Goal: Task Accomplishment & Management: Manage account settings

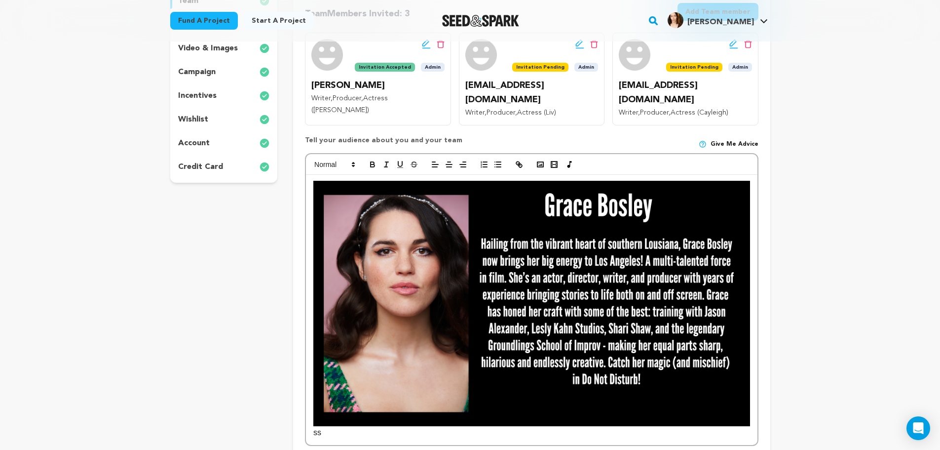
scroll to position [280, 0]
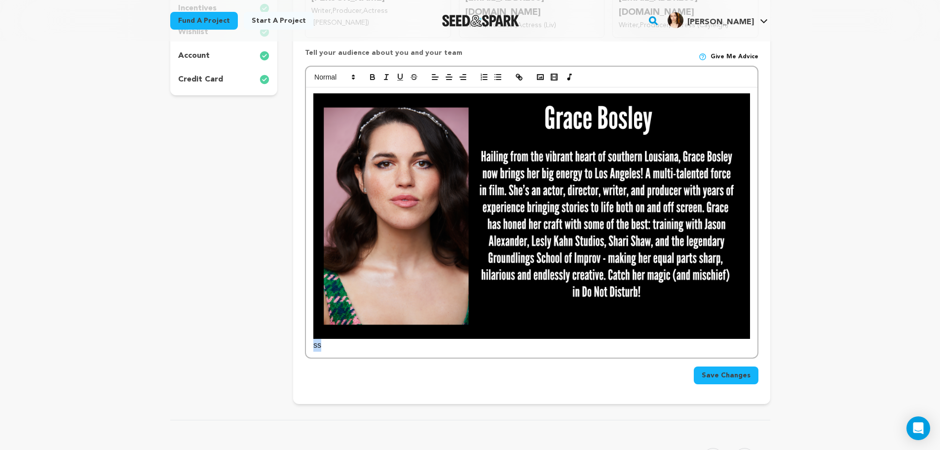
drag, startPoint x: 349, startPoint y: 336, endPoint x: 308, endPoint y: 336, distance: 41.5
click at [308, 336] on div "ss" at bounding box center [531, 222] width 451 height 270
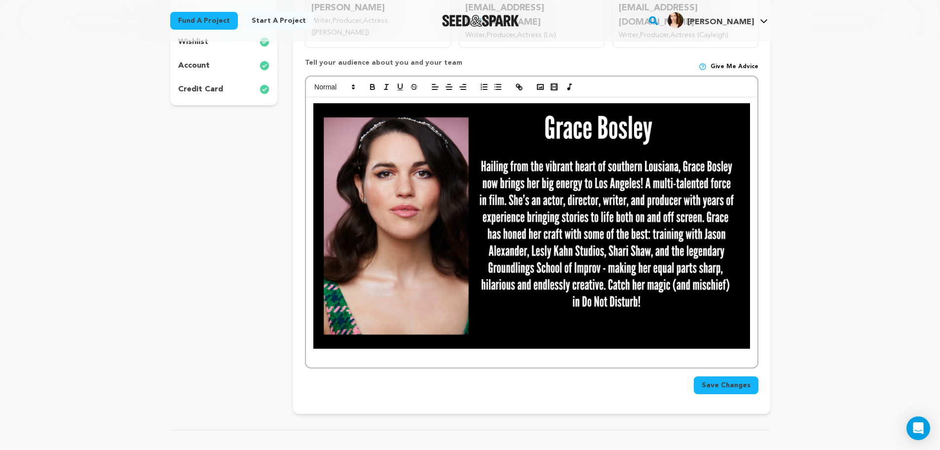
scroll to position [230, 0]
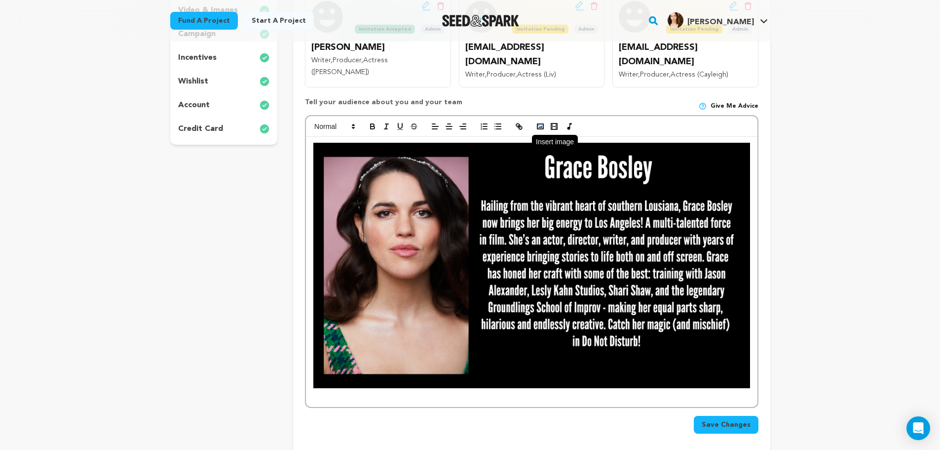
click at [543, 120] on button "button" at bounding box center [540, 126] width 14 height 12
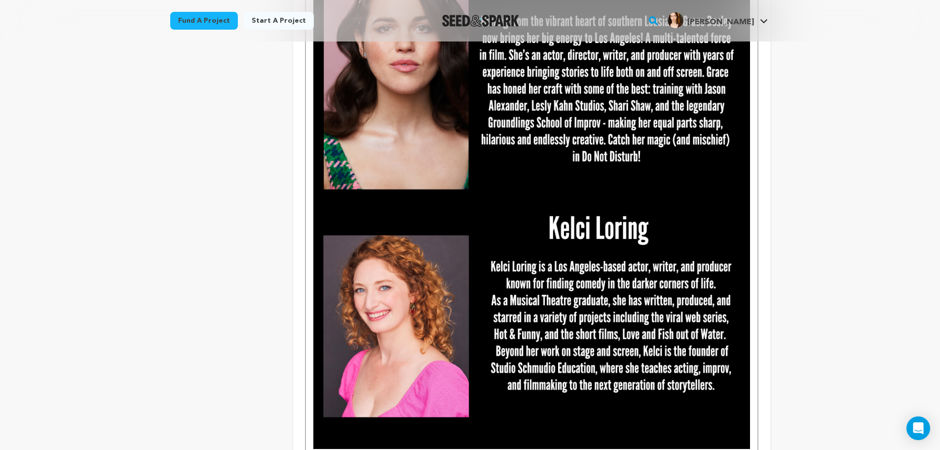
scroll to position [477, 0]
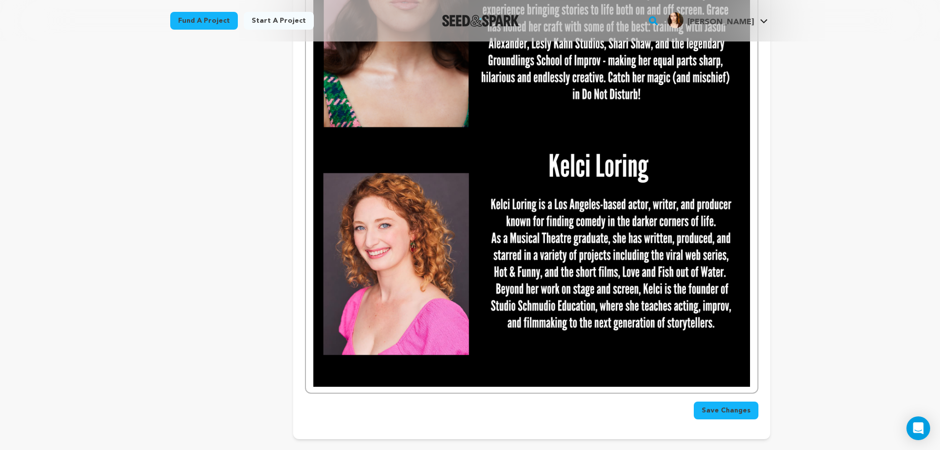
click at [733, 405] on span "Save Changes" at bounding box center [726, 410] width 49 height 10
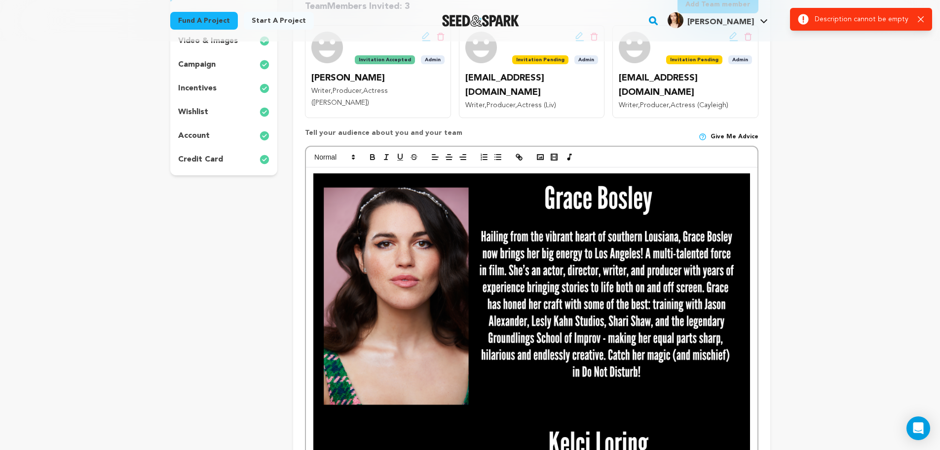
scroll to position [181, 0]
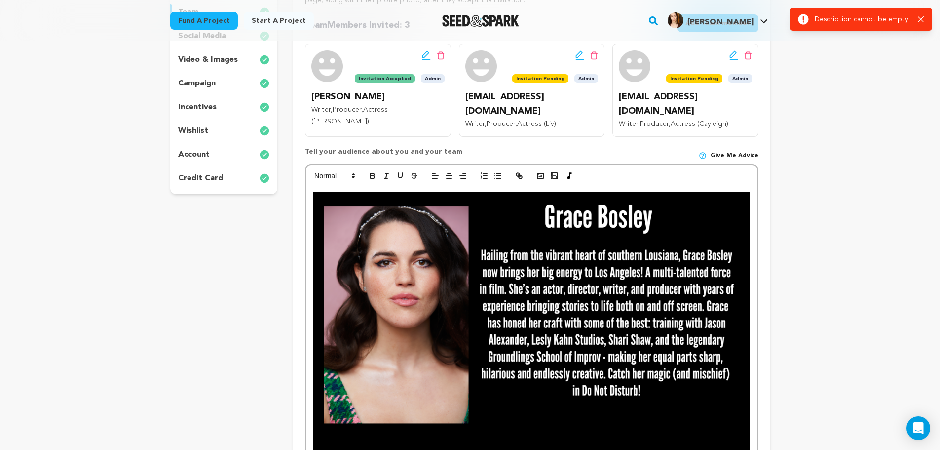
click at [328, 186] on div at bounding box center [531, 437] width 451 height 503
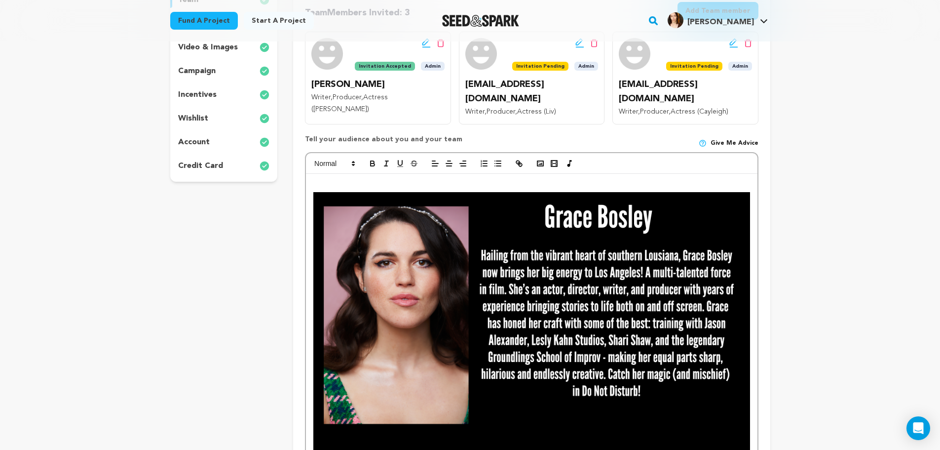
click at [387, 174] on div at bounding box center [531, 432] width 451 height 516
click at [313, 181] on div at bounding box center [531, 432] width 451 height 516
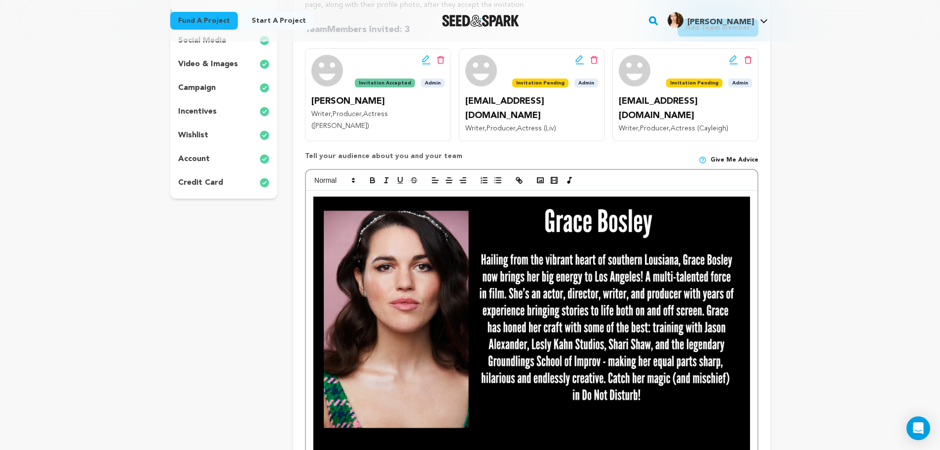
scroll to position [164, 0]
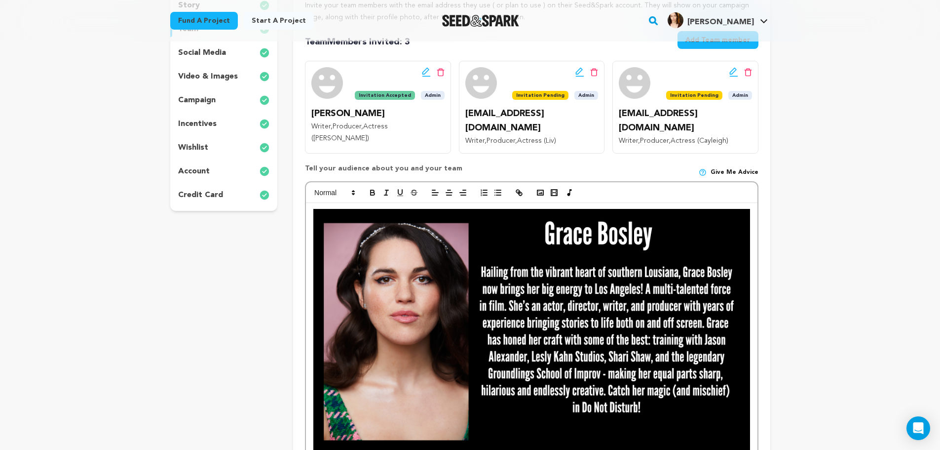
click at [311, 203] on div at bounding box center [531, 454] width 451 height 503
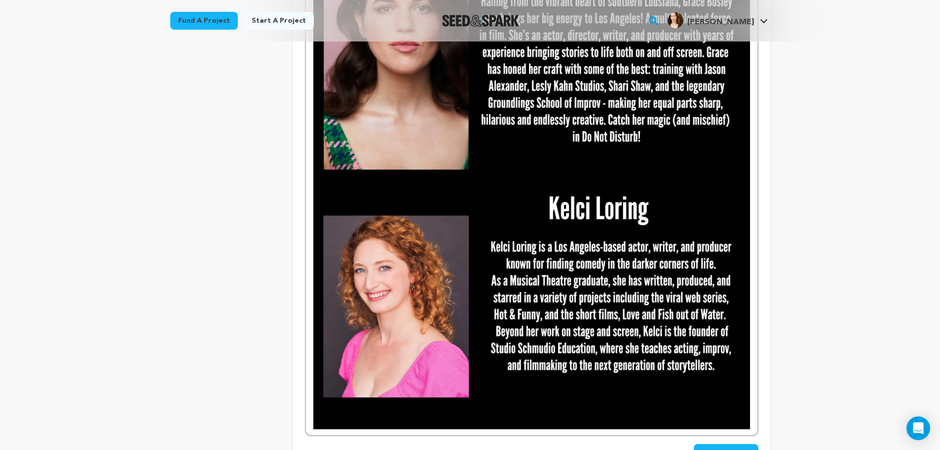
scroll to position [493, 0]
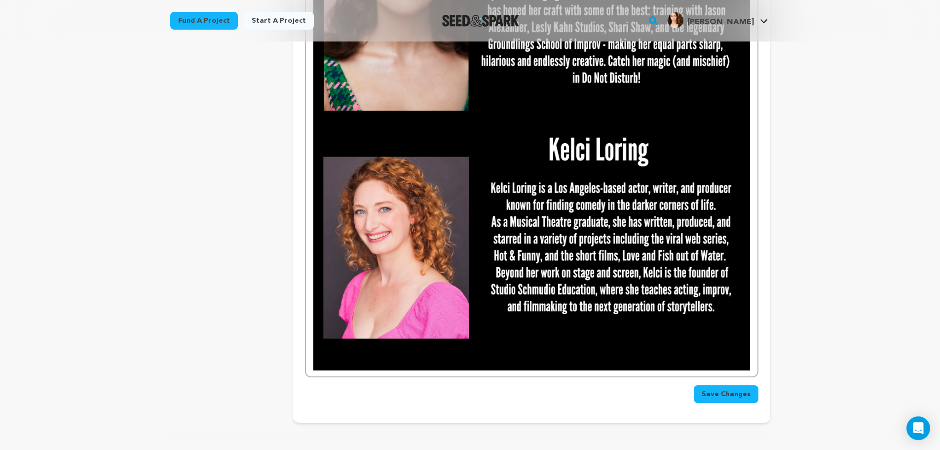
click at [752, 346] on div at bounding box center [531, 125] width 451 height 503
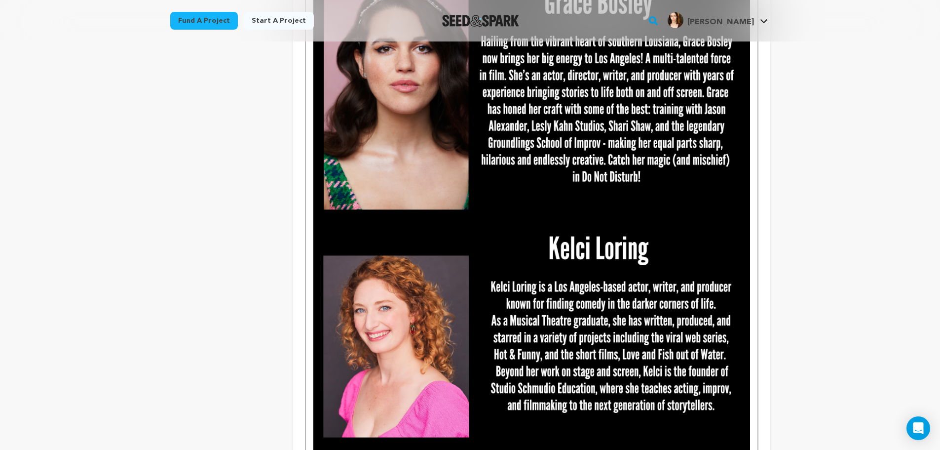
scroll to position [510, 0]
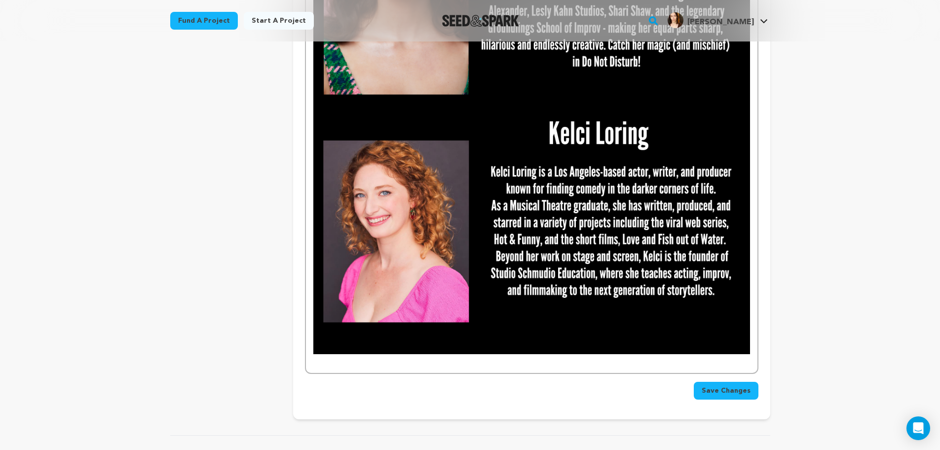
click at [720, 385] on span "Save Changes" at bounding box center [726, 390] width 49 height 10
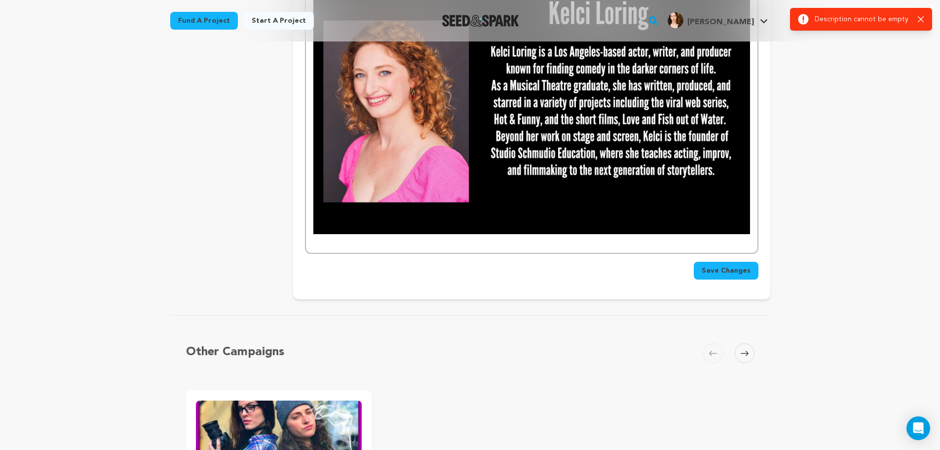
scroll to position [625, 0]
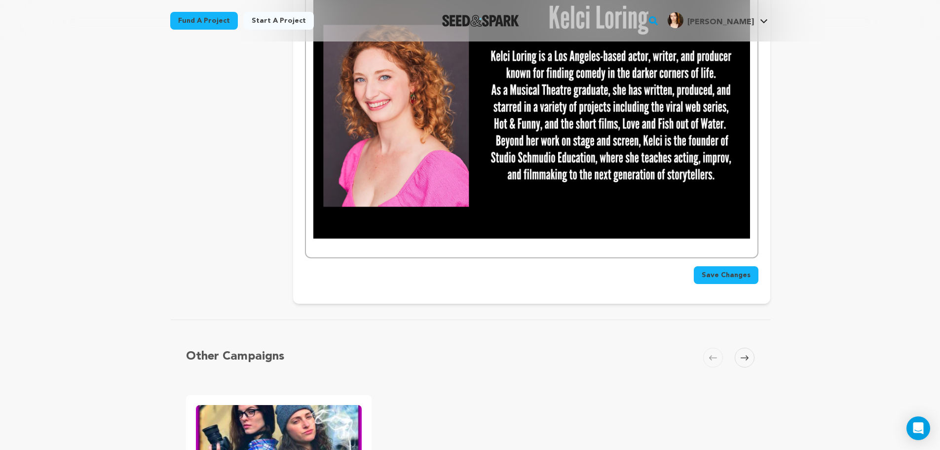
click at [347, 238] on p at bounding box center [531, 244] width 436 height 13
click at [751, 266] on button "Save Changes" at bounding box center [726, 275] width 65 height 18
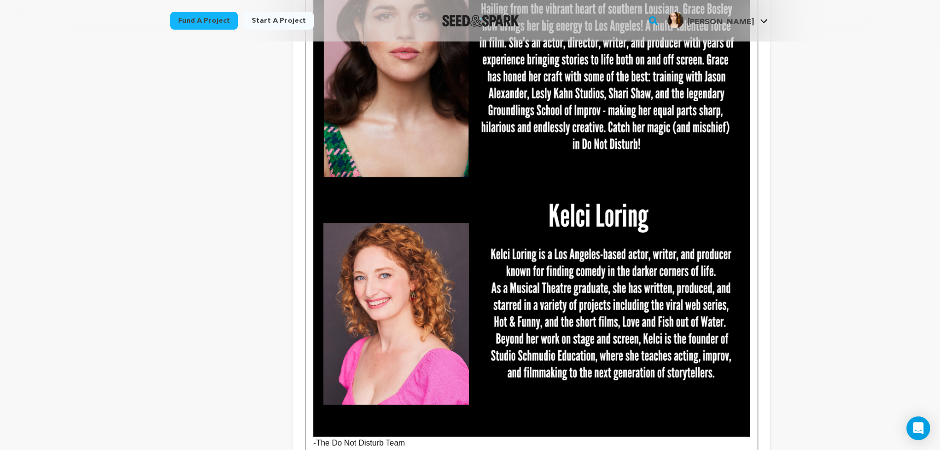
scroll to position [428, 0]
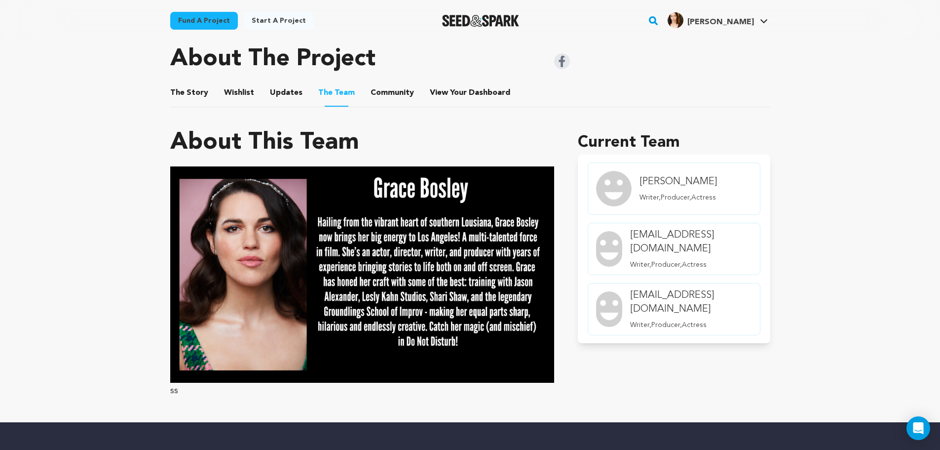
scroll to position [364, 0]
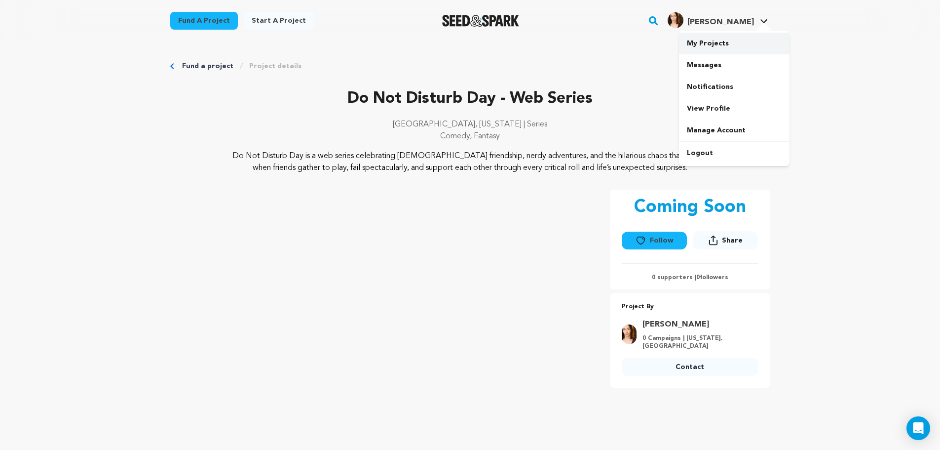
click at [717, 43] on link "My Projects" at bounding box center [734, 44] width 111 height 22
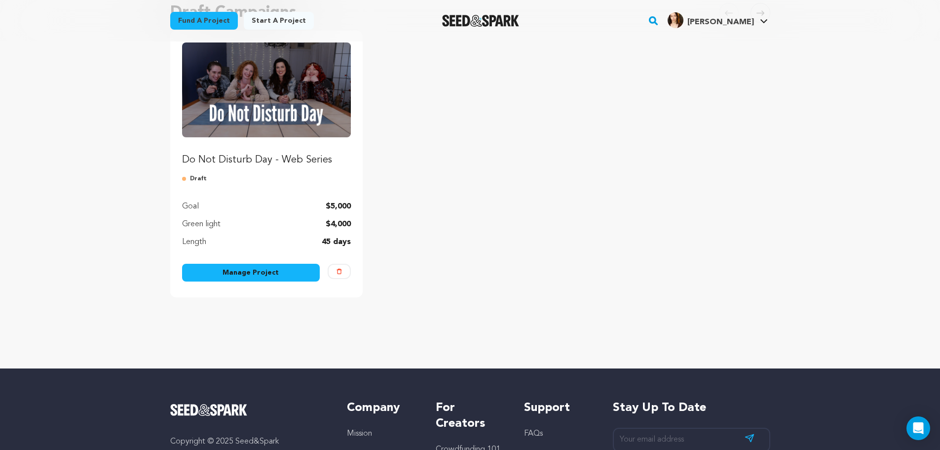
scroll to position [115, 0]
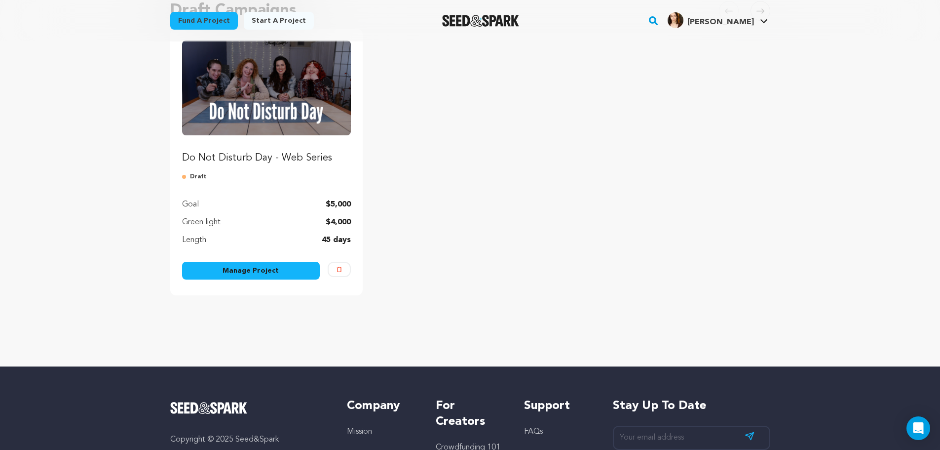
click at [274, 257] on div "Do Not Disturb Day - Web Series Draft Goal $5,000 Green light $4,000 Length 45 …" at bounding box center [266, 162] width 193 height 266
click at [269, 267] on link "Manage Project" at bounding box center [251, 271] width 138 height 18
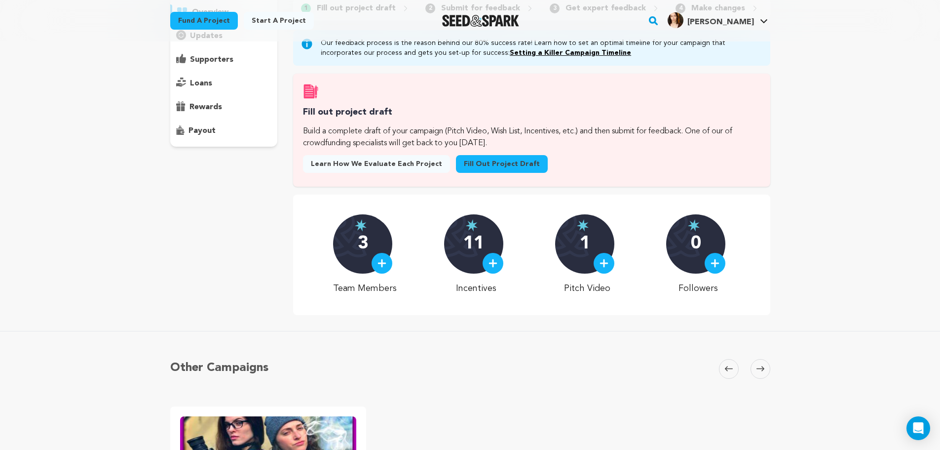
scroll to position [115, 0]
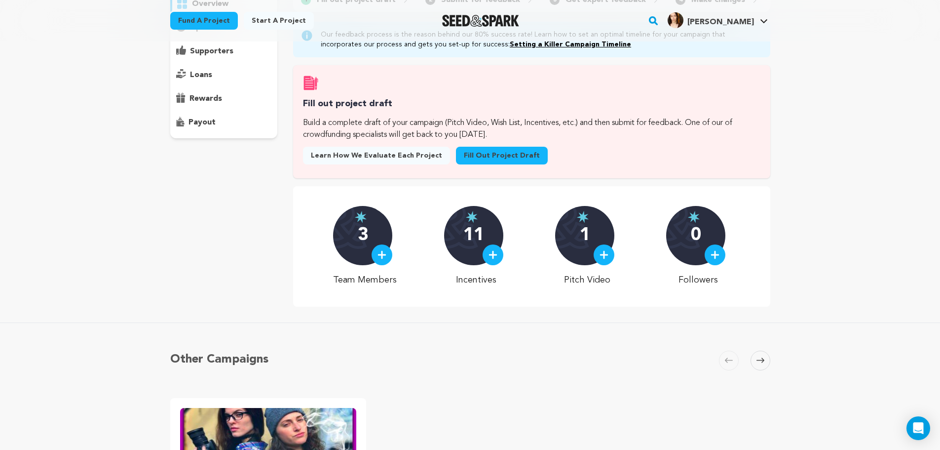
click at [462, 253] on div "11" at bounding box center [473, 235] width 59 height 59
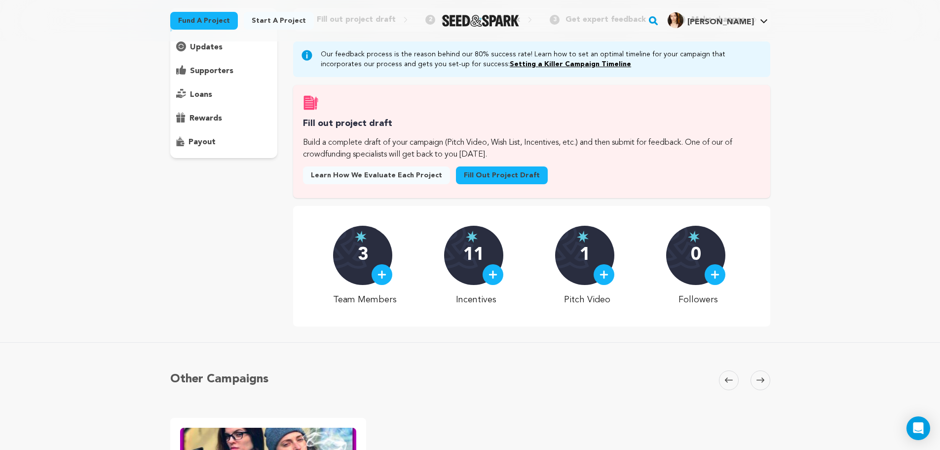
scroll to position [99, 0]
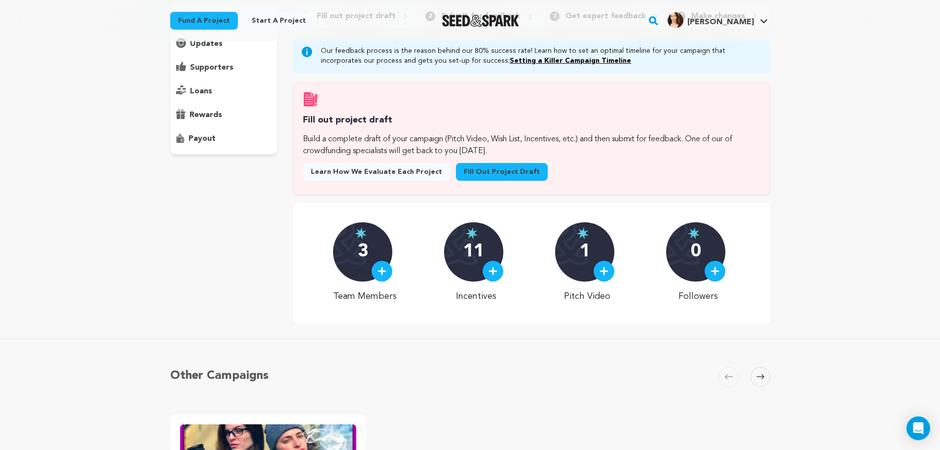
click at [469, 276] on div "11" at bounding box center [473, 251] width 59 height 59
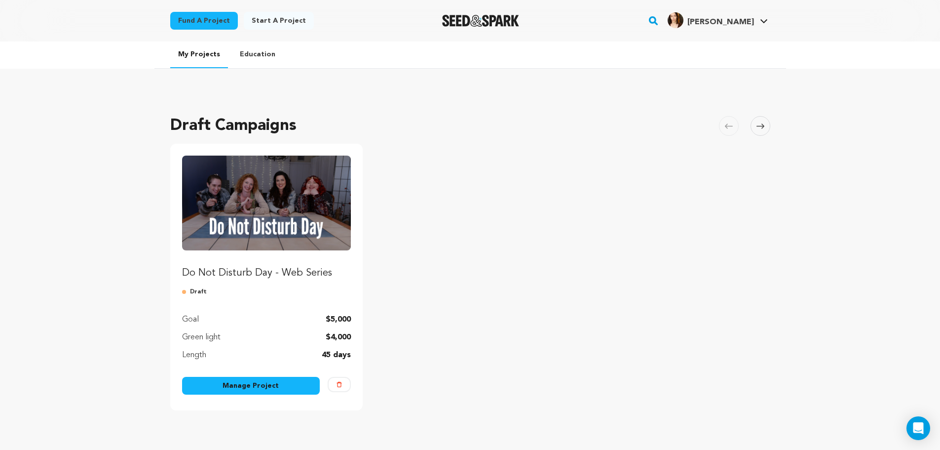
scroll to position [115, 0]
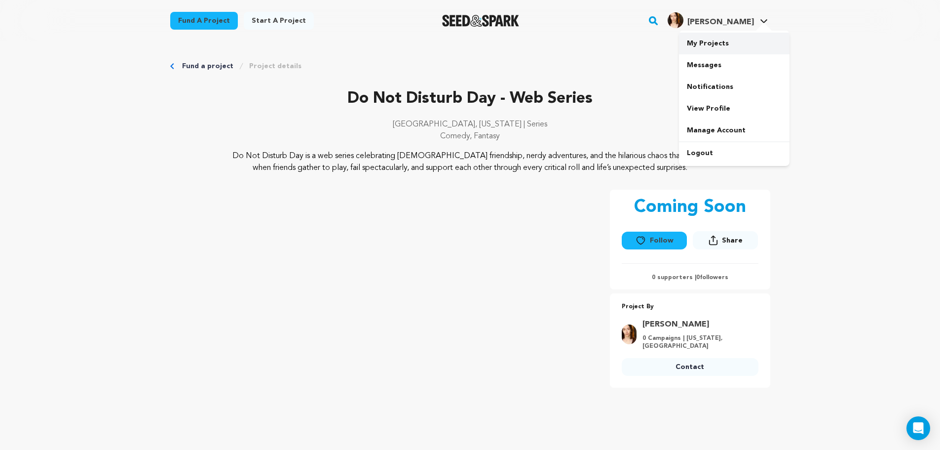
click at [727, 45] on link "My Projects" at bounding box center [734, 44] width 111 height 22
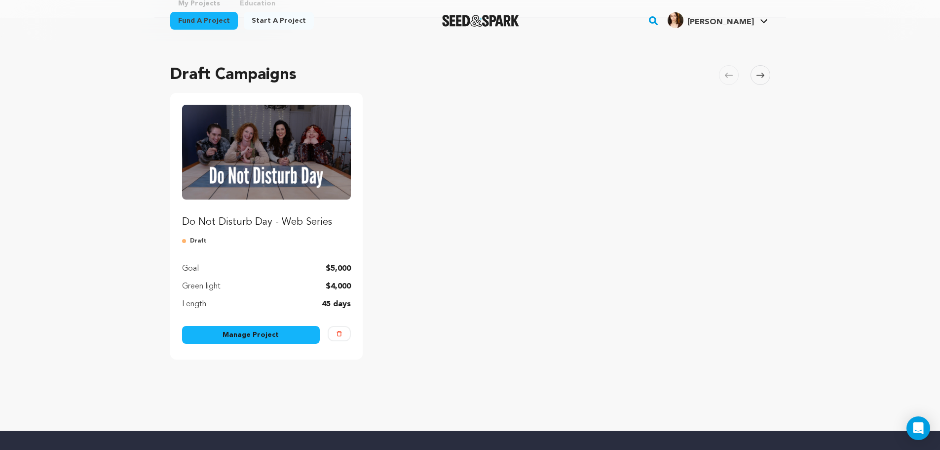
scroll to position [115, 0]
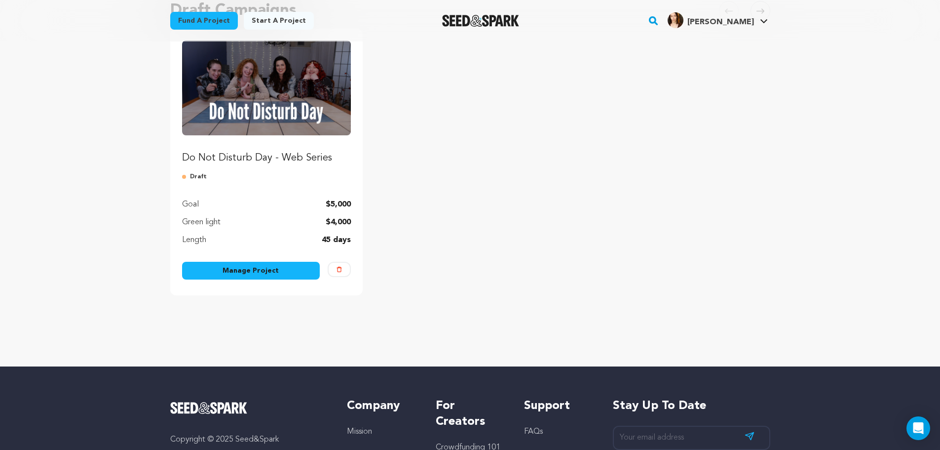
click at [277, 269] on link "Manage Project" at bounding box center [251, 271] width 138 height 18
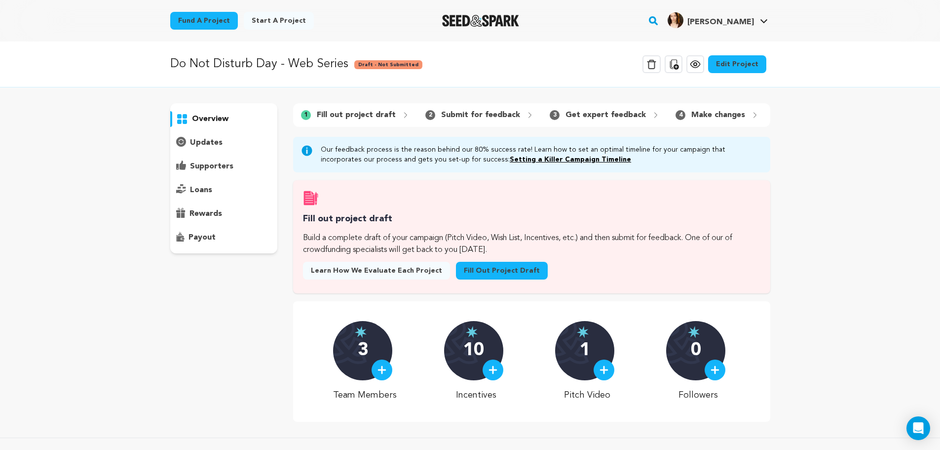
click at [730, 66] on link "Edit Project" at bounding box center [737, 64] width 58 height 18
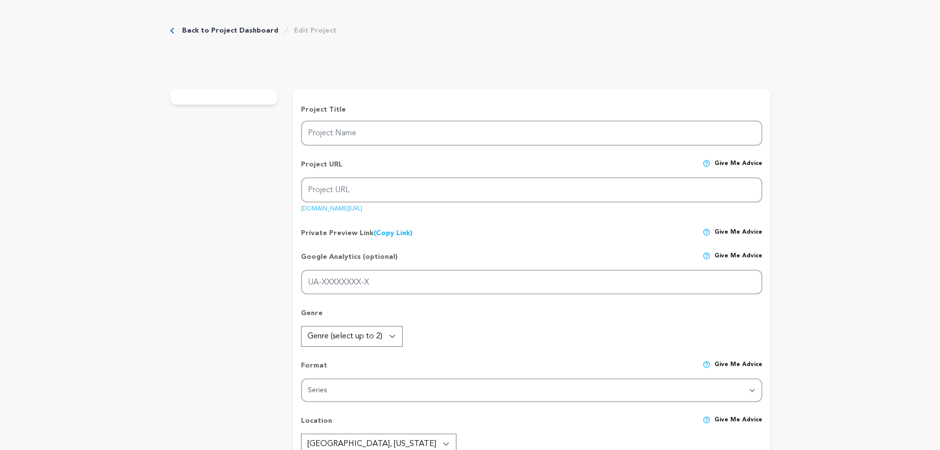
type input "Do Not Disturb Day - Web Series"
type input "do-not-disturb-day-web-series"
type input "When 3 D&D pros rope their friend into their campaign, chaos, [PERSON_NAME] fai…"
type textarea "Do Not Disturb Day is a web series celebrating [DEMOGRAPHIC_DATA] friendship, n…"
type textarea "Do Not Disturb Day turns game night into glorious chaos, where [DEMOGRAPHIC_DAT…"
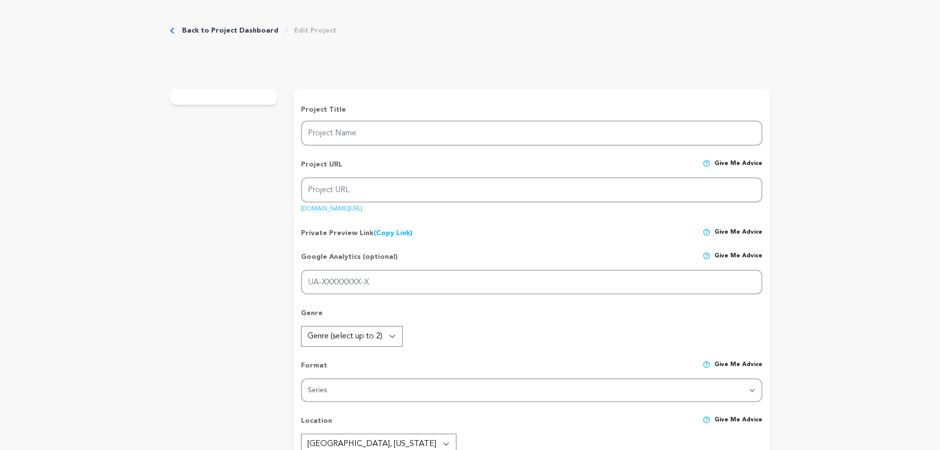
type textarea "SAG-AFTRA"
radio input "true"
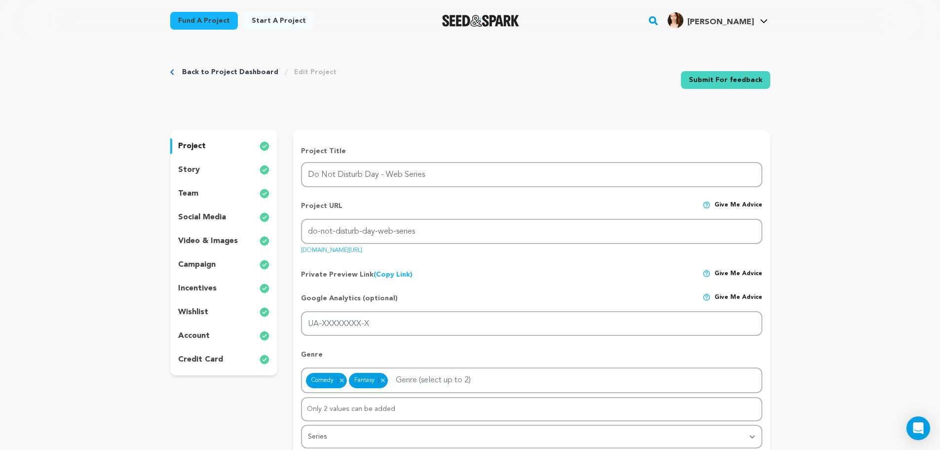
click at [194, 192] on p "team" at bounding box center [188, 194] width 20 height 12
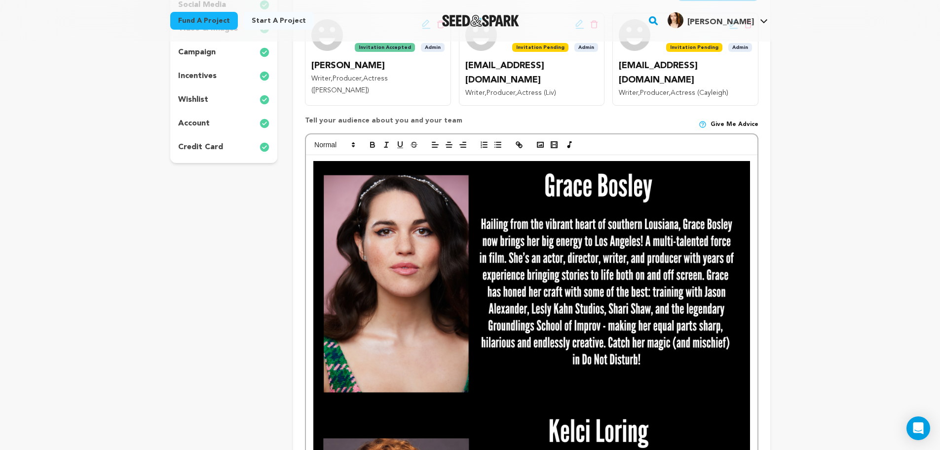
scroll to position [214, 0]
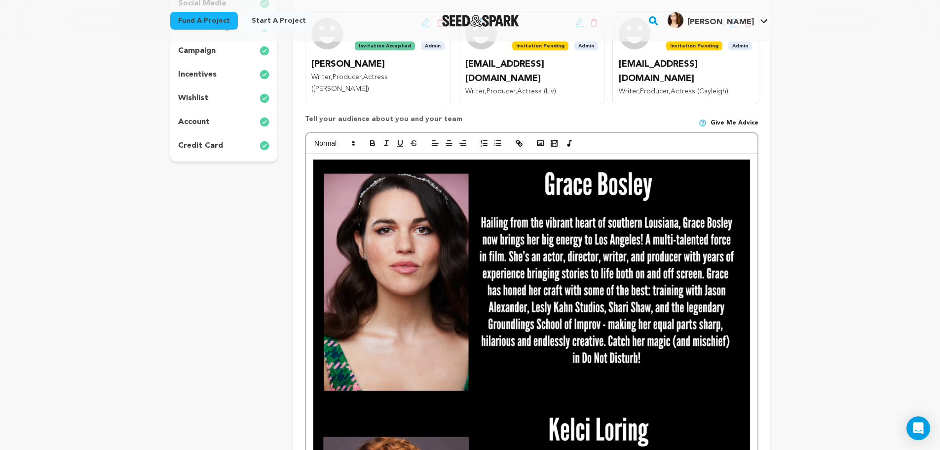
click at [311, 153] on div "-The Do Not Disturb Team" at bounding box center [531, 411] width 451 height 516
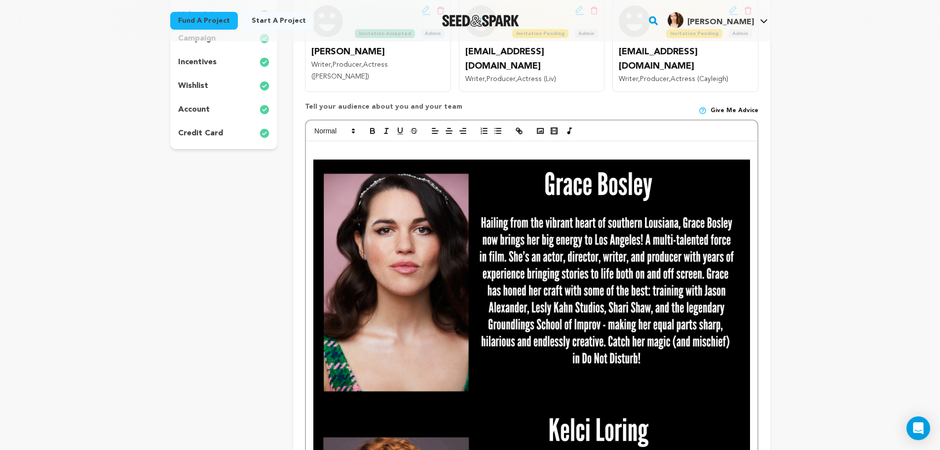
scroll to position [239, 0]
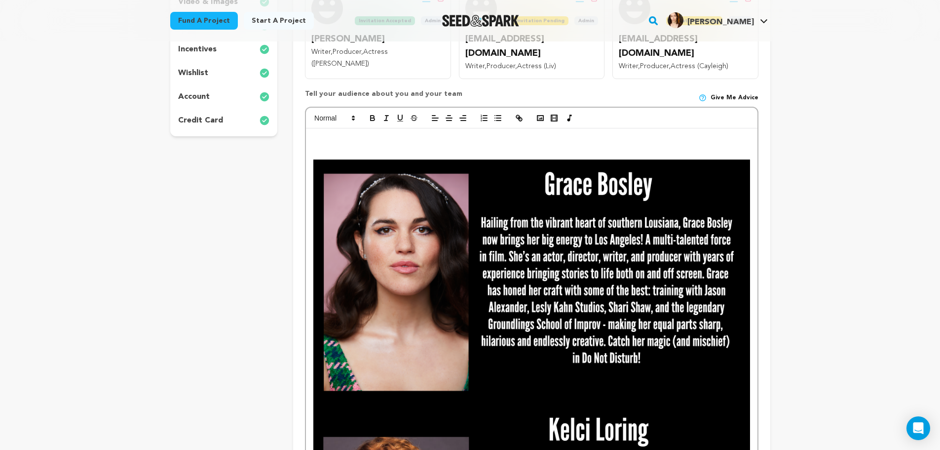
click at [336, 147] on p at bounding box center [531, 153] width 436 height 13
click at [540, 117] on polyline "button" at bounding box center [540, 118] width 4 height 2
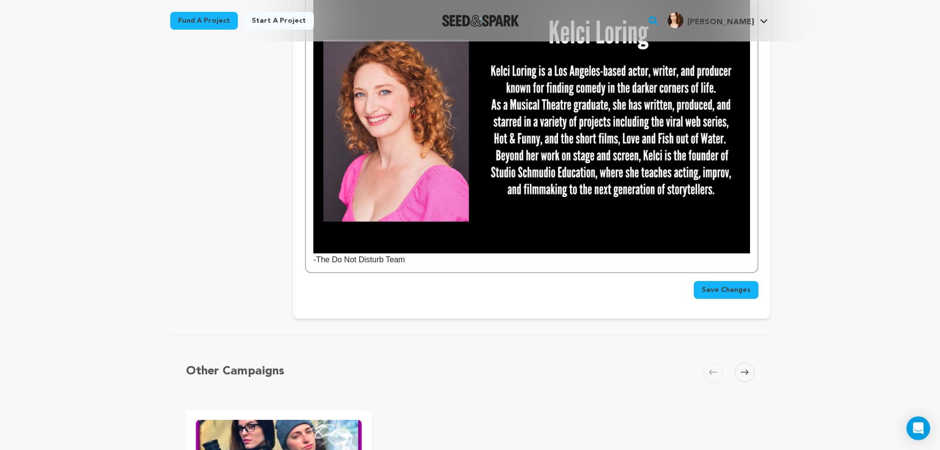
scroll to position [700, 0]
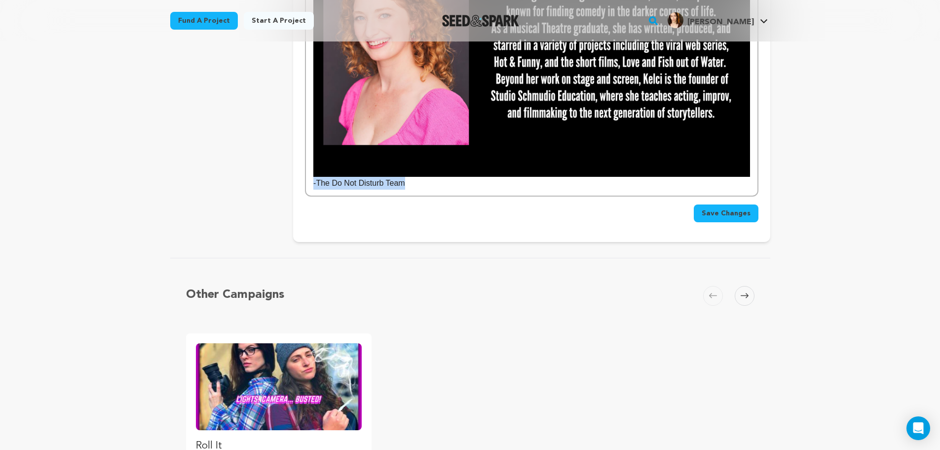
drag, startPoint x: 417, startPoint y: 175, endPoint x: 313, endPoint y: 174, distance: 104.1
click at [718, 208] on span "Save Changes" at bounding box center [726, 213] width 49 height 10
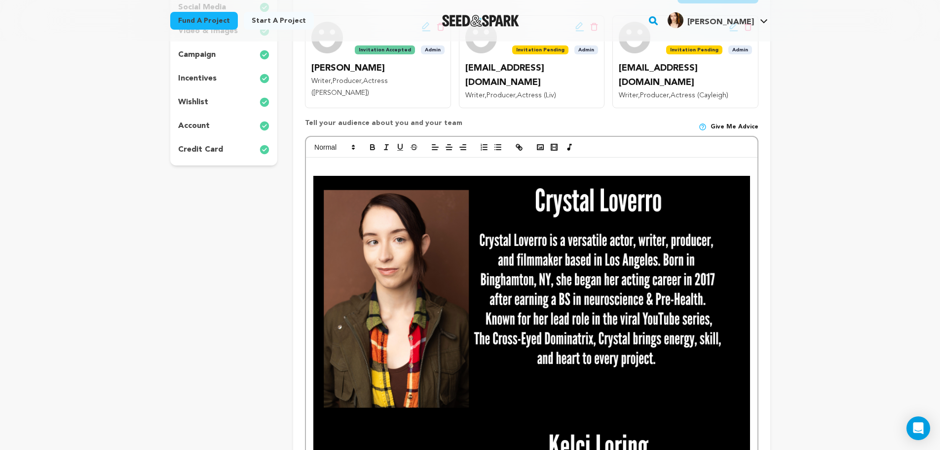
scroll to position [197, 0]
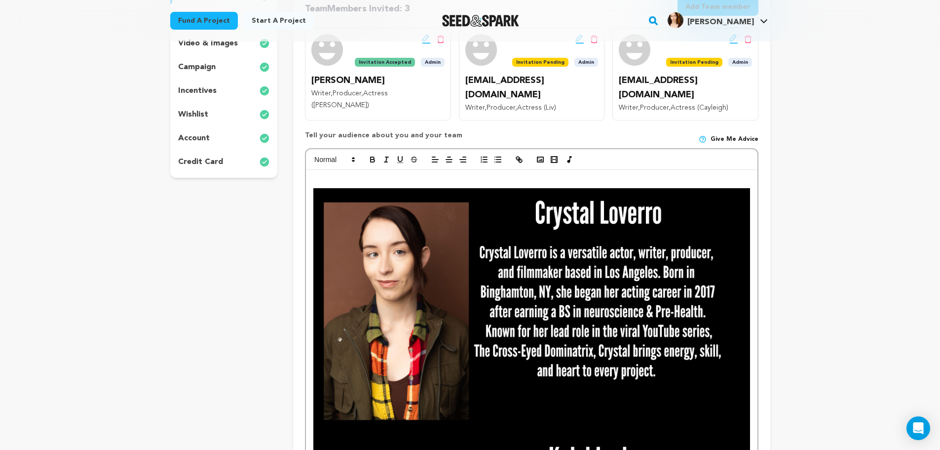
click at [339, 176] on p at bounding box center [531, 182] width 436 height 13
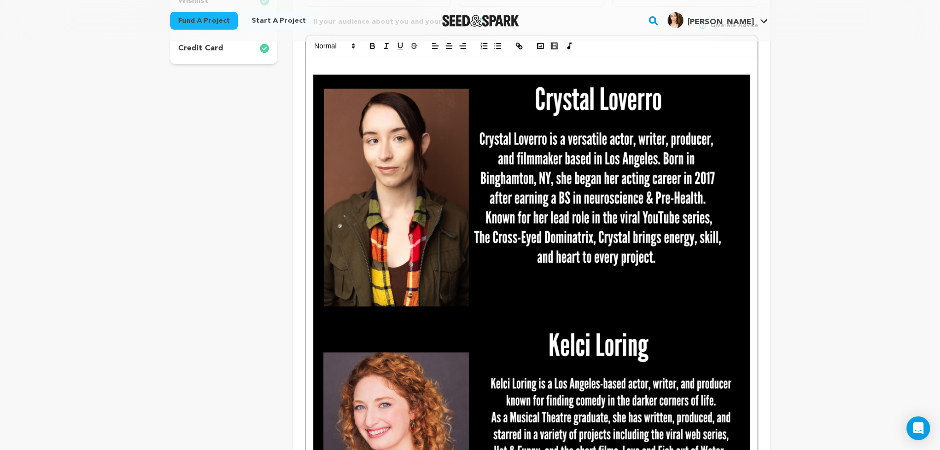
scroll to position [312, 0]
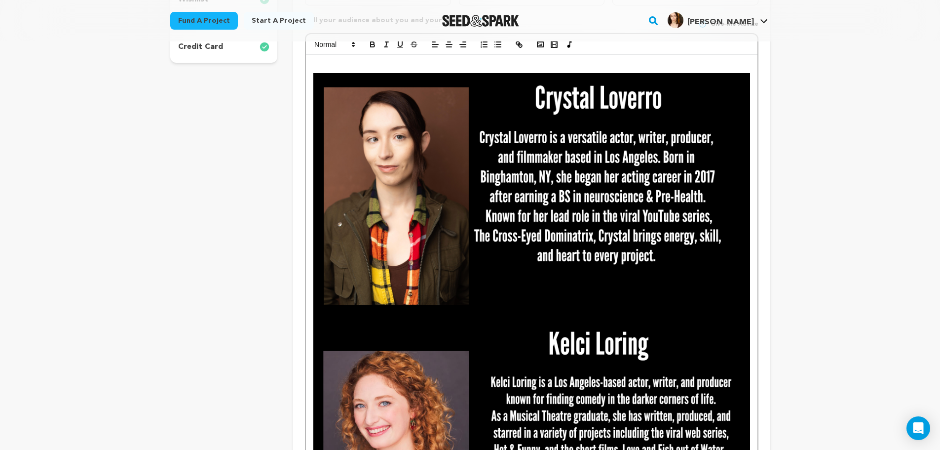
click at [754, 274] on div "-A massive thank you from the Do Not Disturb Team!" at bounding box center [531, 319] width 451 height 528
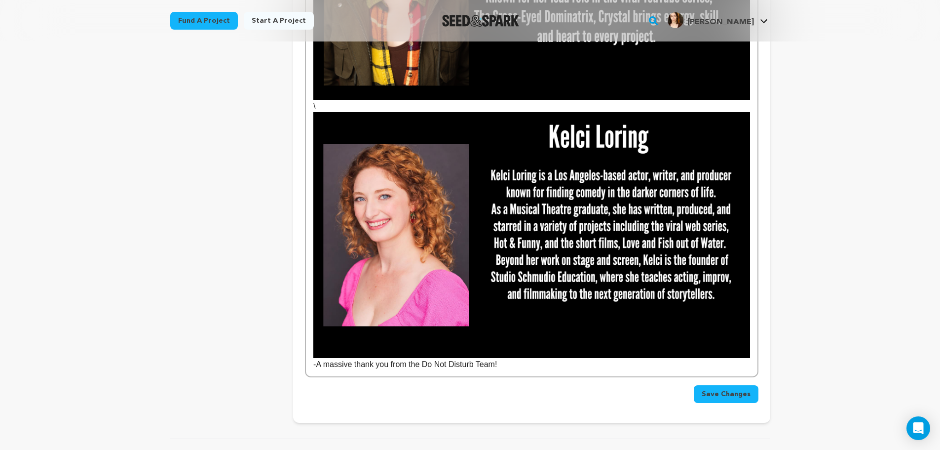
scroll to position [510, 0]
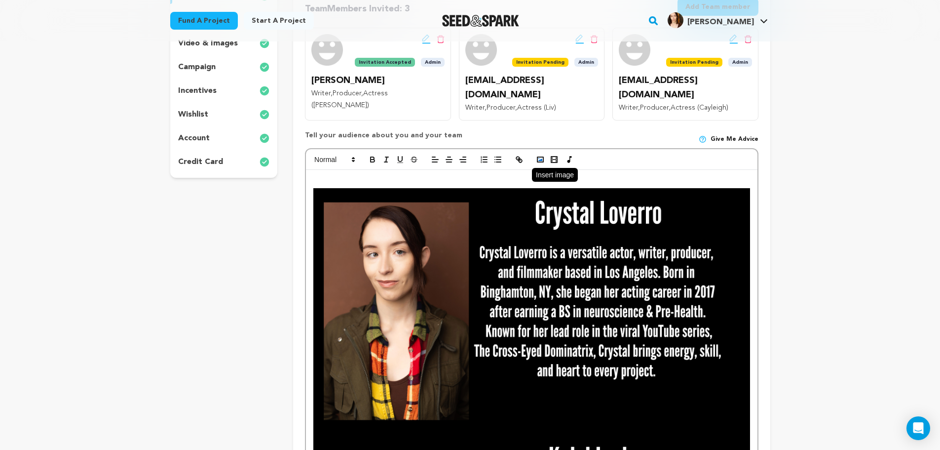
click at [544, 155] on icon "button" at bounding box center [540, 159] width 9 height 9
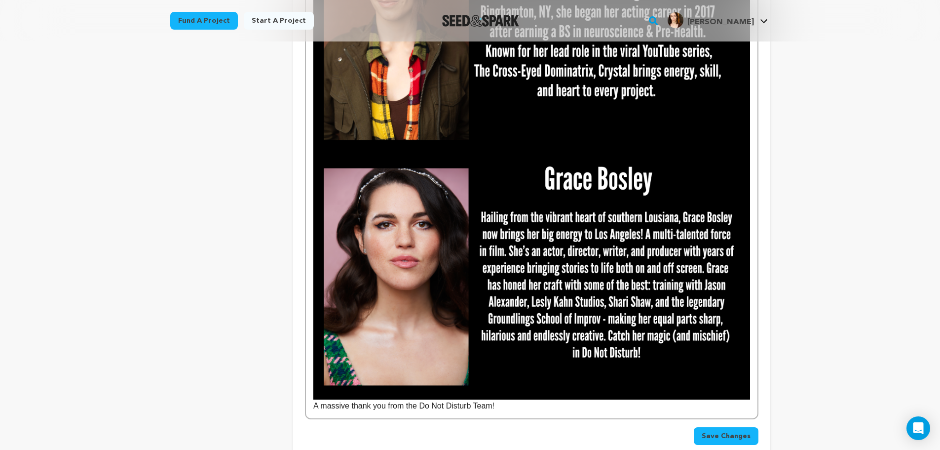
scroll to position [608, 0]
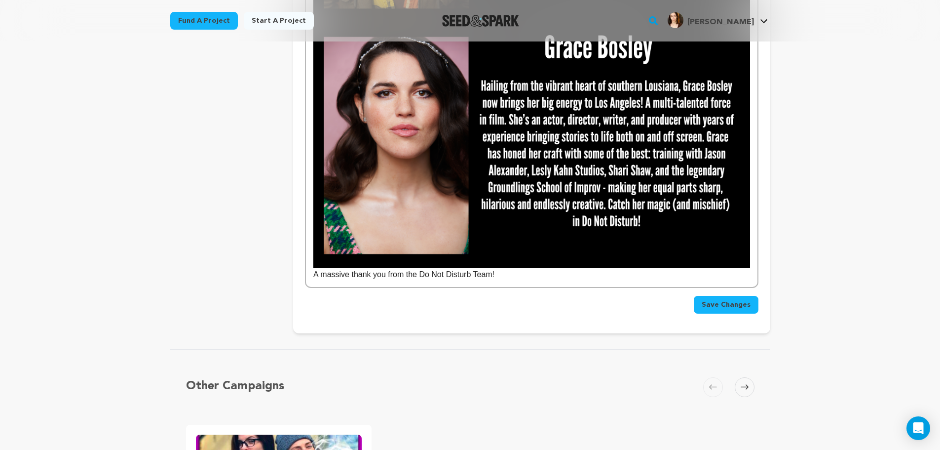
click at [751, 220] on div "A massive thank you from the Do Not Disturb Team!" at bounding box center [531, 23] width 451 height 528
click at [753, 221] on div "A massive thank you from the Do Not Disturb Team!" at bounding box center [531, 23] width 451 height 528
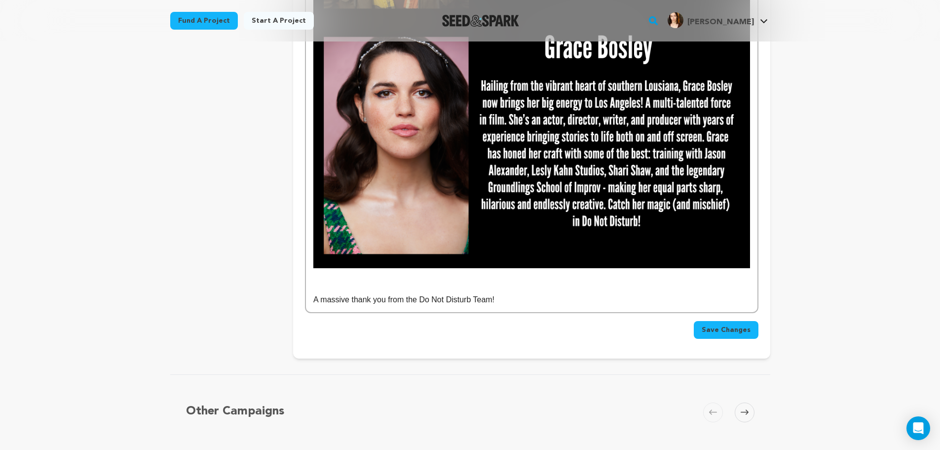
click at [327, 268] on p at bounding box center [531, 274] width 436 height 13
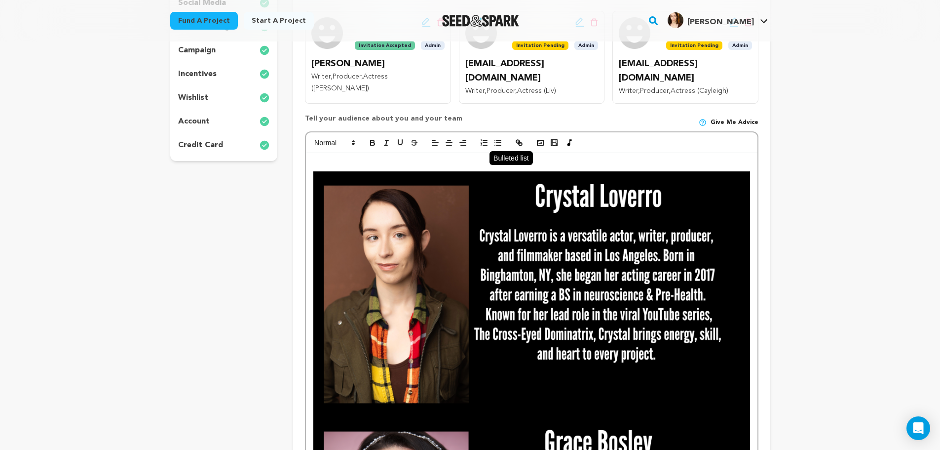
scroll to position [181, 0]
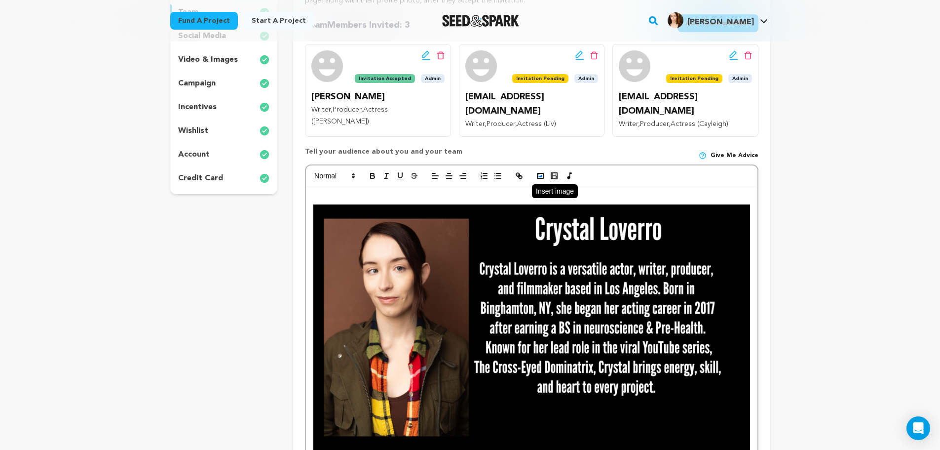
click at [543, 173] on rect "button" at bounding box center [540, 175] width 6 height 5
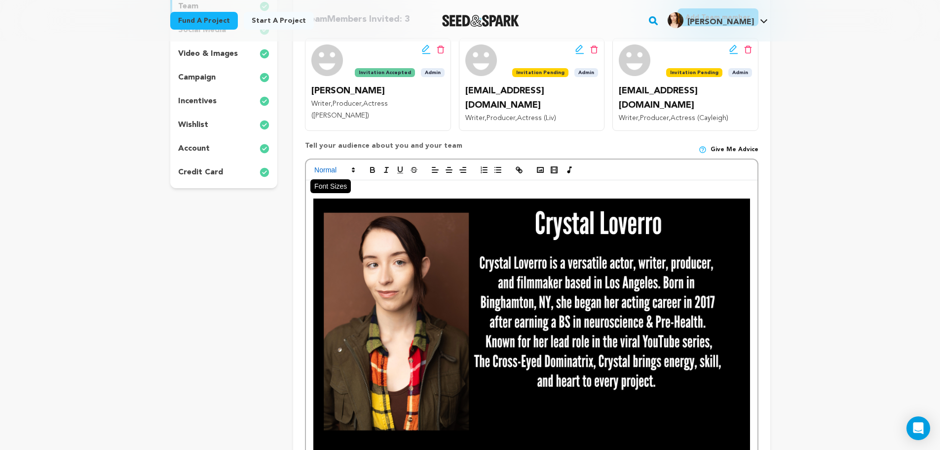
scroll to position [183, 0]
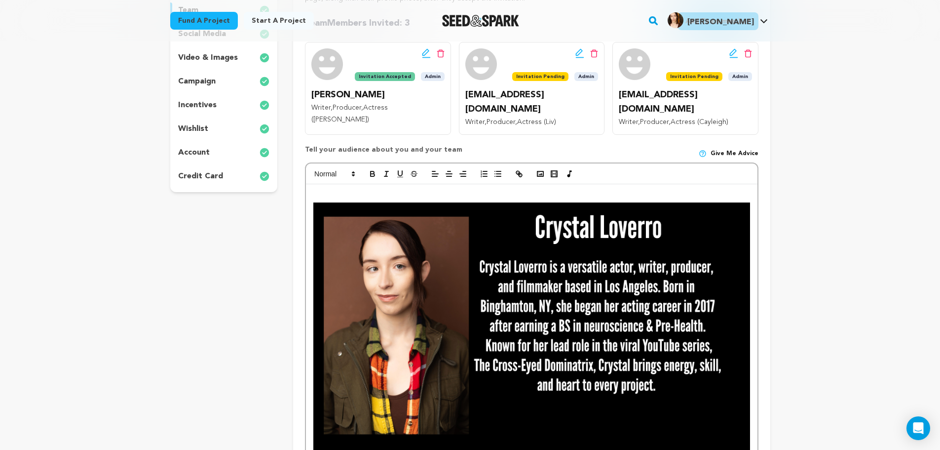
click at [344, 190] on p at bounding box center [531, 196] width 436 height 13
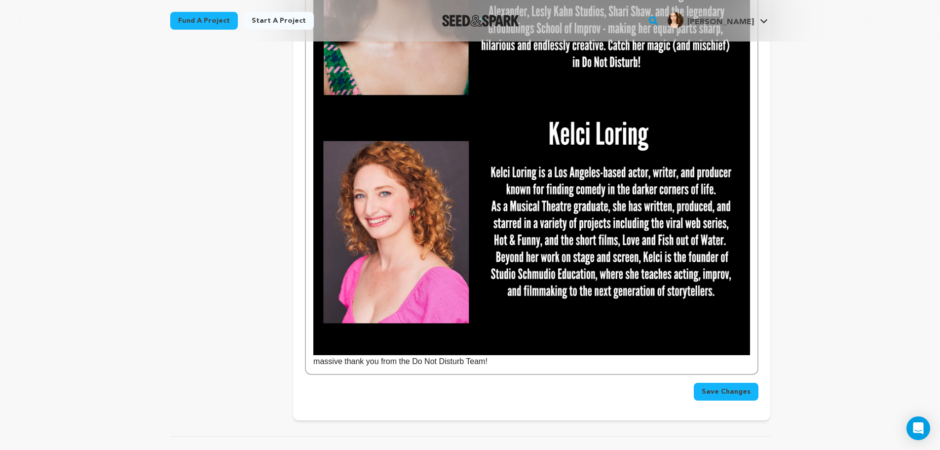
scroll to position [829, 0]
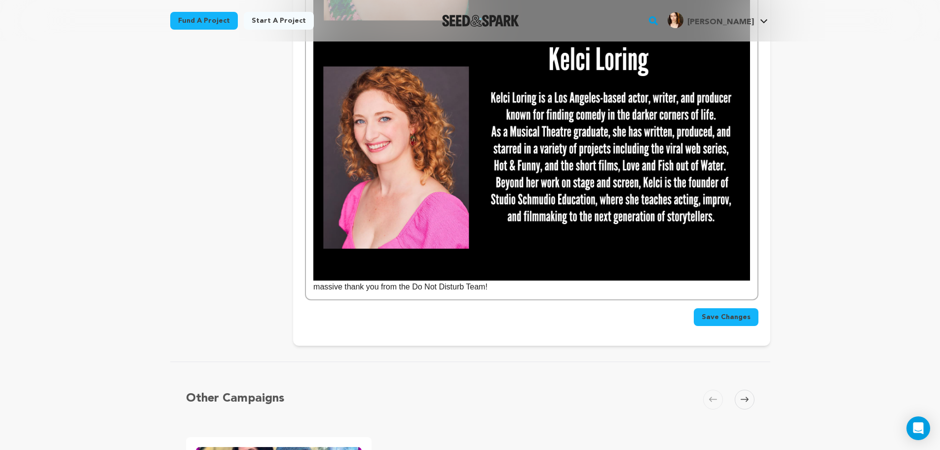
click at [316, 275] on p "massive thank you from the Do Not Disturb Team!" at bounding box center [531, 164] width 436 height 258
click at [745, 312] on span "Save Changes" at bounding box center [726, 317] width 49 height 10
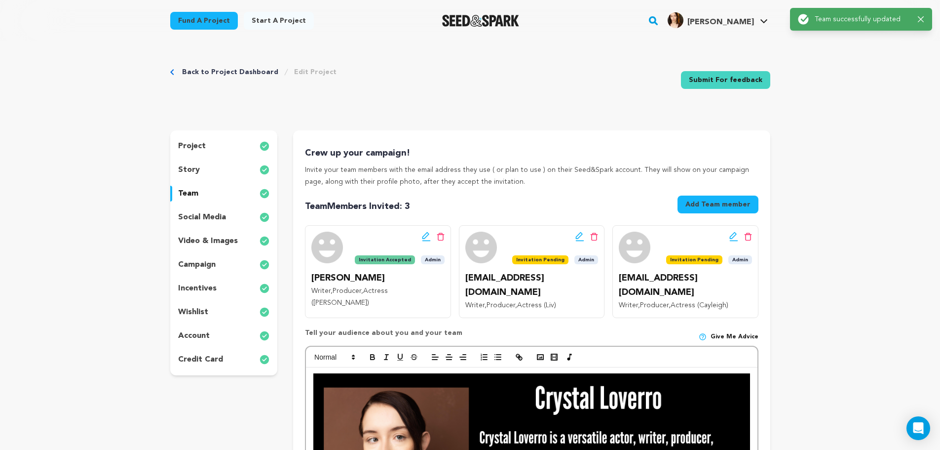
scroll to position [16, 0]
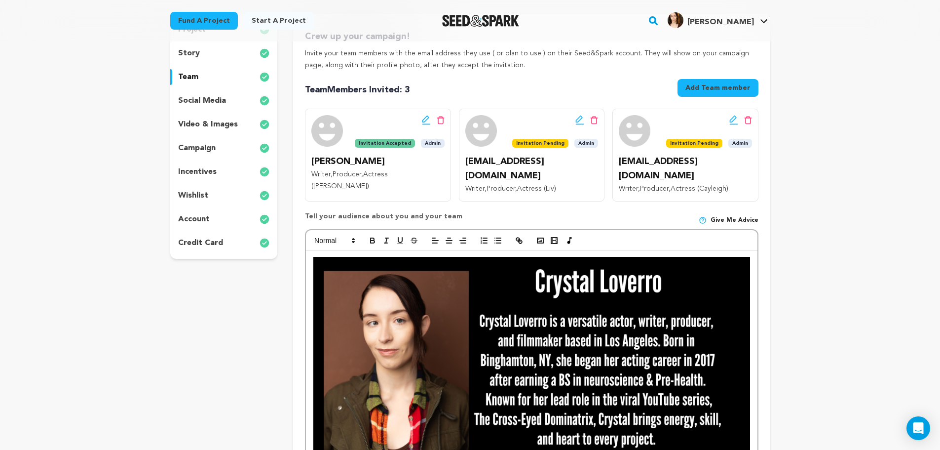
scroll to position [131, 0]
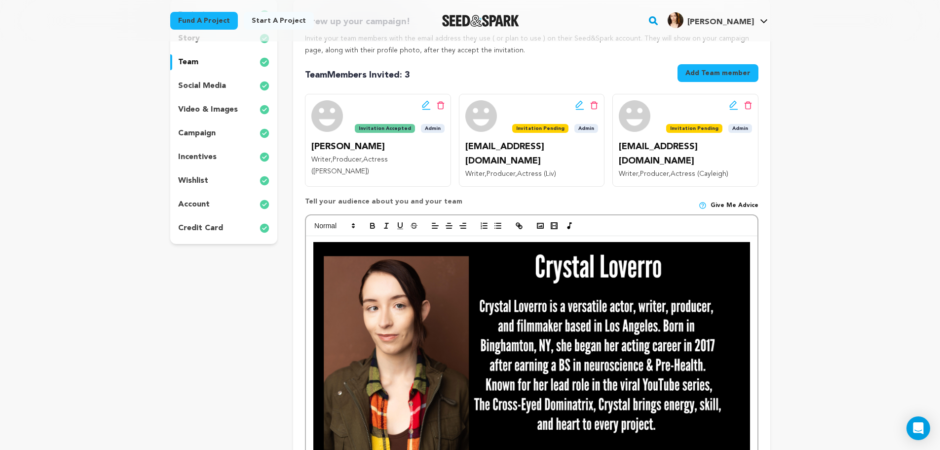
click at [579, 105] on icon at bounding box center [579, 105] width 9 height 10
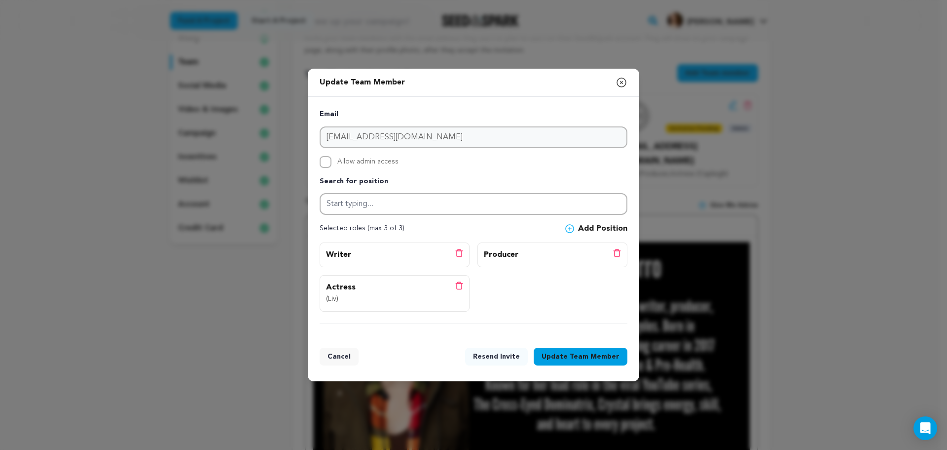
click at [317, 165] on div "Email [EMAIL_ADDRESS][DOMAIN_NAME] Allow admin access Search for position Selec…" at bounding box center [474, 216] width 332 height 239
click at [324, 164] on input "Allow admin access" at bounding box center [326, 162] width 12 height 12
checkbox input "true"
click at [514, 357] on button "Resend Invite" at bounding box center [496, 356] width 63 height 18
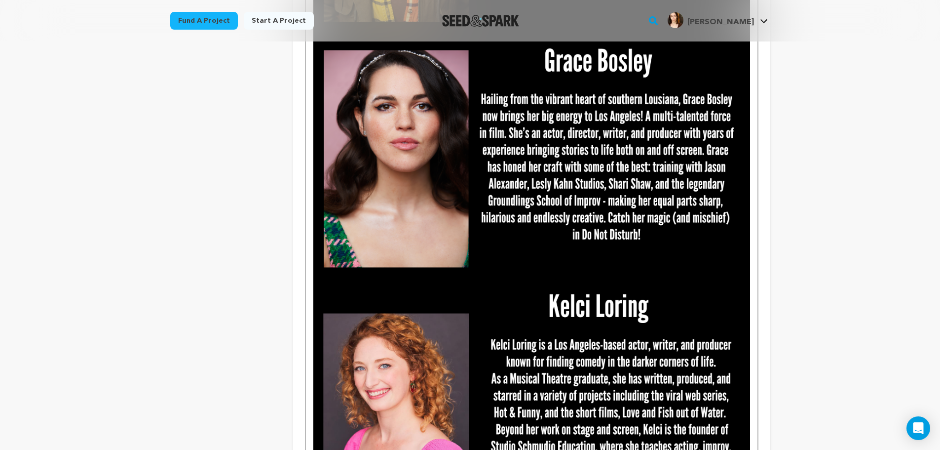
scroll to position [576, 0]
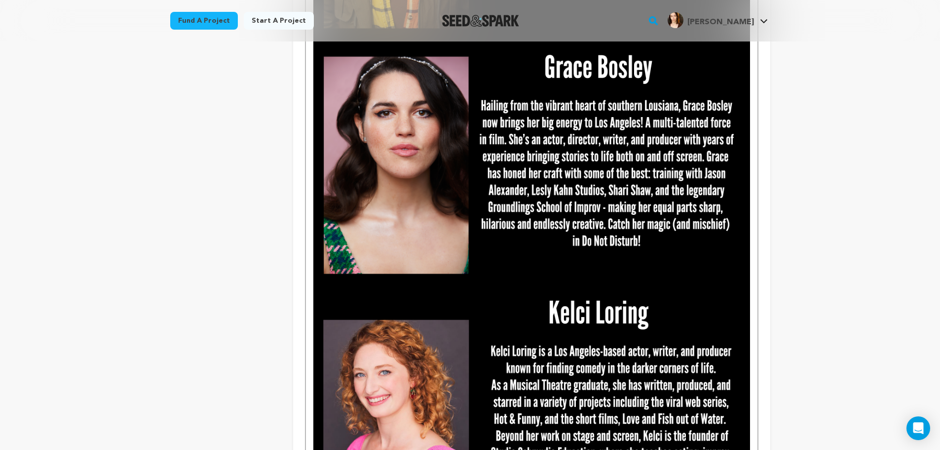
click at [638, 229] on img at bounding box center [531, 164] width 436 height 245
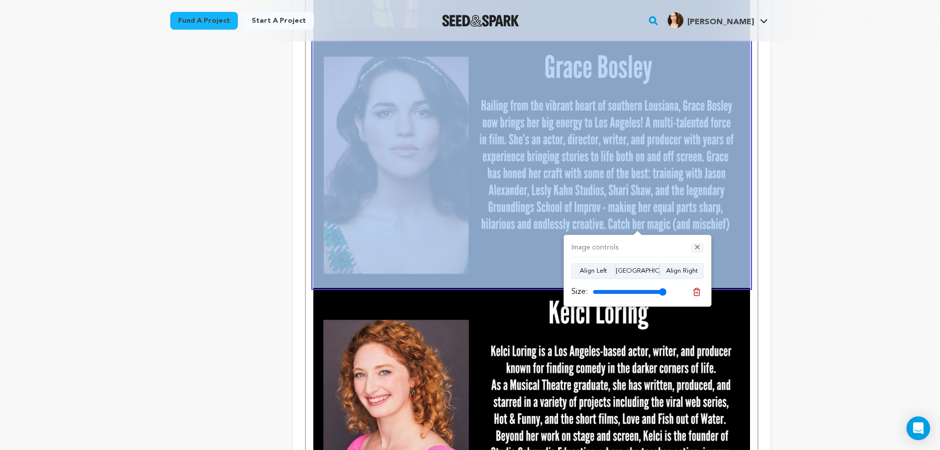
click at [694, 245] on button "✕" at bounding box center [697, 248] width 12 height 10
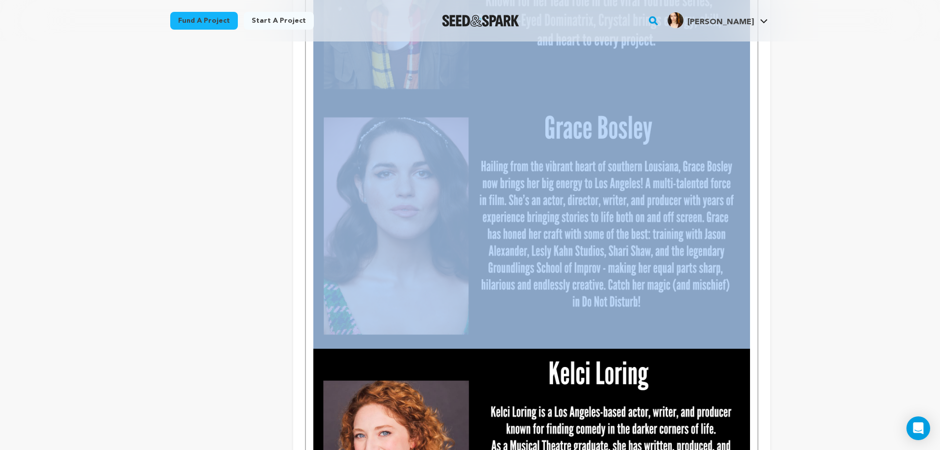
scroll to position [493, 0]
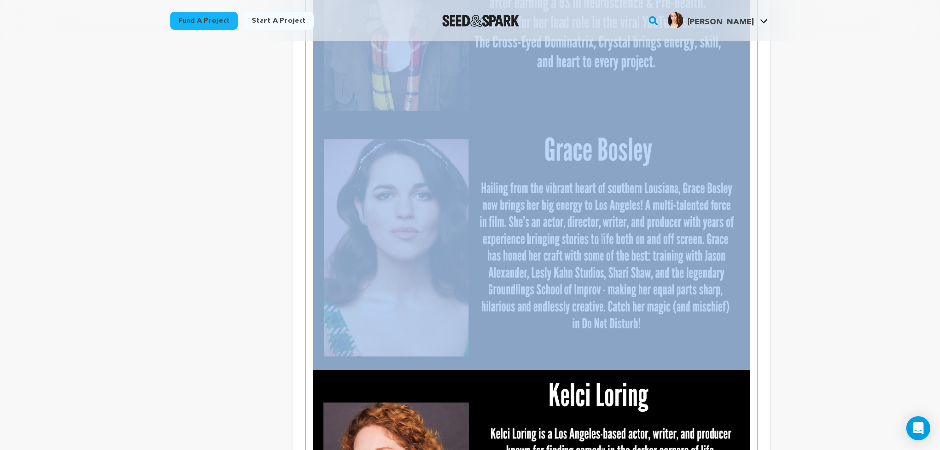
click at [594, 258] on img at bounding box center [531, 247] width 436 height 245
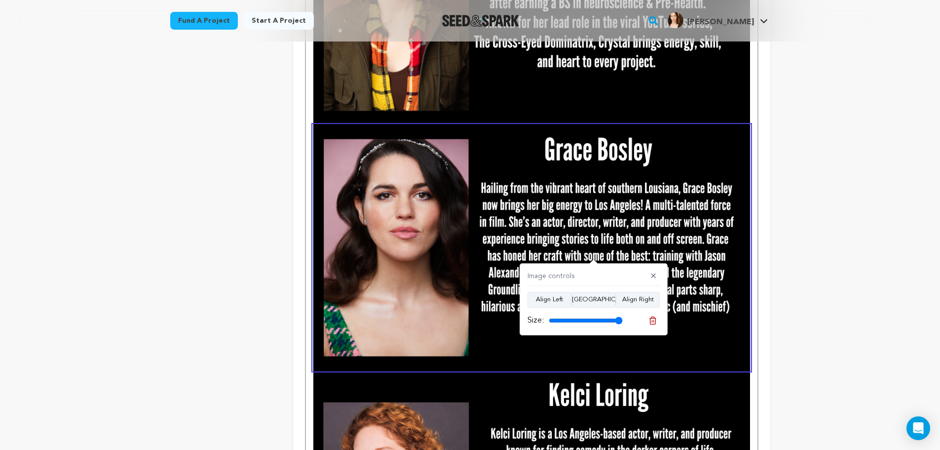
click at [168, 223] on div "Back to Project Dashboard Edit Project Submit For feedback Submit For feedback …" at bounding box center [470, 292] width 632 height 1488
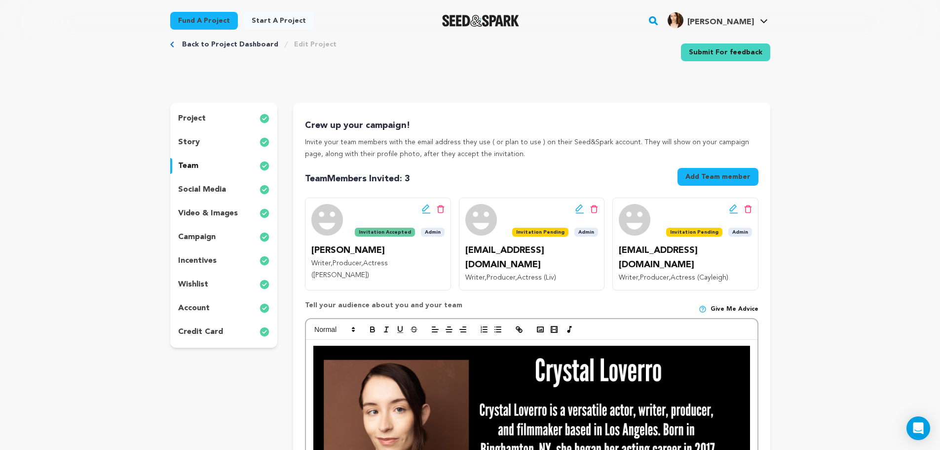
scroll to position [0, 0]
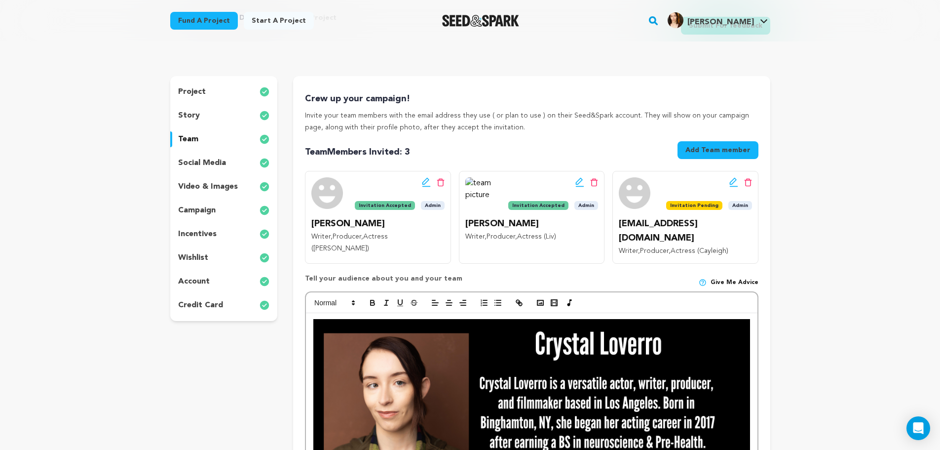
scroll to position [49, 0]
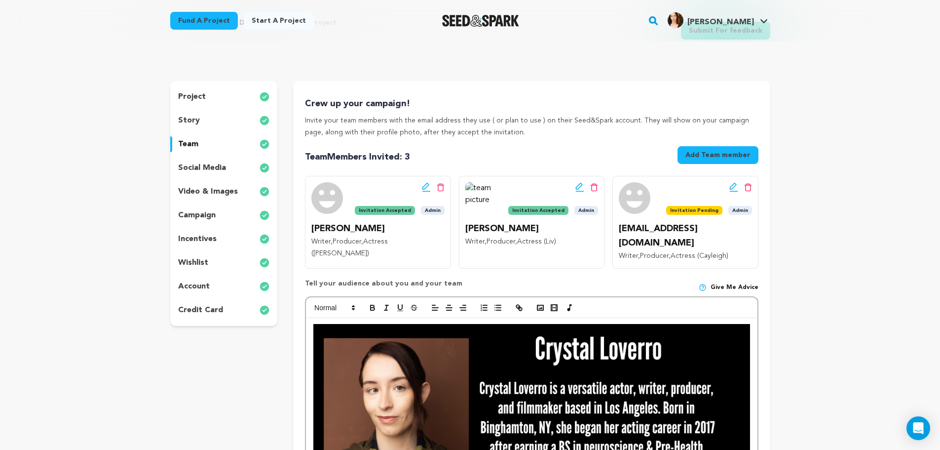
click at [735, 189] on icon at bounding box center [733, 187] width 9 height 10
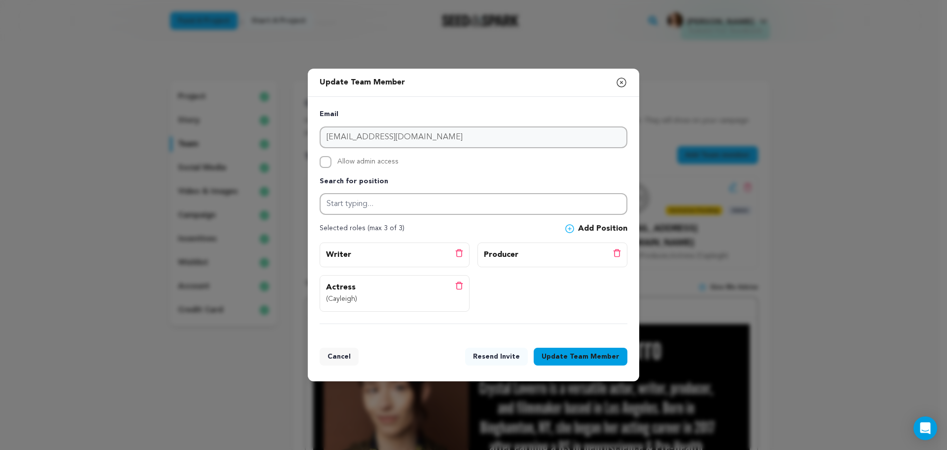
click at [618, 85] on icon "button" at bounding box center [621, 82] width 9 height 9
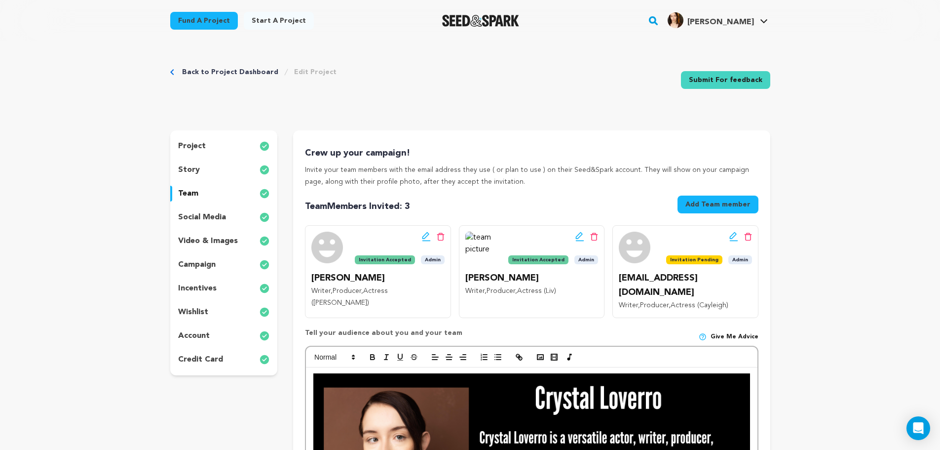
click at [203, 308] on p "wishlist" at bounding box center [193, 312] width 30 height 12
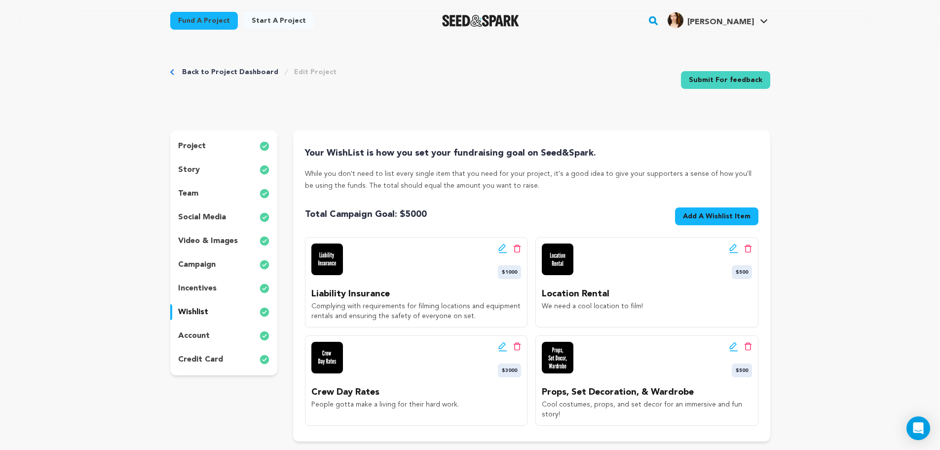
click at [204, 241] on p "video & images" at bounding box center [208, 241] width 60 height 12
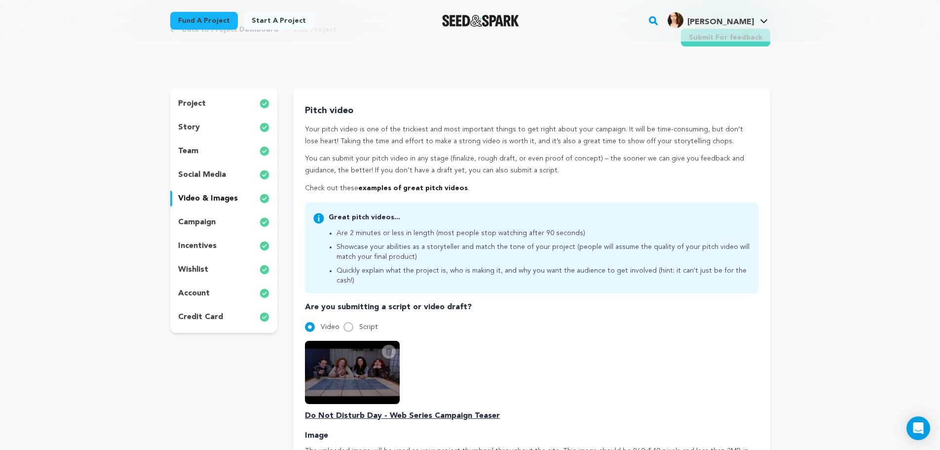
scroll to position [33, 0]
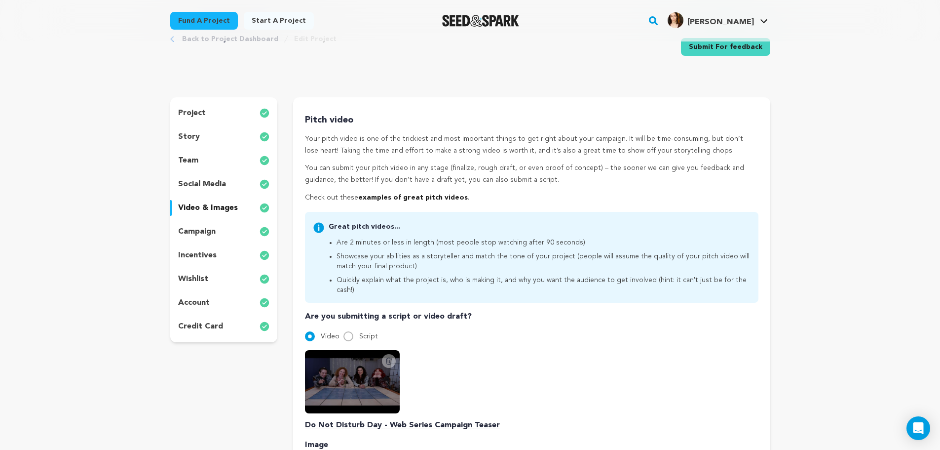
click at [197, 175] on div "project story team social media video & images campaign incentives wishlist acc…" at bounding box center [224, 219] width 108 height 245
click at [195, 178] on div "social media" at bounding box center [224, 184] width 108 height 16
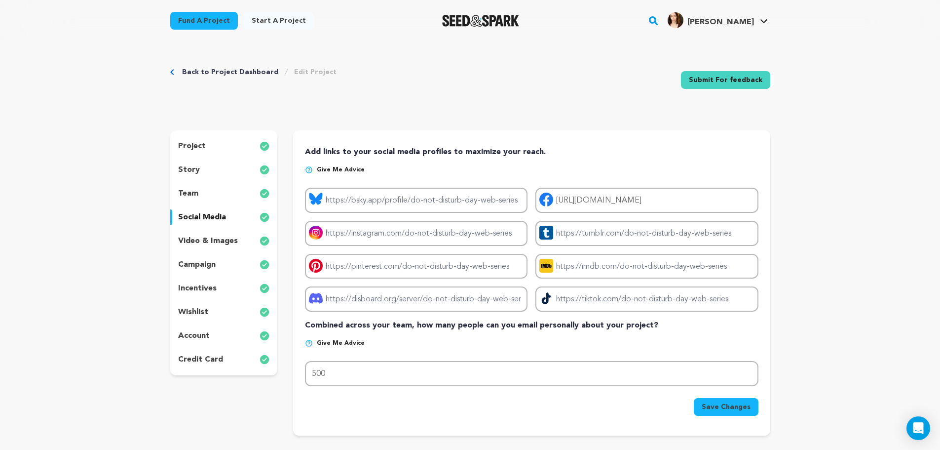
click at [193, 194] on p "team" at bounding box center [188, 194] width 20 height 12
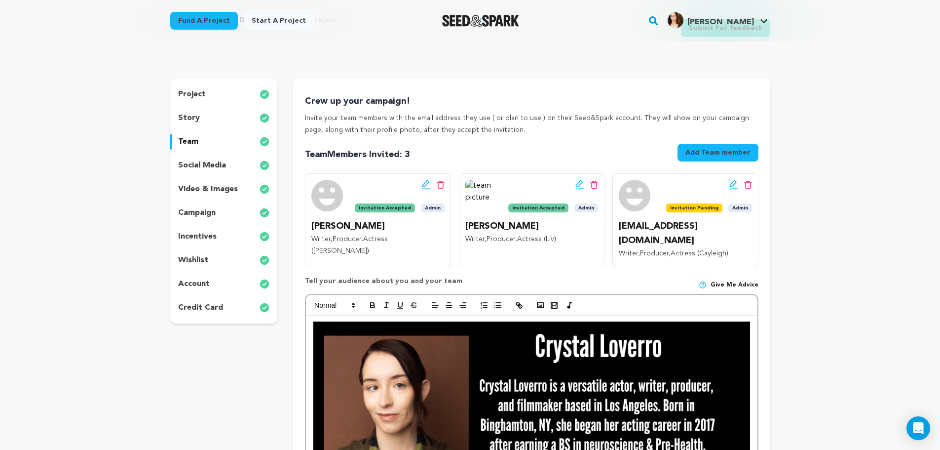
scroll to position [49, 0]
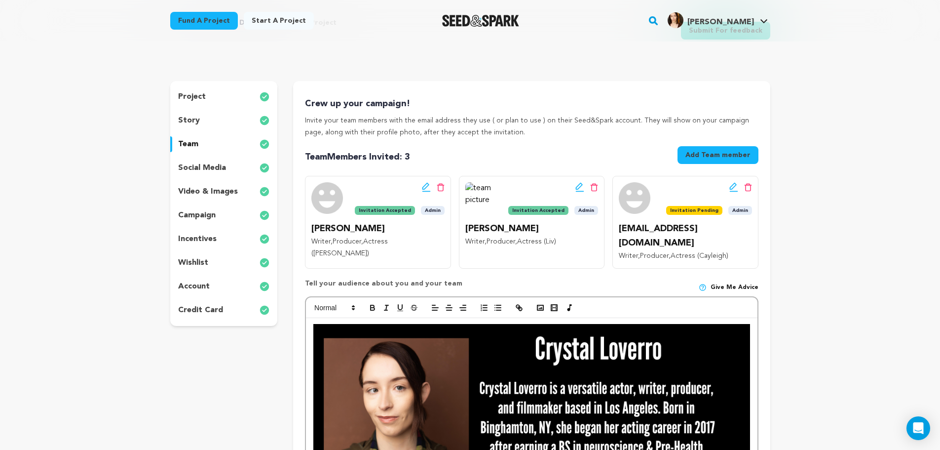
click at [190, 122] on p "story" at bounding box center [189, 120] width 22 height 12
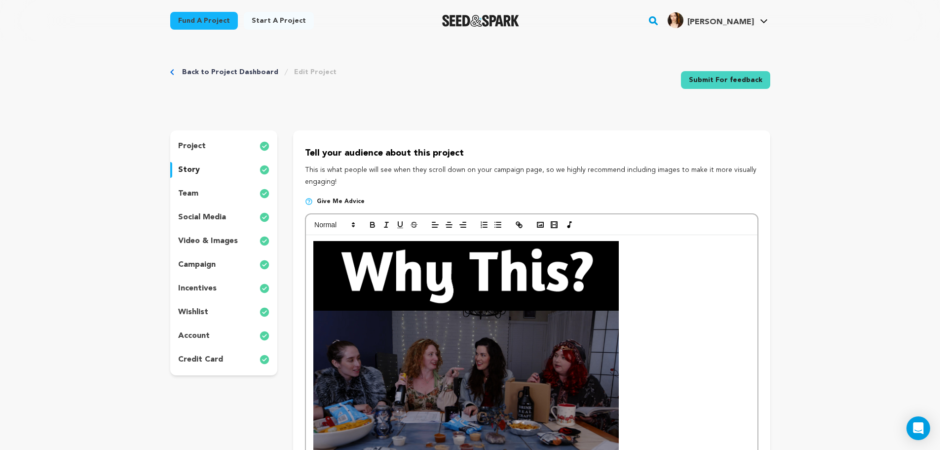
click at [223, 285] on div "incentives" at bounding box center [224, 288] width 108 height 16
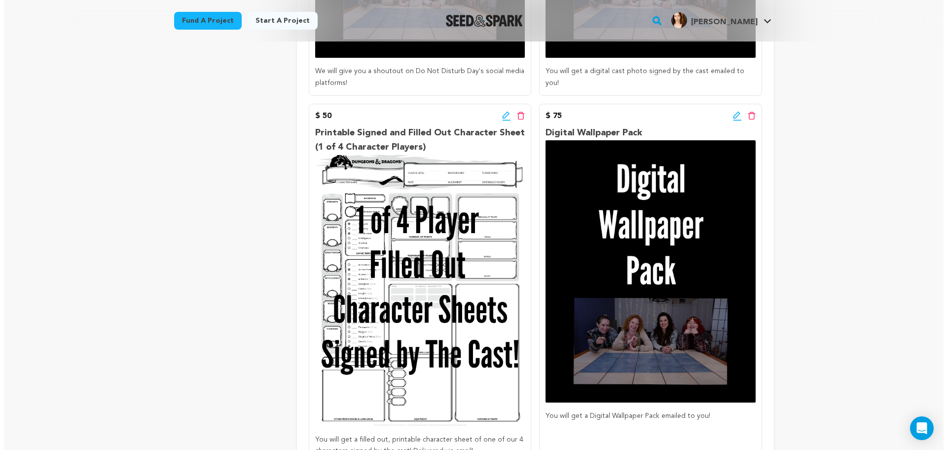
scroll to position [444, 0]
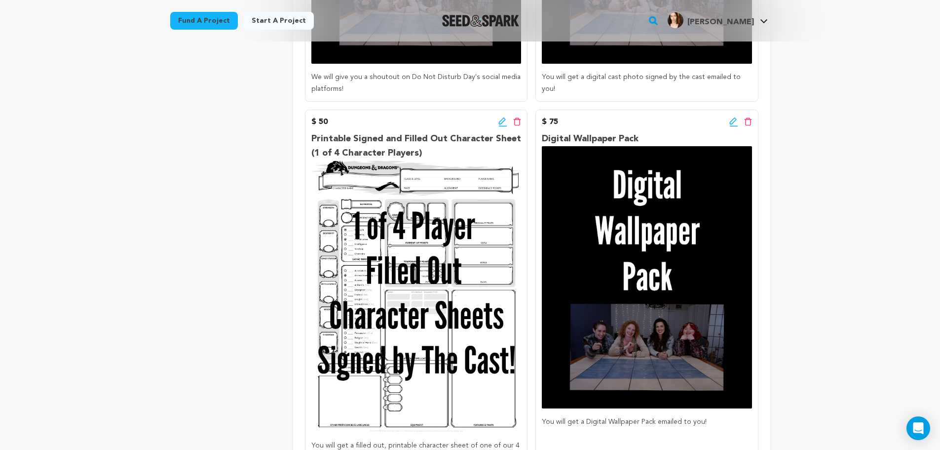
click at [730, 123] on icon at bounding box center [733, 122] width 9 height 10
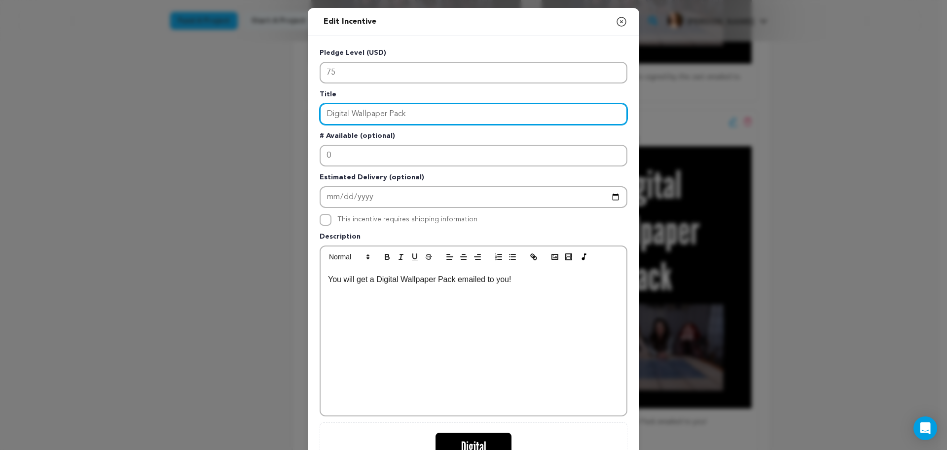
drag, startPoint x: 411, startPoint y: 115, endPoint x: 236, endPoint y: 110, distance: 174.8
click at [236, 110] on div "Edit Incentive Close modal Pledge Level (USD) 75 Title Digital Wallpaper Pack #…" at bounding box center [473, 315] width 947 height 630
type input "Online Watch Party with The Cast"
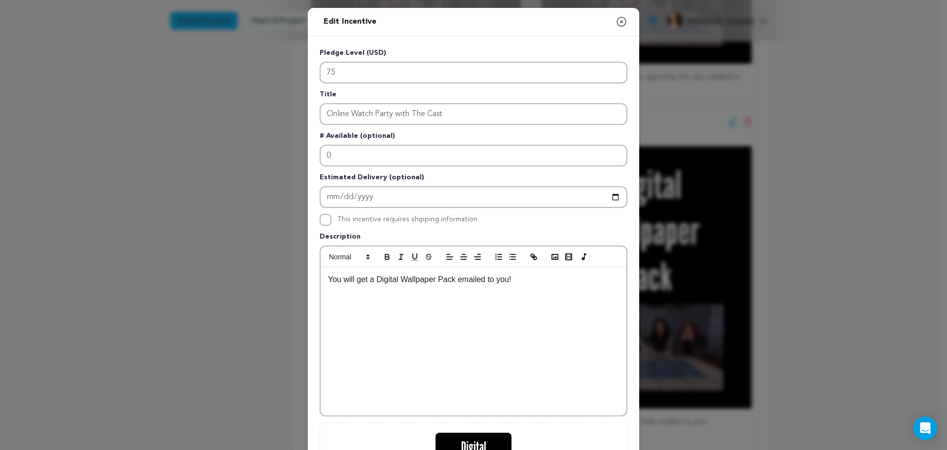
drag, startPoint x: 549, startPoint y: 283, endPoint x: 352, endPoint y: 286, distance: 196.9
click at [352, 286] on div "You will get a Digital Wallpaper Pack emailed to you!" at bounding box center [474, 341] width 306 height 148
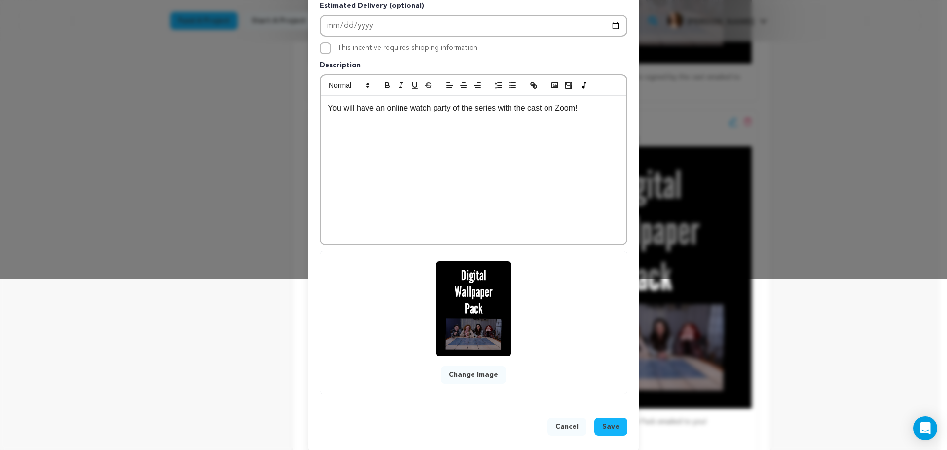
scroll to position [181, 0]
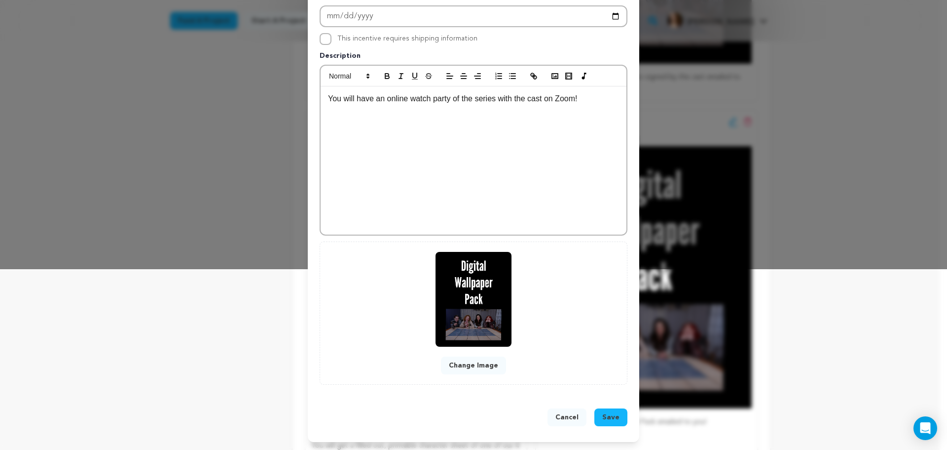
click at [604, 412] on span "Save" at bounding box center [611, 417] width 17 height 10
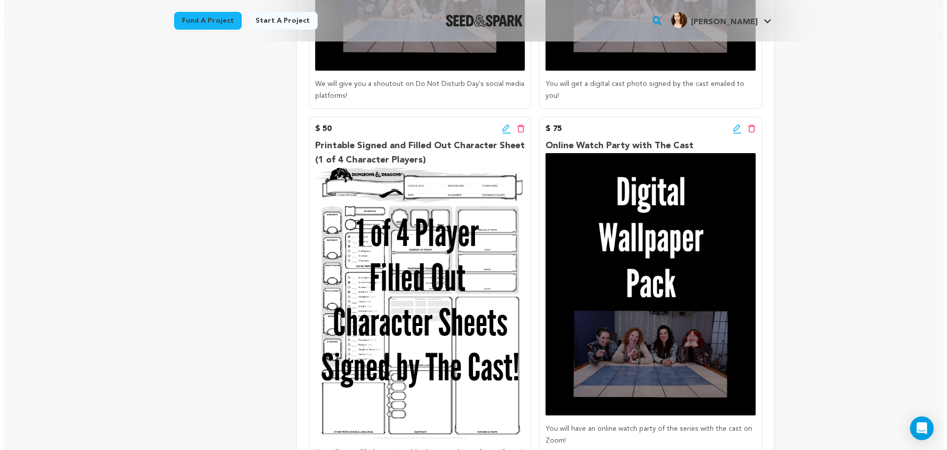
scroll to position [428, 0]
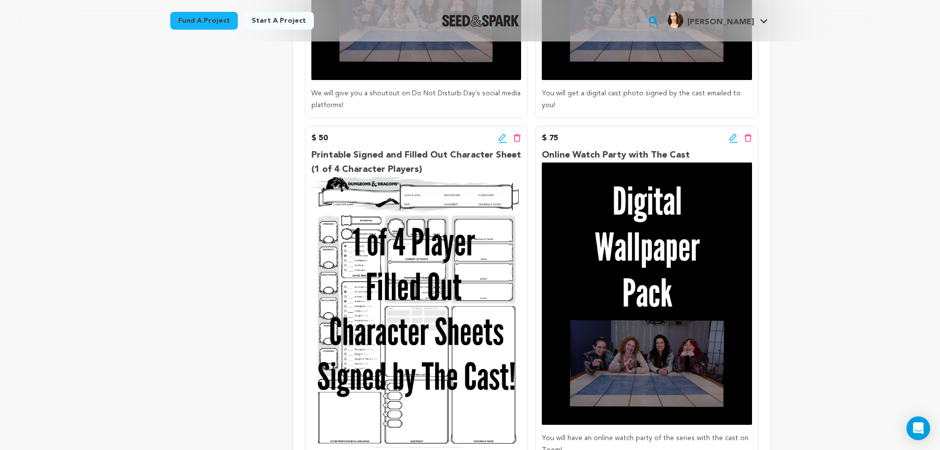
click at [734, 140] on icon at bounding box center [733, 138] width 9 height 10
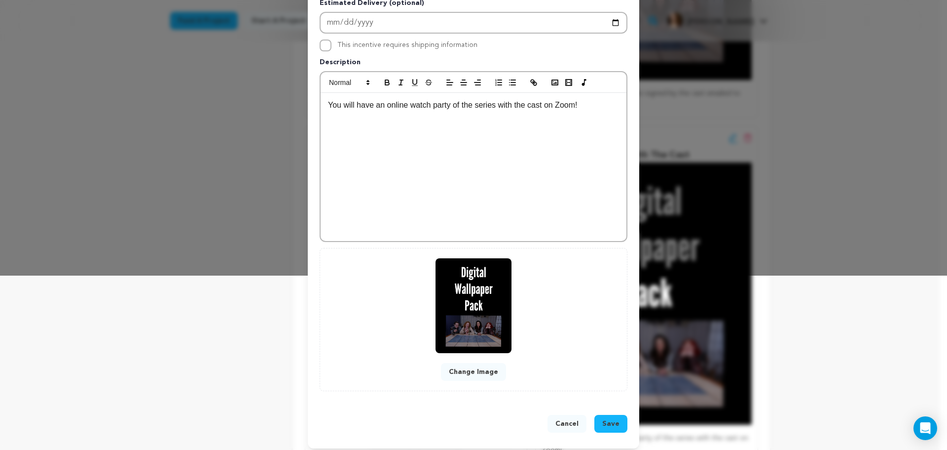
scroll to position [181, 0]
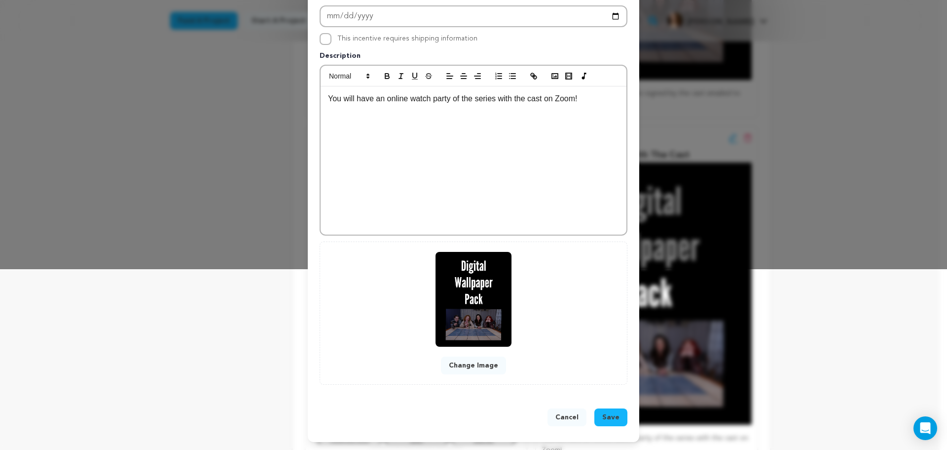
click at [467, 366] on button "Change Image" at bounding box center [473, 365] width 65 height 18
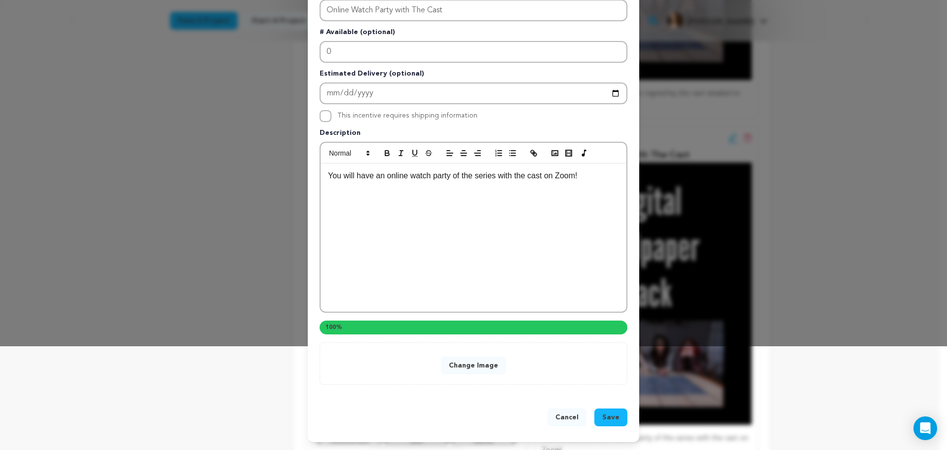
scroll to position [160, 0]
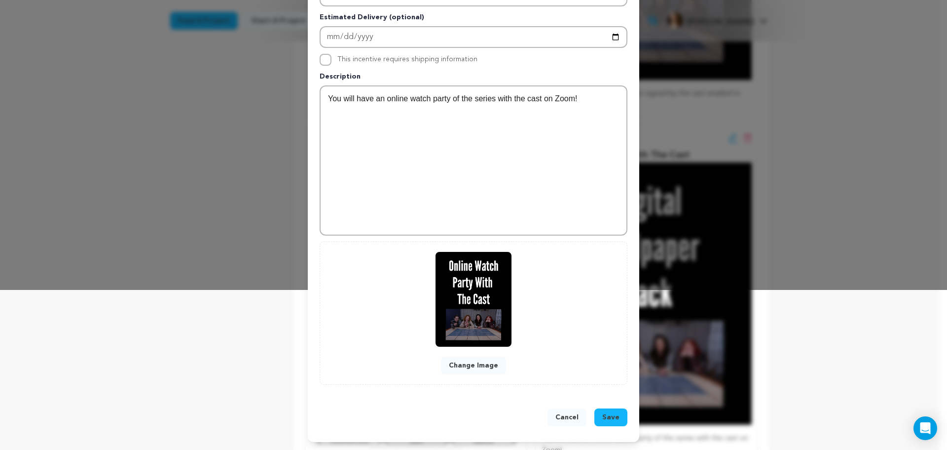
click at [613, 421] on span "Save" at bounding box center [611, 417] width 17 height 10
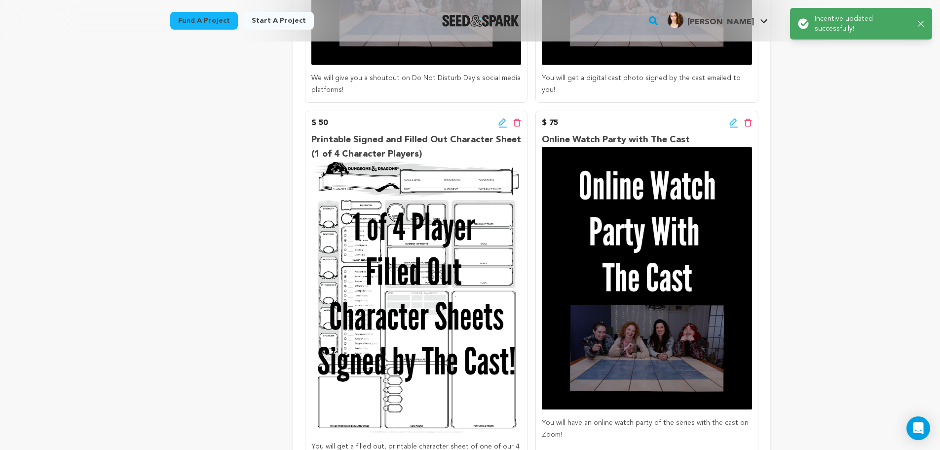
scroll to position [444, 0]
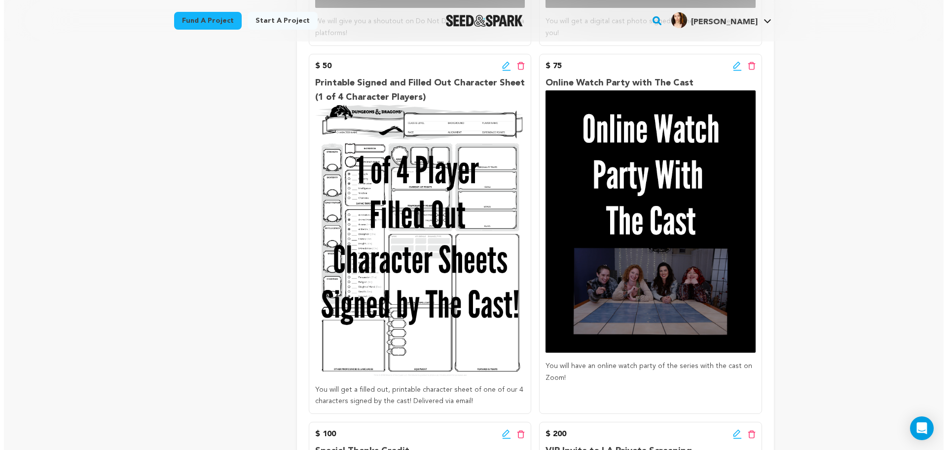
scroll to position [428, 0]
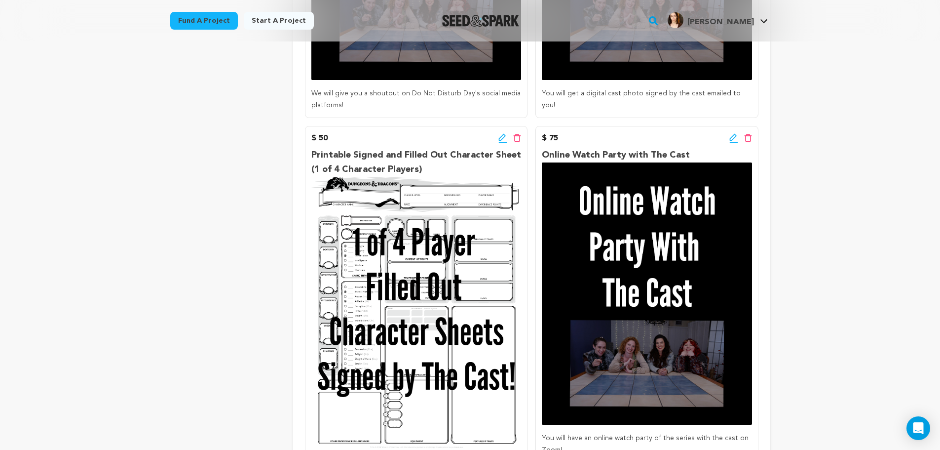
click at [499, 136] on icon at bounding box center [502, 138] width 9 height 10
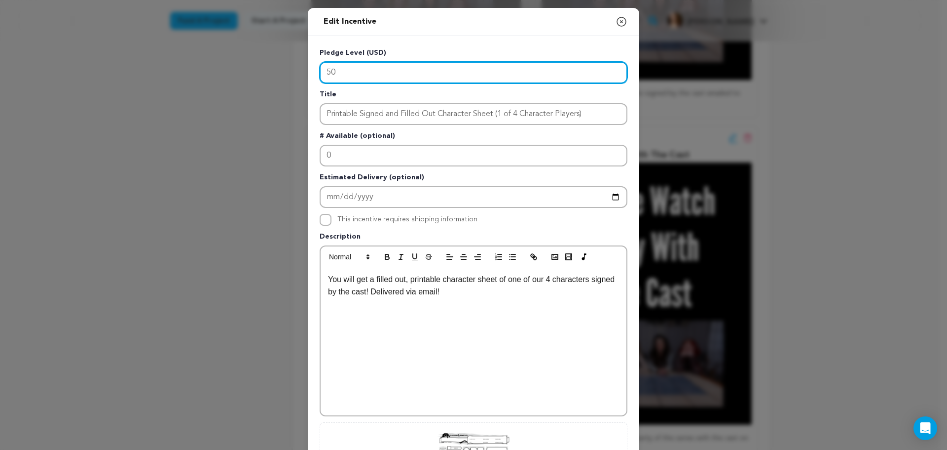
drag, startPoint x: 316, startPoint y: 71, endPoint x: 282, endPoint y: 68, distance: 34.6
click at [299, 70] on div "Edit Incentive Close modal Pledge Level (USD) 50 Title Printable Signed and Fil…" at bounding box center [473, 315] width 947 height 630
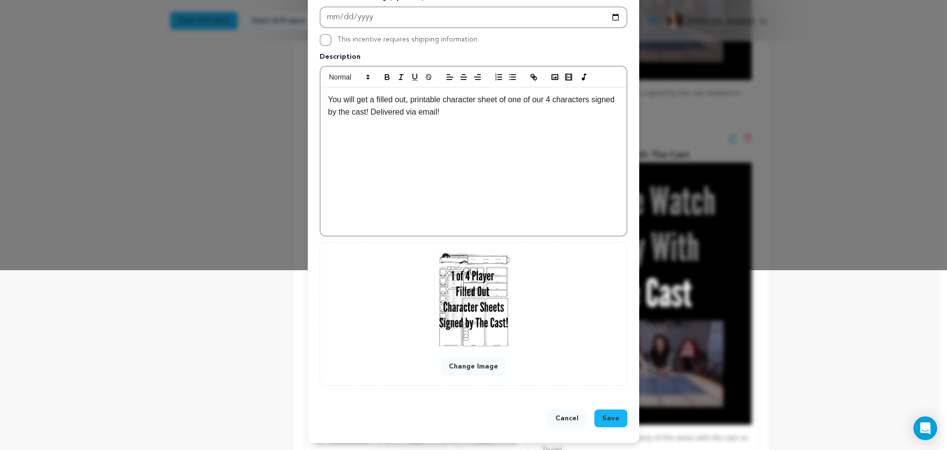
scroll to position [181, 0]
type input "25"
click at [606, 417] on span "Save" at bounding box center [611, 417] width 17 height 10
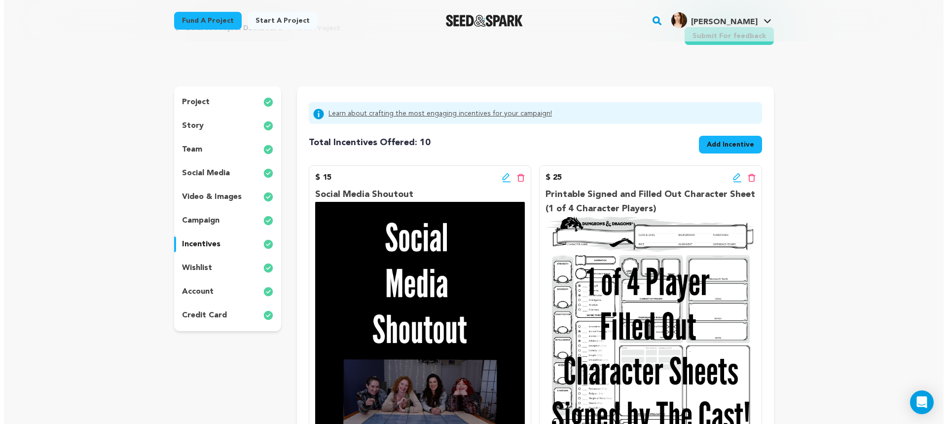
scroll to position [49, 0]
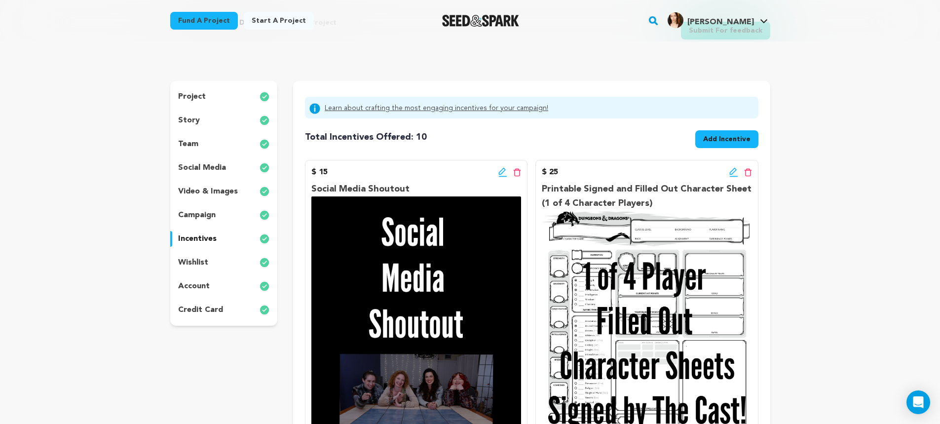
click at [724, 136] on span "Add Incentive" at bounding box center [726, 139] width 47 height 10
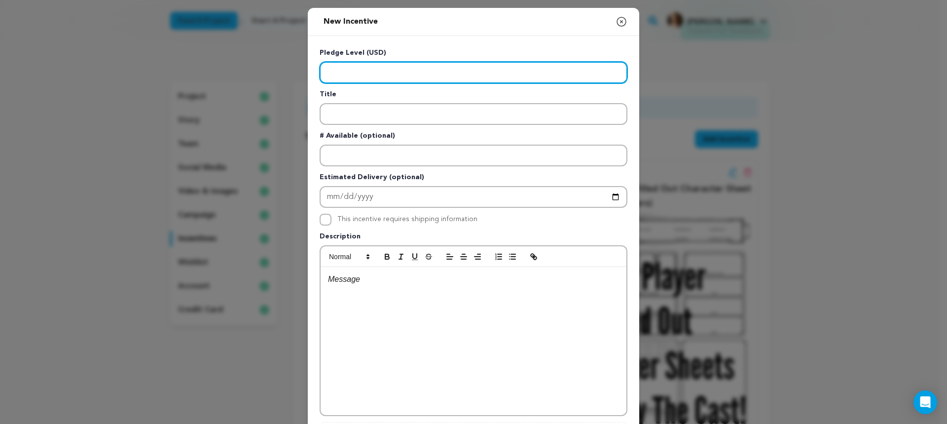
click at [346, 79] on input "Enter level" at bounding box center [474, 73] width 308 height 22
type input "50"
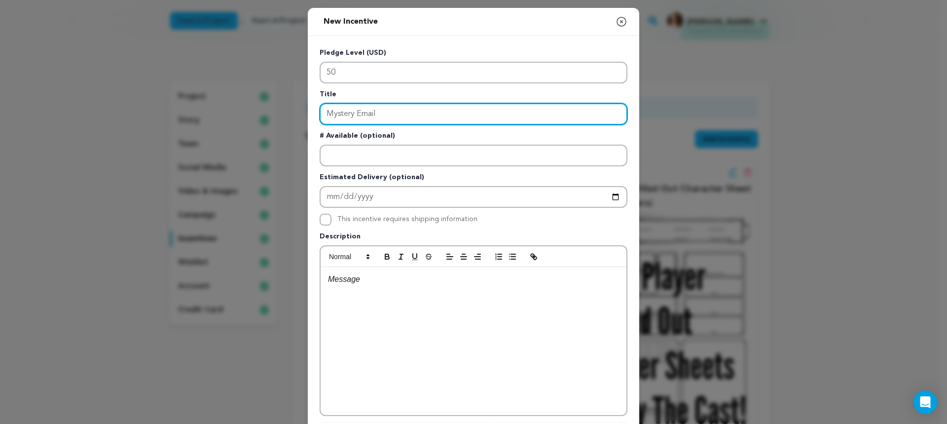
type input "Mystery Email"
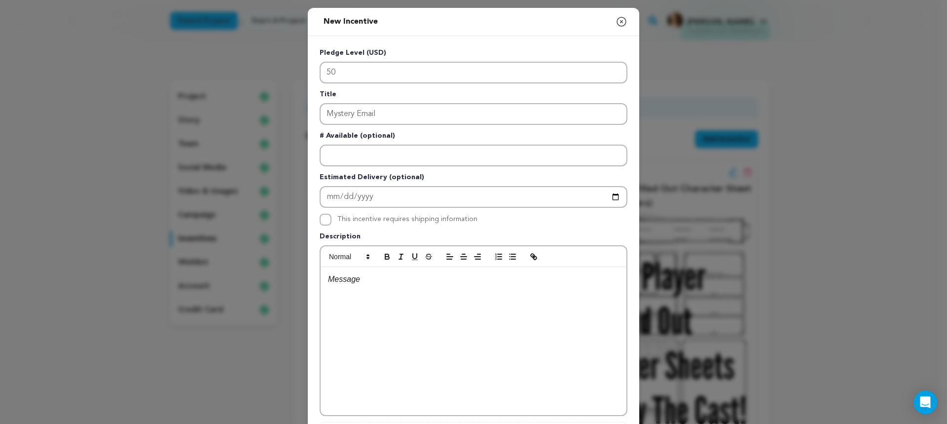
click at [377, 283] on p at bounding box center [473, 279] width 291 height 13
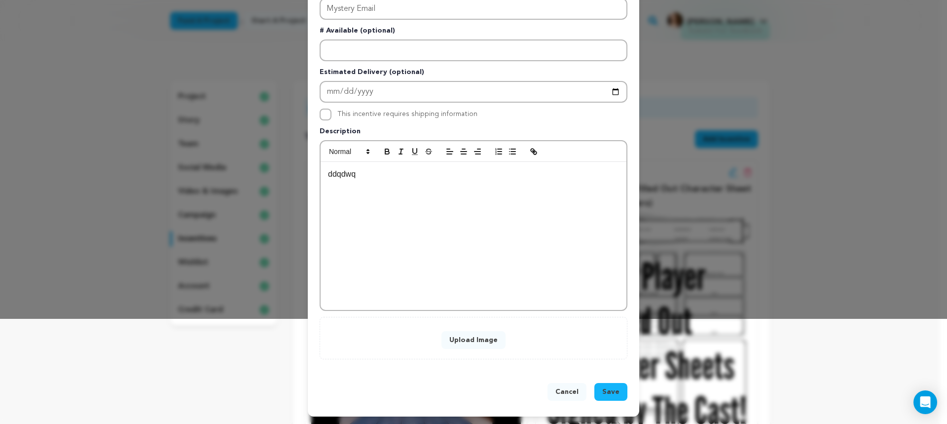
scroll to position [106, 0]
click at [471, 336] on button "Upload Image" at bounding box center [474, 340] width 64 height 18
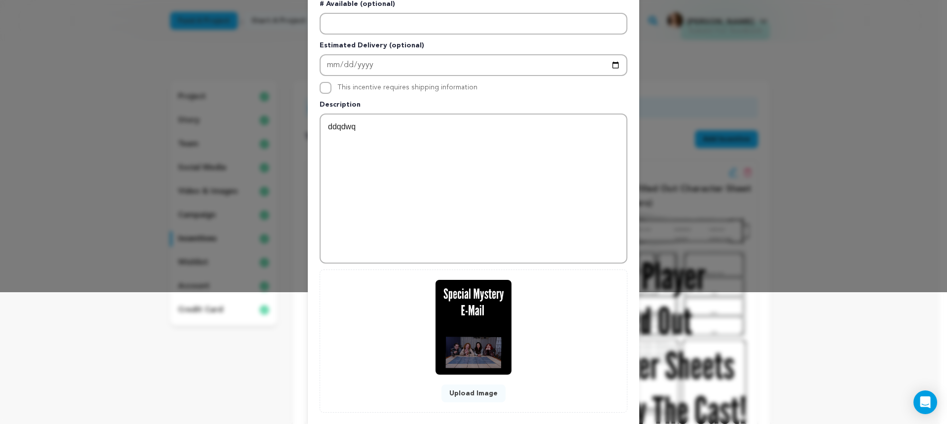
scroll to position [186, 0]
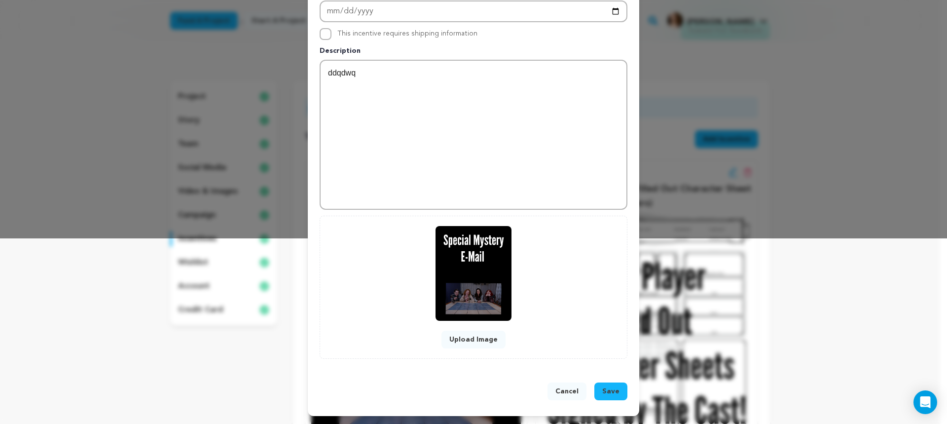
click at [608, 391] on span "Save" at bounding box center [611, 391] width 17 height 10
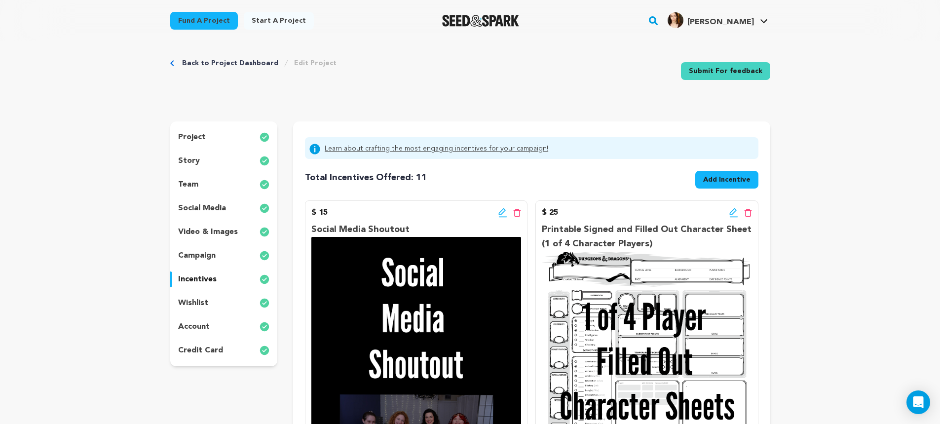
scroll to position [0, 0]
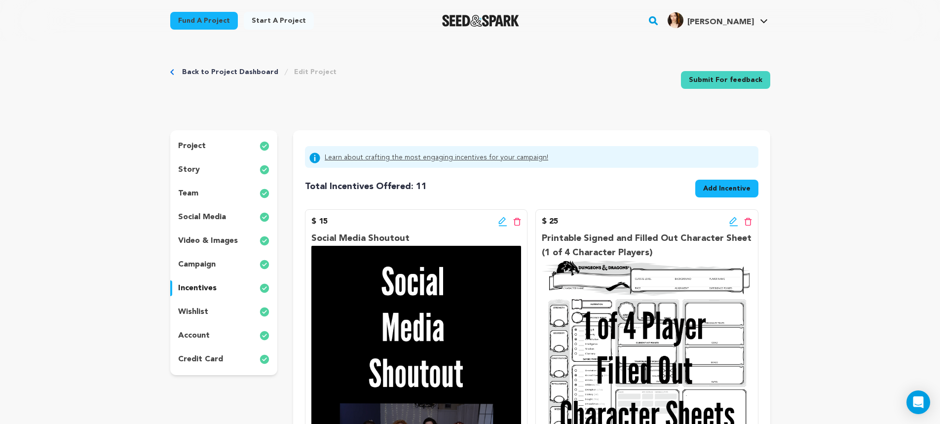
click at [716, 185] on span "Add Incentive" at bounding box center [726, 189] width 47 height 10
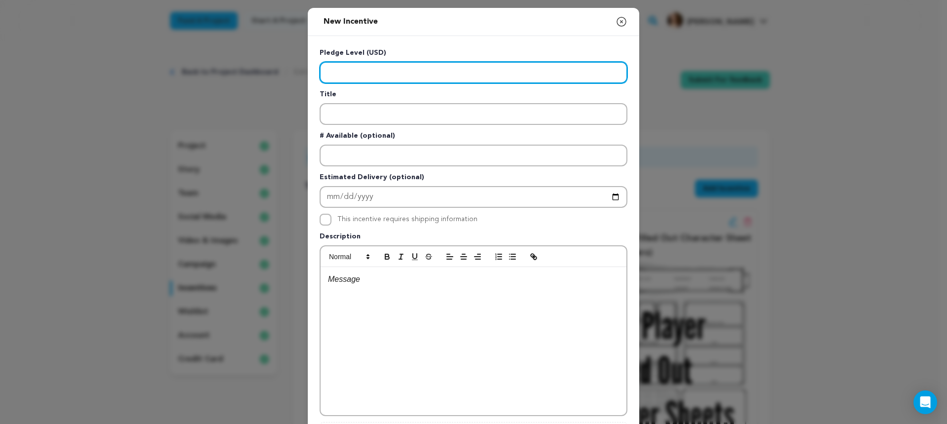
click at [378, 70] on input "Enter level" at bounding box center [474, 73] width 308 height 22
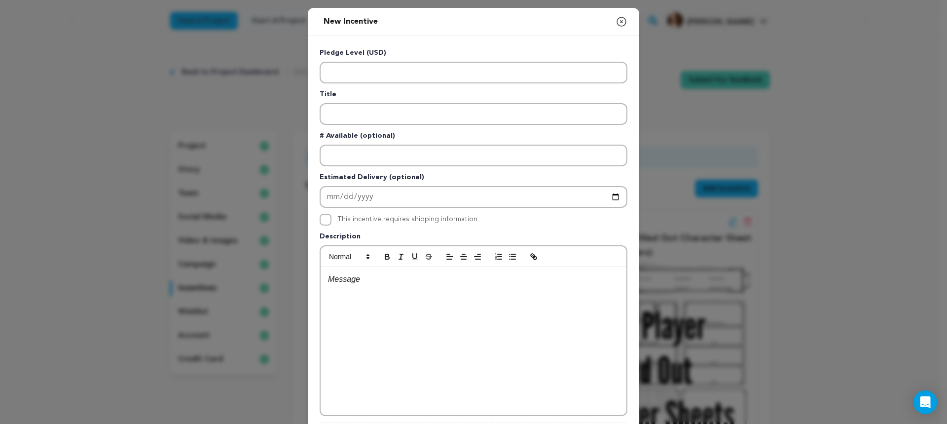
click at [618, 22] on icon "button" at bounding box center [621, 21] width 9 height 9
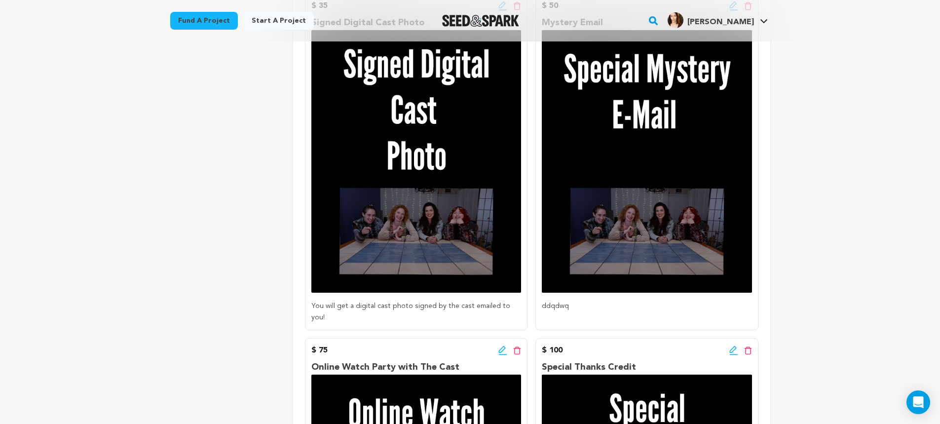
scroll to position [691, 0]
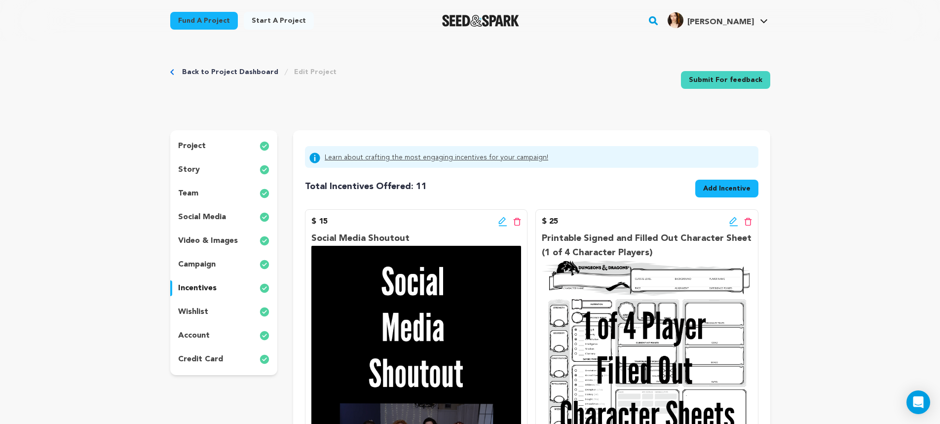
click at [709, 191] on span "Add Incentive" at bounding box center [726, 189] width 47 height 10
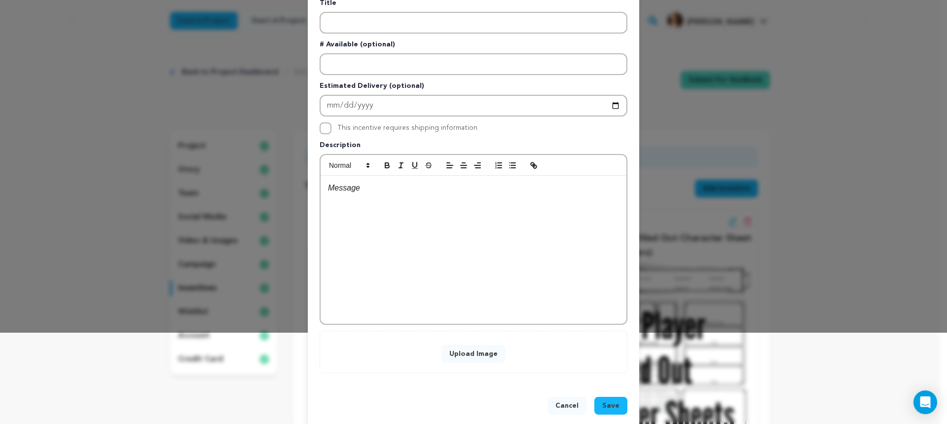
scroll to position [106, 0]
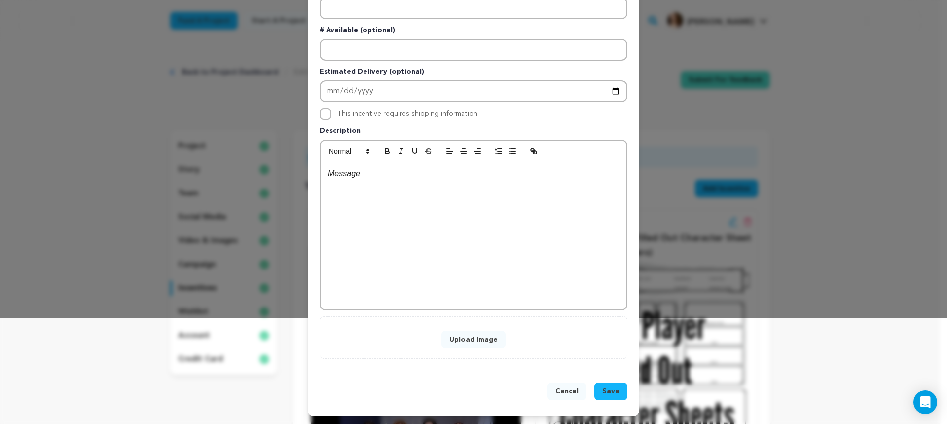
click at [480, 338] on button "Upload Image" at bounding box center [474, 340] width 64 height 18
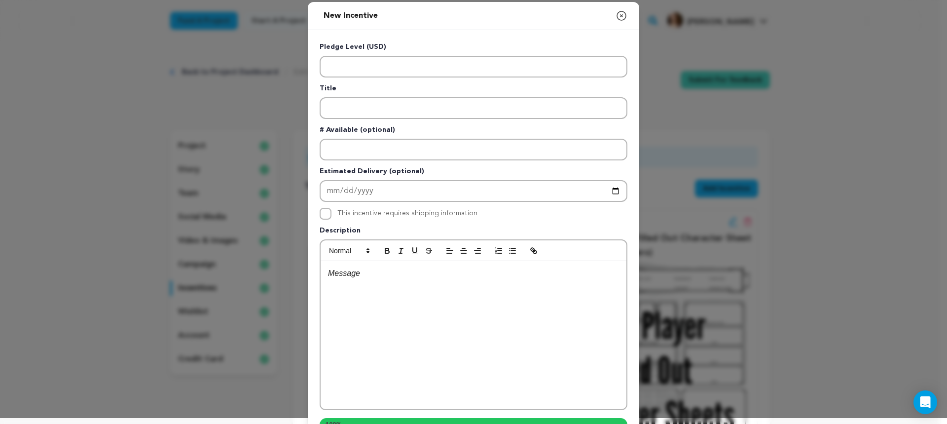
scroll to position [0, 0]
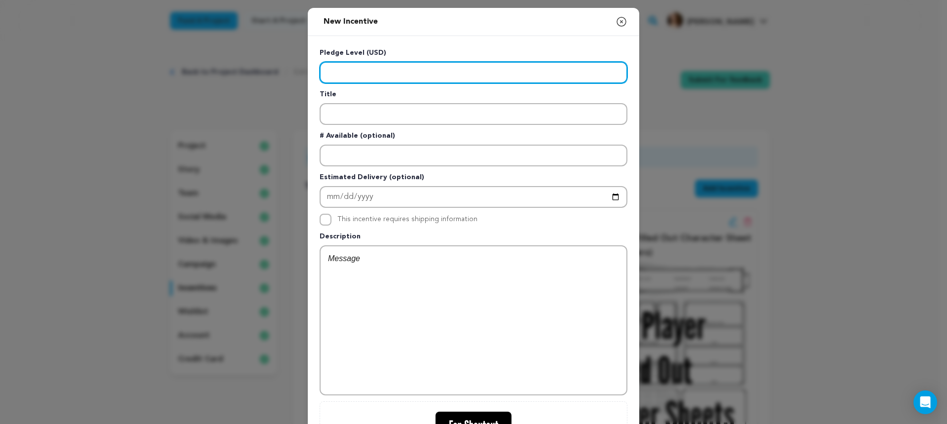
click at [362, 75] on input "Enter level" at bounding box center [474, 73] width 308 height 22
type input "300"
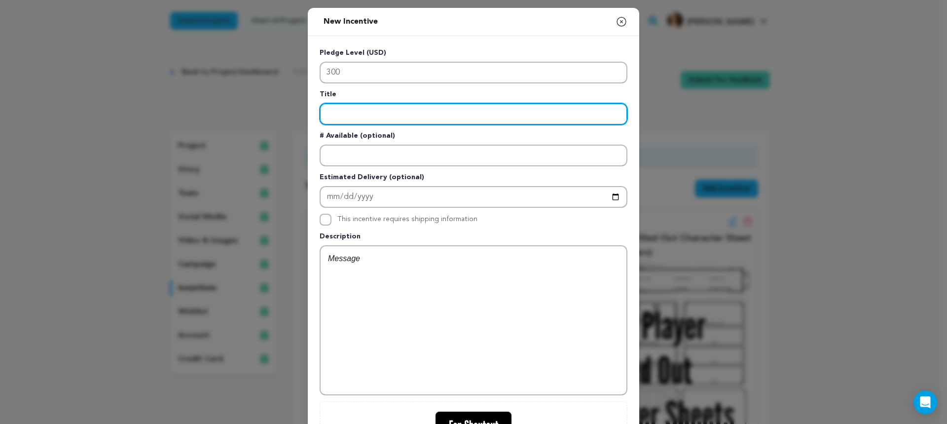
click at [365, 114] on input "Enter title" at bounding box center [474, 114] width 308 height 22
type input "Fan Shoutout [DATE] Egg in The Series"
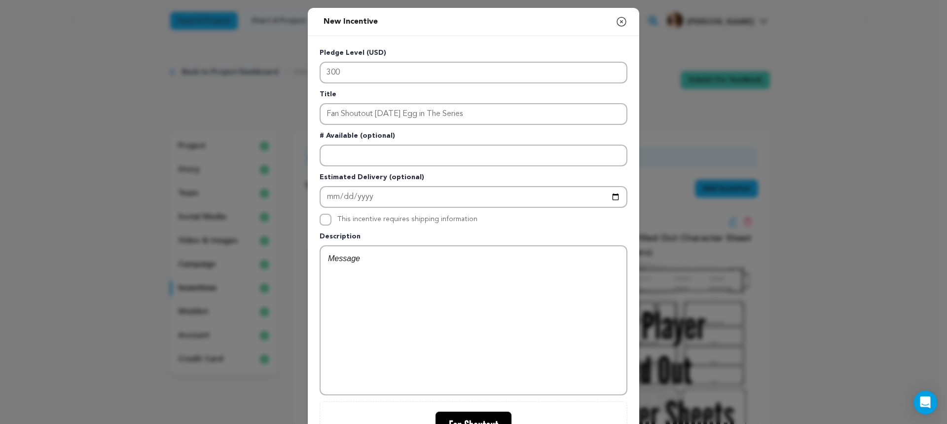
click at [414, 275] on div at bounding box center [474, 320] width 306 height 148
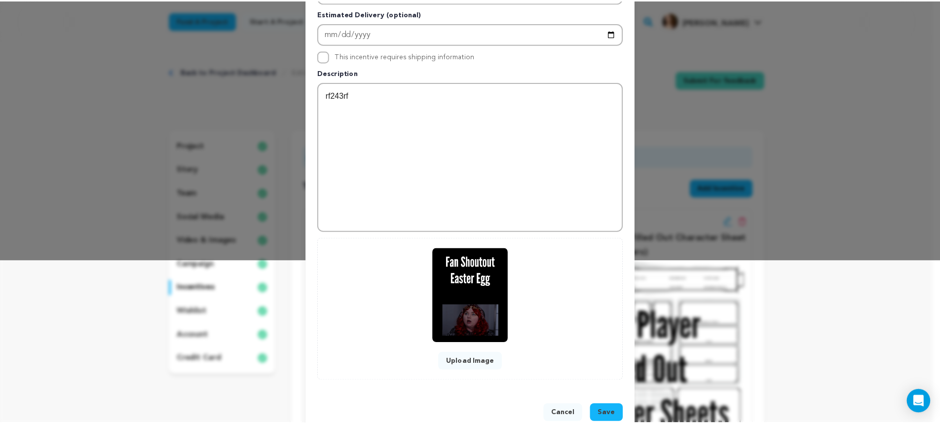
scroll to position [181, 0]
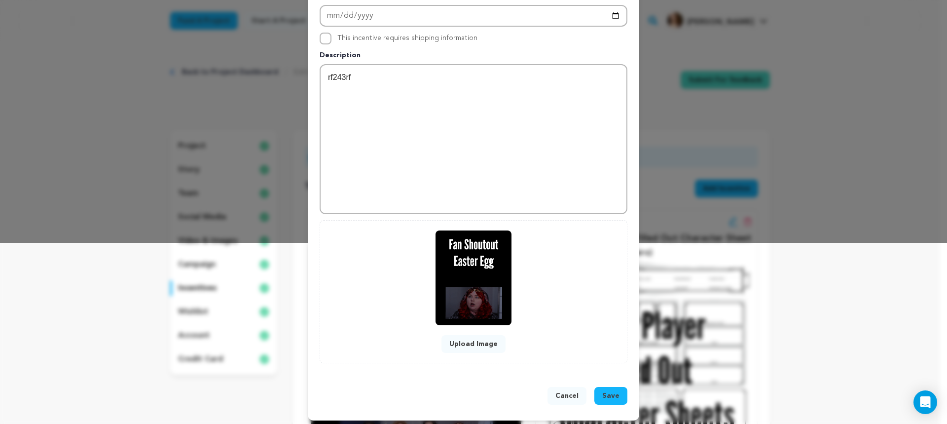
click at [605, 396] on span "Save" at bounding box center [611, 396] width 17 height 10
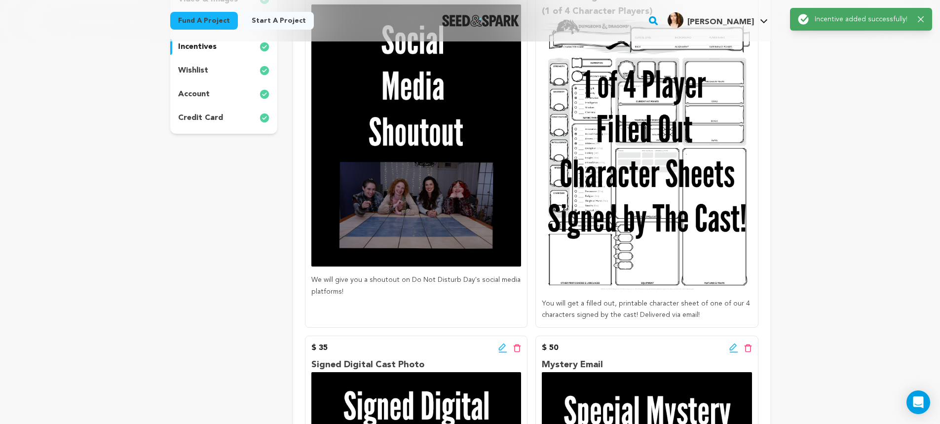
scroll to position [247, 0]
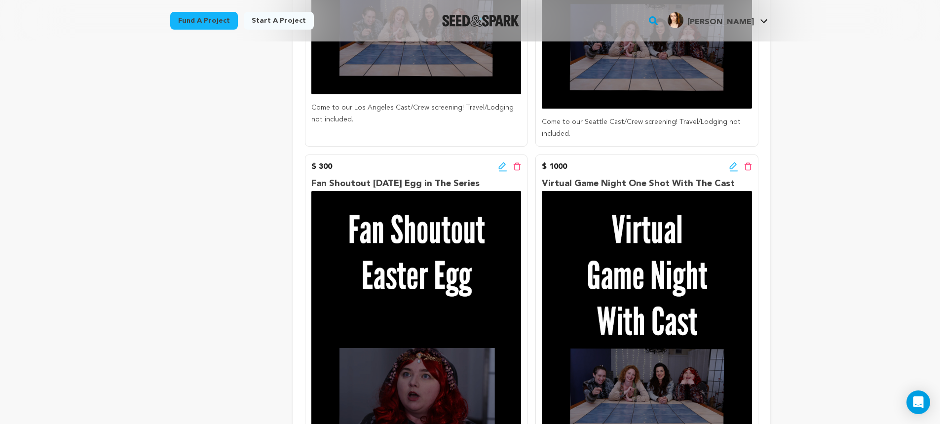
scroll to position [1382, 0]
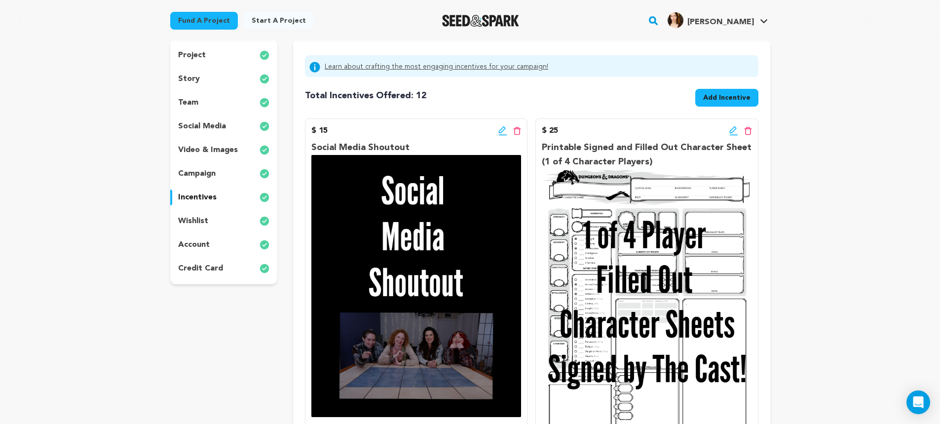
scroll to position [49, 0]
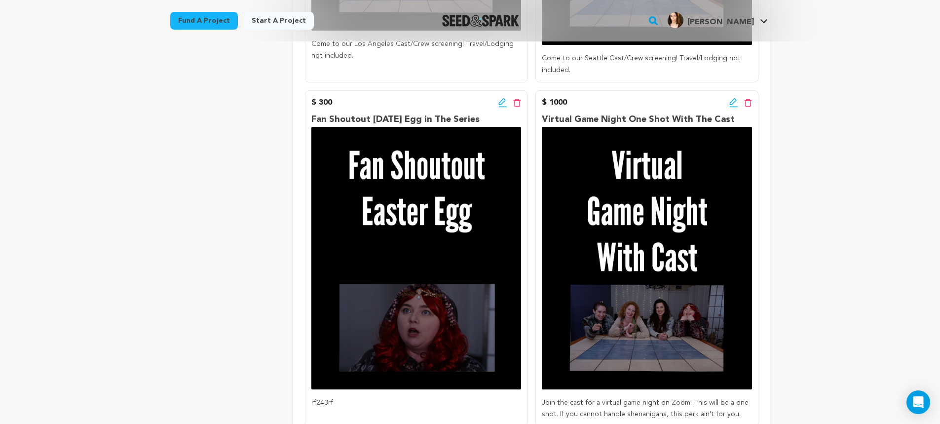
scroll to position [1563, 0]
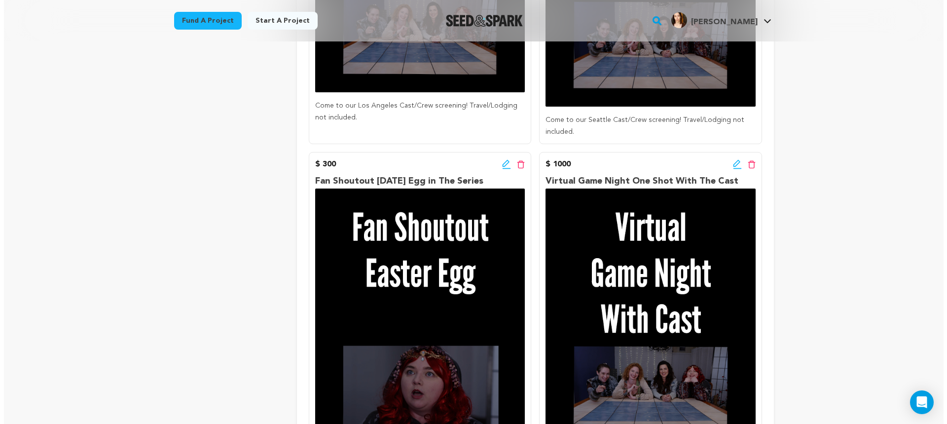
scroll to position [1497, 0]
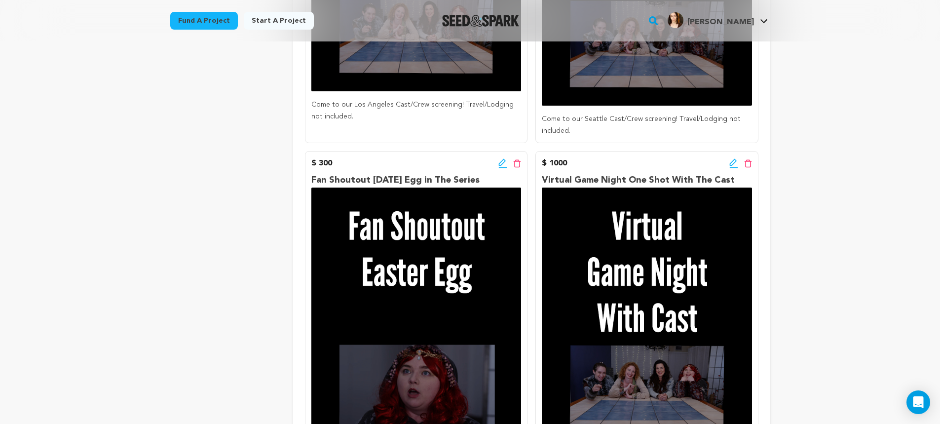
click at [501, 158] on icon at bounding box center [502, 163] width 9 height 10
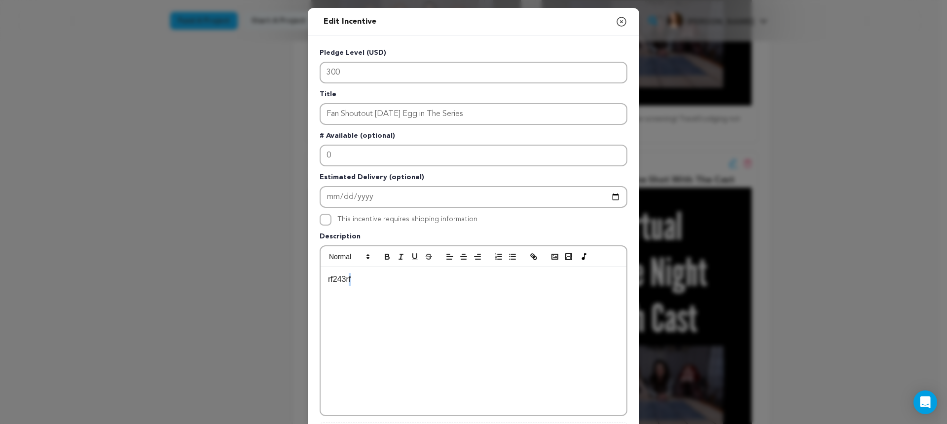
click at [348, 286] on div "rf243rf" at bounding box center [474, 341] width 306 height 148
click at [358, 274] on p "rf243rf" at bounding box center [473, 279] width 291 height 13
drag, startPoint x: 350, startPoint y: 280, endPoint x: 303, endPoint y: 278, distance: 46.9
click at [303, 278] on div "Edit Incentive Close modal Pledge Level (USD) 300 Title Fan Shoutout Easter Egg…" at bounding box center [473, 315] width 947 height 630
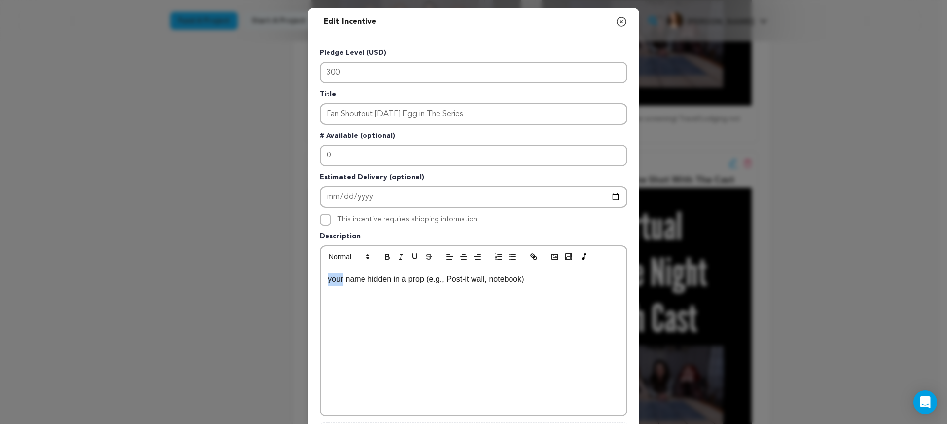
drag, startPoint x: 340, startPoint y: 277, endPoint x: 300, endPoint y: 279, distance: 41.0
click at [302, 281] on div "Edit Incentive Close modal Pledge Level (USD) 300 Title Fan Shoutout Easter Egg…" at bounding box center [473, 315] width 947 height 630
drag, startPoint x: 331, startPoint y: 278, endPoint x: 284, endPoint y: 269, distance: 48.2
click at [289, 274] on div "Edit Incentive Close modal Pledge Level (USD) 300 Title Fan Shoutout Easter Egg…" at bounding box center [473, 315] width 947 height 630
click at [342, 285] on p "Your name hidden in a prop (e.g., Post-it wall, notebook)" at bounding box center [473, 279] width 291 height 13
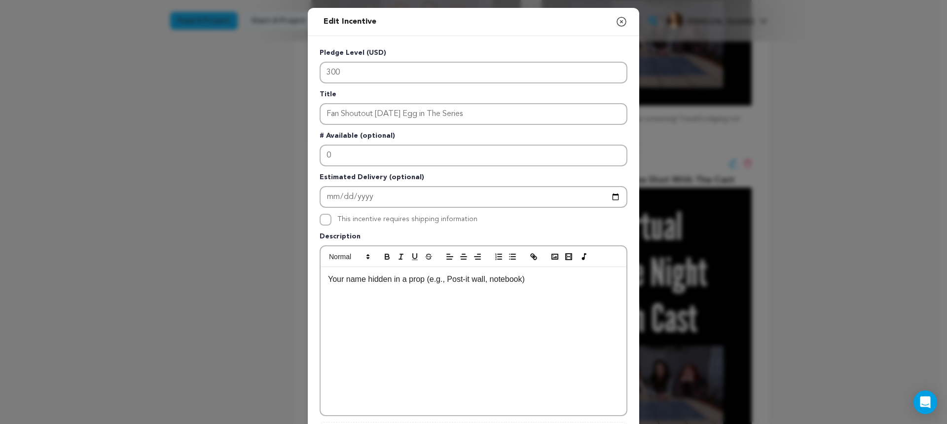
click at [362, 280] on p "Your name hidden in a prop (e.g., Post-it wall, notebook)" at bounding box center [473, 279] width 291 height 13
click at [376, 285] on p "Your name (or the name of a frenemy) hidden in a prop (e.g., Post-it wall, note…" at bounding box center [473, 285] width 291 height 25
click at [391, 298] on p "Your name (or the name of a frenemy) hidden in a prop (e.g., Post-it wall, note…" at bounding box center [473, 285] width 291 height 25
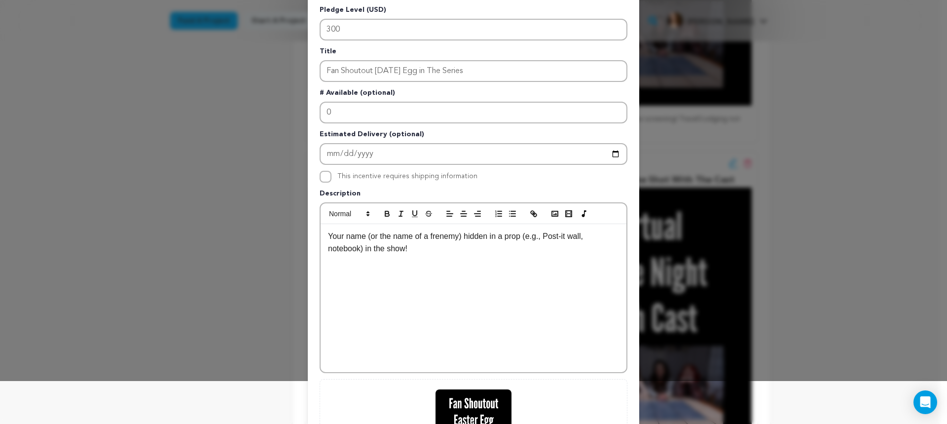
scroll to position [66, 0]
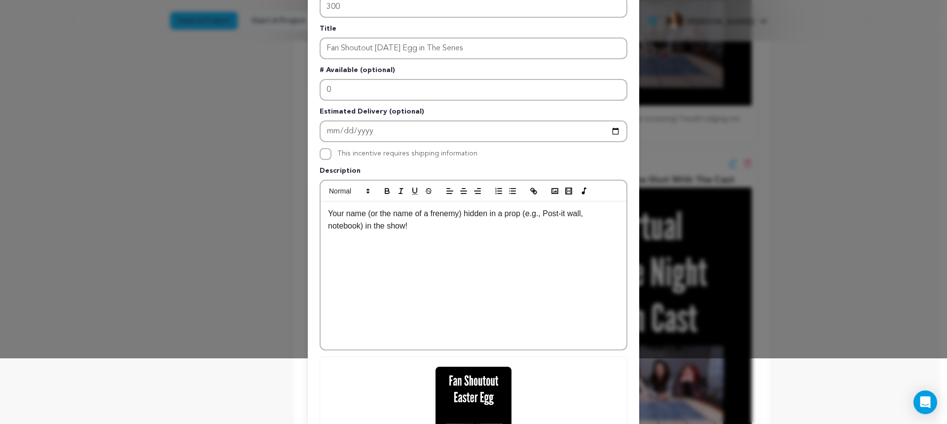
click at [561, 215] on p "Your name (or the name of a frenemy) hidden in a prop (e.g., Post-it wall, note…" at bounding box center [473, 219] width 291 height 25
click at [536, 216] on p "Your name (or the name of a frenemy) hidden in a prop (e.g., Post-it, wall, not…" at bounding box center [473, 219] width 291 height 25
click at [428, 235] on div "Your name (or the name of a frenemy) hidden in a prop (e.g. Post-it, wall, note…" at bounding box center [474, 275] width 306 height 148
click at [462, 230] on p "Your name (or the name of a frenemy) hidden in a prop (e.g. Post-it, wall, note…" at bounding box center [473, 219] width 291 height 25
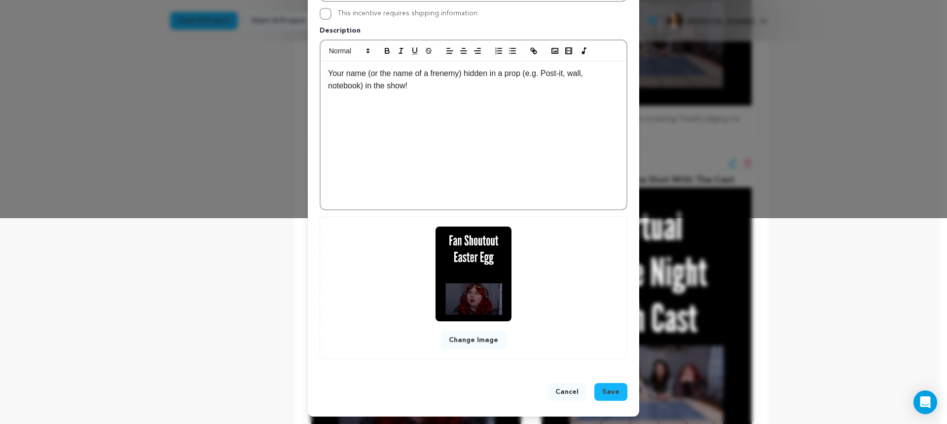
scroll to position [206, 0]
click at [612, 385] on button "Save" at bounding box center [611, 391] width 33 height 18
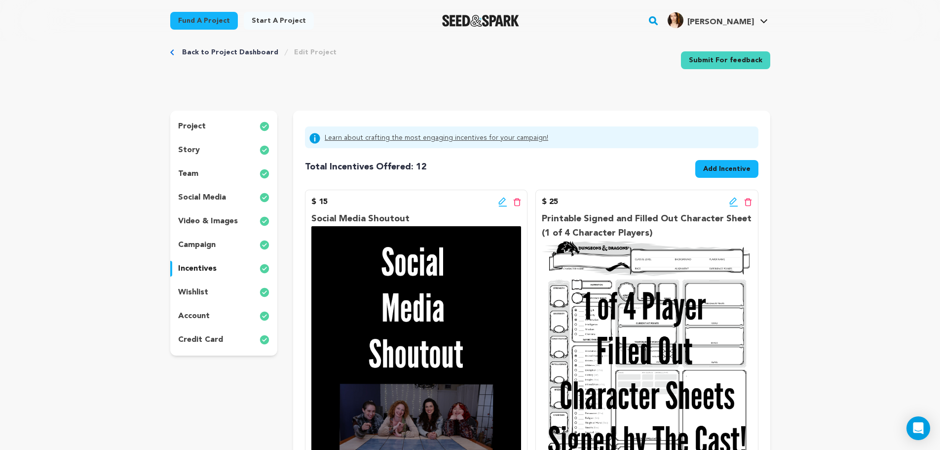
scroll to position [0, 0]
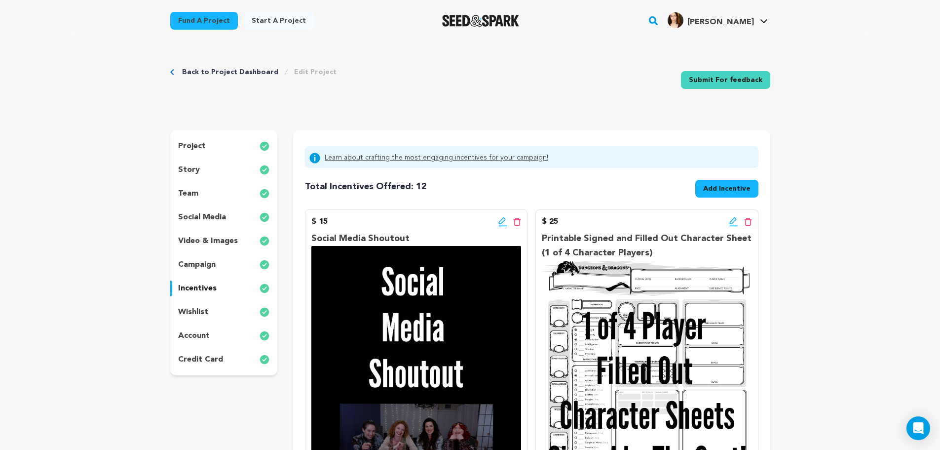
click at [200, 166] on div "story" at bounding box center [224, 170] width 108 height 16
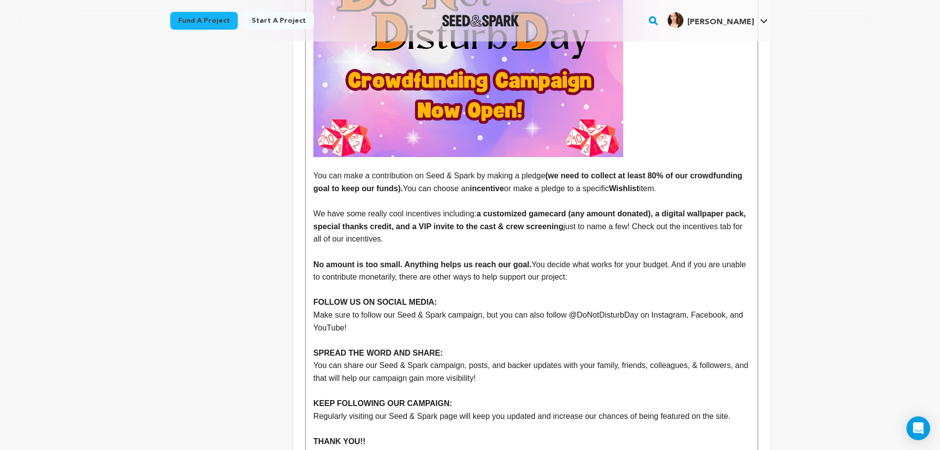
scroll to position [1628, 0]
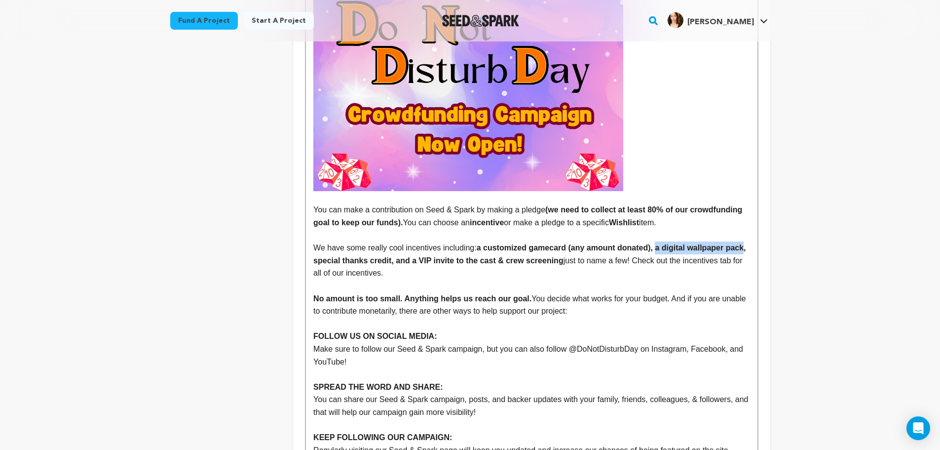
drag, startPoint x: 655, startPoint y: 236, endPoint x: 741, endPoint y: 230, distance: 86.6
click at [741, 243] on strong "a customized gamecard (any amount donated), a digital wallpaper pack, special t…" at bounding box center [530, 253] width 435 height 21
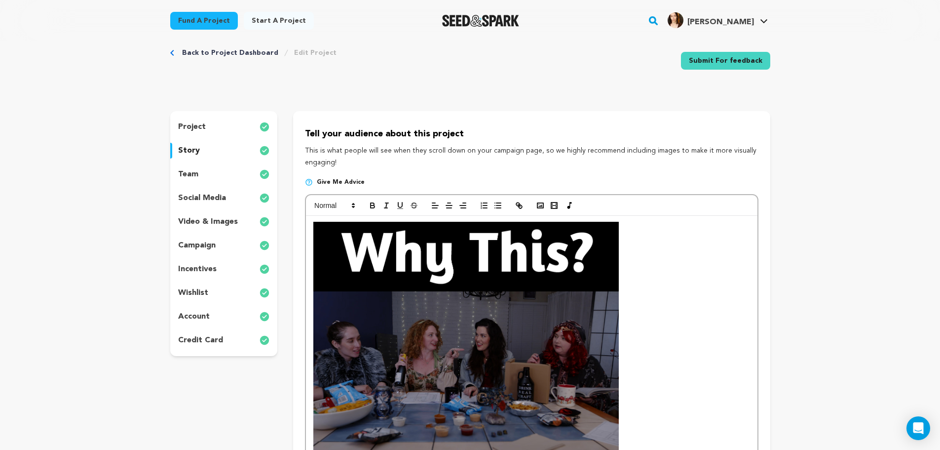
scroll to position [0, 0]
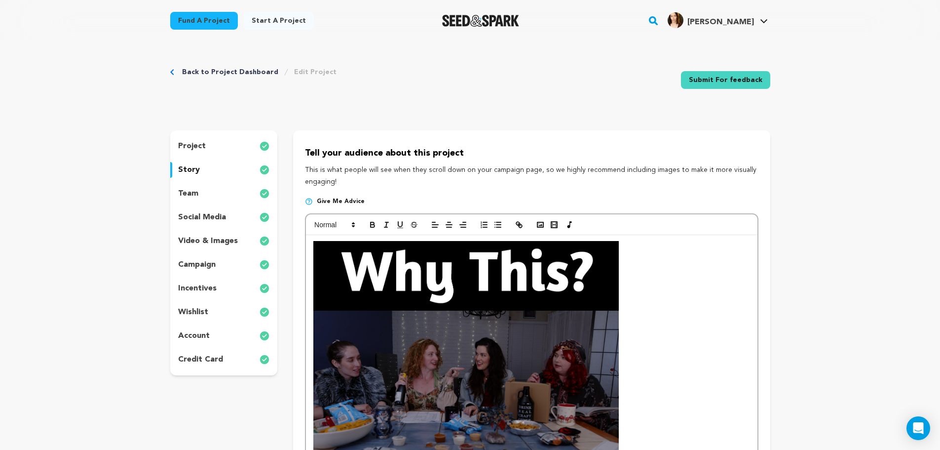
click at [211, 289] on p "incentives" at bounding box center [197, 288] width 38 height 12
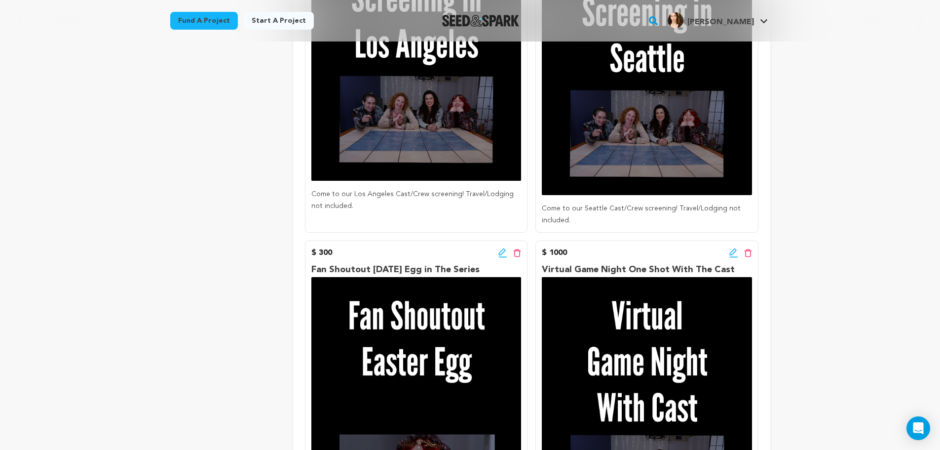
scroll to position [1497, 0]
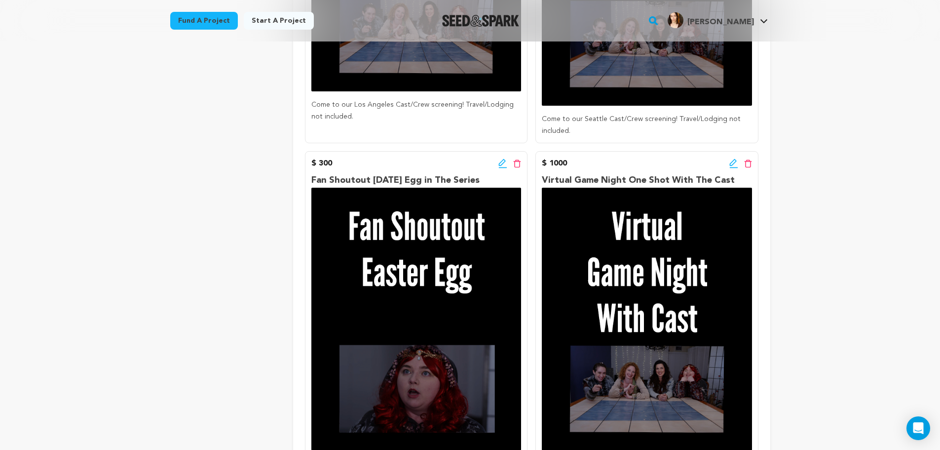
drag, startPoint x: 478, startPoint y: 166, endPoint x: 306, endPoint y: 172, distance: 171.8
click at [306, 172] on div "$ 300 Edit incentive button Delete incentive button Fan Shoutout Easter Egg in …" at bounding box center [416, 319] width 223 height 337
copy p "Fan Shoutout [DATE] Egg in The Series"
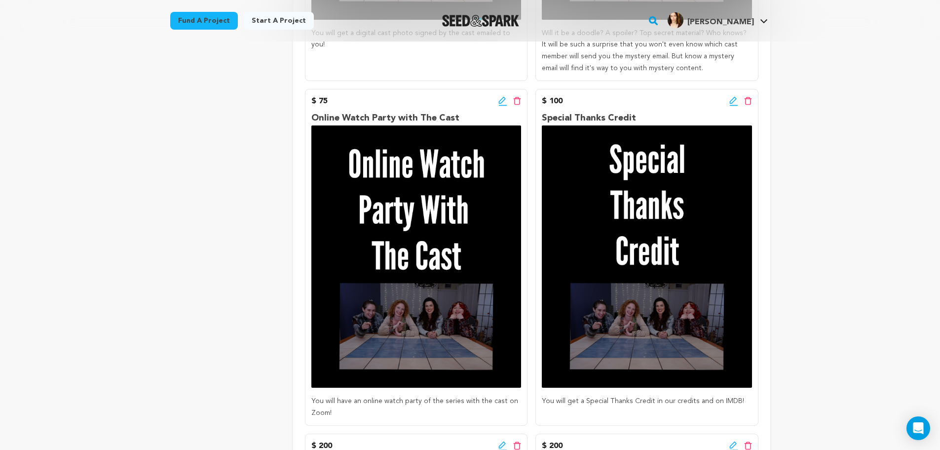
scroll to position [855, 0]
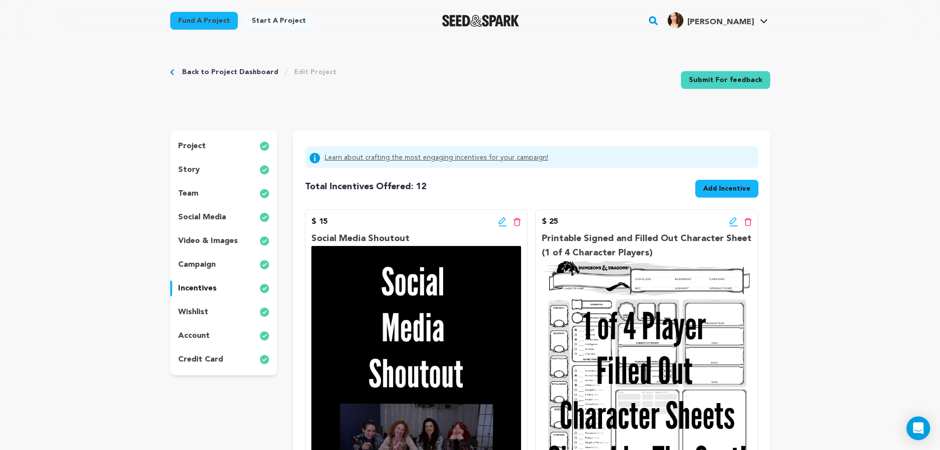
scroll to position [148, 0]
click at [195, 193] on p "team" at bounding box center [188, 194] width 20 height 12
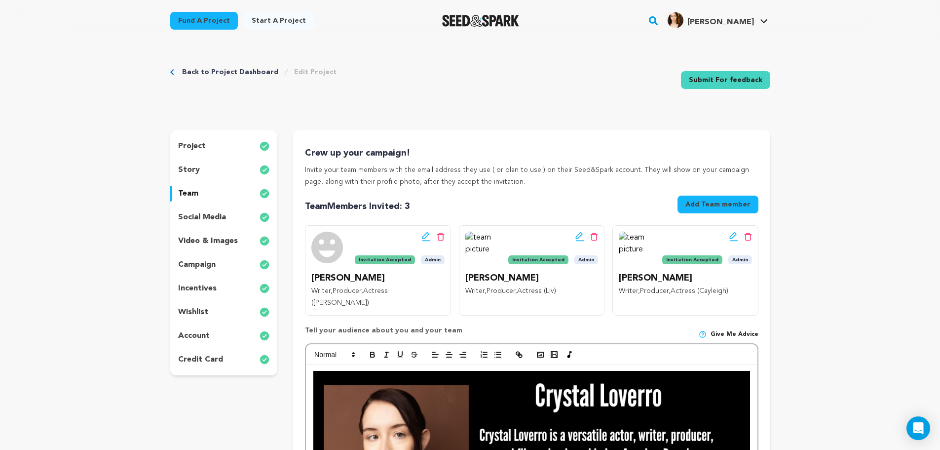
click at [190, 168] on p "story" at bounding box center [189, 170] width 22 height 12
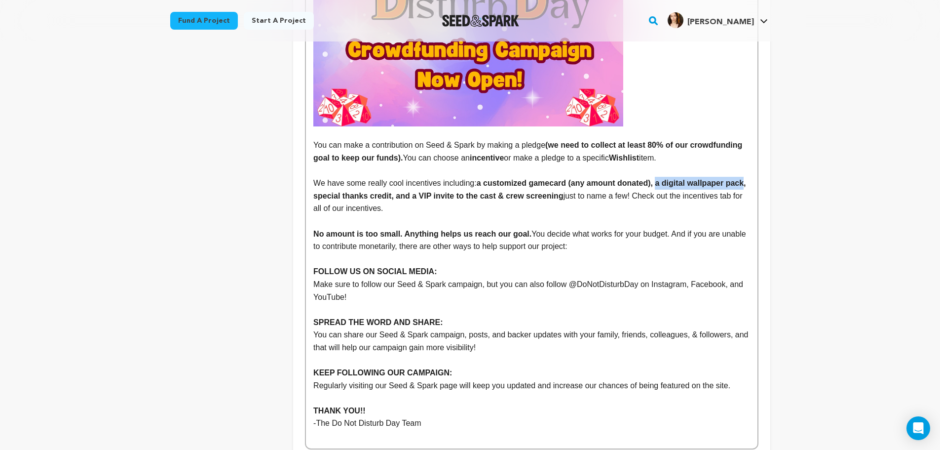
scroll to position [1661, 0]
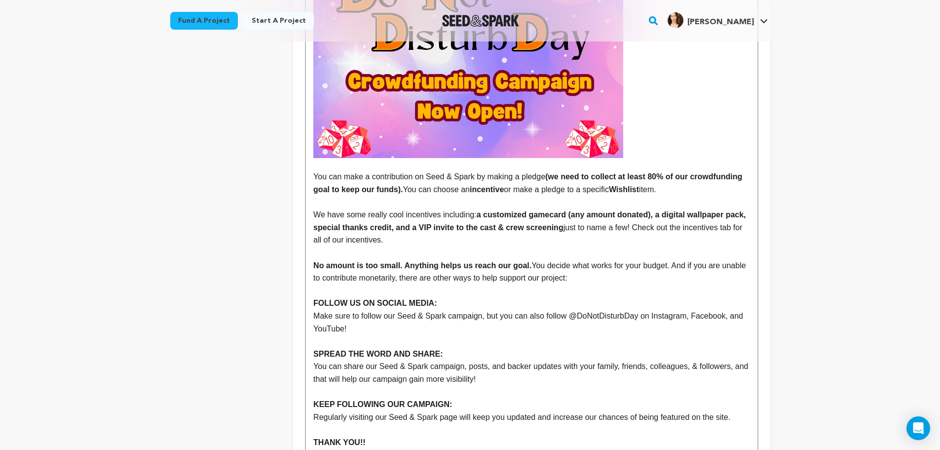
click at [656, 210] on strong "a customized gamecard (any amount donated), a digital wallpaper pack, special t…" at bounding box center [530, 220] width 435 height 21
drag, startPoint x: 661, startPoint y: 199, endPoint x: 741, endPoint y: 201, distance: 79.5
click at [741, 210] on strong "a customized gamecard (any amount donated), a digital wallpaper pack, special t…" at bounding box center [530, 220] width 435 height 21
click at [411, 218] on strong "a customized gamecard (any amount donated), a printable signed and filled out c…" at bounding box center [527, 220] width 428 height 21
drag, startPoint x: 477, startPoint y: 200, endPoint x: 653, endPoint y: 205, distance: 176.2
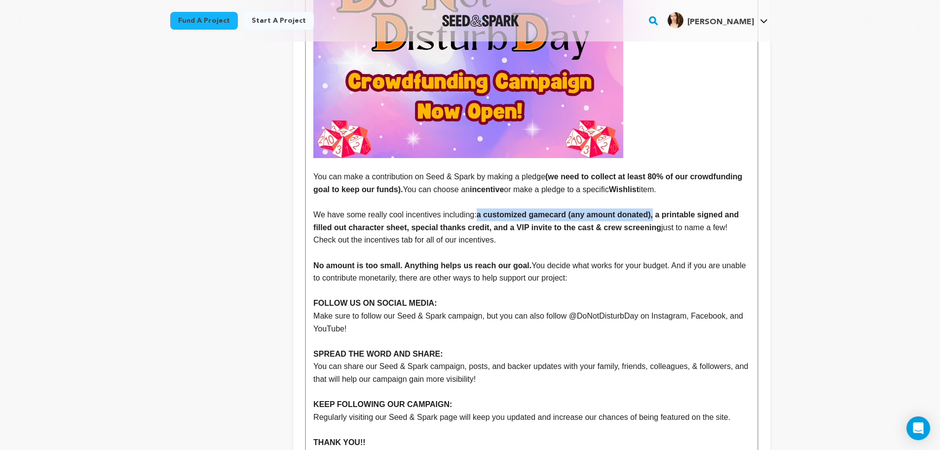
click at [652, 210] on strong "a customized gamecard (any amount donated), a printable signed and filled out c…" at bounding box center [527, 220] width 428 height 21
click at [601, 217] on strong "a customized gamecard (any amount donated), a printable signed and filled out c…" at bounding box center [527, 220] width 428 height 21
drag, startPoint x: 653, startPoint y: 202, endPoint x: 478, endPoint y: 200, distance: 175.2
click at [479, 210] on strong "a customized gamecard (any amount donated), a printable signed and filled out c…" at bounding box center [527, 220] width 428 height 21
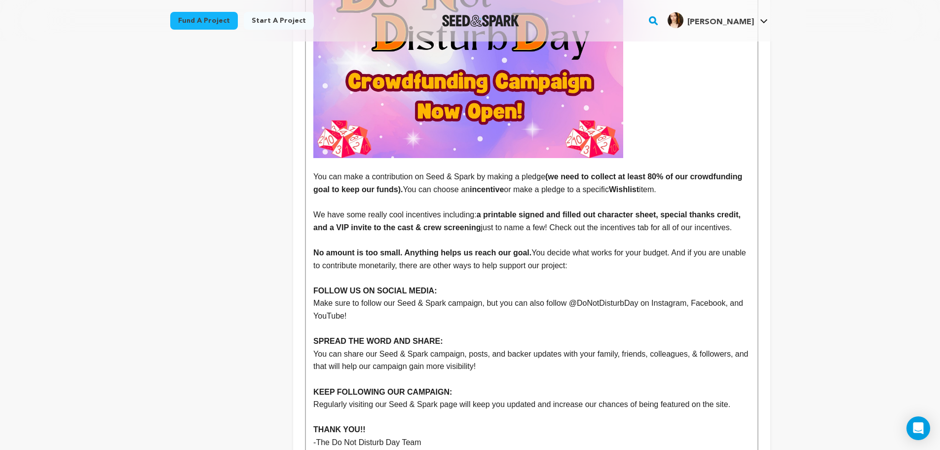
click at [731, 210] on strong "a printable signed and filled out character sheet, special thanks credit, and a…" at bounding box center [527, 220] width 429 height 21
click at [741, 208] on p "We have some really cool incentives including: a printable signed and filled ou…" at bounding box center [531, 220] width 436 height 25
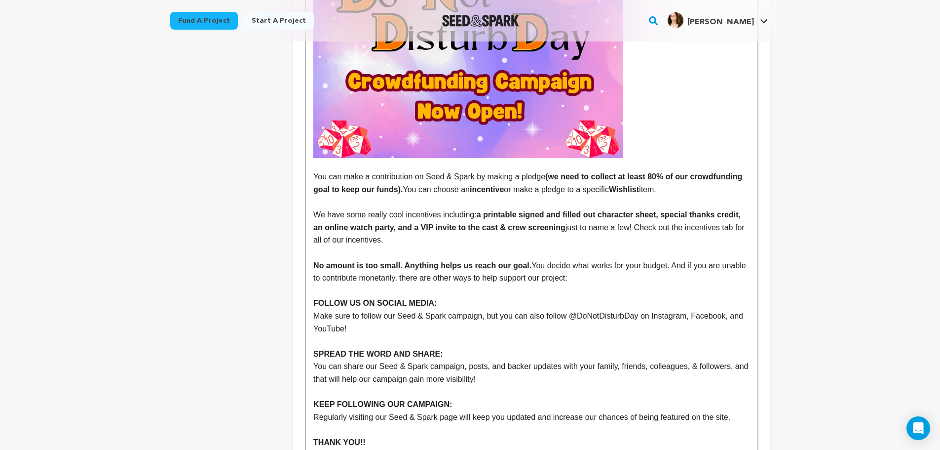
click at [397, 216] on strong "a printable signed and filled out character sheet, special thanks credit, an on…" at bounding box center [527, 220] width 429 height 21
click at [535, 216] on strong "a printable signed and filled out character sheet, special thanks credit, an on…" at bounding box center [527, 220] width 429 height 21
drag, startPoint x: 545, startPoint y: 204, endPoint x: 550, endPoint y: 206, distance: 5.3
click at [545, 210] on strong "a printable signed and filled out character sheet, special thanks credit, an on…" at bounding box center [527, 220] width 429 height 21
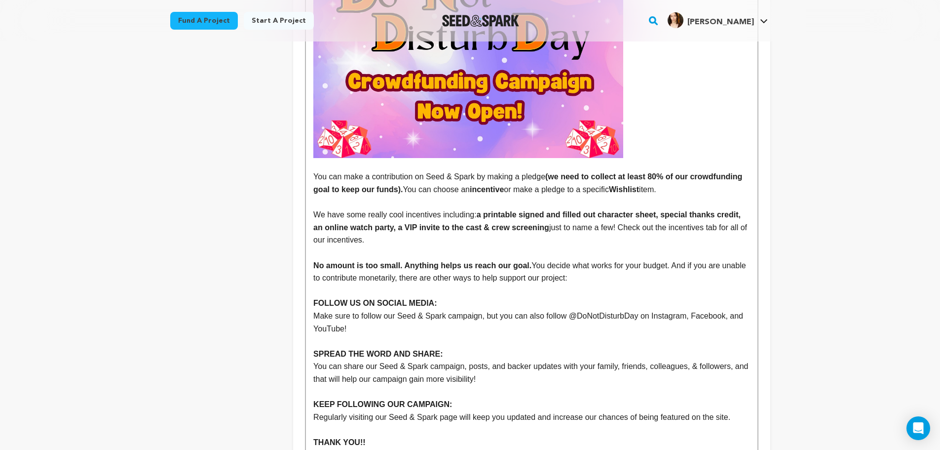
click at [503, 210] on strong "a printable signed and filled out character sheet, special thanks credit, an on…" at bounding box center [527, 220] width 429 height 21
drag, startPoint x: 562, startPoint y: 205, endPoint x: 478, endPoint y: 199, distance: 84.6
click at [478, 210] on strong "a signed and filled out character sheet, special thanks credit, an online watch…" at bounding box center [528, 220] width 431 height 21
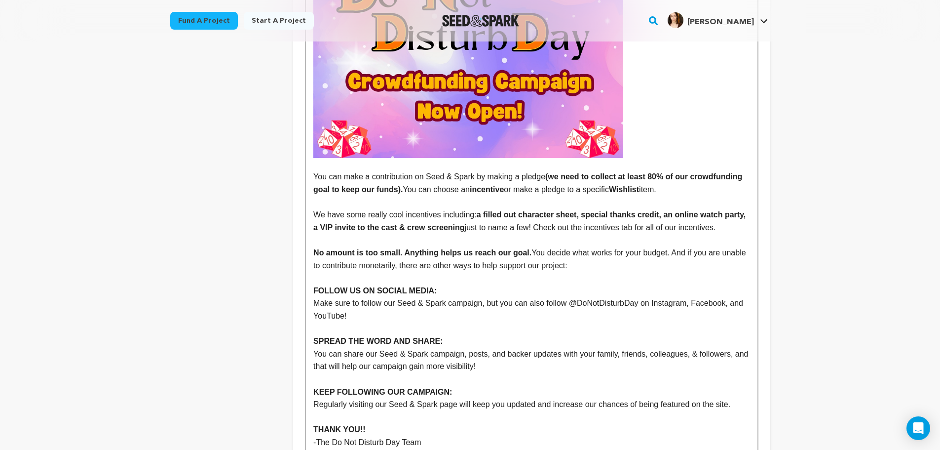
click at [575, 210] on strong "a filled out character sheet, special thanks credit, an online watch party, a V…" at bounding box center [530, 220] width 435 height 21
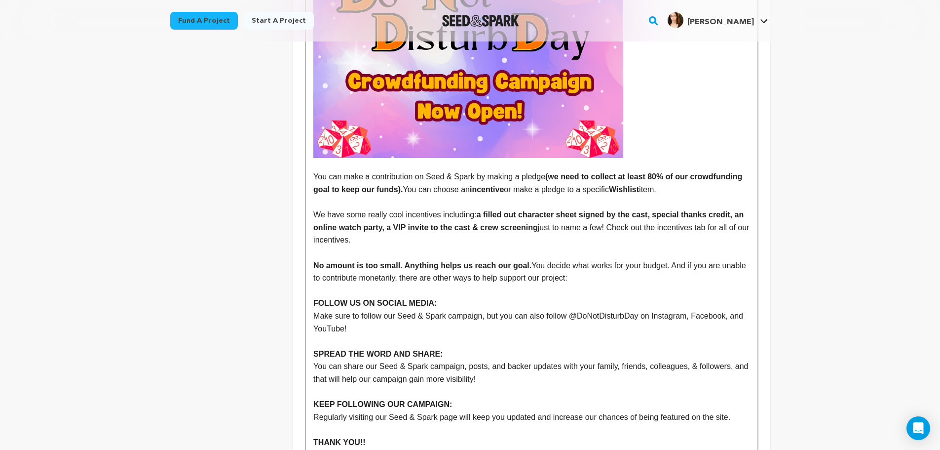
drag, startPoint x: 651, startPoint y: 201, endPoint x: 654, endPoint y: 209, distance: 8.0
click at [651, 210] on strong "a filled out character sheet signed by the cast, special thanks credit, an onli…" at bounding box center [529, 220] width 433 height 21
click at [385, 219] on strong "a filled out character sheet signed by the cast, a special thanks credit, an on…" at bounding box center [527, 220] width 428 height 21
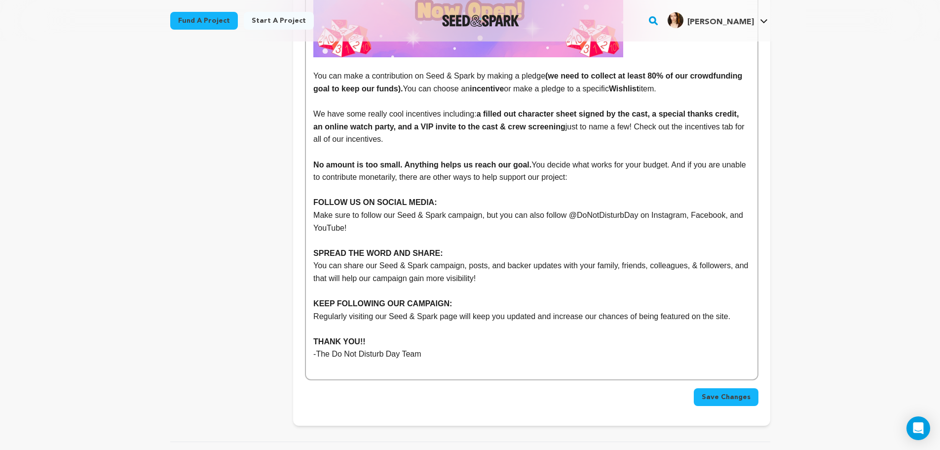
scroll to position [1776, 0]
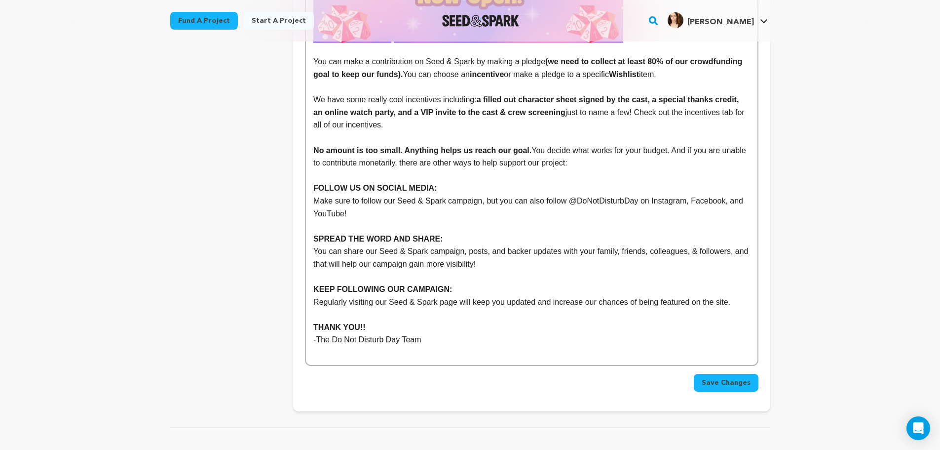
click at [714, 377] on span "Save Changes" at bounding box center [726, 382] width 49 height 10
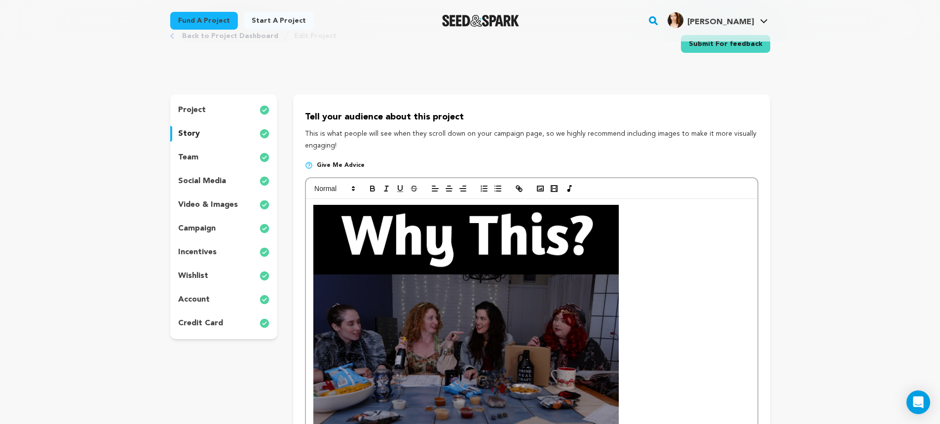
scroll to position [33, 0]
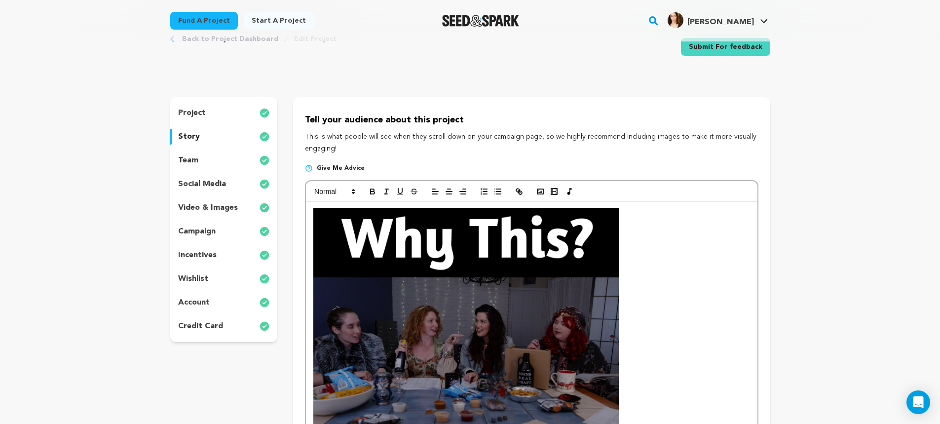
click at [206, 162] on div "team" at bounding box center [224, 160] width 108 height 16
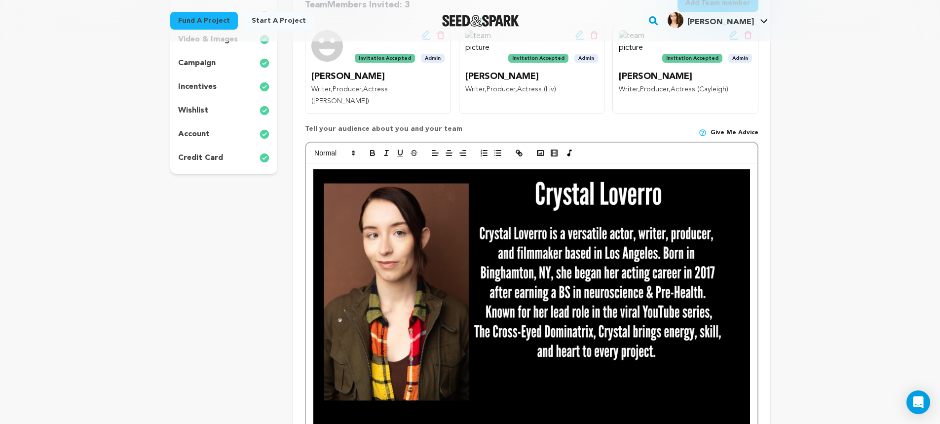
scroll to position [197, 0]
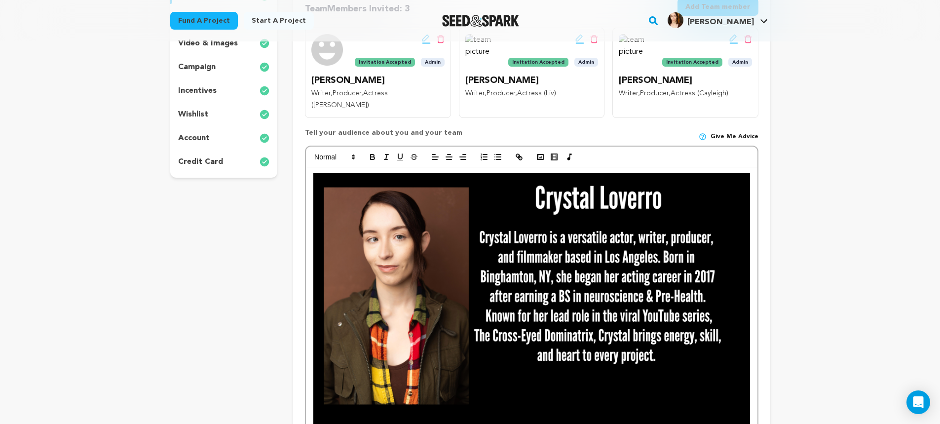
click at [316, 182] on img at bounding box center [531, 295] width 436 height 245
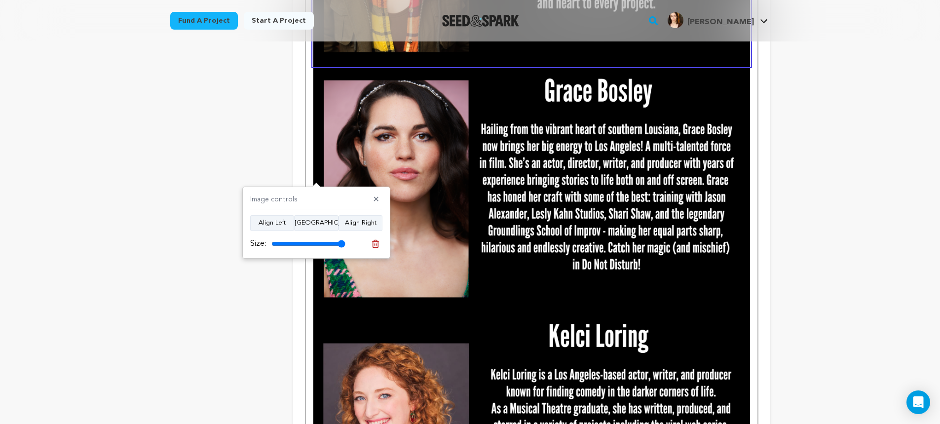
scroll to position [675, 0]
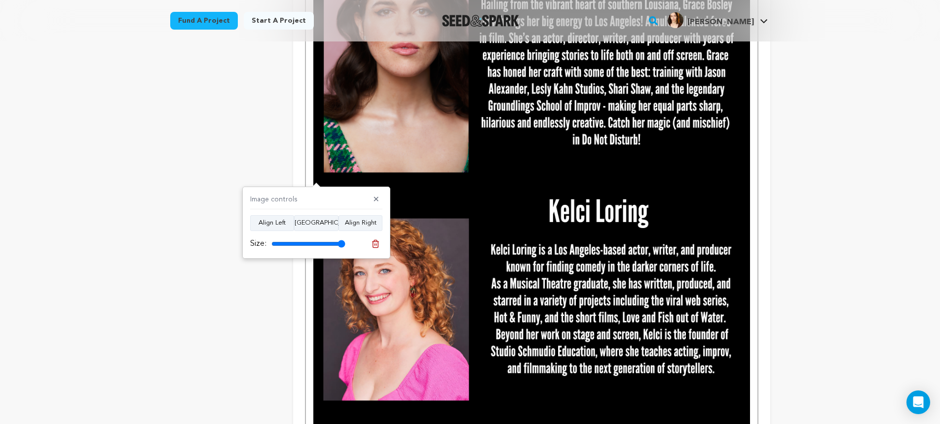
click at [755, 312] on div "-A massive thank you from the Do Not Disturb Team!" at bounding box center [531, 70] width 451 height 761
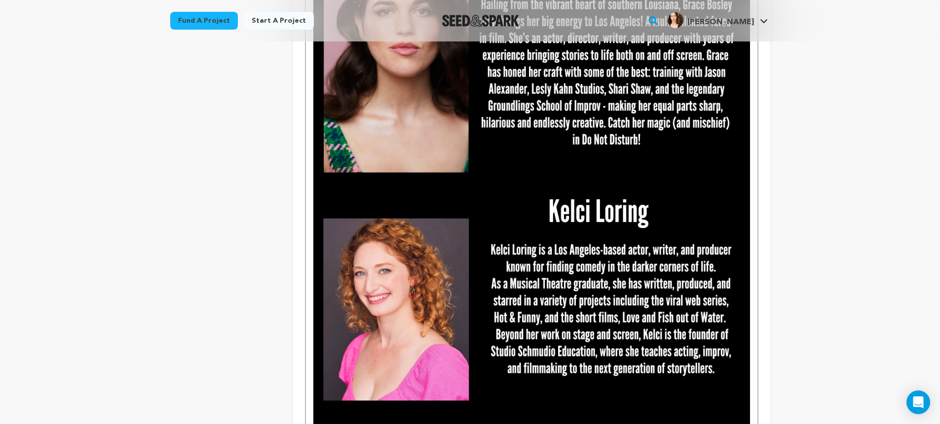
click at [752, 312] on div "-A massive thank you from the Do Not Disturb Team!" at bounding box center [531, 70] width 451 height 761
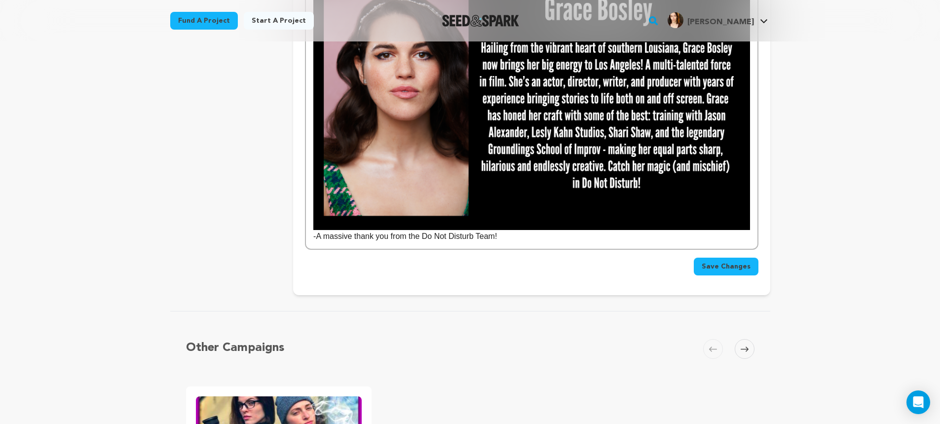
scroll to position [608, 0]
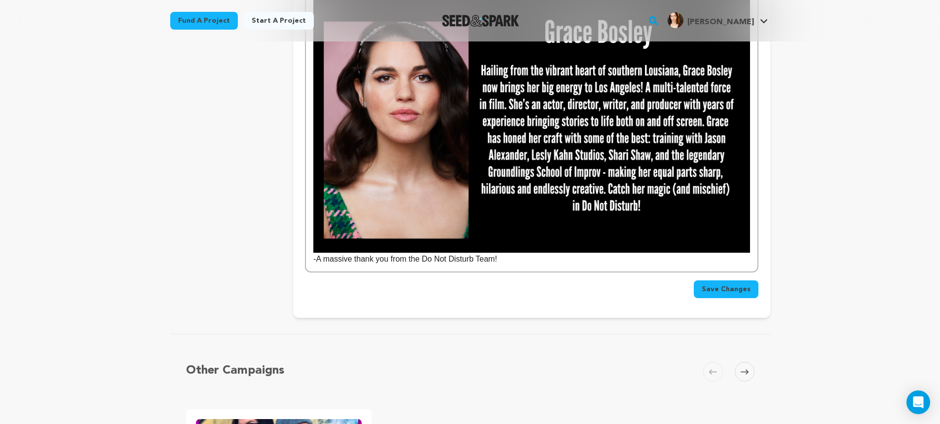
click at [752, 153] on div "-A massive thank you from the Do Not Disturb Team!" at bounding box center [531, 14] width 451 height 516
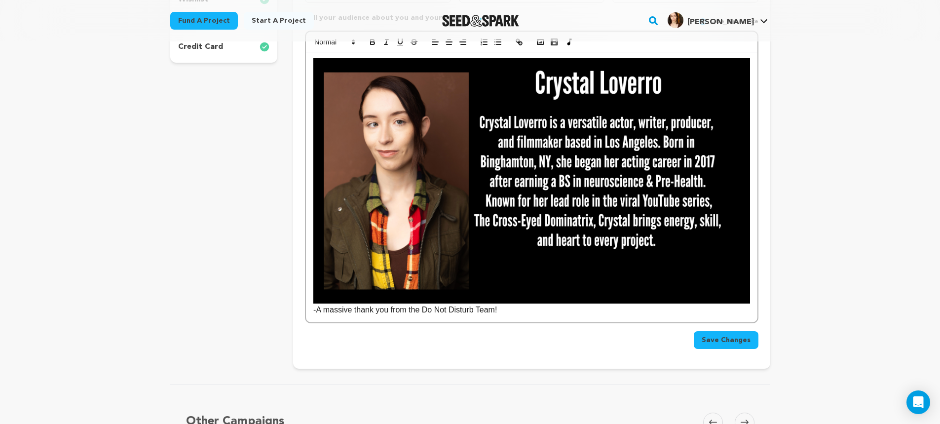
click at [752, 221] on div "-A massive thank you from the Do Not Disturb Team!" at bounding box center [531, 187] width 451 height 270
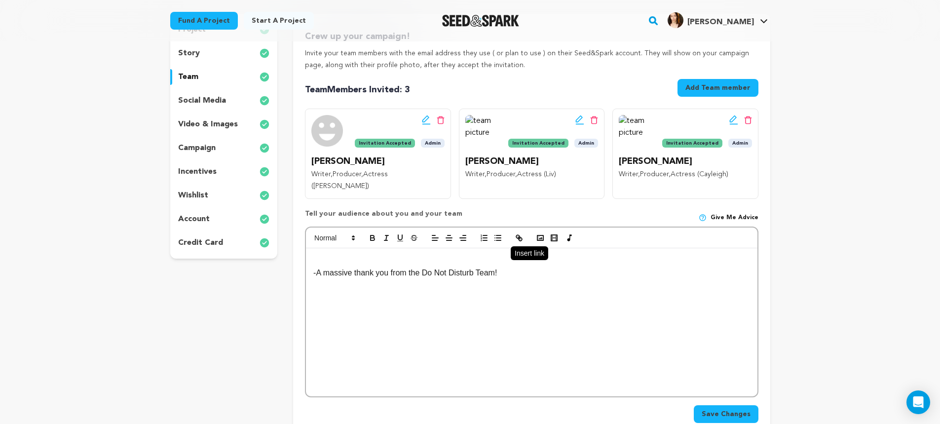
scroll to position [115, 0]
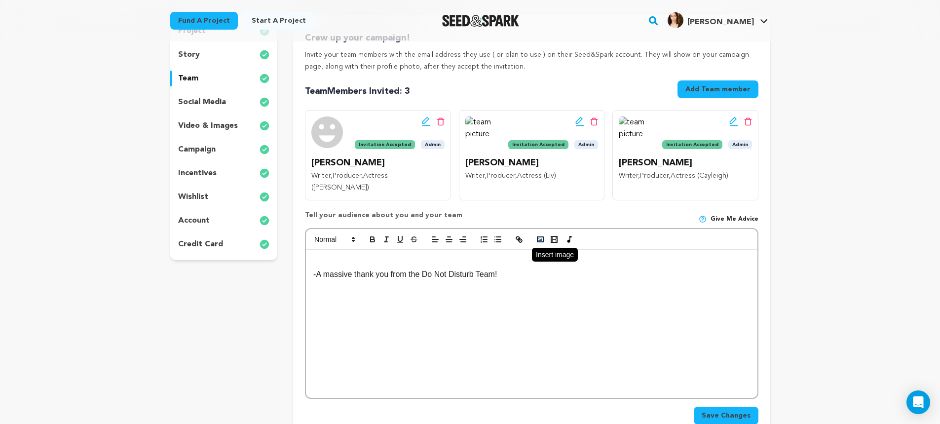
click at [538, 237] on rect "button" at bounding box center [540, 239] width 6 height 5
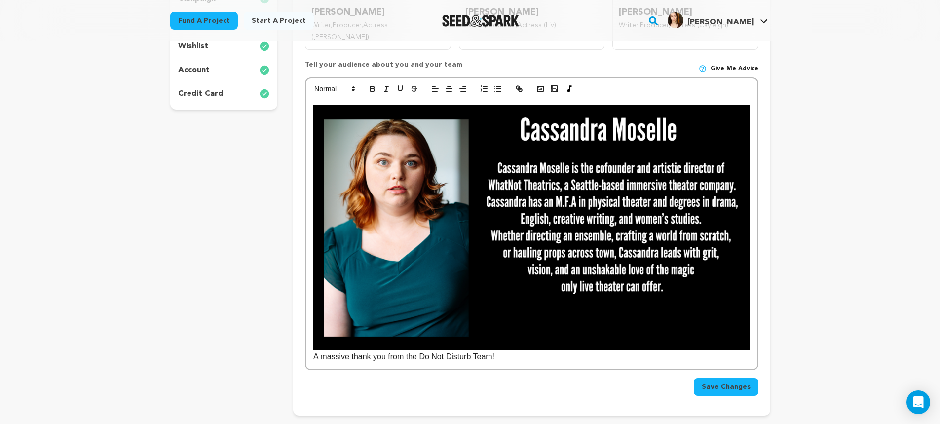
scroll to position [247, 0]
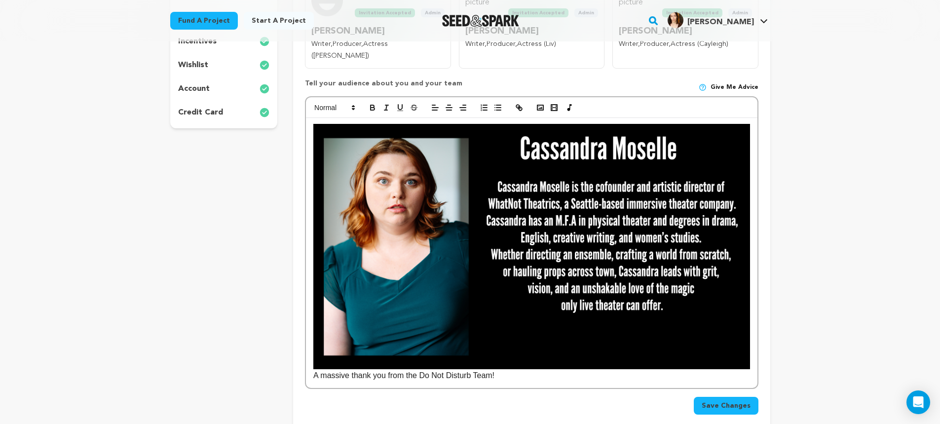
click at [751, 320] on div "A massive thank you from the Do Not Disturb Team!" at bounding box center [531, 253] width 451 height 270
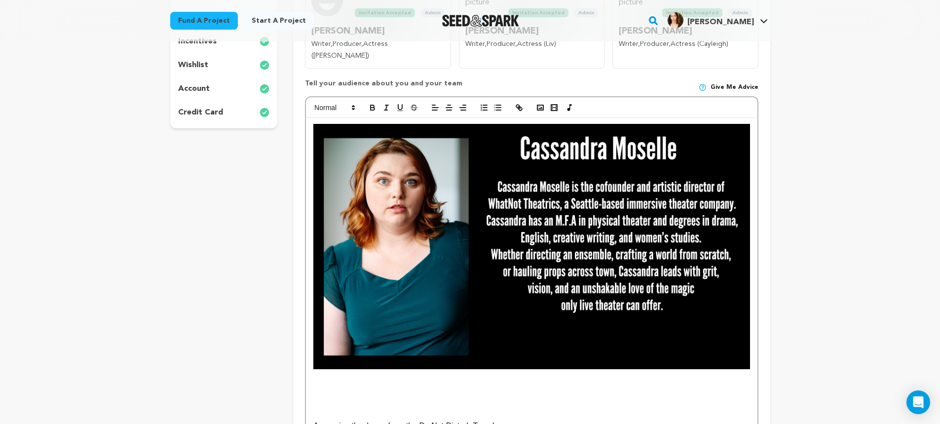
click at [360, 369] on p at bounding box center [531, 375] width 436 height 13
click at [540, 107] on polyline "button" at bounding box center [540, 108] width 4 height 2
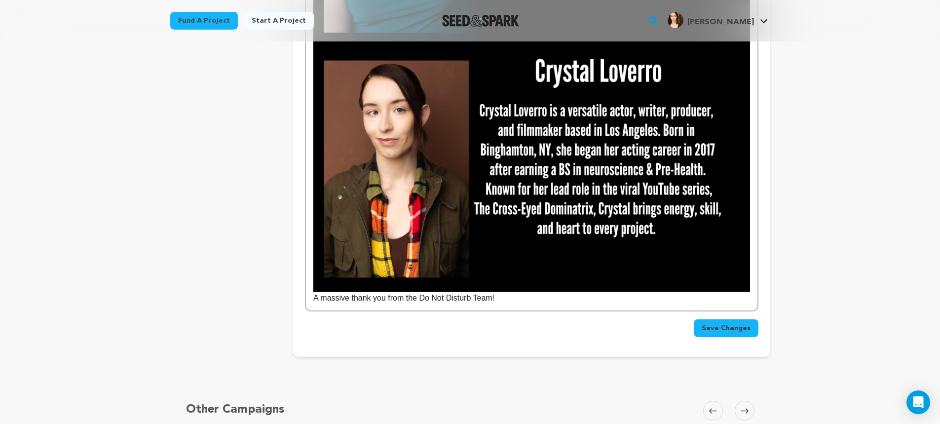
scroll to position [576, 0]
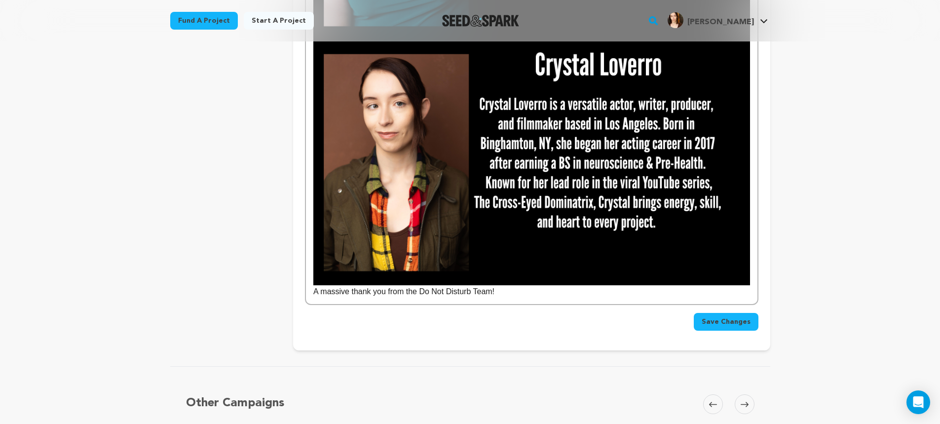
click at [752, 247] on div "A massive thank you from the Do Not Disturb Team!" at bounding box center [531, 47] width 451 height 516
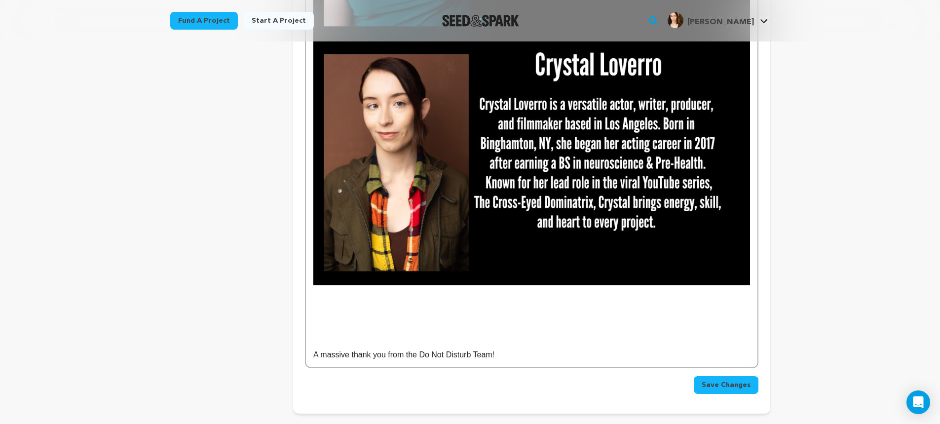
click at [338, 285] on p at bounding box center [531, 291] width 436 height 13
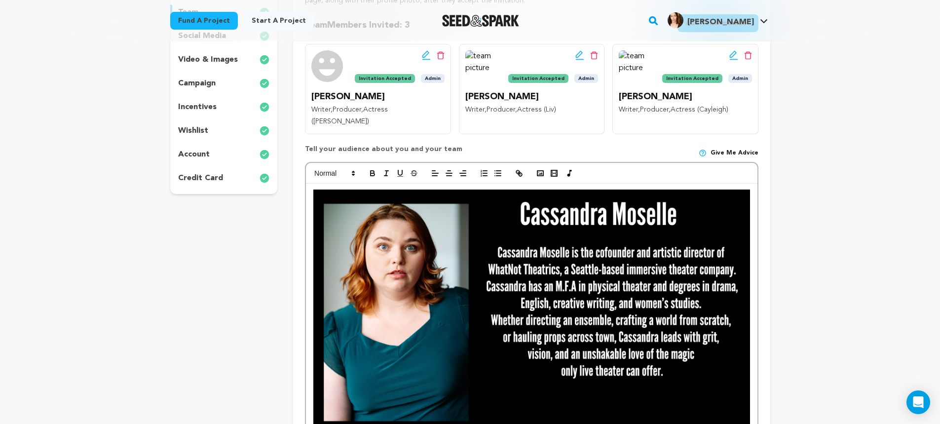
scroll to position [164, 0]
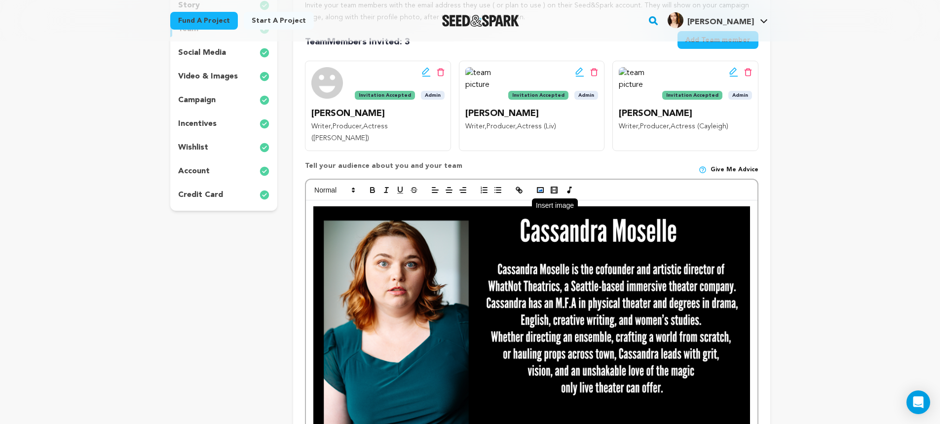
click at [543, 188] on rect "button" at bounding box center [540, 190] width 6 height 5
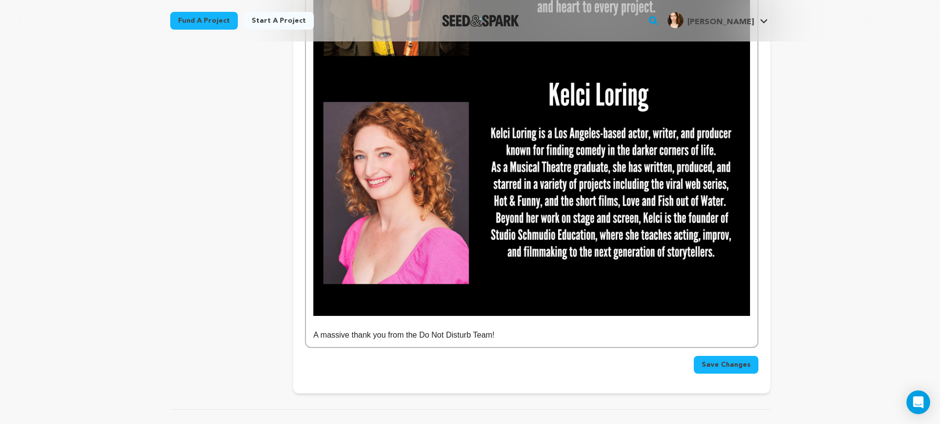
scroll to position [841, 0]
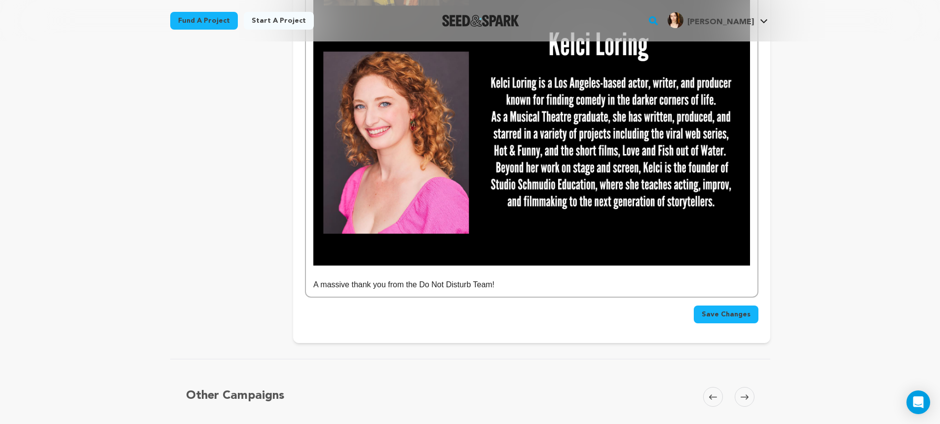
click at [338, 265] on p at bounding box center [531, 271] width 436 height 13
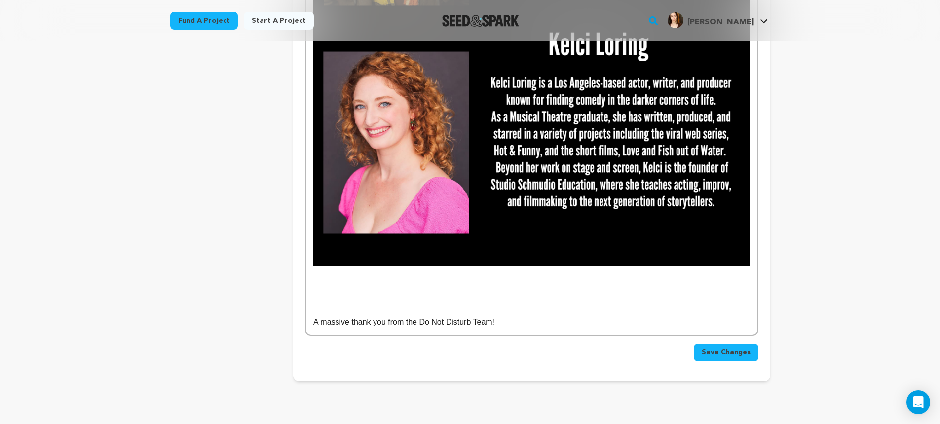
click at [331, 265] on p at bounding box center [531, 271] width 436 height 13
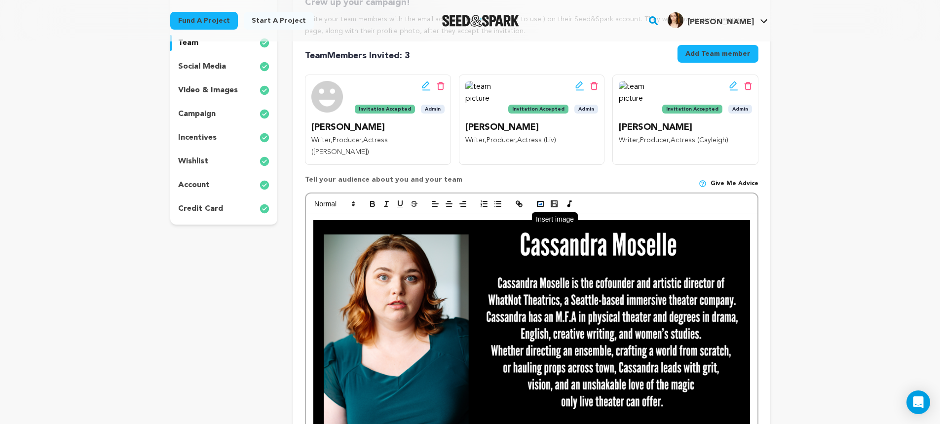
click at [543, 199] on icon "button" at bounding box center [540, 203] width 9 height 9
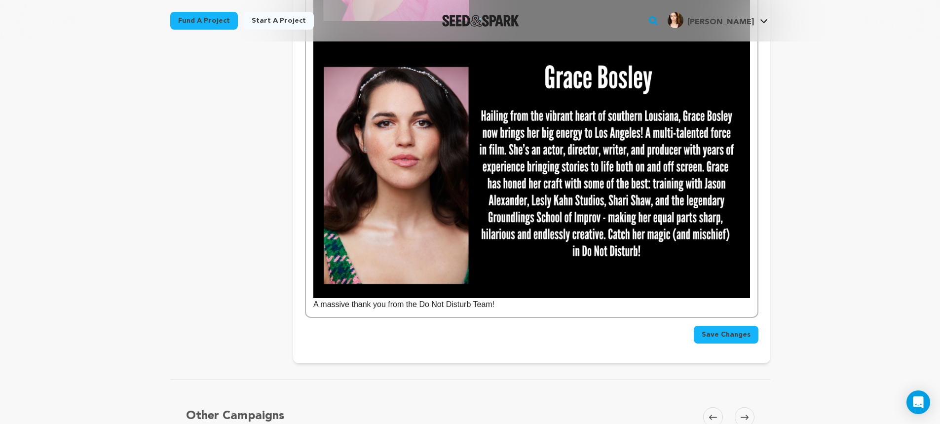
scroll to position [1055, 0]
click at [313, 298] on p "A massive thank you from the Do Not Disturb Team!" at bounding box center [531, 304] width 436 height 13
click at [720, 329] on span "Save Changes" at bounding box center [726, 334] width 49 height 10
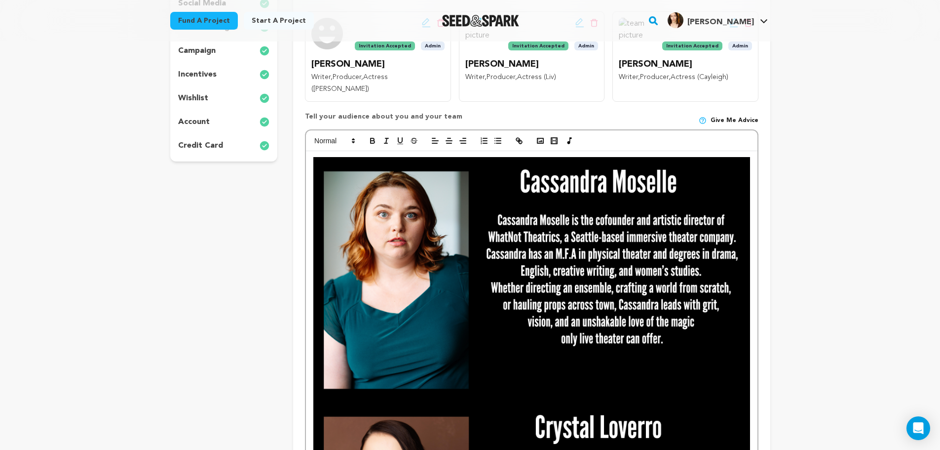
scroll to position [132, 0]
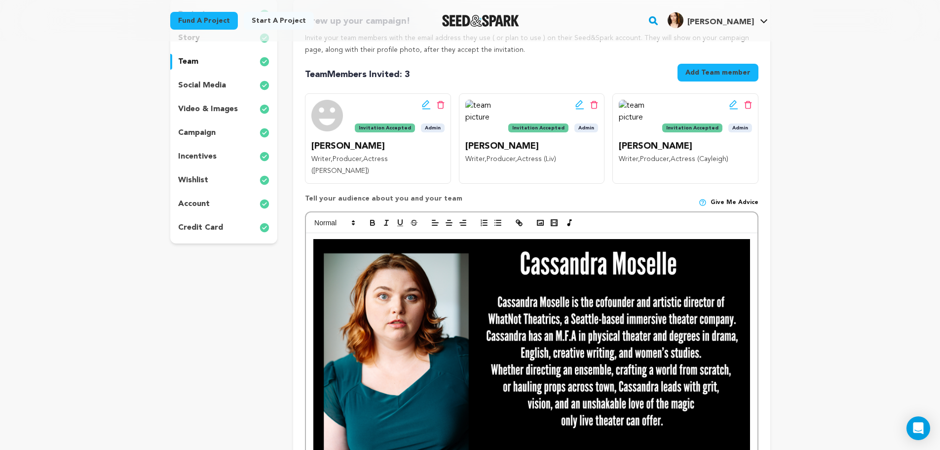
click at [216, 162] on div "incentives" at bounding box center [224, 157] width 108 height 16
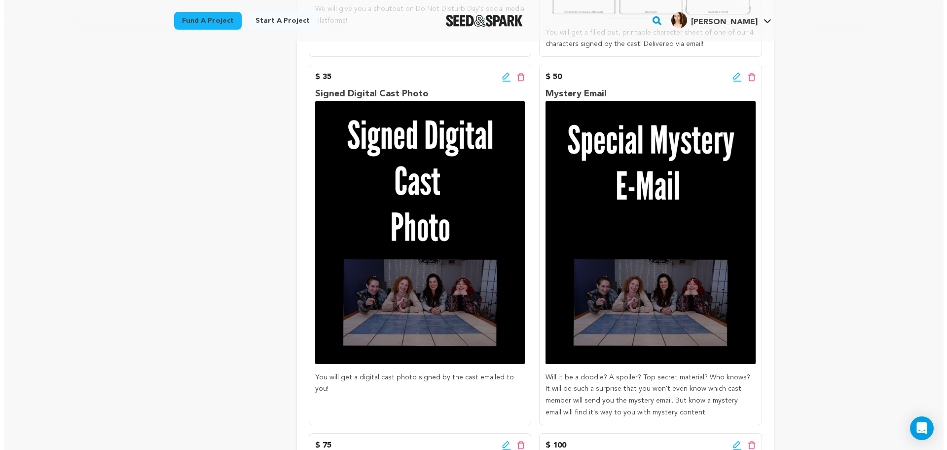
scroll to position [510, 0]
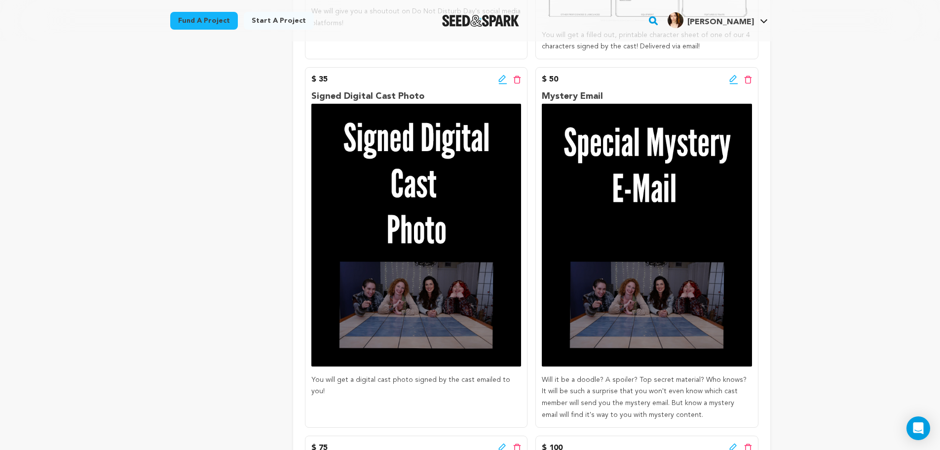
click at [501, 79] on icon at bounding box center [502, 80] width 9 height 10
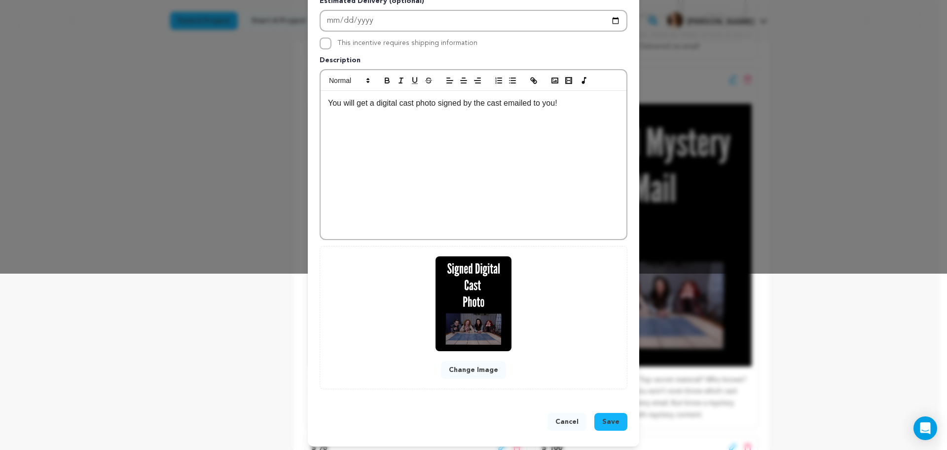
scroll to position [181, 0]
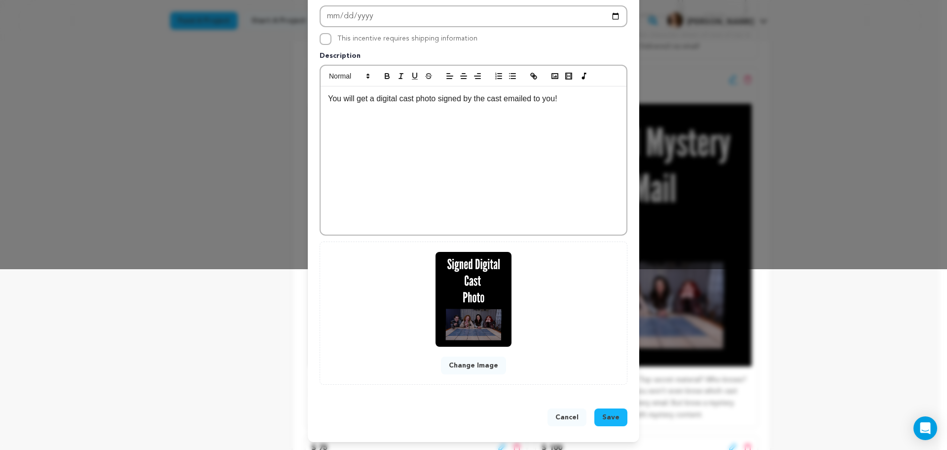
click at [462, 365] on button "Change Image" at bounding box center [473, 365] width 65 height 18
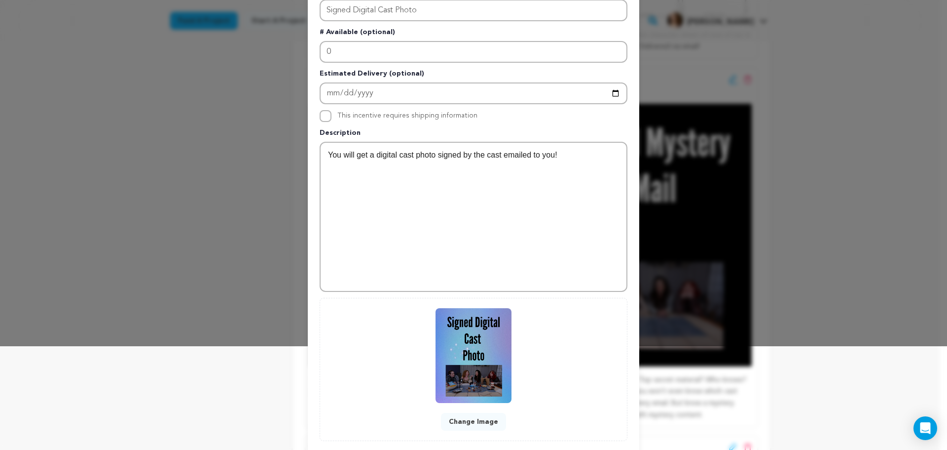
scroll to position [160, 0]
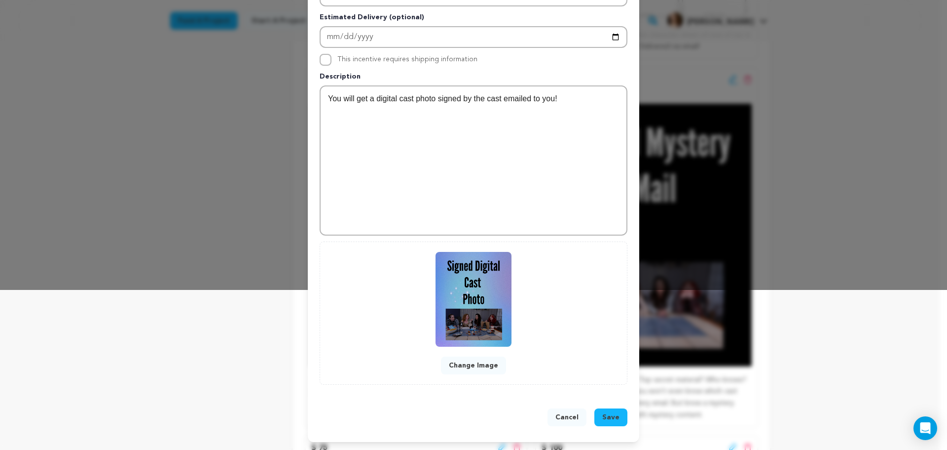
click at [603, 416] on span "Save" at bounding box center [611, 417] width 17 height 10
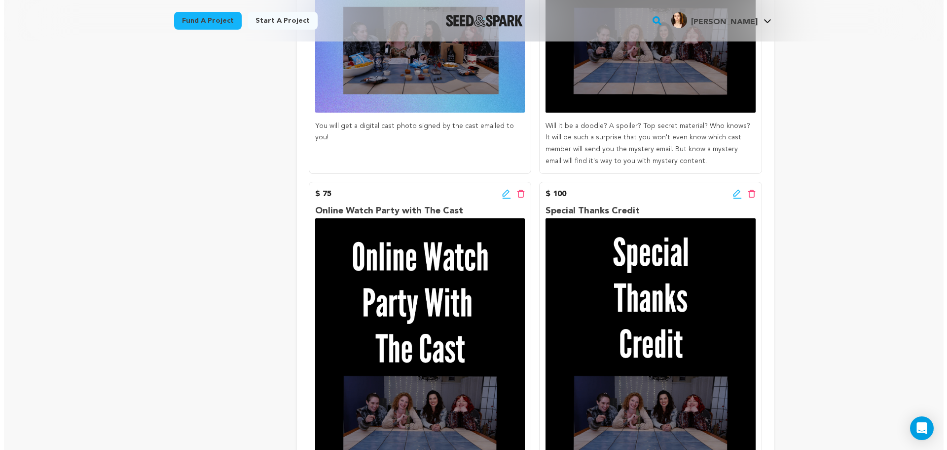
scroll to position [839, 0]
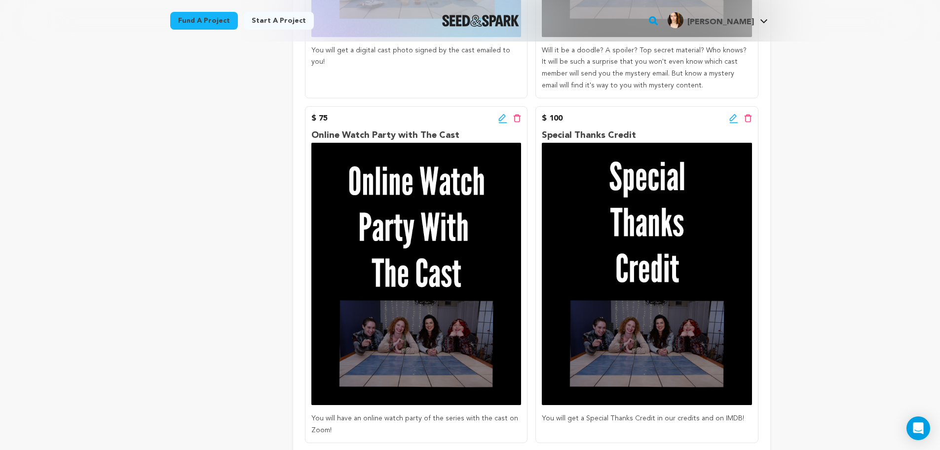
click at [732, 117] on icon at bounding box center [733, 118] width 9 height 10
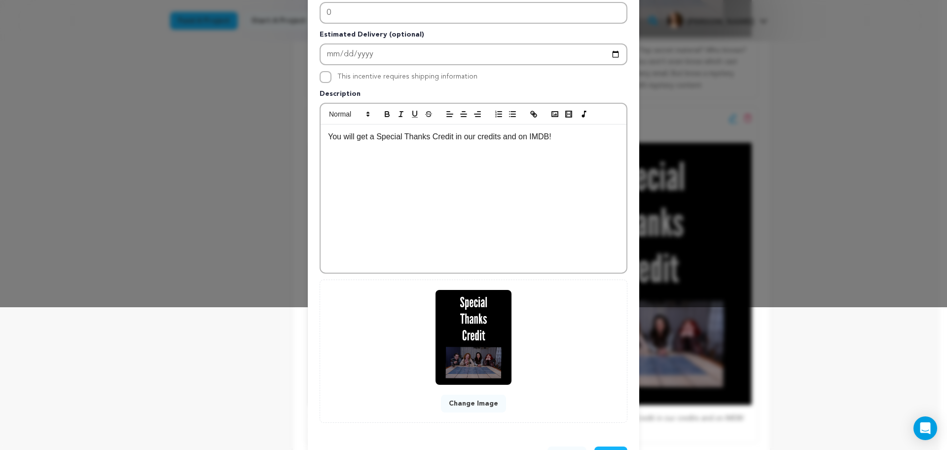
scroll to position [181, 0]
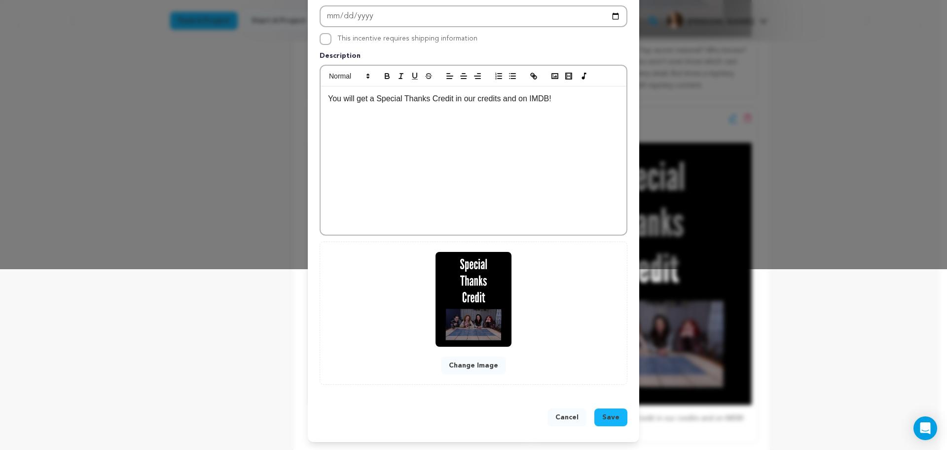
click at [484, 364] on button "Change Image" at bounding box center [473, 365] width 65 height 18
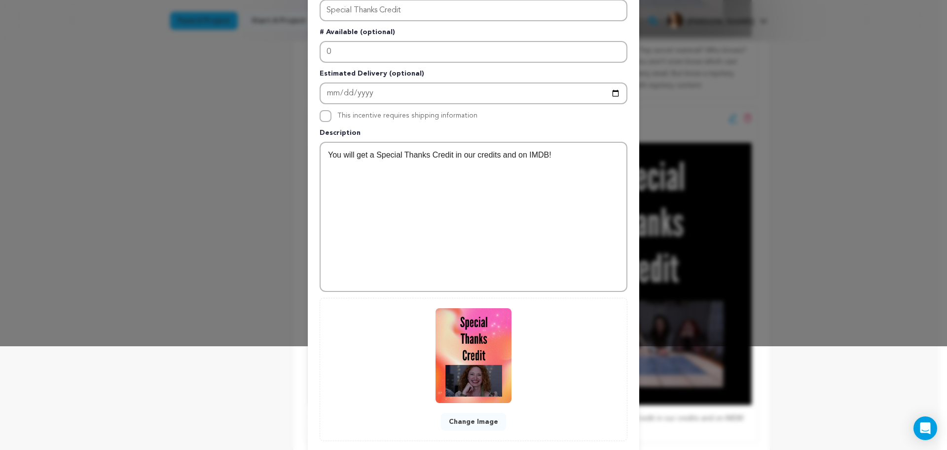
scroll to position [160, 0]
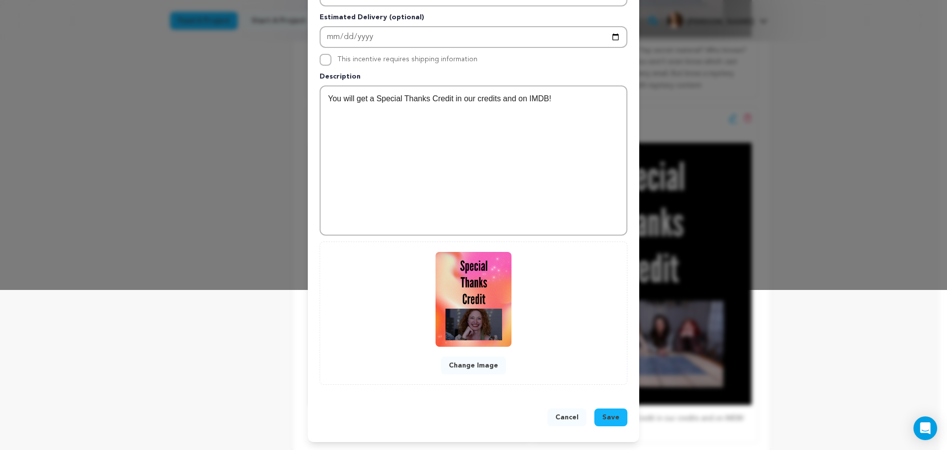
click at [615, 419] on span "Save" at bounding box center [611, 417] width 17 height 10
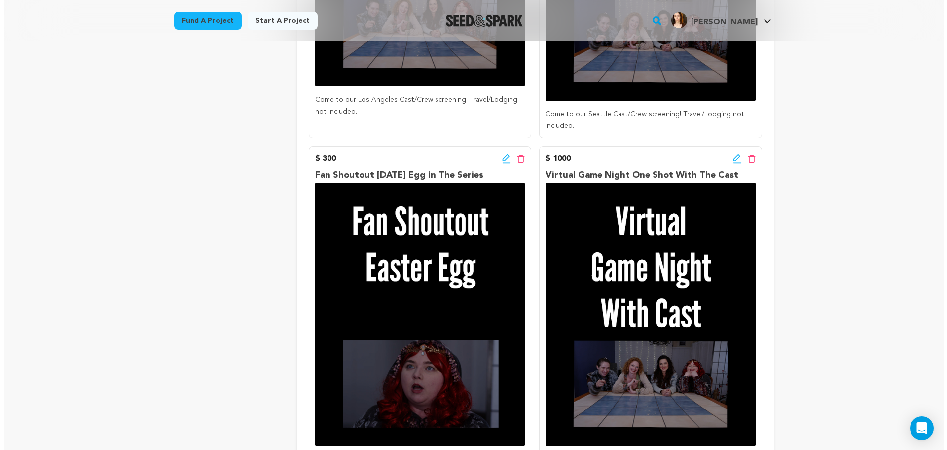
scroll to position [1502, 0]
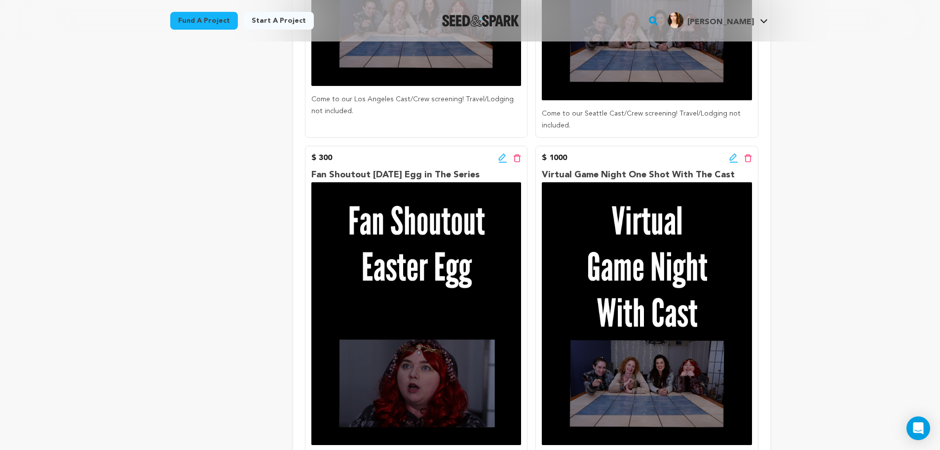
click at [499, 153] on icon at bounding box center [502, 156] width 7 height 7
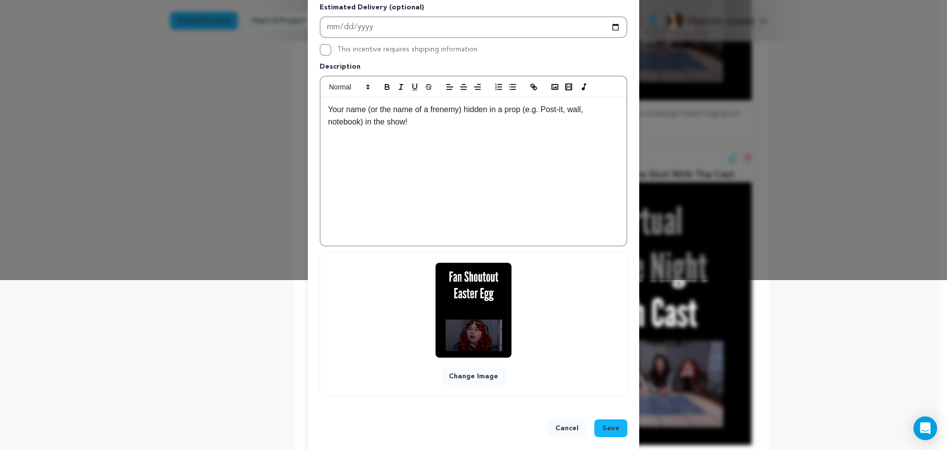
scroll to position [181, 0]
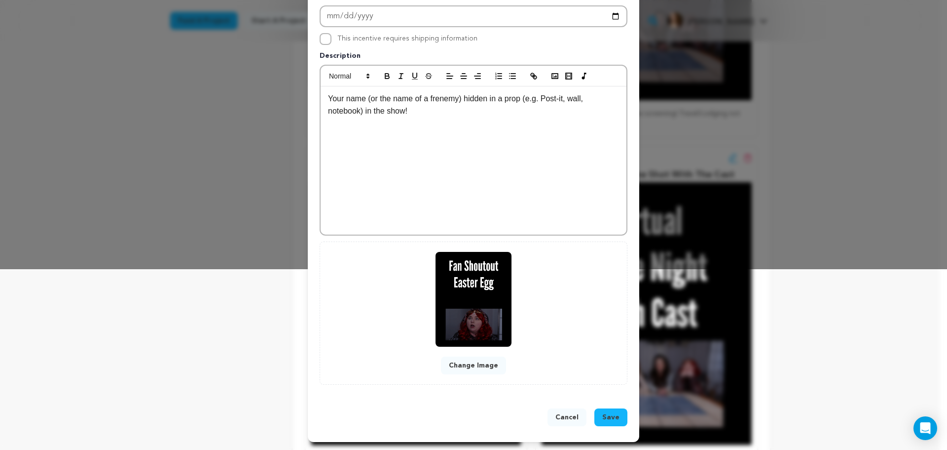
click at [470, 362] on button "Change Image" at bounding box center [473, 365] width 65 height 18
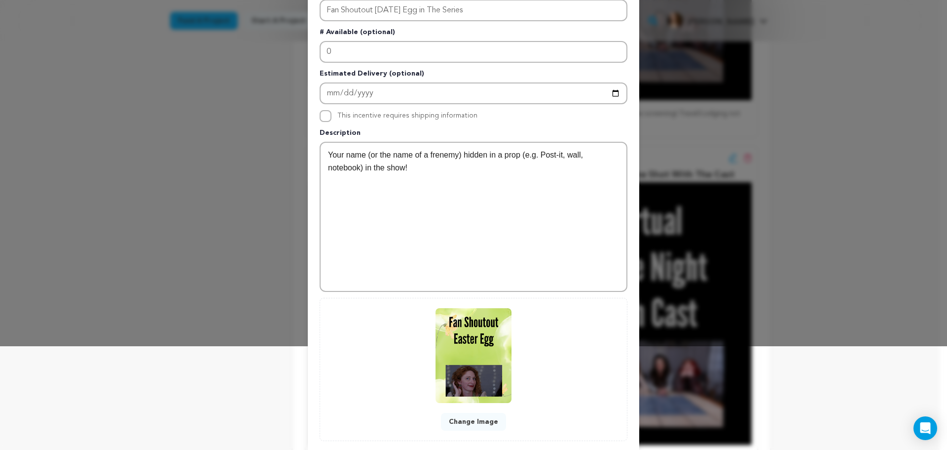
scroll to position [160, 0]
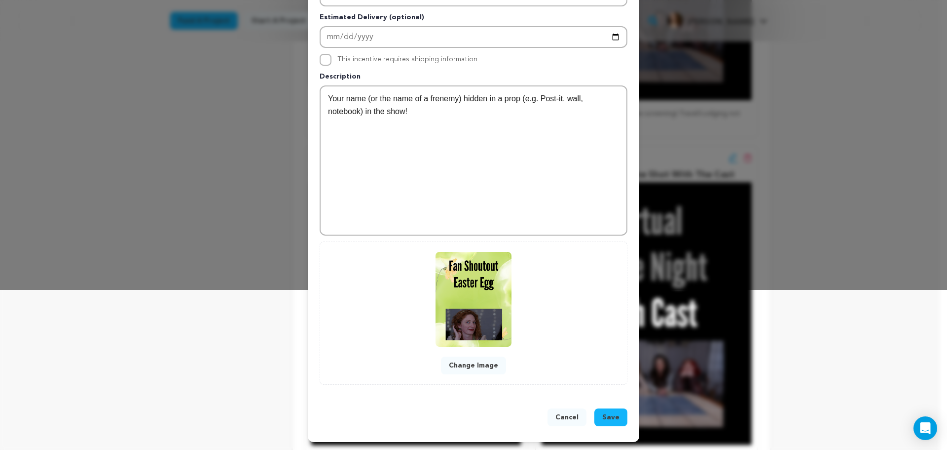
click at [612, 414] on span "Save" at bounding box center [611, 417] width 17 height 10
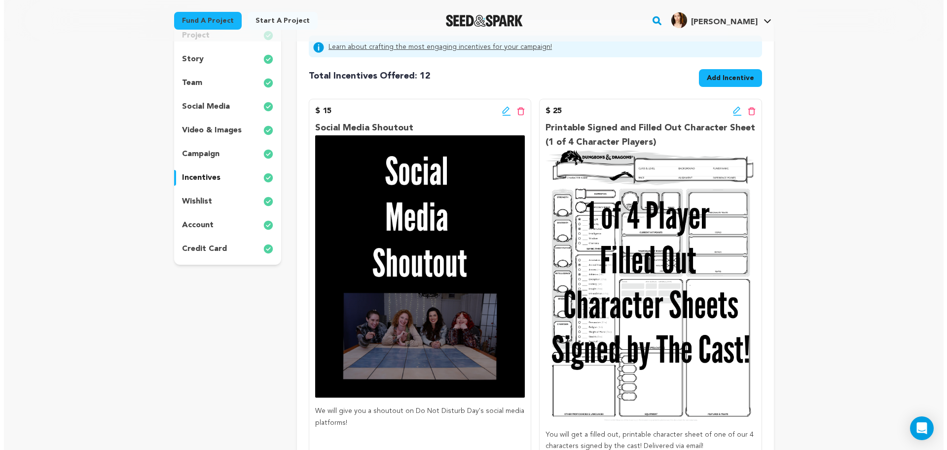
scroll to position [49, 0]
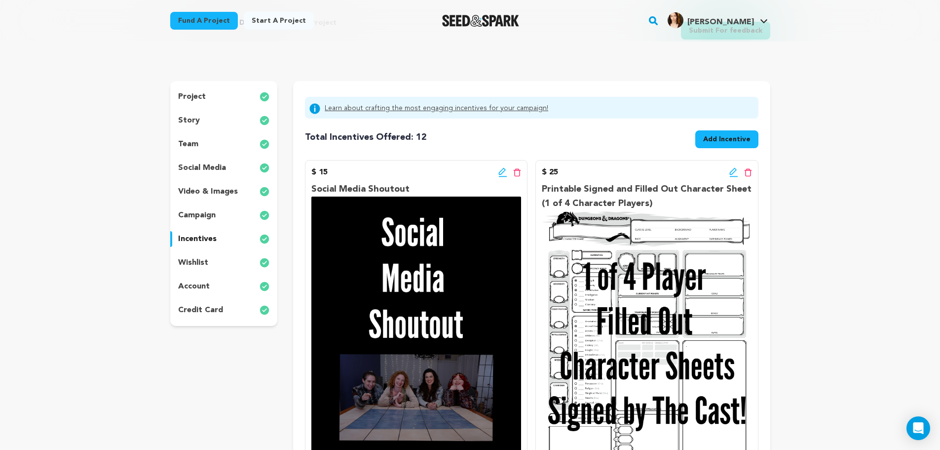
click at [501, 175] on icon at bounding box center [502, 172] width 9 height 10
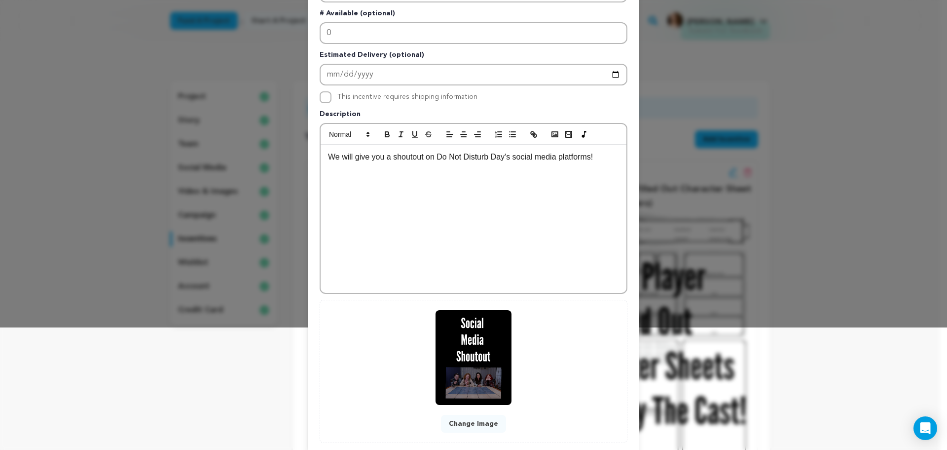
scroll to position [181, 0]
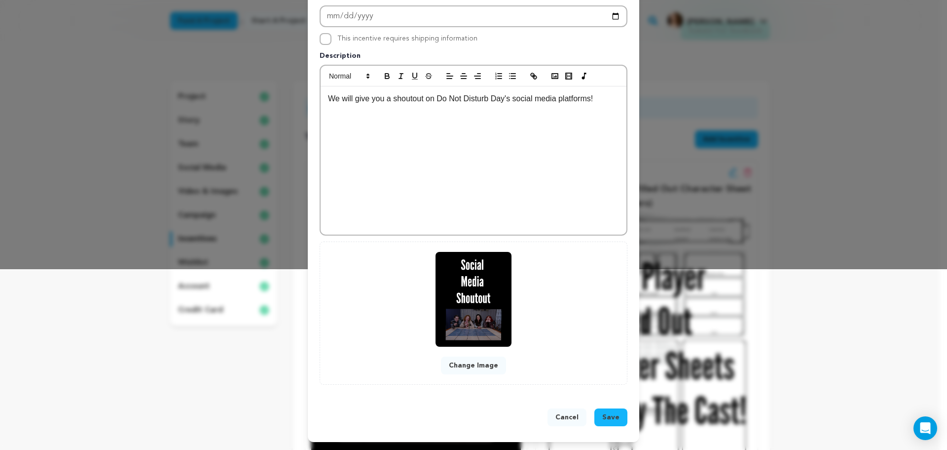
click at [475, 359] on button "Change Image" at bounding box center [473, 365] width 65 height 18
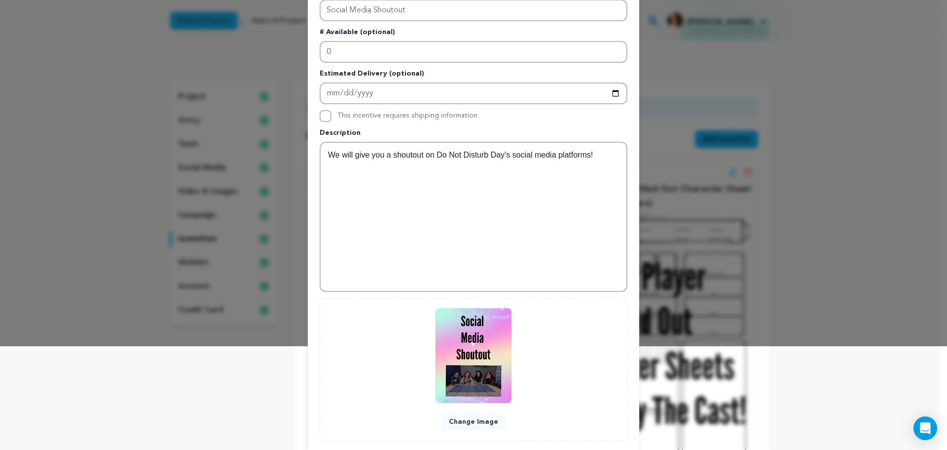
scroll to position [160, 0]
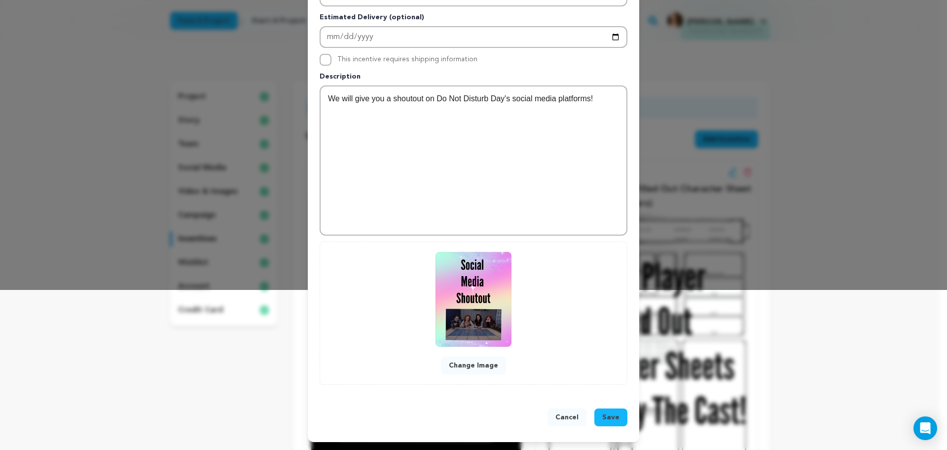
click at [607, 417] on span "Save" at bounding box center [611, 417] width 17 height 10
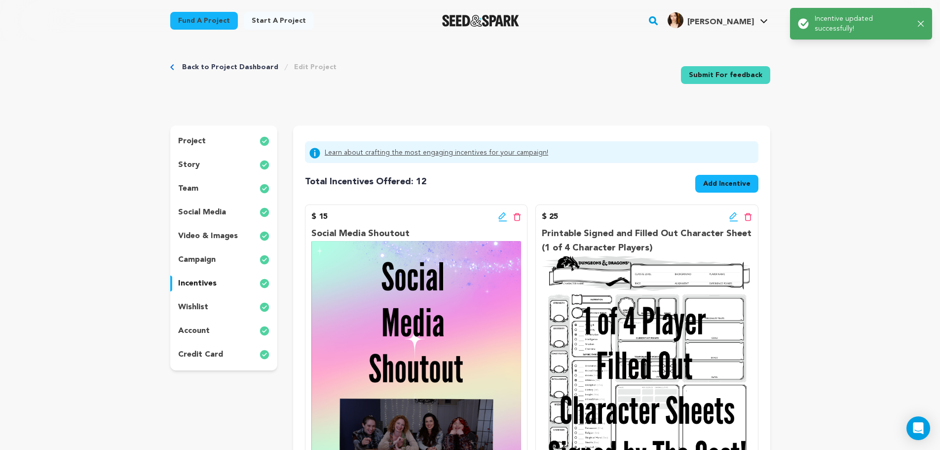
scroll to position [0, 0]
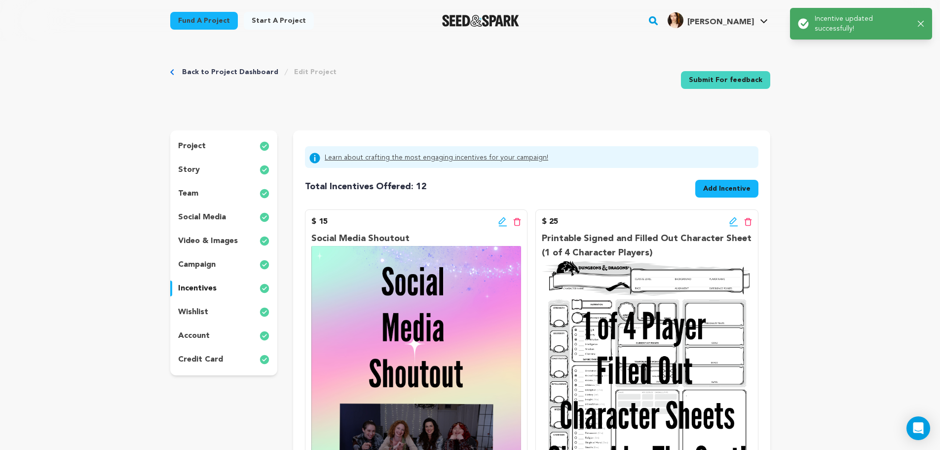
click at [199, 314] on p "wishlist" at bounding box center [193, 312] width 30 height 12
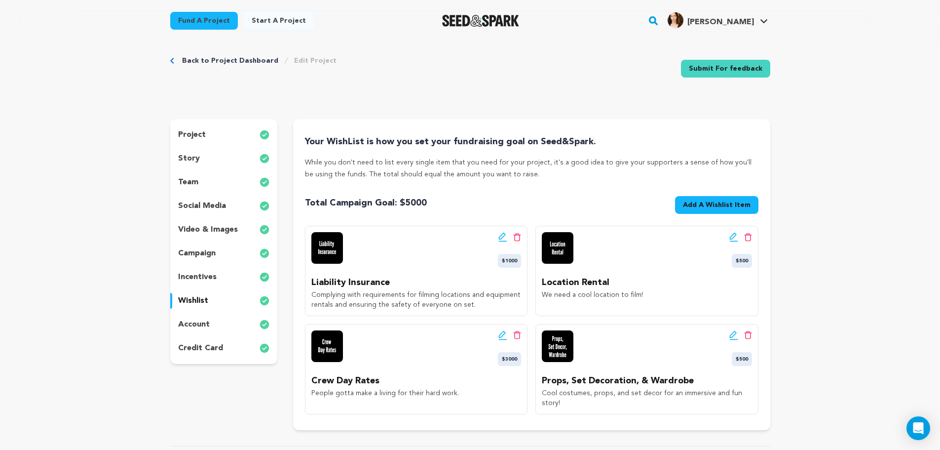
scroll to position [33, 0]
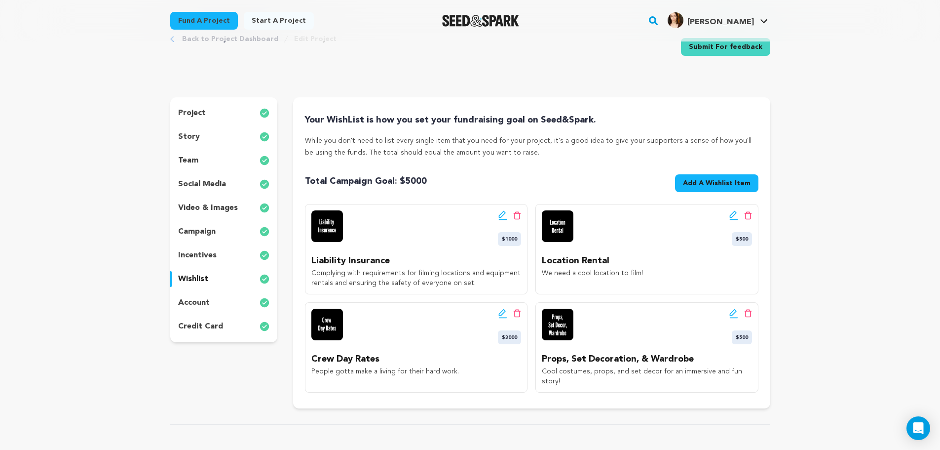
click at [314, 227] on img at bounding box center [327, 226] width 32 height 32
click at [195, 257] on p "incentives" at bounding box center [197, 255] width 38 height 12
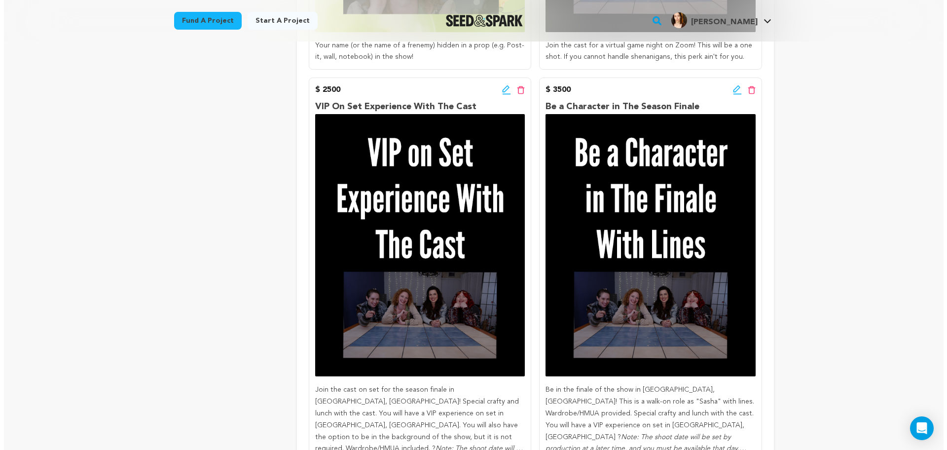
scroll to position [1908, 0]
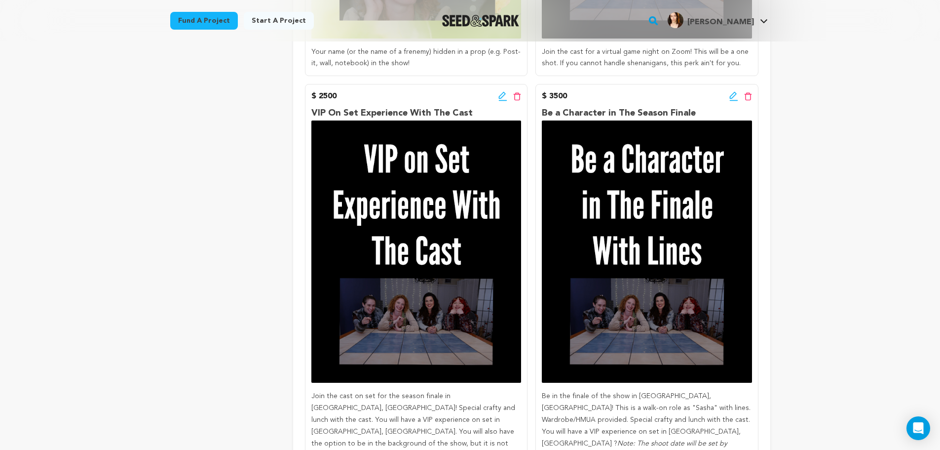
click at [503, 91] on icon at bounding box center [502, 96] width 9 height 10
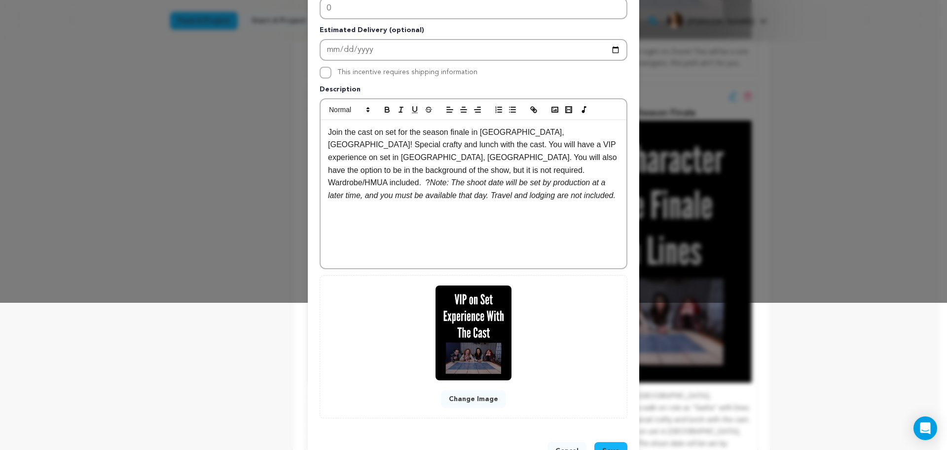
scroll to position [148, 0]
click at [469, 392] on button "Change Image" at bounding box center [473, 398] width 65 height 18
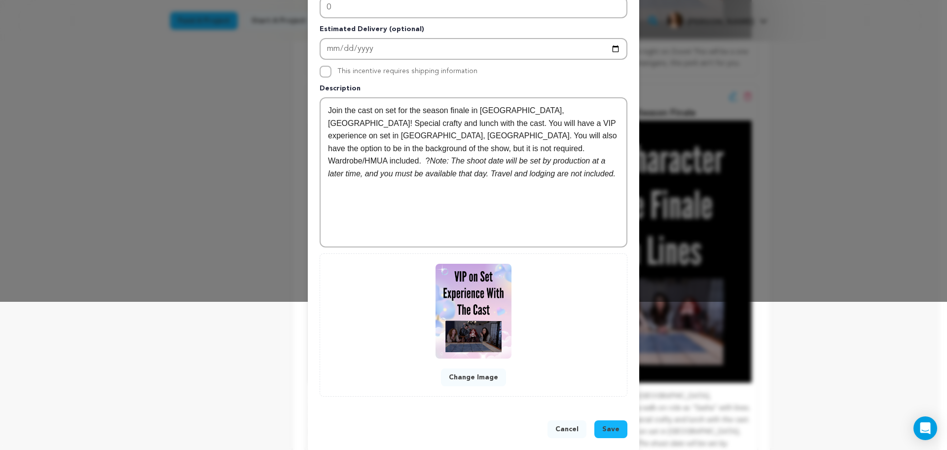
scroll to position [160, 0]
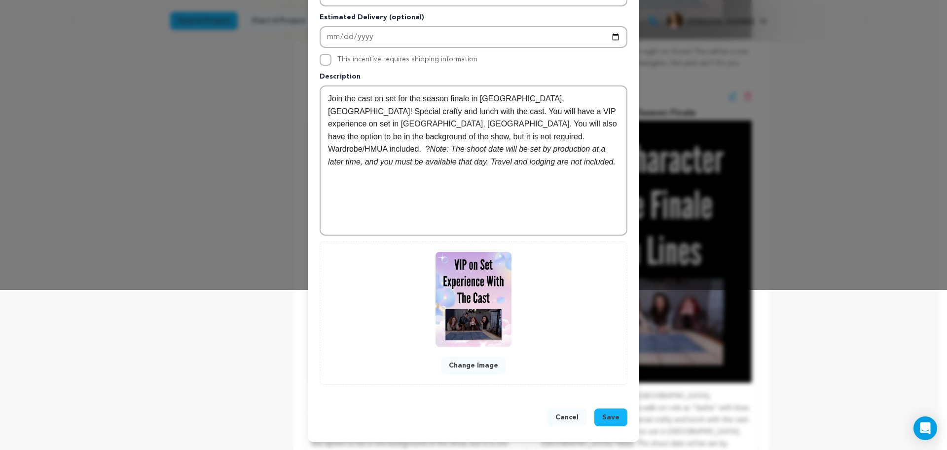
click at [605, 419] on span "Save" at bounding box center [611, 417] width 17 height 10
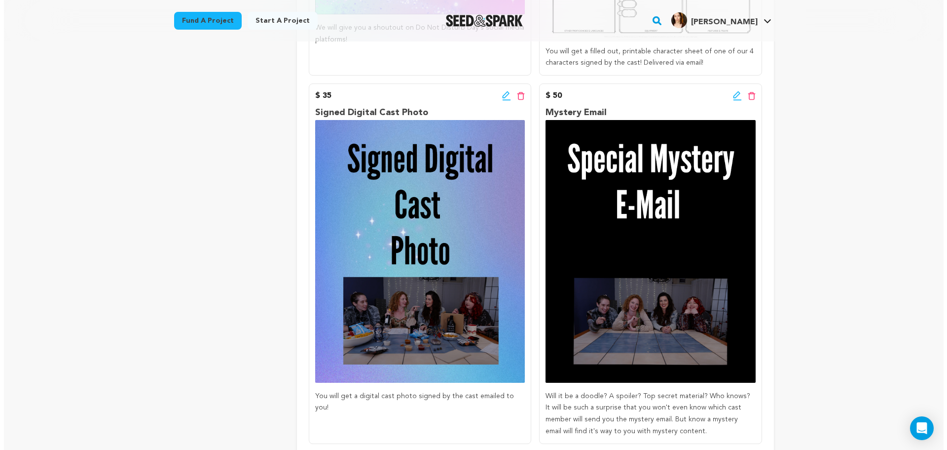
scroll to position [477, 0]
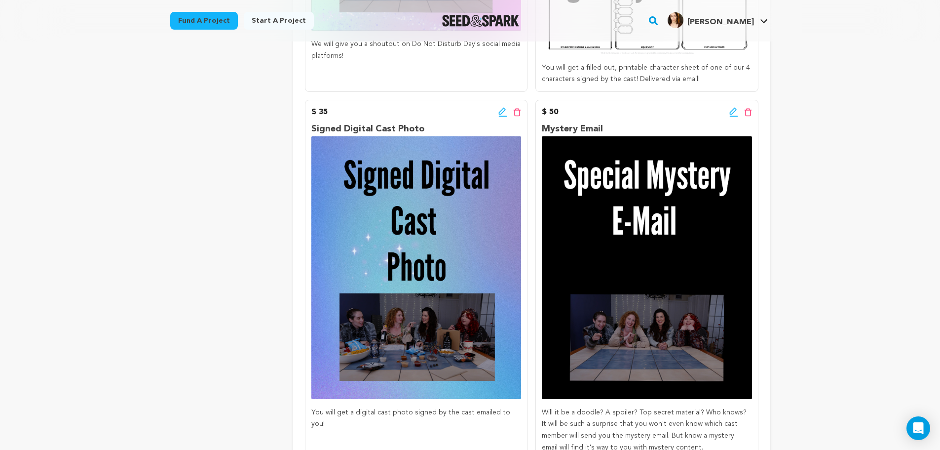
click at [729, 113] on icon at bounding box center [733, 112] width 9 height 10
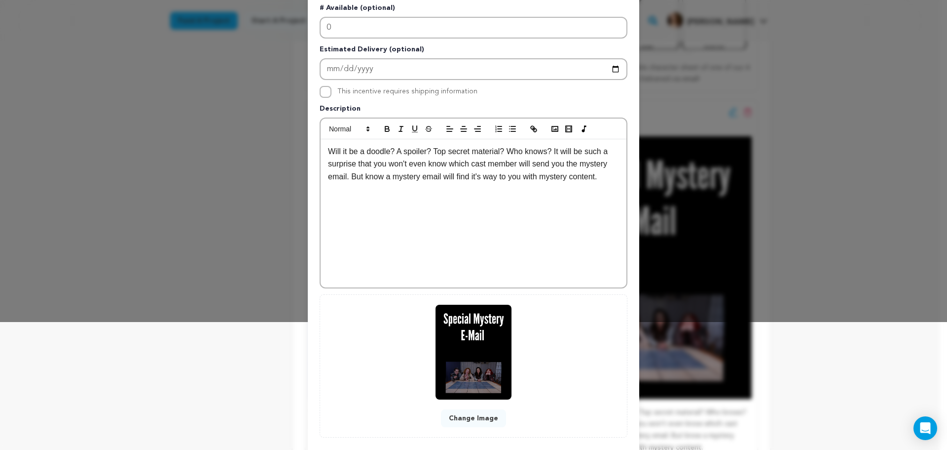
scroll to position [181, 0]
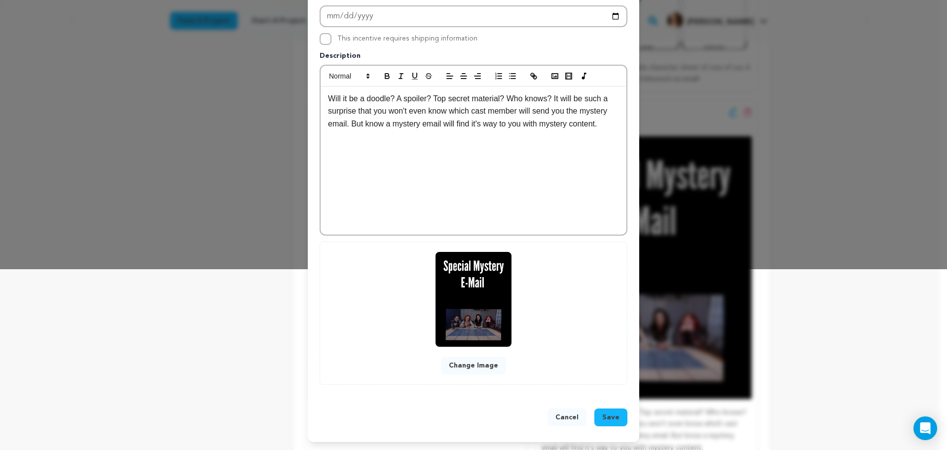
click at [469, 361] on button "Change Image" at bounding box center [473, 365] width 65 height 18
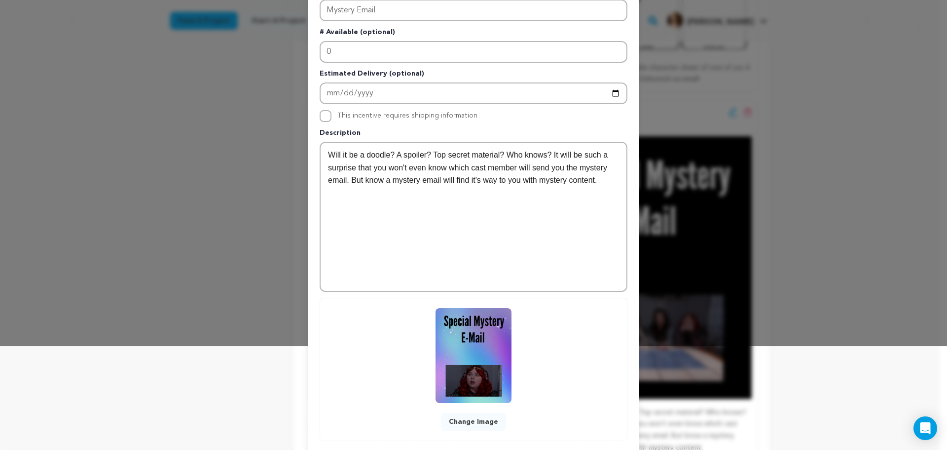
scroll to position [160, 0]
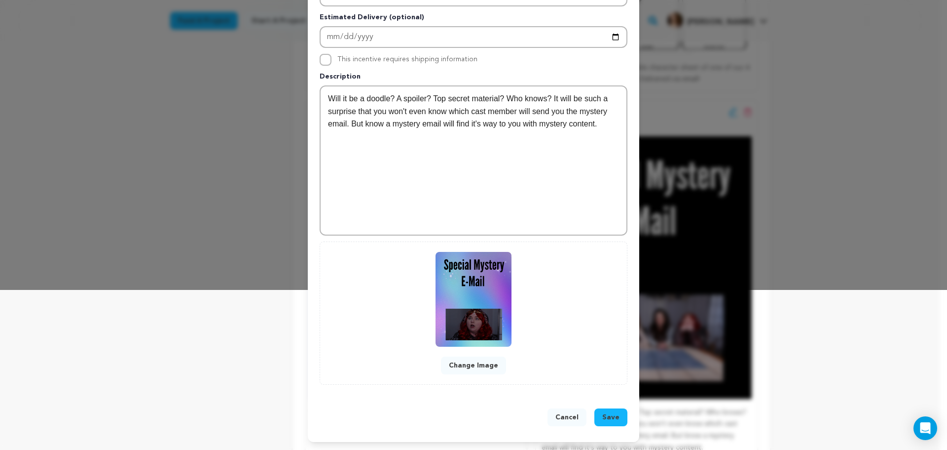
click at [612, 418] on span "Save" at bounding box center [611, 417] width 17 height 10
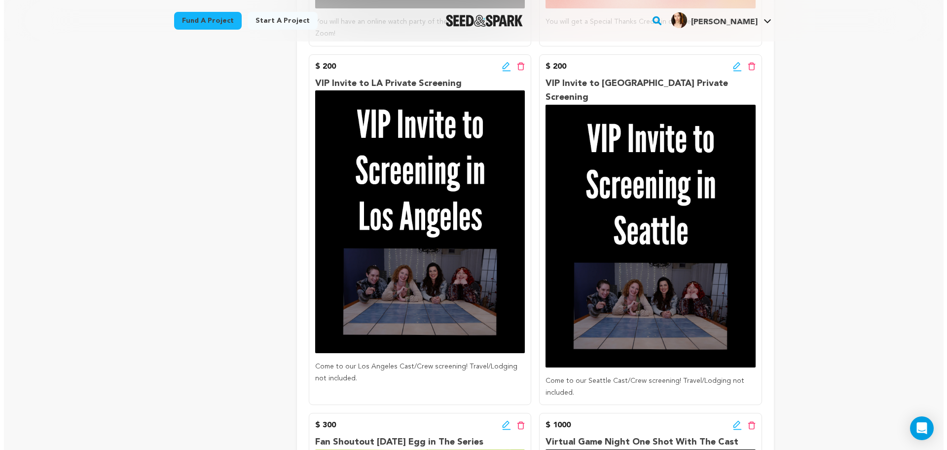
scroll to position [1217, 0]
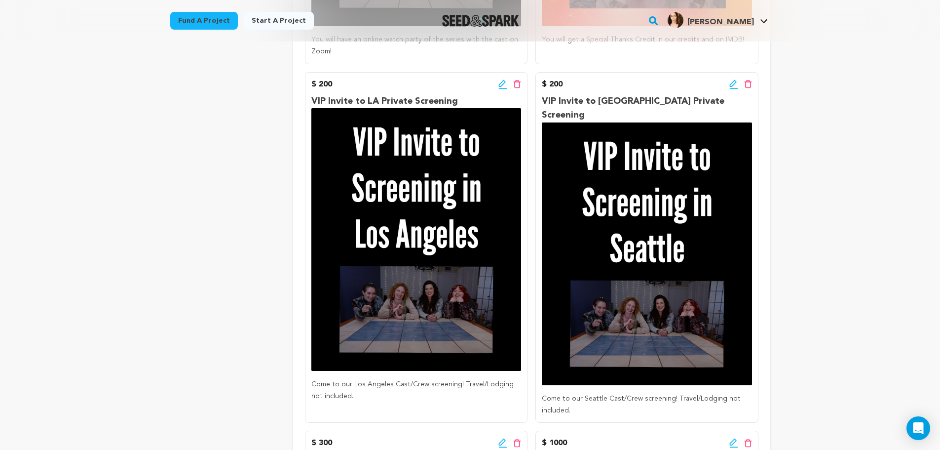
click at [499, 82] on icon at bounding box center [502, 84] width 9 height 10
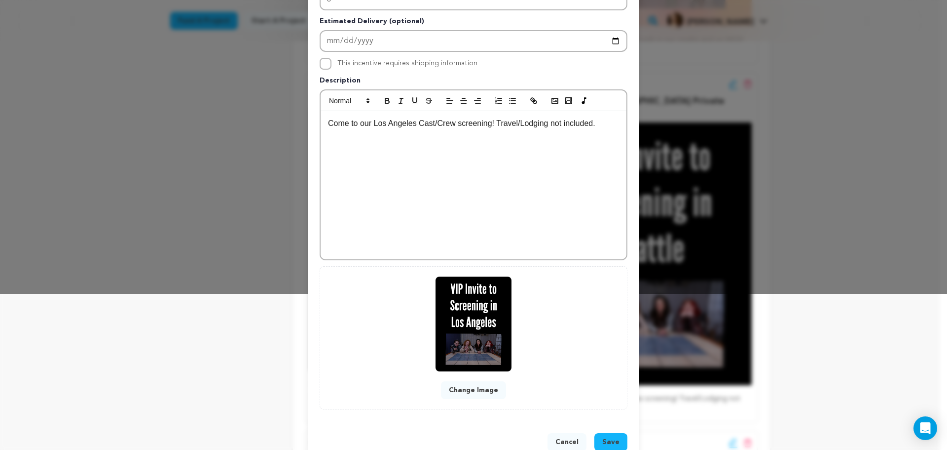
scroll to position [181, 0]
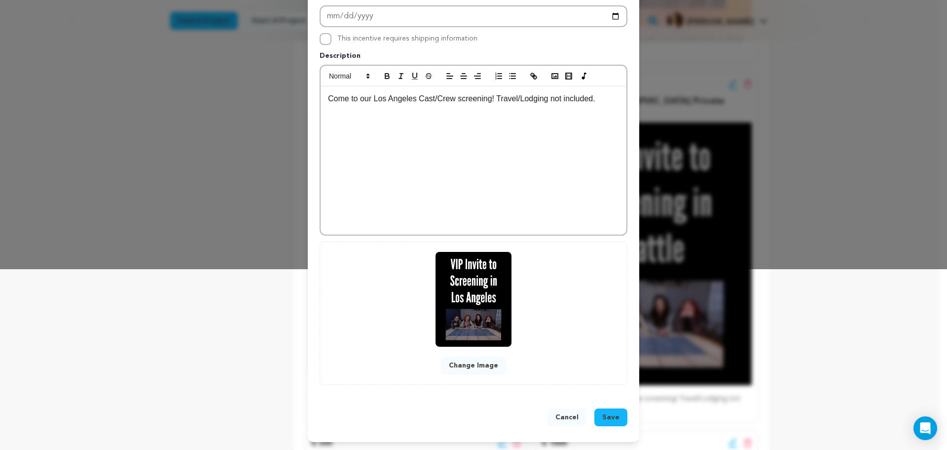
click at [468, 366] on button "Change Image" at bounding box center [473, 365] width 65 height 18
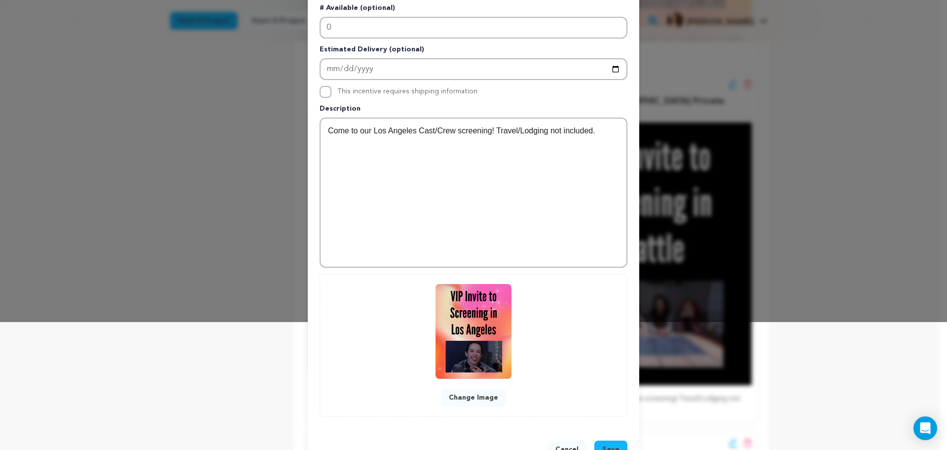
scroll to position [160, 0]
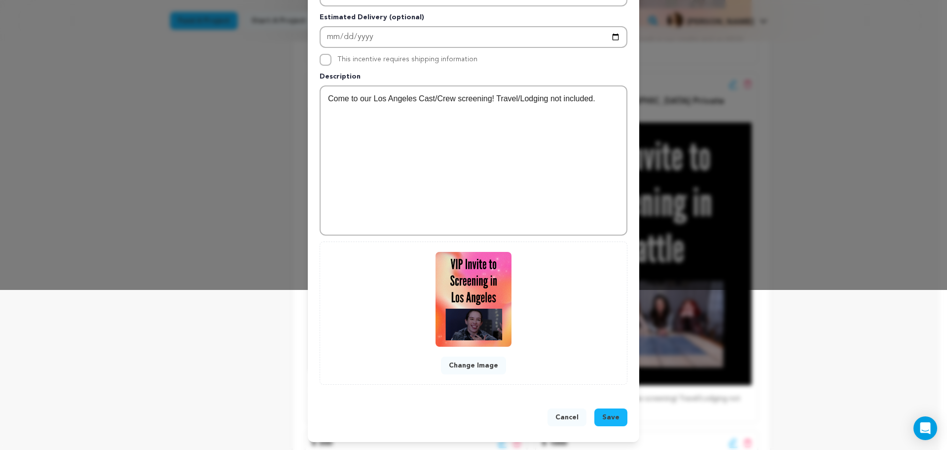
click at [613, 416] on span "Save" at bounding box center [611, 417] width 17 height 10
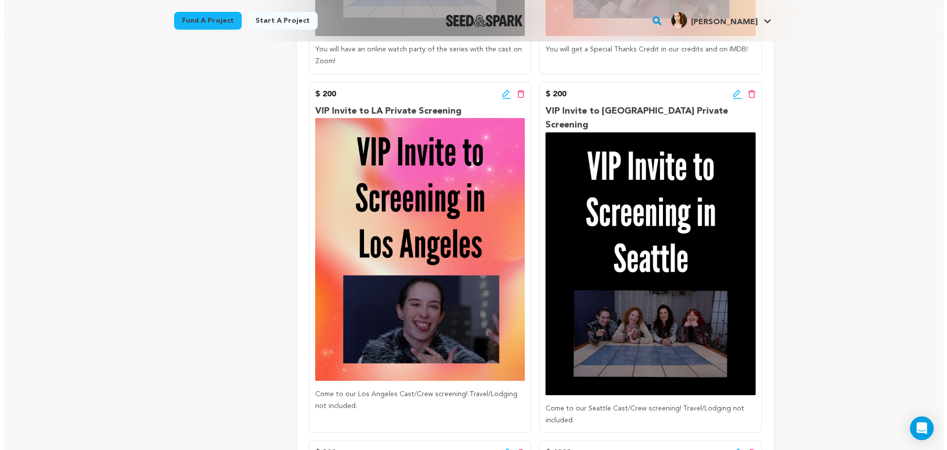
scroll to position [1226, 0]
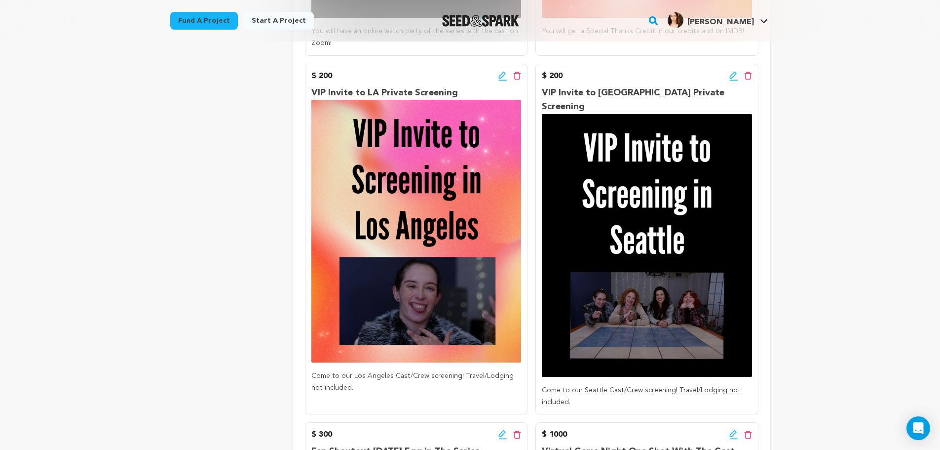
click at [735, 74] on icon at bounding box center [732, 74] width 7 height 7
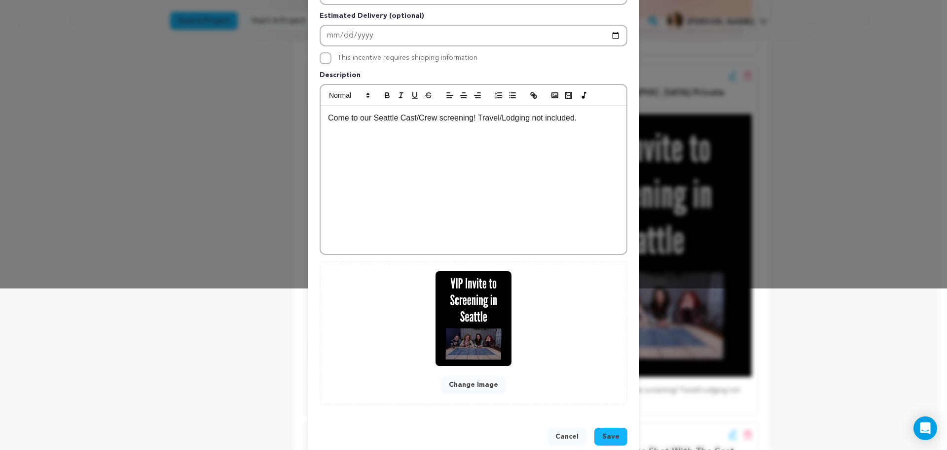
scroll to position [181, 0]
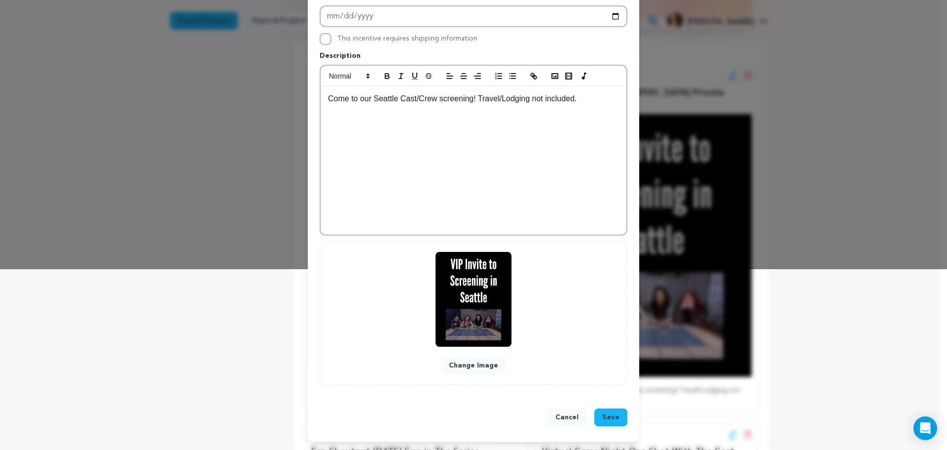
click at [466, 366] on button "Change Image" at bounding box center [473, 365] width 65 height 18
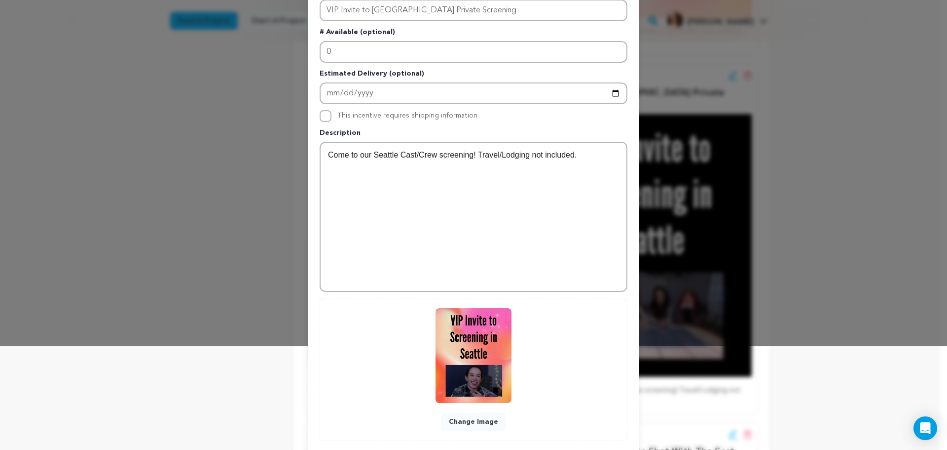
scroll to position [160, 0]
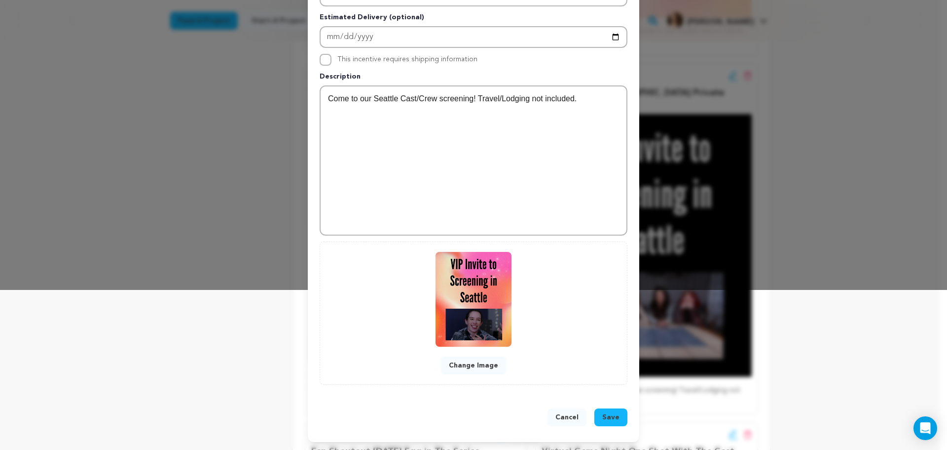
click at [604, 418] on span "Save" at bounding box center [611, 417] width 17 height 10
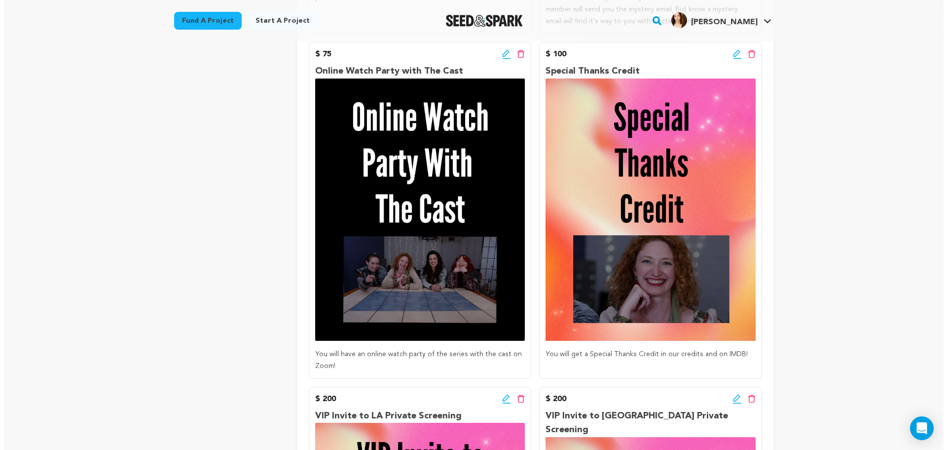
scroll to position [888, 0]
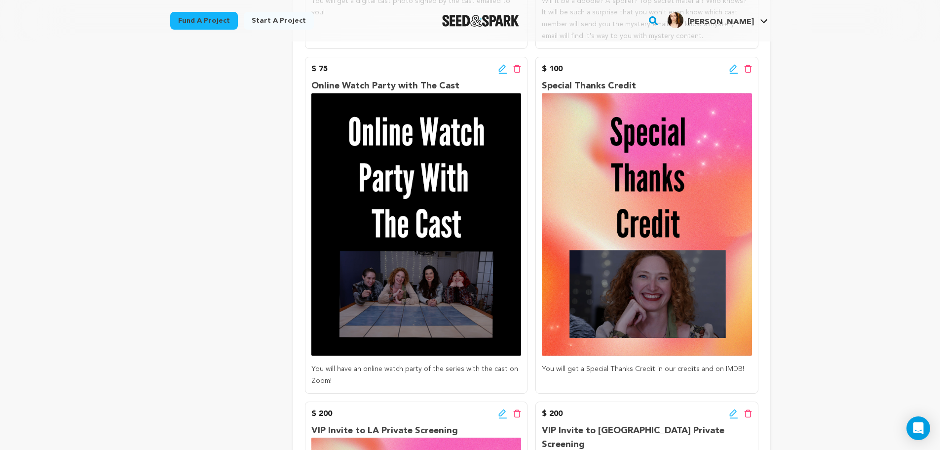
click at [499, 69] on icon at bounding box center [502, 69] width 9 height 10
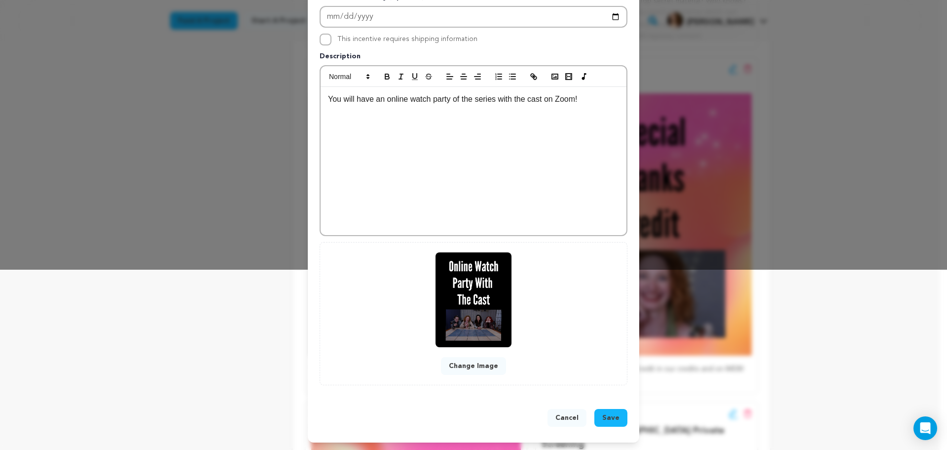
scroll to position [181, 0]
click at [479, 362] on button "Change Image" at bounding box center [473, 365] width 65 height 18
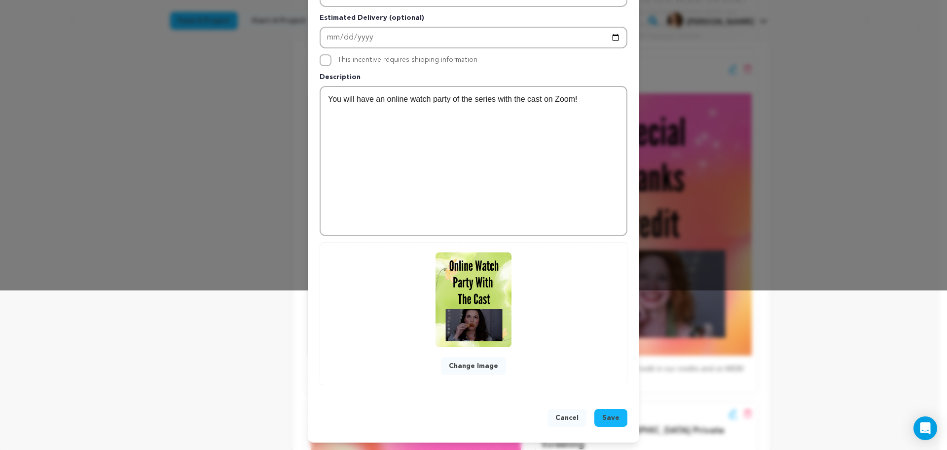
scroll to position [160, 0]
click at [604, 417] on span "Save" at bounding box center [611, 417] width 17 height 10
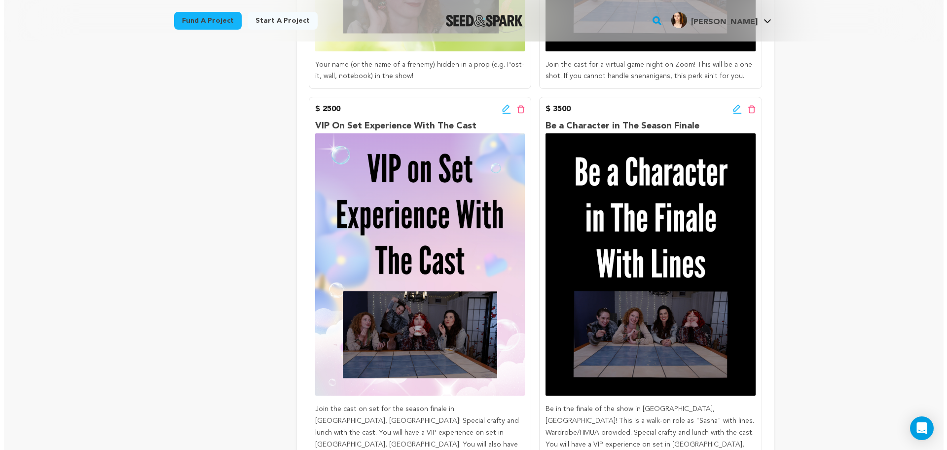
scroll to position [1891, 0]
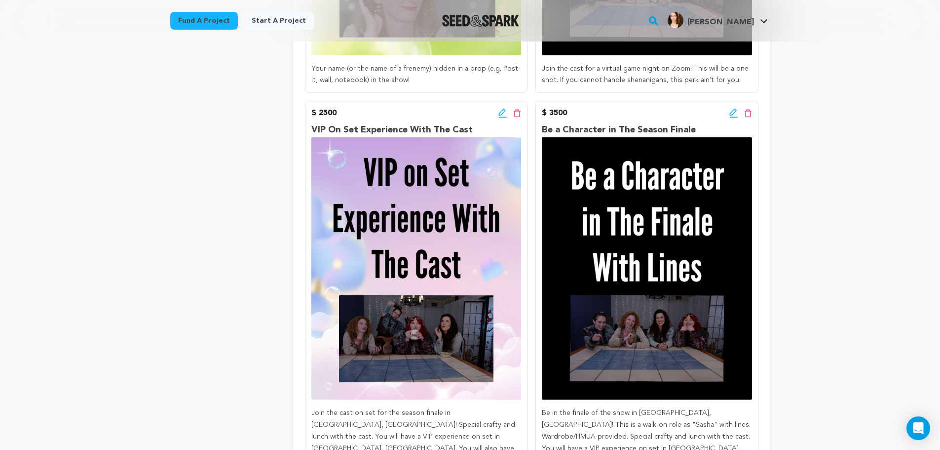
click at [731, 108] on icon at bounding box center [733, 113] width 9 height 10
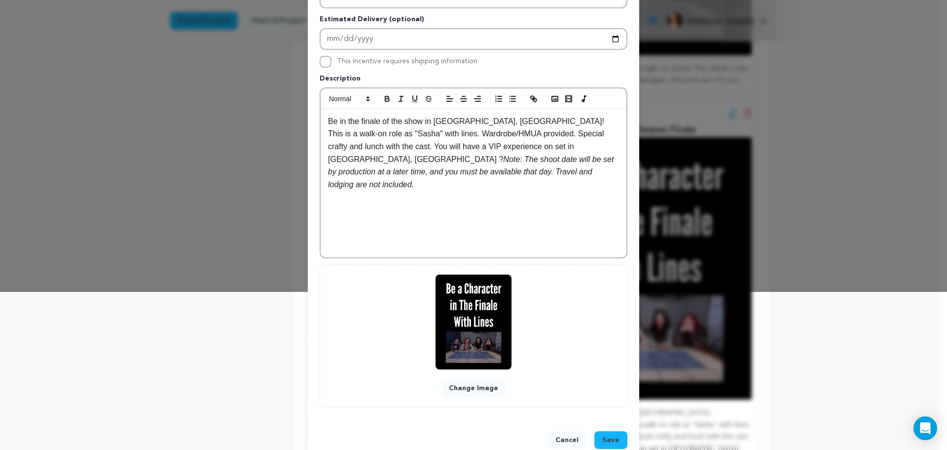
scroll to position [164, 0]
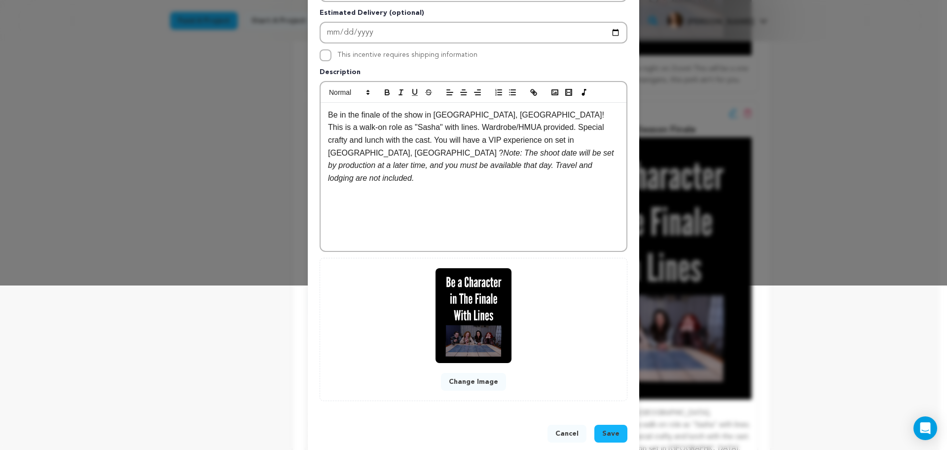
click at [479, 380] on button "Change Image" at bounding box center [473, 382] width 65 height 18
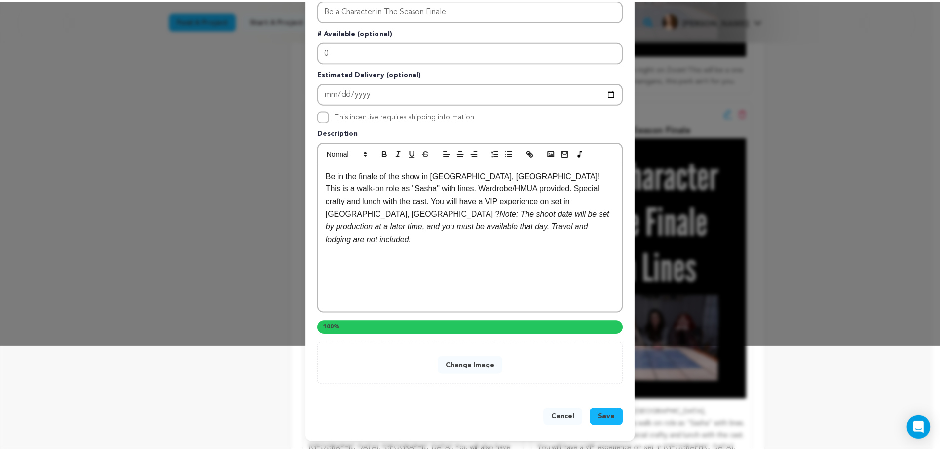
scroll to position [160, 0]
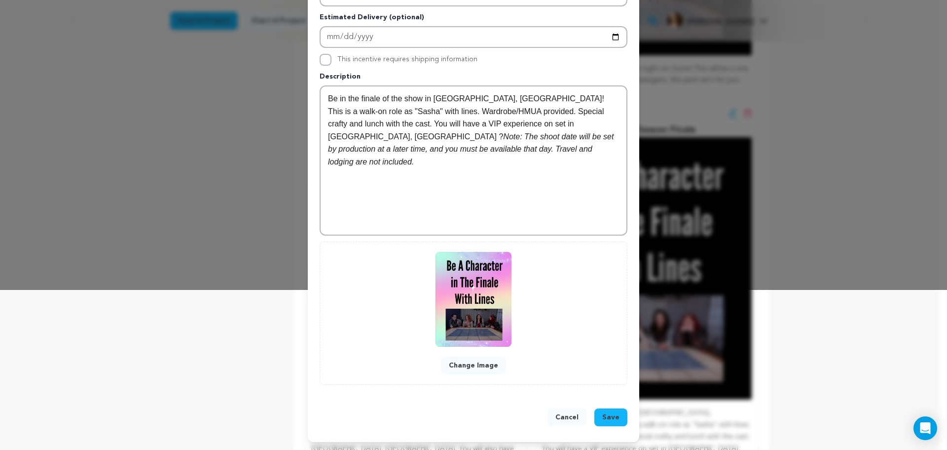
click at [610, 419] on span "Save" at bounding box center [611, 417] width 17 height 10
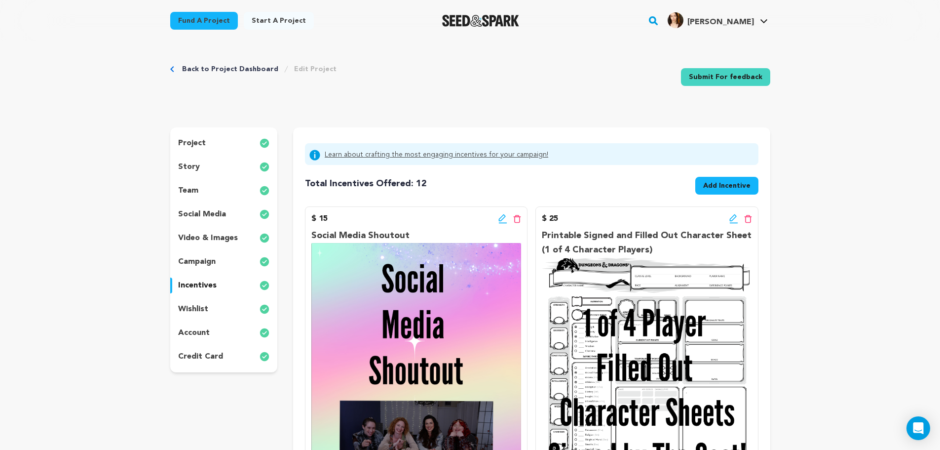
scroll to position [0, 0]
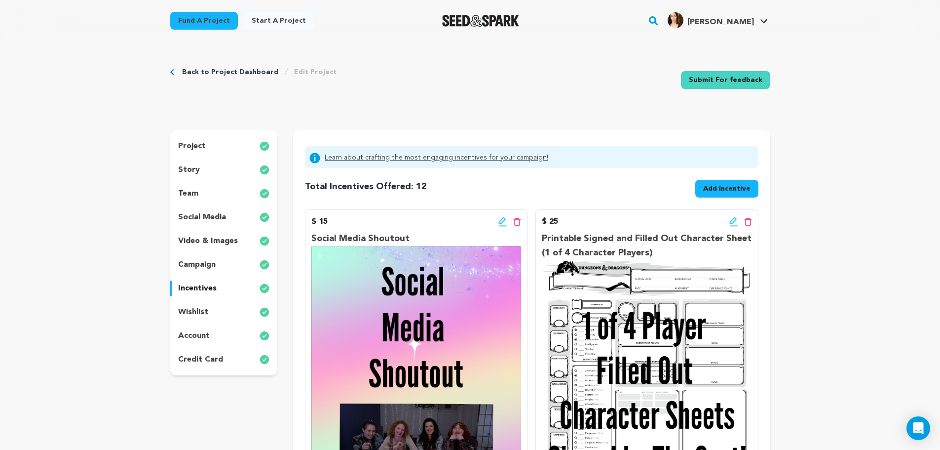
click at [200, 312] on p "wishlist" at bounding box center [193, 312] width 30 height 12
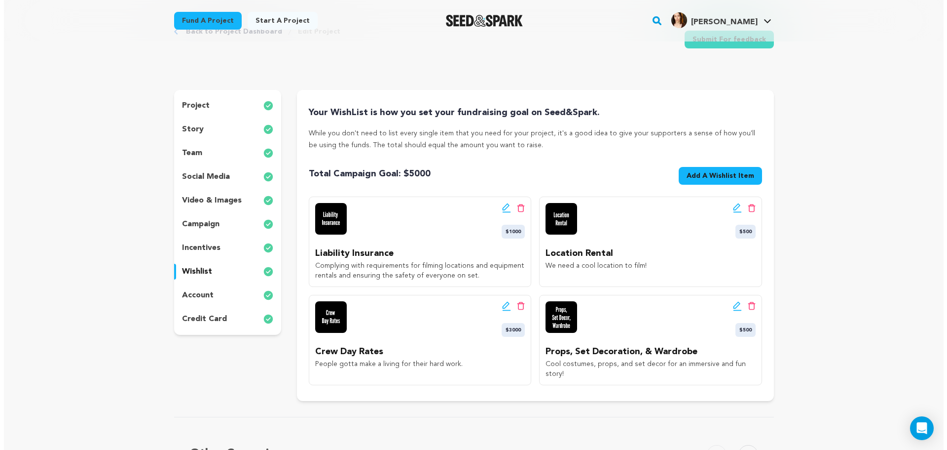
scroll to position [115, 0]
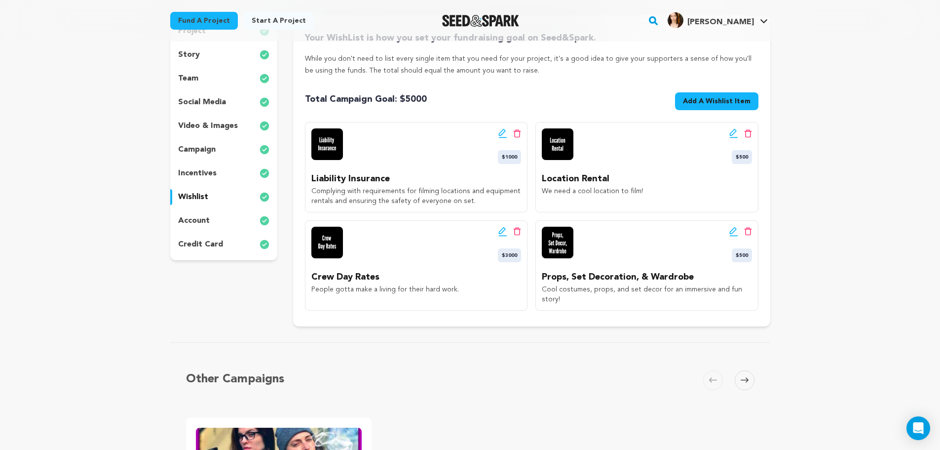
click at [734, 231] on icon at bounding box center [732, 230] width 7 height 7
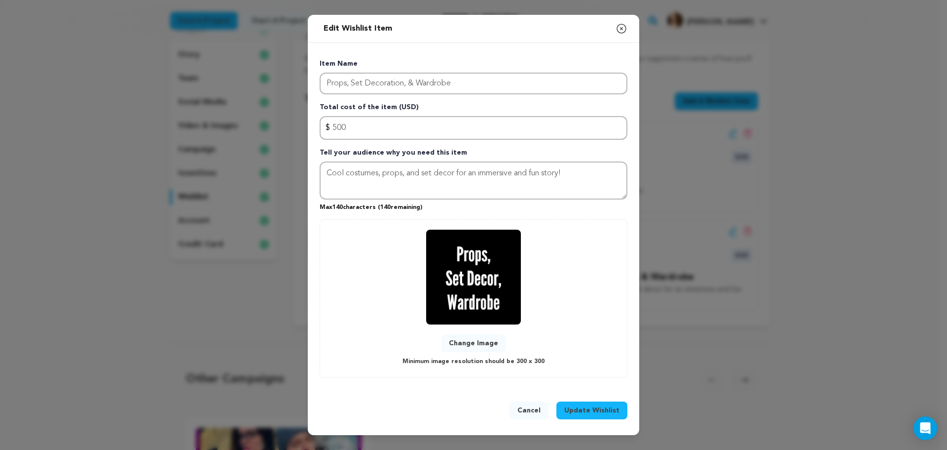
click at [623, 29] on icon "button" at bounding box center [622, 29] width 12 height 12
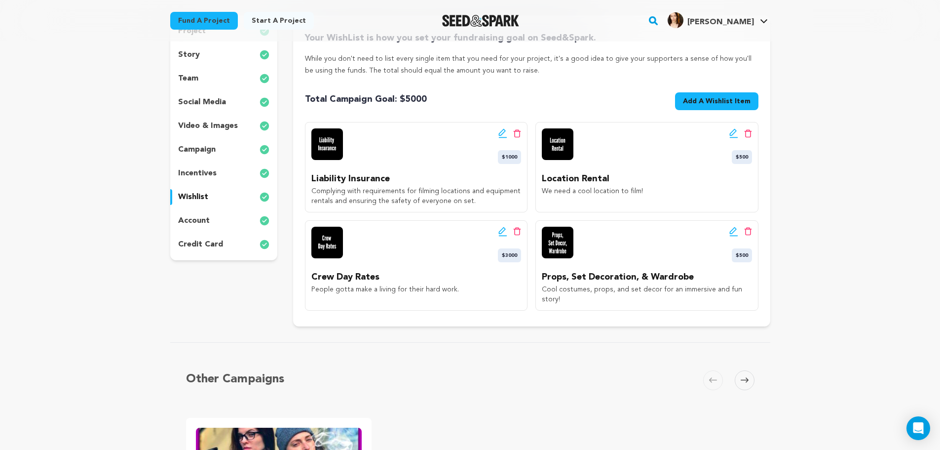
click at [501, 231] on icon at bounding box center [502, 231] width 9 height 10
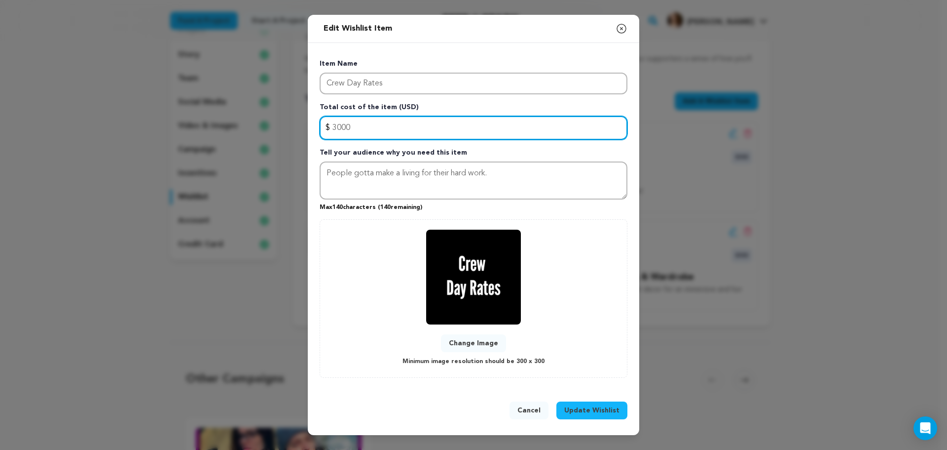
drag, startPoint x: 374, startPoint y: 130, endPoint x: 331, endPoint y: 129, distance: 42.9
click at [331, 129] on input "3000" at bounding box center [474, 128] width 308 height 24
type input "2500"
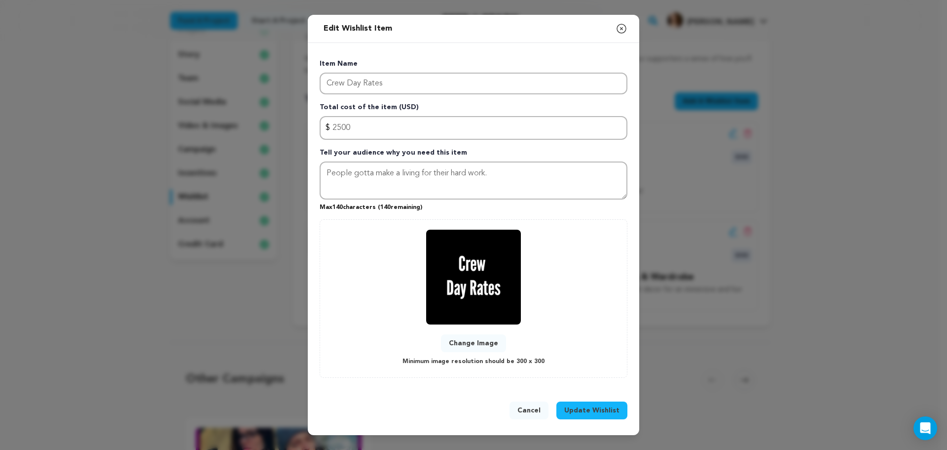
click at [596, 409] on span "Update Wishlist" at bounding box center [592, 410] width 55 height 10
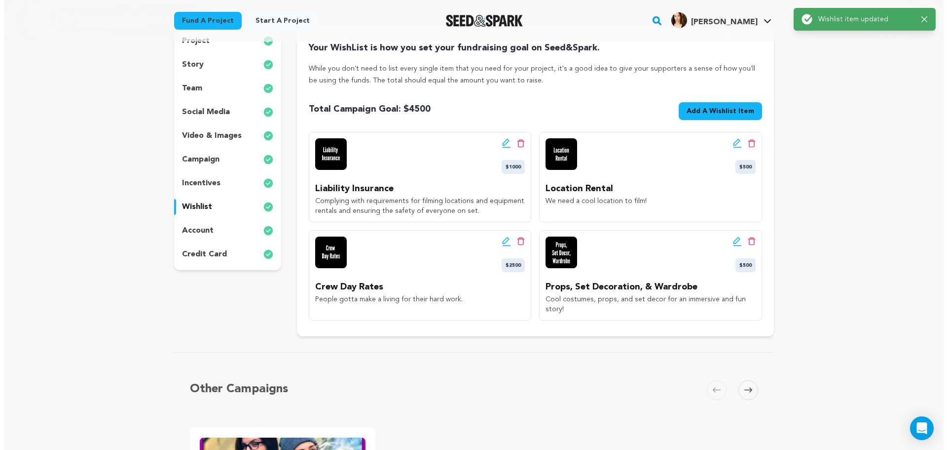
scroll to position [82, 0]
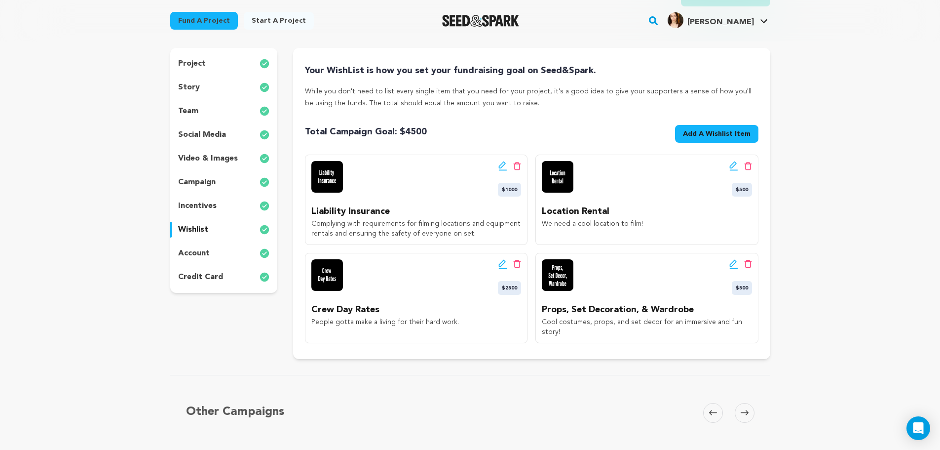
click at [697, 135] on span "Add A Wishlist Item" at bounding box center [717, 134] width 68 height 10
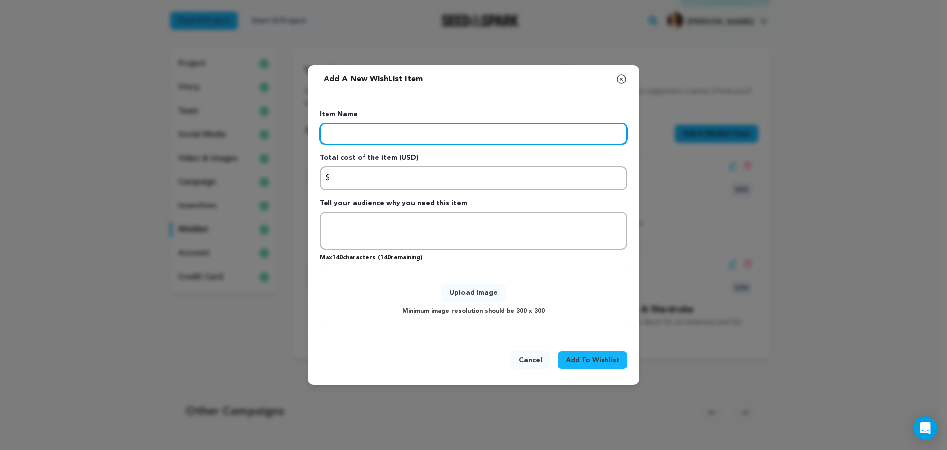
click at [384, 140] on input "Enter item name" at bounding box center [474, 134] width 308 height 22
type input "Snacks & Food"
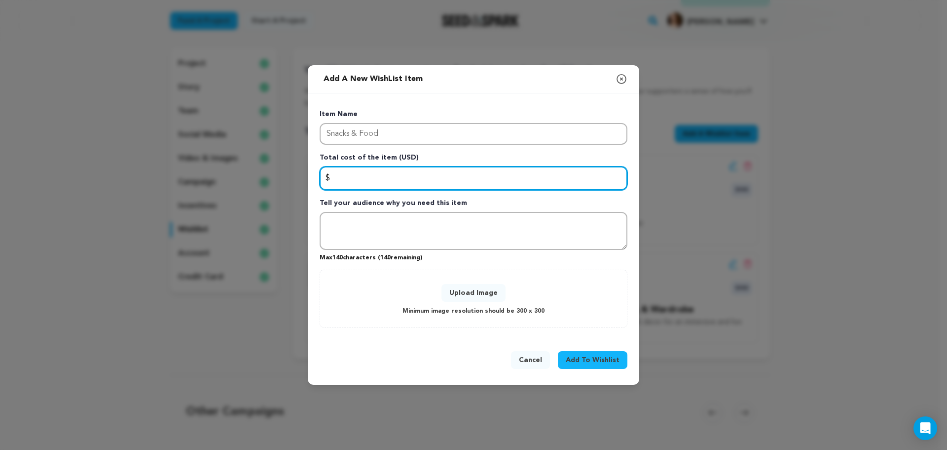
click at [359, 189] on input "Enter total cost of the item" at bounding box center [474, 178] width 308 height 24
type input "500"
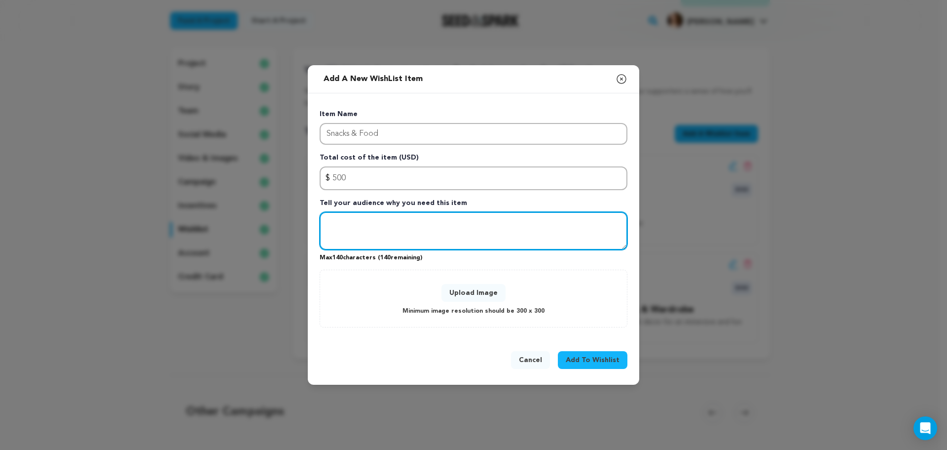
drag, startPoint x: 375, startPoint y: 221, endPoint x: 369, endPoint y: 219, distance: 5.8
click at [375, 221] on textarea "Tell your audience why you need this item" at bounding box center [474, 231] width 308 height 38
type textarea "FOOOOOD!!!!"
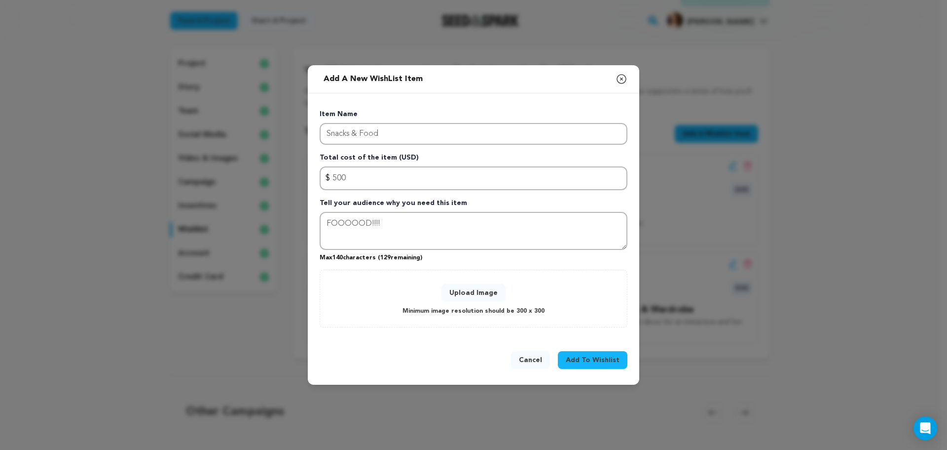
click at [480, 289] on button "Upload Image" at bounding box center [474, 293] width 64 height 18
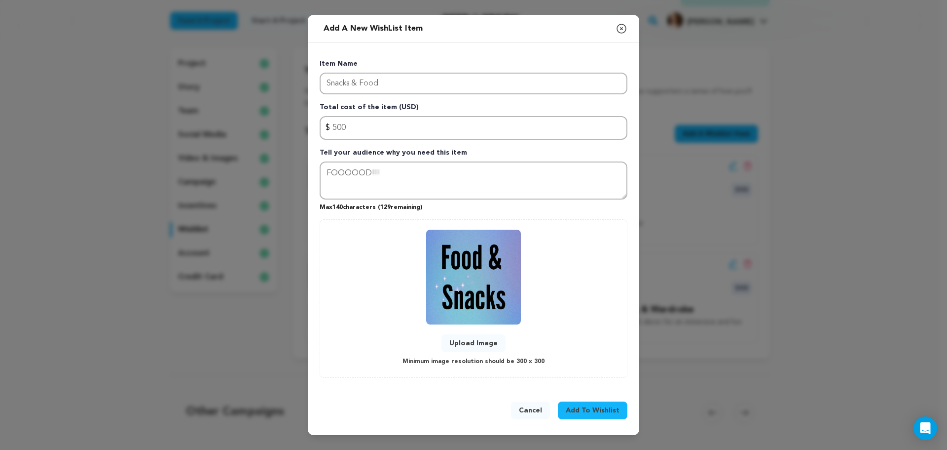
click at [603, 408] on span "Add To Wishlist" at bounding box center [593, 410] width 54 height 10
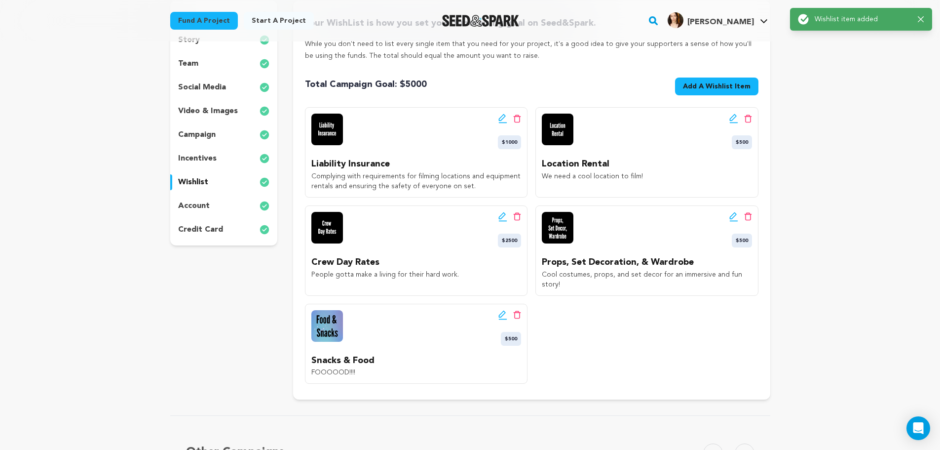
scroll to position [132, 0]
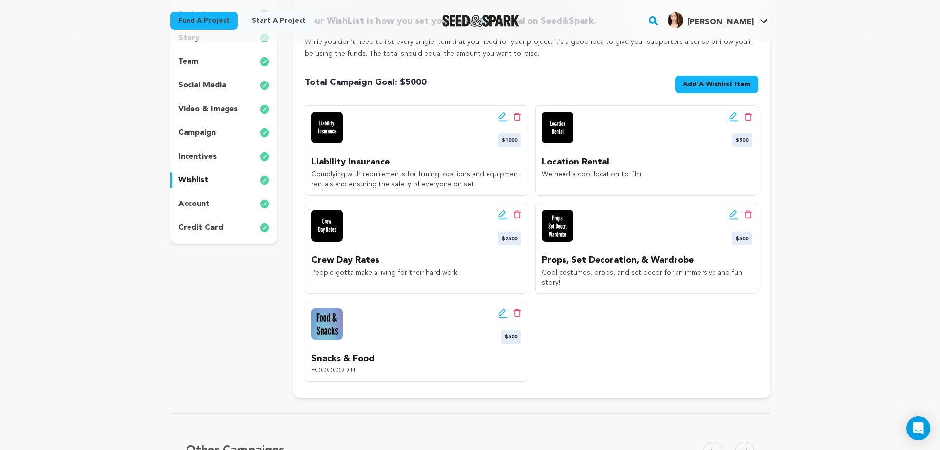
click at [502, 312] on icon at bounding box center [502, 313] width 9 height 10
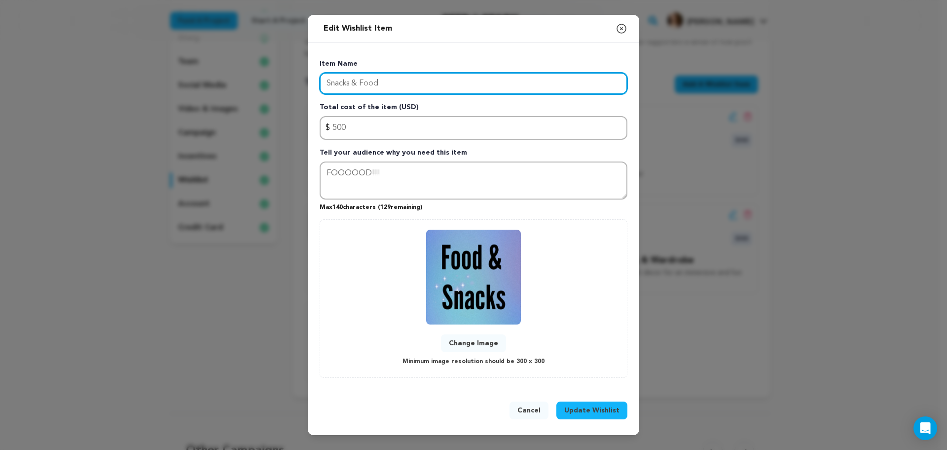
drag, startPoint x: 392, startPoint y: 85, endPoint x: 229, endPoint y: 83, distance: 163.3
click at [244, 85] on div "Edit Wishlist Item Close modal Item Name Snacks & Food Total cost of the item (…" at bounding box center [473, 225] width 947 height 450
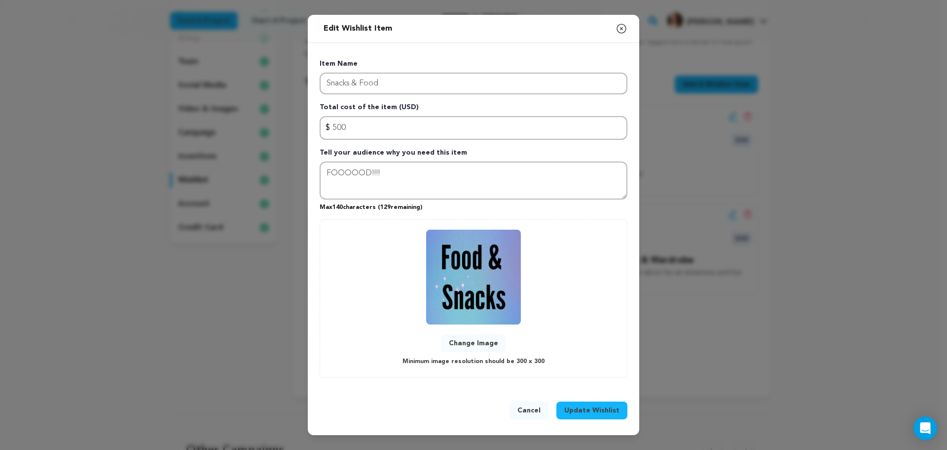
click at [625, 28] on icon "button" at bounding box center [622, 29] width 12 height 12
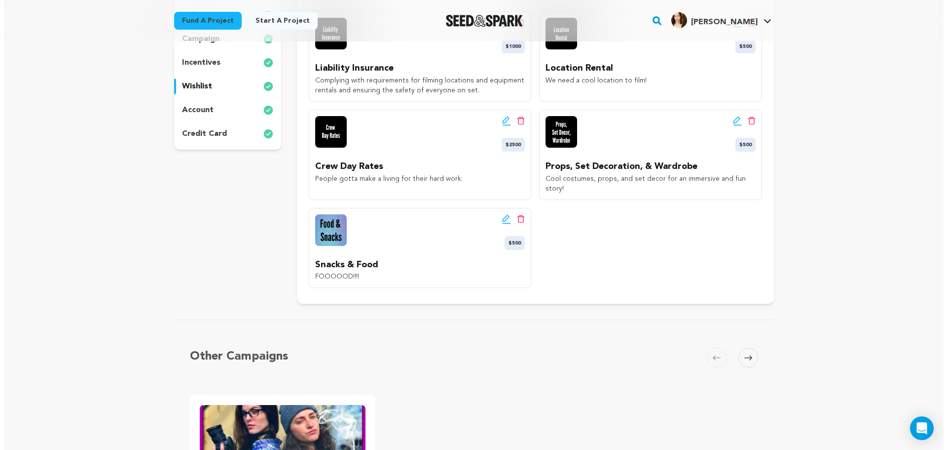
scroll to position [181, 0]
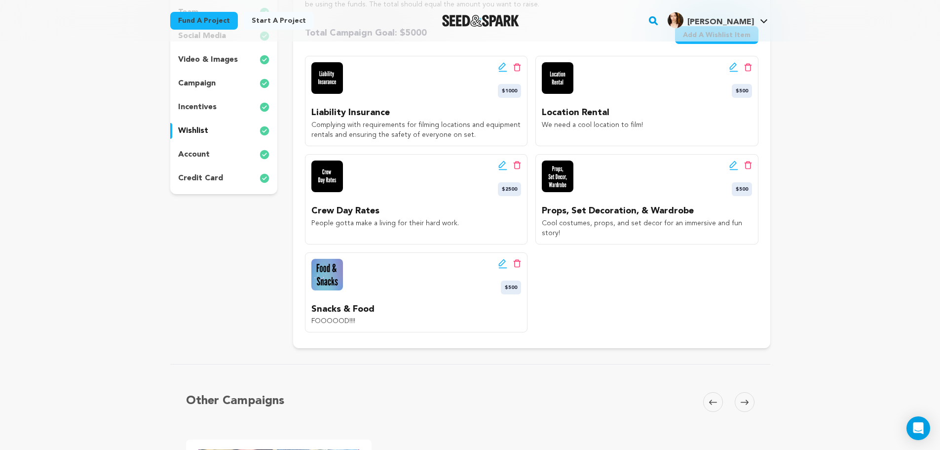
click at [502, 163] on icon at bounding box center [502, 164] width 7 height 7
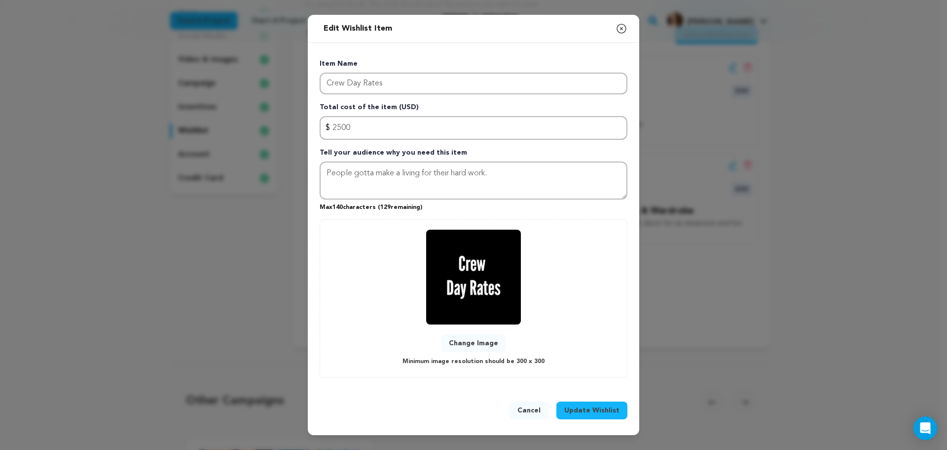
click at [484, 345] on button "Change Image" at bounding box center [473, 343] width 65 height 18
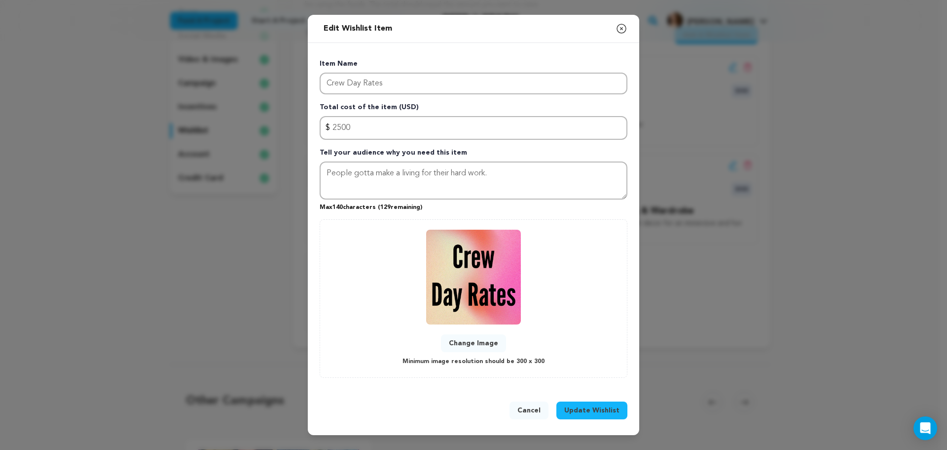
click at [591, 410] on span "Update Wishlist" at bounding box center [592, 410] width 55 height 10
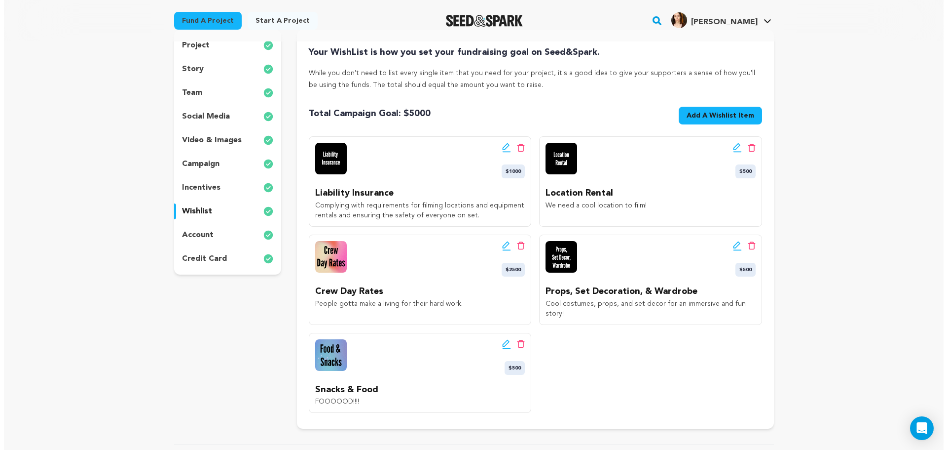
scroll to position [99, 0]
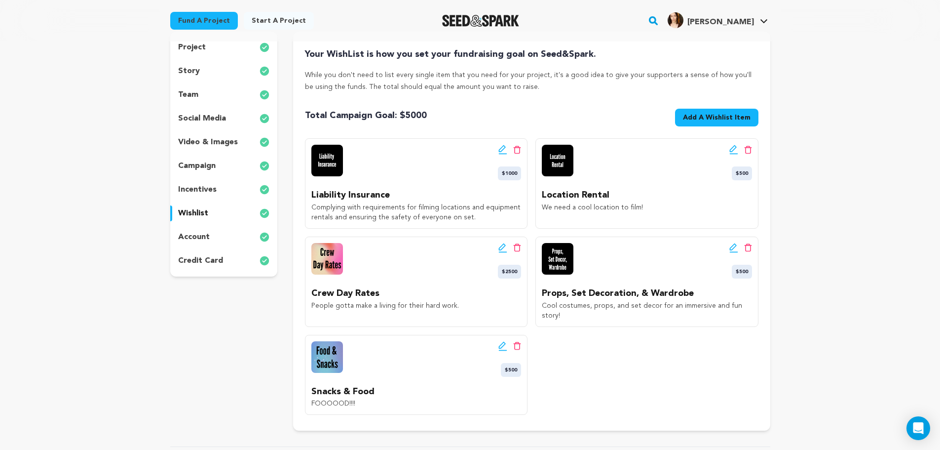
click at [500, 151] on icon at bounding box center [502, 148] width 7 height 7
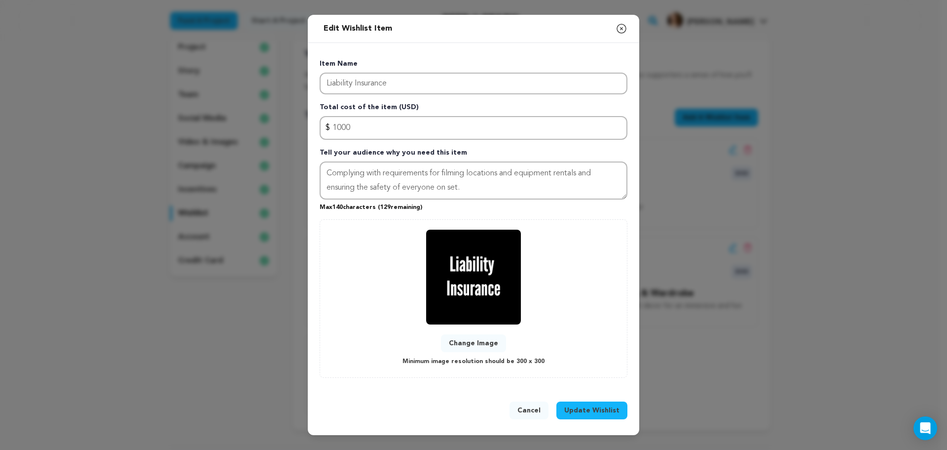
click at [477, 335] on button "Change Image" at bounding box center [473, 343] width 65 height 18
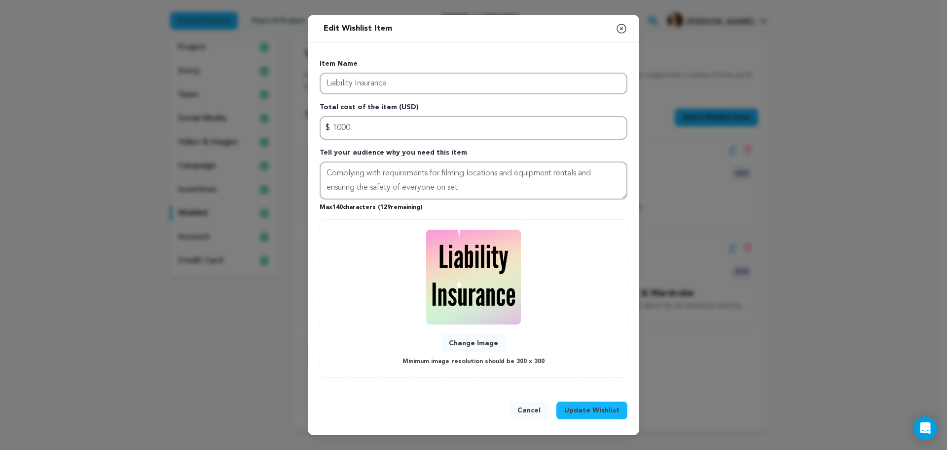
click at [597, 411] on span "Update Wishlist" at bounding box center [592, 410] width 55 height 10
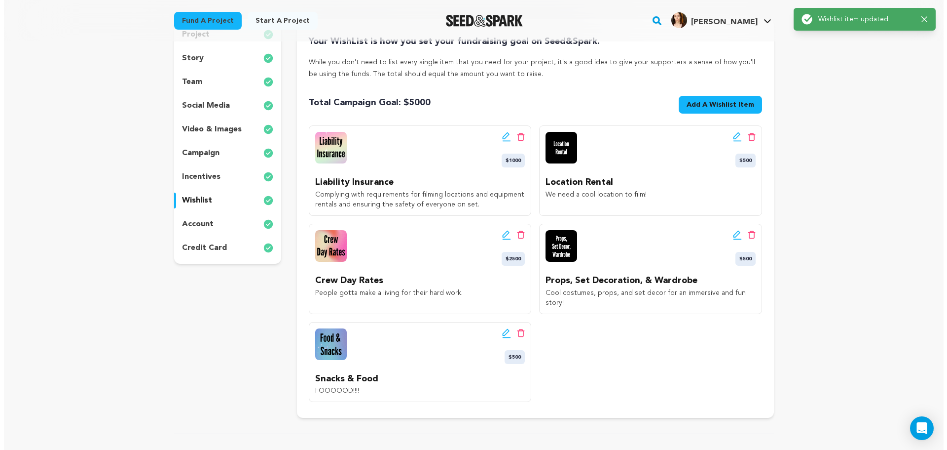
scroll to position [115, 0]
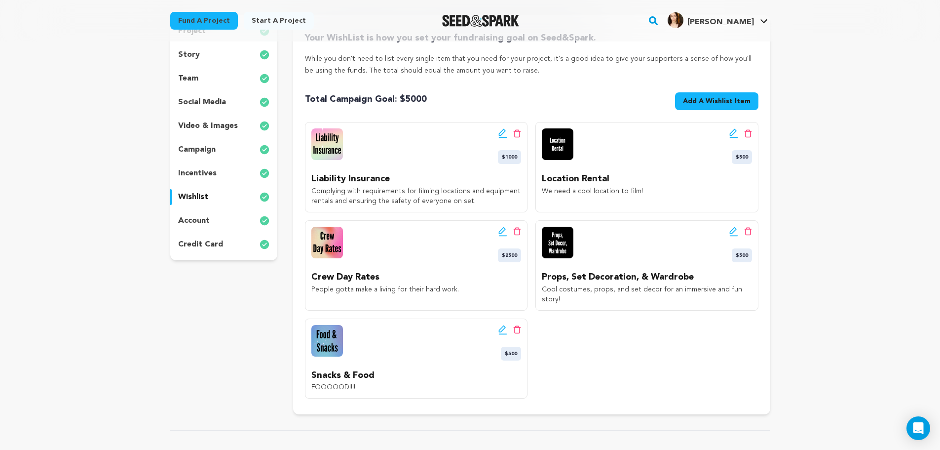
click at [730, 233] on icon at bounding box center [733, 231] width 9 height 10
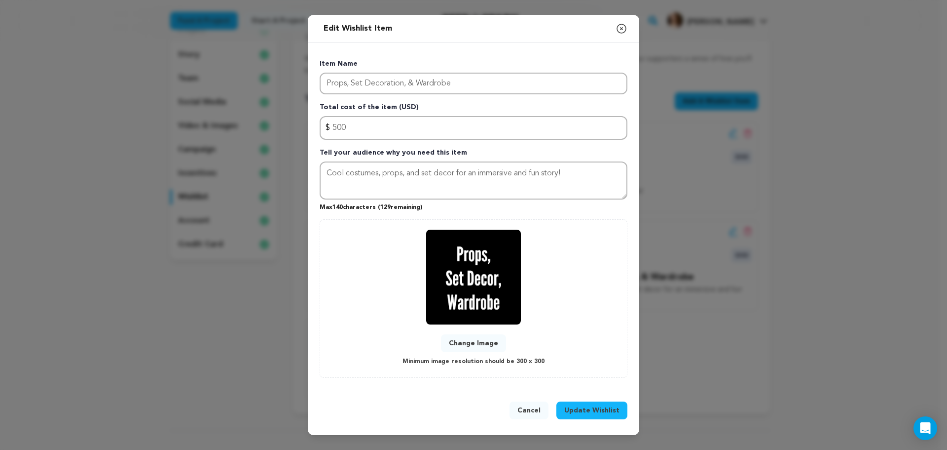
click at [482, 345] on button "Change Image" at bounding box center [473, 343] width 65 height 18
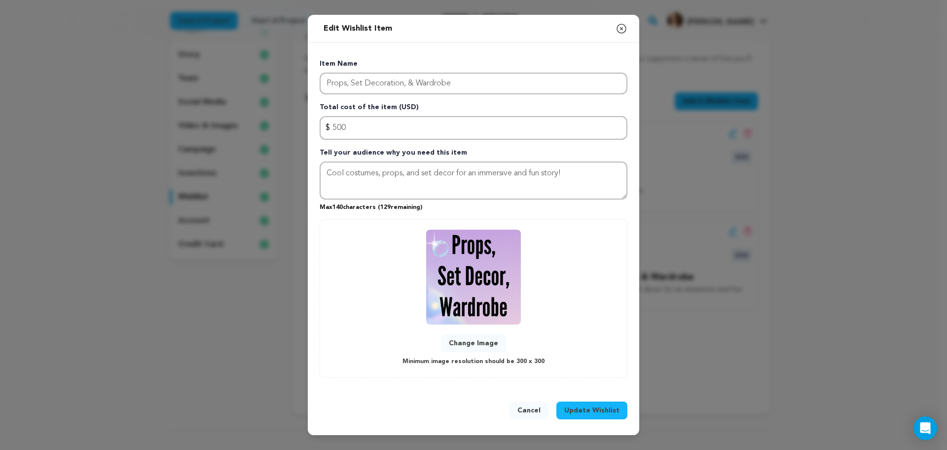
click at [592, 413] on span "Update Wishlist" at bounding box center [592, 410] width 55 height 10
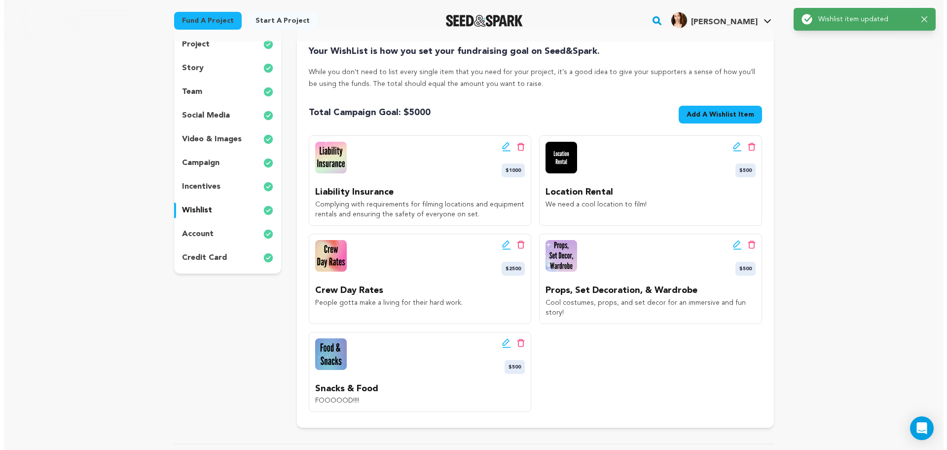
scroll to position [99, 0]
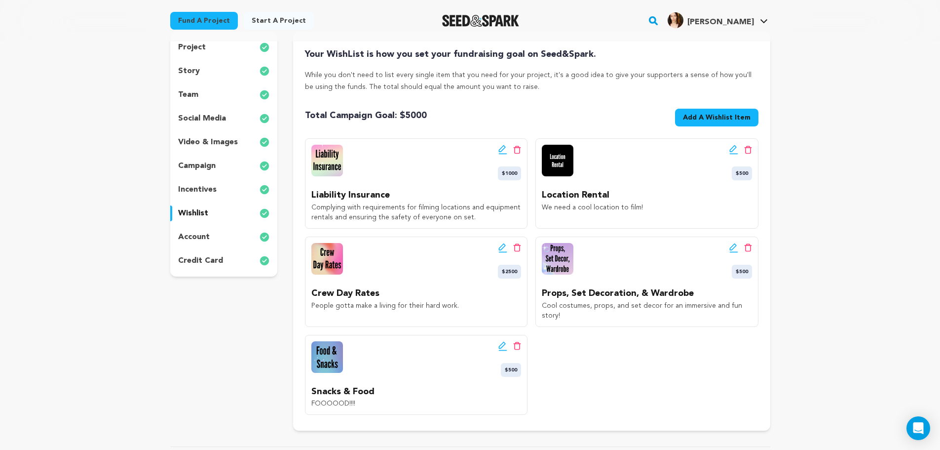
click at [734, 149] on icon at bounding box center [732, 148] width 7 height 7
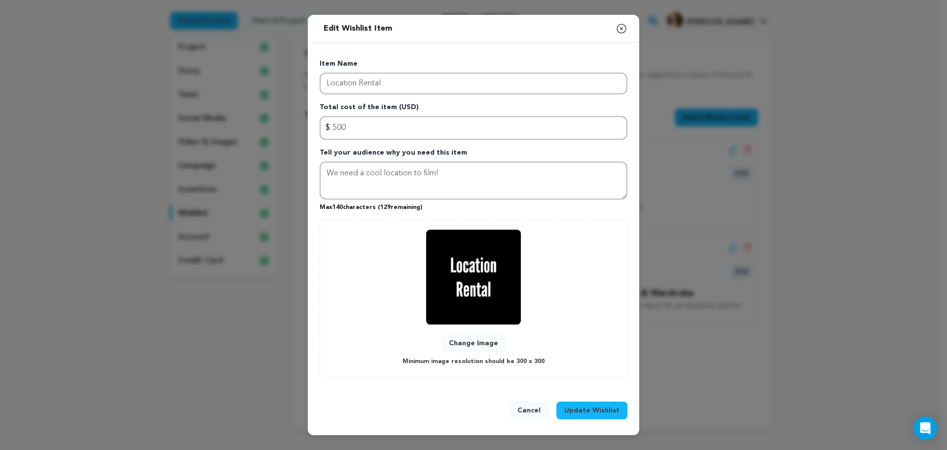
click at [477, 342] on button "Change Image" at bounding box center [473, 343] width 65 height 18
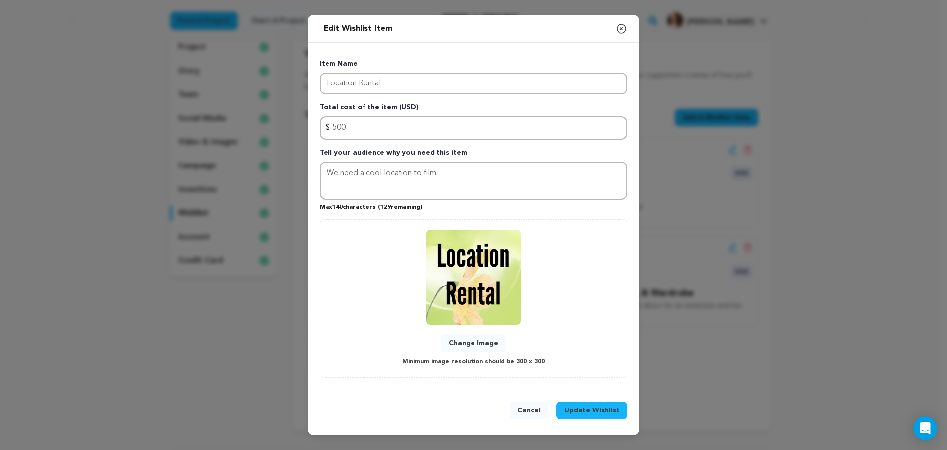
click at [595, 408] on span "Update Wishlist" at bounding box center [592, 410] width 55 height 10
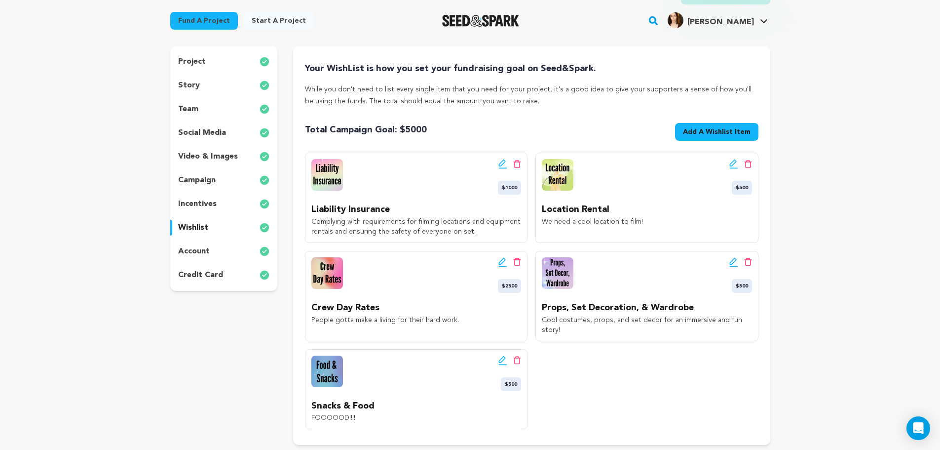
scroll to position [66, 0]
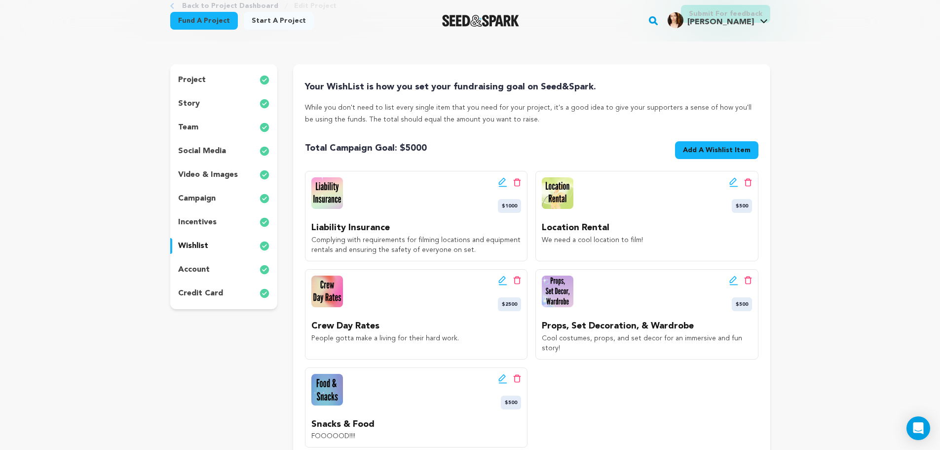
click at [199, 220] on p "incentives" at bounding box center [197, 222] width 38 height 12
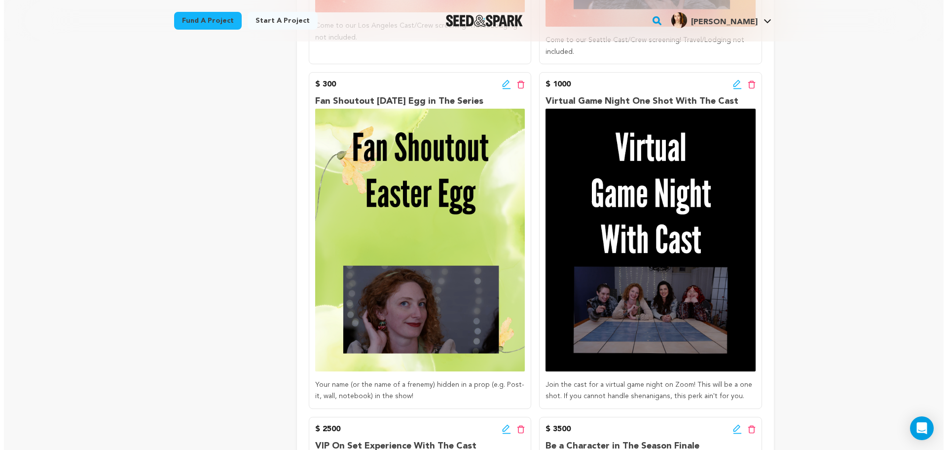
scroll to position [1563, 0]
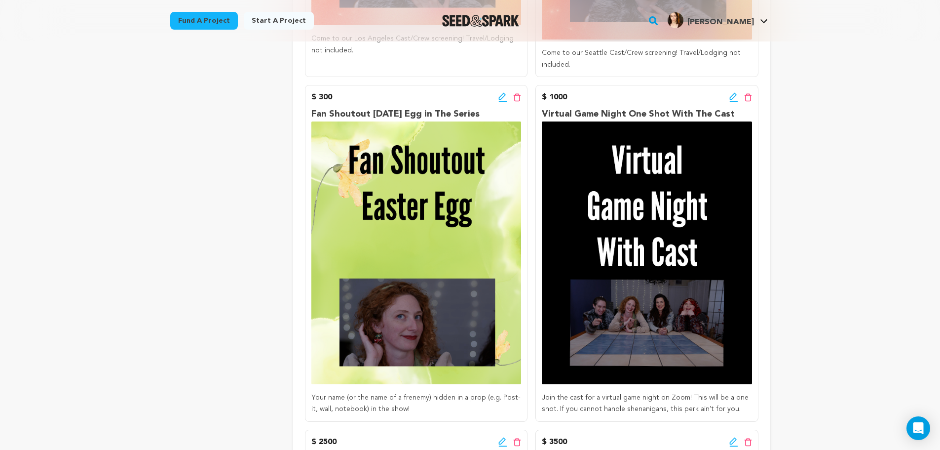
click at [732, 92] on icon at bounding box center [733, 97] width 9 height 10
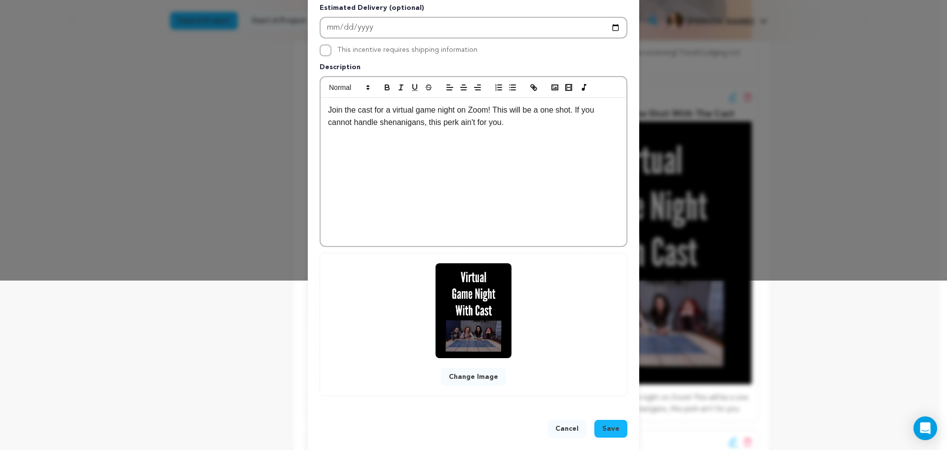
scroll to position [181, 0]
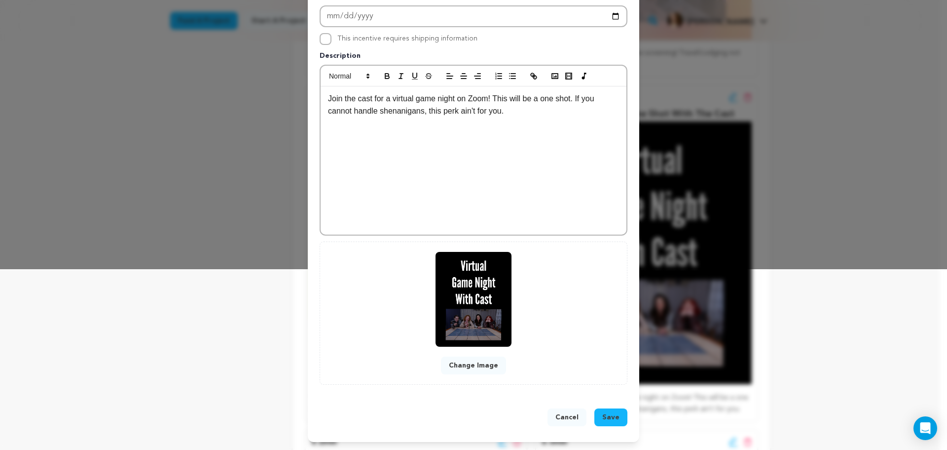
click at [472, 365] on button "Change Image" at bounding box center [473, 365] width 65 height 18
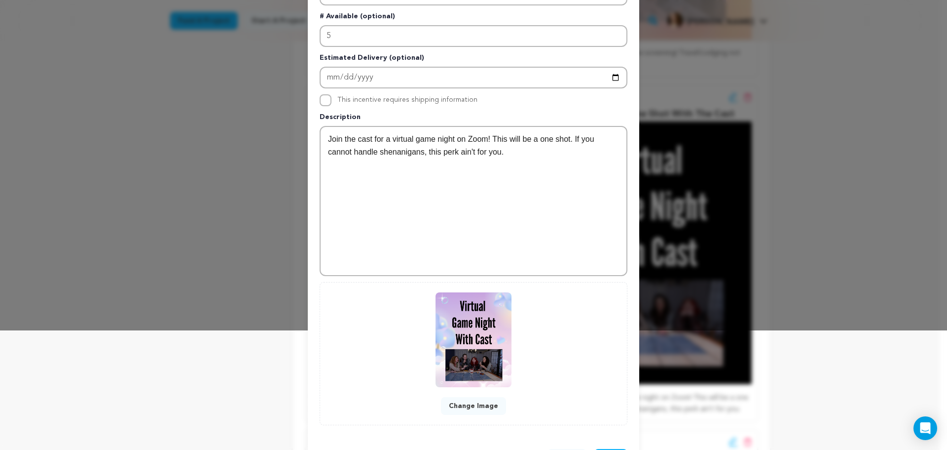
scroll to position [160, 0]
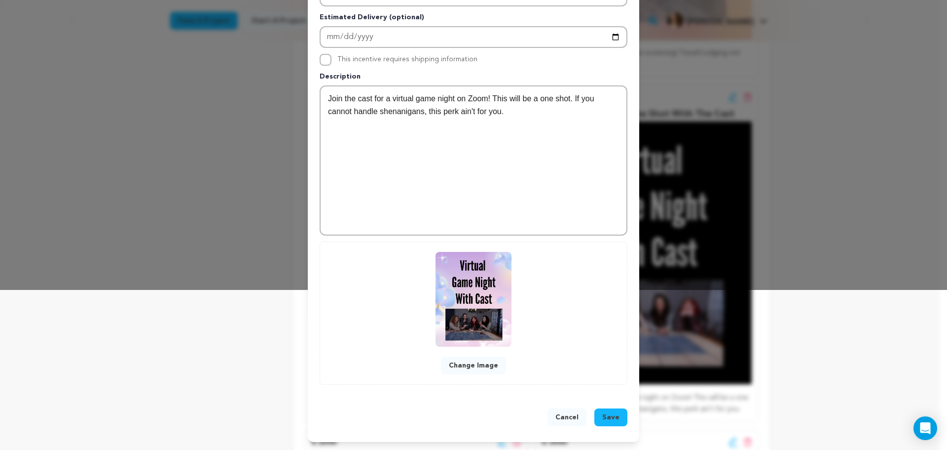
click at [609, 414] on span "Save" at bounding box center [611, 417] width 17 height 10
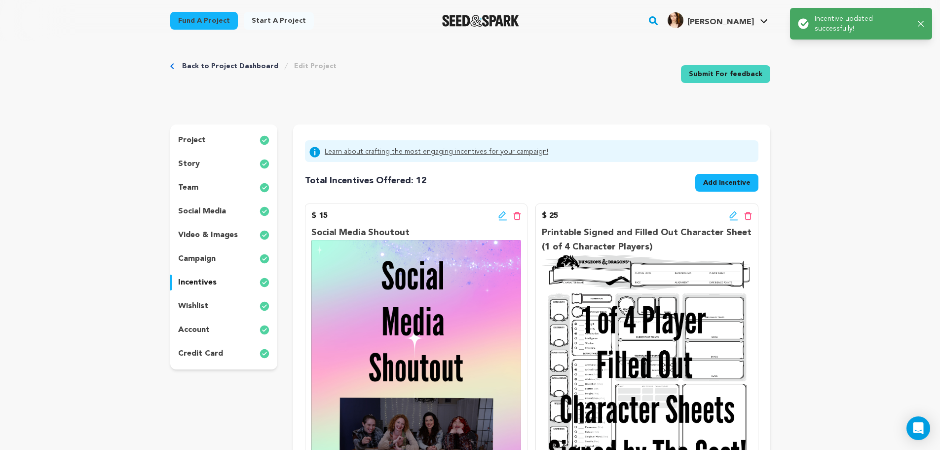
scroll to position [0, 0]
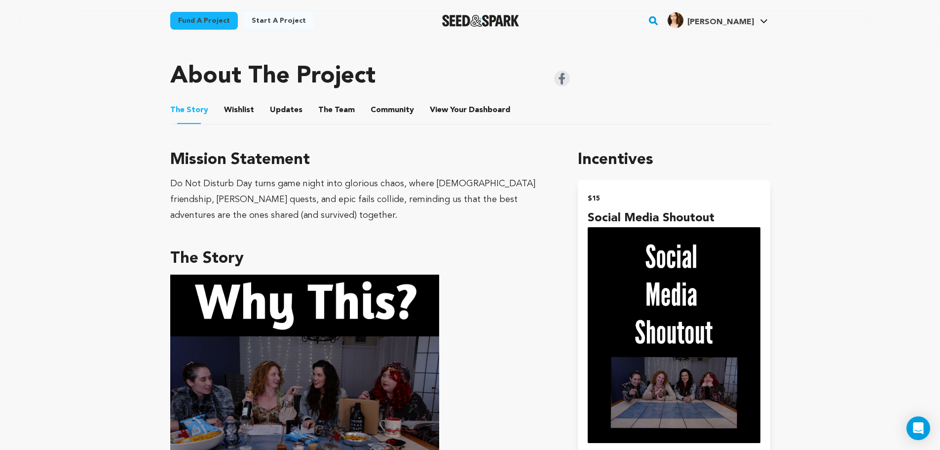
scroll to position [411, 0]
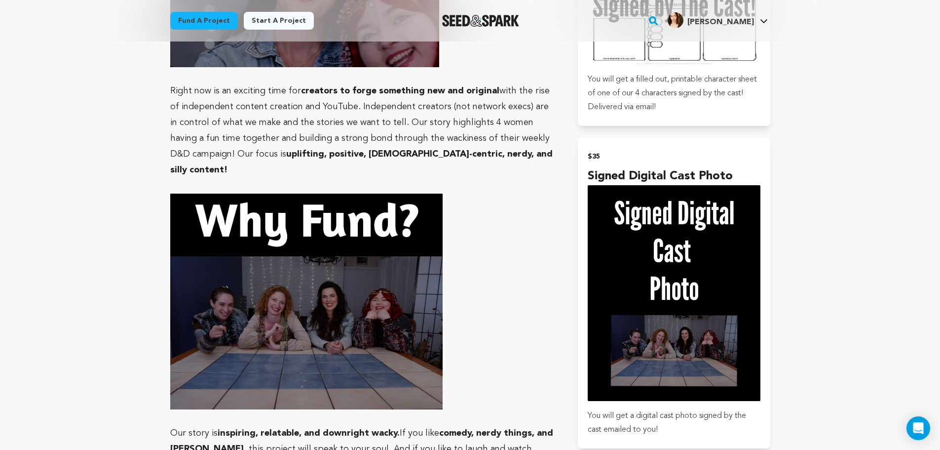
drag, startPoint x: 216, startPoint y: 62, endPoint x: 232, endPoint y: 75, distance: 20.4
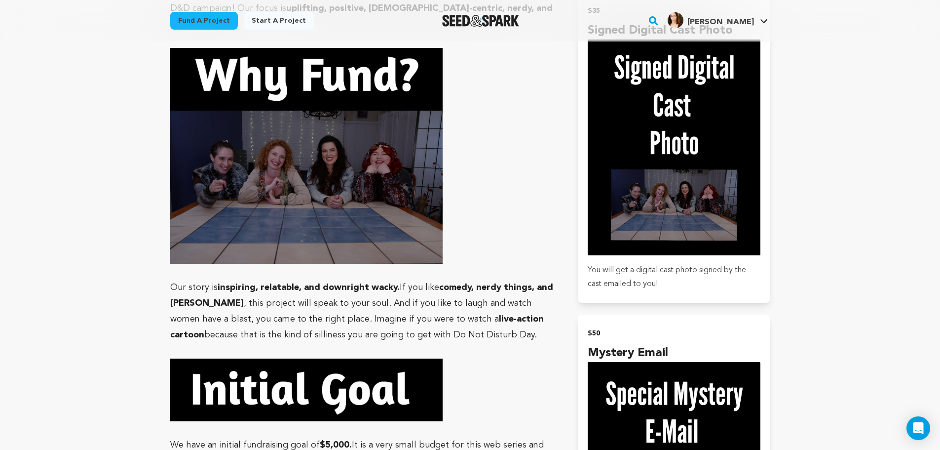
drag, startPoint x: 232, startPoint y: 75, endPoint x: 70, endPoint y: 83, distance: 162.1
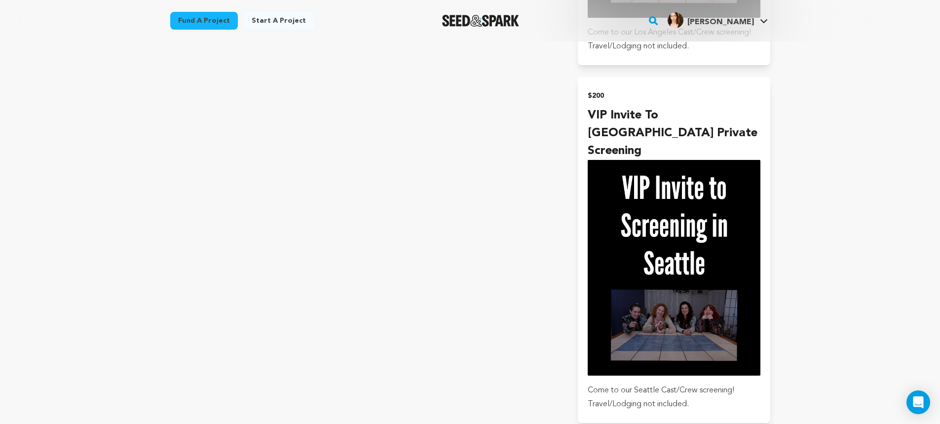
scroll to position [2911, 0]
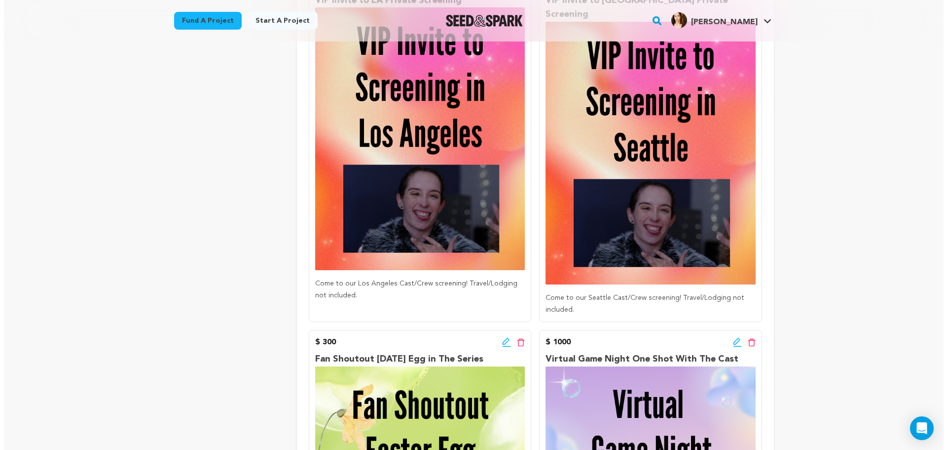
scroll to position [1259, 0]
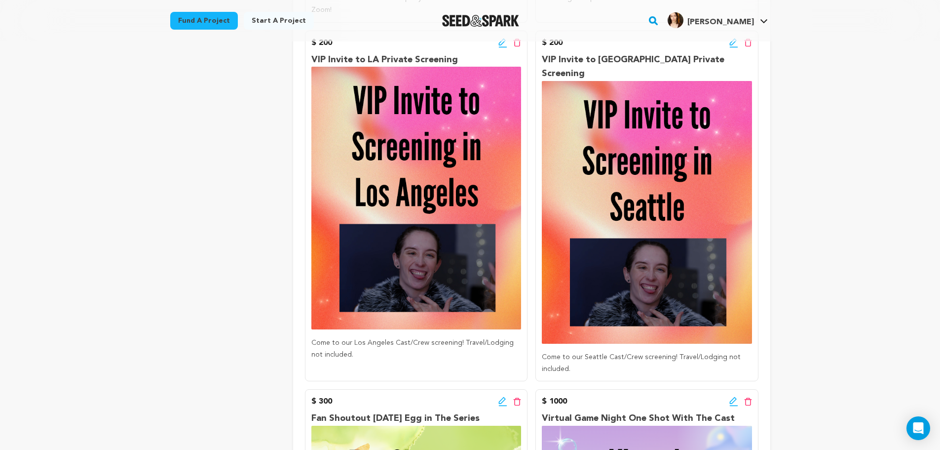
click at [731, 43] on icon at bounding box center [733, 43] width 9 height 10
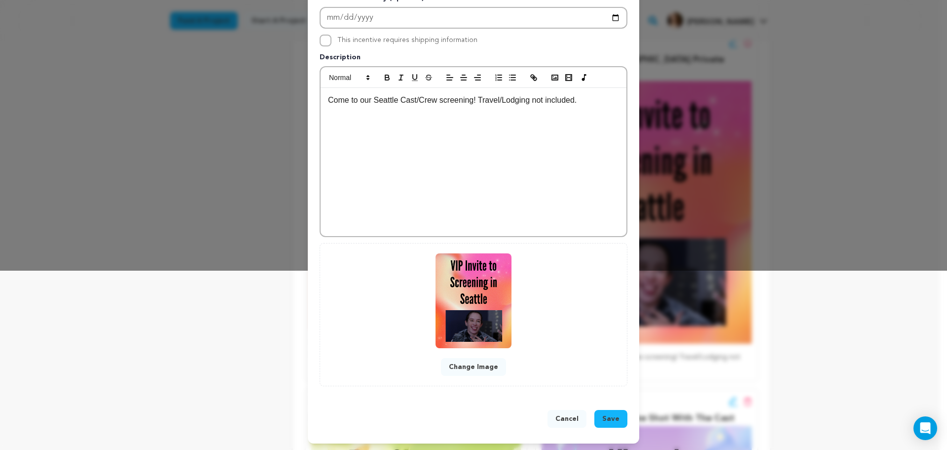
scroll to position [181, 0]
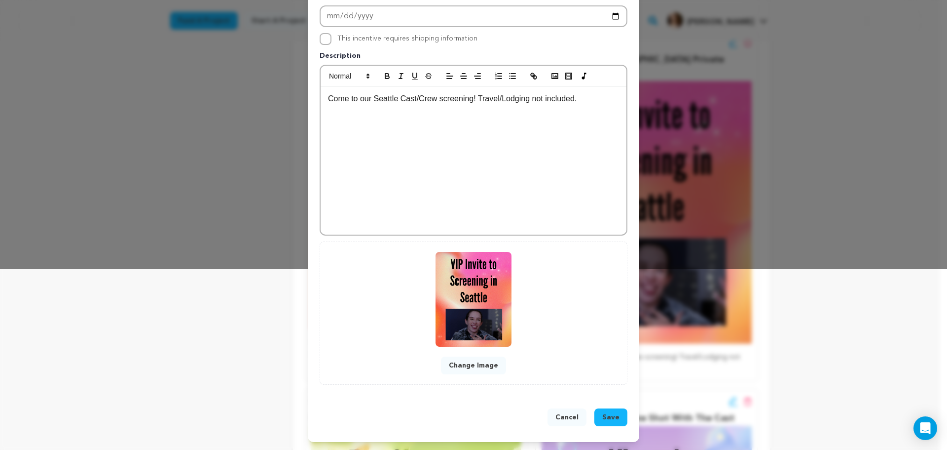
click at [464, 362] on button "Change Image" at bounding box center [473, 365] width 65 height 18
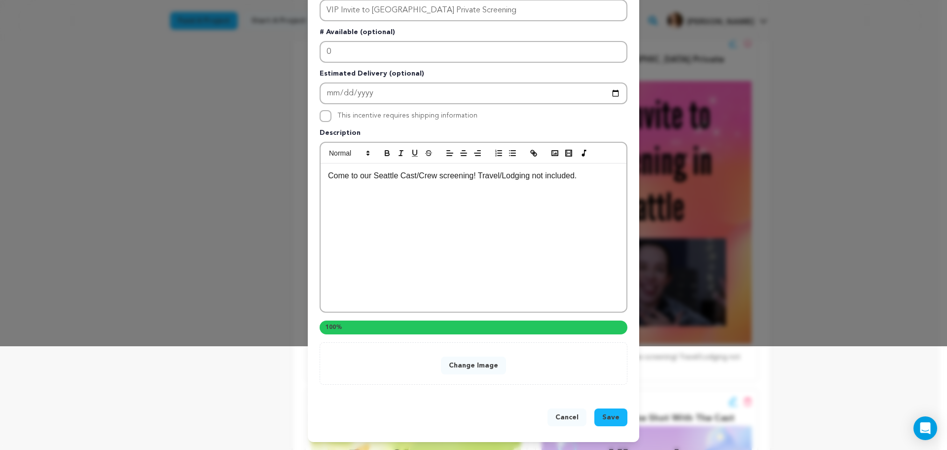
scroll to position [160, 0]
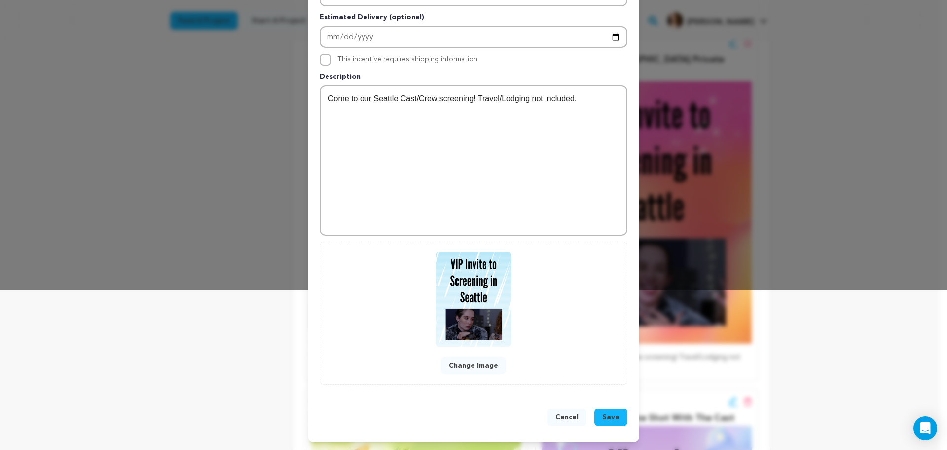
click at [615, 418] on span "Save" at bounding box center [611, 417] width 17 height 10
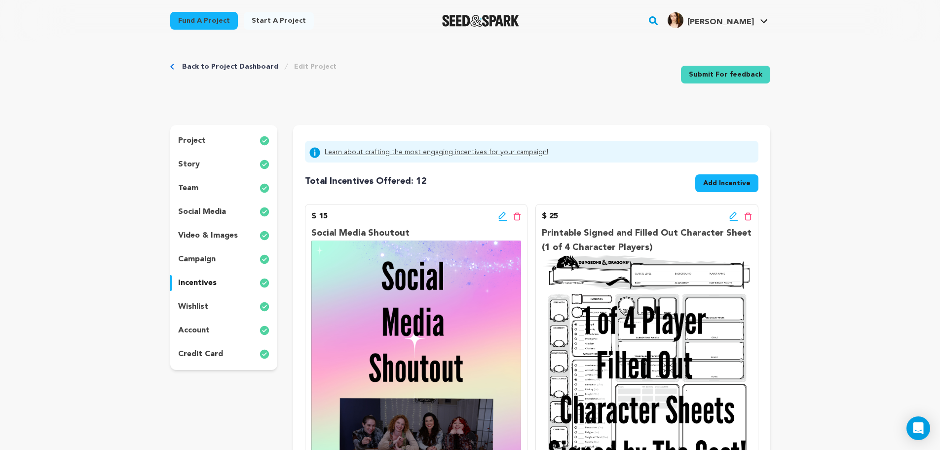
scroll to position [0, 0]
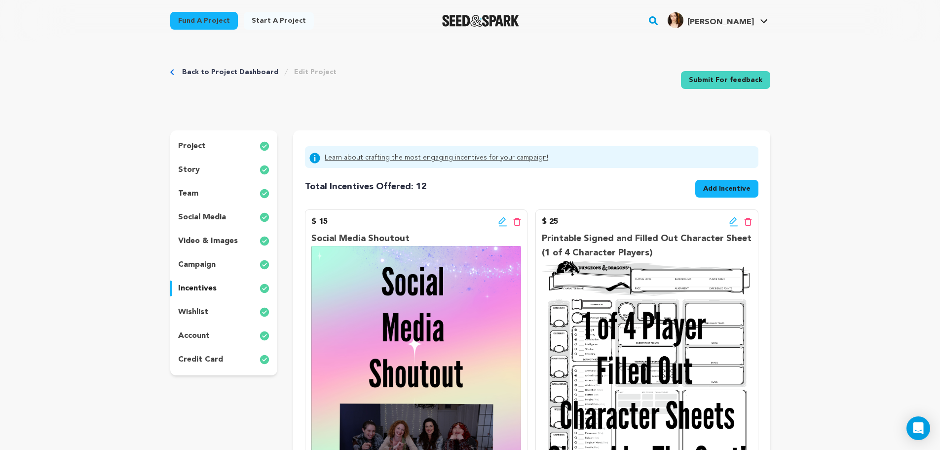
click at [199, 320] on div "project story team social media video & images campaign incentives wishlist acc…" at bounding box center [224, 252] width 108 height 245
click at [198, 313] on p "wishlist" at bounding box center [193, 312] width 30 height 12
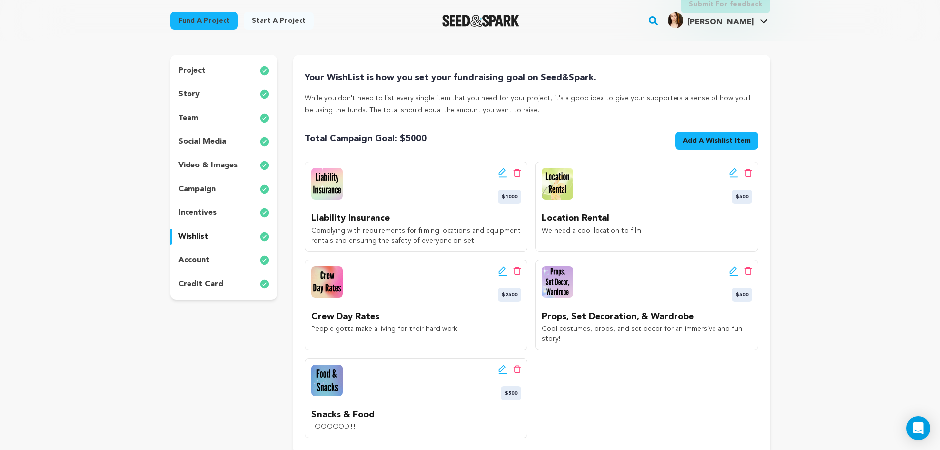
scroll to position [82, 0]
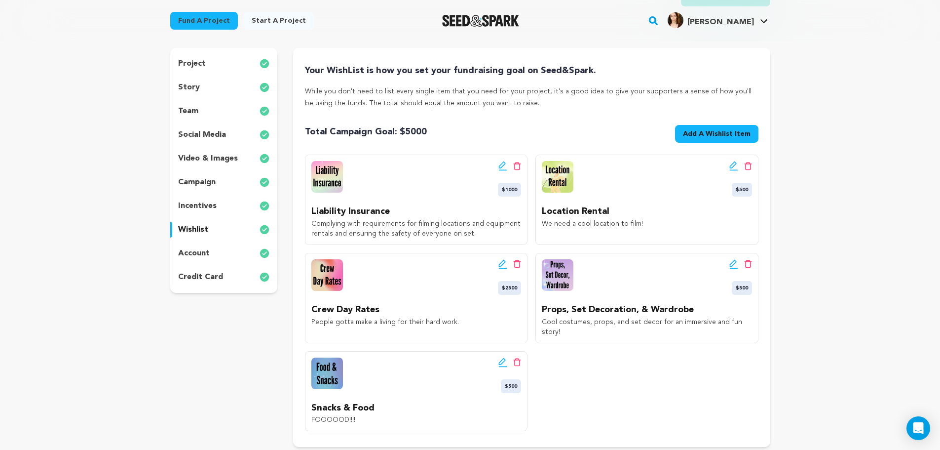
click at [203, 253] on p "account" at bounding box center [194, 253] width 32 height 12
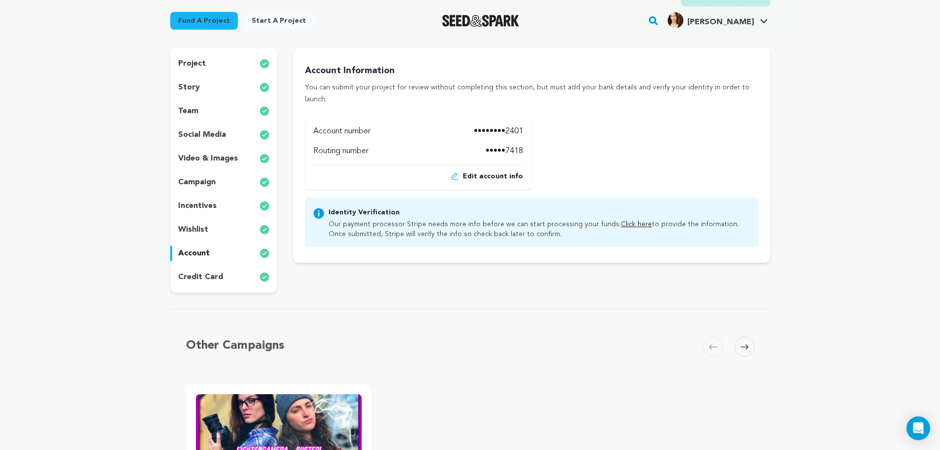
click at [218, 280] on p "credit card" at bounding box center [200, 277] width 45 height 12
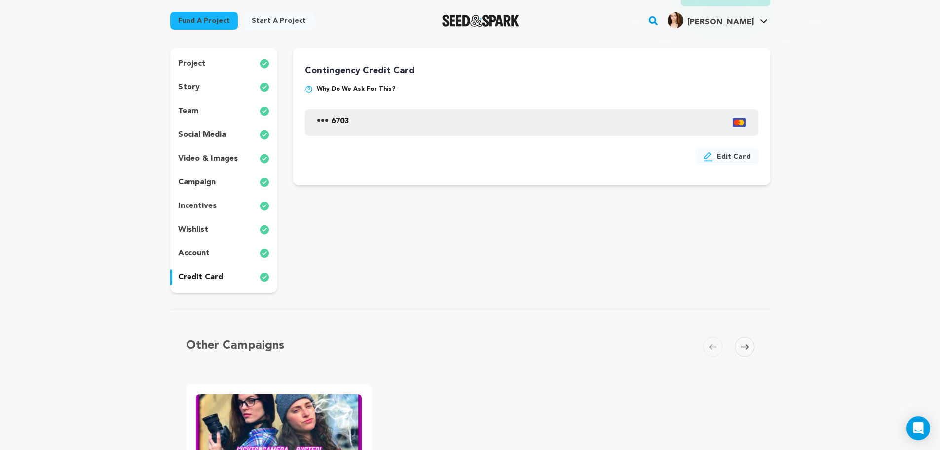
click at [212, 183] on p "campaign" at bounding box center [197, 182] width 38 height 12
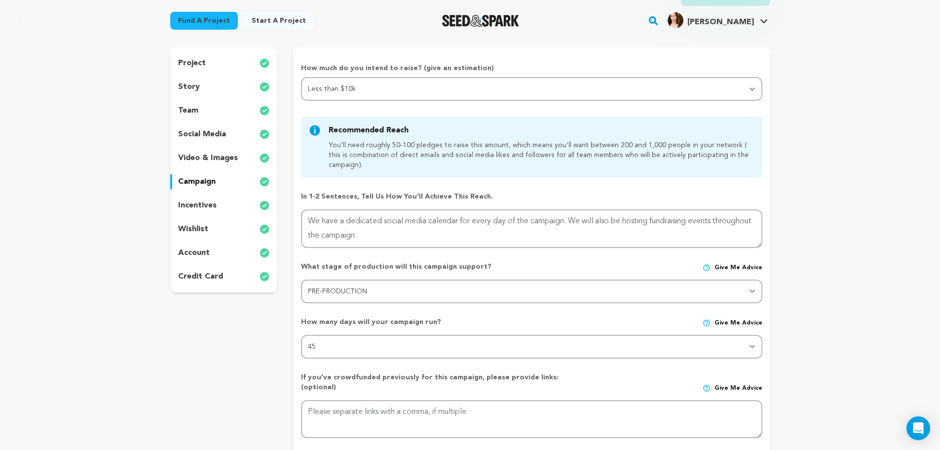
scroll to position [82, 0]
click at [224, 154] on p "video & images" at bounding box center [208, 158] width 60 height 12
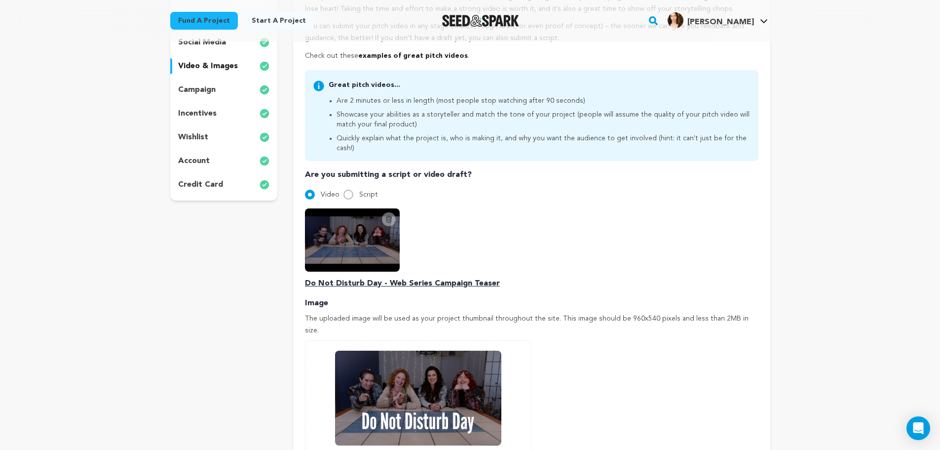
scroll to position [115, 0]
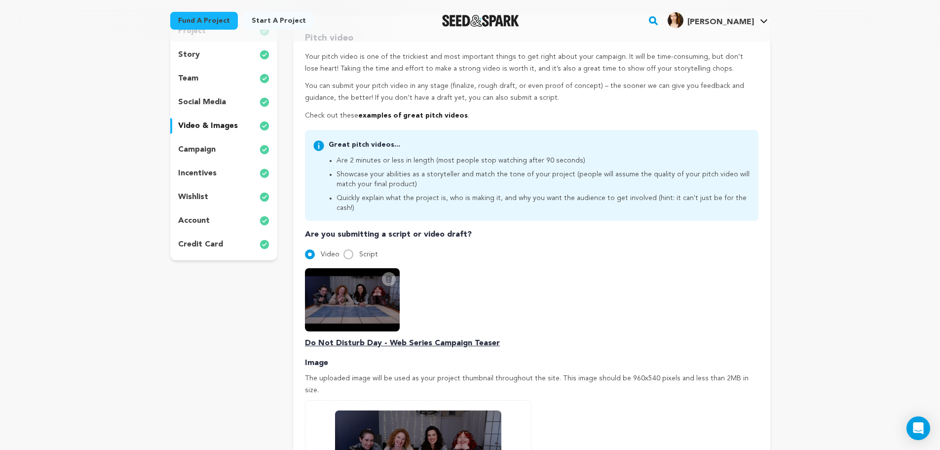
click at [212, 103] on p "social media" at bounding box center [202, 102] width 48 height 12
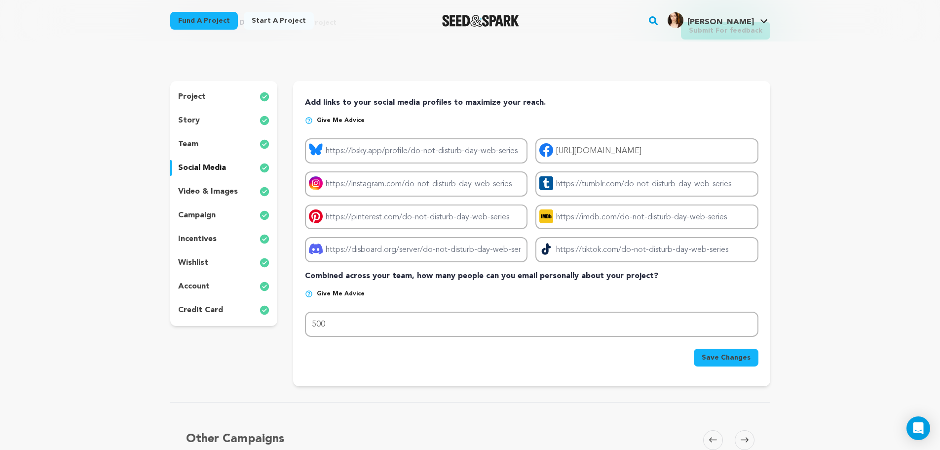
click at [227, 145] on div "team" at bounding box center [224, 144] width 108 height 16
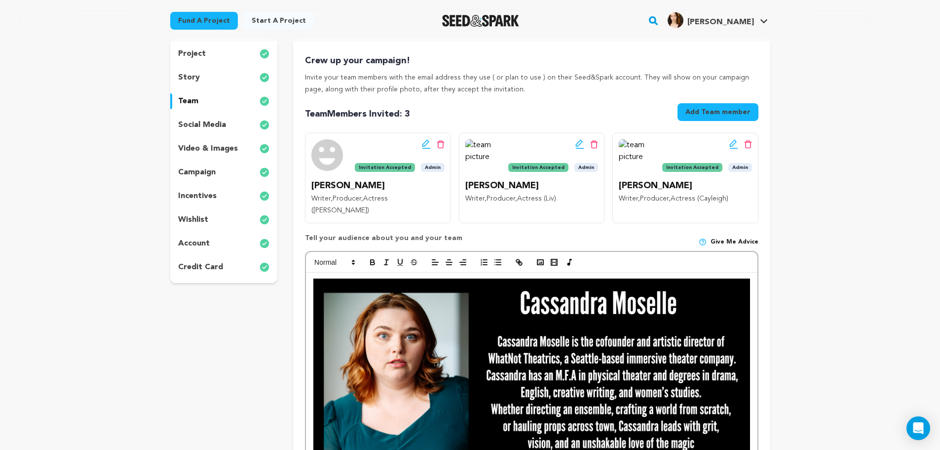
scroll to position [16, 0]
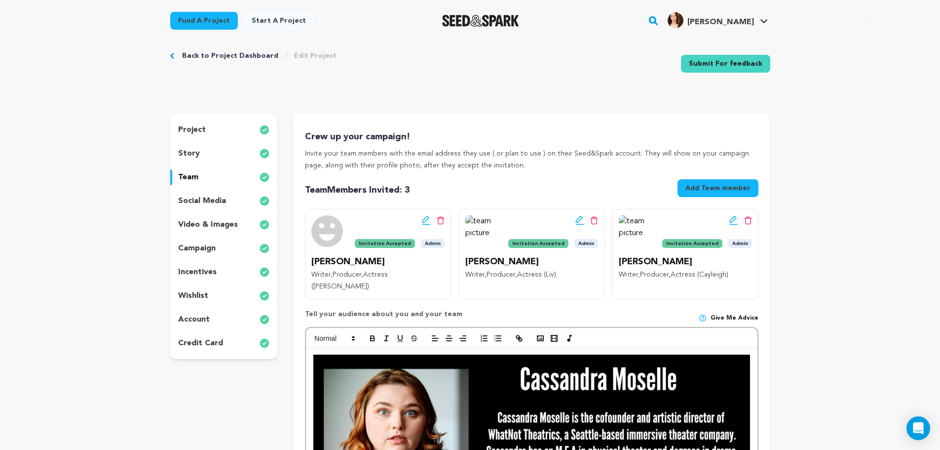
click at [199, 151] on div "story" at bounding box center [224, 154] width 108 height 16
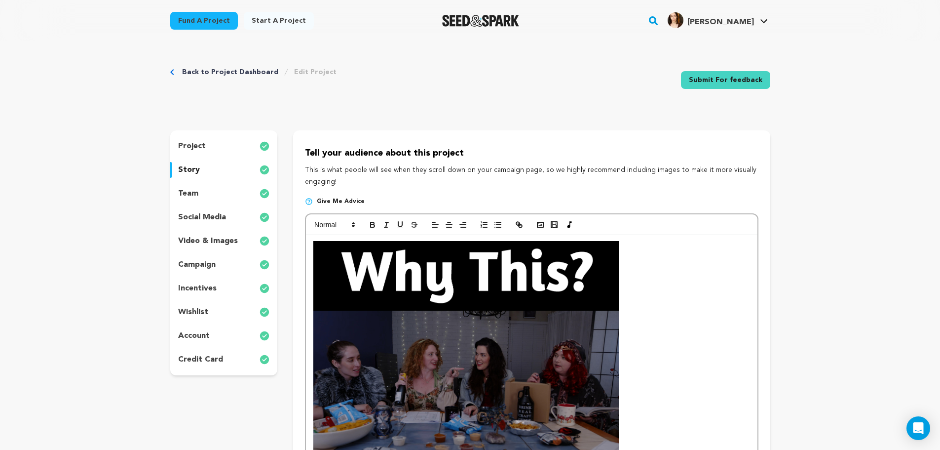
click at [207, 146] on div "project" at bounding box center [224, 146] width 108 height 16
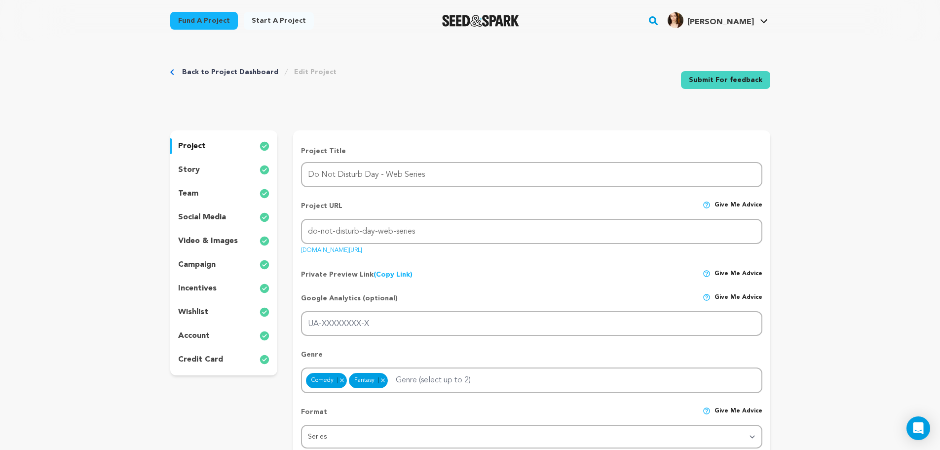
click at [190, 167] on p "story" at bounding box center [189, 170] width 22 height 12
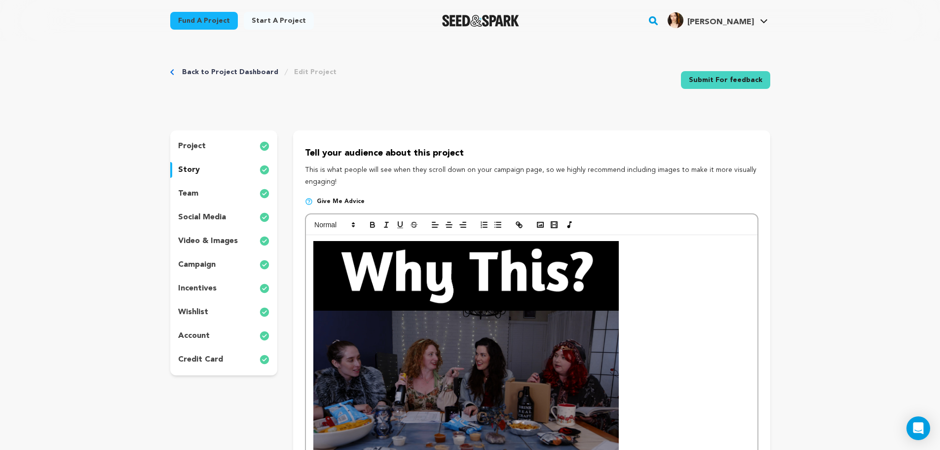
click at [208, 193] on div "team" at bounding box center [224, 194] width 108 height 16
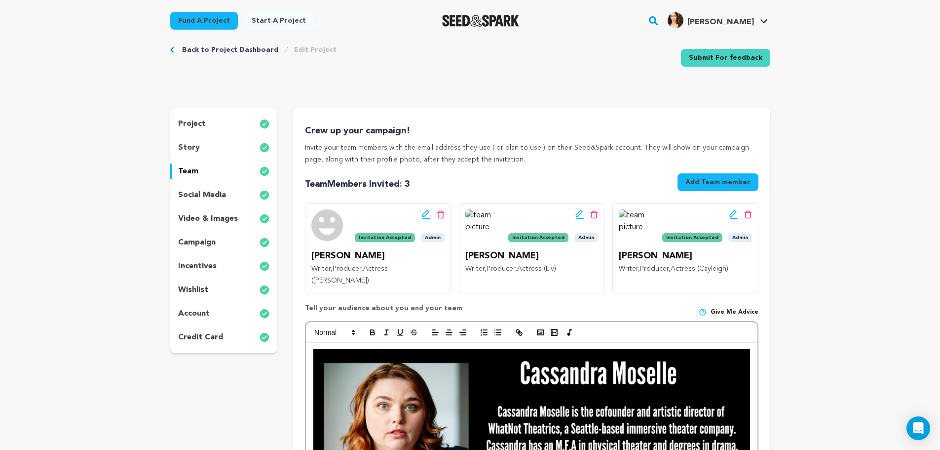
scroll to position [82, 0]
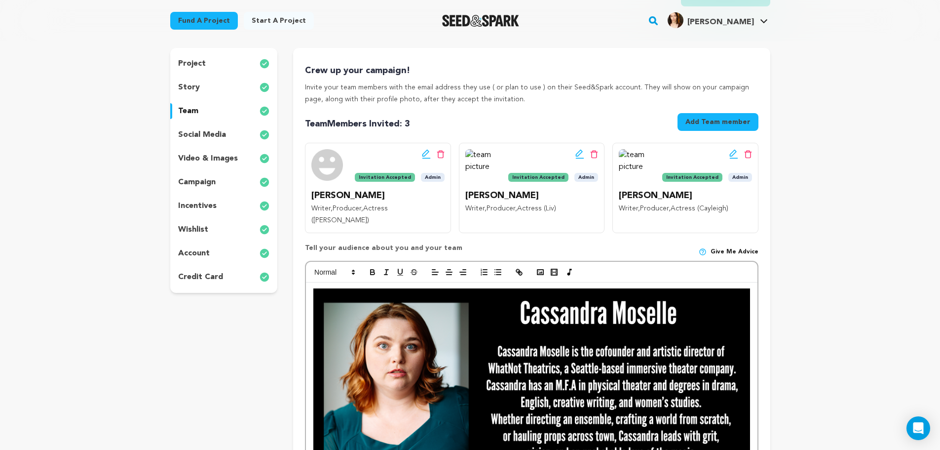
click at [189, 132] on p "social media" at bounding box center [202, 135] width 48 height 12
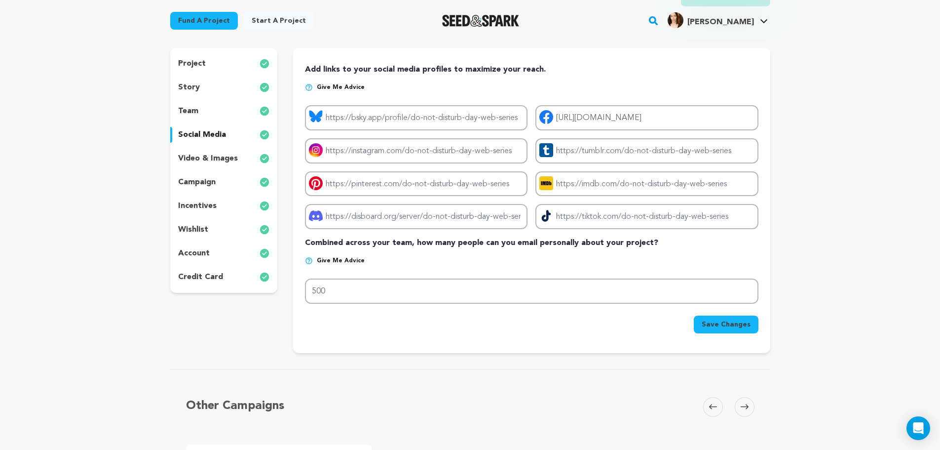
click at [216, 180] on div "campaign" at bounding box center [224, 182] width 108 height 16
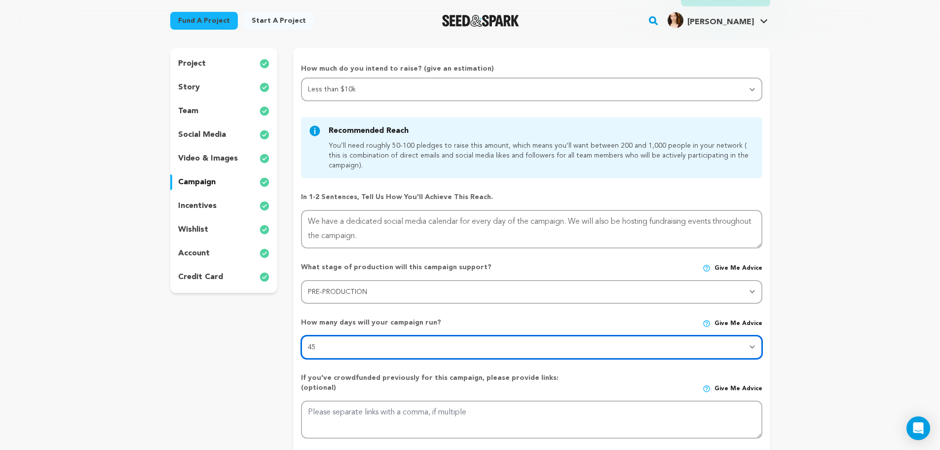
click at [751, 348] on select "30 45 60" at bounding box center [531, 347] width 461 height 24
click at [750, 348] on select "30 45 60" at bounding box center [531, 347] width 461 height 24
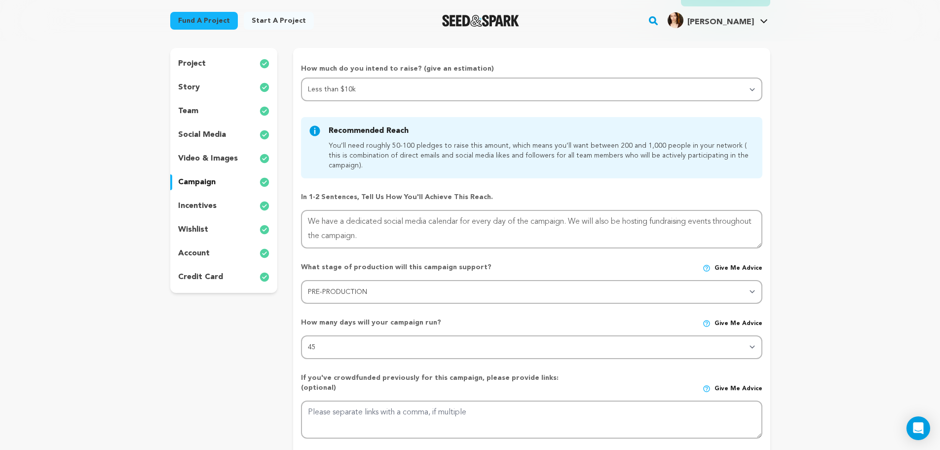
click at [254, 326] on div "project story team social media video & images campaign incentives wishlist" at bounding box center [224, 306] width 108 height 516
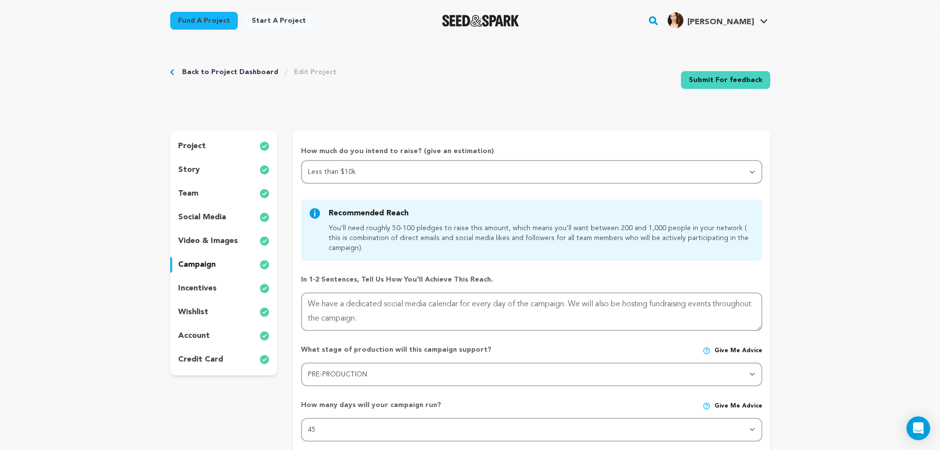
click at [206, 310] on p "wishlist" at bounding box center [193, 312] width 30 height 12
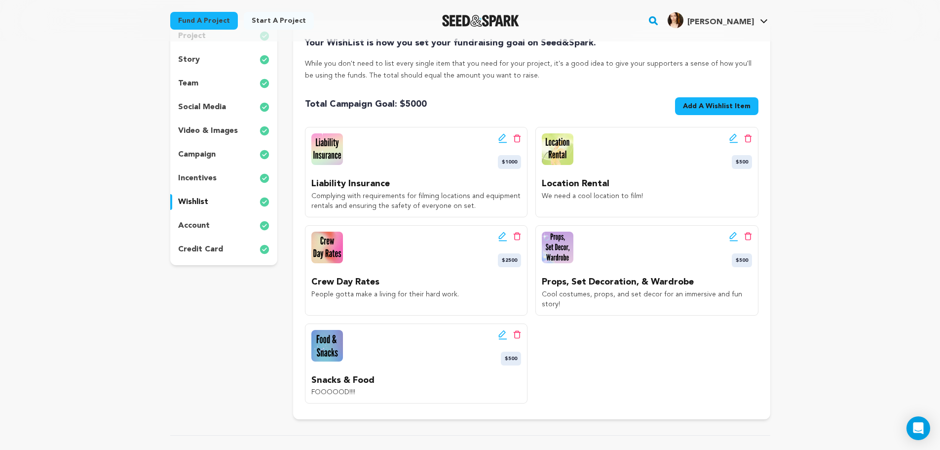
scroll to position [115, 0]
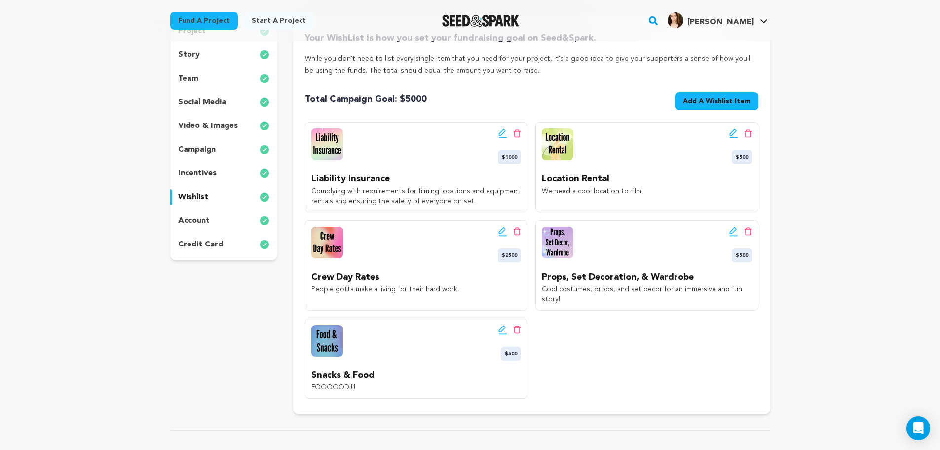
click at [199, 177] on p "incentives" at bounding box center [197, 173] width 38 height 12
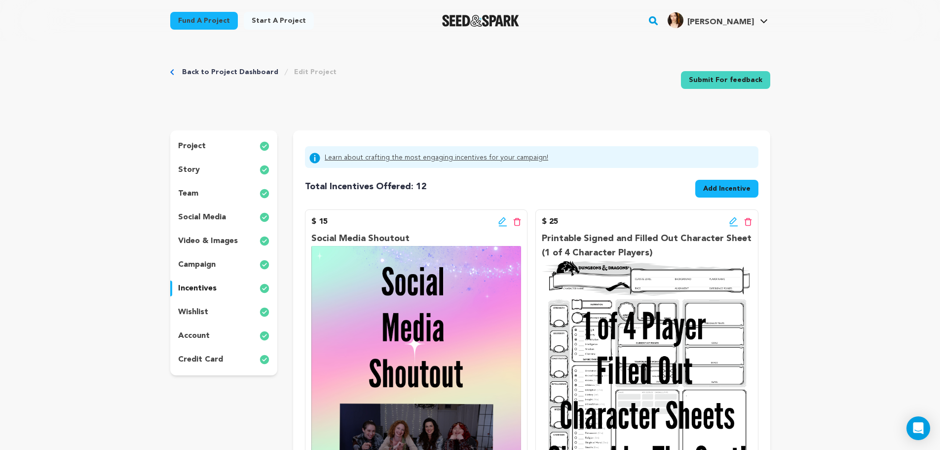
click at [200, 148] on p "project" at bounding box center [192, 146] width 28 height 12
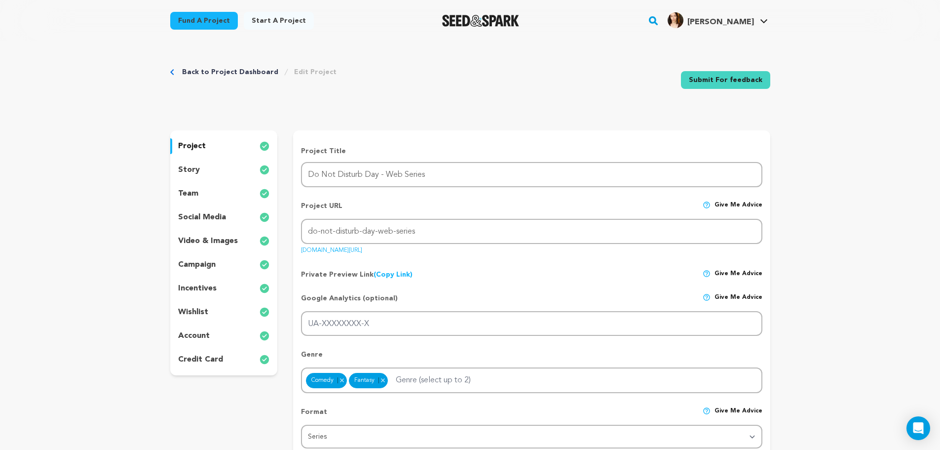
click at [209, 165] on div "story" at bounding box center [224, 170] width 108 height 16
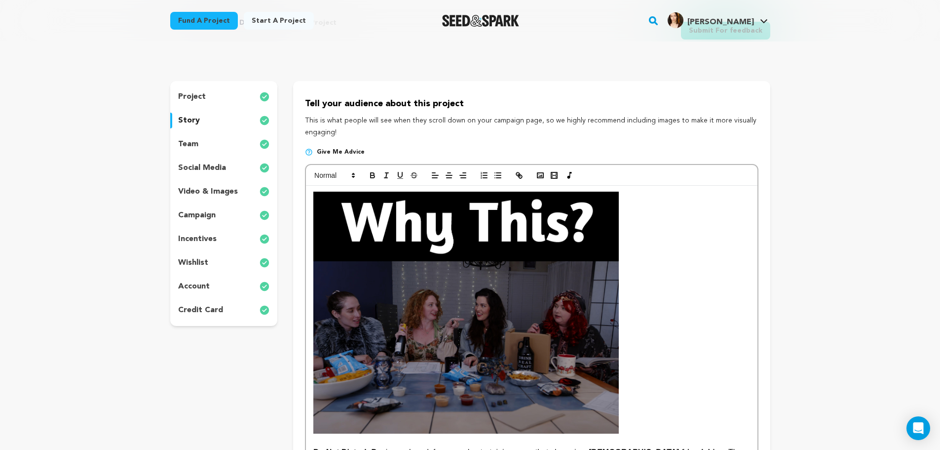
click at [182, 144] on p "team" at bounding box center [188, 144] width 20 height 12
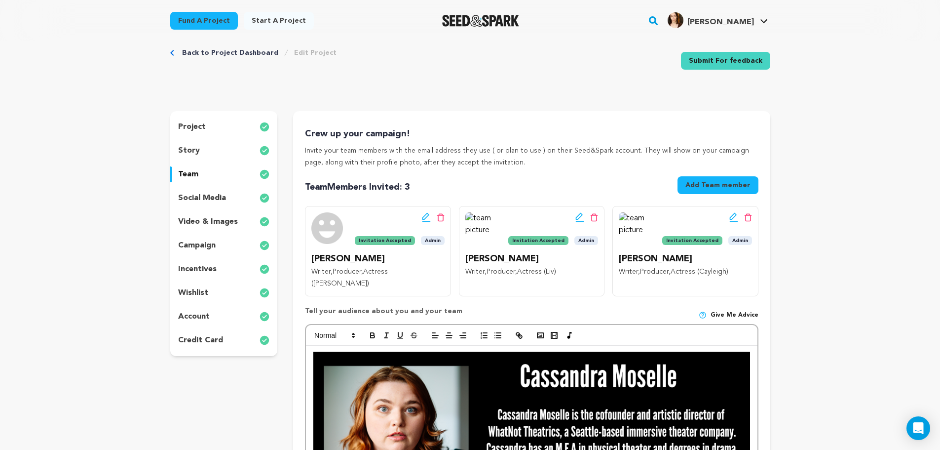
scroll to position [16, 0]
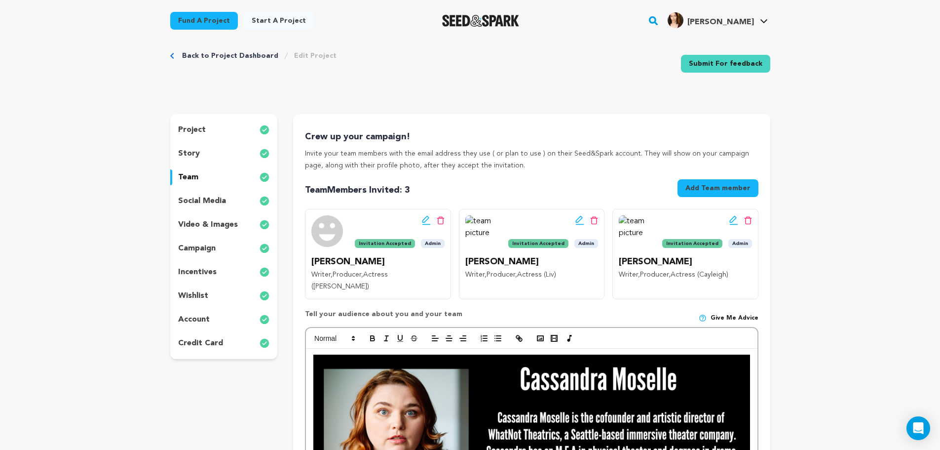
click at [196, 198] on p "social media" at bounding box center [202, 201] width 48 height 12
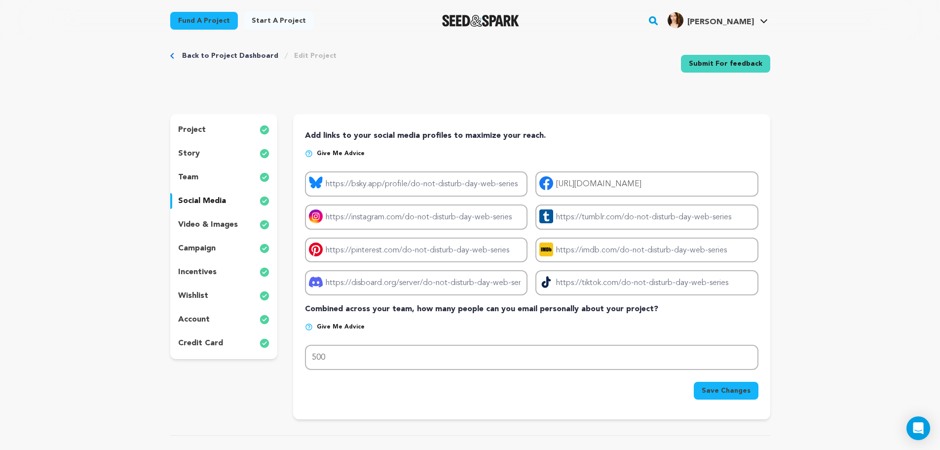
click at [217, 218] on div "video & images" at bounding box center [224, 225] width 108 height 16
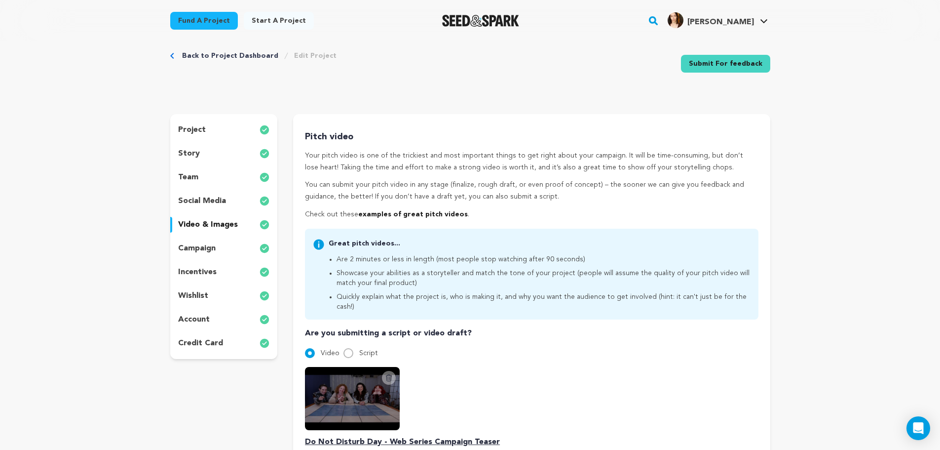
click at [208, 189] on div "project story team social media video & images campaign incentives wishlist acc…" at bounding box center [224, 236] width 108 height 245
click at [212, 197] on p "social media" at bounding box center [202, 201] width 48 height 12
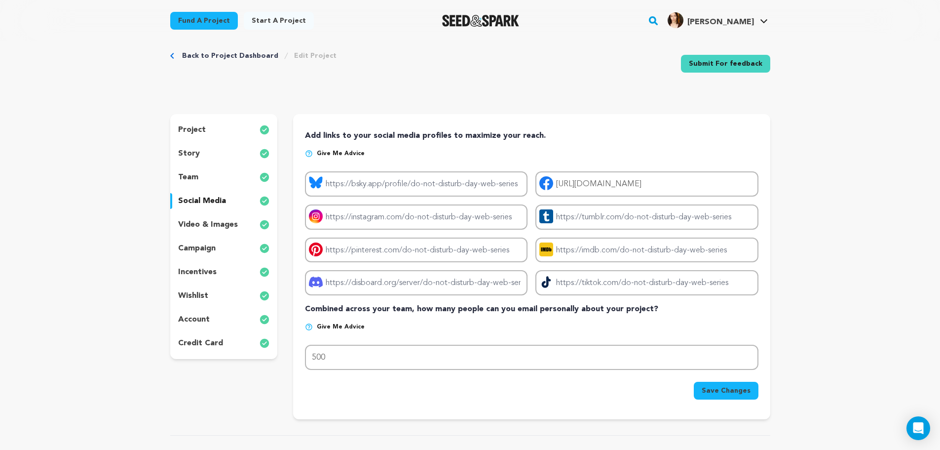
click at [226, 223] on p "video & images" at bounding box center [208, 225] width 60 height 12
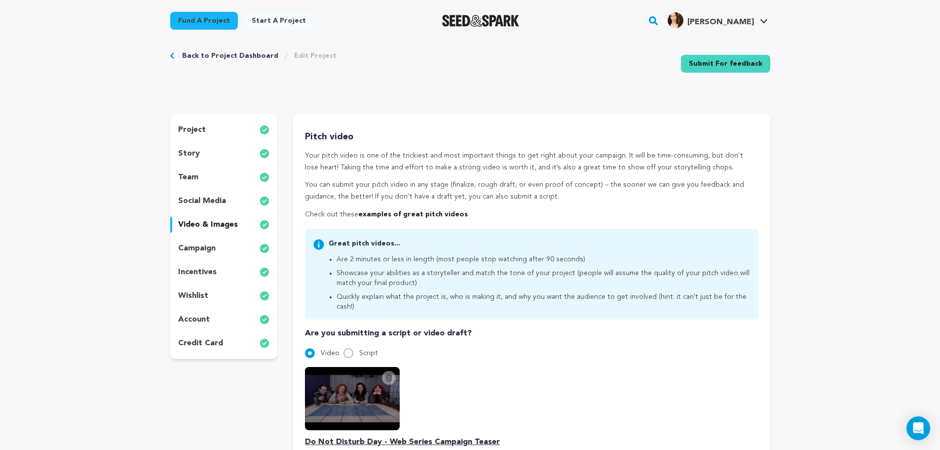
click at [209, 245] on p "campaign" at bounding box center [197, 248] width 38 height 12
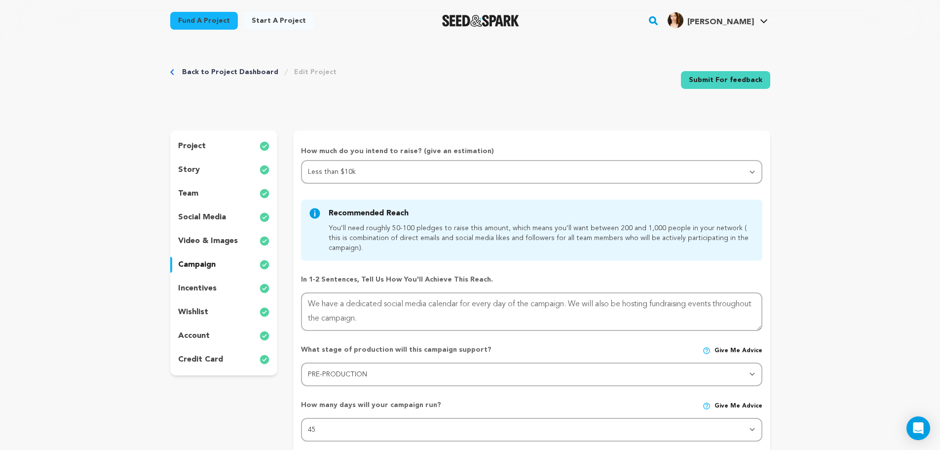
click at [202, 147] on p "project" at bounding box center [192, 146] width 28 height 12
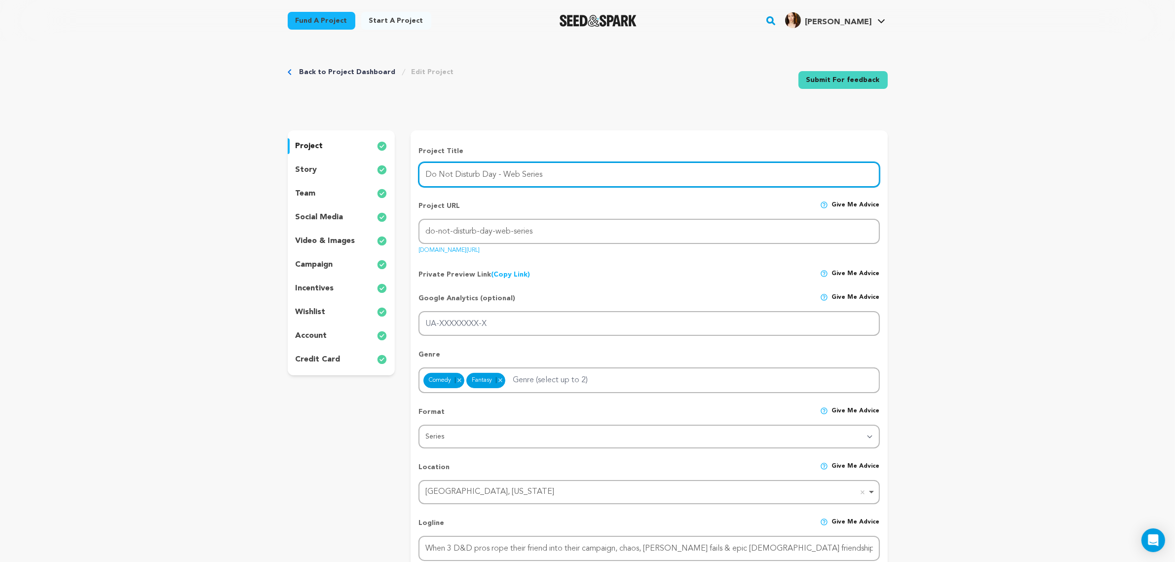
click at [593, 174] on input "Do Not Disturb Day - Web Series" at bounding box center [648, 174] width 461 height 25
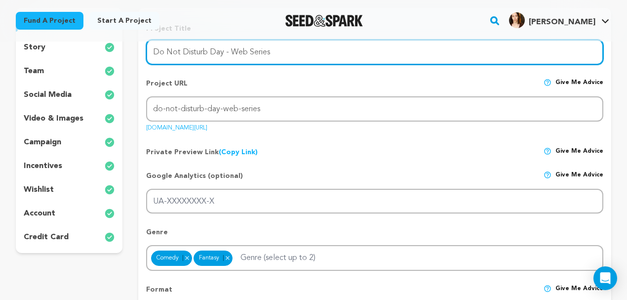
scroll to position [120, 0]
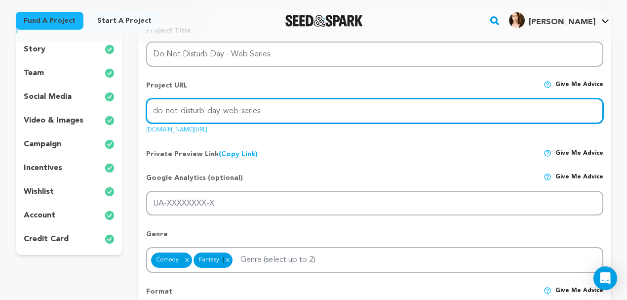
drag, startPoint x: 261, startPoint y: 110, endPoint x: 220, endPoint y: 109, distance: 41.0
click at [220, 109] on input "do-not-disturb-day-web-series" at bounding box center [374, 110] width 457 height 25
click at [206, 112] on input "do-not-disturb-day" at bounding box center [374, 110] width 457 height 25
click at [261, 117] on input "donotdisturbday" at bounding box center [374, 110] width 457 height 25
drag, startPoint x: 232, startPoint y: 110, endPoint x: 129, endPoint y: 107, distance: 103.2
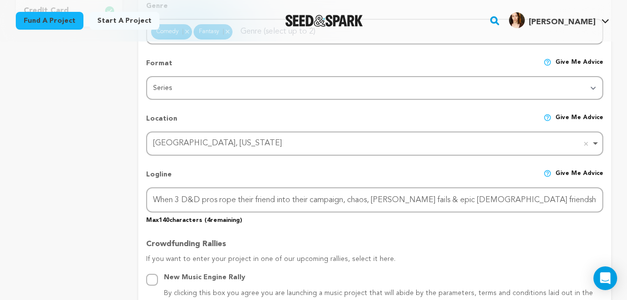
scroll to position [351, 0]
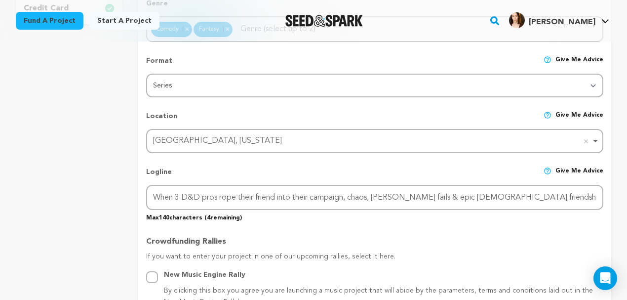
click at [250, 141] on div "Los Angeles, California Remove item" at bounding box center [371, 141] width 437 height 14
type input "donotdisturbday"
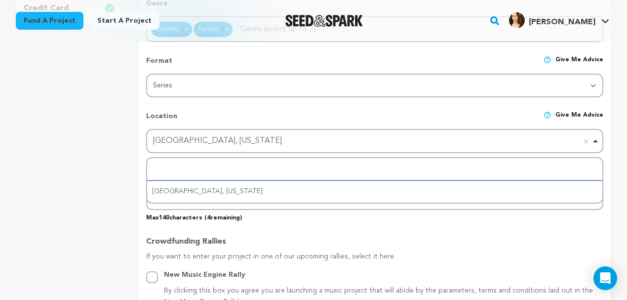
click at [250, 141] on div "Los Angeles, California Remove item" at bounding box center [371, 141] width 437 height 14
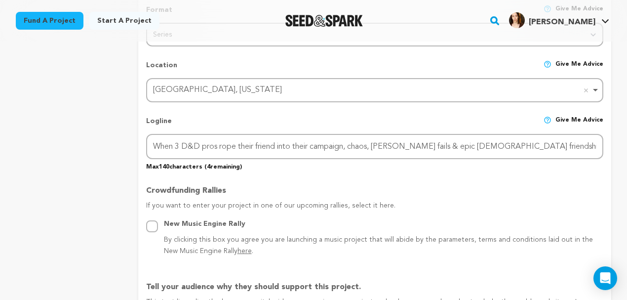
scroll to position [406, 0]
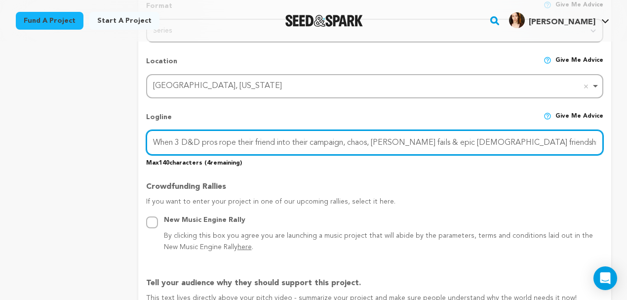
drag, startPoint x: 287, startPoint y: 145, endPoint x: 362, endPoint y: 146, distance: 75.0
click at [356, 147] on input "When 3 D&D pros rope their friend into their campaign, chaos, [PERSON_NAME] fai…" at bounding box center [374, 142] width 457 height 25
click at [375, 146] on input "When 3 D&D pros rope their friend into their campaign, chaos, crit fails & epic…" at bounding box center [374, 142] width 457 height 25
drag, startPoint x: 513, startPoint y: 144, endPoint x: 598, endPoint y: 149, distance: 84.5
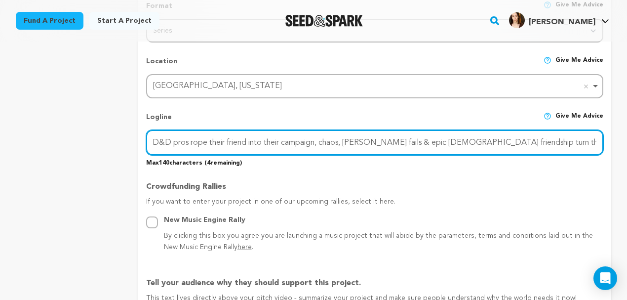
click at [604, 148] on form "Project Title Project Name Do Not Disturb Day - Web Series Project URL Give me …" at bounding box center [374, 302] width 473 height 1124
click at [495, 140] on input "When 3 D&D pros rope their friend into their campaign, chaos, crit fails & epic…" at bounding box center [374, 142] width 457 height 25
click at [295, 132] on input "When 3 D&D pros rope their friend into their campaign, chaos, crit fails & epic…" at bounding box center [374, 142] width 457 height 25
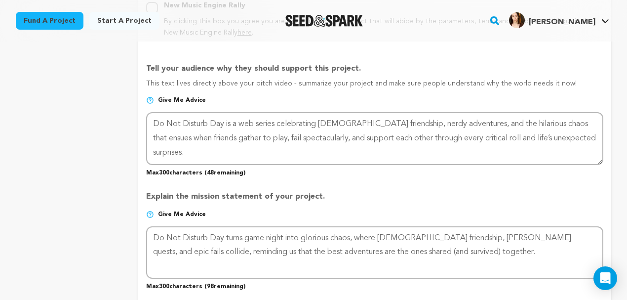
scroll to position [625, 0]
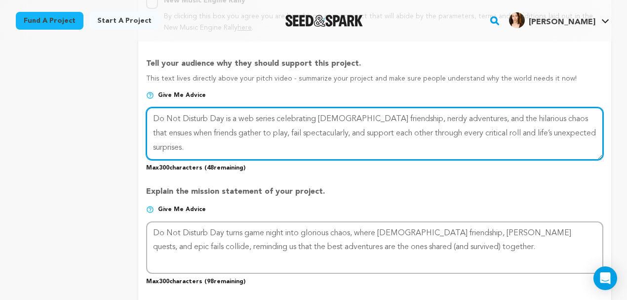
click at [326, 120] on textarea at bounding box center [374, 133] width 457 height 52
click at [562, 133] on textarea at bounding box center [374, 133] width 457 height 52
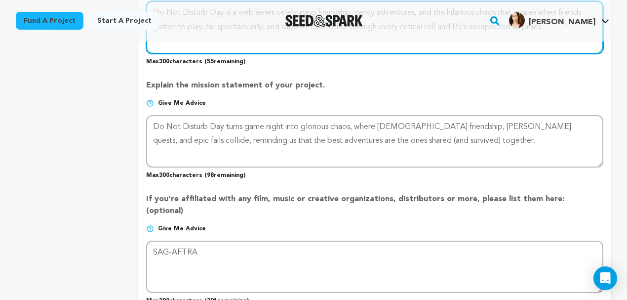
scroll to position [734, 0]
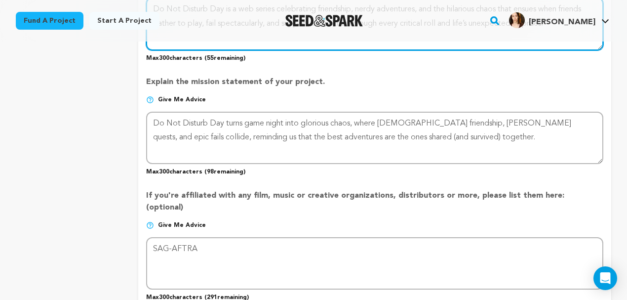
type textarea "Do Not Disturb Day is a web series celebrating friendship, nerdy adventures, an…"
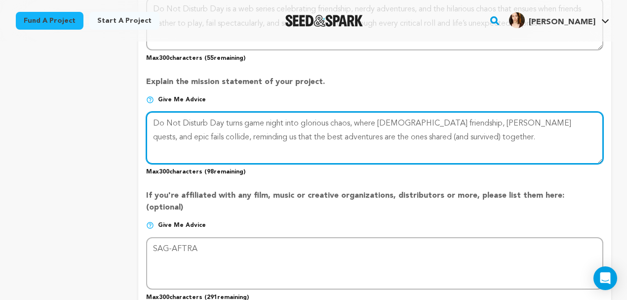
click at [450, 139] on textarea at bounding box center [374, 138] width 457 height 52
click at [405, 125] on textarea at bounding box center [374, 138] width 457 height 52
drag, startPoint x: 406, startPoint y: 122, endPoint x: 380, endPoint y: 121, distance: 25.7
click at [380, 121] on textarea at bounding box center [374, 138] width 457 height 52
drag, startPoint x: 451, startPoint y: 135, endPoint x: 103, endPoint y: 113, distance: 348.6
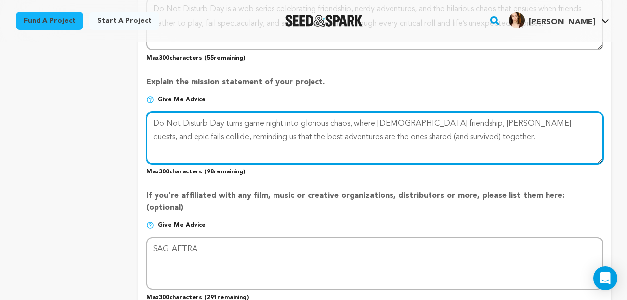
paste textarea "Our mission: bring comedy, nerdy adventures, and empowering friendships to life…"
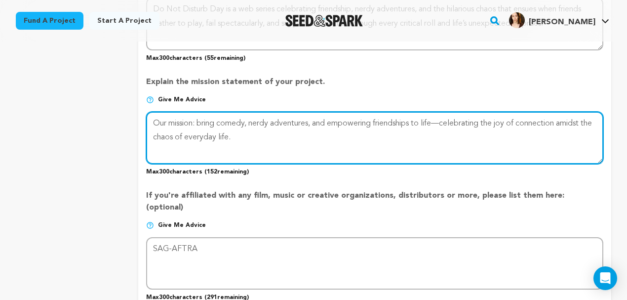
click at [451, 127] on textarea at bounding box center [374, 138] width 457 height 52
click at [303, 137] on textarea at bounding box center [374, 138] width 457 height 52
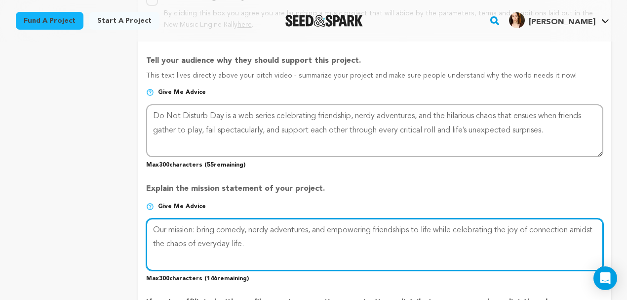
scroll to position [625, 0]
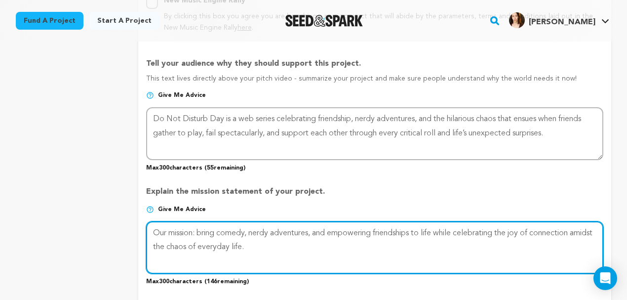
type textarea "Our mission: bring comedy, nerdy adventures, and empowering friendships to life…"
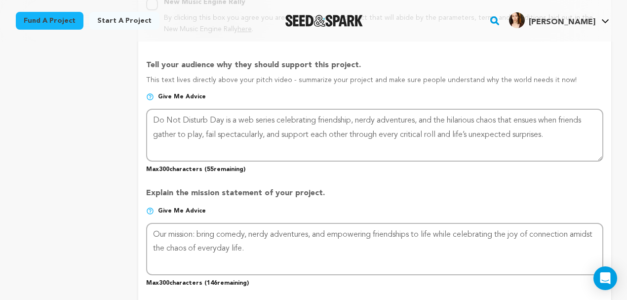
scroll to position [614, 0]
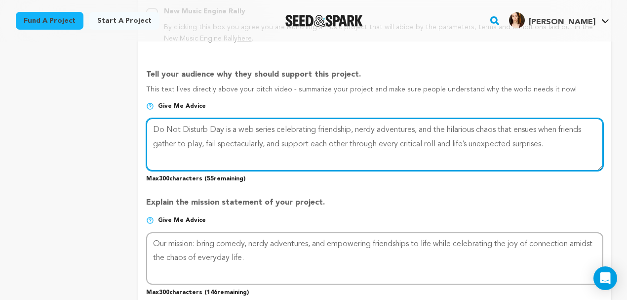
drag, startPoint x: 560, startPoint y: 150, endPoint x: 106, endPoint y: 135, distance: 454.2
click at [106, 135] on div "project story team social media video & images campaign incentives wishlist" at bounding box center [313, 93] width 595 height 1154
paste textarea "Our mission: to bring comedy, nerdy adventures, and empowering friendships to l…"
type textarea "Do Not Disturb Day is a web series celebrating friendship, nerdy adventures, an…"
click at [397, 143] on textarea at bounding box center [374, 144] width 457 height 52
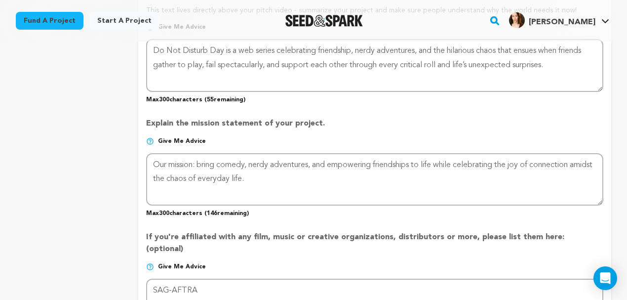
scroll to position [680, 0]
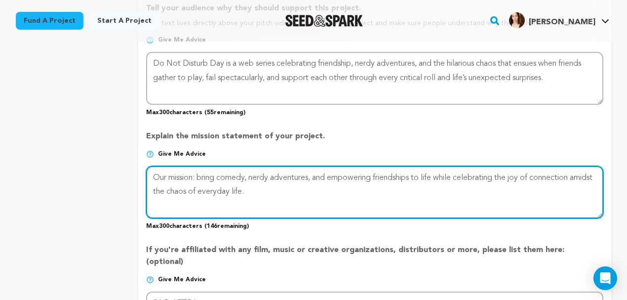
drag, startPoint x: 301, startPoint y: 202, endPoint x: 133, endPoint y: 170, distance: 170.4
click at [133, 170] on div "project story team social media video & images campaign incentives wishlist" at bounding box center [313, 27] width 595 height 1154
paste textarea "to bring comedy, nerdy adventures, & empowering friendships to life while celeb…"
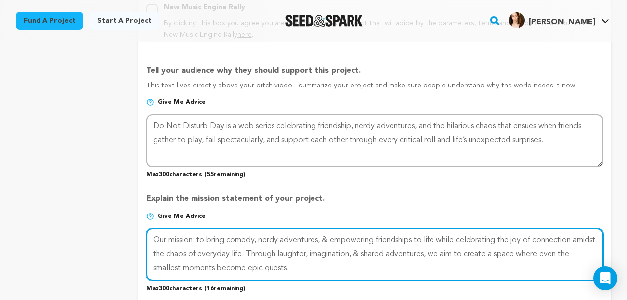
scroll to position [614, 0]
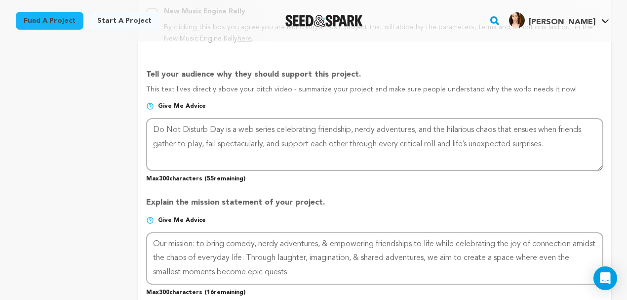
click at [94, 192] on div "project story team social media video & images campaign incentives wishlist" at bounding box center [69, 93] width 107 height 1154
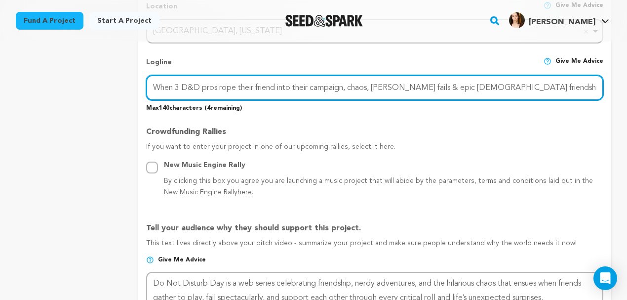
scroll to position [0, 29]
drag, startPoint x: 579, startPoint y: 89, endPoint x: 618, endPoint y: 95, distance: 38.9
drag, startPoint x: 218, startPoint y: 88, endPoint x: 88, endPoint y: 97, distance: 130.6
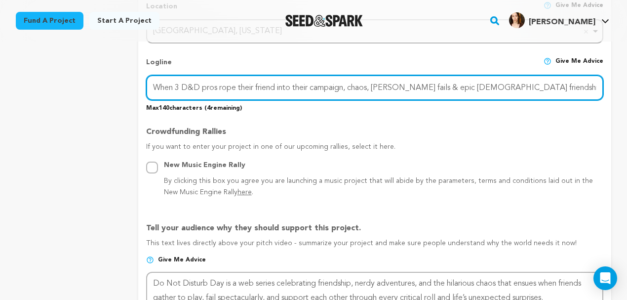
click at [87, 96] on div "project story team social media video & images campaign incentives wishlist" at bounding box center [313, 247] width 595 height 1154
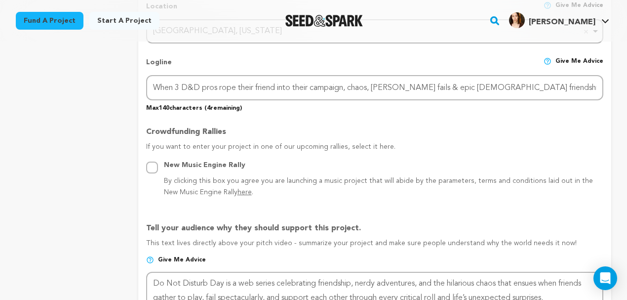
click at [94, 98] on div "project story team social media video & images campaign incentives wishlist" at bounding box center [69, 247] width 107 height 1154
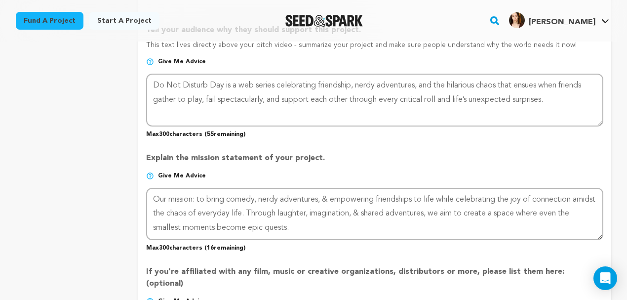
scroll to position [658, 0]
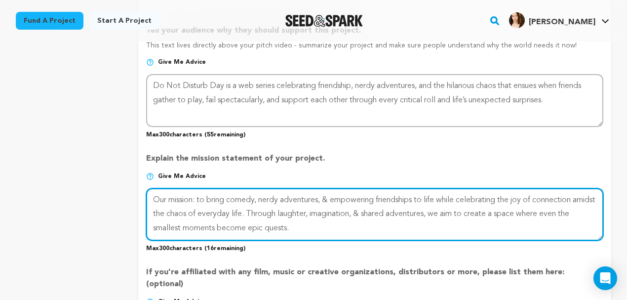
drag, startPoint x: 256, startPoint y: 213, endPoint x: 268, endPoint y: 214, distance: 12.4
click at [268, 214] on textarea at bounding box center [374, 214] width 457 height 52
click at [224, 214] on textarea at bounding box center [374, 214] width 457 height 52
click at [328, 227] on textarea at bounding box center [374, 214] width 457 height 52
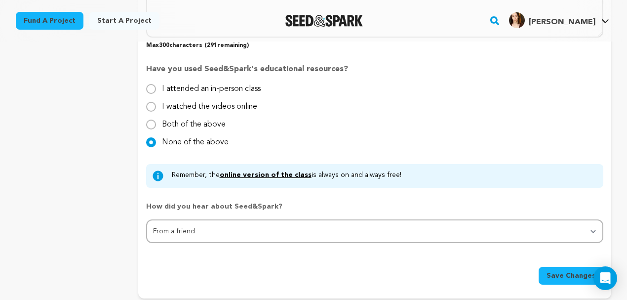
scroll to position [987, 0]
type textarea "Our mission: to bring comedy, nerdy adventures, & empowering friendships to lif…"
click at [566, 269] on span "Save Changes" at bounding box center [570, 274] width 49 height 10
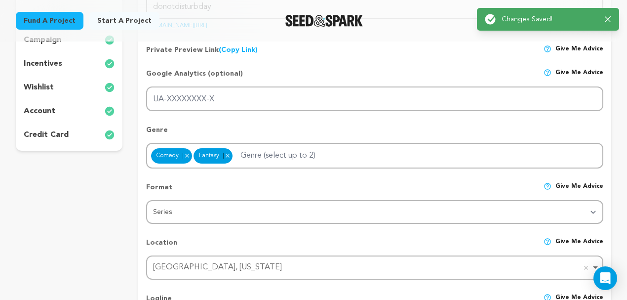
scroll to position [118, 0]
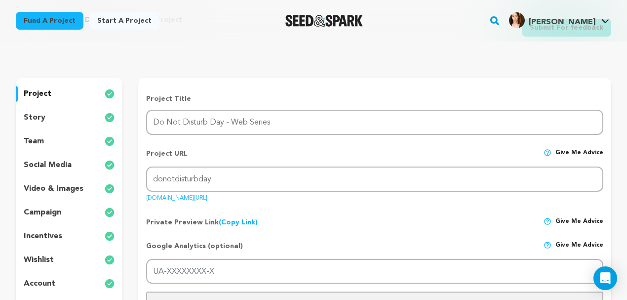
scroll to position [43, 0]
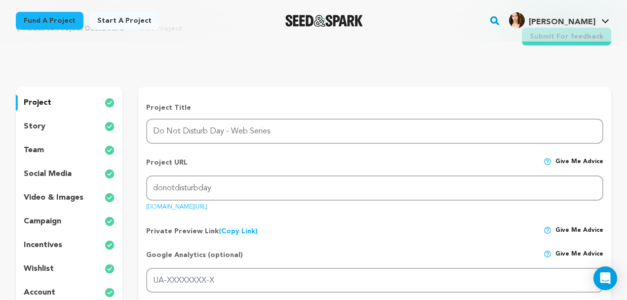
click at [39, 121] on p "story" at bounding box center [35, 126] width 22 height 12
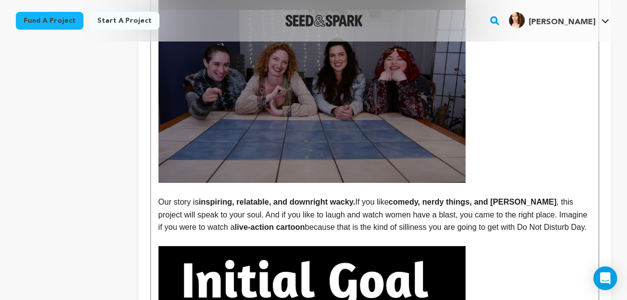
scroll to position [954, 0]
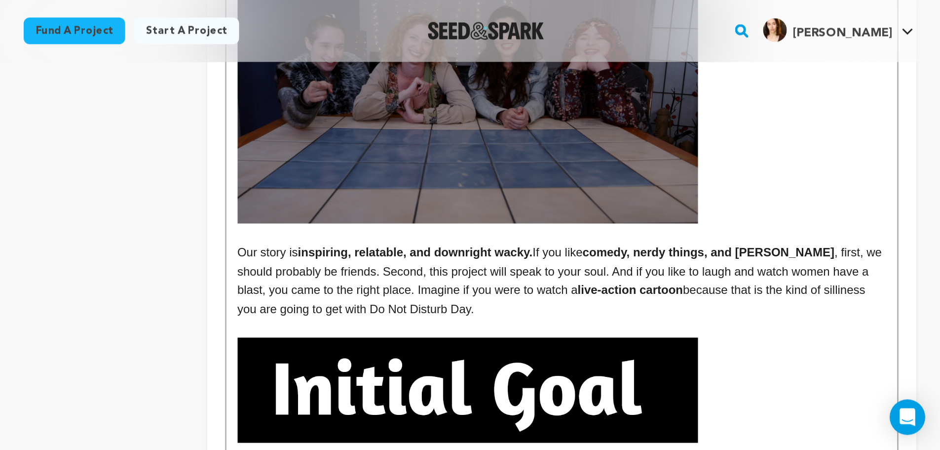
scroll to position [965, 0]
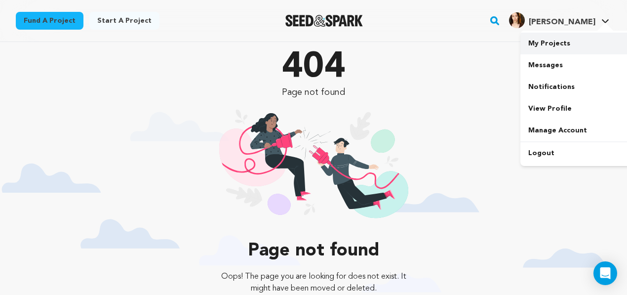
click at [564, 41] on link "My Projects" at bounding box center [575, 44] width 111 height 22
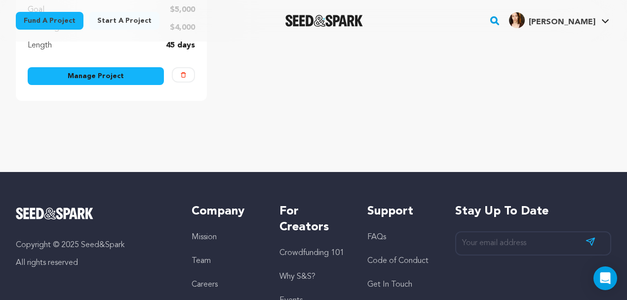
scroll to position [241, 0]
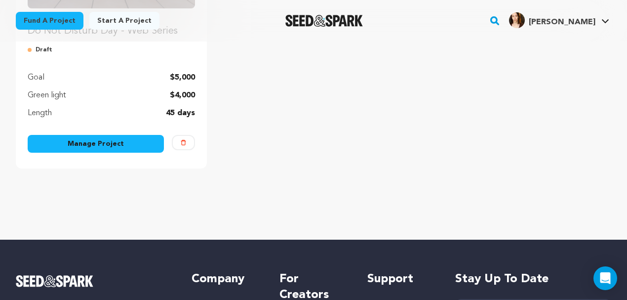
click at [111, 148] on link "Manage Project" at bounding box center [96, 144] width 136 height 18
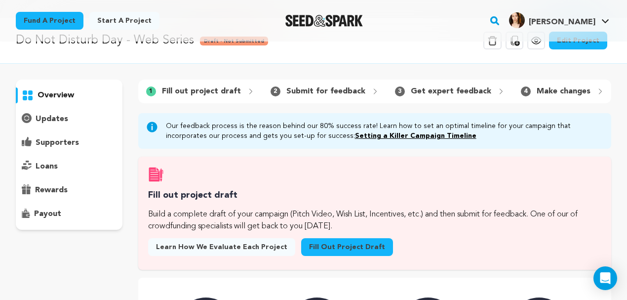
scroll to position [11, 0]
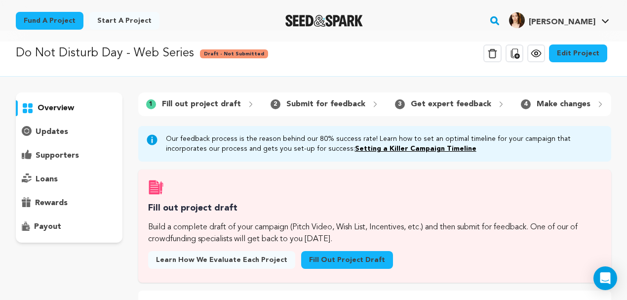
click at [581, 54] on link "Edit Project" at bounding box center [578, 53] width 58 height 18
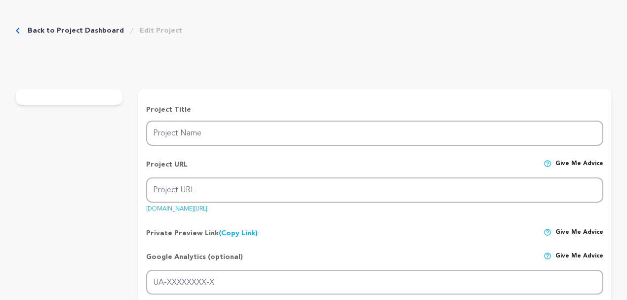
type input "Do Not Disturb Day - Web Series"
type input "donotdisturbday"
type input "When 3 D&D pros rope their friend into their campaign, chaos, [PERSON_NAME] fai…"
type textarea "Do Not Disturb Day is a web series celebrating friendship, nerdy adventures, an…"
type textarea "Our mission: to bring comedy, nerdy adventures, & empowering friendships to lif…"
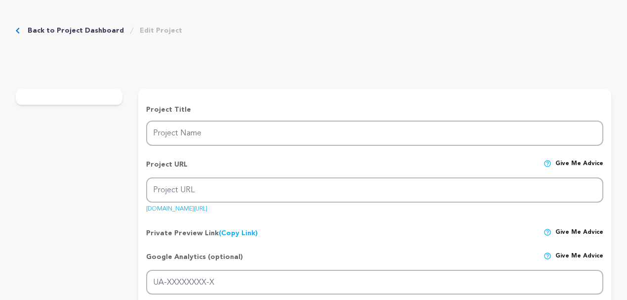
type textarea "SAG-AFTRA"
radio input "true"
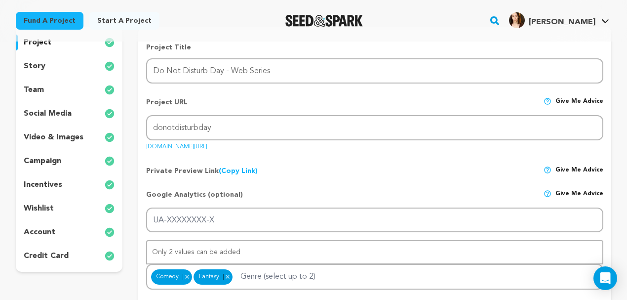
scroll to position [99, 0]
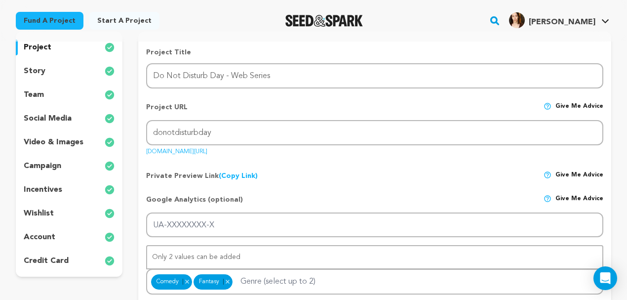
click at [44, 73] on div "story" at bounding box center [69, 71] width 107 height 16
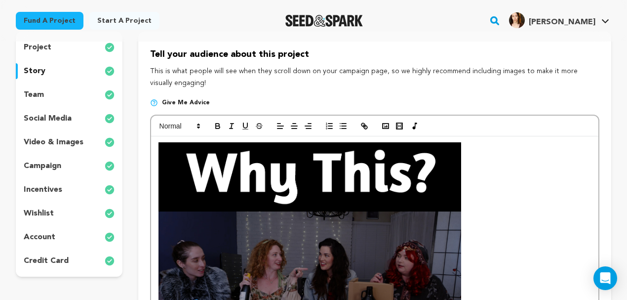
click at [389, 158] on img at bounding box center [309, 176] width 302 height 69
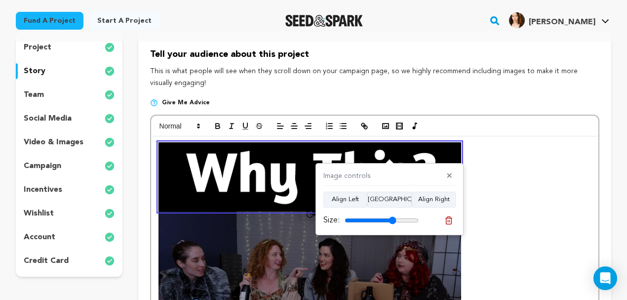
click at [448, 222] on icon at bounding box center [448, 220] width 9 height 9
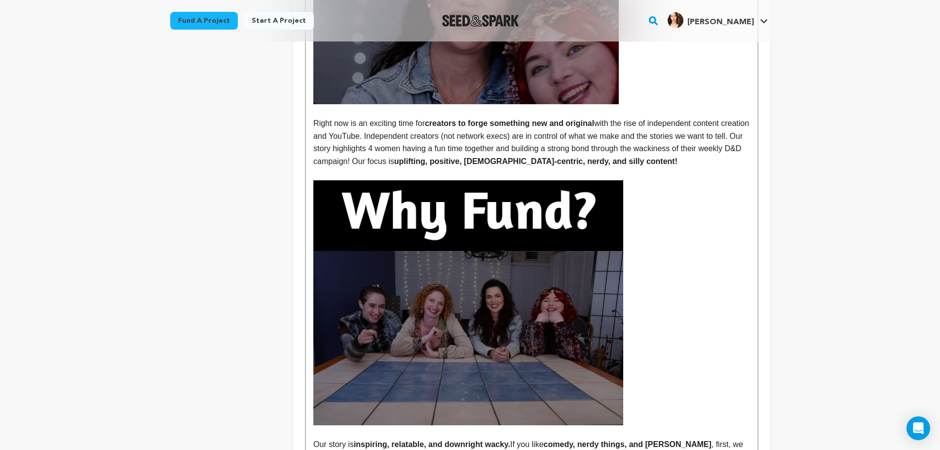
scroll to position [630, 0]
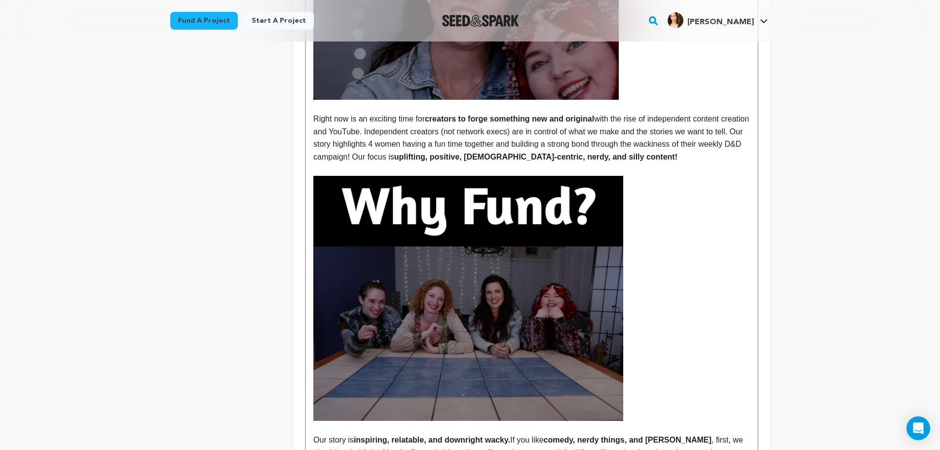
click at [626, 280] on p at bounding box center [531, 333] width 436 height 174
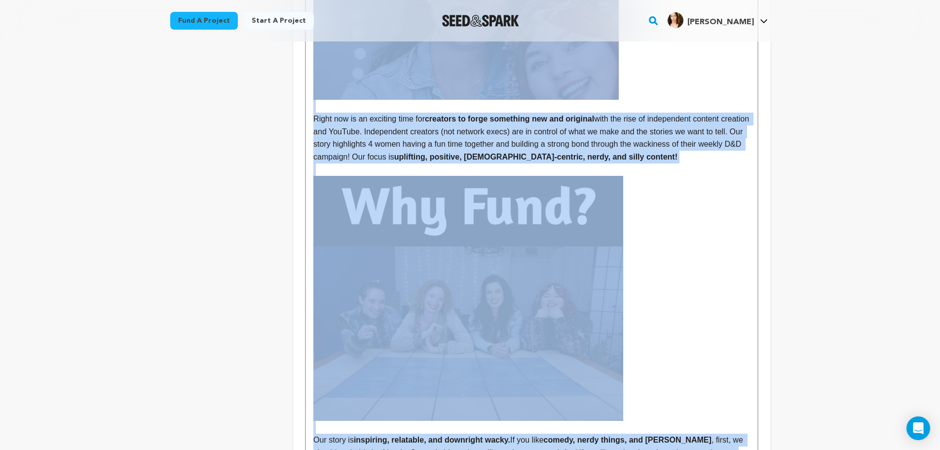
copy div "Do Not Disturb Day is an absurd, funny, and entertaining romp that champions fe…"
click at [626, 176] on p at bounding box center [531, 211] width 436 height 71
click at [569, 131] on p "Right now is an exciting time for creators to forge something new and original …" at bounding box center [531, 138] width 436 height 50
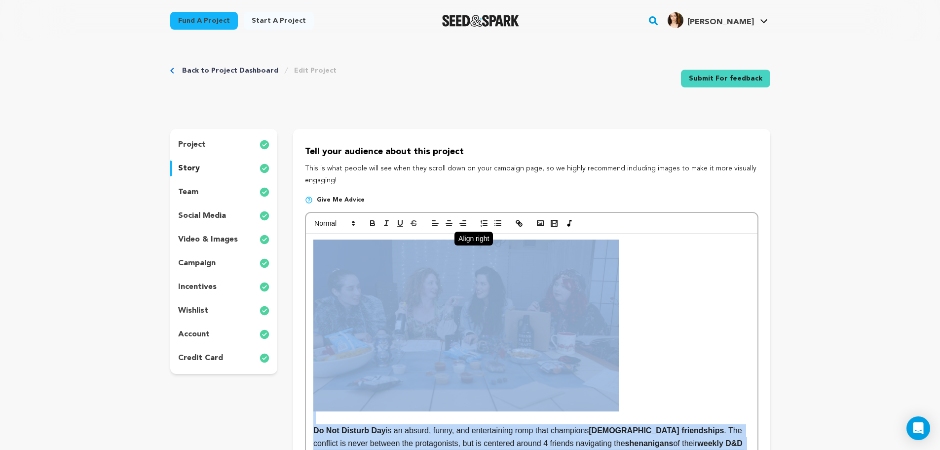
scroll to position [0, 0]
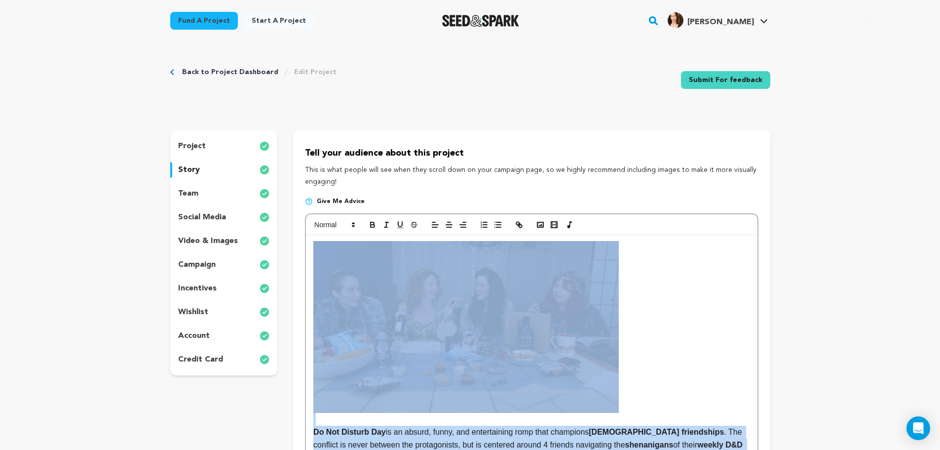
click at [626, 245] on strong at bounding box center [531, 327] width 436 height 172
click at [388, 247] on img at bounding box center [465, 327] width 305 height 172
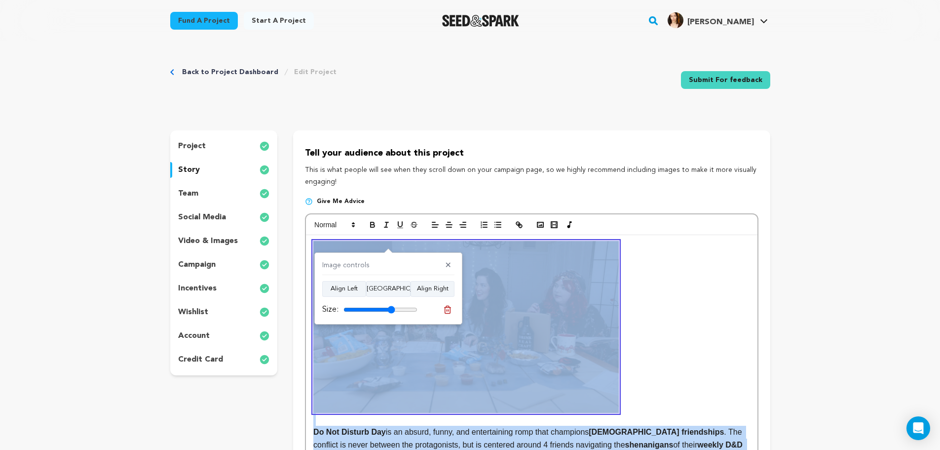
click at [626, 249] on strong at bounding box center [531, 327] width 436 height 172
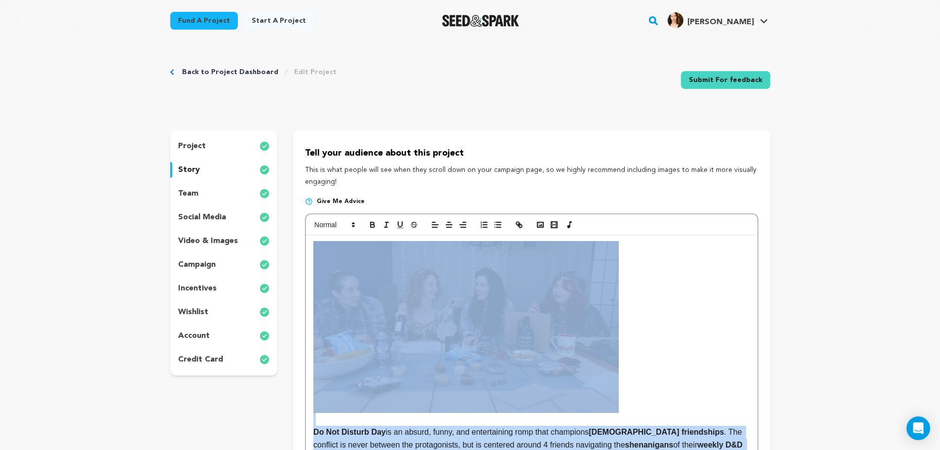
click at [625, 249] on strong at bounding box center [531, 327] width 436 height 172
click at [568, 272] on img at bounding box center [465, 327] width 305 height 172
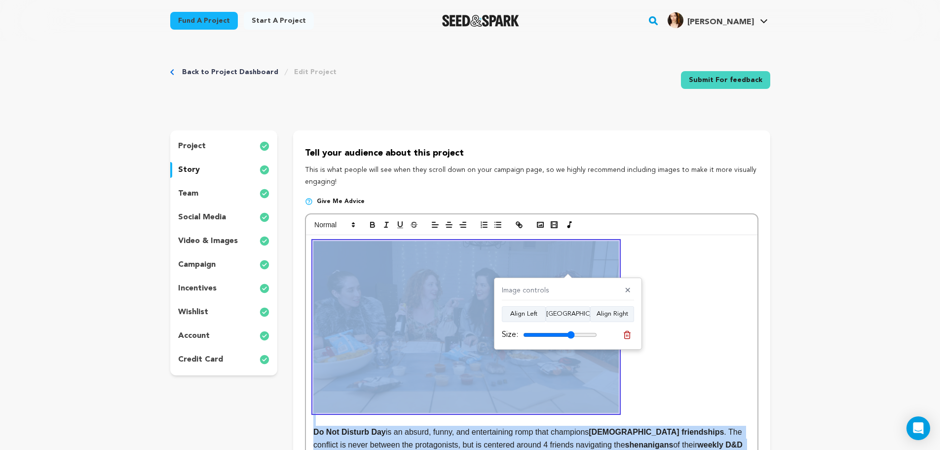
click at [568, 272] on img at bounding box center [465, 327] width 305 height 172
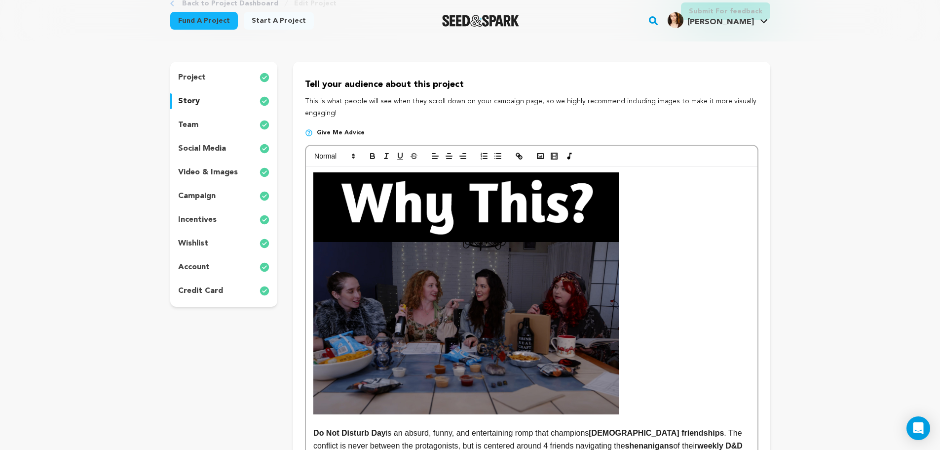
scroll to position [115, 0]
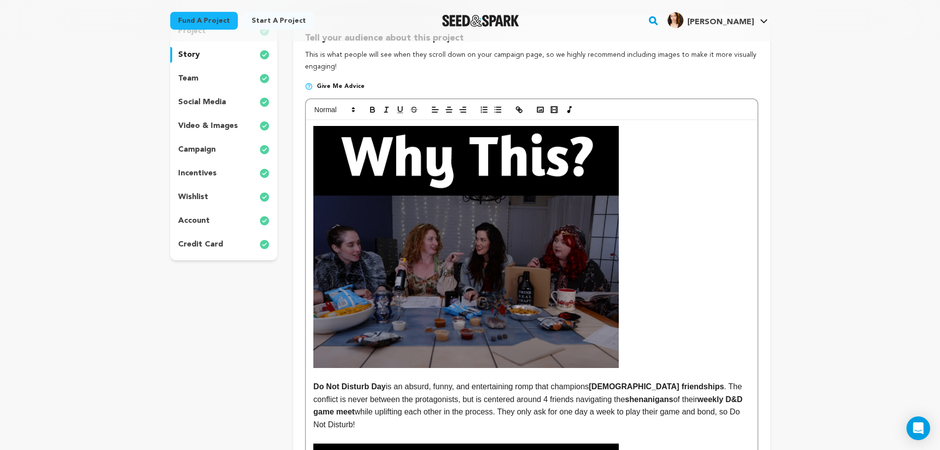
click at [476, 157] on img at bounding box center [465, 161] width 305 height 70
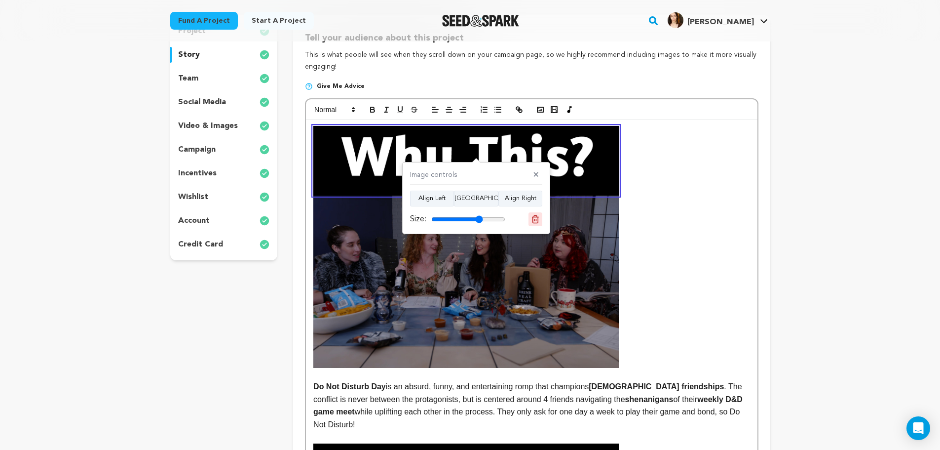
click at [535, 221] on icon at bounding box center [535, 219] width 9 height 9
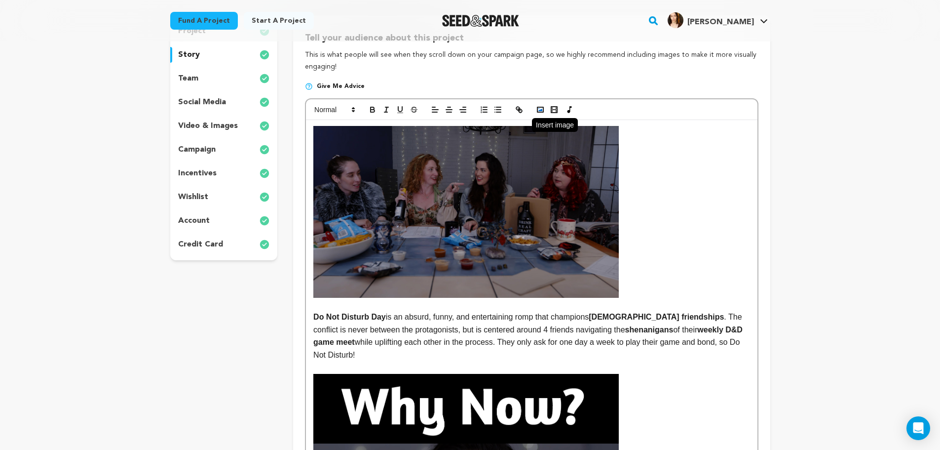
click at [539, 115] on button "button" at bounding box center [540, 110] width 14 height 12
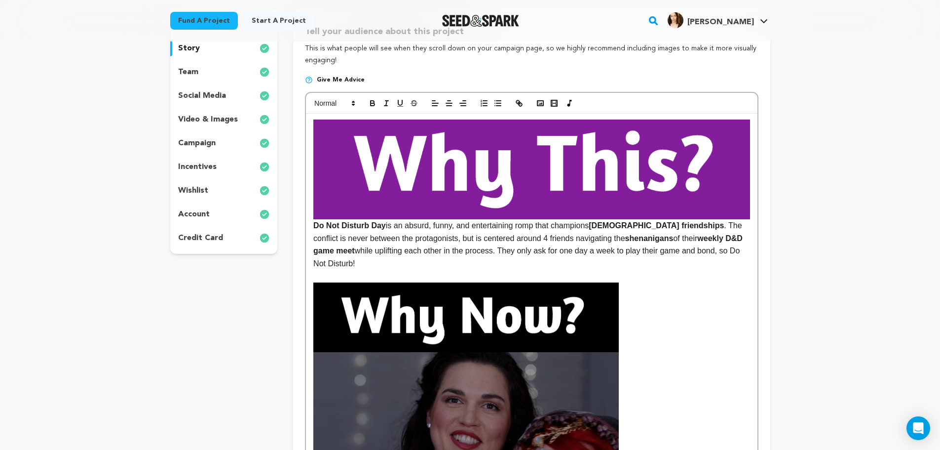
scroll to position [115, 0]
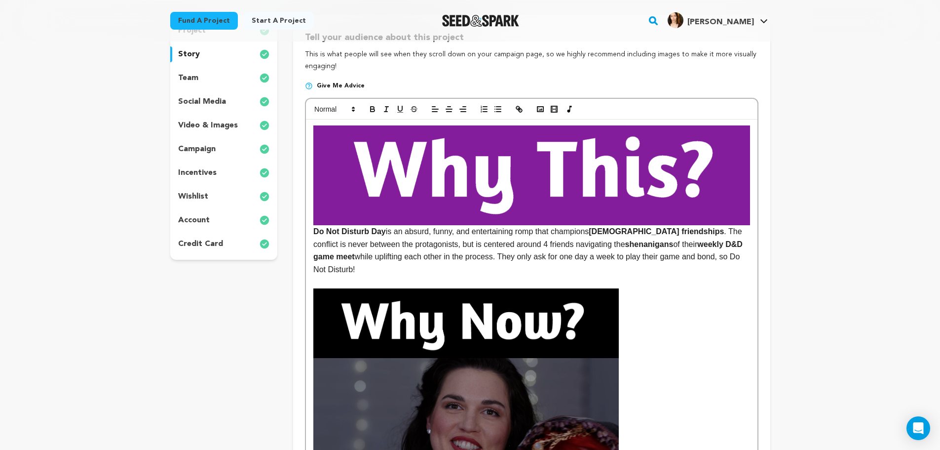
click at [705, 201] on img at bounding box center [531, 175] width 436 height 100
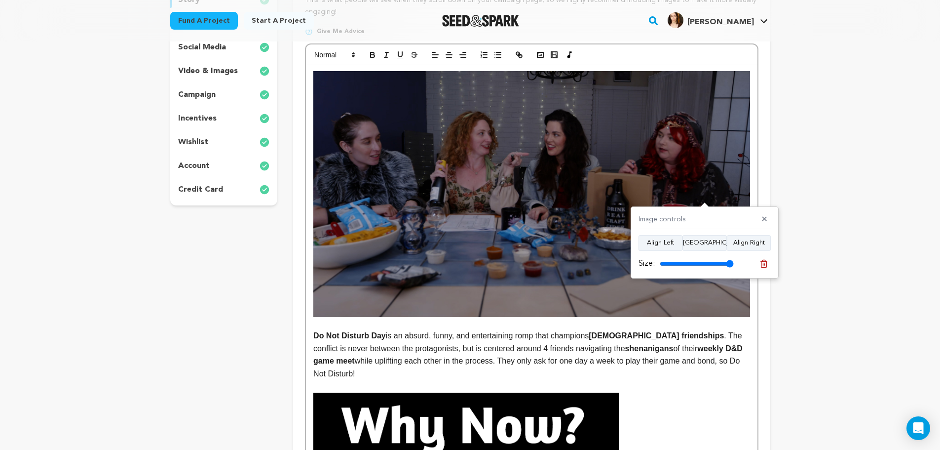
scroll to position [197, 0]
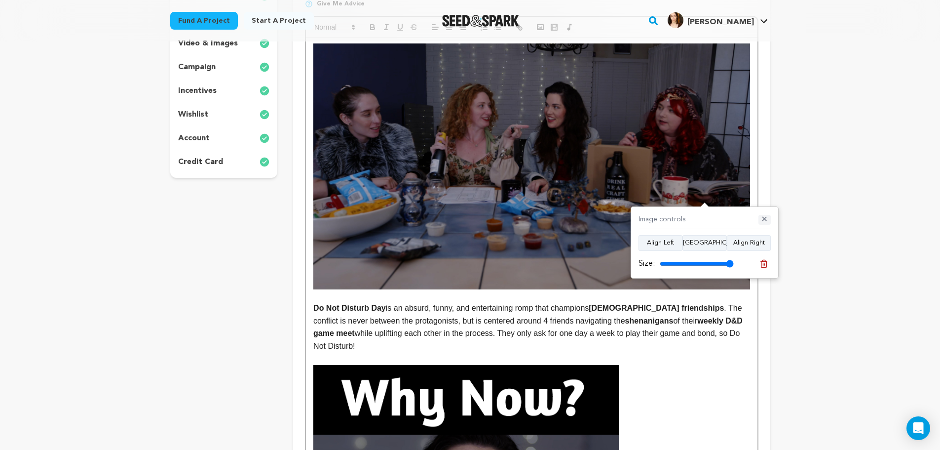
click at [764, 218] on button "✕" at bounding box center [764, 220] width 12 height 10
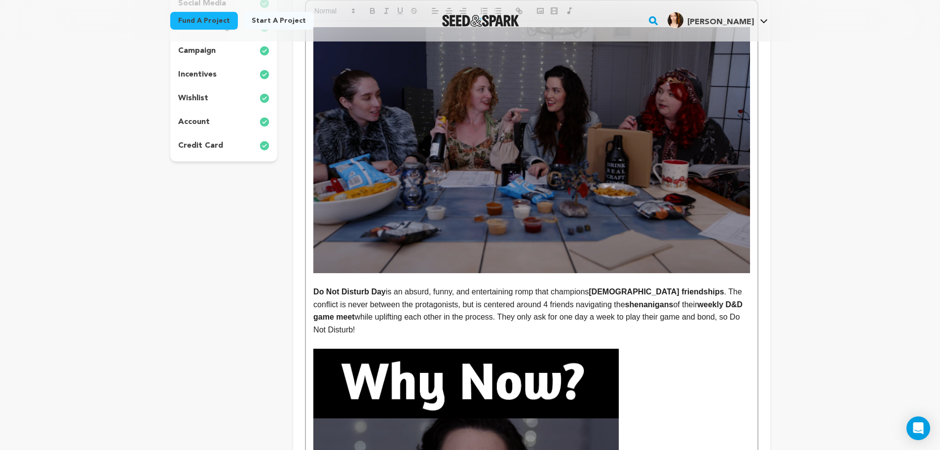
scroll to position [214, 0]
click at [313, 292] on strong "Do Not Disturb Day" at bounding box center [349, 291] width 73 height 8
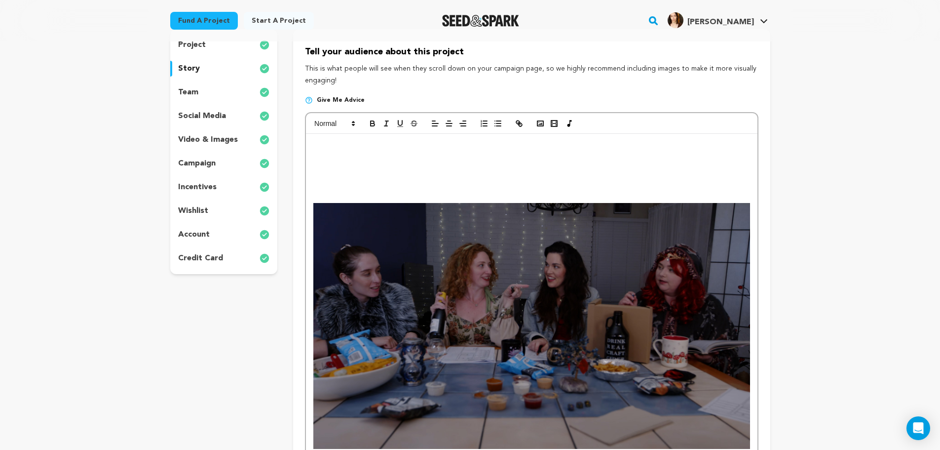
scroll to position [84, 0]
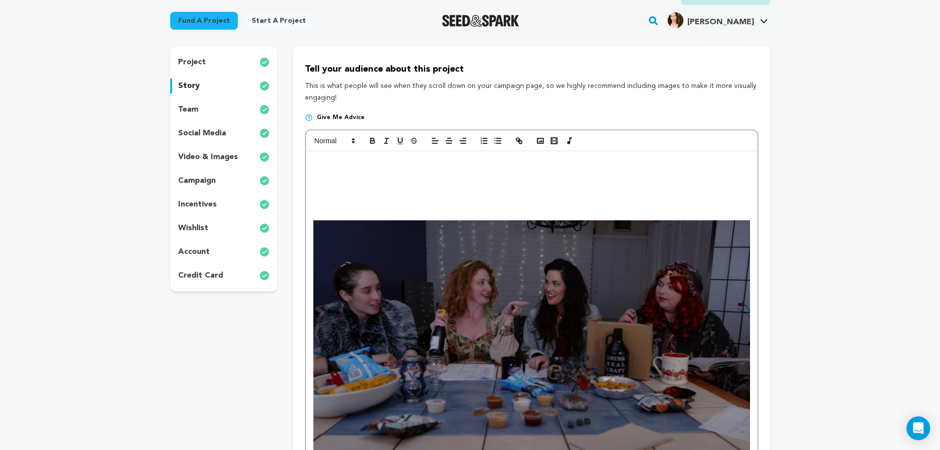
click at [355, 173] on p at bounding box center [531, 176] width 436 height 13
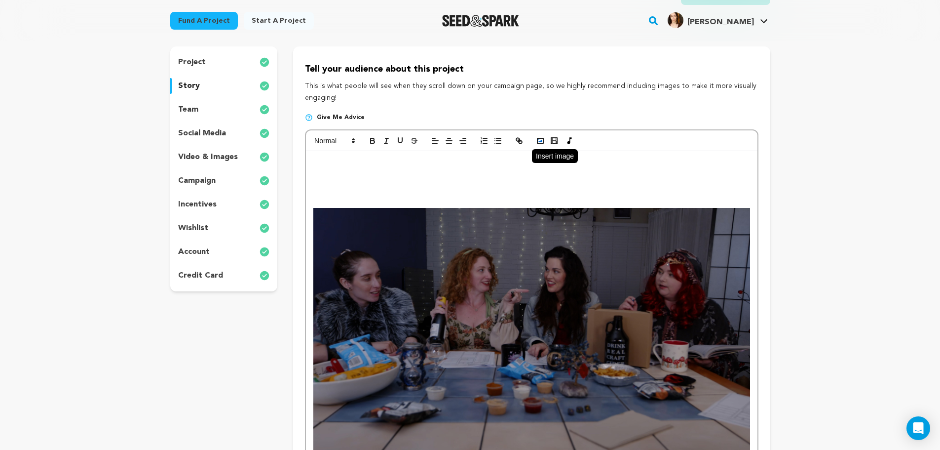
click at [540, 143] on rect "button" at bounding box center [540, 140] width 6 height 5
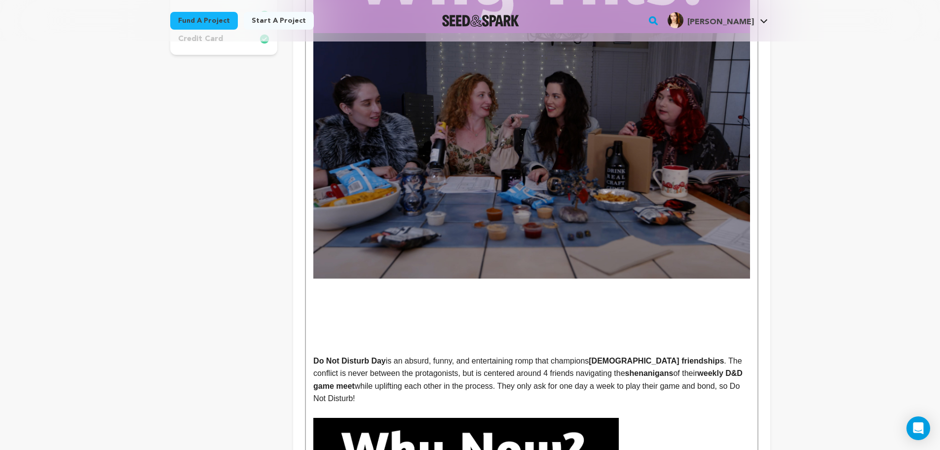
scroll to position [396, 0]
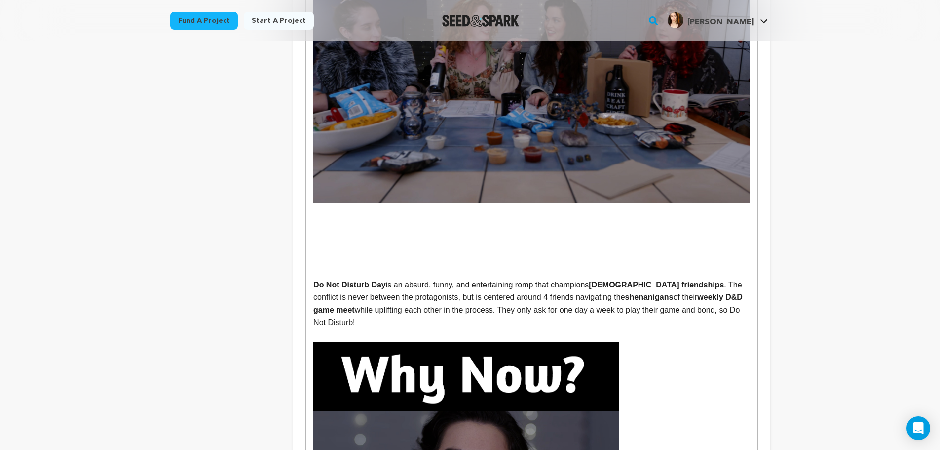
click at [329, 268] on p at bounding box center [531, 271] width 436 height 13
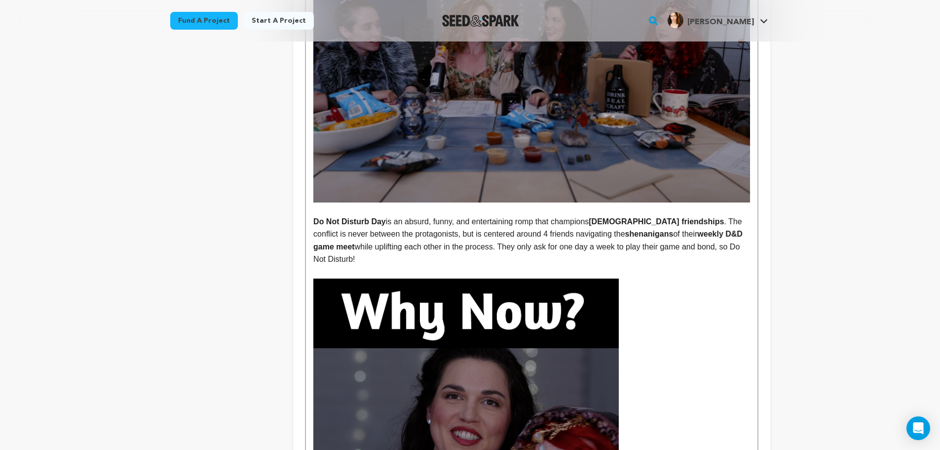
click at [321, 209] on p at bounding box center [531, 208] width 436 height 13
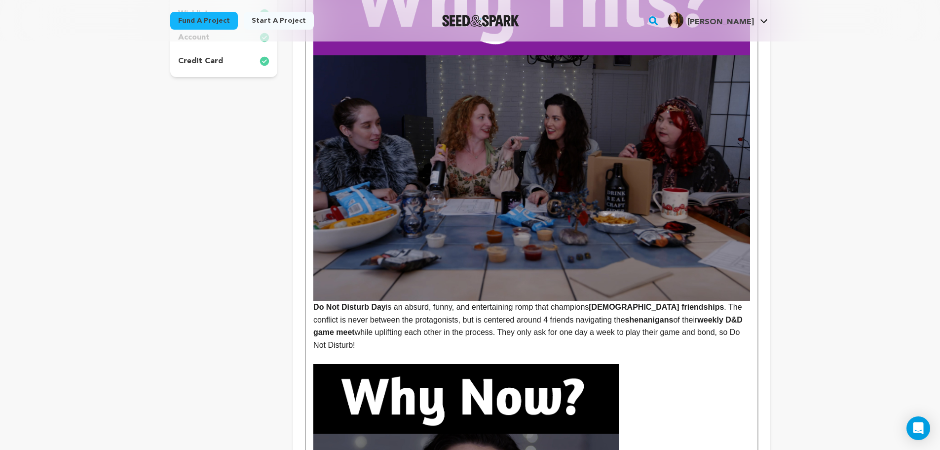
scroll to position [296, 0]
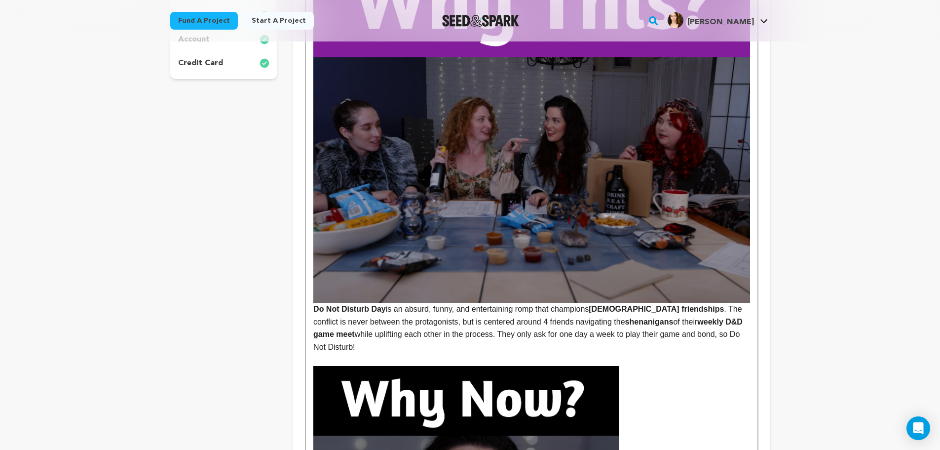
click at [314, 307] on strong "Do Not Disturb Day" at bounding box center [349, 308] width 73 height 8
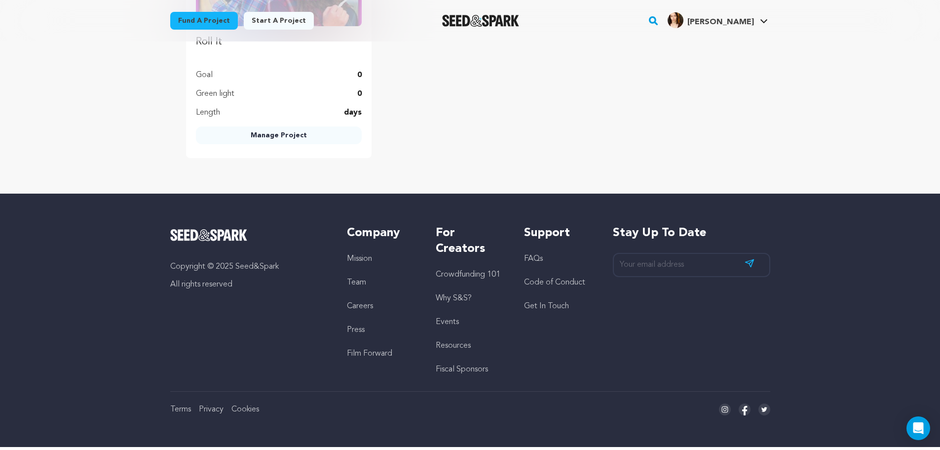
scroll to position [2092, 0]
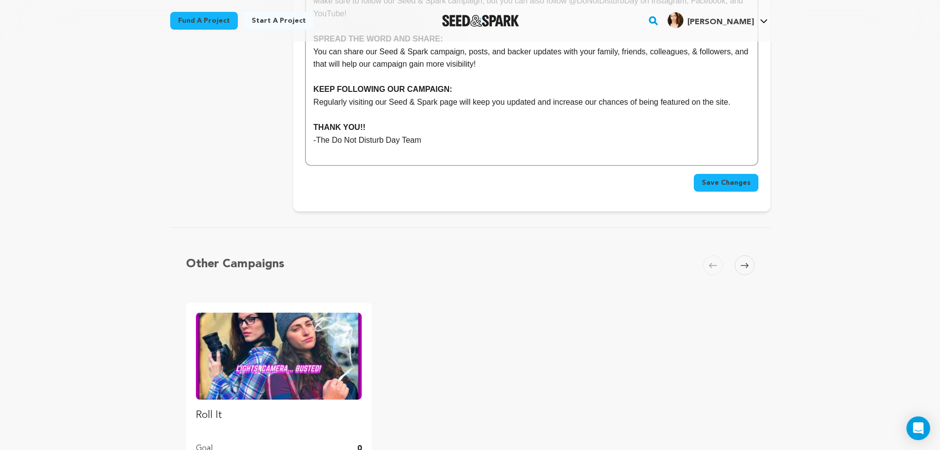
click at [731, 178] on span "Save Changes" at bounding box center [726, 183] width 49 height 10
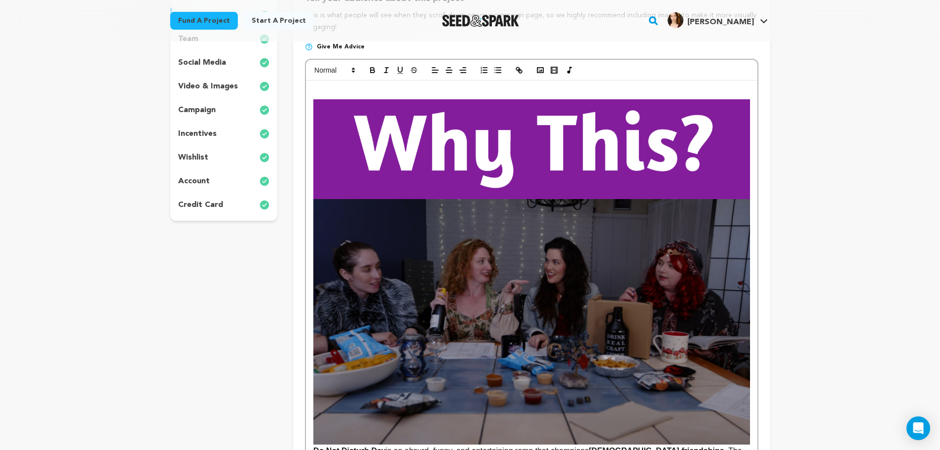
scroll to position [230, 0]
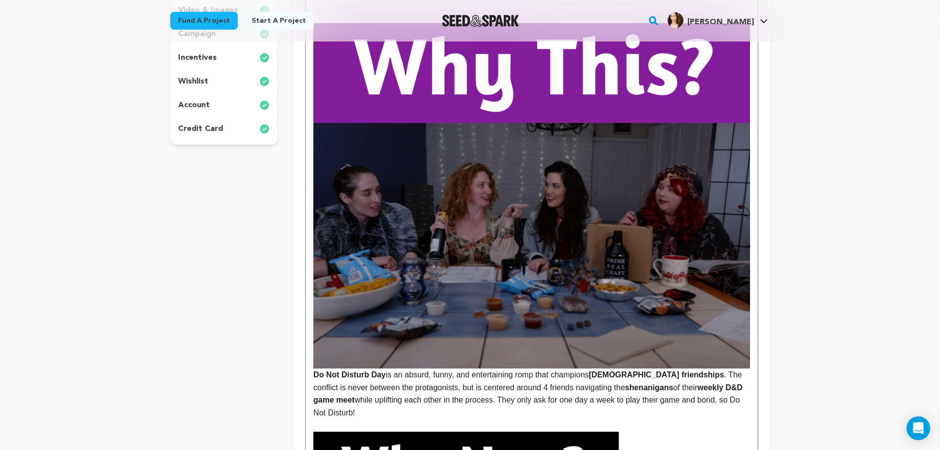
click at [491, 90] on img at bounding box center [531, 73] width 436 height 100
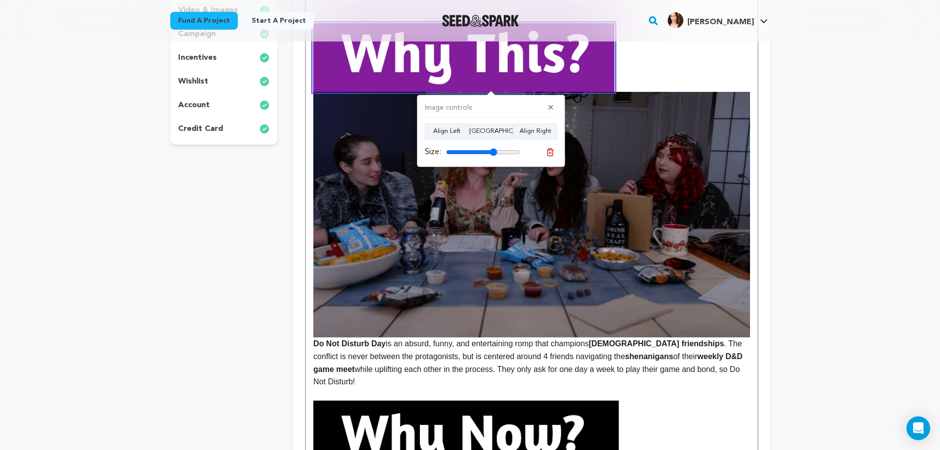
drag, startPoint x: 512, startPoint y: 151, endPoint x: 493, endPoint y: 149, distance: 18.8
type input "69"
click at [493, 149] on input "range" at bounding box center [483, 152] width 74 height 8
click at [652, 181] on img at bounding box center [531, 214] width 436 height 245
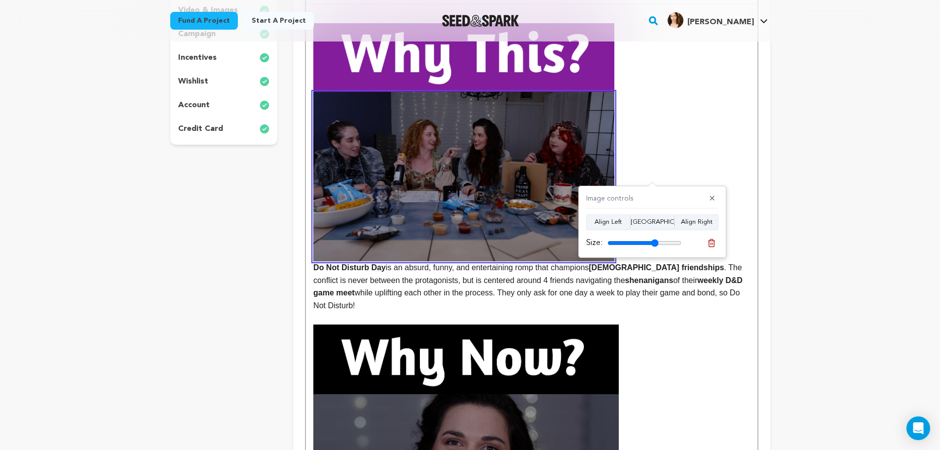
drag, startPoint x: 675, startPoint y: 246, endPoint x: 655, endPoint y: 243, distance: 20.4
type input "69"
click at [655, 243] on input "range" at bounding box center [644, 243] width 74 height 8
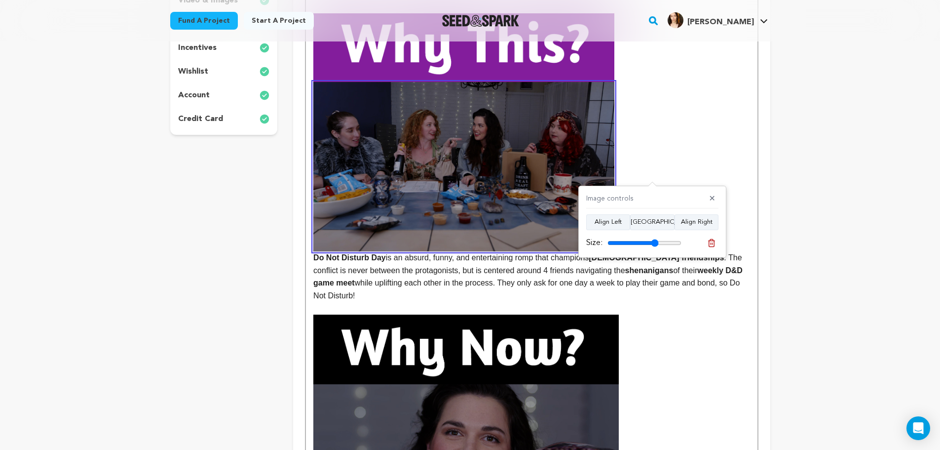
scroll to position [247, 0]
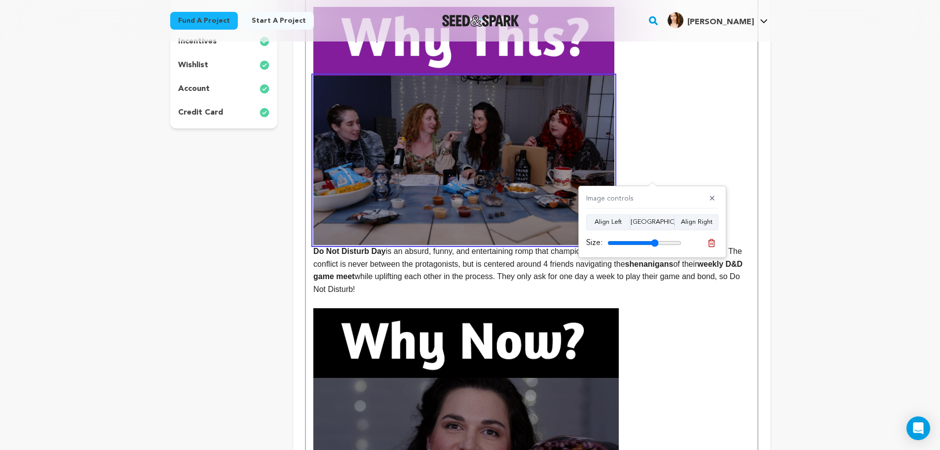
click at [474, 172] on img at bounding box center [463, 159] width 301 height 169
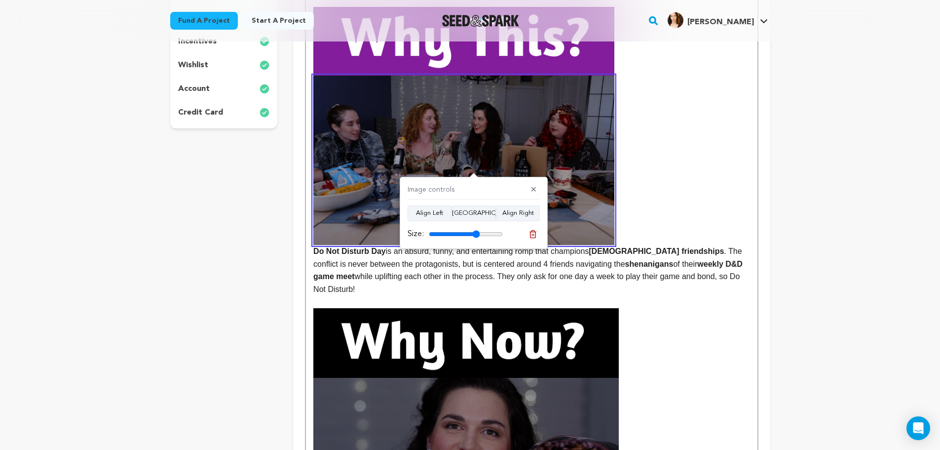
click at [679, 170] on strong at bounding box center [531, 126] width 436 height 238
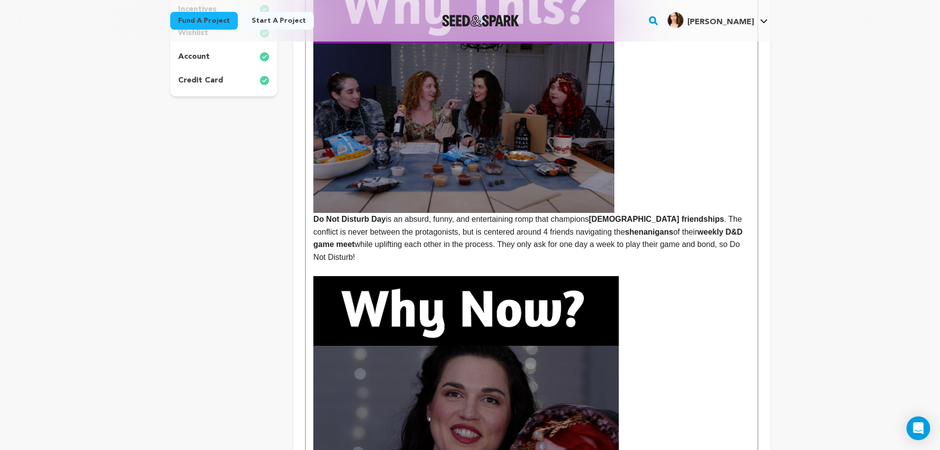
scroll to position [280, 0]
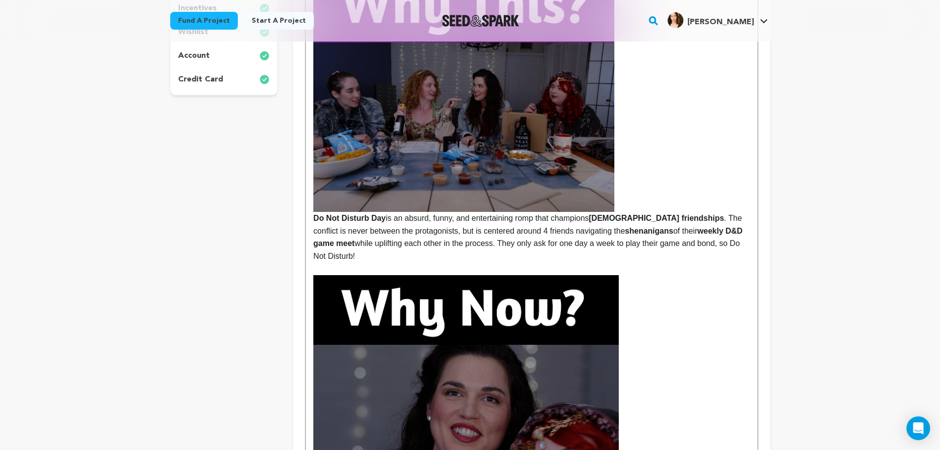
click at [646, 275] on p at bounding box center [531, 310] width 436 height 70
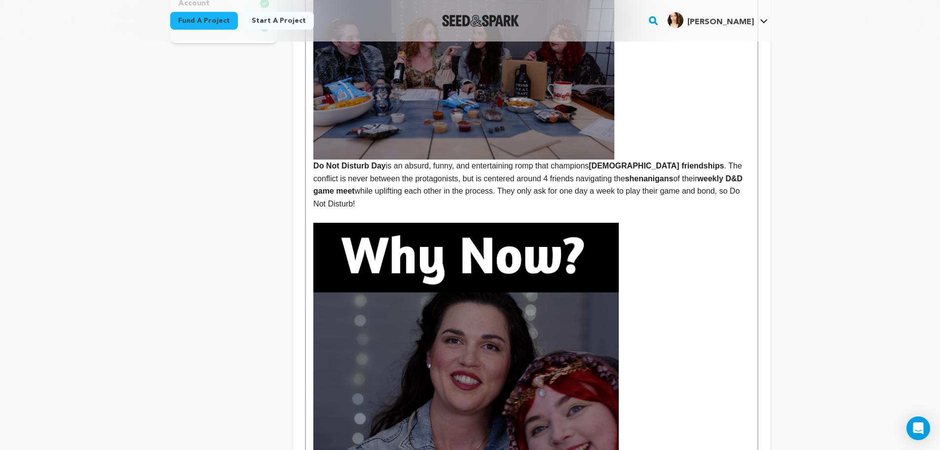
scroll to position [329, 0]
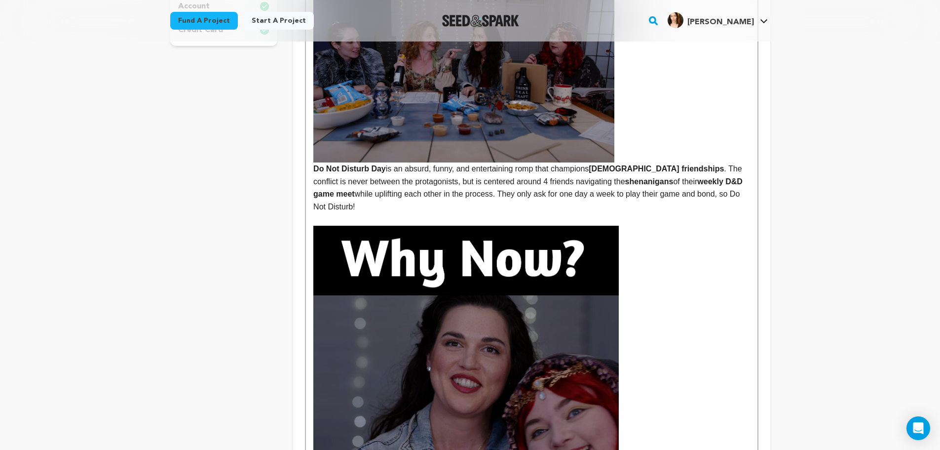
click at [634, 249] on p at bounding box center [531, 261] width 436 height 70
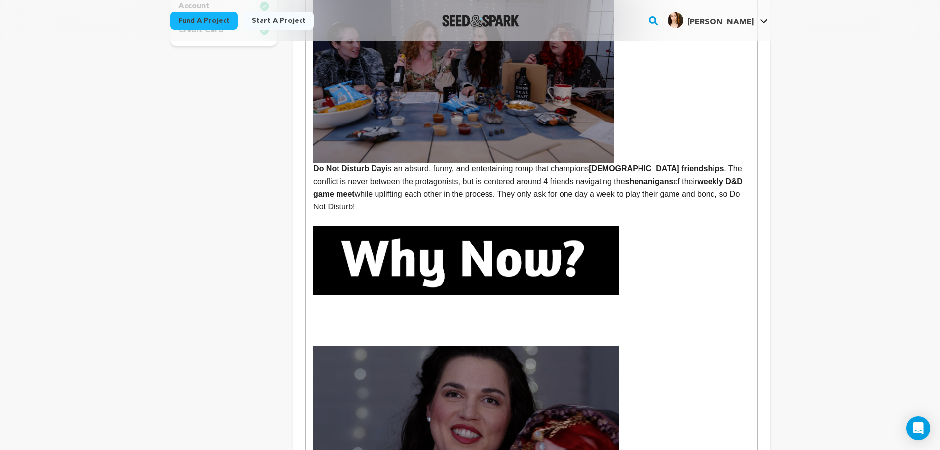
click at [324, 227] on img at bounding box center [465, 261] width 305 height 70
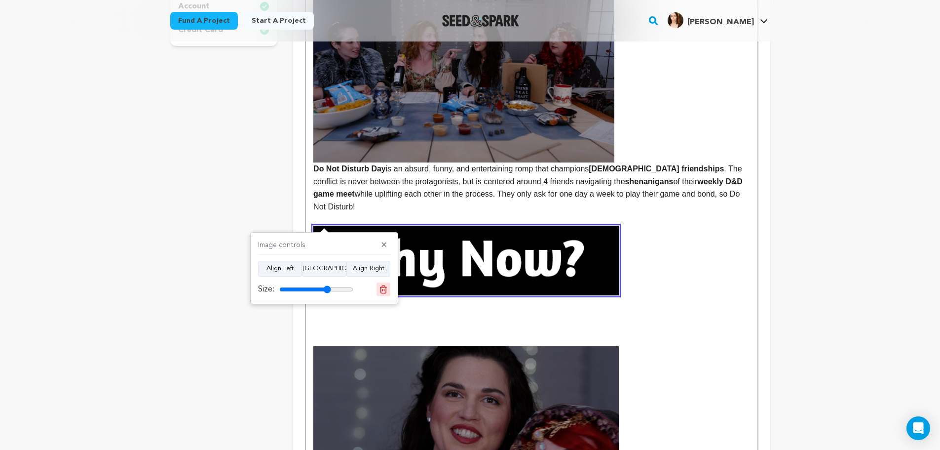
click at [385, 289] on icon at bounding box center [383, 289] width 9 height 9
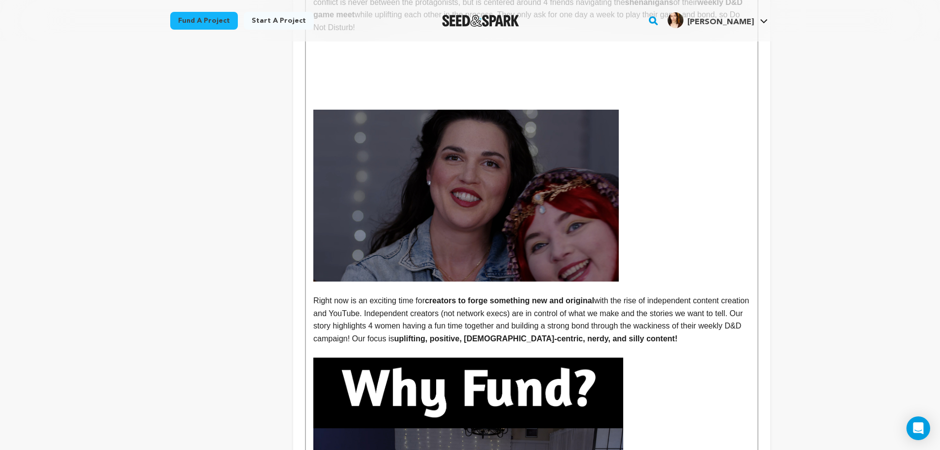
scroll to position [428, 0]
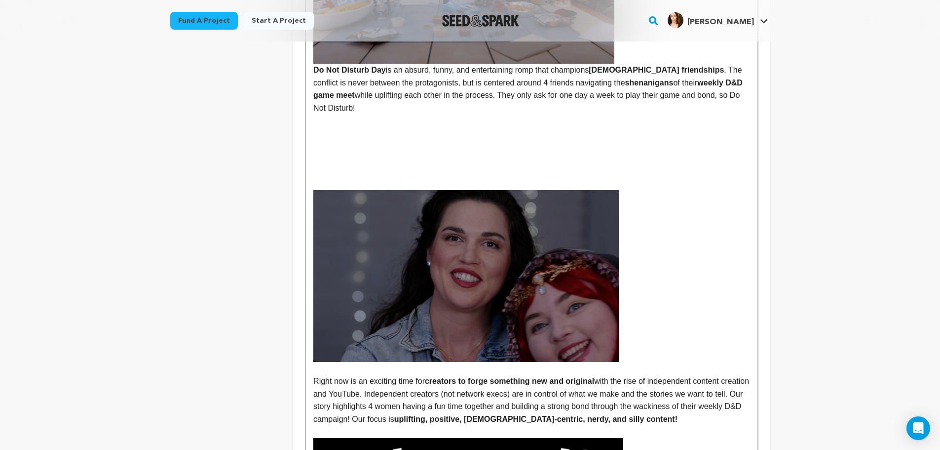
click at [341, 140] on p at bounding box center [531, 146] width 436 height 13
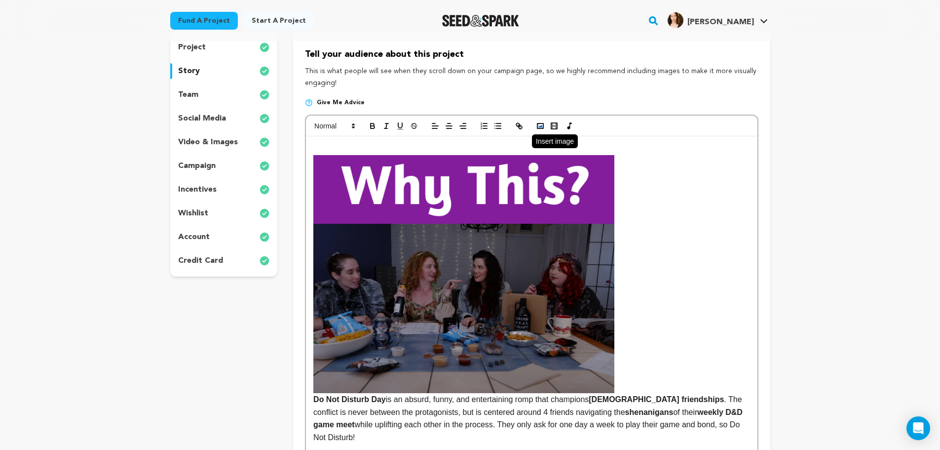
click at [537, 126] on rect "button" at bounding box center [540, 125] width 6 height 5
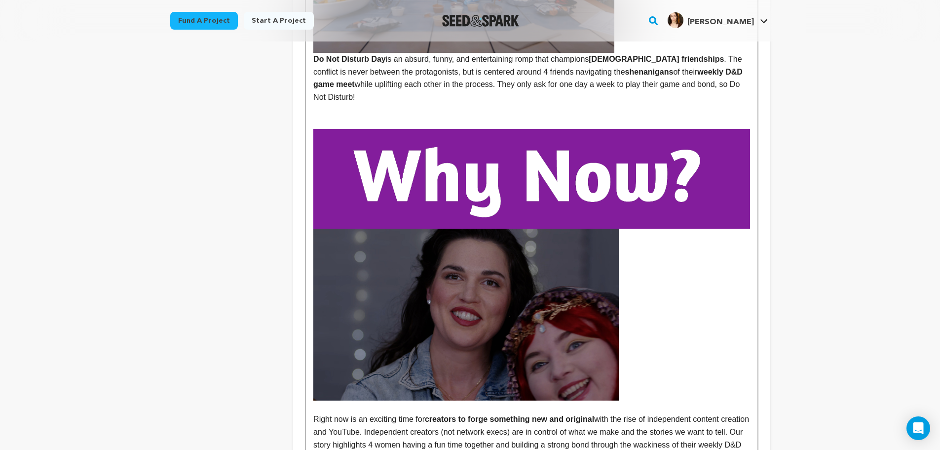
scroll to position [402, 0]
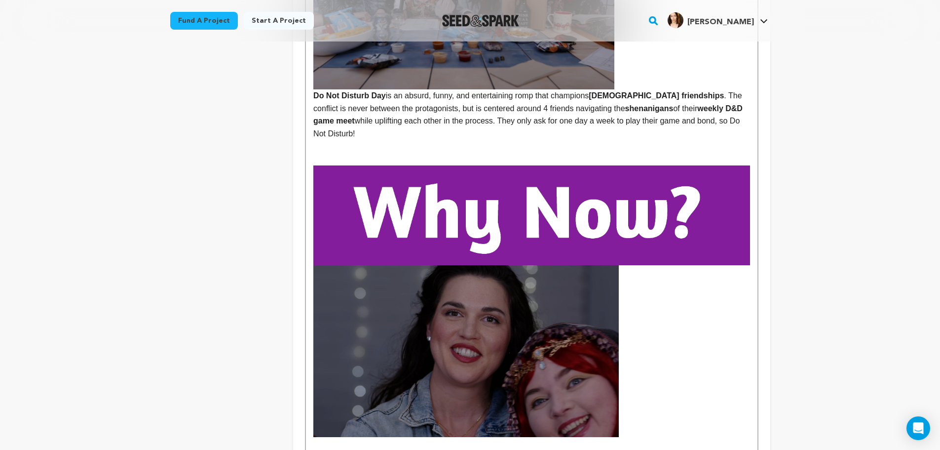
click at [543, 204] on img at bounding box center [531, 215] width 436 height 100
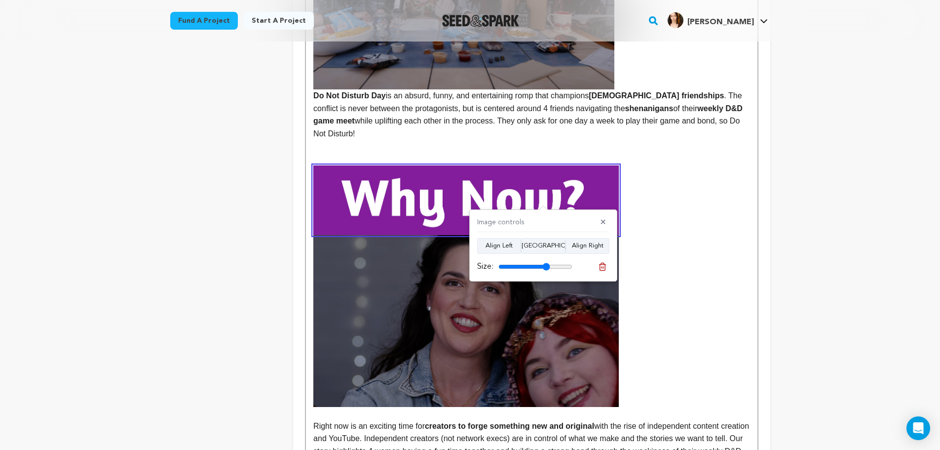
drag, startPoint x: 566, startPoint y: 267, endPoint x: 546, endPoint y: 267, distance: 19.7
type input "70"
click at [546, 267] on input "range" at bounding box center [535, 267] width 74 height 8
click at [690, 235] on p at bounding box center [531, 321] width 436 height 172
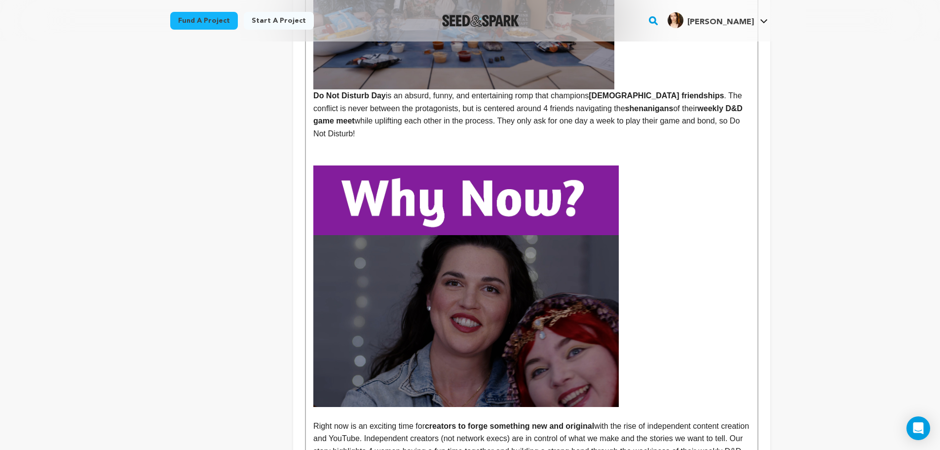
click at [391, 140] on p at bounding box center [531, 146] width 436 height 13
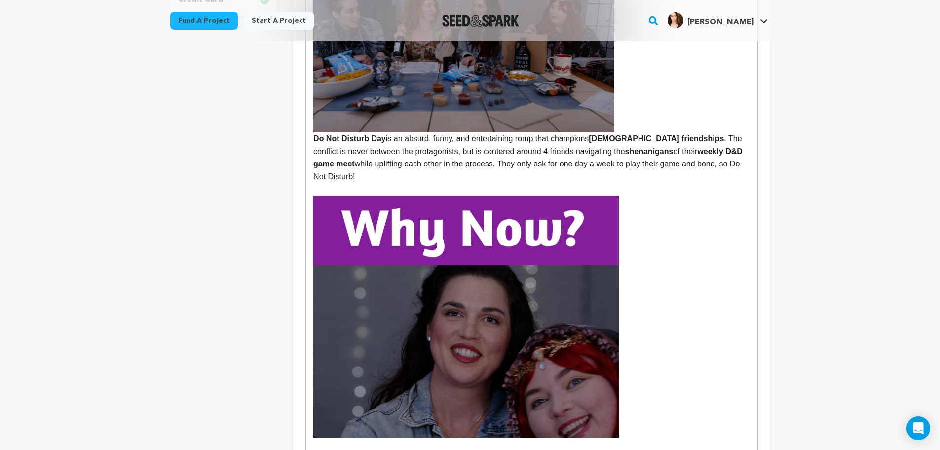
scroll to position [353, 0]
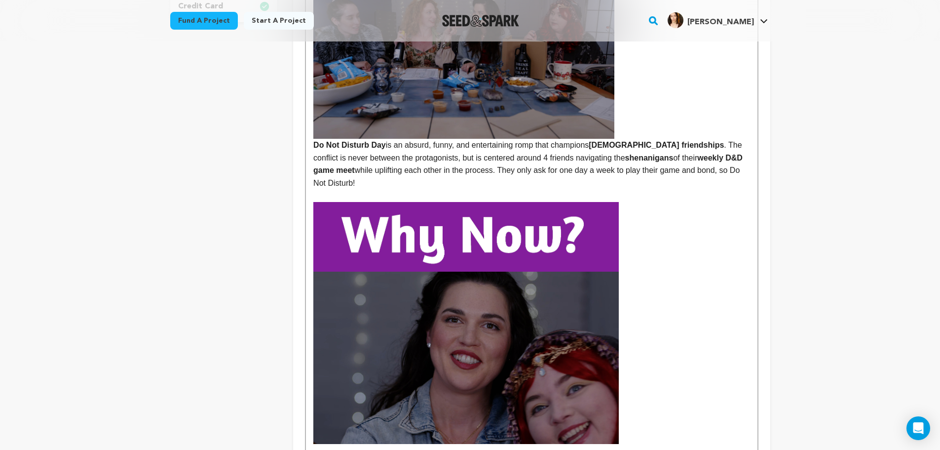
click at [641, 129] on strong at bounding box center [531, 20] width 436 height 238
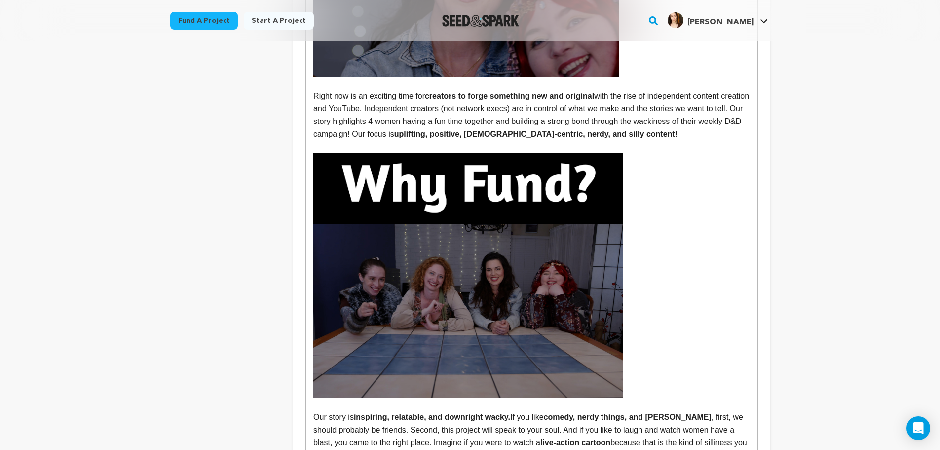
scroll to position [715, 0]
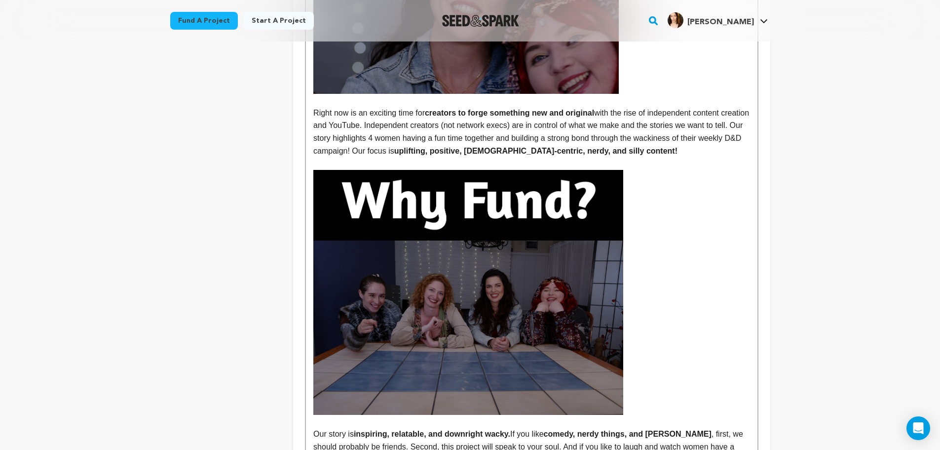
click at [653, 181] on p at bounding box center [531, 205] width 436 height 71
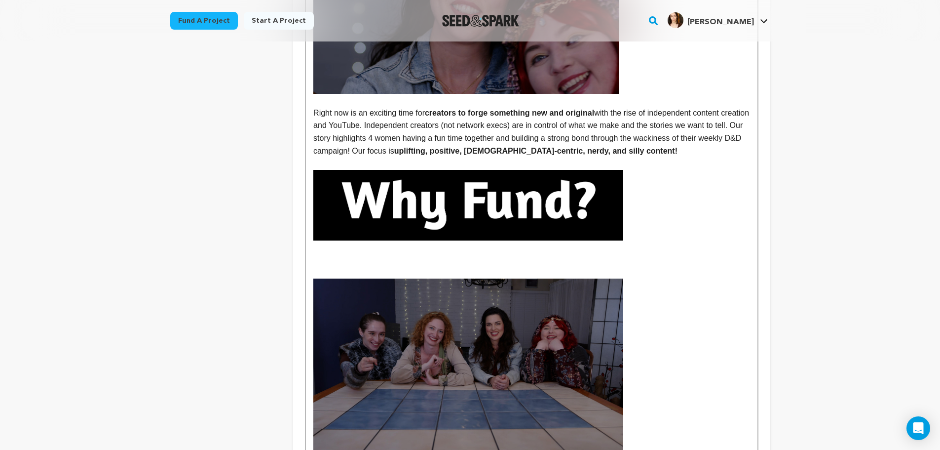
click at [679, 143] on p "Right now is an exciting time for creators to forge something new and original …" at bounding box center [531, 132] width 436 height 50
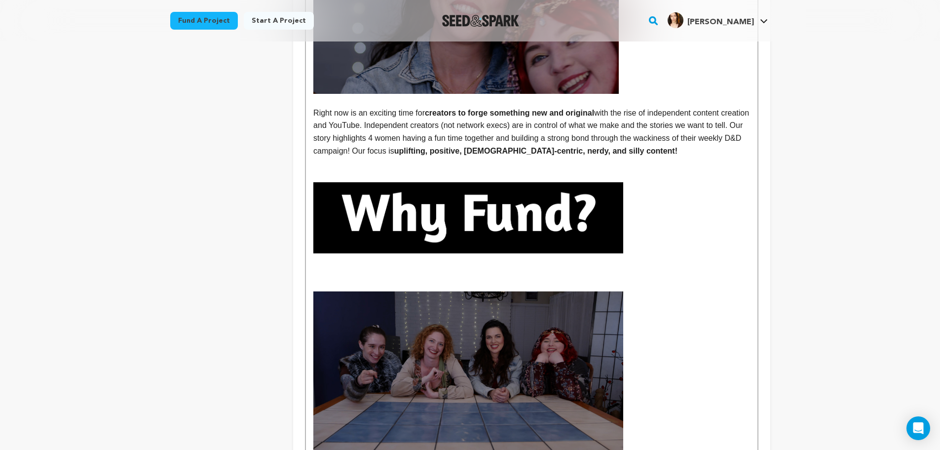
click at [517, 212] on img at bounding box center [468, 217] width 310 height 71
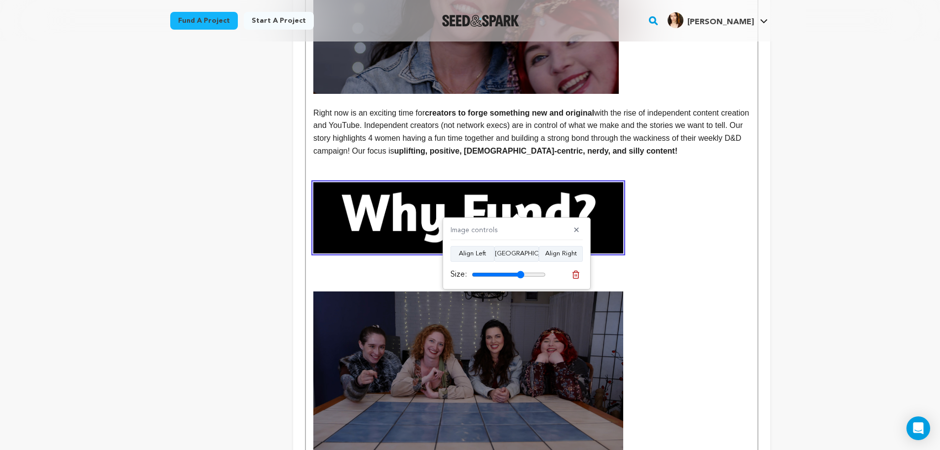
click at [575, 272] on icon at bounding box center [575, 274] width 9 height 9
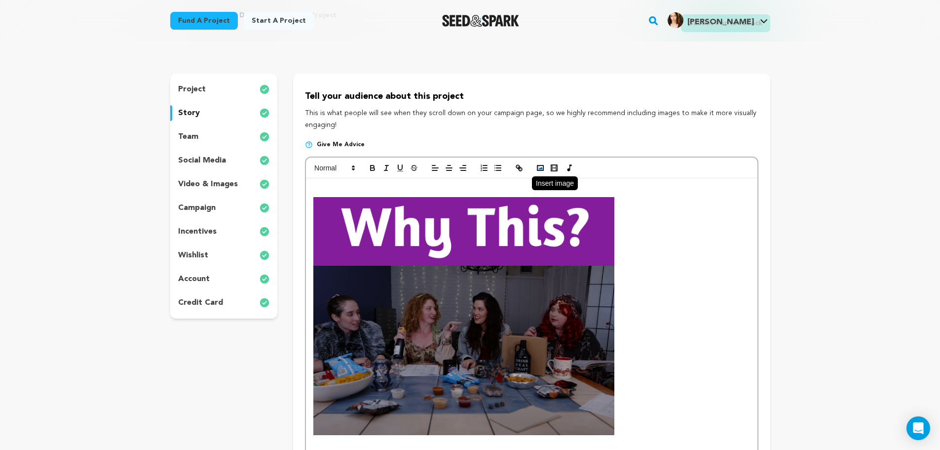
click at [542, 166] on rect "button" at bounding box center [540, 167] width 6 height 5
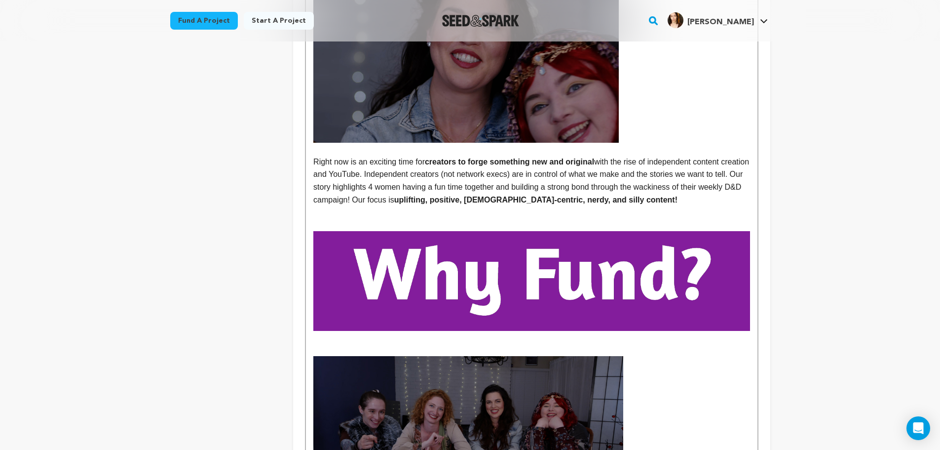
click at [564, 261] on img at bounding box center [531, 281] width 436 height 100
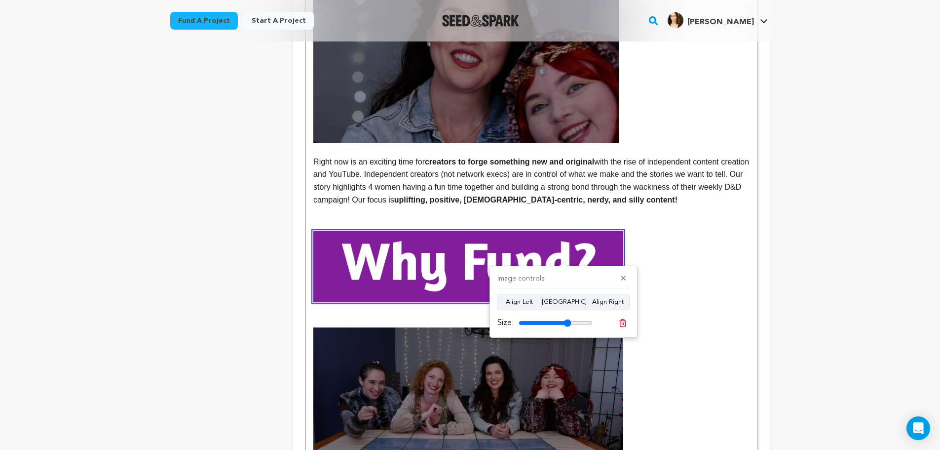
drag, startPoint x: 586, startPoint y: 321, endPoint x: 567, endPoint y: 323, distance: 18.8
type input "71"
click at [567, 323] on input "range" at bounding box center [556, 323] width 74 height 8
click at [715, 246] on p at bounding box center [531, 266] width 436 height 71
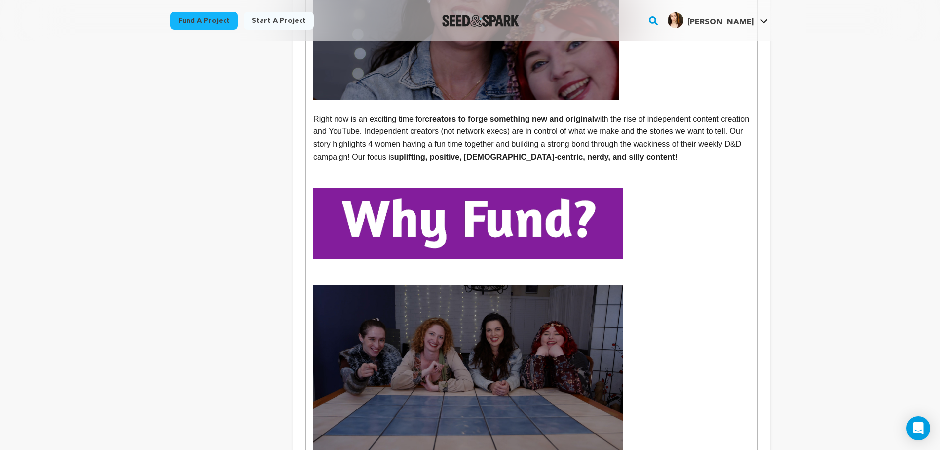
scroll to position [732, 0]
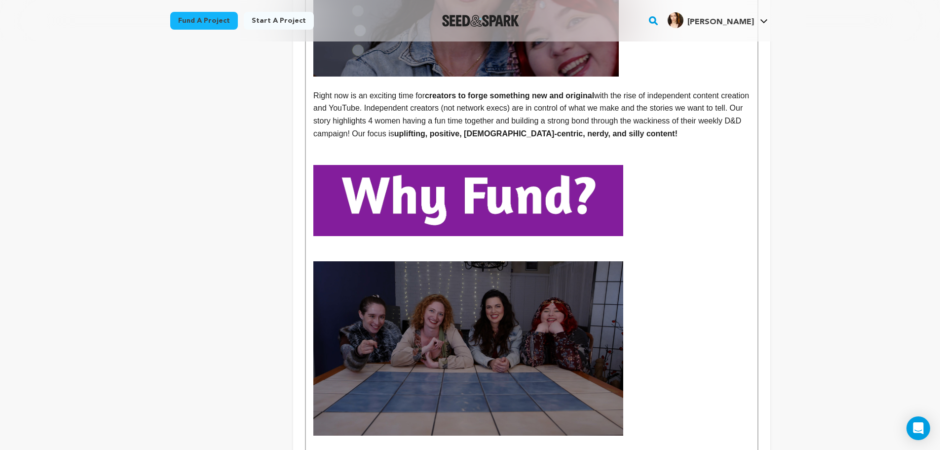
click at [486, 248] on p at bounding box center [531, 254] width 436 height 13
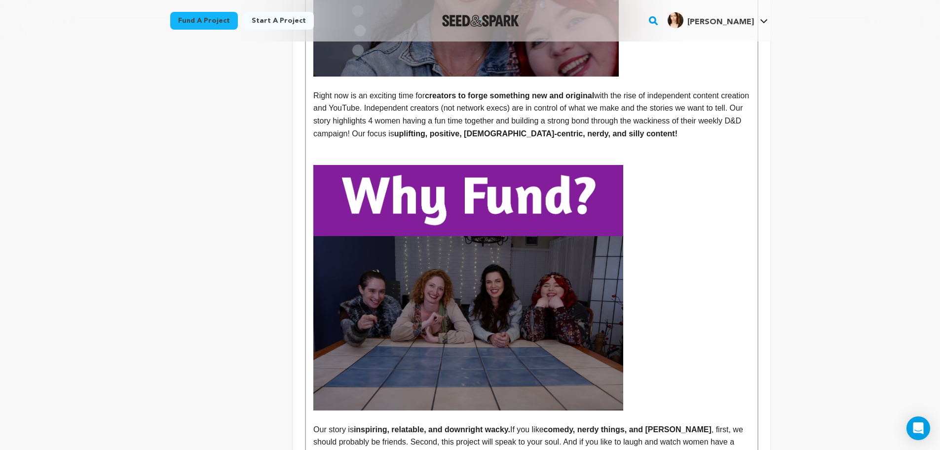
click at [496, 152] on p at bounding box center [531, 158] width 436 height 13
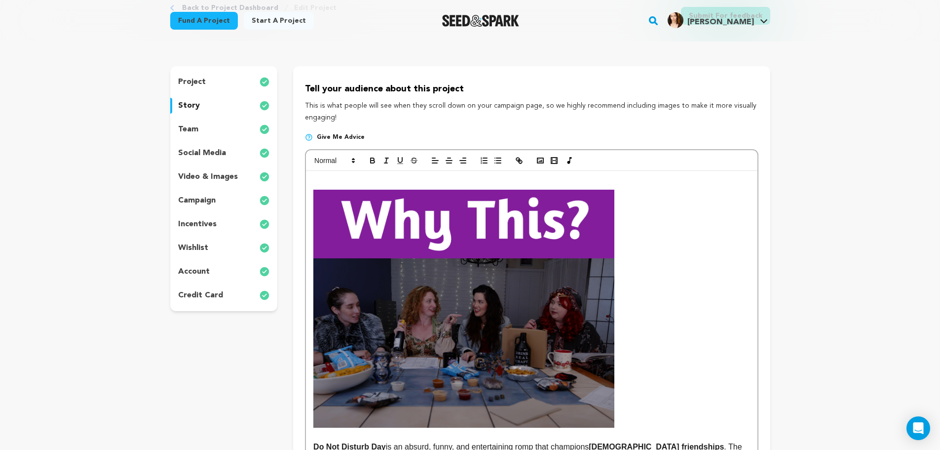
scroll to position [58, 0]
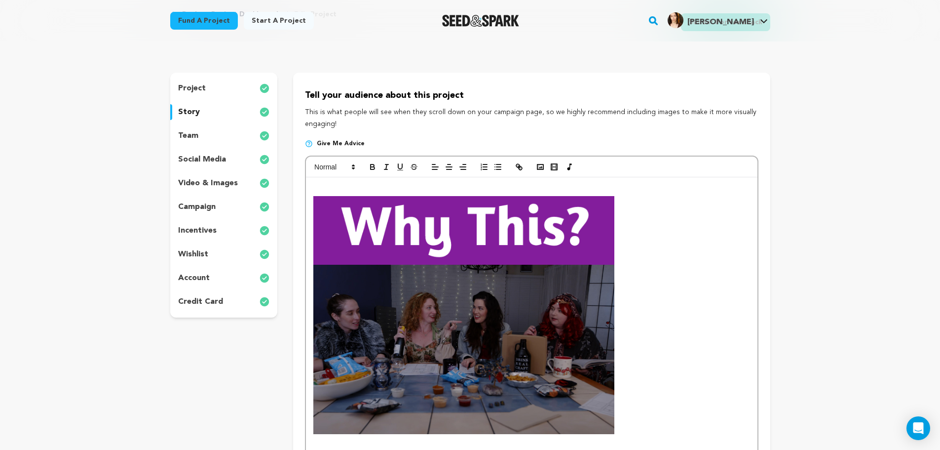
click at [357, 189] on p at bounding box center [531, 189] width 436 height 13
click at [314, 210] on img at bounding box center [463, 230] width 301 height 69
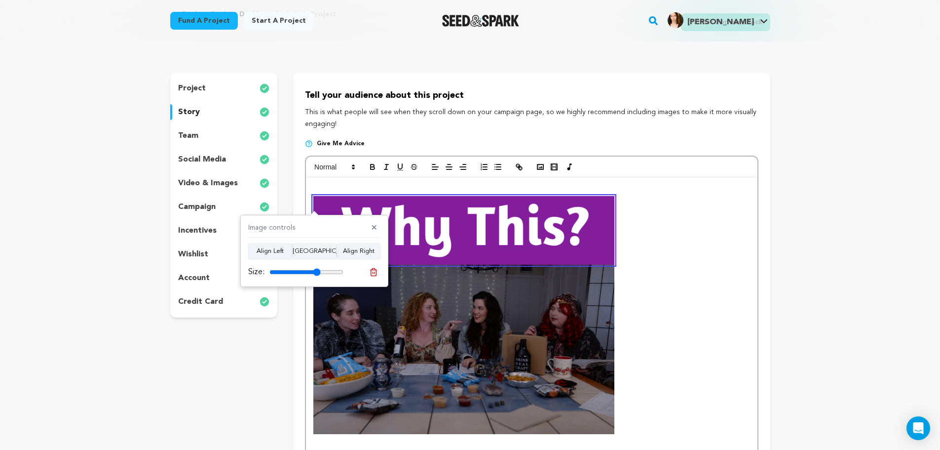
click at [313, 210] on img at bounding box center [463, 230] width 301 height 69
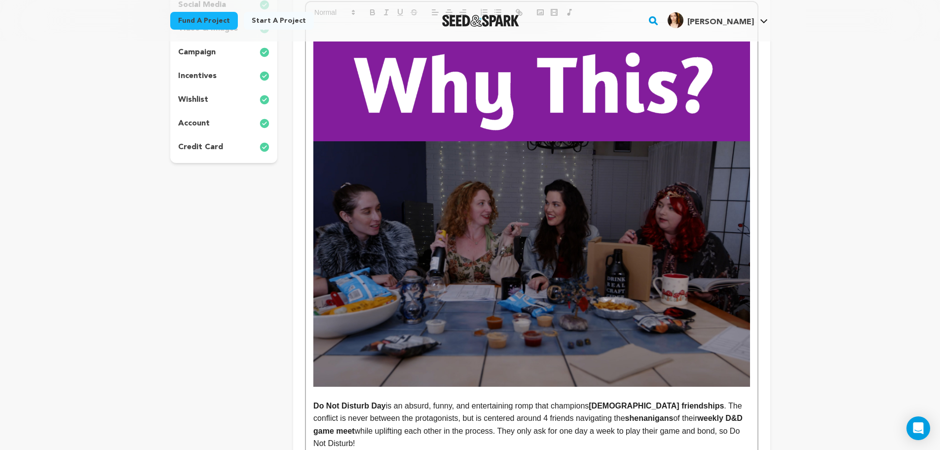
scroll to position [173, 0]
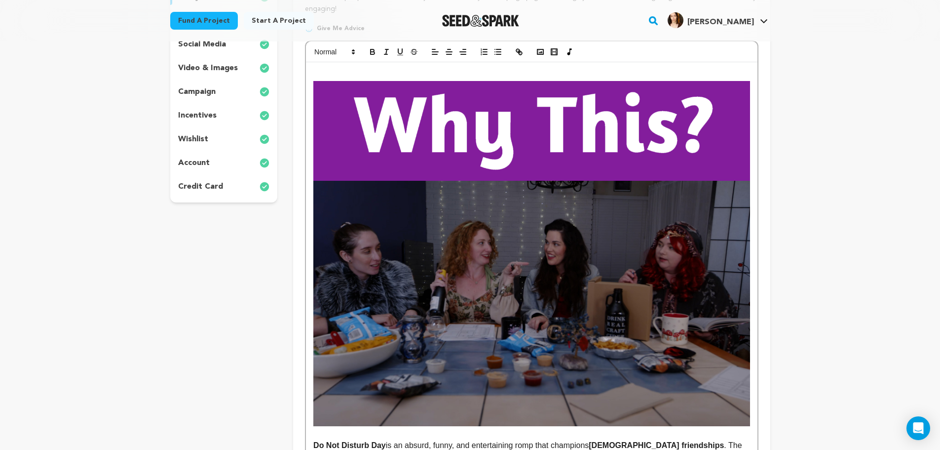
click at [584, 156] on img at bounding box center [531, 131] width 436 height 100
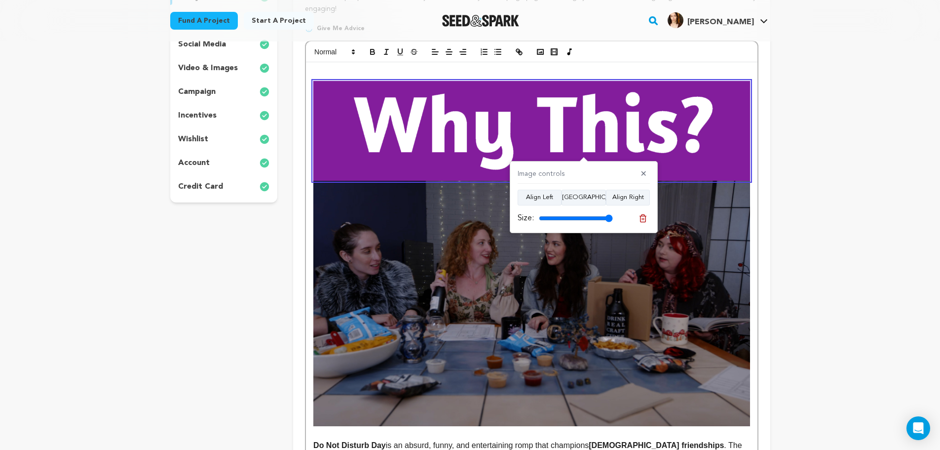
click at [576, 331] on img at bounding box center [531, 303] width 436 height 245
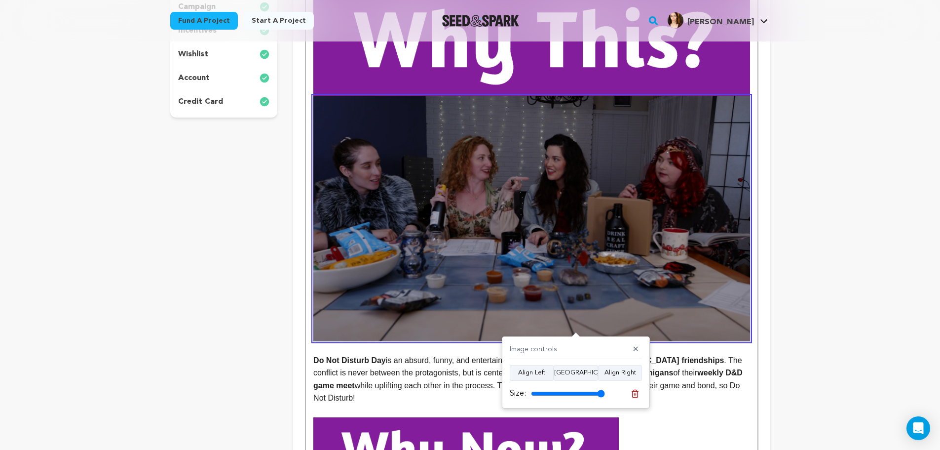
scroll to position [271, 0]
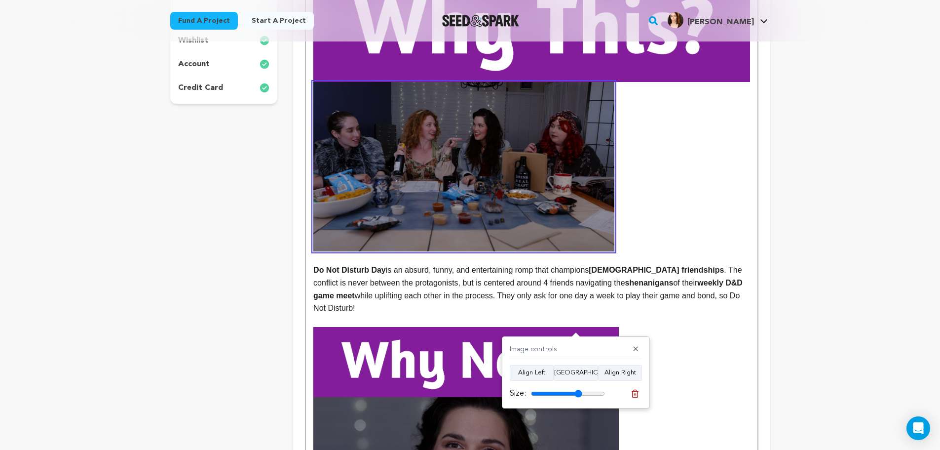
drag, startPoint x: 602, startPoint y: 394, endPoint x: 578, endPoint y: 392, distance: 23.7
type input "69"
click at [578, 392] on input "range" at bounding box center [568, 393] width 74 height 8
drag, startPoint x: 691, startPoint y: 235, endPoint x: 678, endPoint y: 234, distance: 13.4
click at [691, 235] on strong at bounding box center [531, 116] width 436 height 269
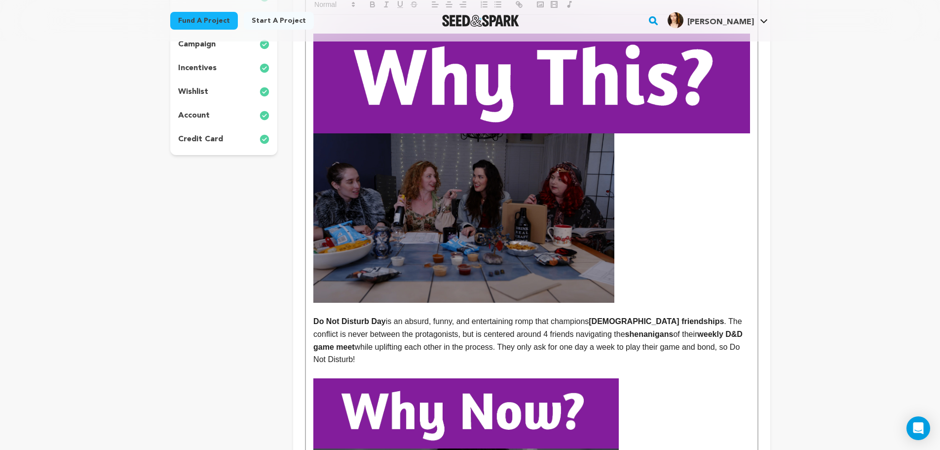
scroll to position [189, 0]
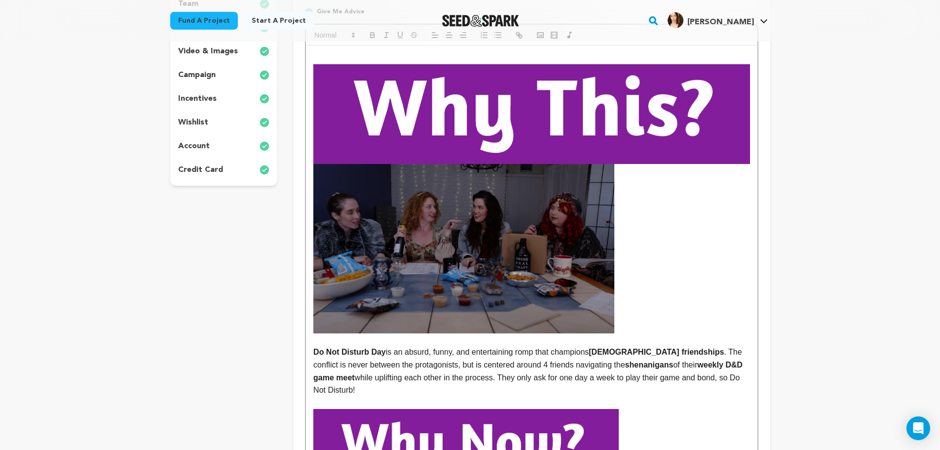
click at [585, 139] on img at bounding box center [531, 114] width 436 height 100
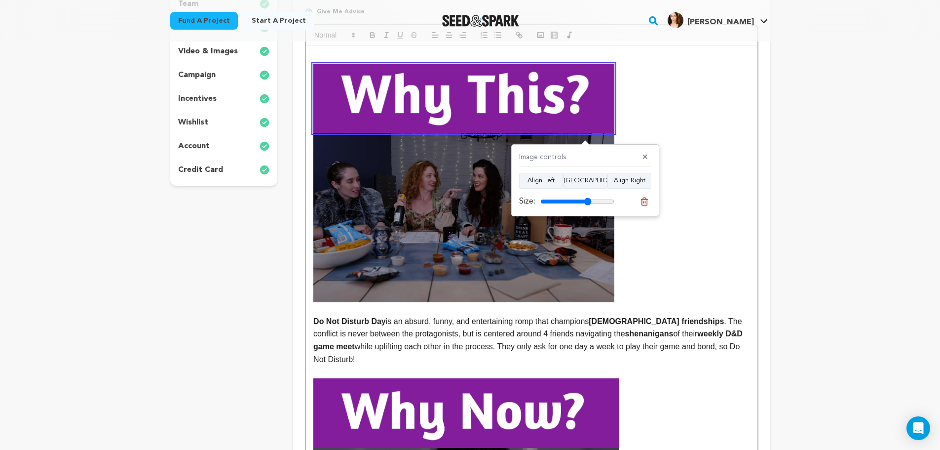
drag, startPoint x: 606, startPoint y: 203, endPoint x: 587, endPoint y: 210, distance: 20.4
type input "69"
click at [587, 205] on input "range" at bounding box center [577, 201] width 74 height 8
click at [696, 168] on strong at bounding box center [531, 183] width 436 height 238
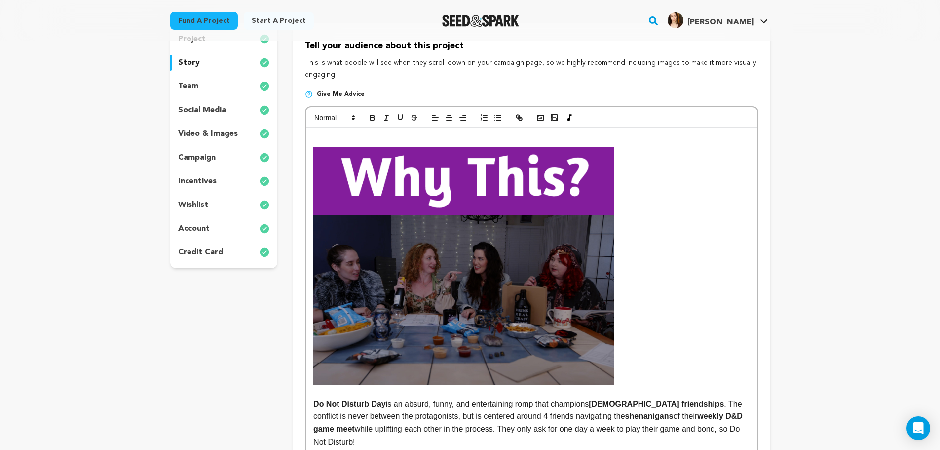
scroll to position [74, 0]
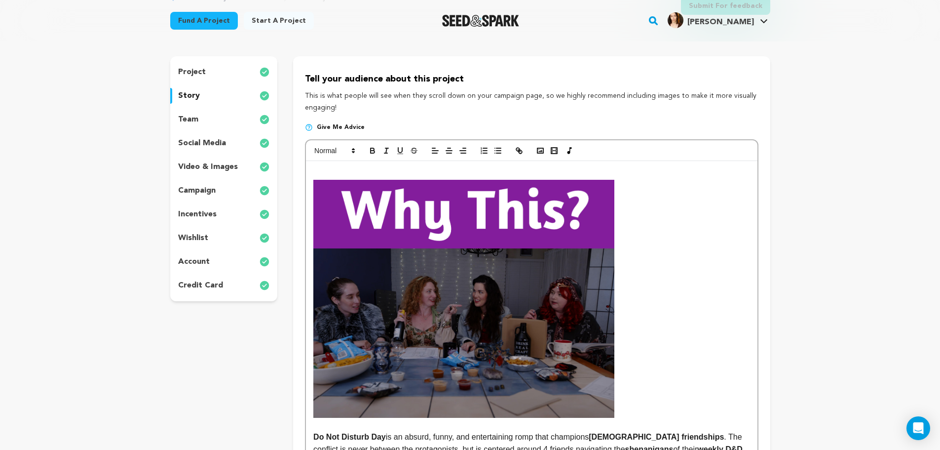
click at [330, 169] on p at bounding box center [531, 173] width 436 height 13
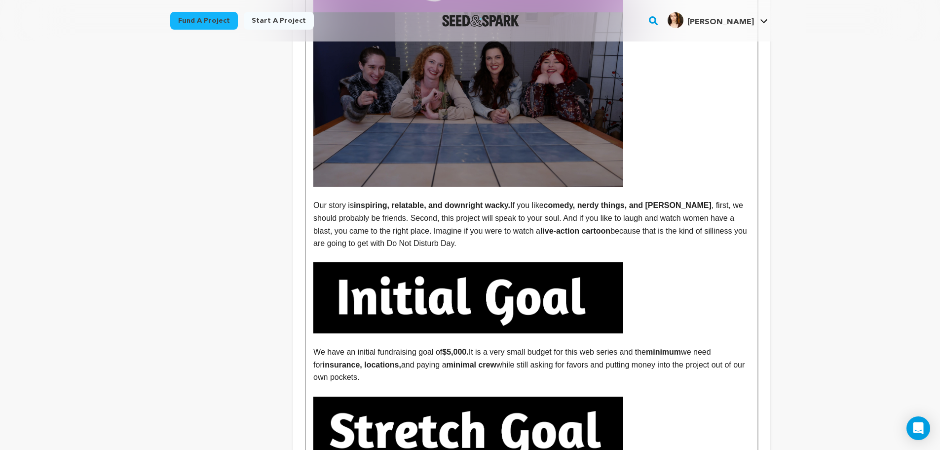
scroll to position [949, 0]
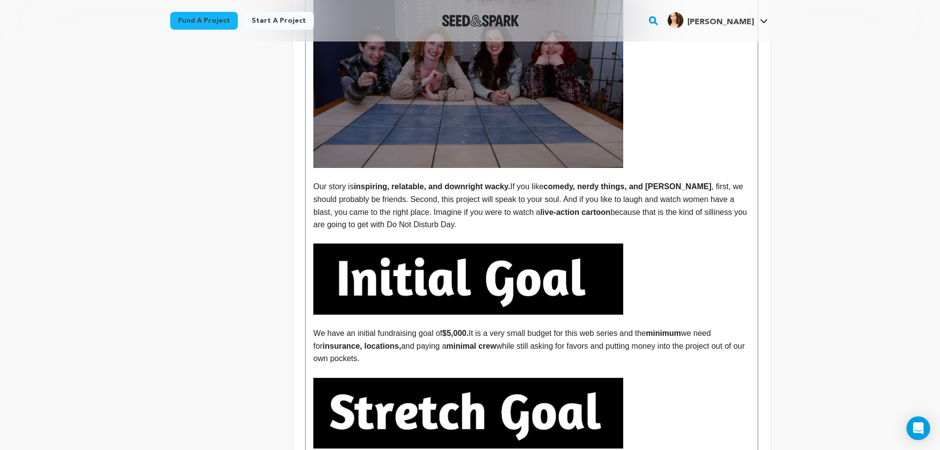
click at [516, 278] on img at bounding box center [468, 278] width 310 height 71
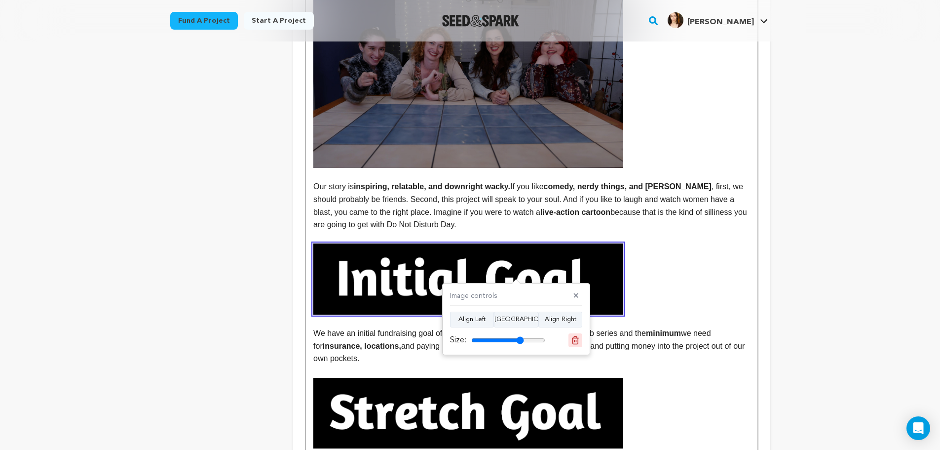
click at [578, 337] on icon at bounding box center [575, 340] width 9 height 9
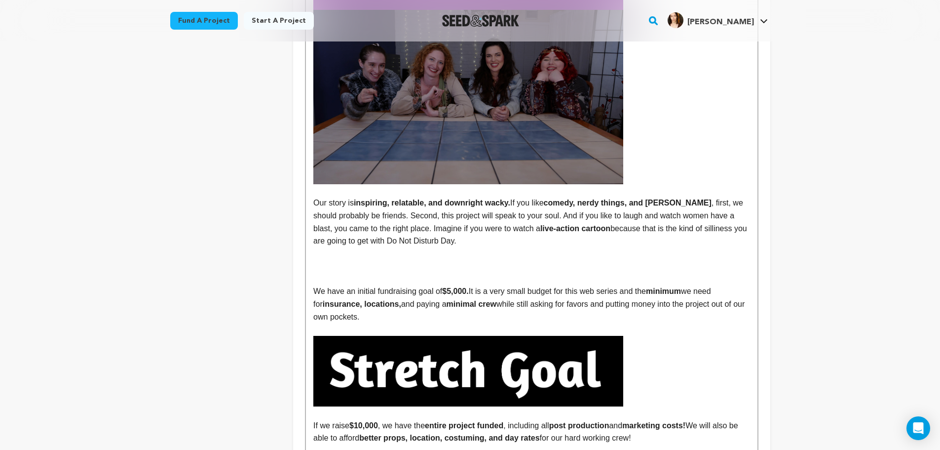
scroll to position [956, 0]
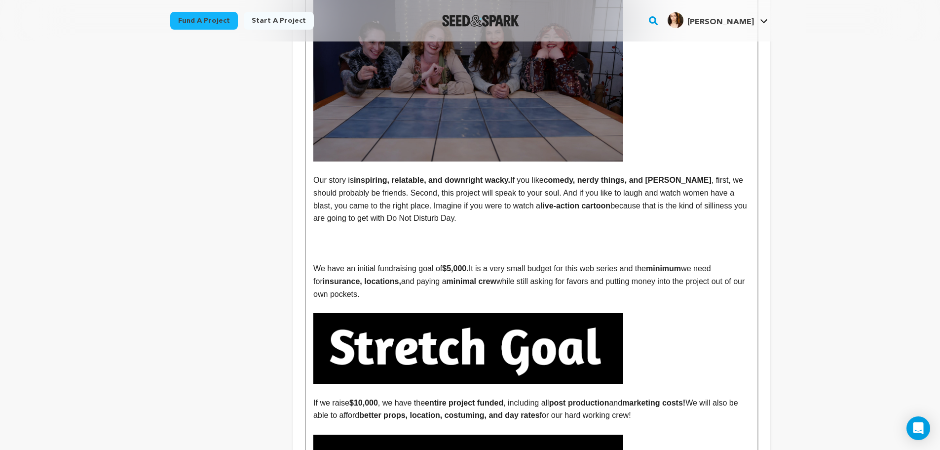
click at [456, 237] on p at bounding box center [531, 243] width 436 height 13
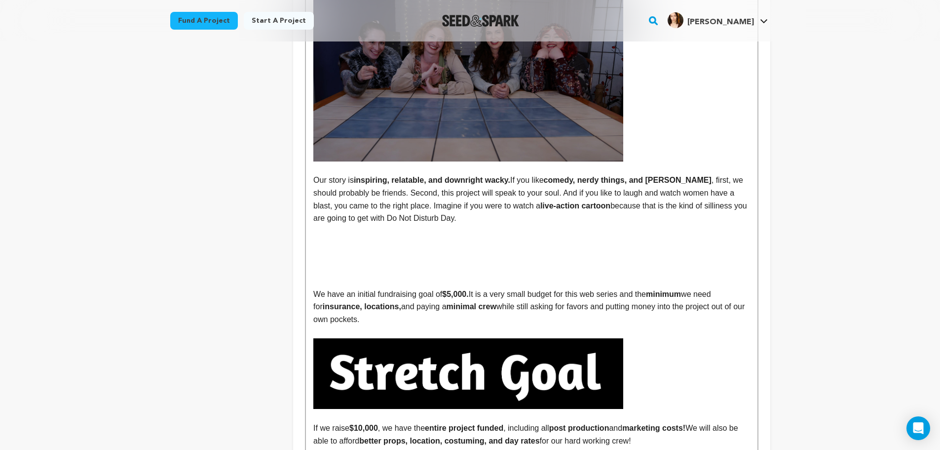
click at [375, 250] on p at bounding box center [531, 256] width 436 height 13
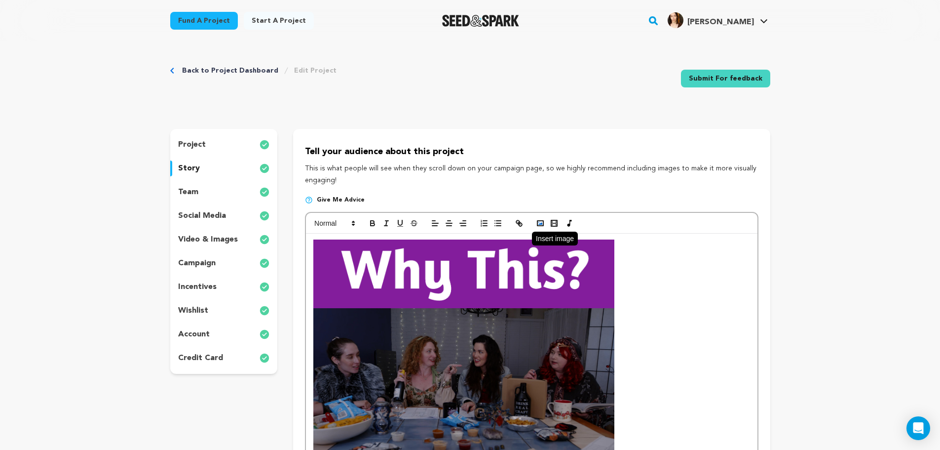
click at [543, 222] on icon "button" at bounding box center [540, 223] width 9 height 9
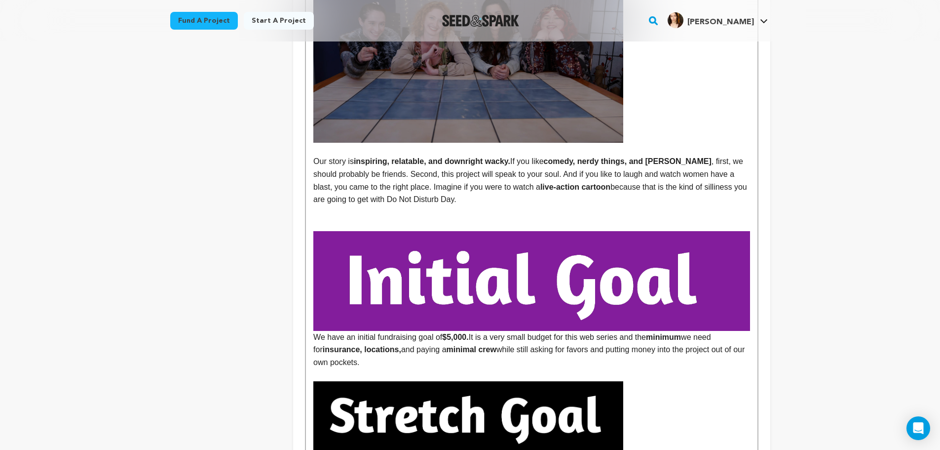
click at [482, 254] on img at bounding box center [531, 281] width 436 height 100
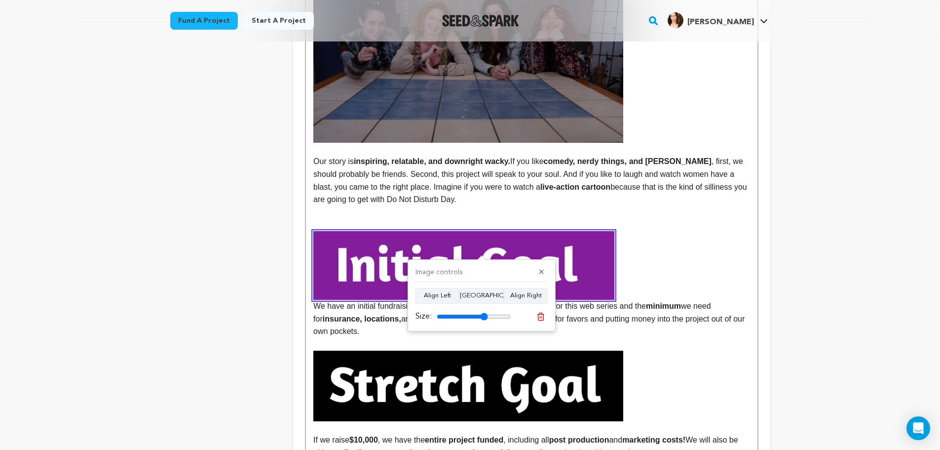
drag, startPoint x: 507, startPoint y: 317, endPoint x: 484, endPoint y: 319, distance: 22.8
type input "69"
click at [484, 319] on input "range" at bounding box center [474, 316] width 74 height 8
drag, startPoint x: 652, startPoint y: 240, endPoint x: 634, endPoint y: 231, distance: 20.1
click at [652, 239] on p "We have an initial fundraising goal of $5,000. It is a very small budget for th…" at bounding box center [531, 284] width 436 height 107
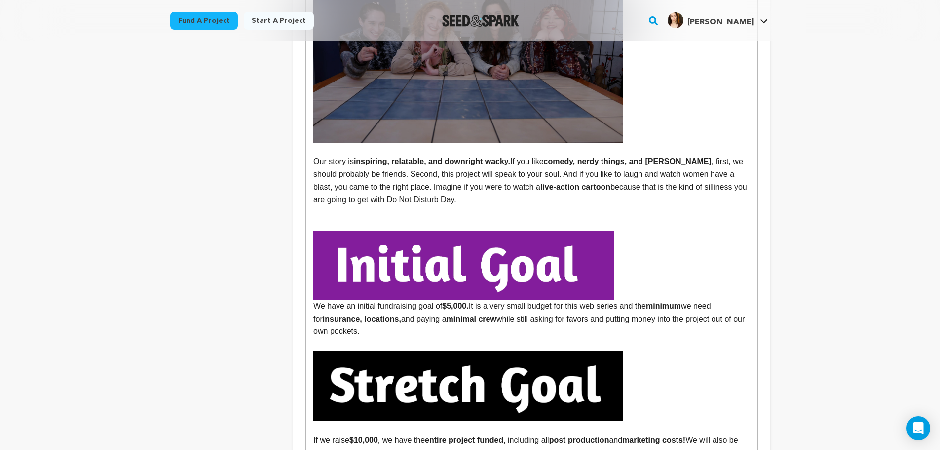
click at [506, 218] on p at bounding box center [531, 224] width 436 height 13
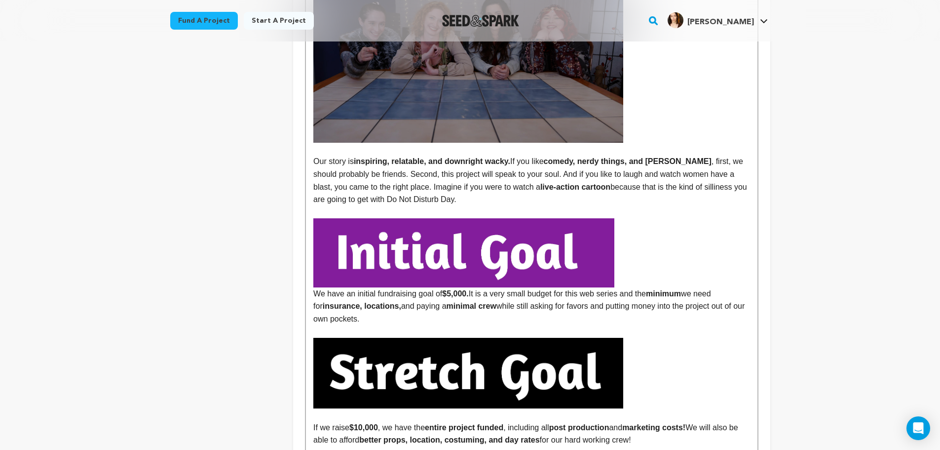
click at [635, 256] on p "We have an initial fundraising goal of $5,000. It is a very small budget for th…" at bounding box center [531, 271] width 436 height 107
click at [629, 264] on p "We have an initial fundraising goal of $5,000. It is a very small budget for th…" at bounding box center [531, 271] width 436 height 107
click at [630, 261] on p at bounding box center [531, 252] width 436 height 69
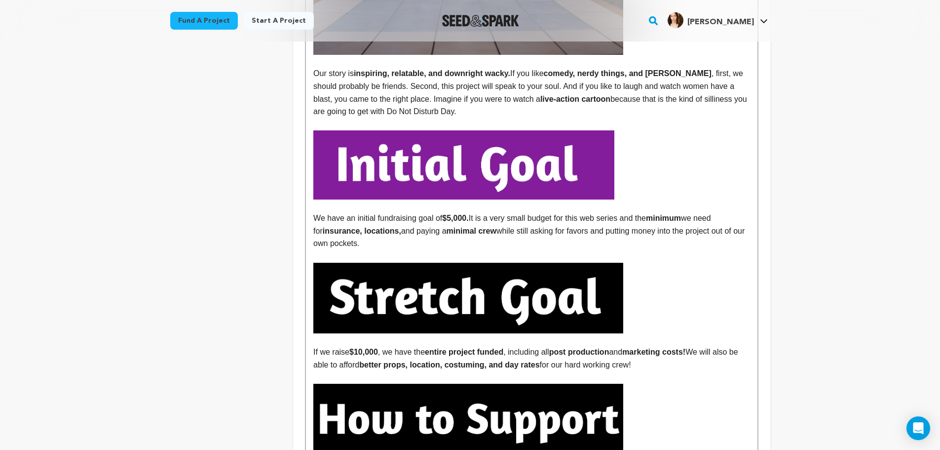
scroll to position [1073, 0]
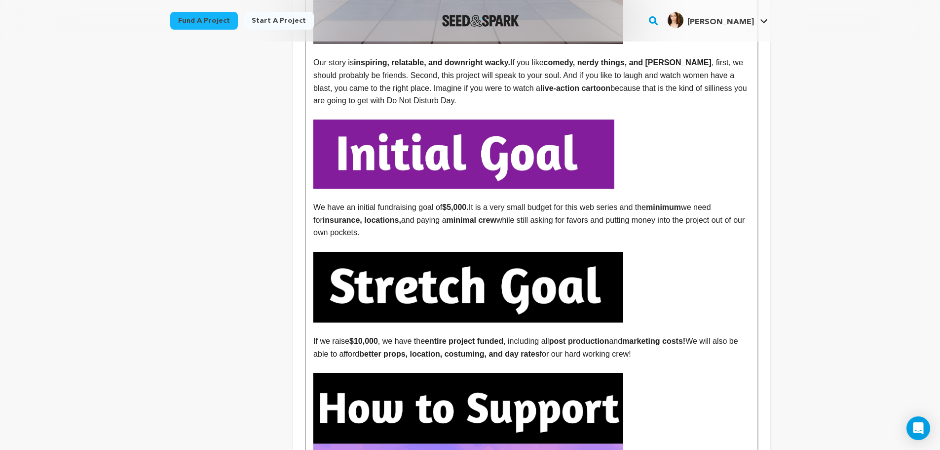
click at [375, 225] on p "We have an initial fundraising goal of $5,000. It is a very small budget for th…" at bounding box center [531, 220] width 436 height 38
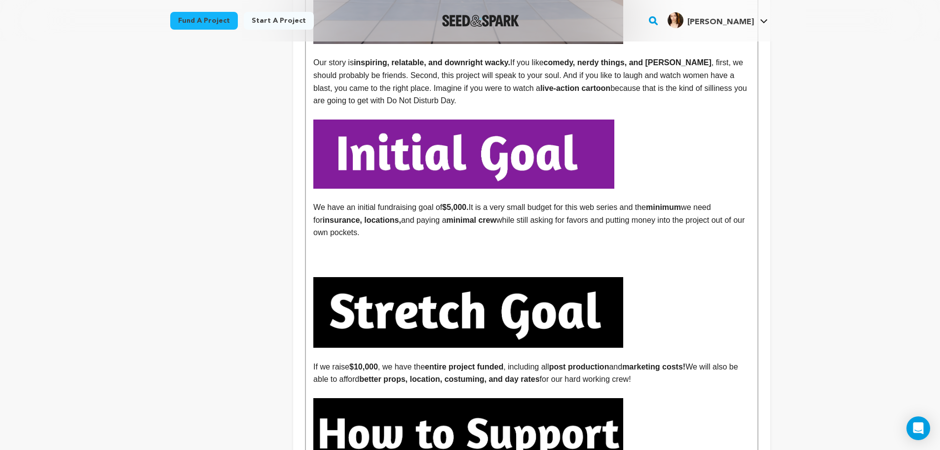
click at [661, 307] on p at bounding box center [531, 312] width 436 height 71
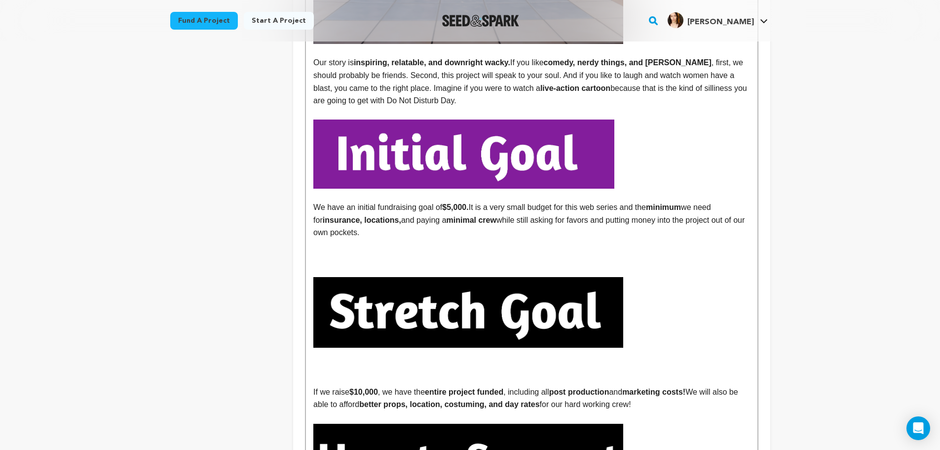
click at [514, 304] on img at bounding box center [468, 312] width 310 height 71
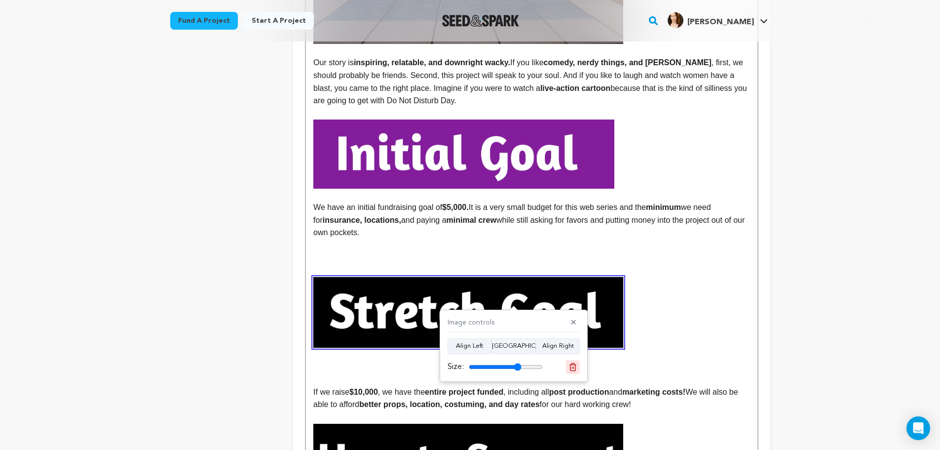
click at [578, 365] on button at bounding box center [573, 367] width 14 height 14
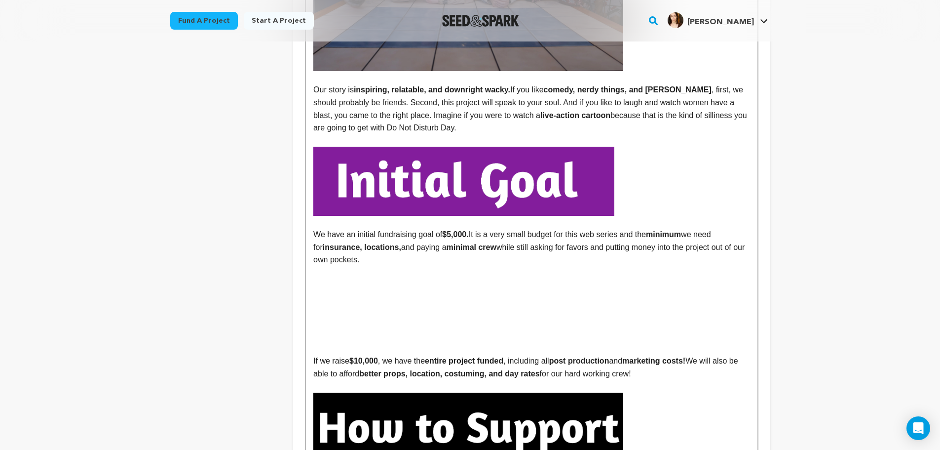
scroll to position [1008, 0]
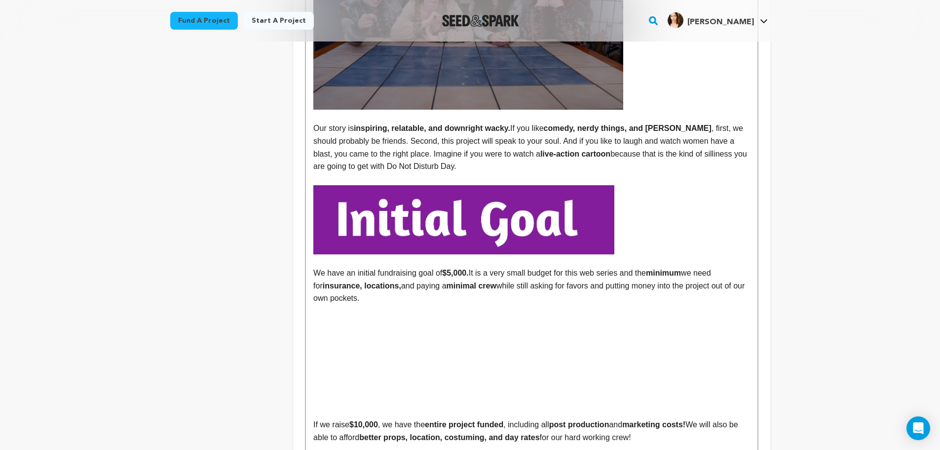
click at [443, 342] on p at bounding box center [531, 348] width 436 height 13
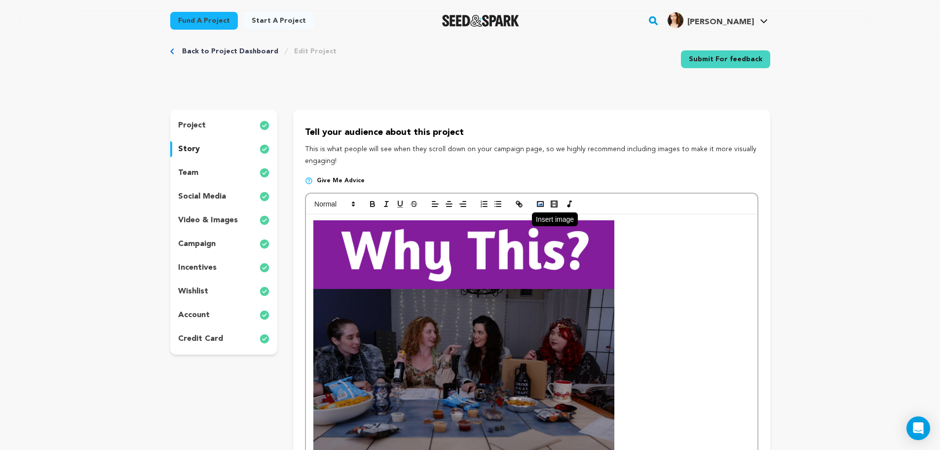
click at [539, 202] on rect "button" at bounding box center [540, 203] width 6 height 5
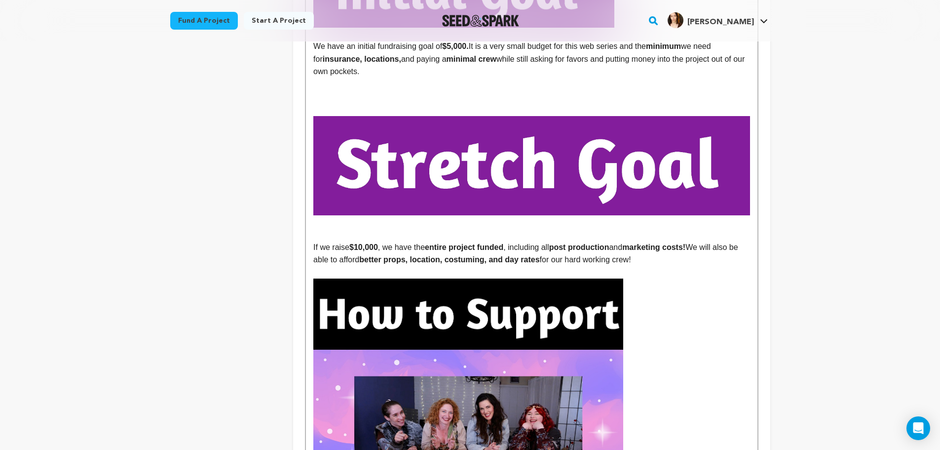
click at [633, 174] on img at bounding box center [531, 166] width 436 height 100
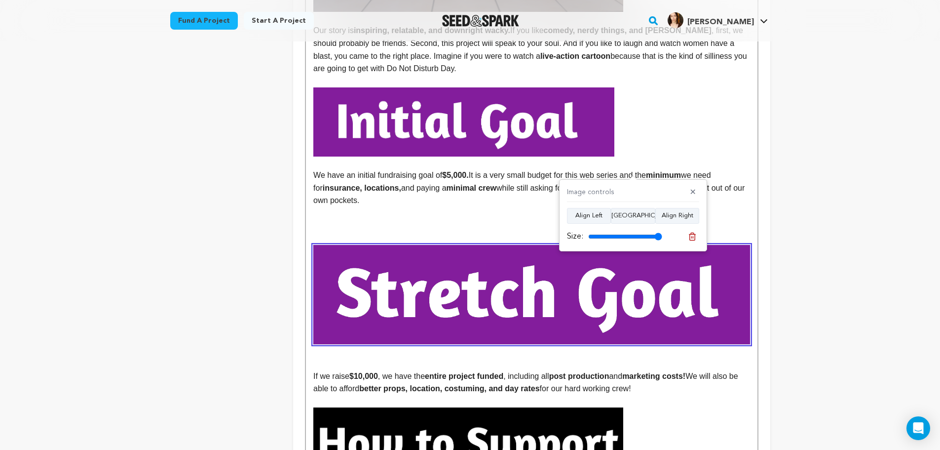
scroll to position [1103, 0]
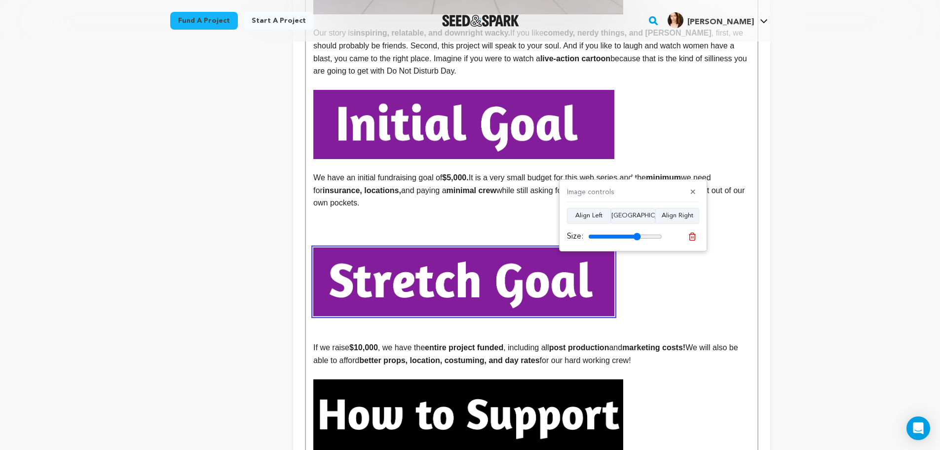
drag, startPoint x: 660, startPoint y: 235, endPoint x: 637, endPoint y: 238, distance: 23.3
type input "71"
click at [637, 238] on input "range" at bounding box center [625, 236] width 74 height 8
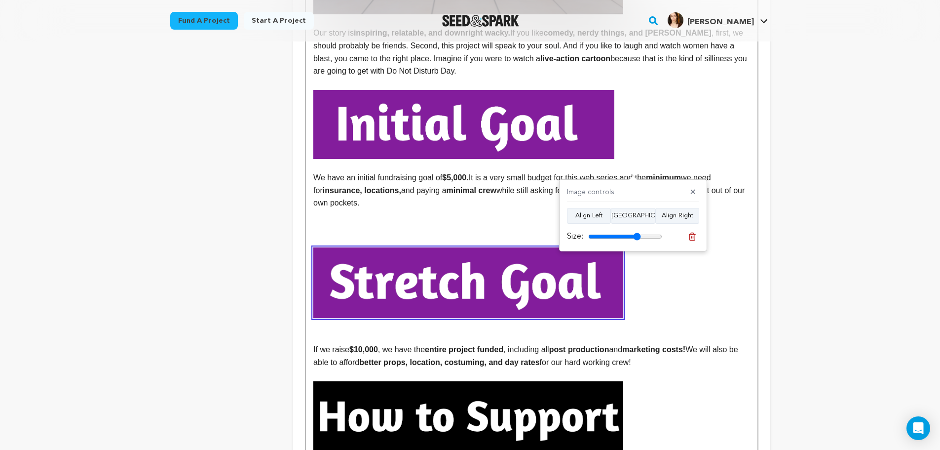
click at [679, 278] on p at bounding box center [531, 282] width 436 height 71
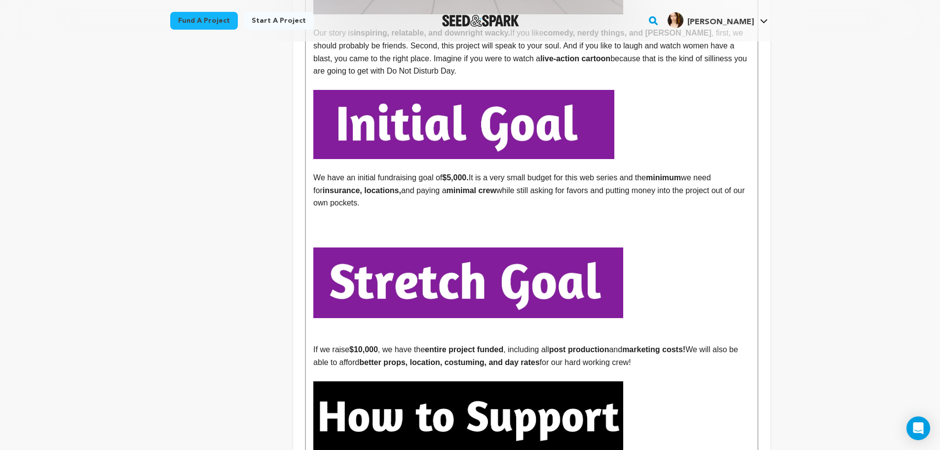
click at [609, 274] on img at bounding box center [468, 282] width 310 height 71
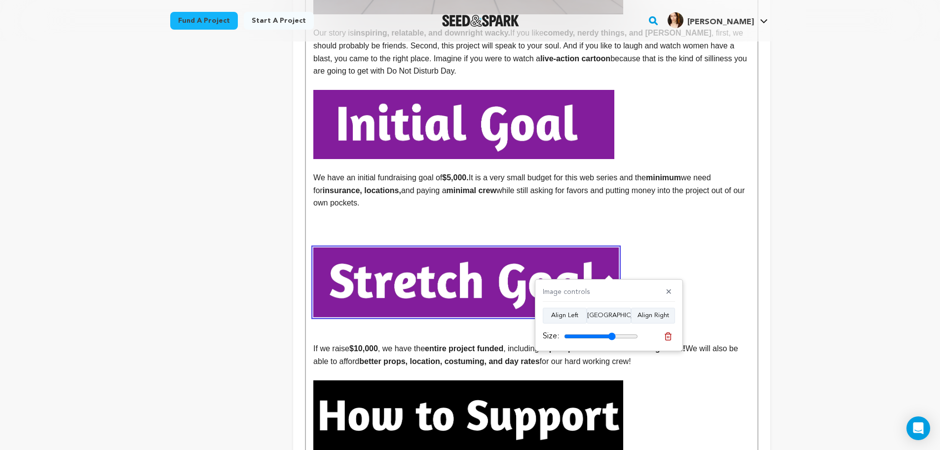
type input "70"
click at [612, 332] on input "range" at bounding box center [601, 336] width 74 height 8
click at [651, 234] on p at bounding box center [531, 240] width 436 height 13
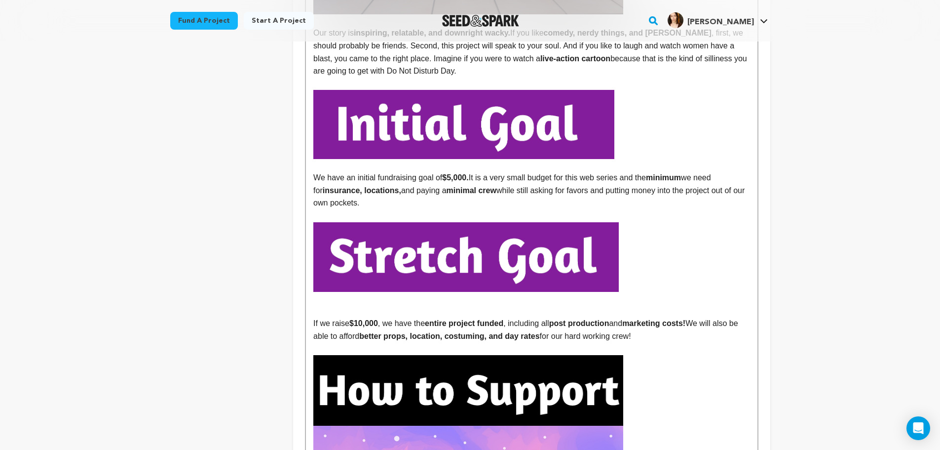
click at [496, 292] on p at bounding box center [531, 298] width 436 height 13
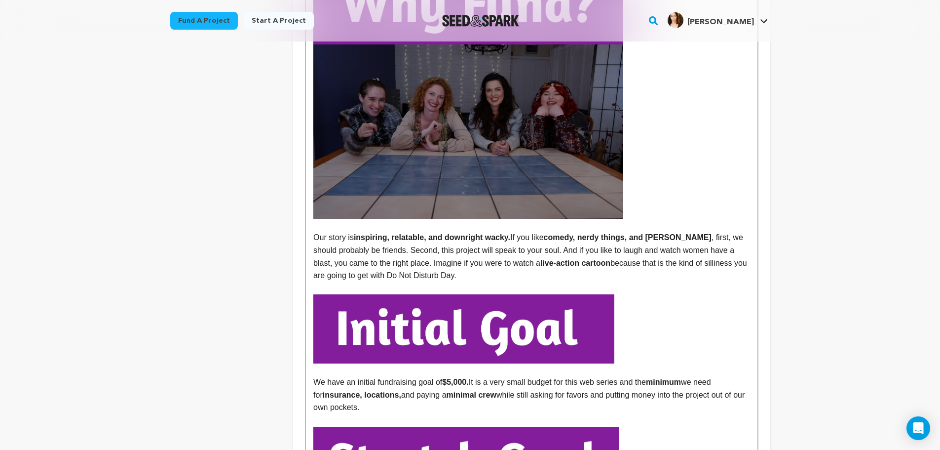
scroll to position [922, 0]
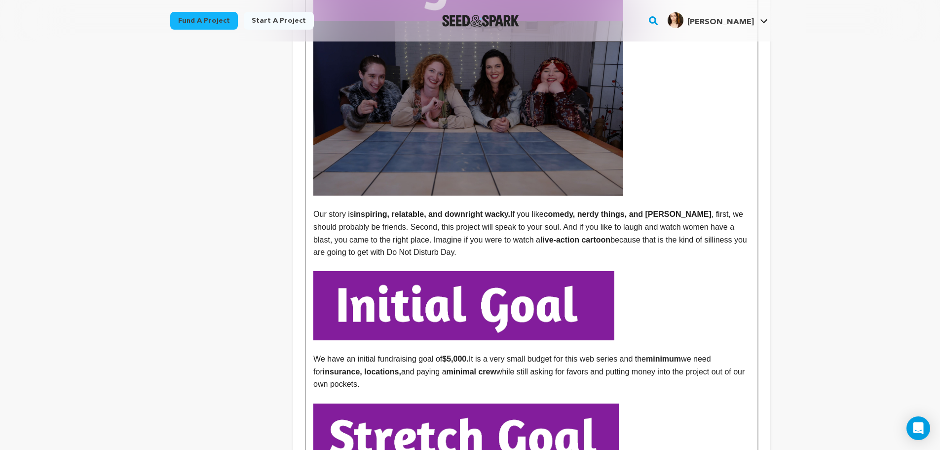
click at [594, 287] on img at bounding box center [463, 305] width 301 height 69
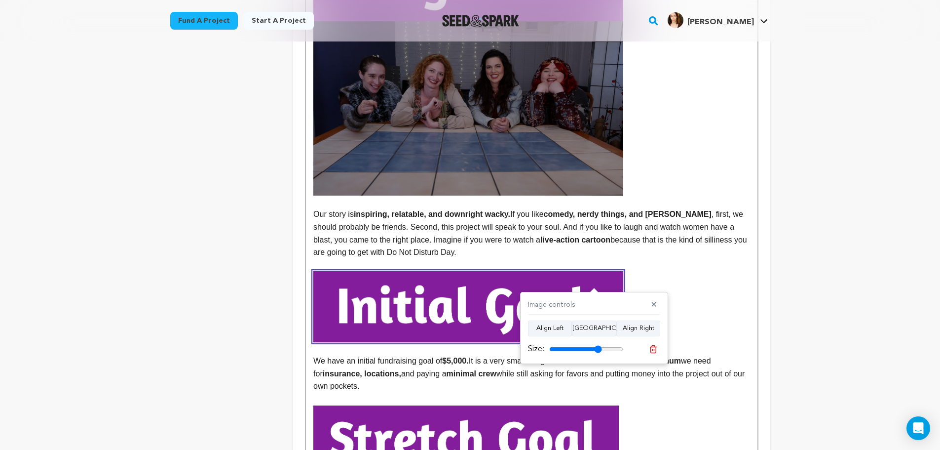
type input "71"
click at [598, 348] on input "range" at bounding box center [586, 349] width 74 height 8
drag, startPoint x: 687, startPoint y: 264, endPoint x: 679, endPoint y: 266, distance: 8.7
click at [687, 271] on p at bounding box center [531, 306] width 436 height 71
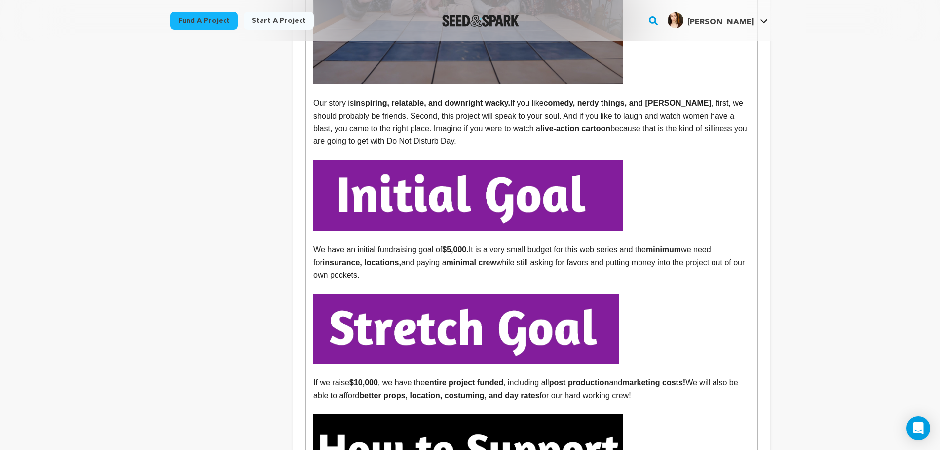
scroll to position [1070, 0]
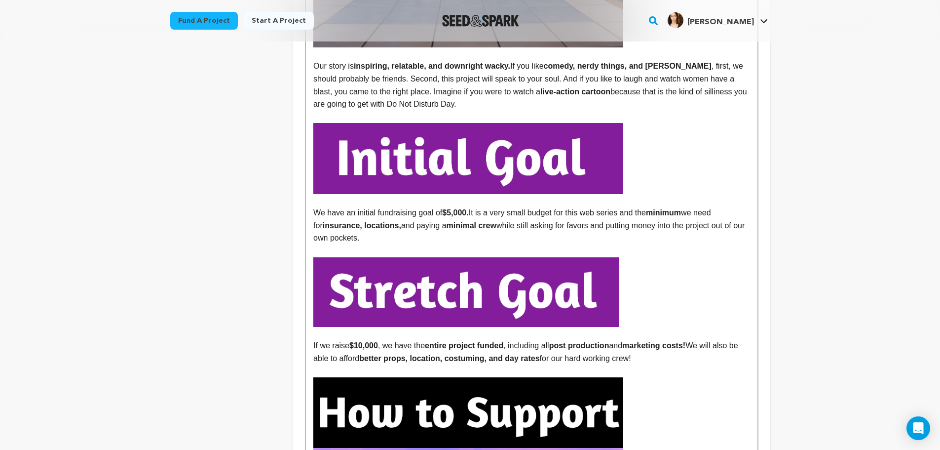
click at [595, 301] on img at bounding box center [465, 292] width 305 height 70
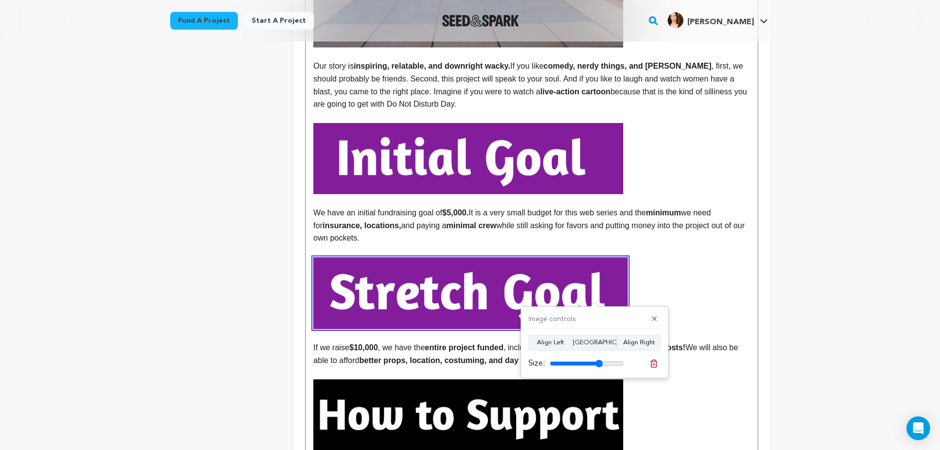
type input "72"
click at [599, 364] on input "range" at bounding box center [587, 363] width 74 height 8
drag, startPoint x: 715, startPoint y: 266, endPoint x: 710, endPoint y: 271, distance: 7.3
click at [711, 271] on p at bounding box center [531, 293] width 436 height 72
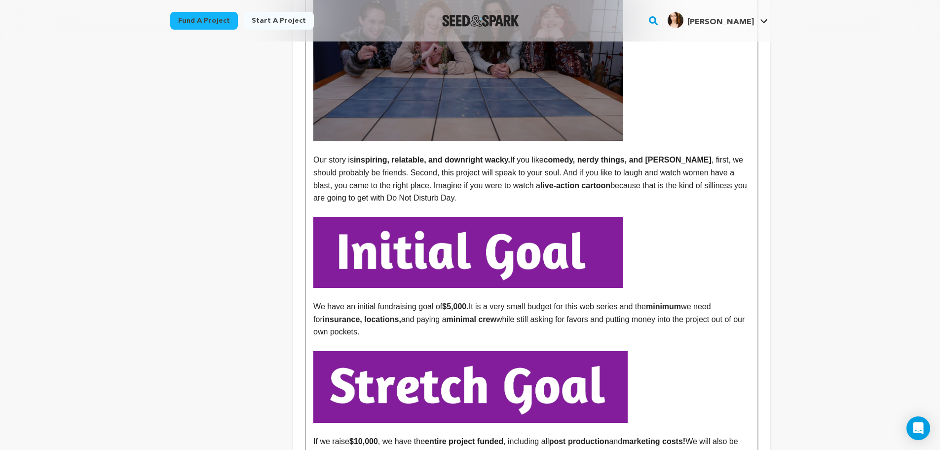
scroll to position [987, 0]
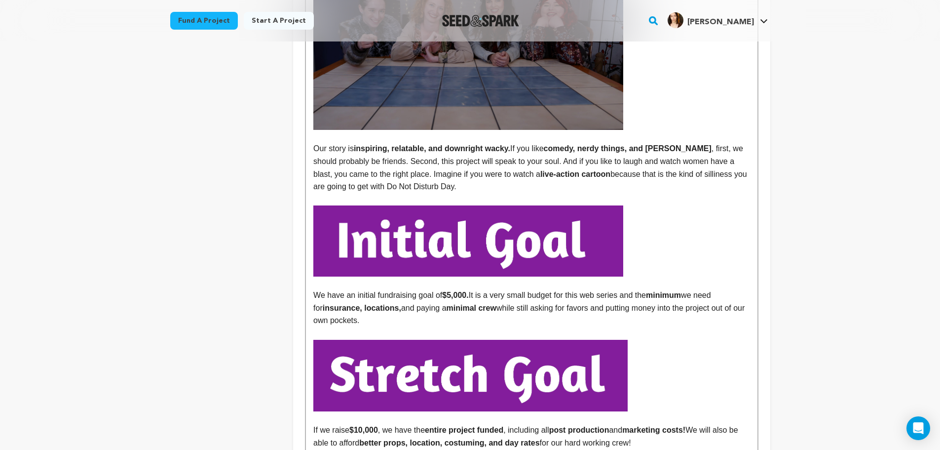
click at [612, 382] on img at bounding box center [470, 376] width 314 height 72
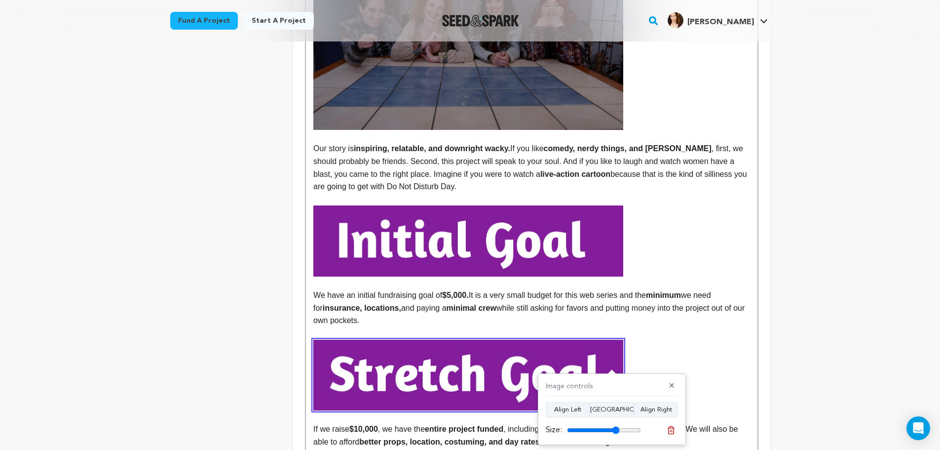
type input "71"
click at [615, 431] on input "range" at bounding box center [604, 430] width 74 height 8
click at [666, 343] on p at bounding box center [531, 375] width 436 height 71
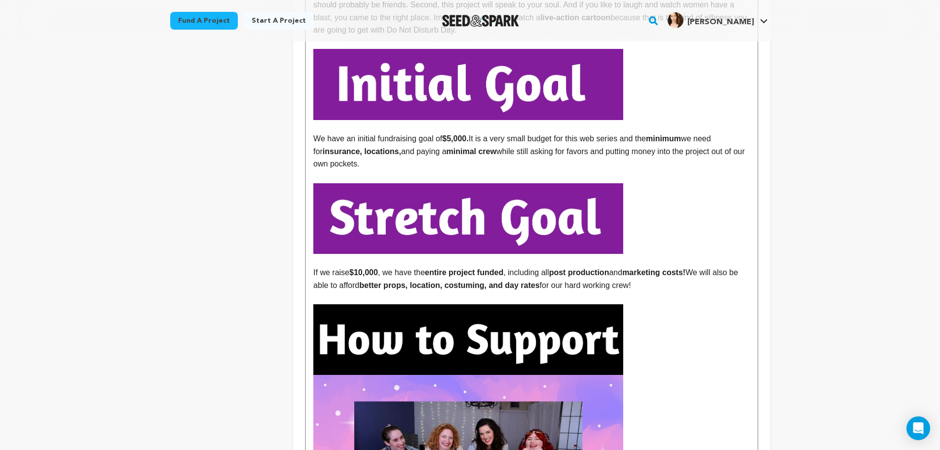
scroll to position [1152, 0]
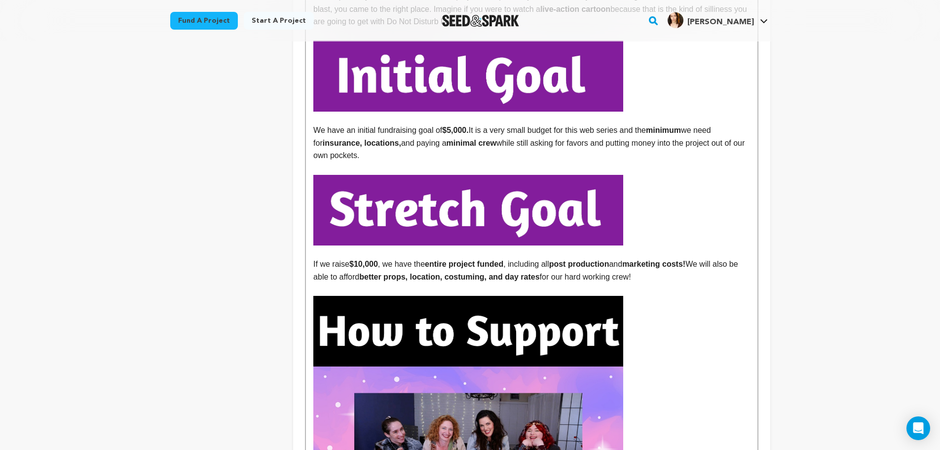
click at [638, 283] on p at bounding box center [531, 289] width 436 height 13
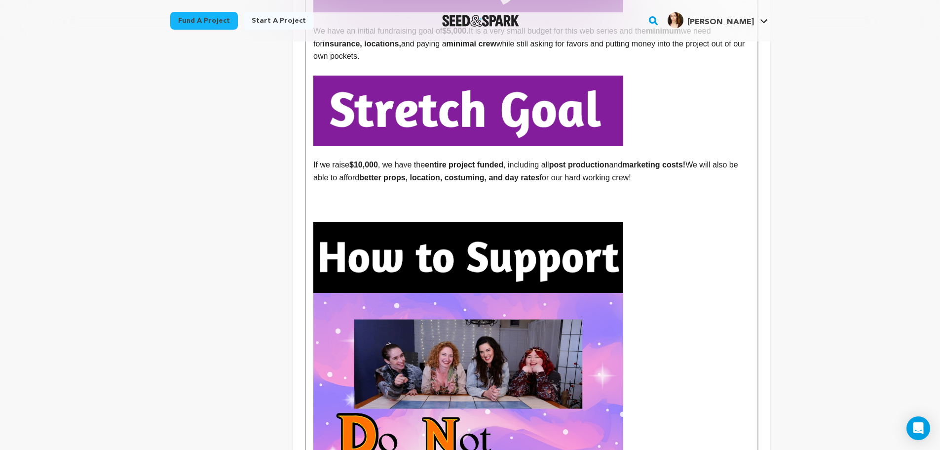
scroll to position [1350, 0]
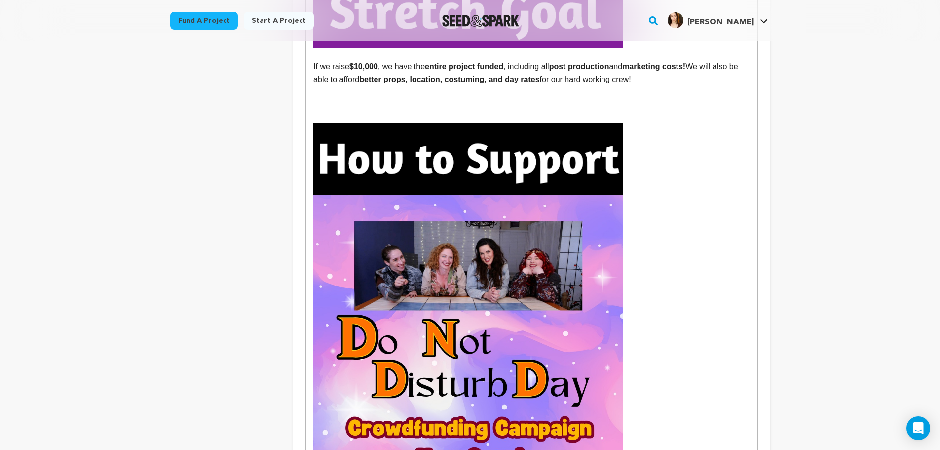
click at [653, 156] on p at bounding box center [531, 158] width 436 height 71
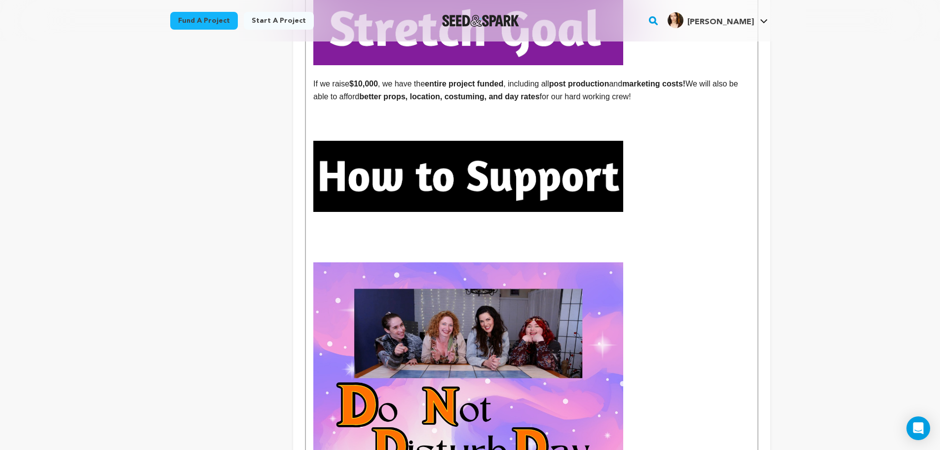
scroll to position [1300, 0]
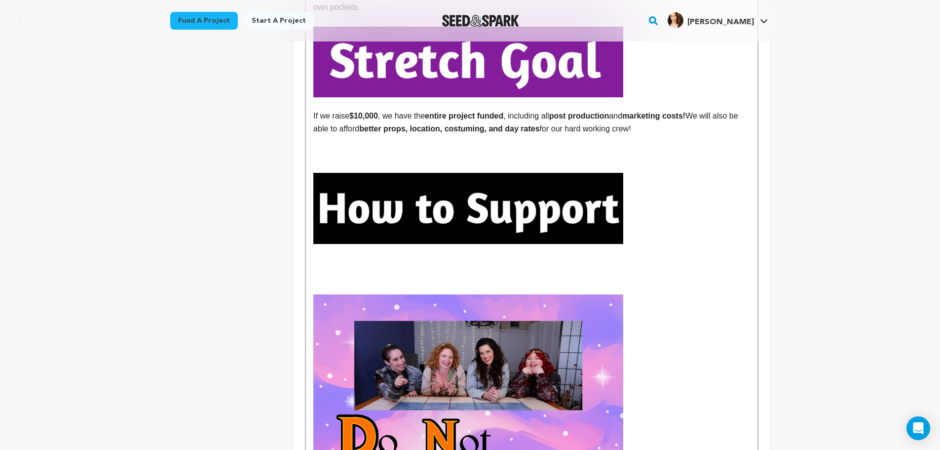
click at [478, 205] on img at bounding box center [468, 208] width 310 height 71
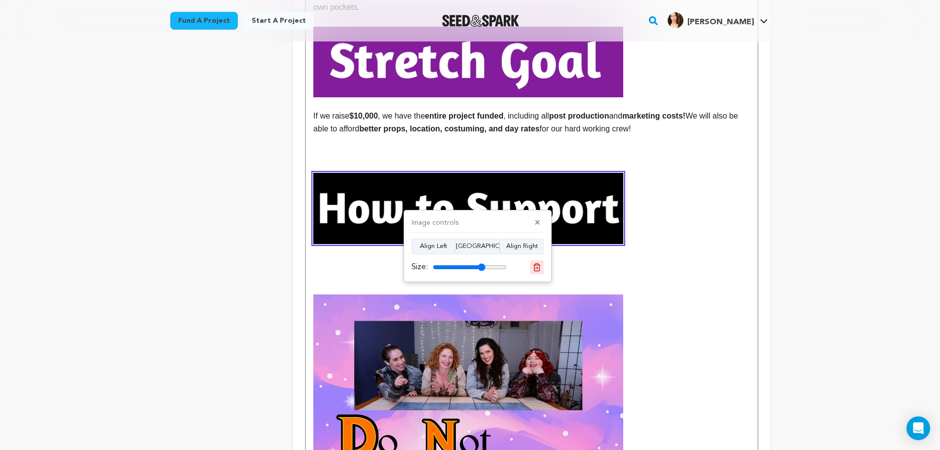
click at [541, 266] on button at bounding box center [537, 267] width 14 height 14
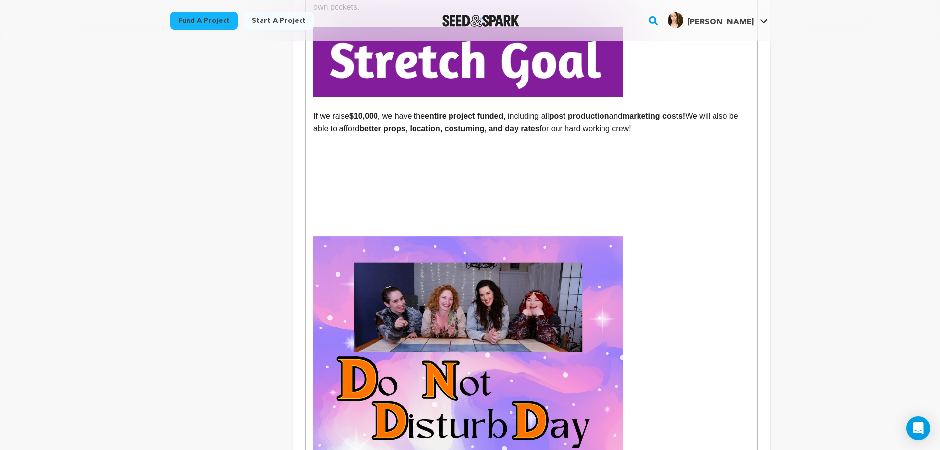
click at [495, 173] on p at bounding box center [531, 179] width 436 height 13
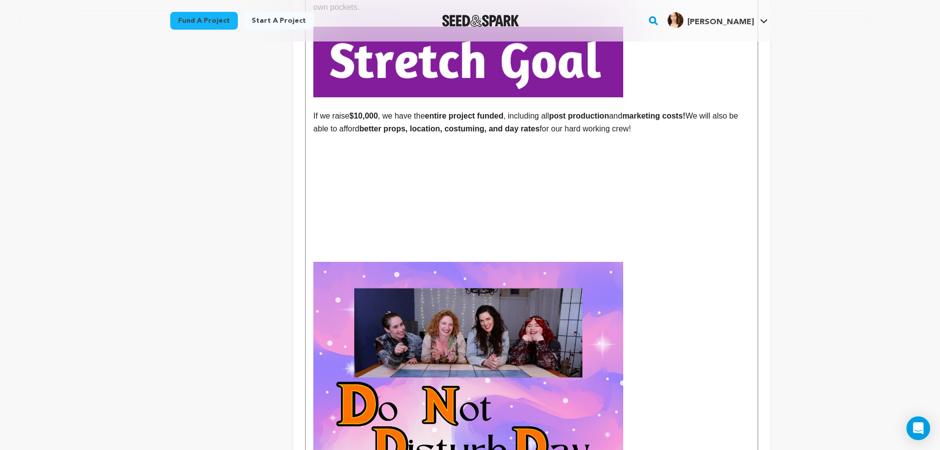
click at [470, 186] on p at bounding box center [531, 192] width 436 height 13
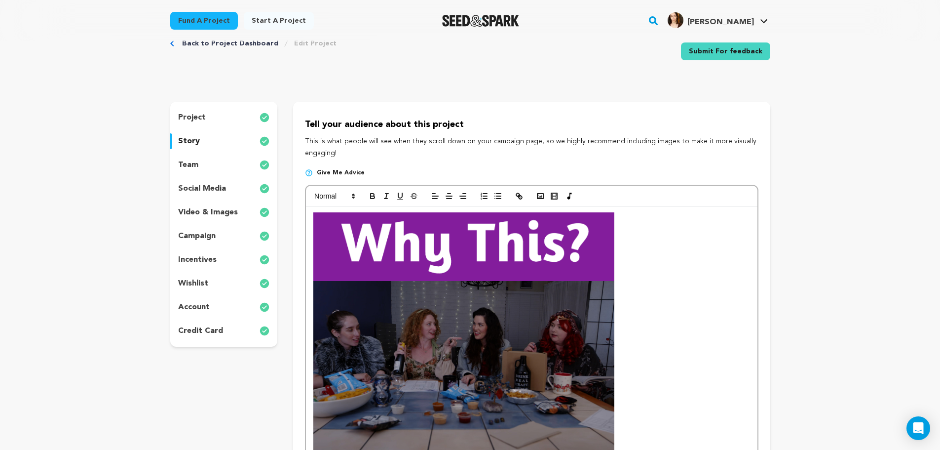
scroll to position [0, 0]
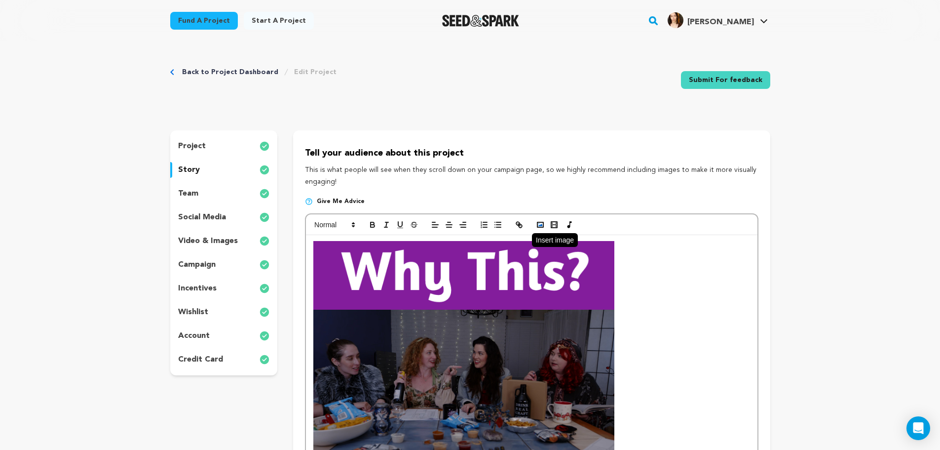
click at [543, 222] on rect "button" at bounding box center [540, 224] width 6 height 5
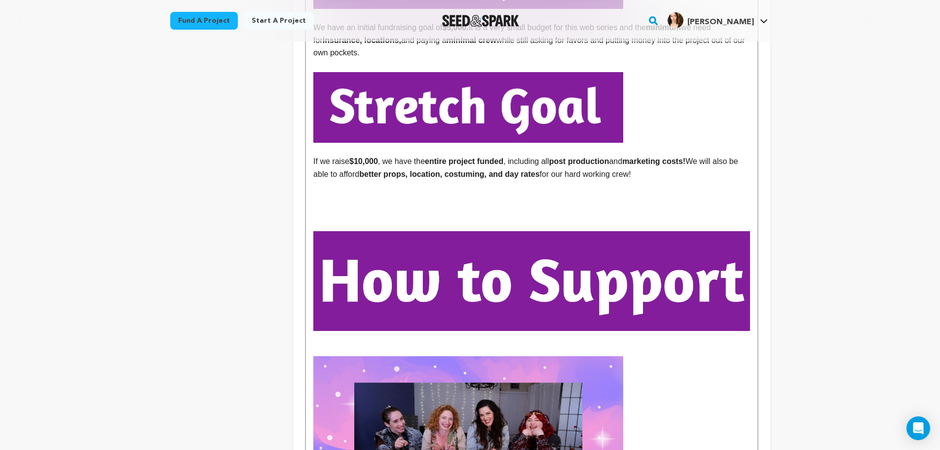
click at [387, 193] on p at bounding box center [531, 199] width 436 height 13
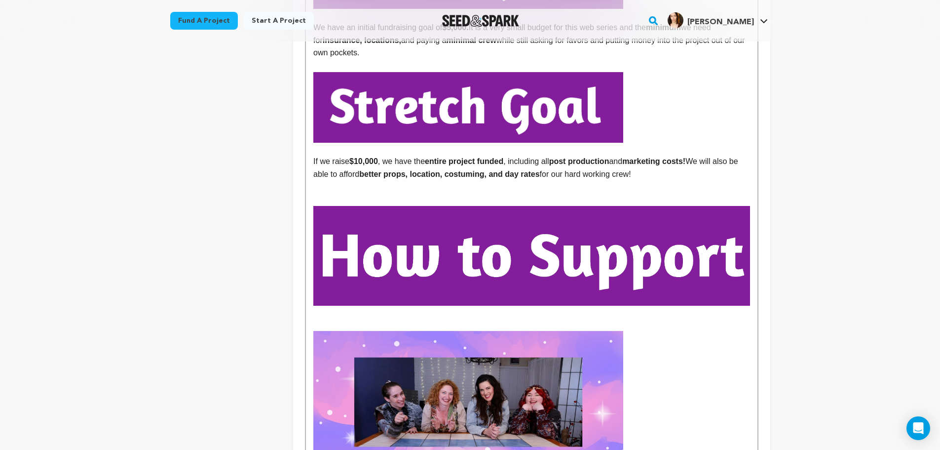
click at [446, 181] on p at bounding box center [531, 187] width 436 height 13
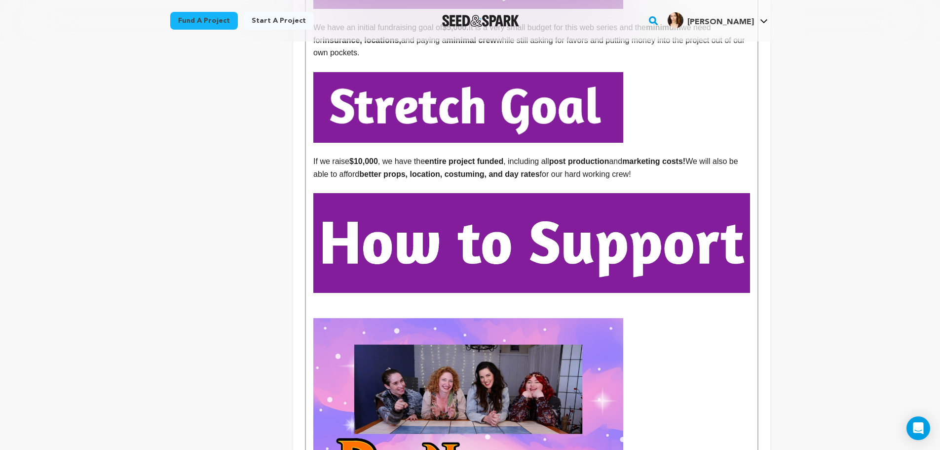
click at [690, 243] on img at bounding box center [531, 243] width 436 height 100
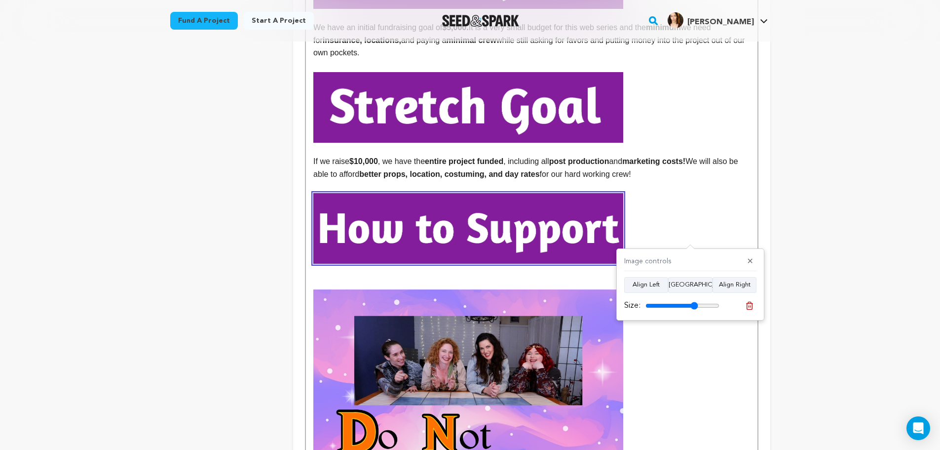
drag, startPoint x: 714, startPoint y: 305, endPoint x: 694, endPoint y: 307, distance: 19.8
type input "71"
click at [694, 307] on input "range" at bounding box center [682, 306] width 74 height 8
click at [655, 198] on p at bounding box center [531, 228] width 436 height 71
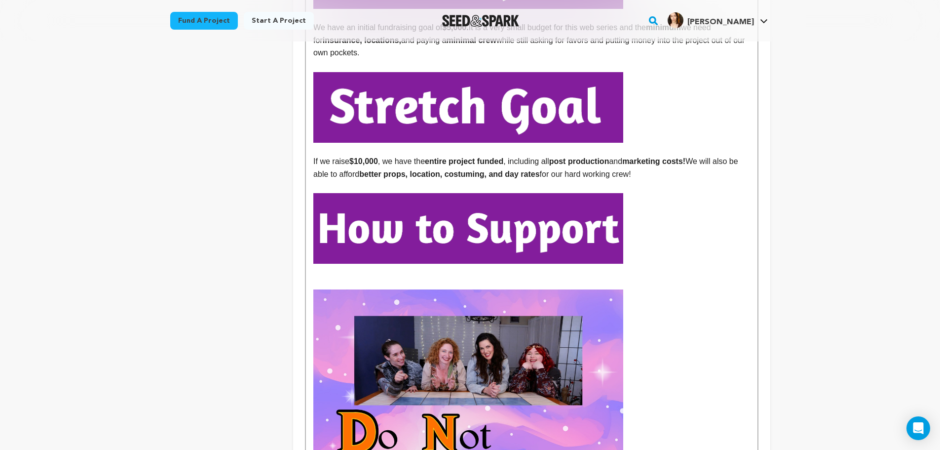
click at [514, 276] on p at bounding box center [531, 282] width 436 height 13
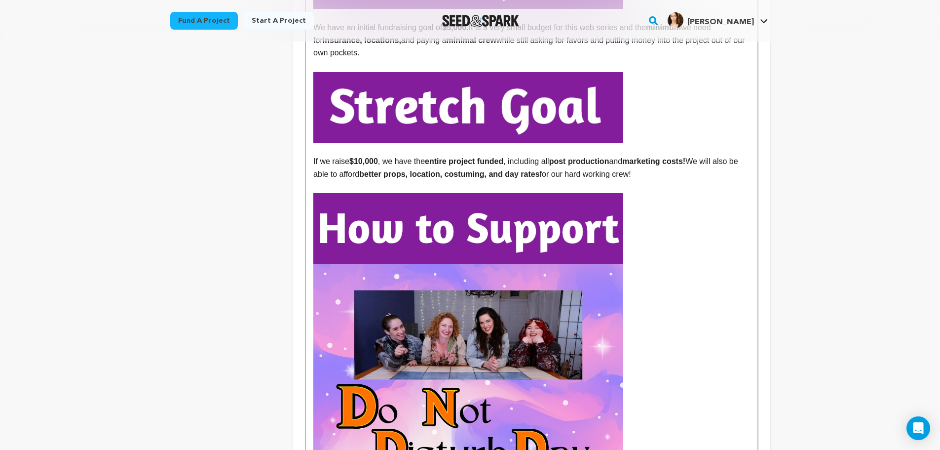
click at [676, 273] on p at bounding box center [531, 419] width 436 height 310
click at [616, 113] on img at bounding box center [468, 107] width 310 height 71
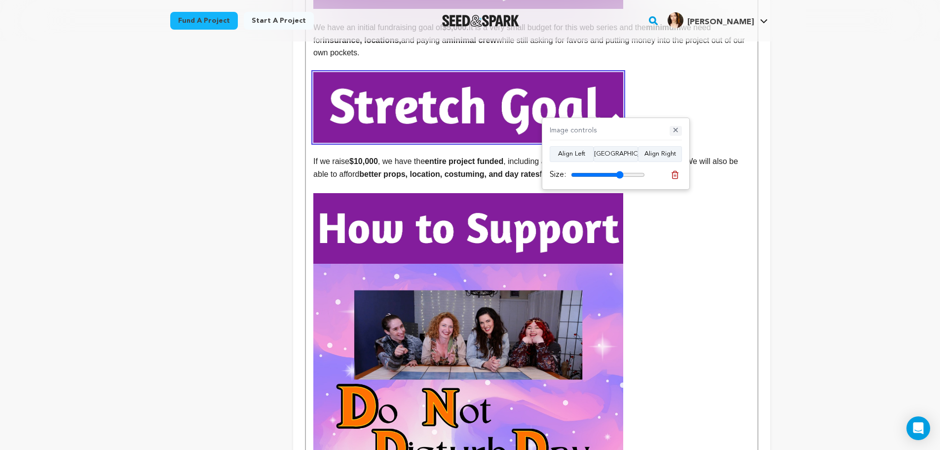
click at [681, 132] on button "✕" at bounding box center [676, 131] width 12 height 10
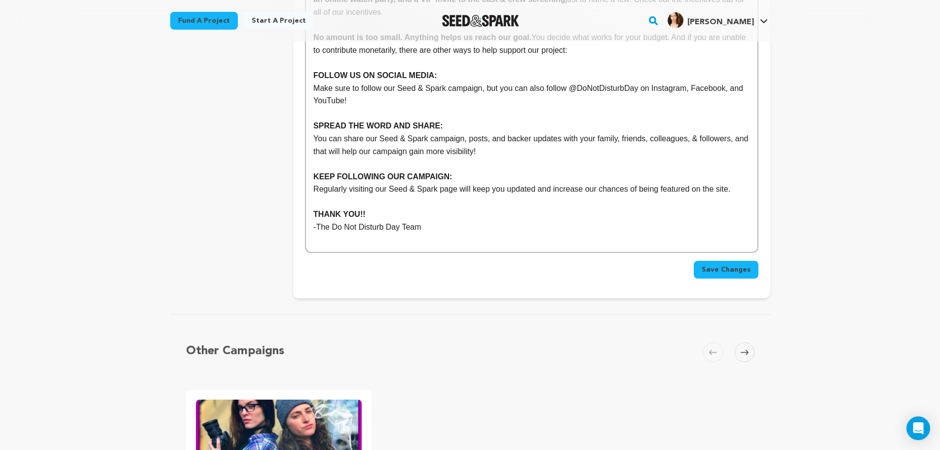
scroll to position [1979, 0]
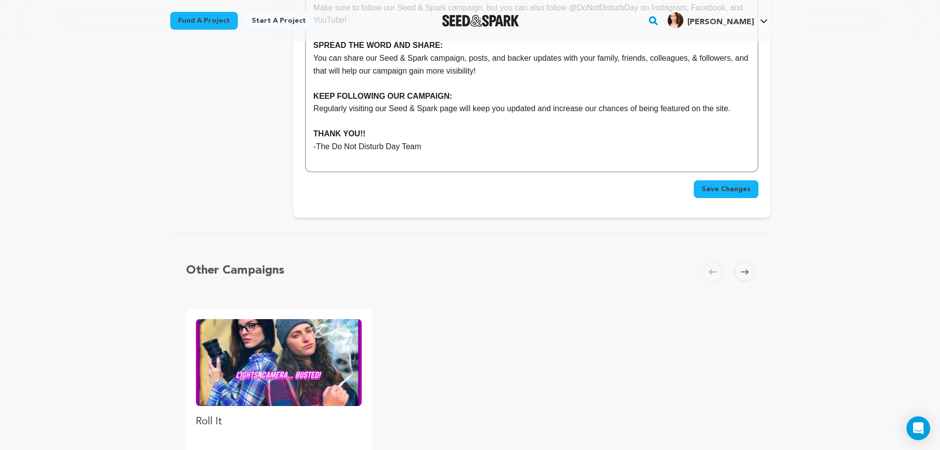
click at [725, 180] on button "Save Changes" at bounding box center [726, 189] width 65 height 18
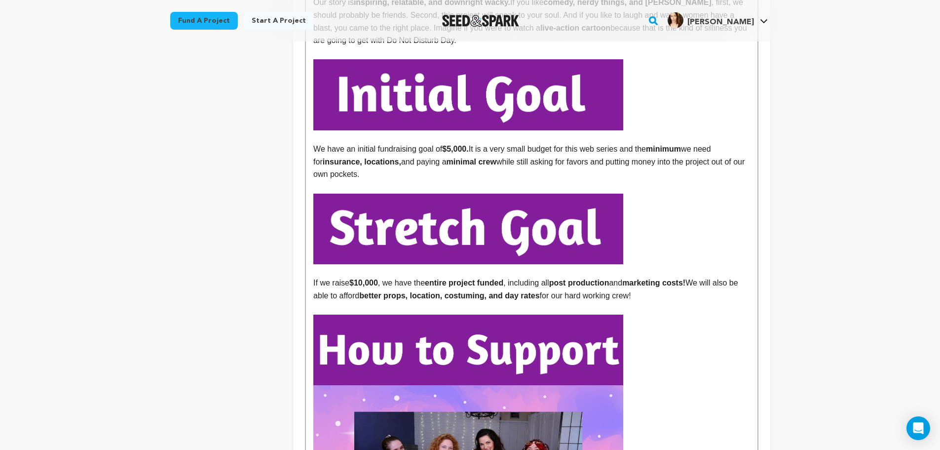
scroll to position [1135, 0]
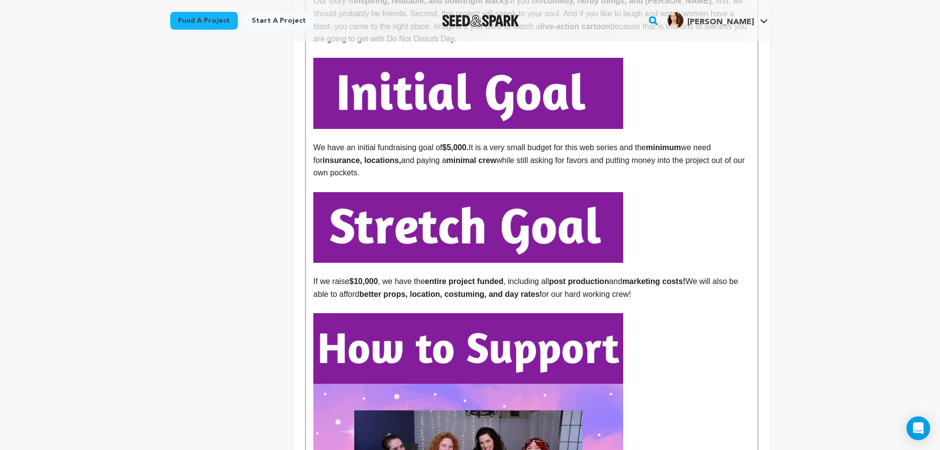
drag, startPoint x: 391, startPoint y: 161, endPoint x: 300, endPoint y: 135, distance: 94.8
click at [300, 135] on div "Tell your audience about this project This is what people will see when they sc…" at bounding box center [531, 28] width 477 height 2066
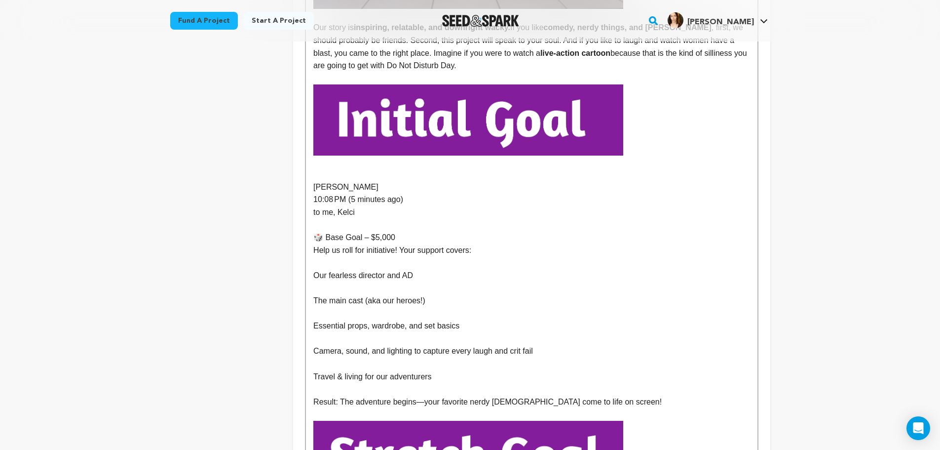
scroll to position [1202, 0]
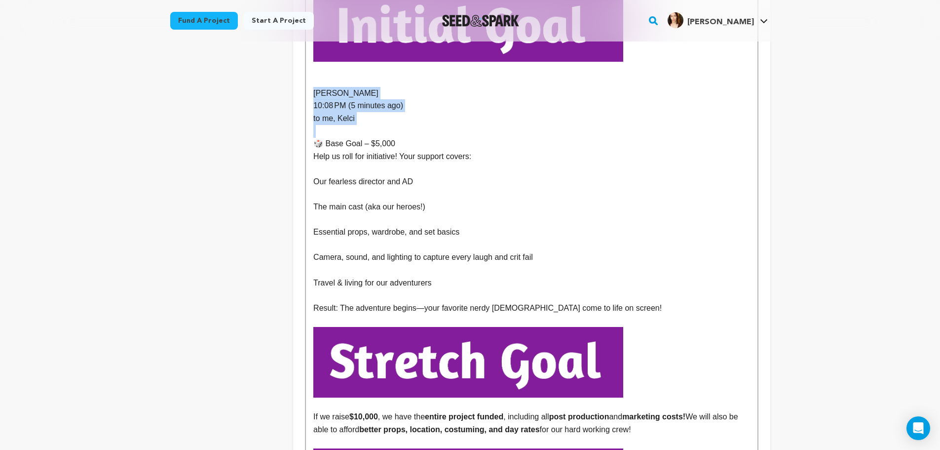
drag, startPoint x: 365, startPoint y: 116, endPoint x: 307, endPoint y: 86, distance: 65.5
click at [307, 86] on div "Do Not Disturb Day is an absurd, funny, and entertaining romp that champions fe…" at bounding box center [531, 91] width 451 height 2117
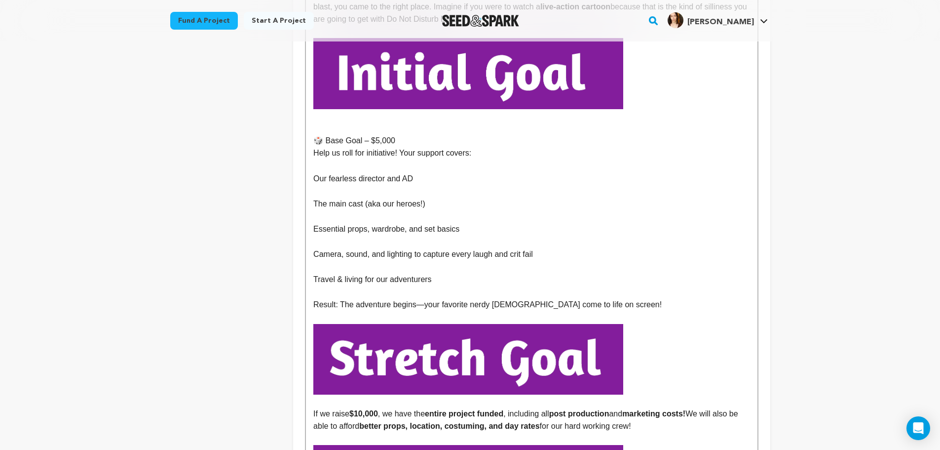
scroll to position [1153, 0]
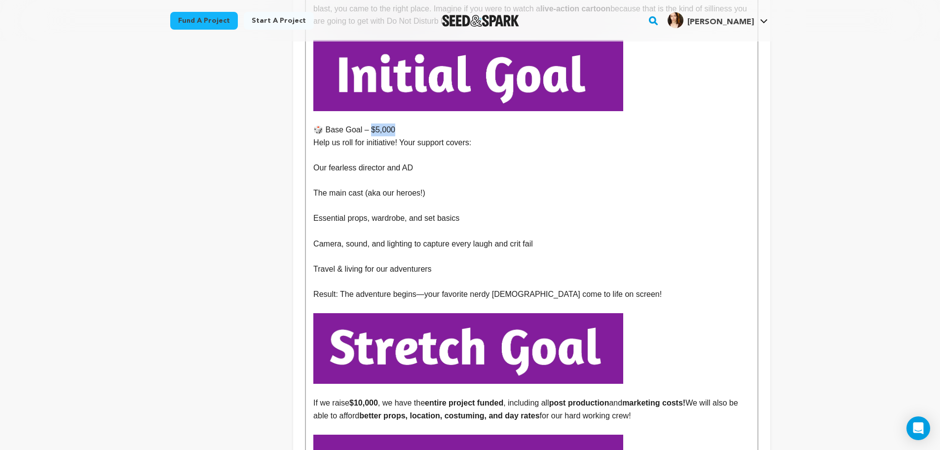
drag, startPoint x: 403, startPoint y: 114, endPoint x: 369, endPoint y: 114, distance: 34.0
click at [369, 123] on p "🎲 Base Goal – $5,000" at bounding box center [531, 129] width 436 height 13
click at [371, 149] on p at bounding box center [531, 155] width 436 height 13
drag, startPoint x: 436, startPoint y: 179, endPoint x: 299, endPoint y: 176, distance: 137.2
click at [299, 176] on div "Tell your audience about this project This is what people will see when they sc…" at bounding box center [531, 80] width 477 height 2205
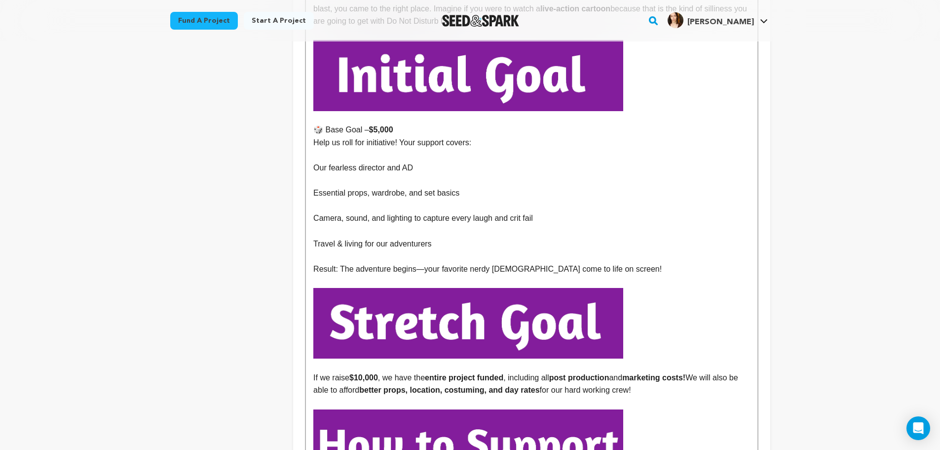
click at [316, 161] on p "Our fearless director and AD" at bounding box center [531, 167] width 436 height 13
click at [341, 174] on p at bounding box center [531, 180] width 436 height 13
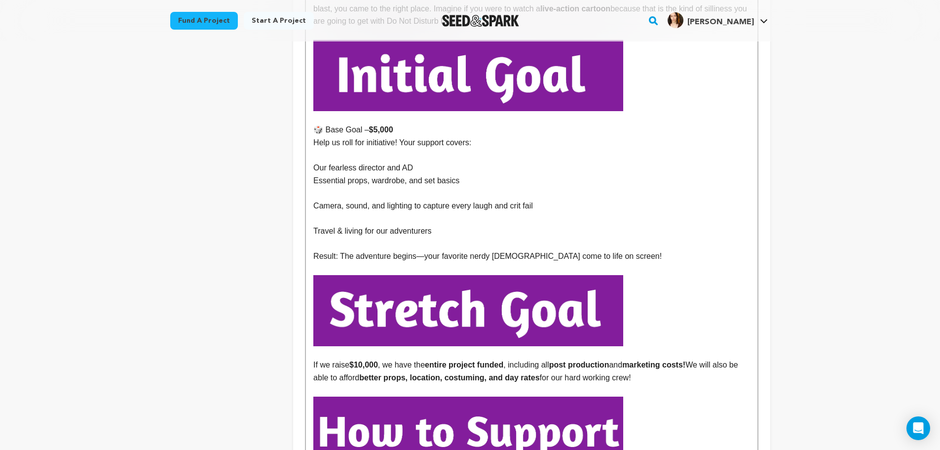
click at [334, 187] on p at bounding box center [531, 193] width 436 height 13
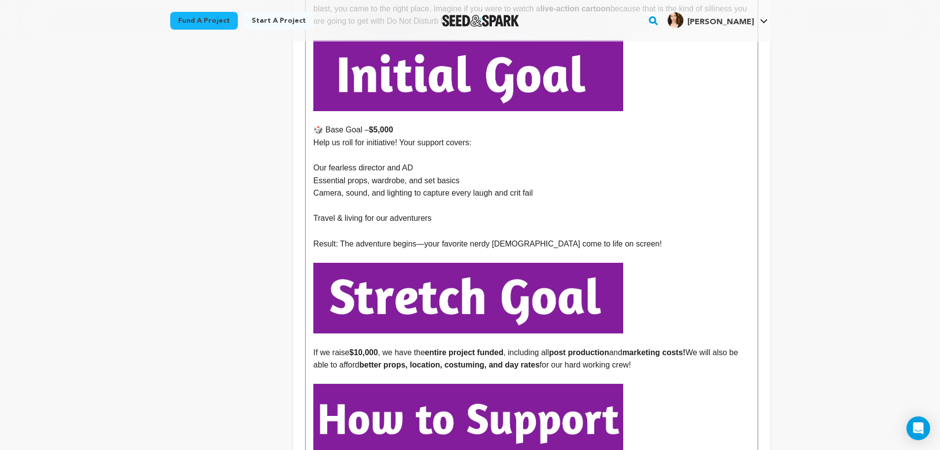
click at [341, 199] on p at bounding box center [531, 205] width 436 height 13
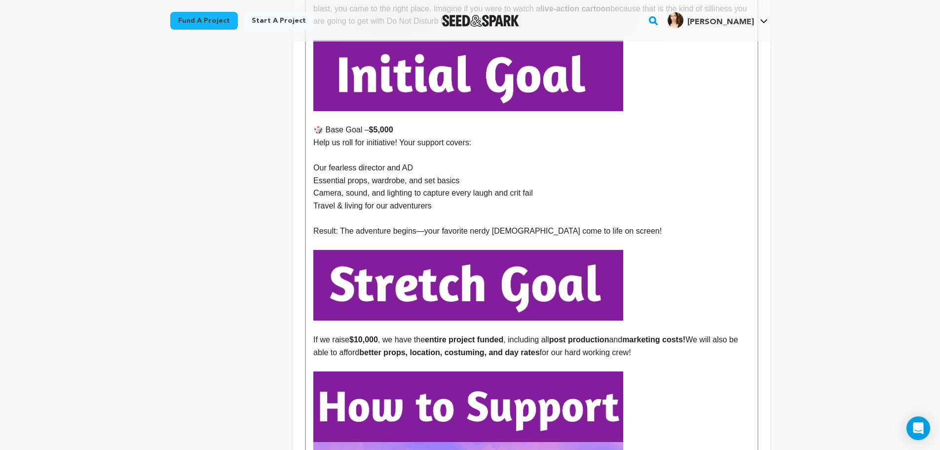
click at [422, 225] on p "Result: The adventure begins—your favorite nerdy ladies come to life on screen!" at bounding box center [531, 231] width 436 height 13
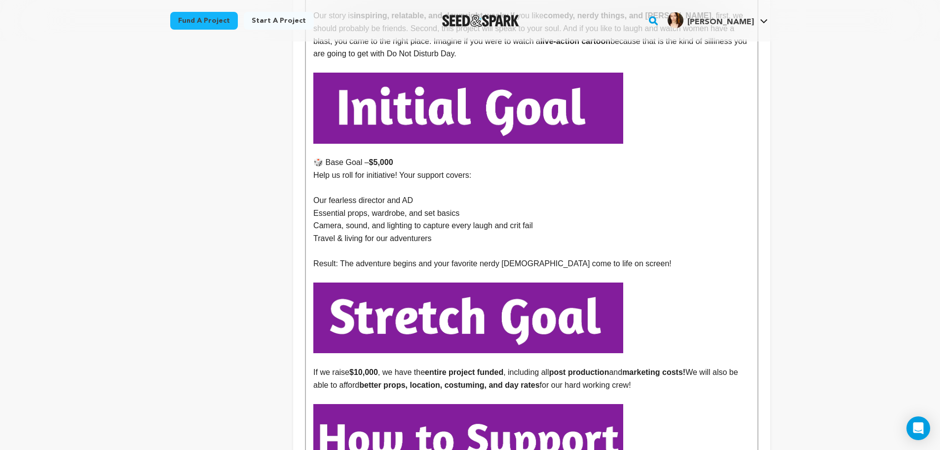
scroll to position [1136, 0]
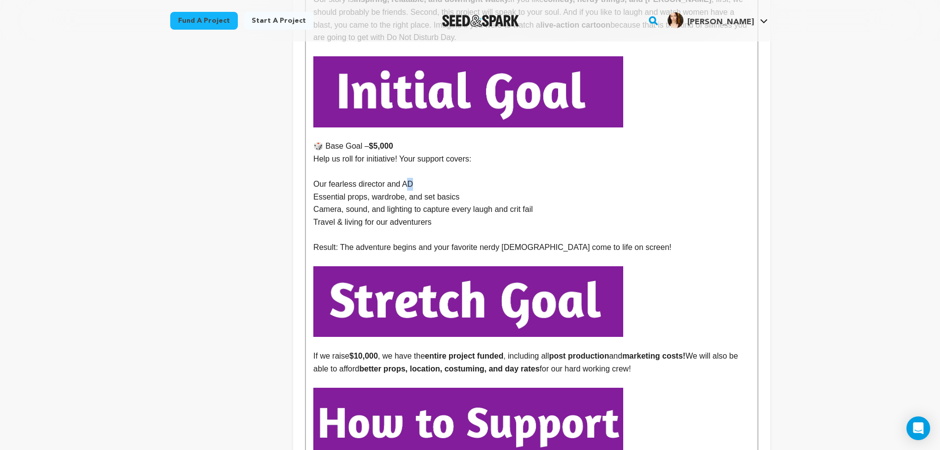
drag, startPoint x: 427, startPoint y: 171, endPoint x: 409, endPoint y: 170, distance: 18.3
click at [409, 178] on p "Our fearless director and AD" at bounding box center [531, 184] width 436 height 13
click at [443, 178] on p "Our fearless director and AD" at bounding box center [531, 184] width 436 height 13
drag, startPoint x: 448, startPoint y: 206, endPoint x: 312, endPoint y: 209, distance: 135.7
click at [312, 209] on div "Do Not Disturb Day is an absurd, funny, and entertaining romp that champions fe…" at bounding box center [531, 93] width 451 height 1991
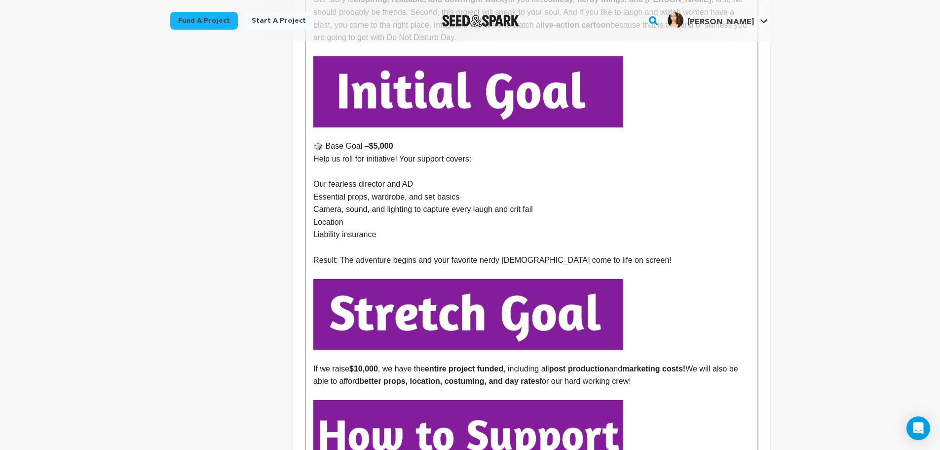
click at [362, 216] on p "Location" at bounding box center [531, 222] width 436 height 13
drag, startPoint x: 353, startPoint y: 209, endPoint x: 314, endPoint y: 212, distance: 39.1
click at [314, 216] on p "Location" at bounding box center [531, 222] width 436 height 13
click at [380, 228] on p "Liability insurance" at bounding box center [531, 234] width 436 height 13
drag, startPoint x: 376, startPoint y: 221, endPoint x: 314, endPoint y: 221, distance: 61.2
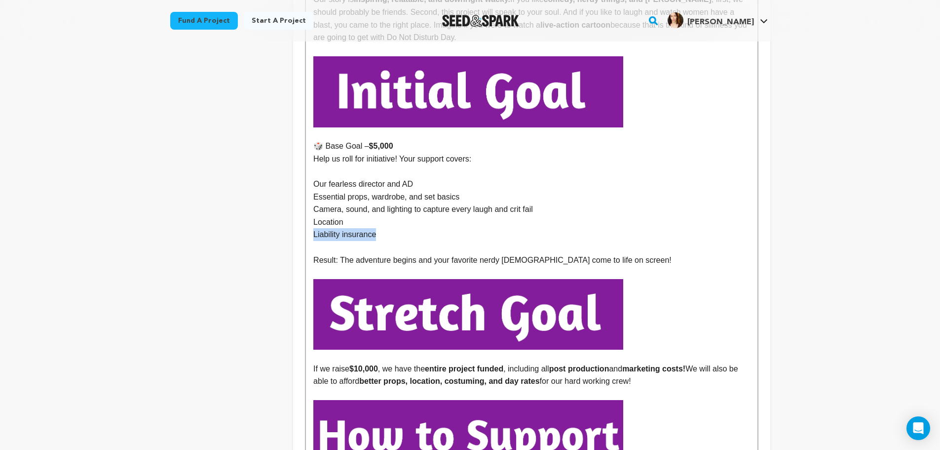
click at [314, 228] on p "Liability insurance" at bounding box center [531, 234] width 436 height 13
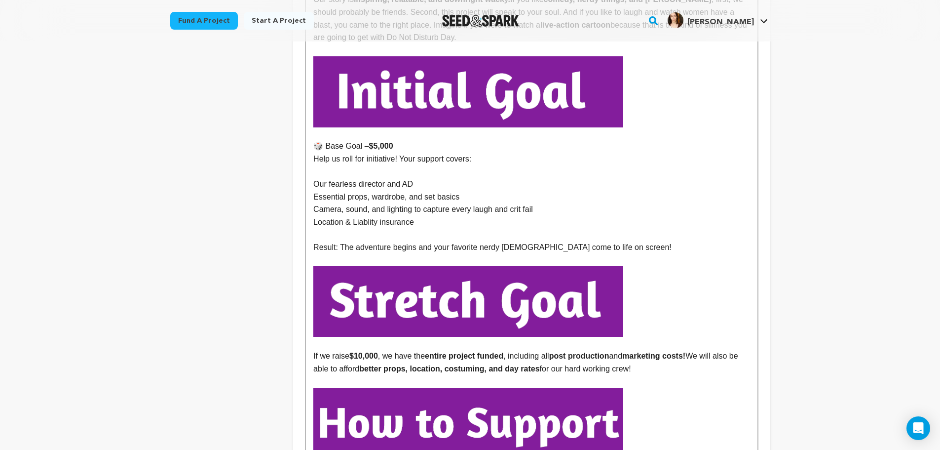
click at [366, 216] on p "Location & Liablity insurance" at bounding box center [531, 222] width 436 height 13
click at [432, 216] on p "Location & Liability insurance" at bounding box center [531, 222] width 436 height 13
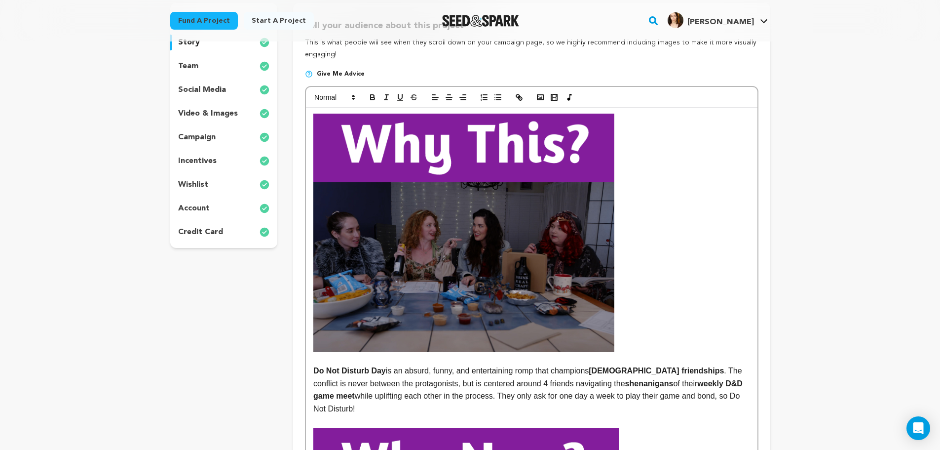
scroll to position [51, 0]
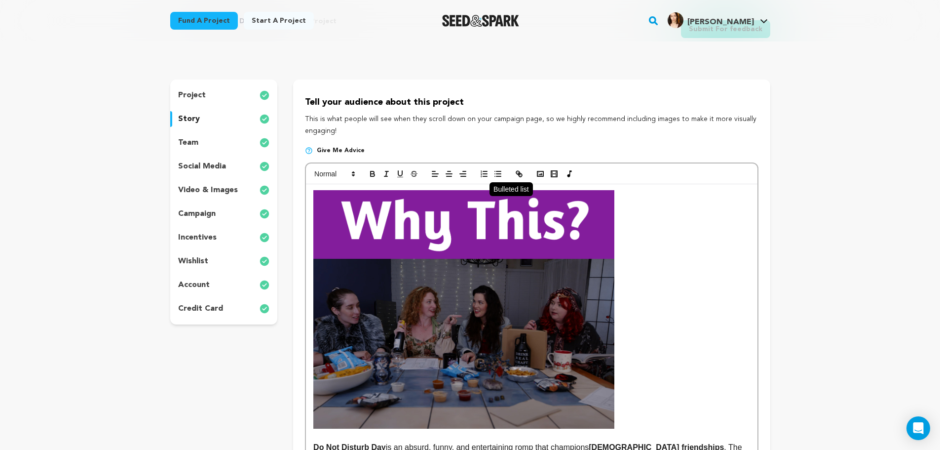
click at [501, 174] on line "button" at bounding box center [498, 174] width 4 height 0
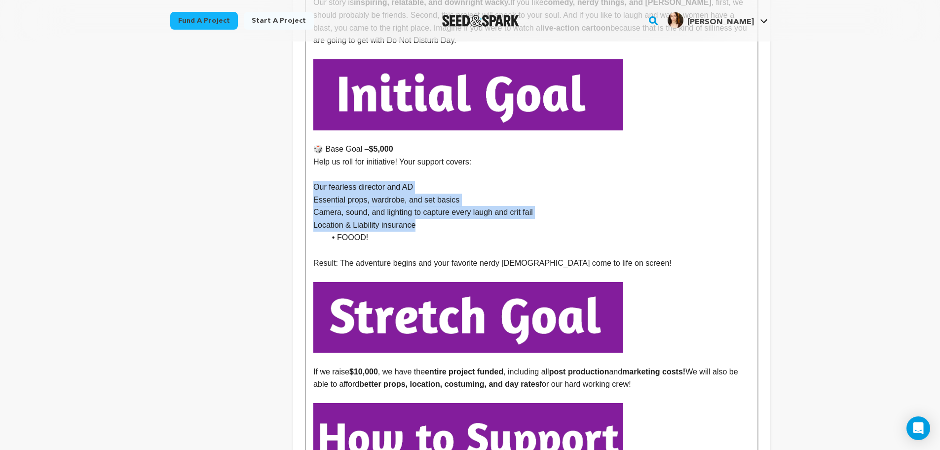
drag, startPoint x: 421, startPoint y: 213, endPoint x: 305, endPoint y: 178, distance: 121.1
click at [305, 178] on div "Do Not Disturb Day is an absurd, funny, and entertaining romp that champions fe…" at bounding box center [531, 93] width 453 height 2026
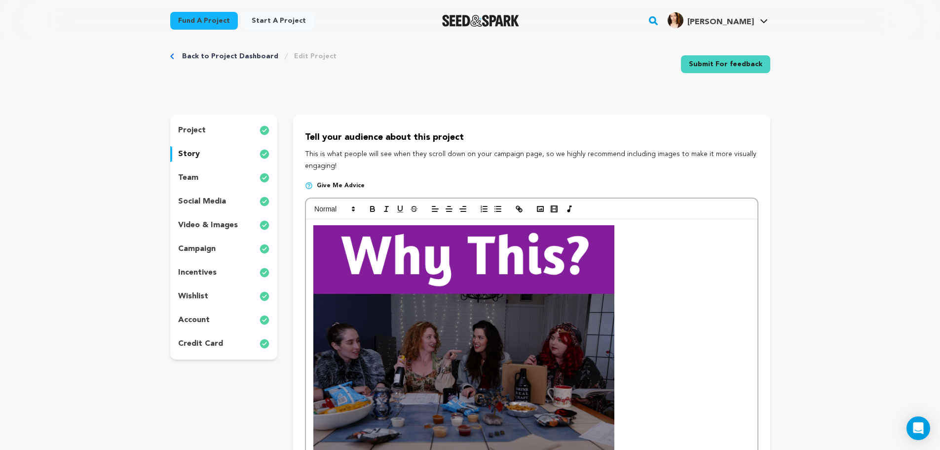
scroll to position [15, 0]
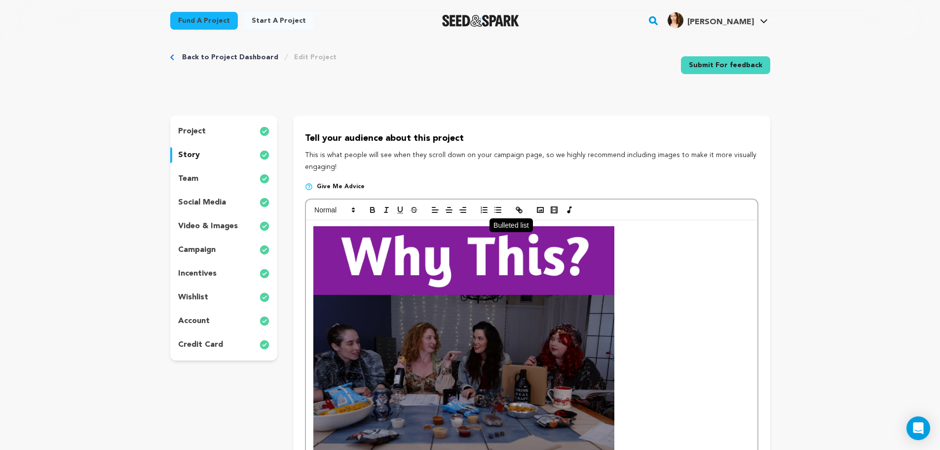
click at [498, 212] on line "button" at bounding box center [498, 212] width 4 height 0
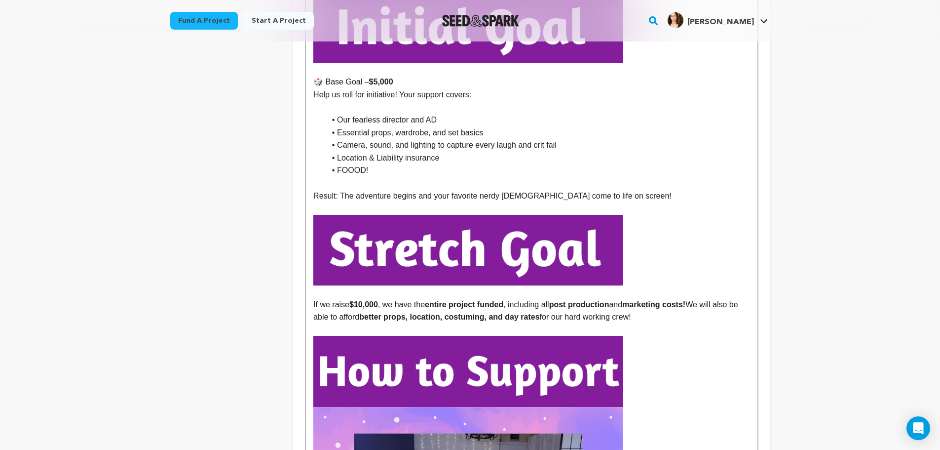
click at [402, 189] on p "Result: The adventure begins and your favorite nerdy ladies come to life on scr…" at bounding box center [531, 195] width 436 height 13
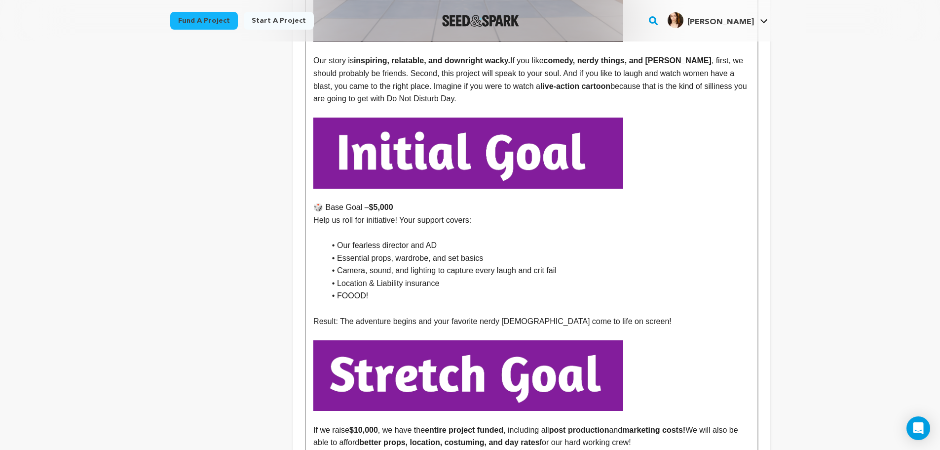
scroll to position [1069, 0]
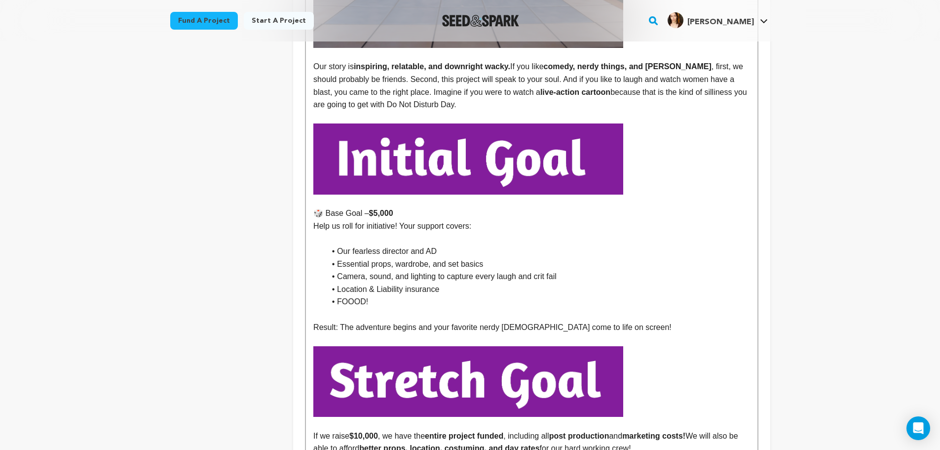
click at [354, 232] on p at bounding box center [531, 238] width 436 height 13
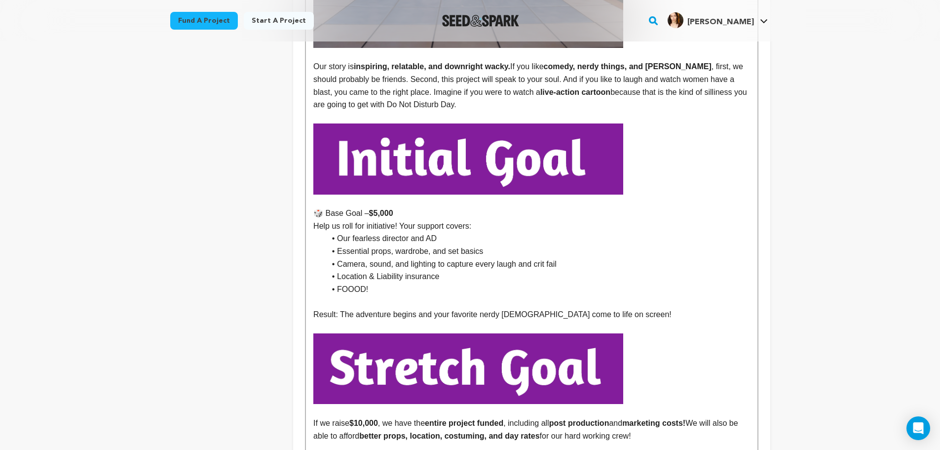
click at [342, 295] on p at bounding box center [531, 301] width 436 height 13
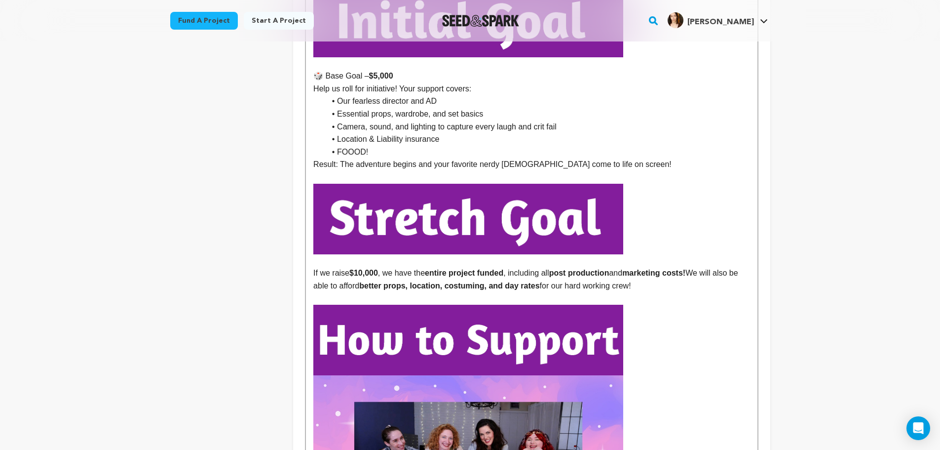
scroll to position [1217, 0]
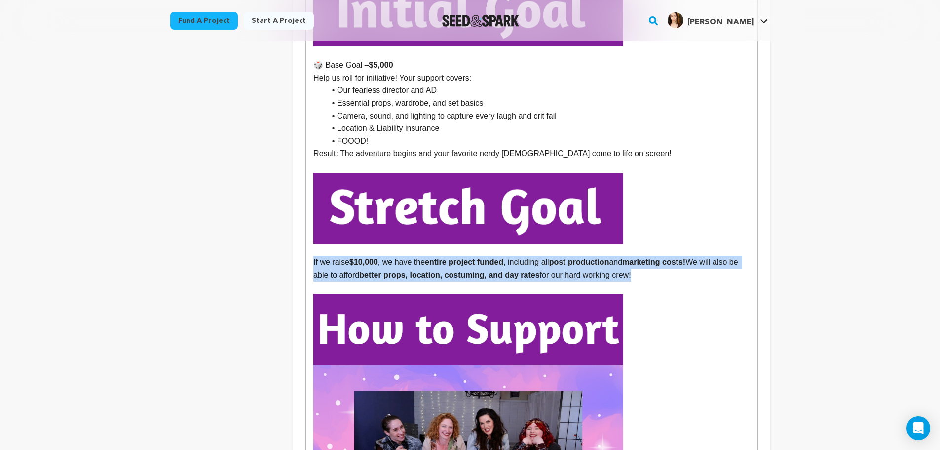
drag, startPoint x: 655, startPoint y: 265, endPoint x: 308, endPoint y: 243, distance: 347.6
click at [308, 243] on div "Do Not Disturb Day is an absurd, funny, and entertaining romp that champions fe…" at bounding box center [531, 7] width 451 height 1978
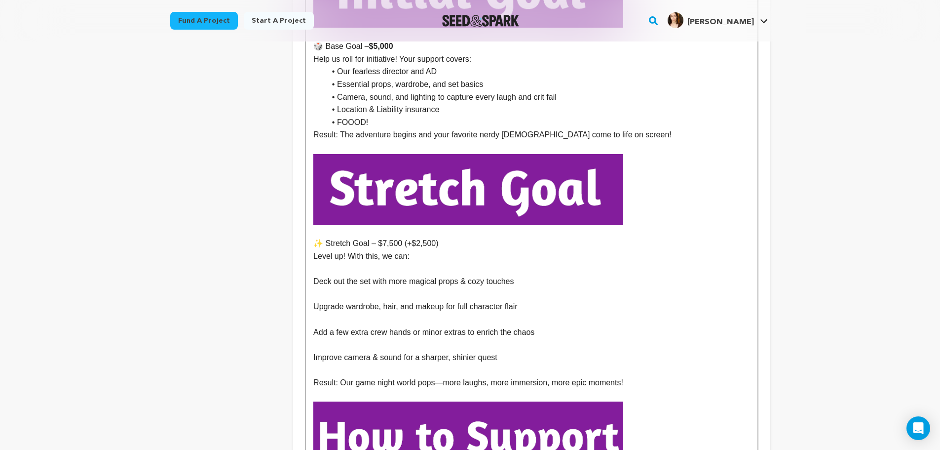
scroll to position [1251, 0]
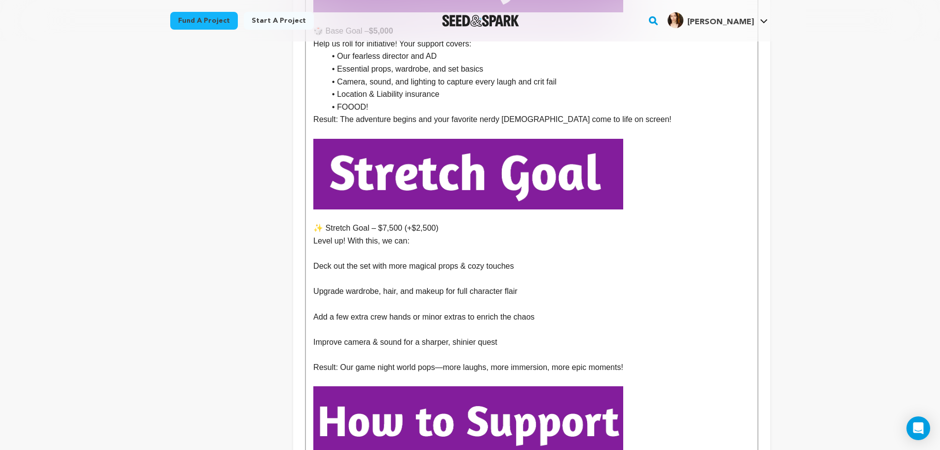
click at [341, 247] on p at bounding box center [531, 253] width 436 height 13
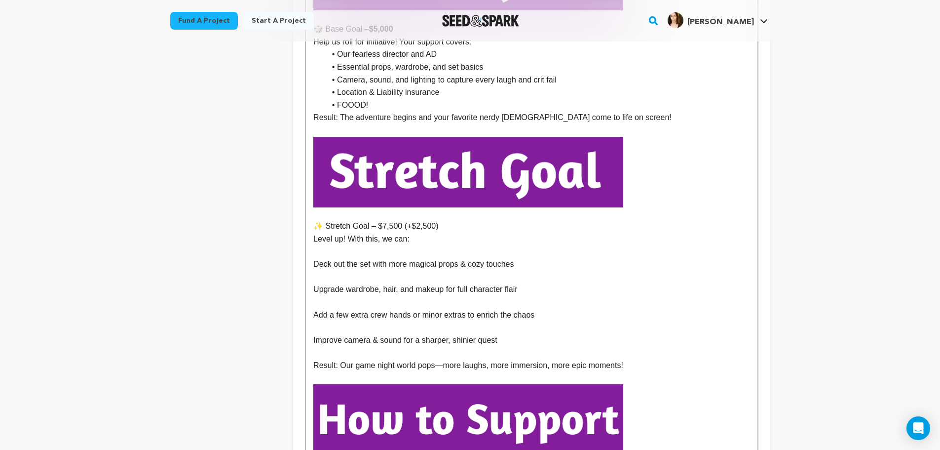
scroll to position [1268, 0]
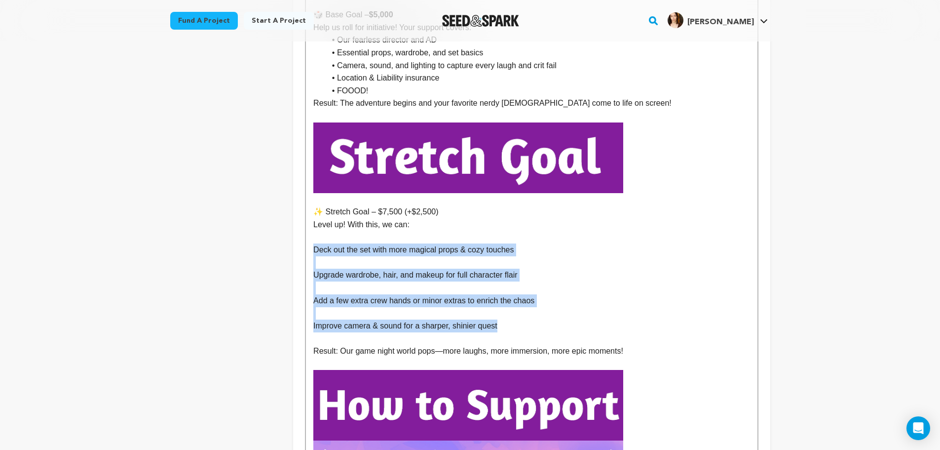
drag, startPoint x: 503, startPoint y: 315, endPoint x: 302, endPoint y: 234, distance: 216.8
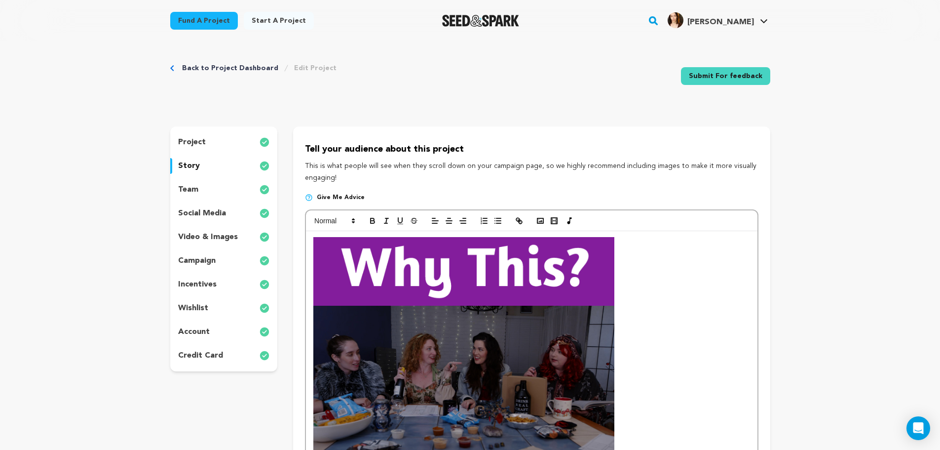
scroll to position [0, 0]
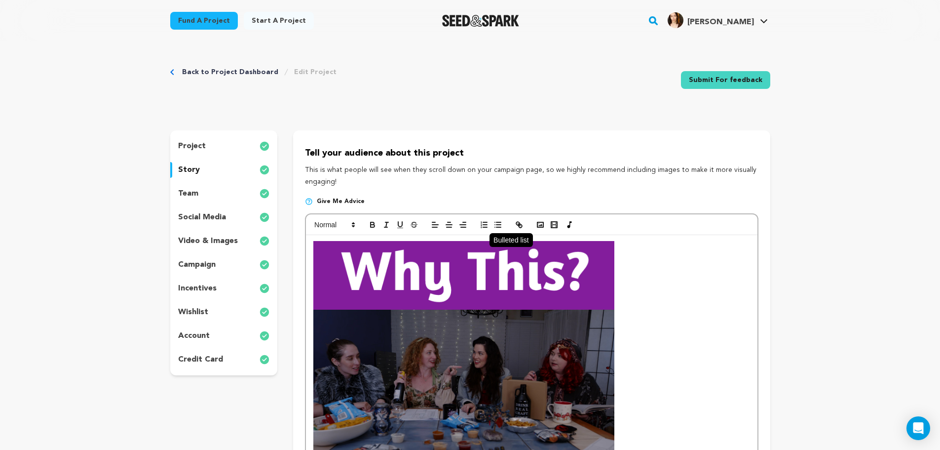
click at [498, 227] on line "button" at bounding box center [498, 227] width 4 height 0
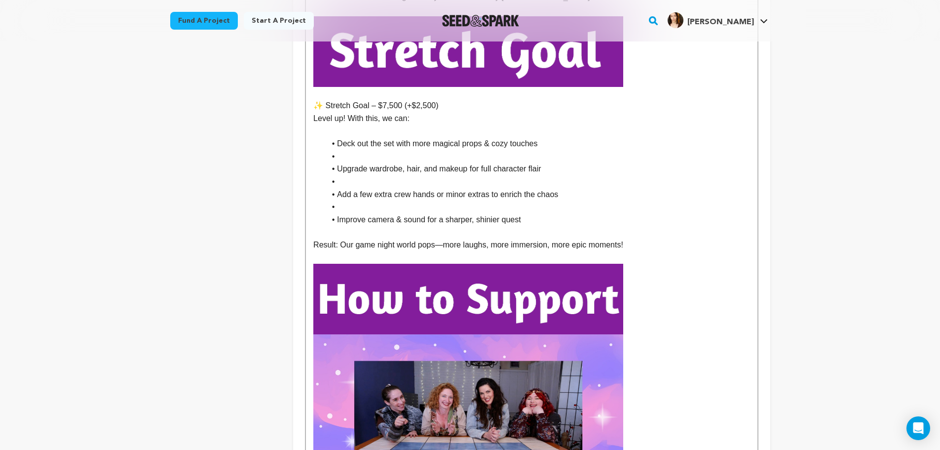
scroll to position [1367, 0]
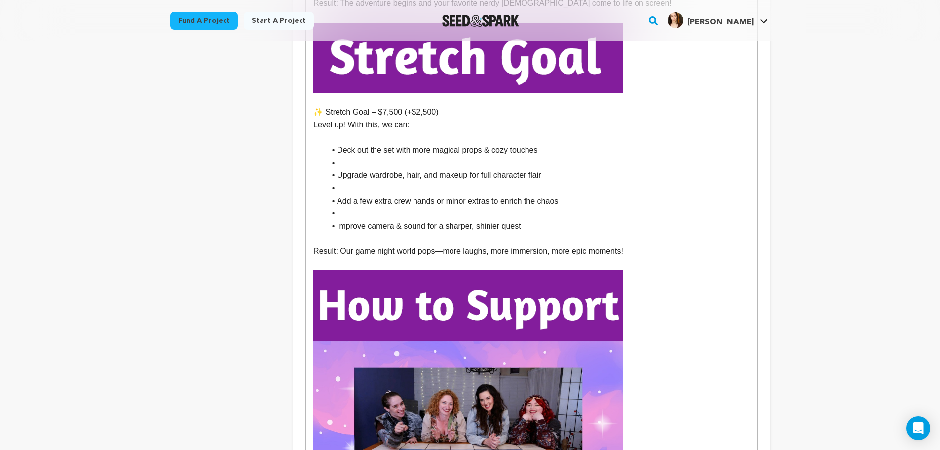
click at [376, 207] on li at bounding box center [537, 213] width 424 height 13
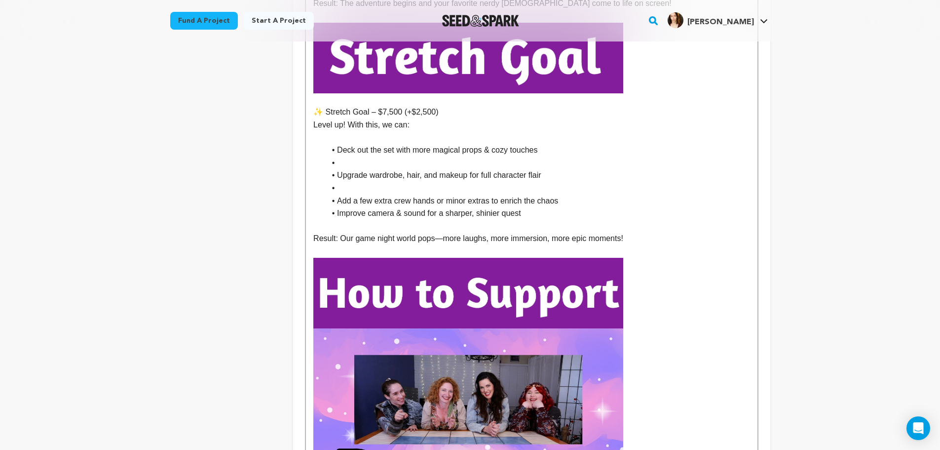
click at [361, 182] on li at bounding box center [537, 188] width 424 height 13
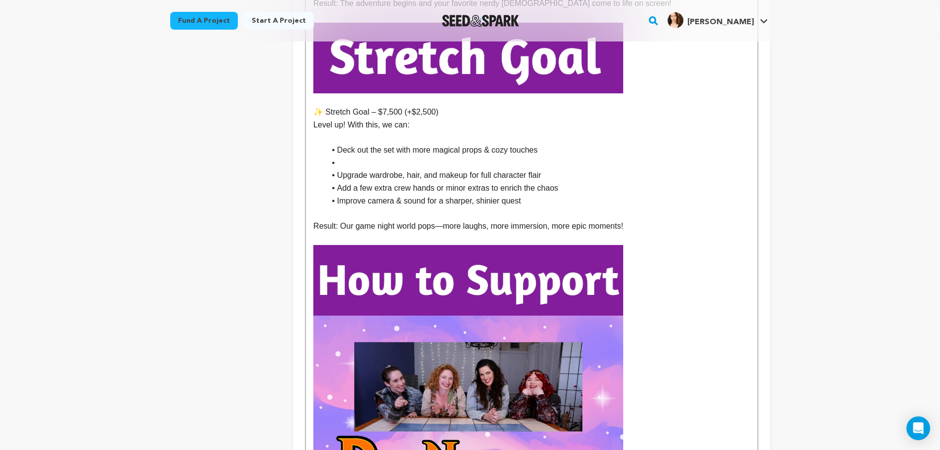
click at [359, 156] on li at bounding box center [537, 162] width 424 height 13
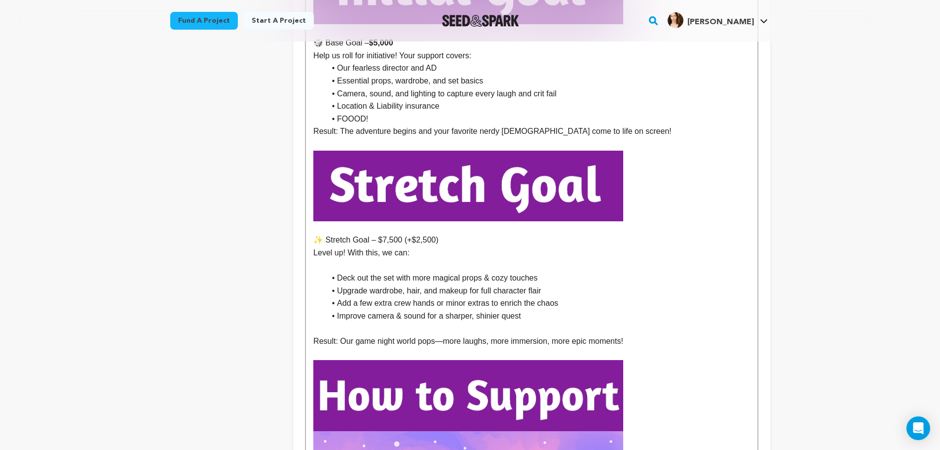
scroll to position [1186, 0]
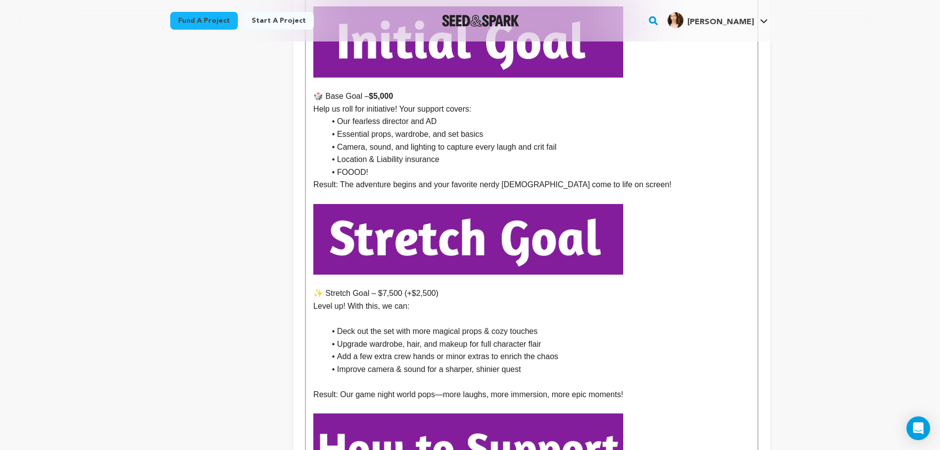
click at [364, 325] on li "Deck out the set with more magical props & cozy touches" at bounding box center [537, 331] width 424 height 13
click at [354, 312] on p at bounding box center [531, 318] width 436 height 13
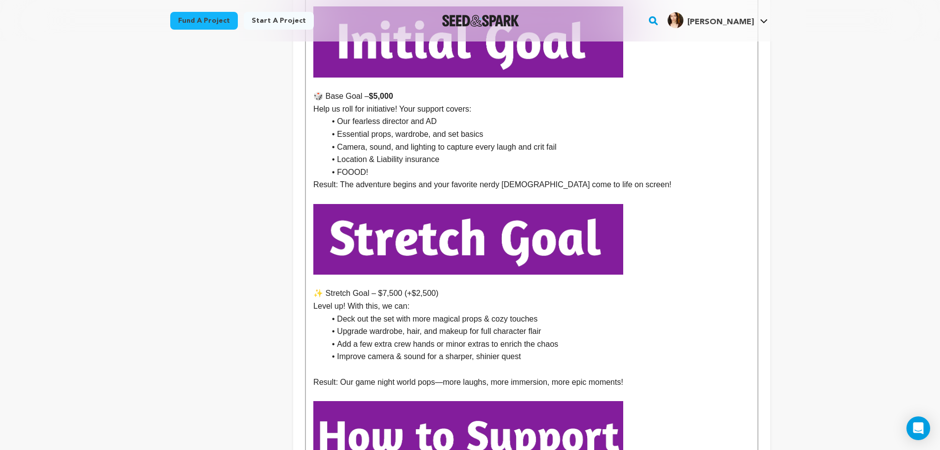
click at [377, 363] on p at bounding box center [531, 369] width 436 height 13
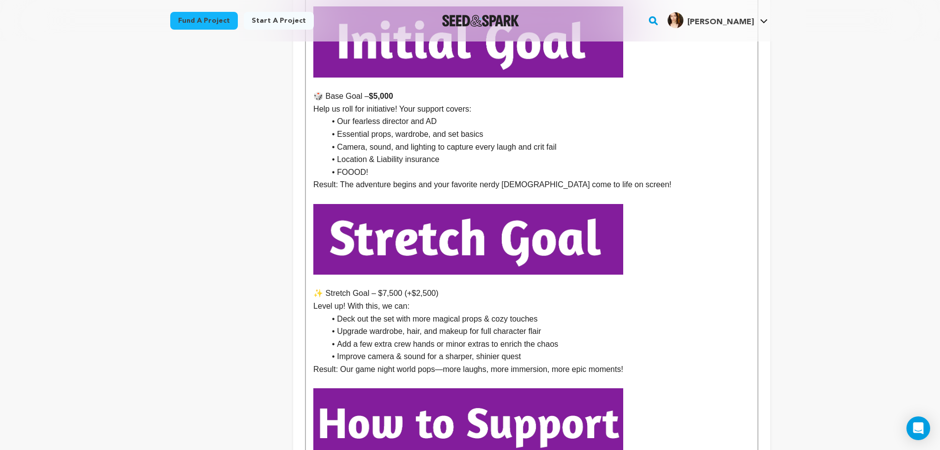
click at [447, 363] on p "Result: Our game night world pops—more laughs, more immersion, more epic moment…" at bounding box center [531, 369] width 436 height 13
drag, startPoint x: 647, startPoint y: 354, endPoint x: 340, endPoint y: 358, distance: 306.5
click at [340, 363] on p "Result: Our game night world pops—more laughs, more immersion, more epic moment…" at bounding box center [531, 369] width 436 height 13
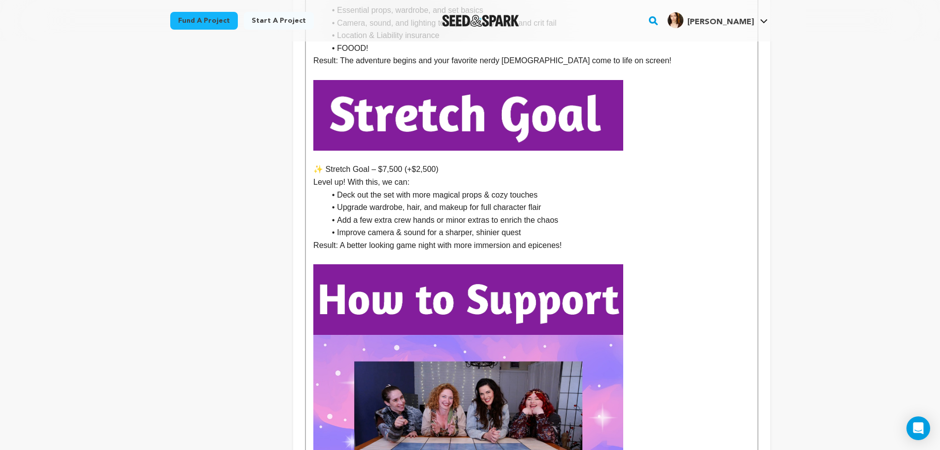
scroll to position [1302, 0]
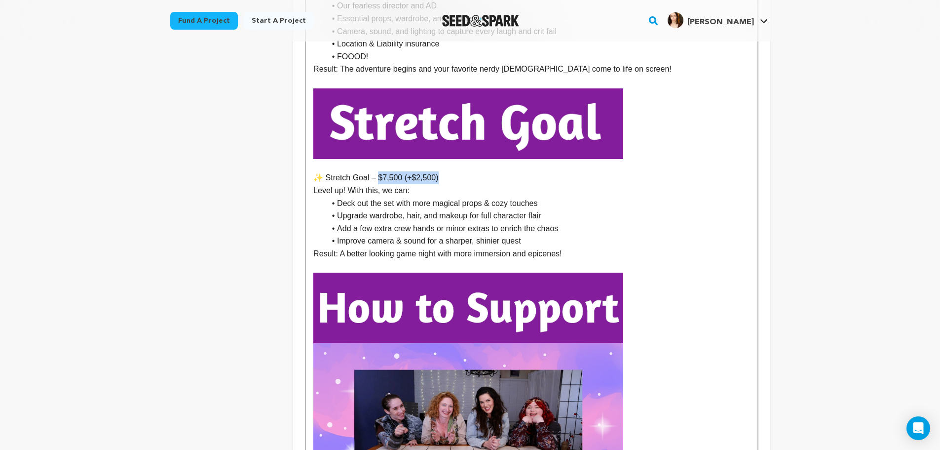
drag, startPoint x: 446, startPoint y: 164, endPoint x: 377, endPoint y: 169, distance: 68.2
click at [377, 171] on p "✨ Stretch Goal – $7,500 (+$2,500)" at bounding box center [531, 177] width 436 height 13
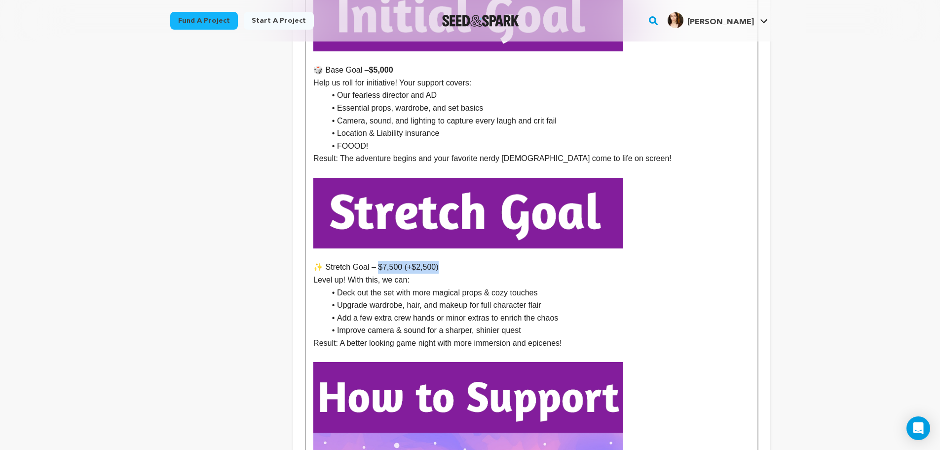
scroll to position [1203, 0]
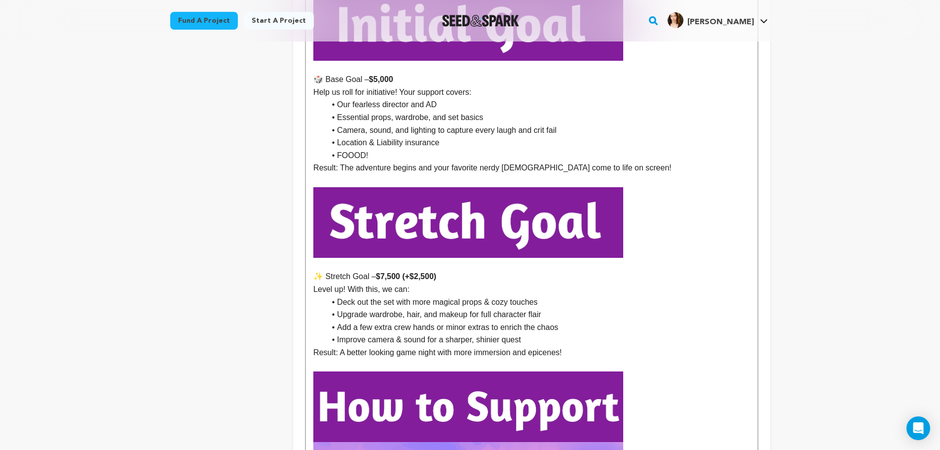
click at [539, 270] on p "✨ Stretch Goal – $7,500 (+$2,500)" at bounding box center [531, 276] width 436 height 13
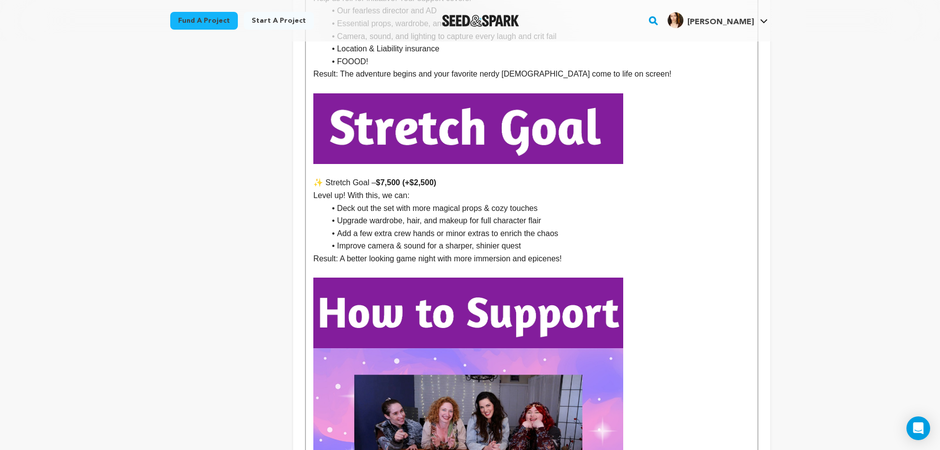
scroll to position [1302, 0]
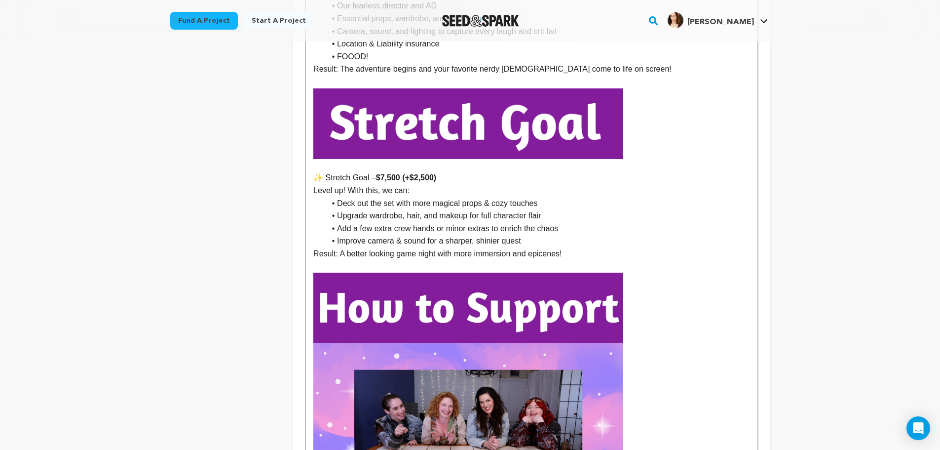
click at [582, 247] on p "Result: A better looking game night with more immersion and epicenes!" at bounding box center [531, 253] width 436 height 13
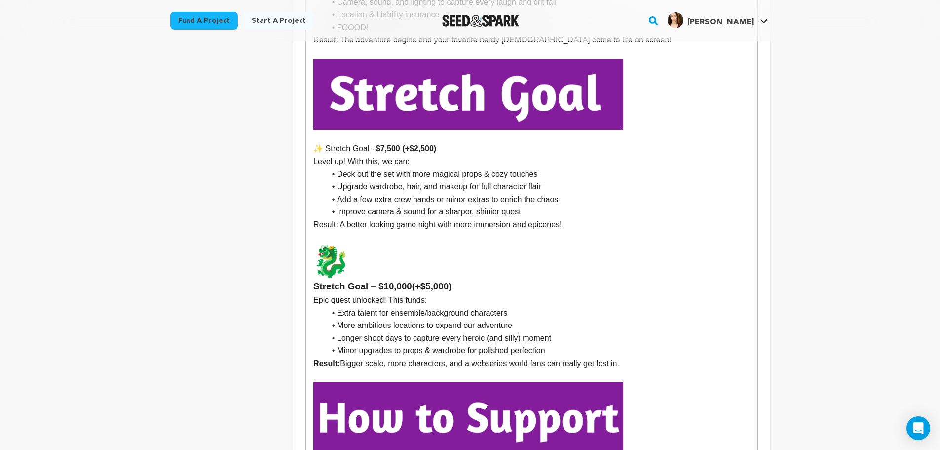
scroll to position [1334, 0]
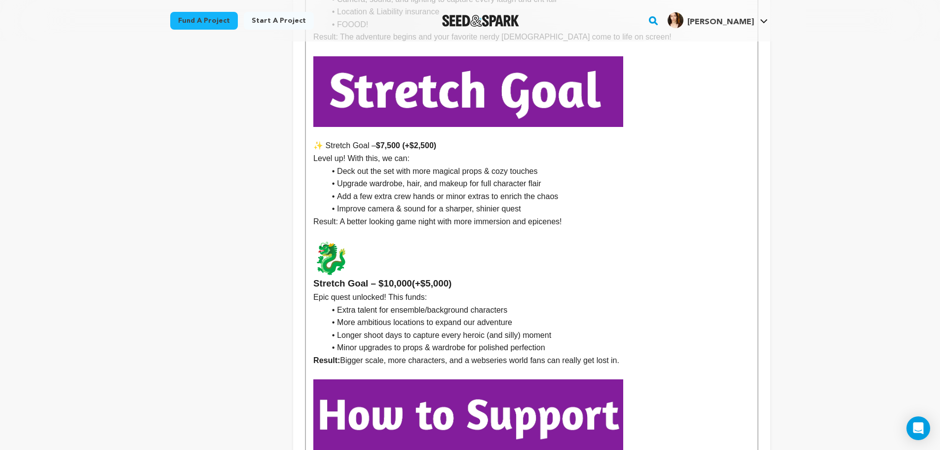
drag, startPoint x: 365, startPoint y: 244, endPoint x: 325, endPoint y: 241, distance: 40.1
click at [325, 241] on strong "Stretch Goal – $10,000" at bounding box center [531, 264] width 436 height 48
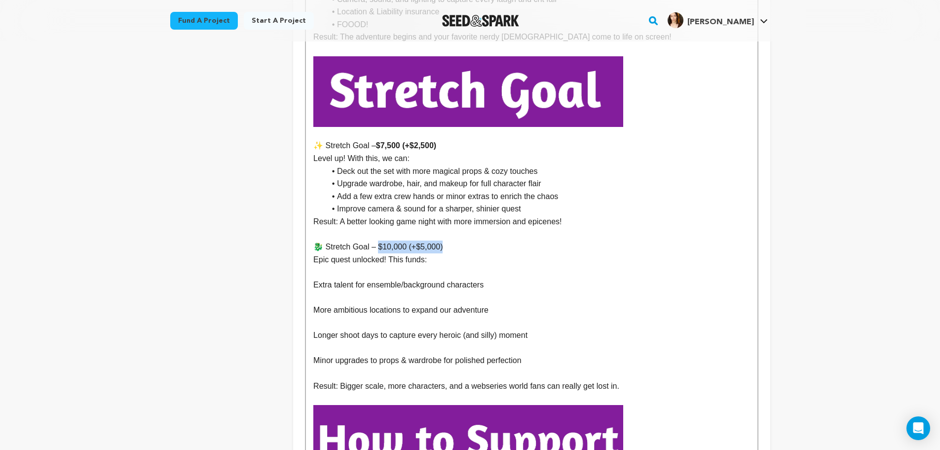
drag, startPoint x: 423, startPoint y: 234, endPoint x: 379, endPoint y: 236, distance: 44.0
click at [379, 240] on p "🐉 Stretch Goal – $10,000 (+$5,000)" at bounding box center [531, 246] width 436 height 13
click at [404, 265] on p at bounding box center [531, 271] width 436 height 13
click at [334, 291] on p at bounding box center [531, 297] width 436 height 13
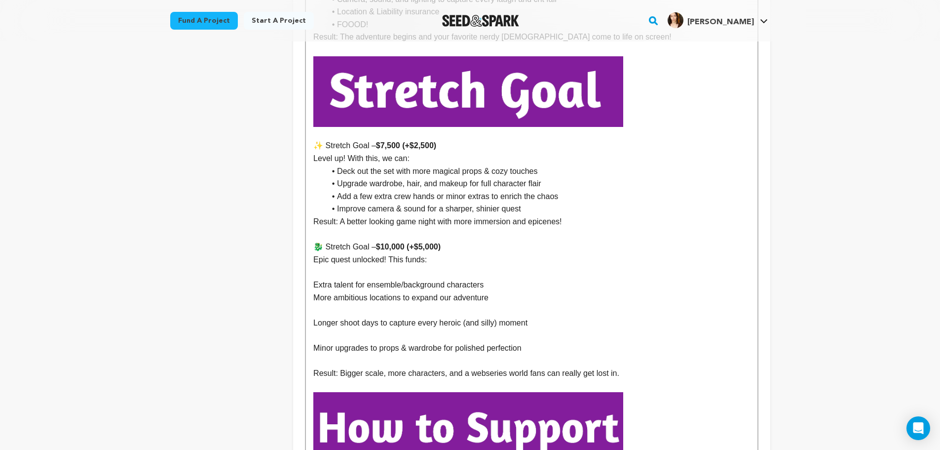
click at [380, 303] on p at bounding box center [531, 309] width 436 height 13
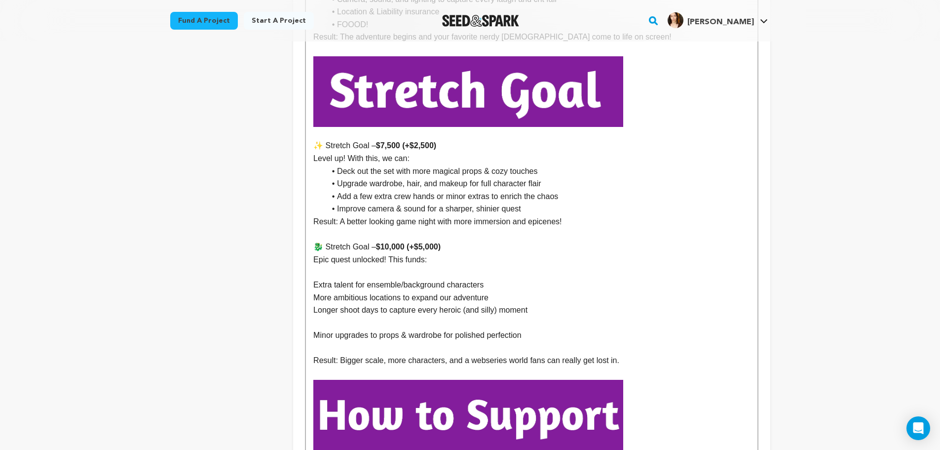
click at [377, 316] on p at bounding box center [531, 322] width 436 height 13
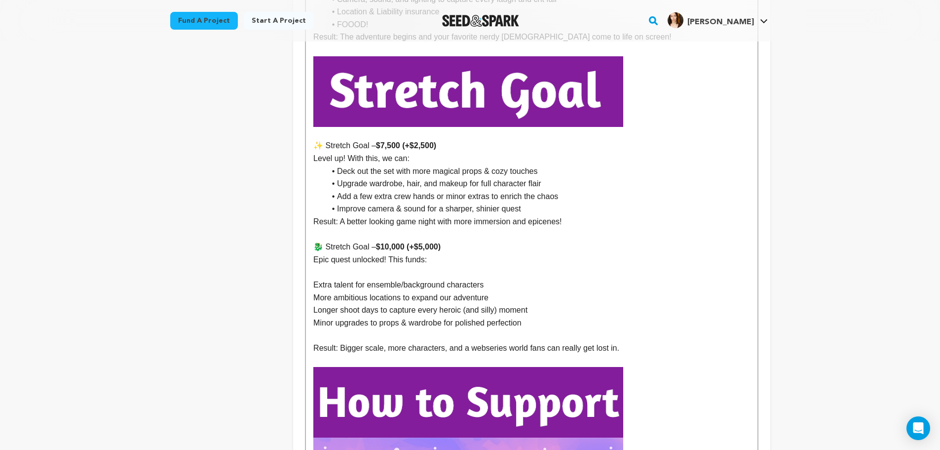
click at [372, 329] on p at bounding box center [531, 335] width 436 height 13
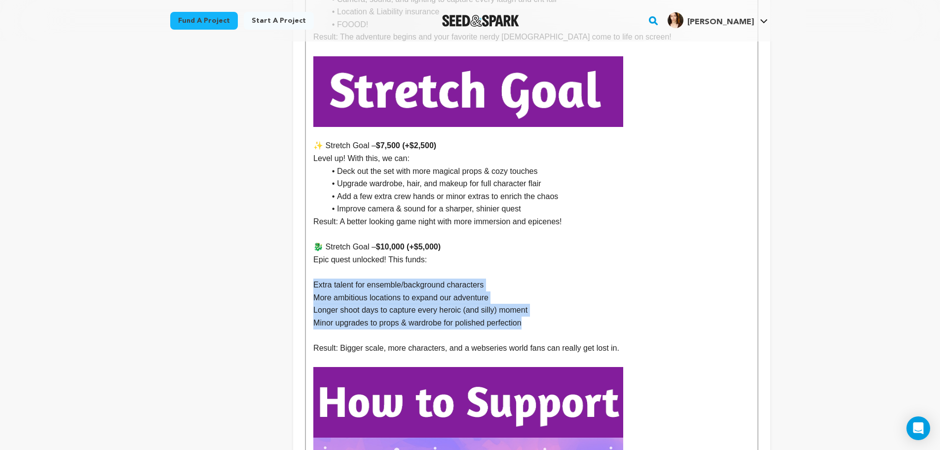
drag, startPoint x: 537, startPoint y: 310, endPoint x: 304, endPoint y: 278, distance: 235.6
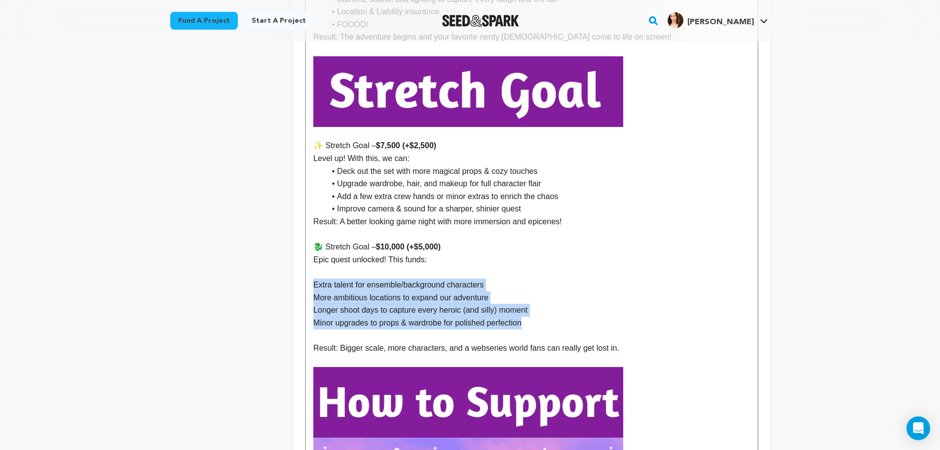
drag, startPoint x: 536, startPoint y: 314, endPoint x: 303, endPoint y: 273, distance: 236.0
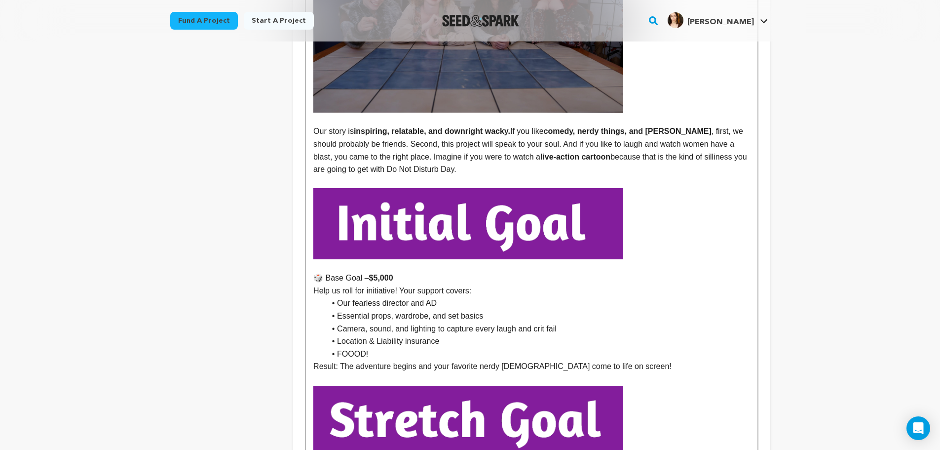
drag, startPoint x: 842, startPoint y: 212, endPoint x: 834, endPoint y: 209, distance: 8.4
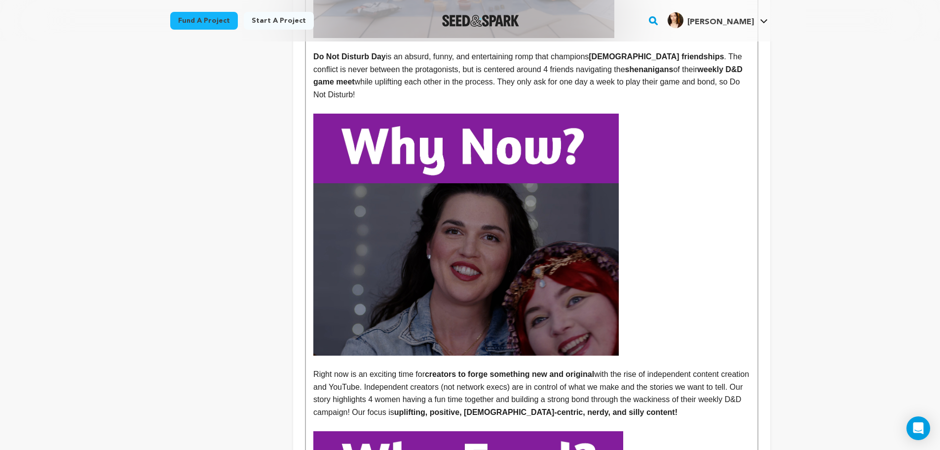
scroll to position [0, 0]
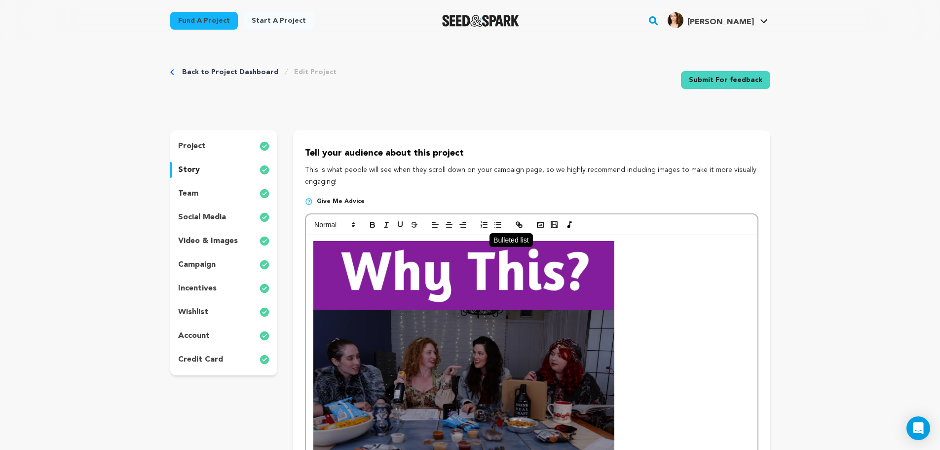
click at [501, 226] on icon "button" at bounding box center [497, 224] width 9 height 9
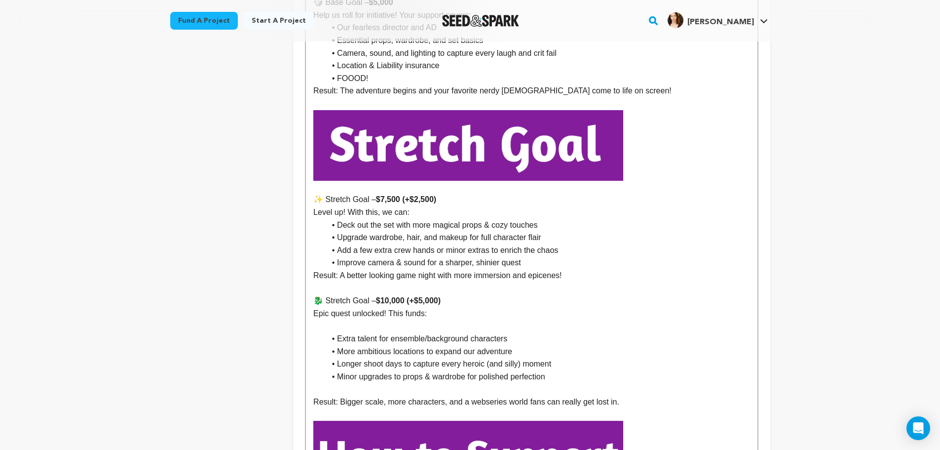
scroll to position [1365, 0]
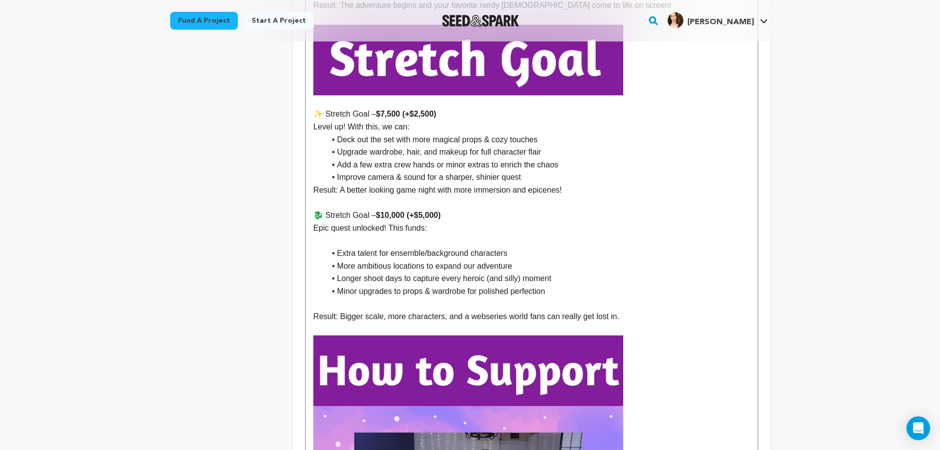
click at [393, 234] on p at bounding box center [531, 240] width 436 height 13
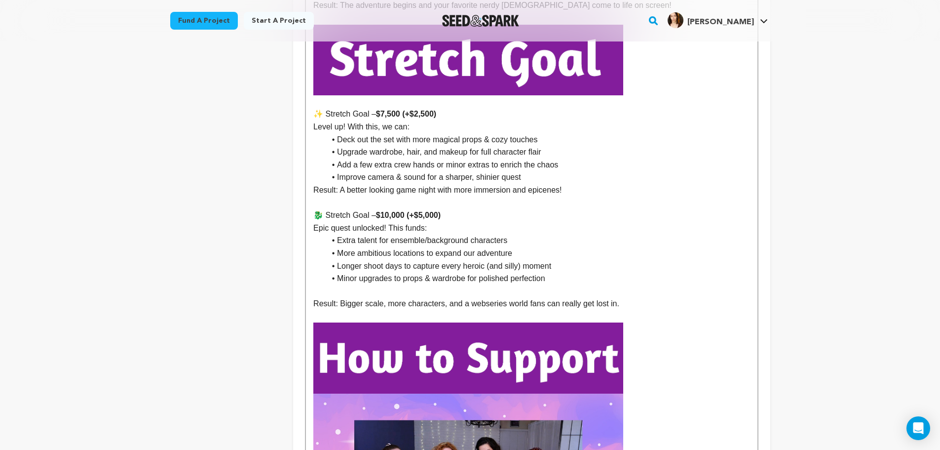
click at [405, 285] on p at bounding box center [531, 291] width 436 height 13
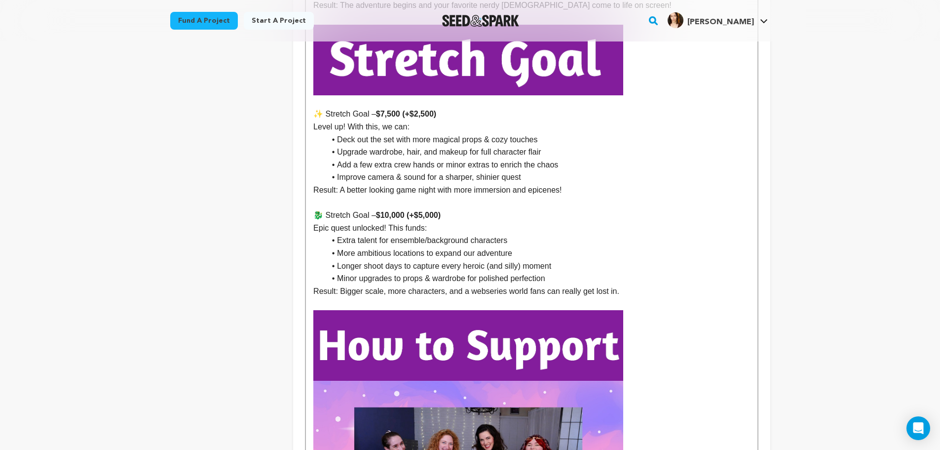
click at [476, 285] on p "Result: Bigger scale, more characters, and a webseries world fans can really ge…" at bounding box center [531, 291] width 436 height 13
drag, startPoint x: 512, startPoint y: 228, endPoint x: 335, endPoint y: 226, distance: 176.7
click at [335, 234] on li "Extra talent for ensemble/background characters" at bounding box center [537, 240] width 424 height 13
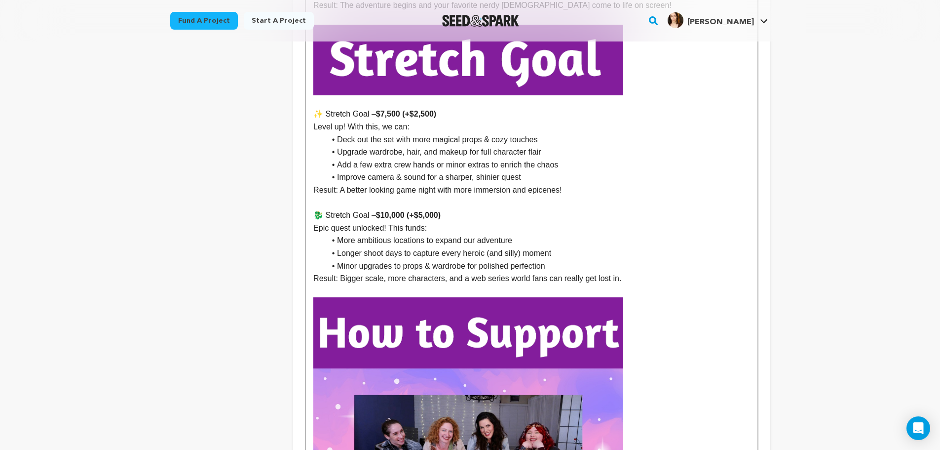
click at [564, 260] on li "Minor upgrades to props & wardrobe for polished perfection" at bounding box center [537, 266] width 424 height 13
drag, startPoint x: 447, startPoint y: 266, endPoint x: 386, endPoint y: 266, distance: 61.2
click at [386, 272] on p "Result: Bigger scale, more characters, and a web series world fans can really g…" at bounding box center [531, 278] width 436 height 13
click at [668, 272] on p "Result: Bigger scale, higher production value, and a web series world fans can …" at bounding box center [531, 278] width 436 height 13
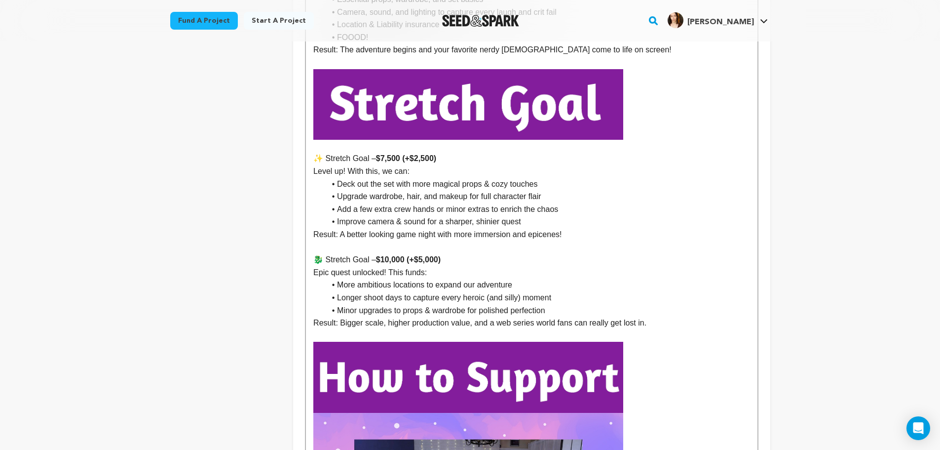
scroll to position [1382, 0]
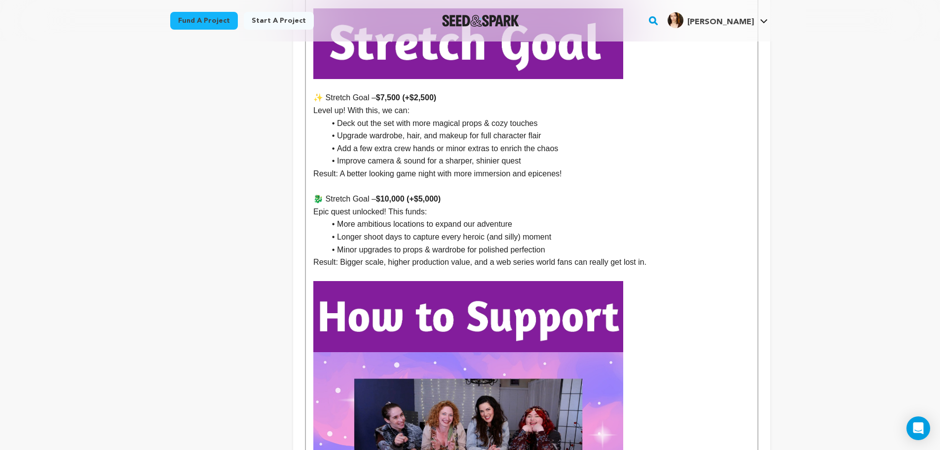
click at [669, 256] on p "Result: Bigger scale, higher production value, and a web series world fans can …" at bounding box center [531, 262] width 436 height 13
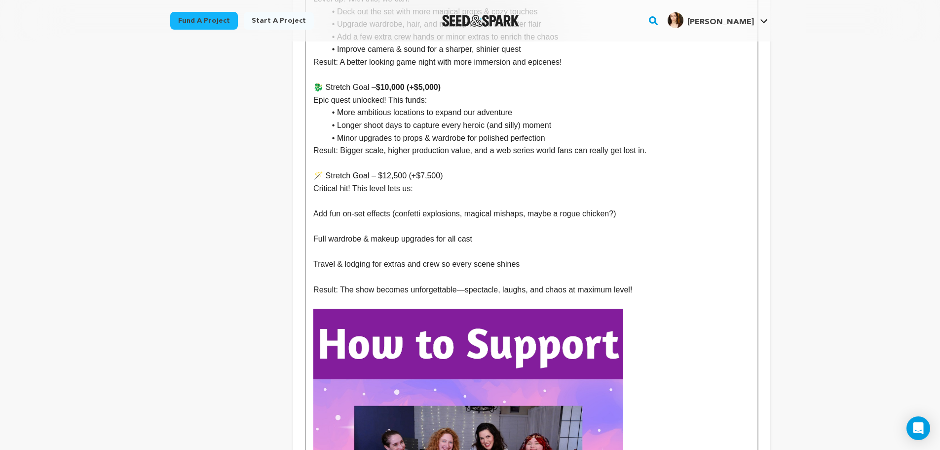
scroll to position [1498, 0]
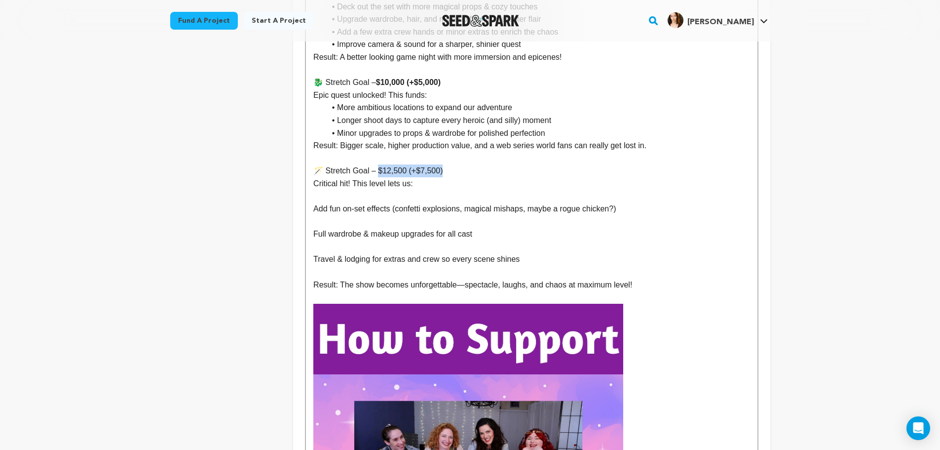
drag, startPoint x: 452, startPoint y: 162, endPoint x: 377, endPoint y: 159, distance: 74.6
click at [377, 164] on p "🪄 Stretch Goal – $12,500 (+$7,500)" at bounding box center [531, 170] width 436 height 13
drag, startPoint x: 361, startPoint y: 181, endPoint x: 373, endPoint y: 185, distance: 13.1
click at [361, 189] on p at bounding box center [531, 195] width 436 height 13
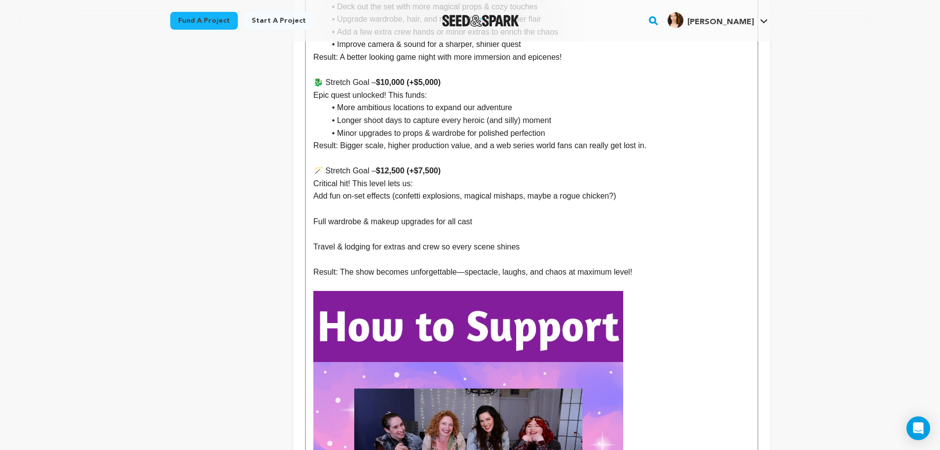
drag, startPoint x: 388, startPoint y: 197, endPoint x: 412, endPoint y: 201, distance: 24.1
click at [388, 202] on p at bounding box center [531, 208] width 436 height 13
drag, startPoint x: 631, startPoint y: 185, endPoint x: 347, endPoint y: 191, distance: 283.8
click at [492, 215] on p "Full wardrobe & makeup upgrades for all cast" at bounding box center [531, 221] width 436 height 13
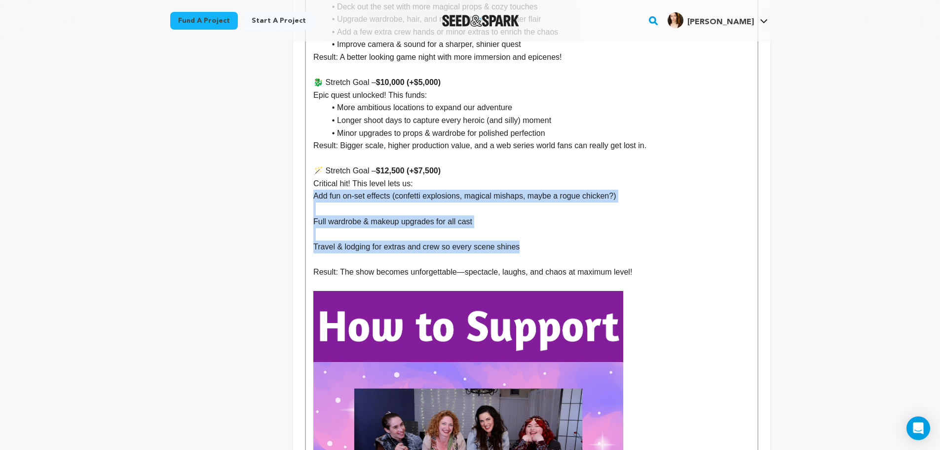
drag, startPoint x: 528, startPoint y: 230, endPoint x: 303, endPoint y: 185, distance: 229.1
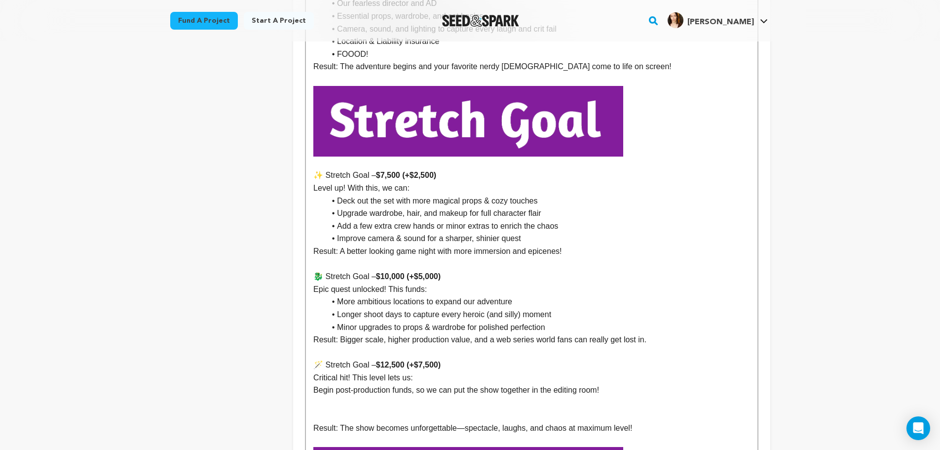
scroll to position [1334, 0]
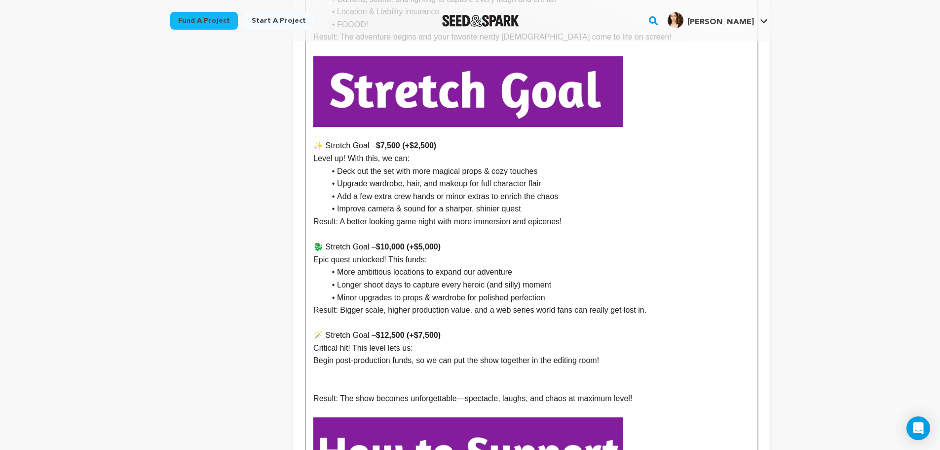
click at [534, 202] on li "Improve camera & sound for a sharper, shinier quest" at bounding box center [537, 208] width 424 height 13
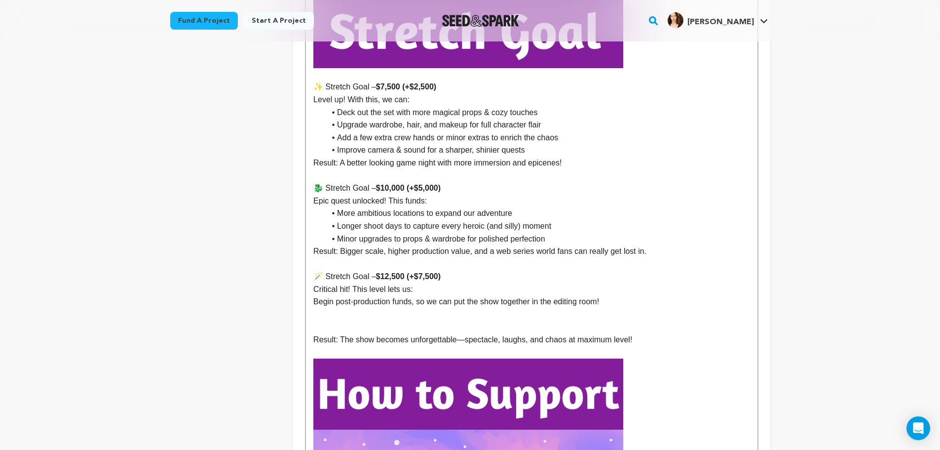
scroll to position [1399, 0]
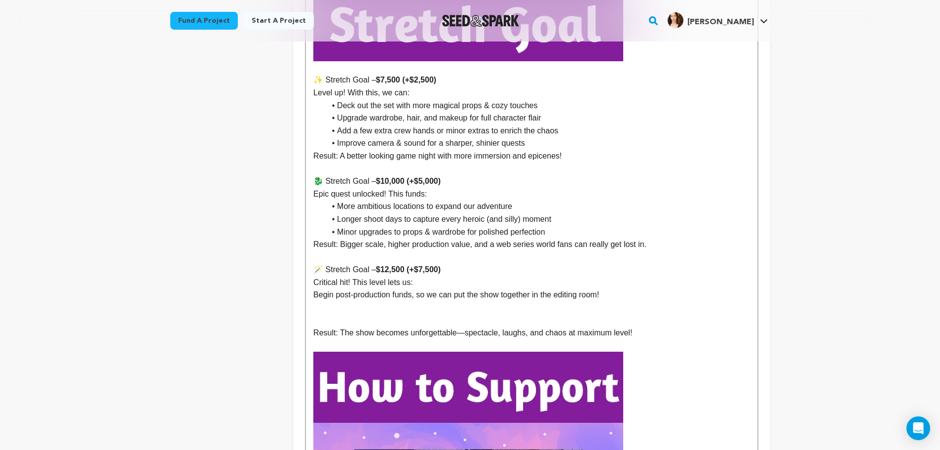
click at [569, 226] on li "Minor upgrades to props & wardrobe for polished perfection" at bounding box center [537, 232] width 424 height 13
click at [546, 238] on p "Result: Bigger scale, higher production value, and a web series world fans can …" at bounding box center [531, 244] width 436 height 13
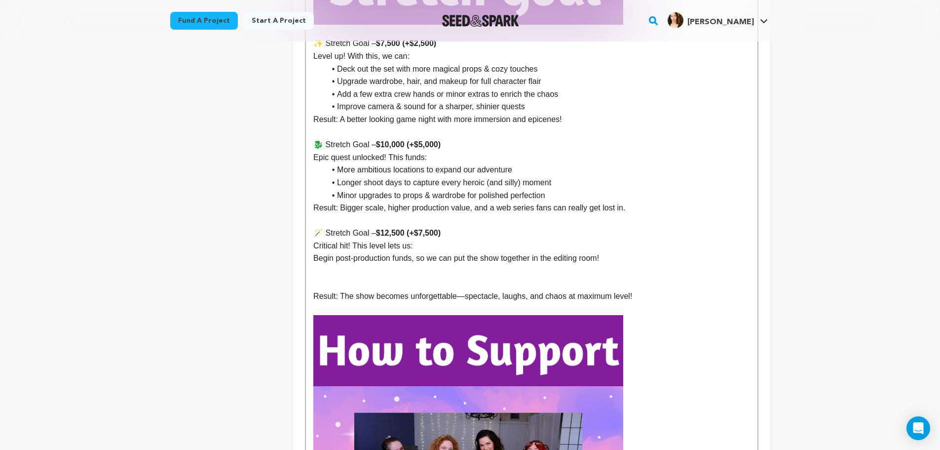
scroll to position [1449, 0]
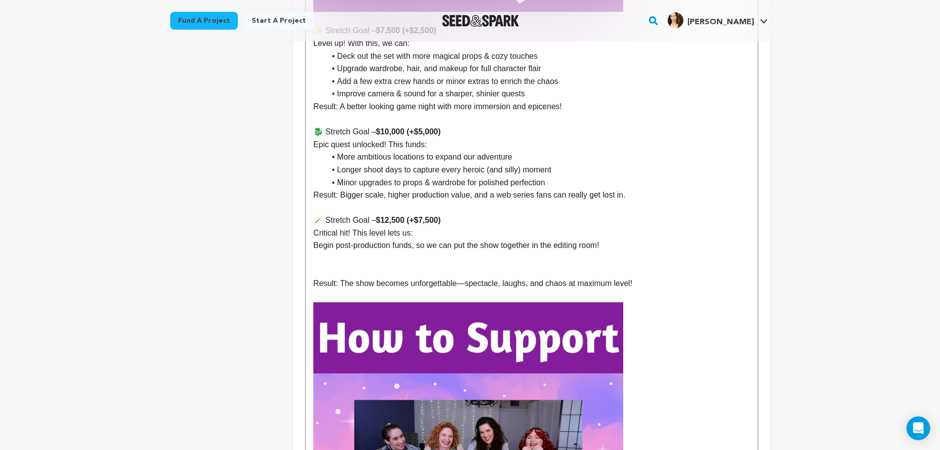
click at [635, 239] on p "Begin post-production funds, so we can put the show together in the editing roo…" at bounding box center [531, 245] width 436 height 13
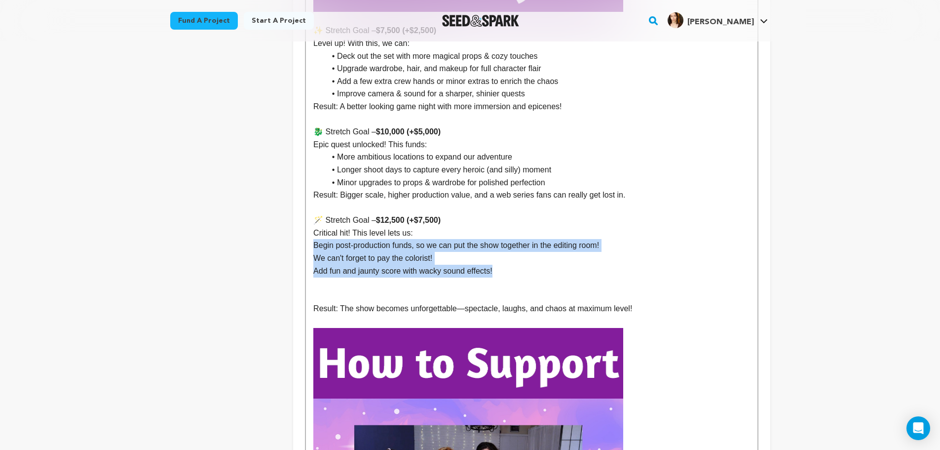
drag, startPoint x: 502, startPoint y: 260, endPoint x: 304, endPoint y: 236, distance: 199.7
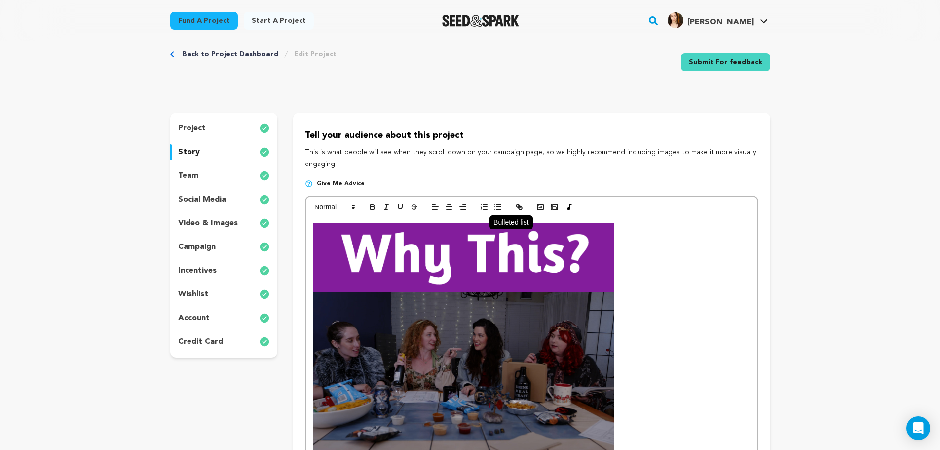
click at [503, 209] on button "button" at bounding box center [498, 207] width 14 height 12
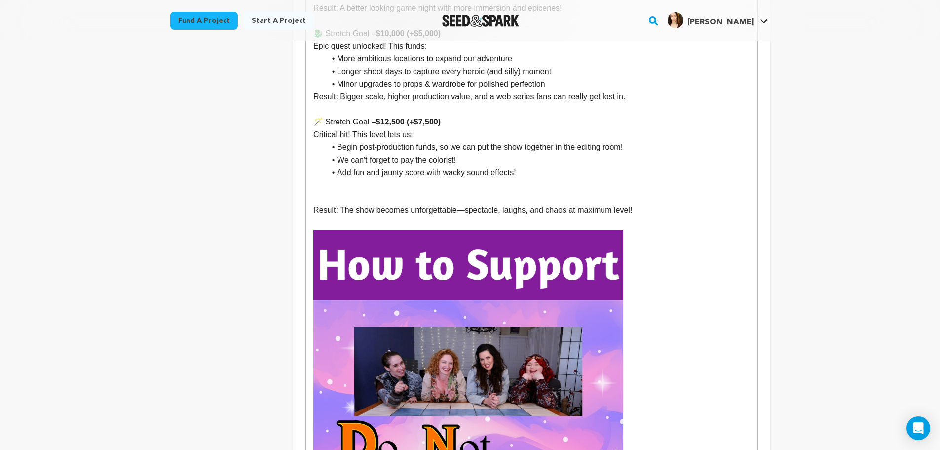
scroll to position [1536, 0]
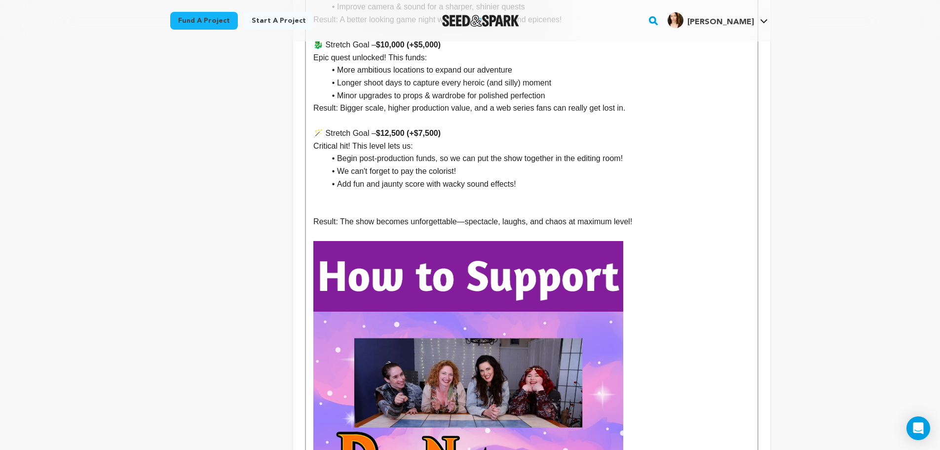
click at [414, 190] on p at bounding box center [531, 196] width 436 height 13
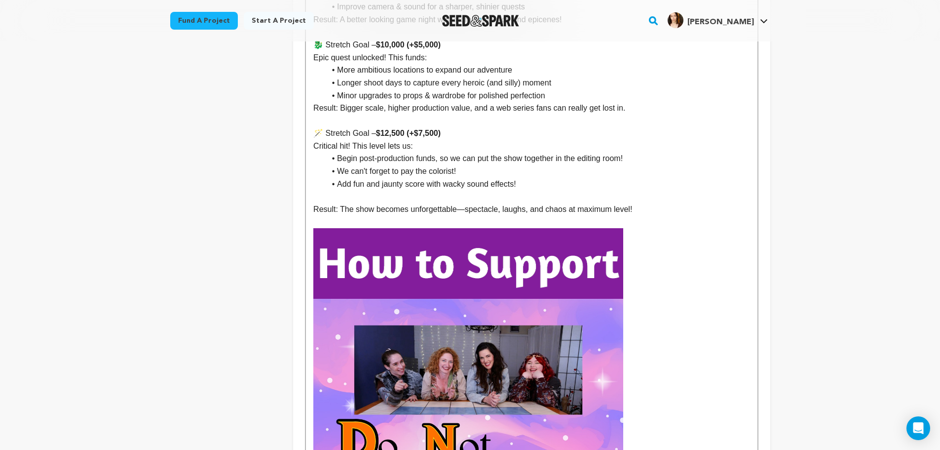
click at [417, 190] on p at bounding box center [531, 196] width 436 height 13
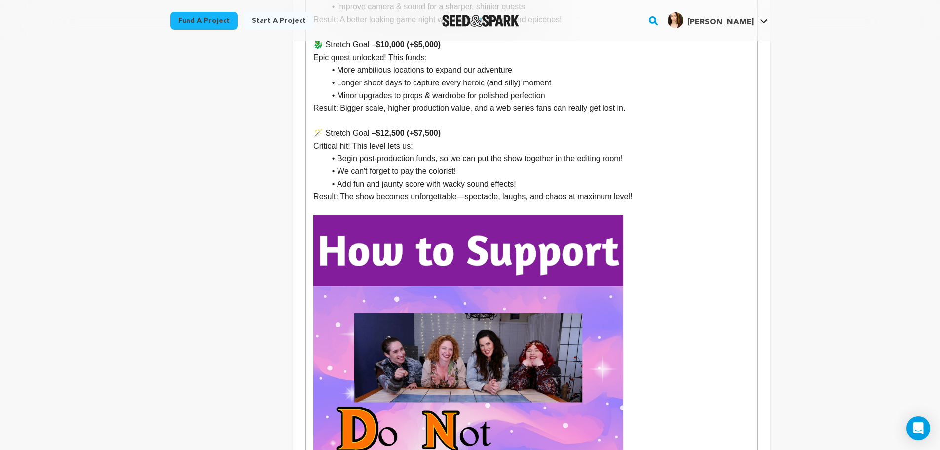
drag, startPoint x: 405, startPoint y: 182, endPoint x: 425, endPoint y: 188, distance: 21.1
click at [405, 190] on p "Result: The show becomes unforgettable—spectacle, laughs, and chaos at maximum …" at bounding box center [531, 196] width 436 height 13
click at [472, 190] on p "Result: The show becomes an unforgettable—spectacle, laughs, and chaos at maxim…" at bounding box center [531, 196] width 436 height 13
click at [501, 190] on p "Result: The show becomes an unforgettable spectacle, laughs, and chaos at maxim…" at bounding box center [531, 196] width 436 height 13
drag, startPoint x: 543, startPoint y: 189, endPoint x: 548, endPoint y: 191, distance: 5.8
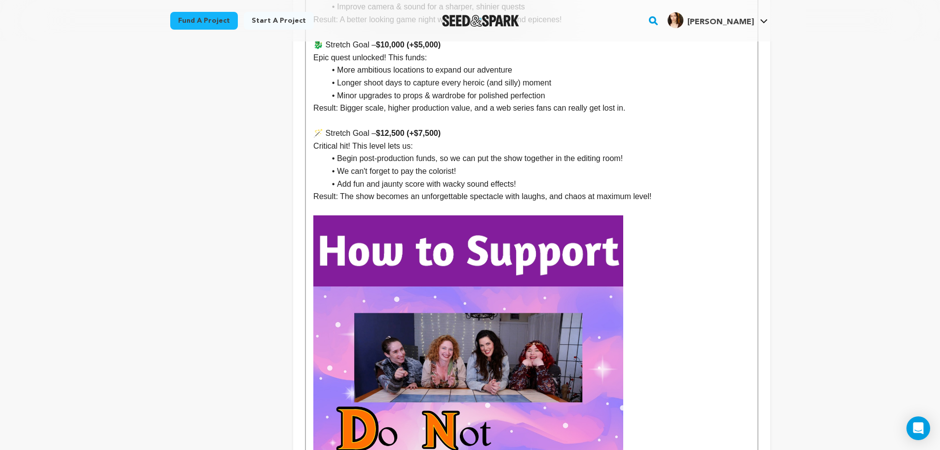
click at [543, 190] on p "Result: The show becomes an unforgettable spectacle with laughs, and chaos at m…" at bounding box center [531, 196] width 436 height 13
click at [590, 190] on p "Result: The show becomes an unforgettable spectacle with laughs and chaos at ma…" at bounding box center [531, 196] width 436 height 13
drag, startPoint x: 673, startPoint y: 187, endPoint x: 584, endPoint y: 183, distance: 88.9
click at [584, 190] on p "Result: The show becomes an unforgettable spectacle with laughs and chaos at ne…" at bounding box center [531, 196] width 436 height 13
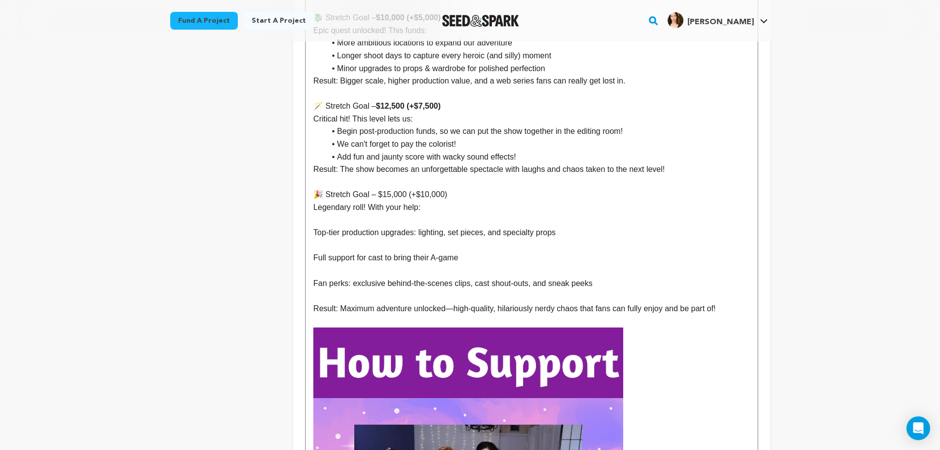
scroll to position [1564, 0]
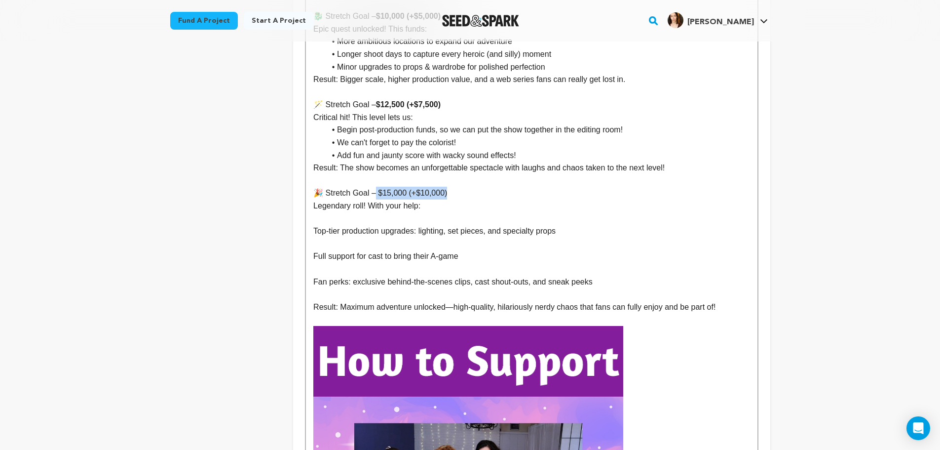
drag, startPoint x: 449, startPoint y: 179, endPoint x: 376, endPoint y: 175, distance: 73.6
click at [376, 187] on p "🎉 Stretch Goal – $15,000 (+$10,000)" at bounding box center [531, 193] width 436 height 13
click at [403, 199] on p "Legendary roll! With your help:" at bounding box center [531, 205] width 436 height 13
click at [456, 199] on p "Legendary roll! With your help:" at bounding box center [531, 205] width 436 height 13
click at [387, 212] on p at bounding box center [531, 218] width 436 height 13
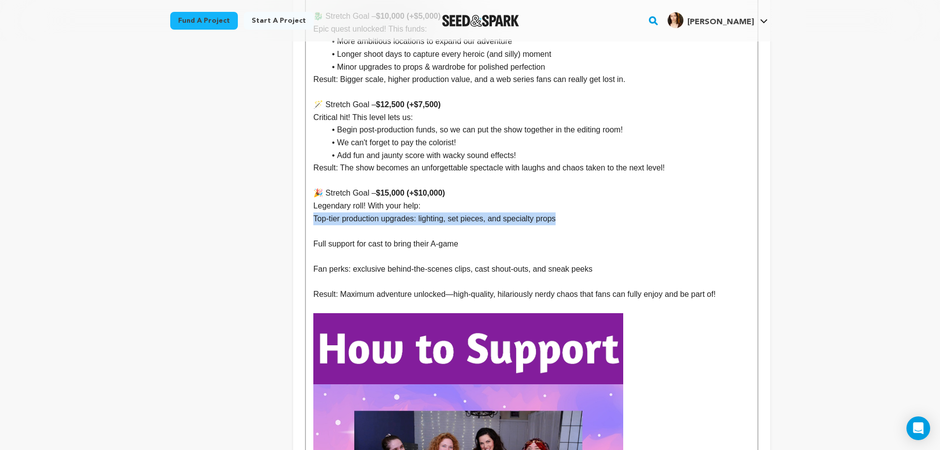
drag, startPoint x: 572, startPoint y: 208, endPoint x: 312, endPoint y: 207, distance: 260.1
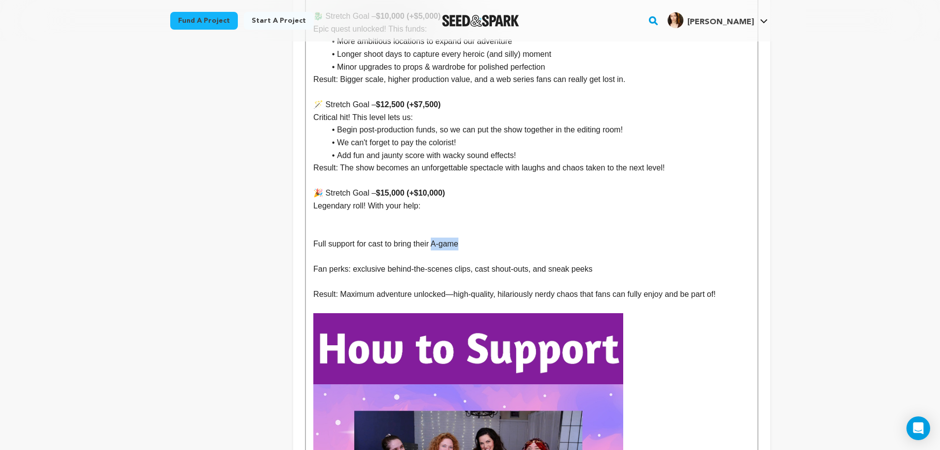
drag, startPoint x: 470, startPoint y: 235, endPoint x: 440, endPoint y: 233, distance: 29.7
click at [438, 237] on p "Full support for cast to bring their A-game" at bounding box center [531, 243] width 436 height 13
click at [479, 237] on p "Full support for cast to bring their A-game" at bounding box center [531, 243] width 436 height 13
click at [365, 250] on p at bounding box center [531, 256] width 436 height 13
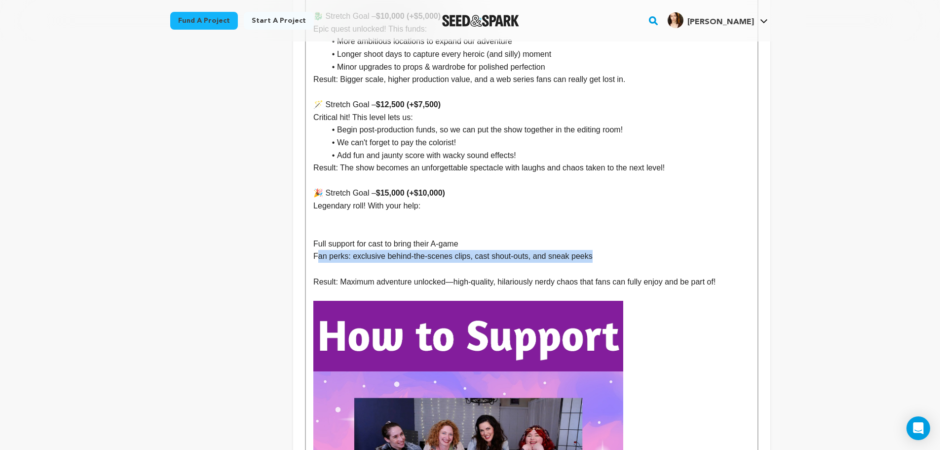
drag, startPoint x: 621, startPoint y: 247, endPoint x: 318, endPoint y: 239, distance: 303.6
click at [318, 250] on p "Fan perks: exclusive behind-the-scenes clips, cast shout-outs, and sneak peeks" at bounding box center [531, 256] width 436 height 13
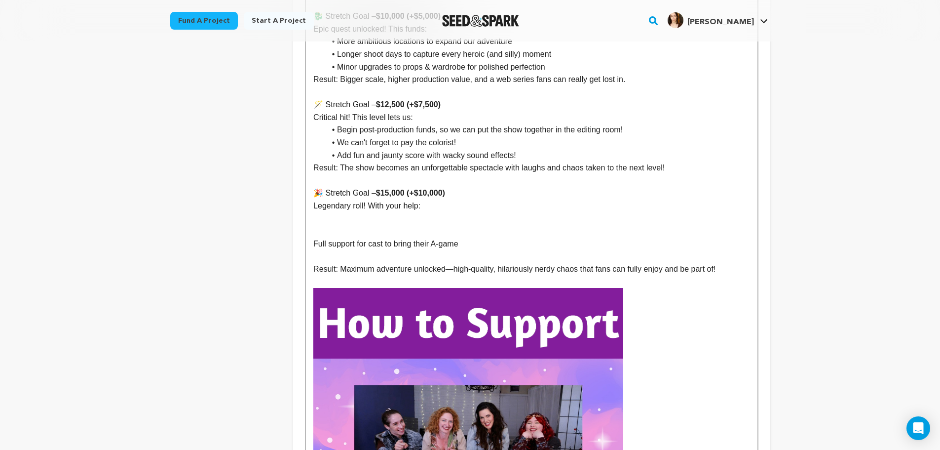
drag, startPoint x: 358, startPoint y: 220, endPoint x: 363, endPoint y: 223, distance: 5.5
click at [358, 225] on p at bounding box center [531, 231] width 436 height 13
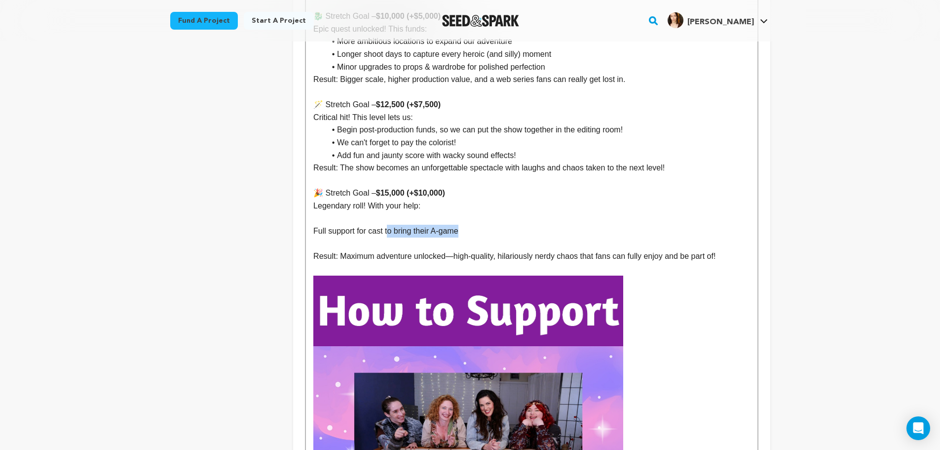
drag, startPoint x: 469, startPoint y: 219, endPoint x: 386, endPoint y: 223, distance: 82.5
click at [386, 225] on p "Full support for cast to bring their A-game" at bounding box center [531, 231] width 436 height 13
click at [512, 225] on p "Full support for the cast to receive a daily rate!" at bounding box center [531, 231] width 436 height 13
click at [341, 212] on p at bounding box center [531, 218] width 436 height 13
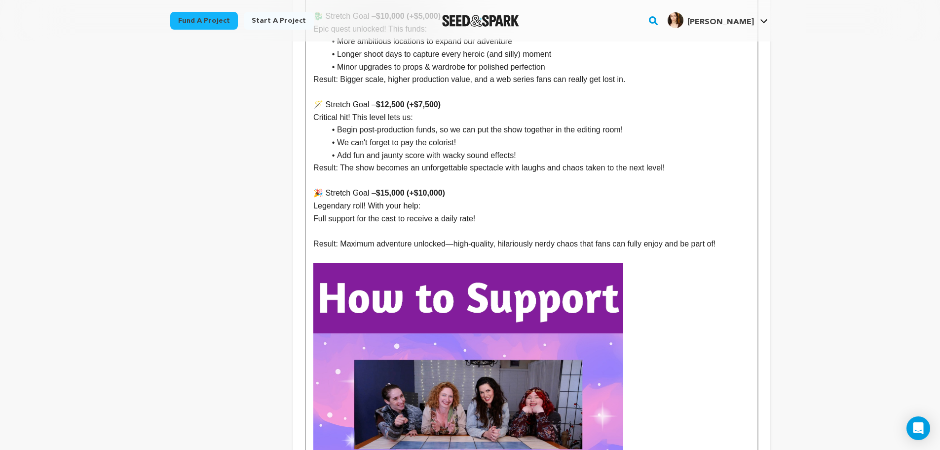
click at [512, 212] on p "Full support for the cast to receive a daily rate!" at bounding box center [531, 218] width 436 height 13
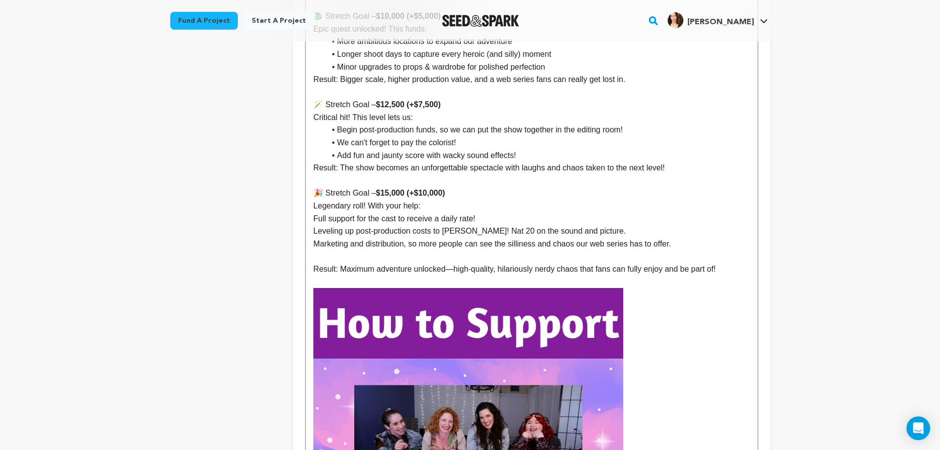
click at [365, 250] on p at bounding box center [531, 256] width 436 height 13
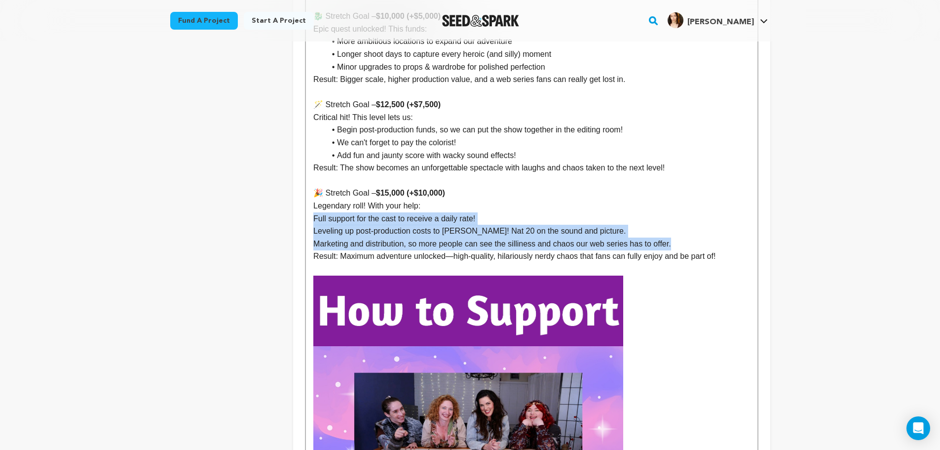
drag, startPoint x: 683, startPoint y: 229, endPoint x: 304, endPoint y: 209, distance: 380.0
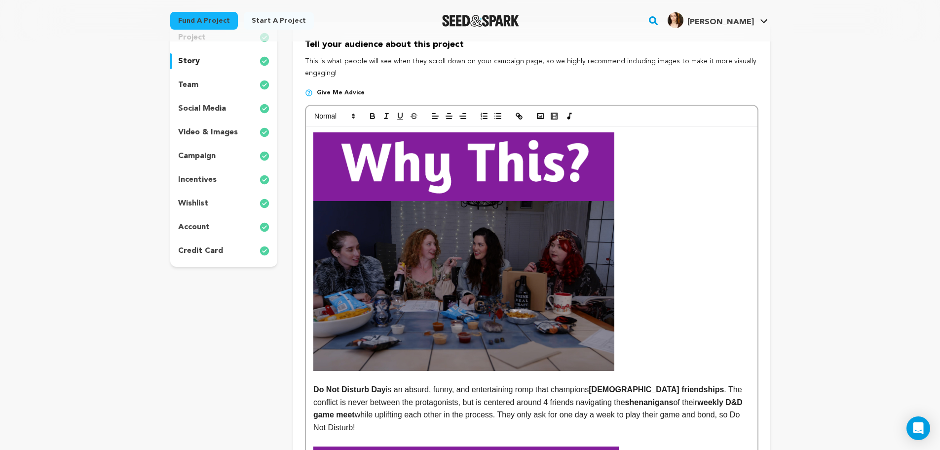
scroll to position [0, 0]
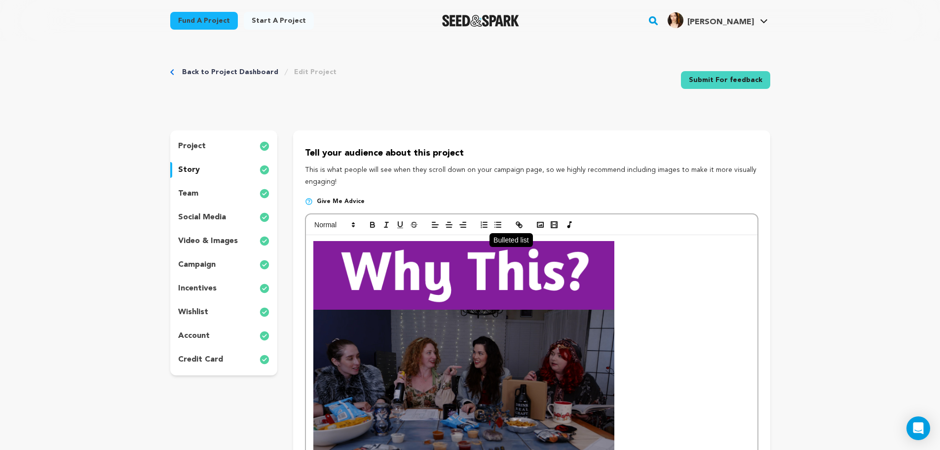
click at [501, 225] on line "button" at bounding box center [498, 225] width 4 height 0
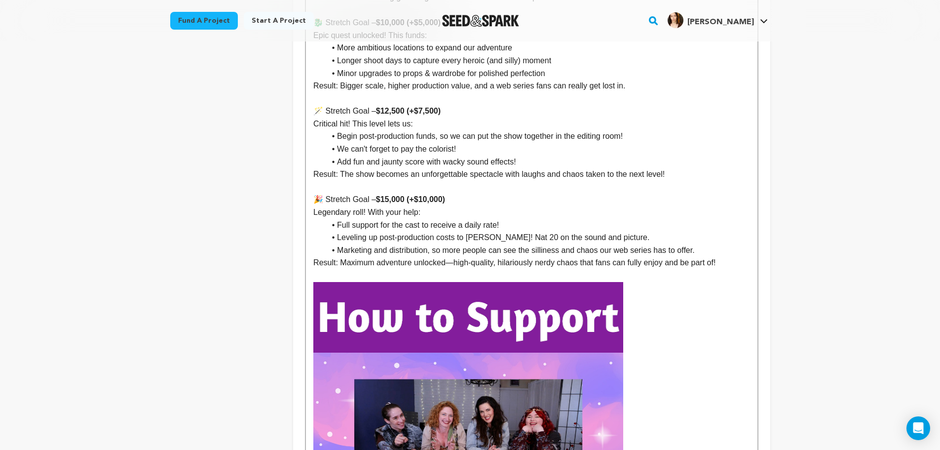
click at [669, 206] on p "Legendary roll! With your help:" at bounding box center [531, 212] width 436 height 13
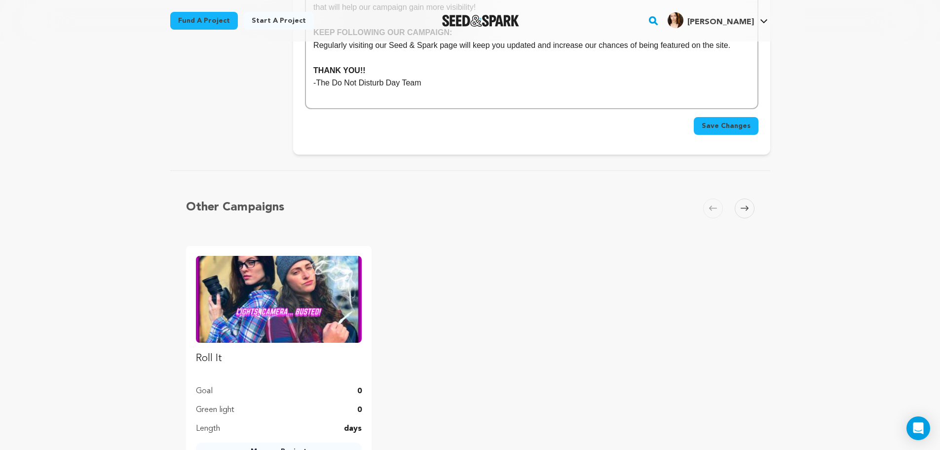
scroll to position [2355, 0]
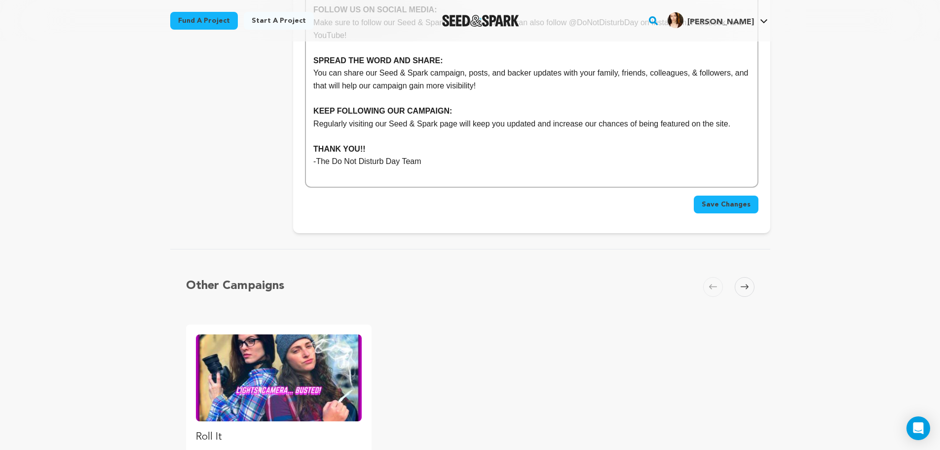
click at [717, 196] on button "Save Changes" at bounding box center [726, 204] width 65 height 18
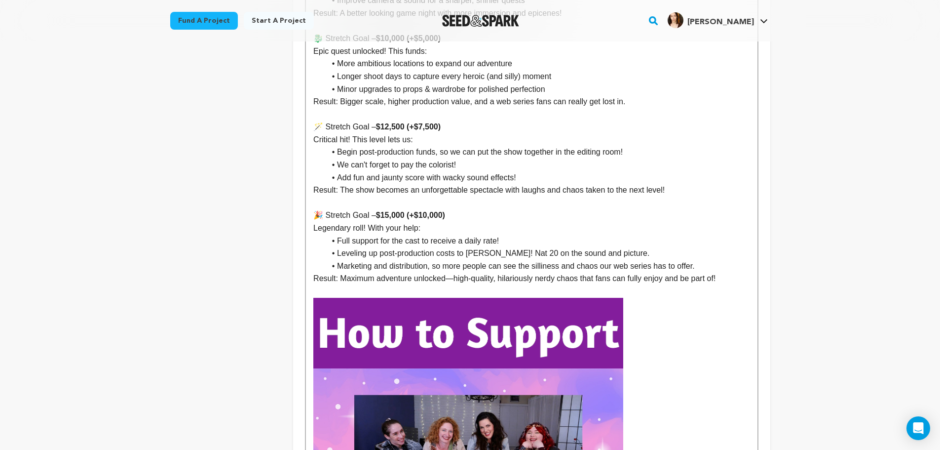
scroll to position [1546, 0]
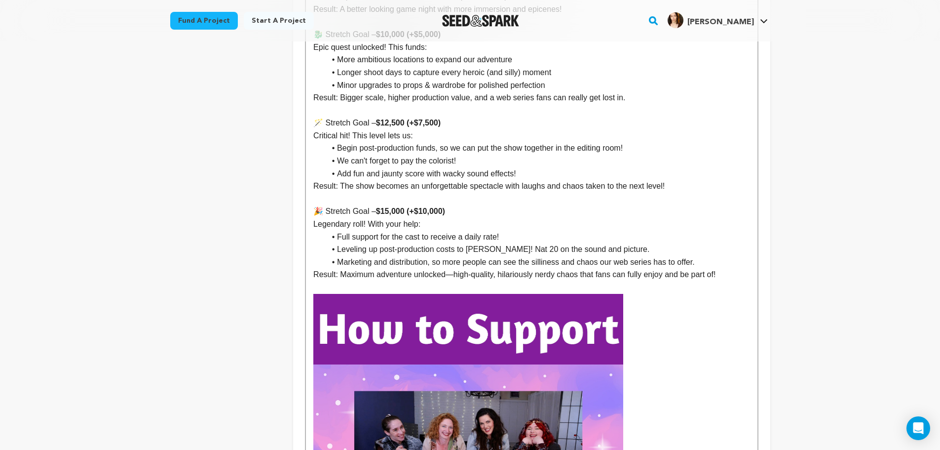
click at [326, 205] on p "🎉 Stretch Goal – $15,000 (+$10,000)" at bounding box center [531, 211] width 436 height 13
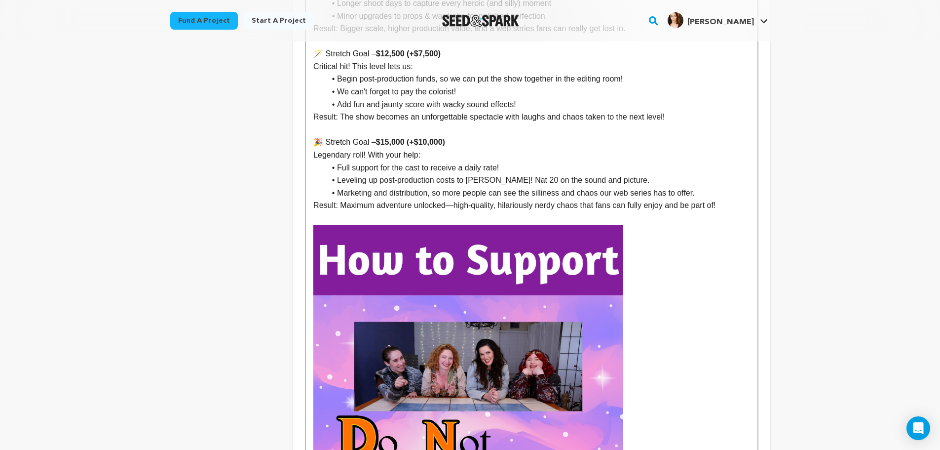
scroll to position [1595, 0]
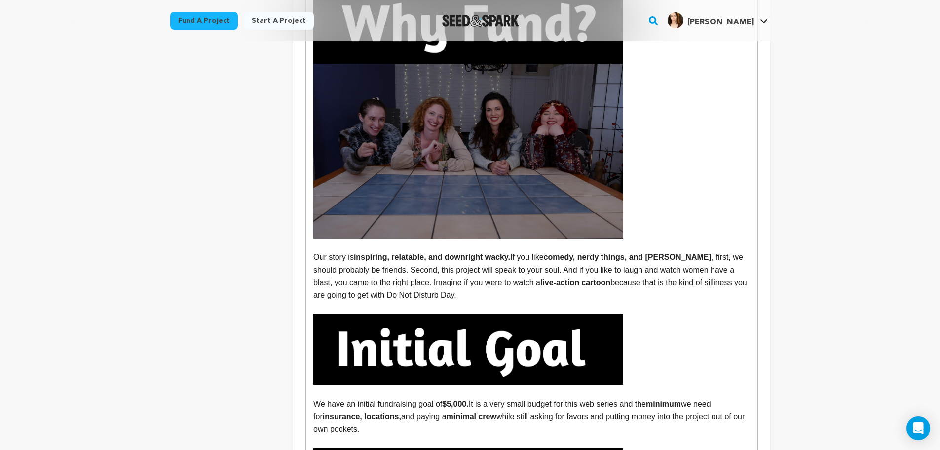
scroll to position [1080, 0]
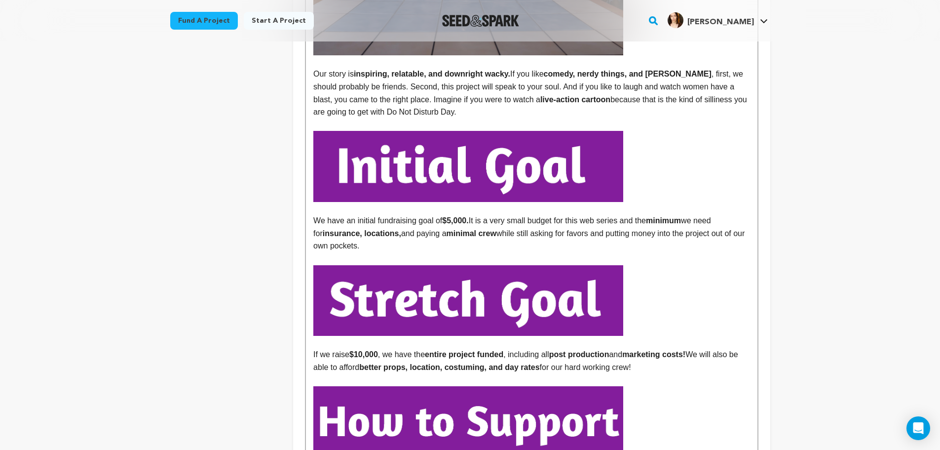
scroll to position [1063, 0]
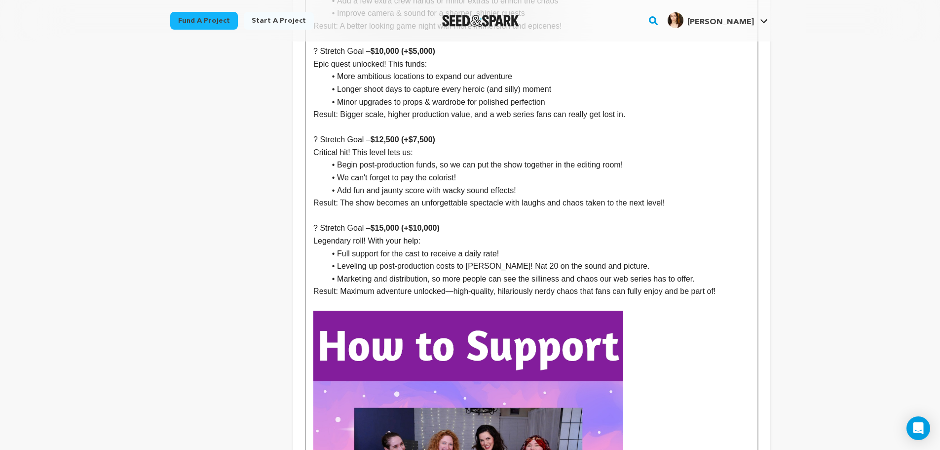
scroll to position [1442, 0]
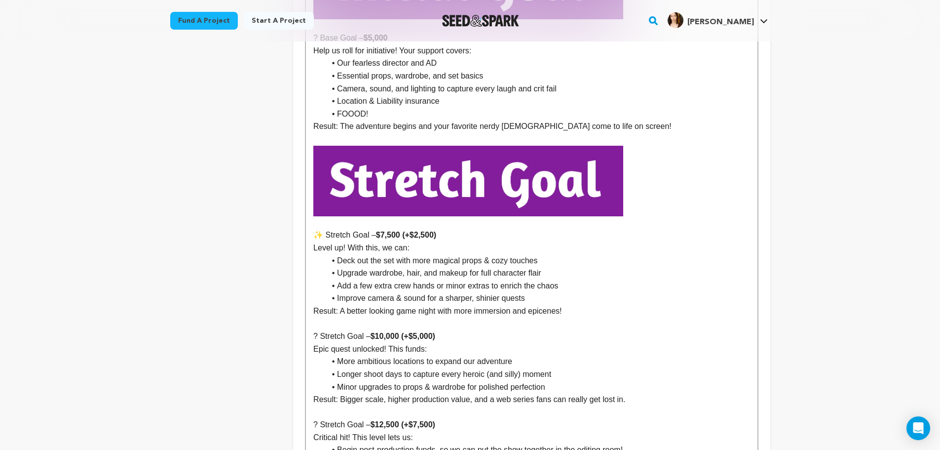
scroll to position [1343, 0]
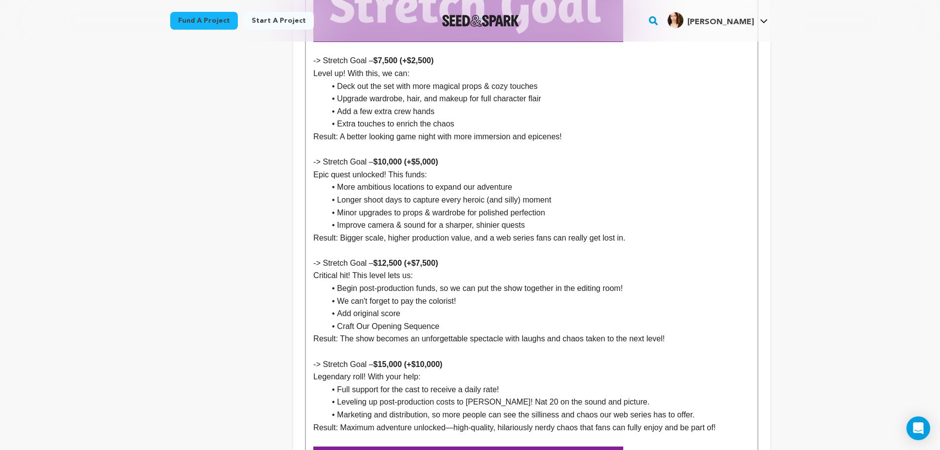
scroll to position [1426, 0]
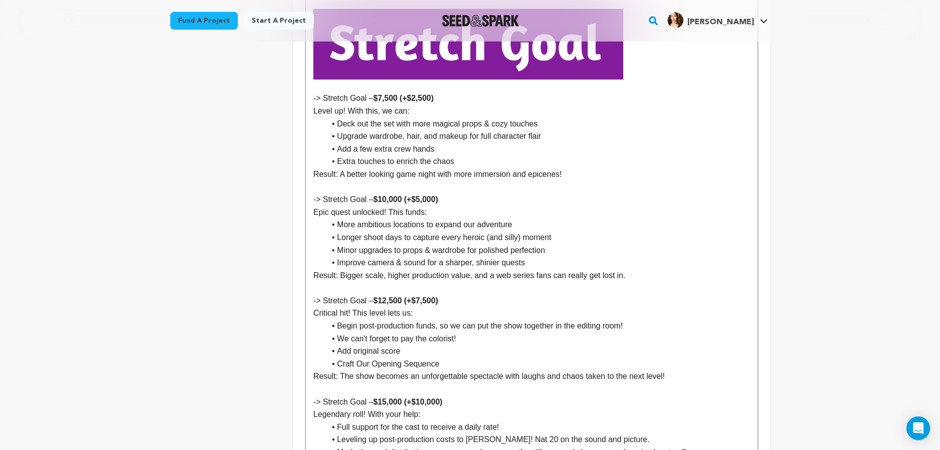
scroll to position [1414, 0]
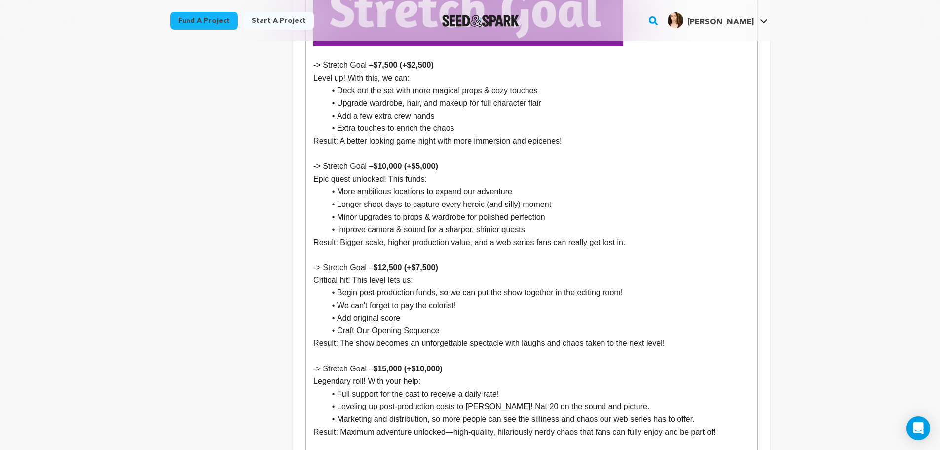
click at [542, 135] on p "Result: A better looking game night with more immersion and epicenes!" at bounding box center [531, 141] width 436 height 13
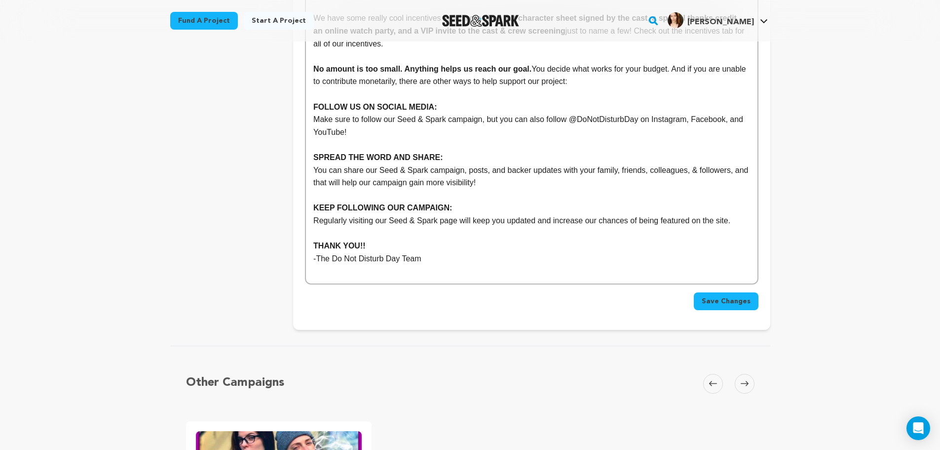
scroll to position [2286, 0]
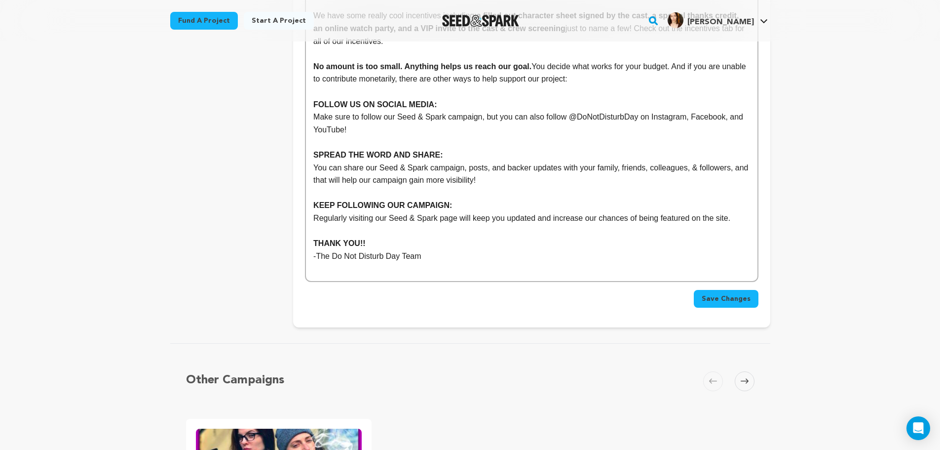
click at [735, 292] on button "Save Changes" at bounding box center [726, 299] width 65 height 18
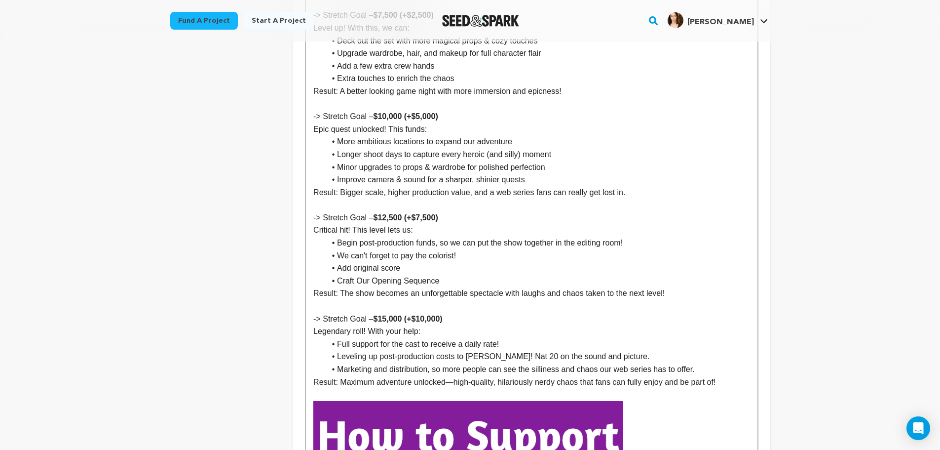
click at [473, 161] on li "Minor upgrades to props & wardrobe for polished perfection" at bounding box center [537, 167] width 424 height 13
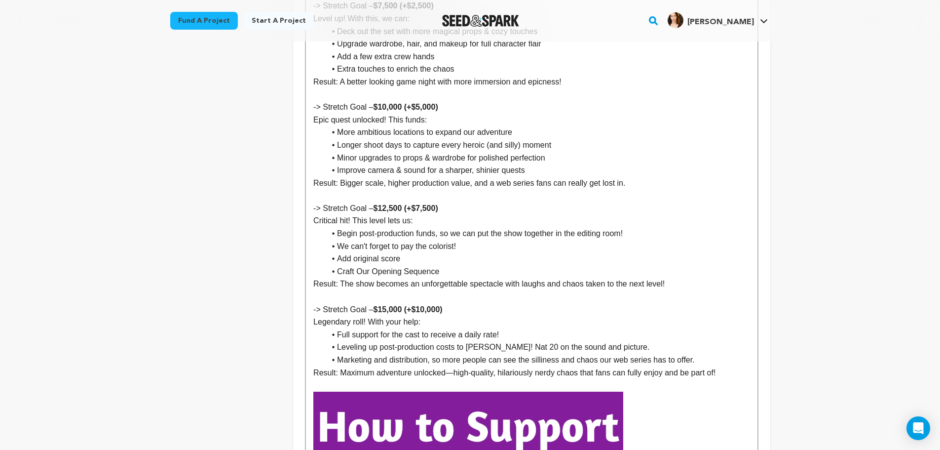
scroll to position [1497, 0]
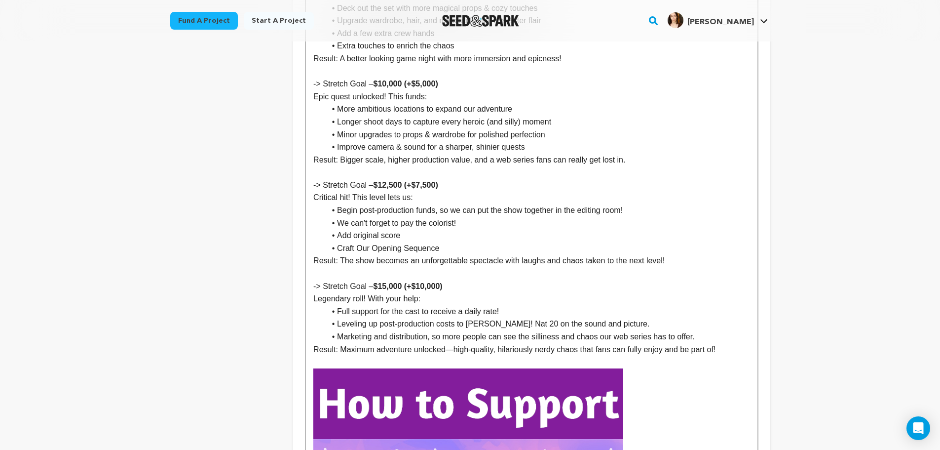
click at [447, 141] on li "Improve camera & sound for a sharper, shinier quests" at bounding box center [537, 147] width 424 height 13
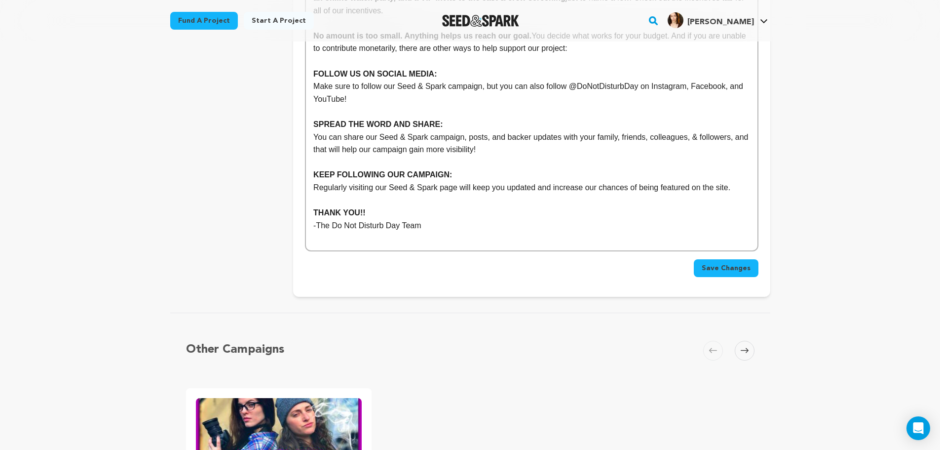
scroll to position [2319, 0]
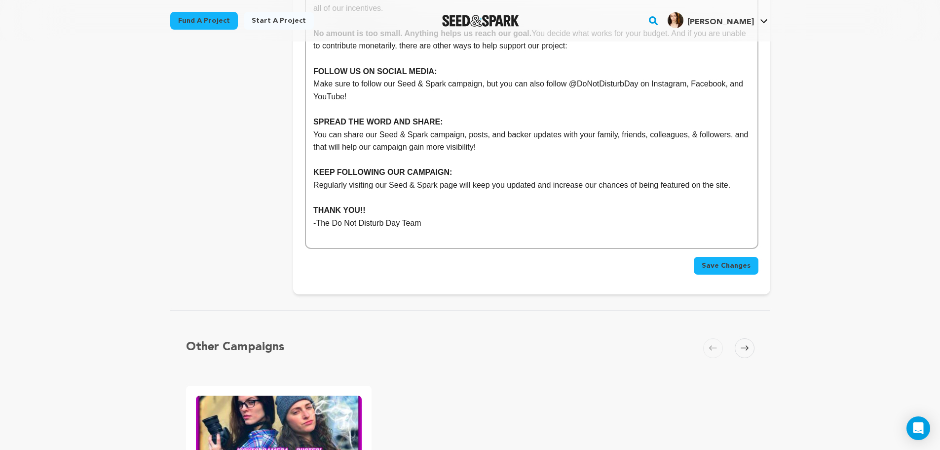
click at [729, 261] on span "Save Changes" at bounding box center [726, 266] width 49 height 10
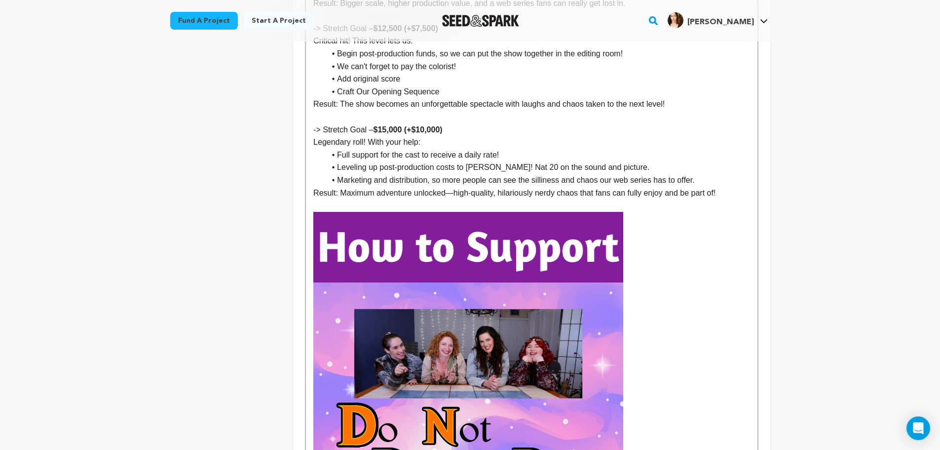
scroll to position [1661, 0]
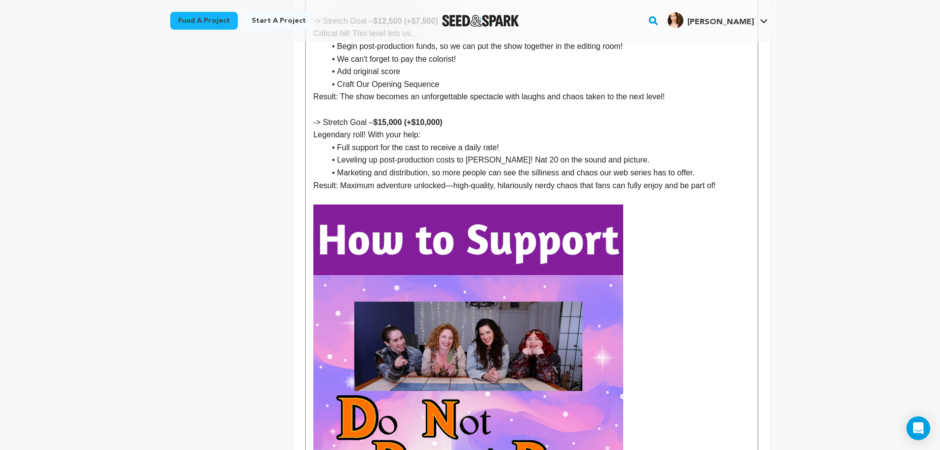
drag, startPoint x: 468, startPoint y: 146, endPoint x: 507, endPoint y: 156, distance: 40.3
click at [468, 153] on li "Leveling up post-production costs to [PERSON_NAME]! Nat 20 on the sound and pic…" at bounding box center [537, 159] width 424 height 13
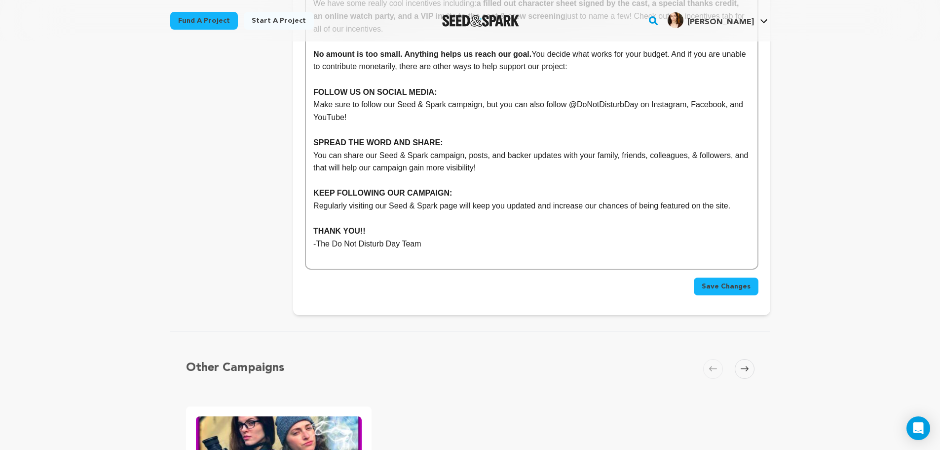
scroll to position [2262, 0]
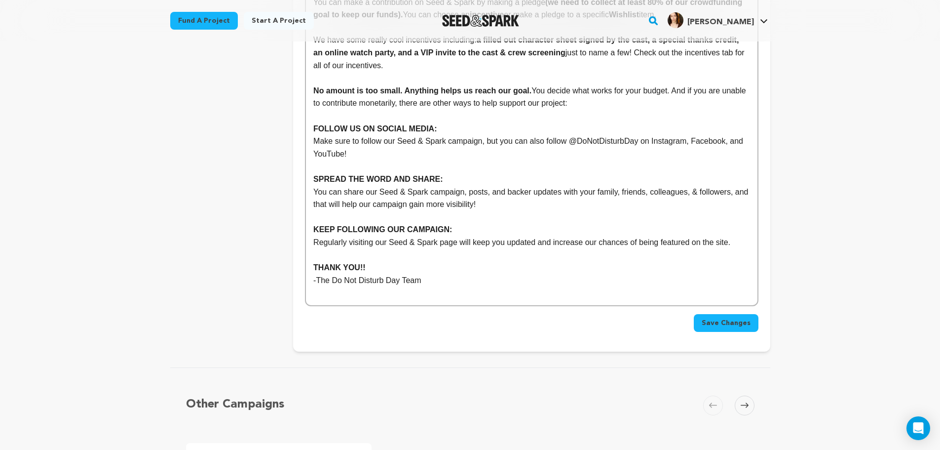
click at [733, 318] on span "Save Changes" at bounding box center [726, 323] width 49 height 10
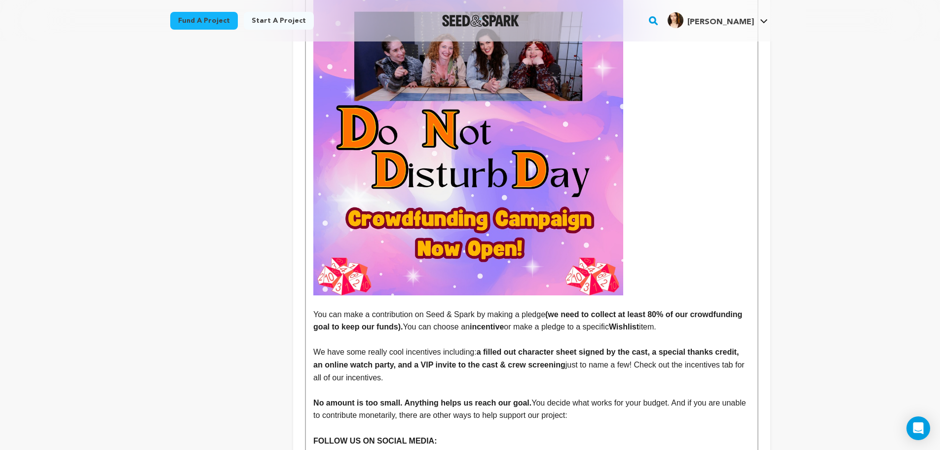
scroll to position [0, 0]
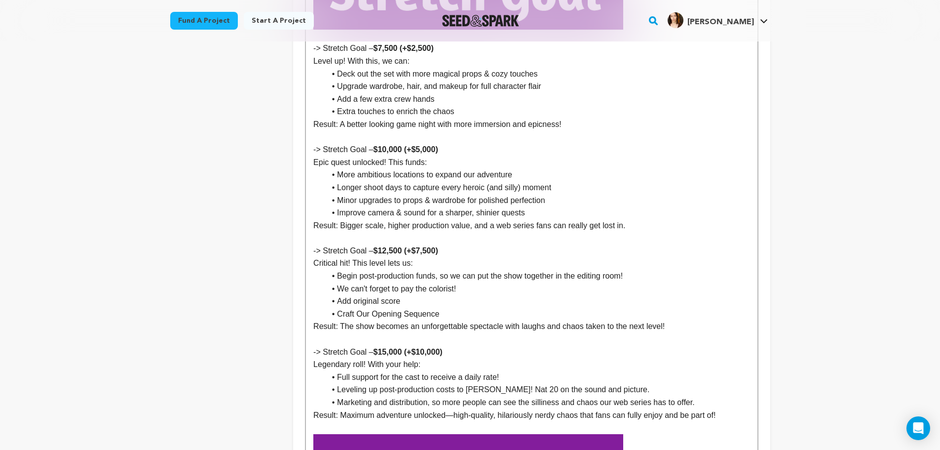
scroll to position [1442, 0]
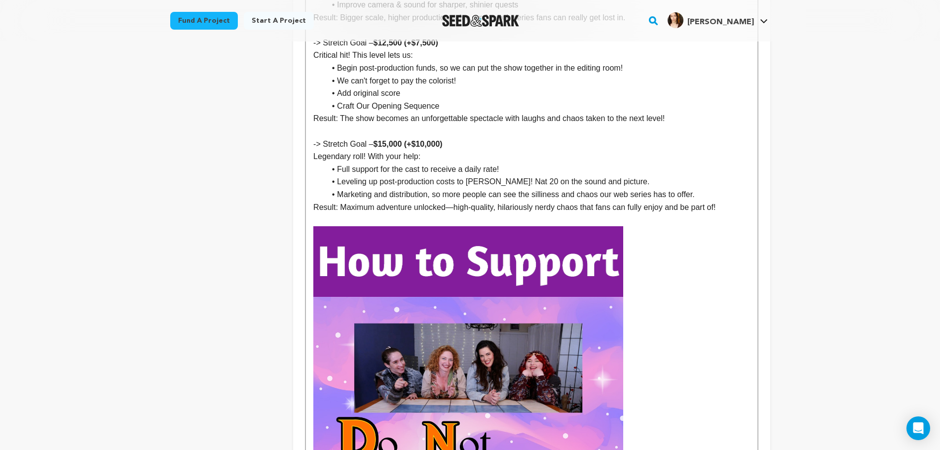
scroll to position [1639, 0]
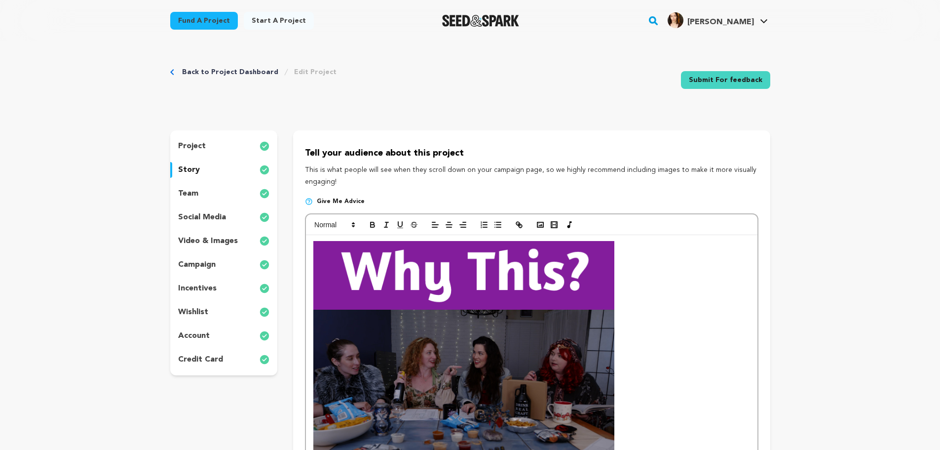
scroll to position [1639, 0]
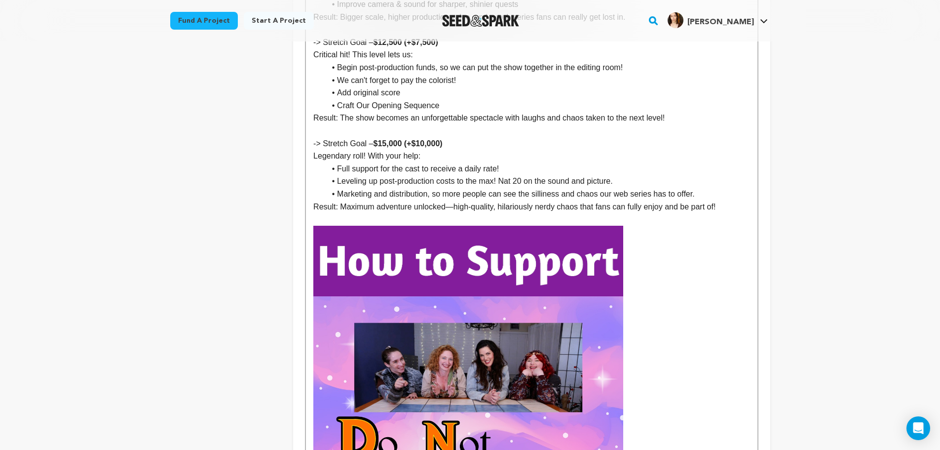
click at [454, 200] on p "Result: Maximum adventure unlocked—high-quality, hilariously nerdy chaos that f…" at bounding box center [531, 206] width 436 height 13
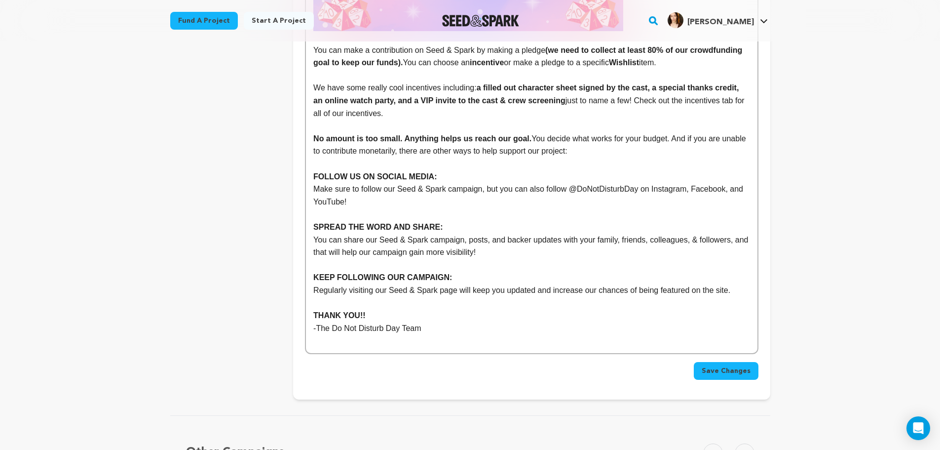
scroll to position [2215, 0]
click at [742, 283] on p "Regularly visiting our Seed & Spark page will keep you updated and increase our…" at bounding box center [531, 289] width 436 height 13
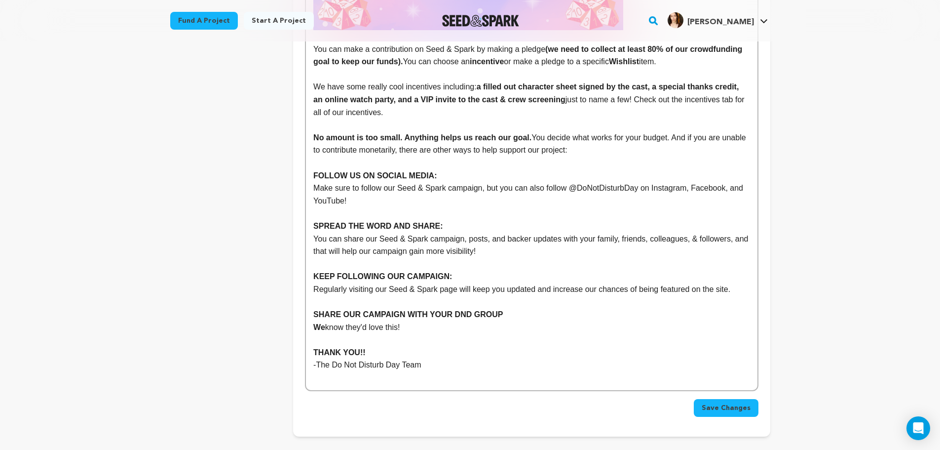
click at [318, 323] on strong "We" at bounding box center [319, 327] width 12 height 8
click at [432, 321] on p "We know they'd love this!" at bounding box center [531, 327] width 436 height 13
click at [494, 321] on p "We know they'd love this!" at bounding box center [531, 327] width 436 height 13
click at [462, 310] on strong "SHARE OUR CAMPAIGN WITH YOUR DND GROUP" at bounding box center [407, 314] width 189 height 8
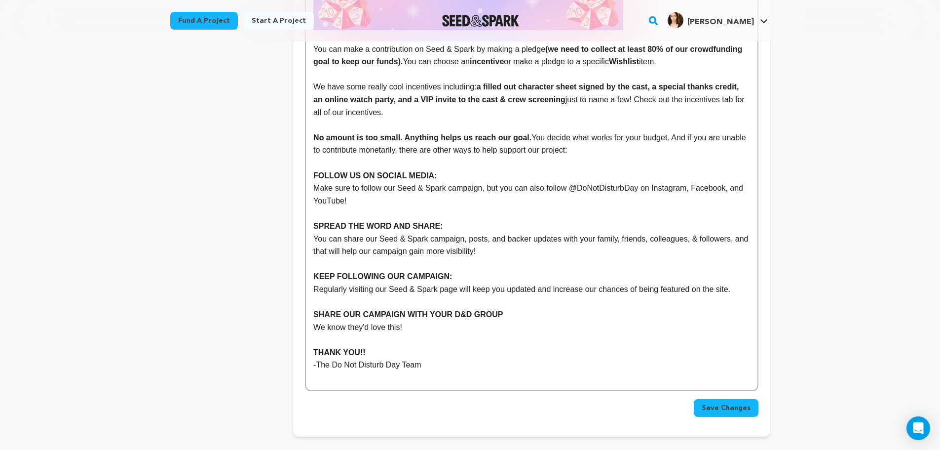
click at [439, 321] on p "We know they'd love this!" at bounding box center [531, 327] width 436 height 13
click at [723, 403] on span "Save Changes" at bounding box center [726, 408] width 49 height 10
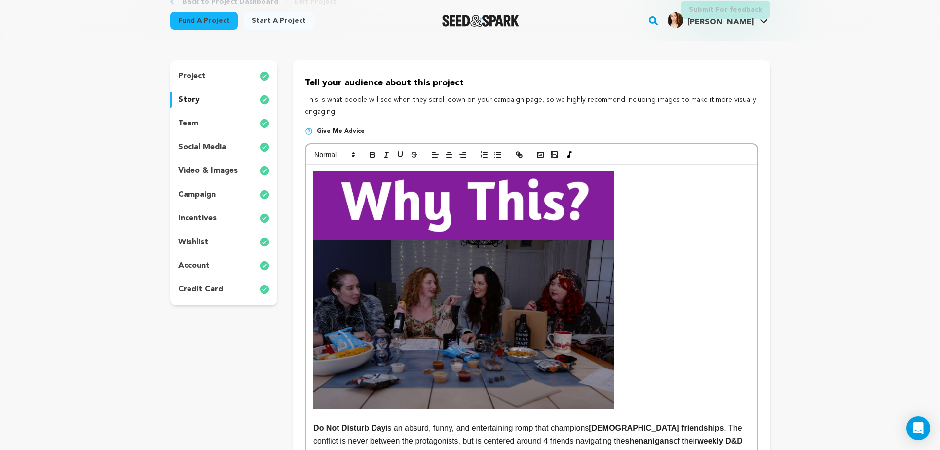
scroll to position [66, 0]
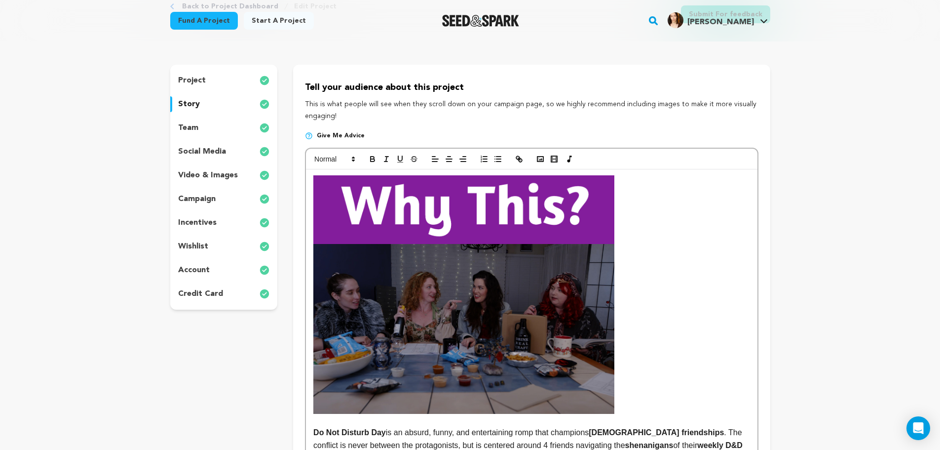
click at [205, 132] on div "team" at bounding box center [224, 128] width 108 height 16
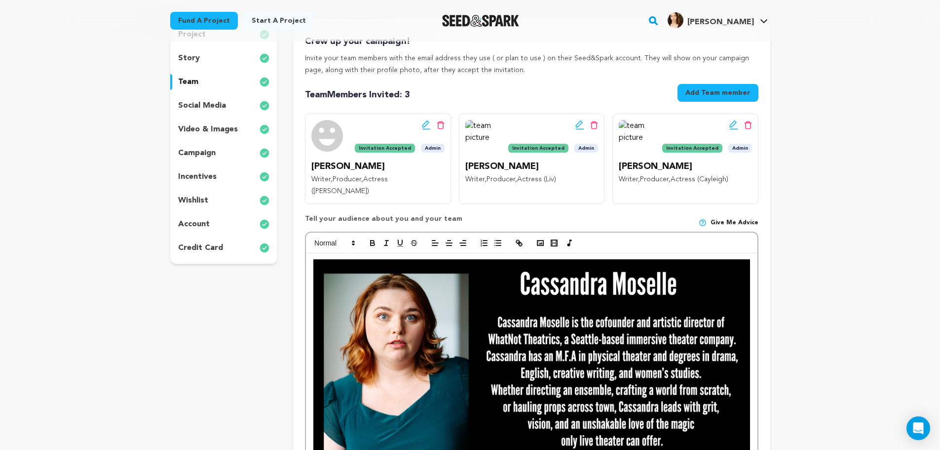
scroll to position [49, 0]
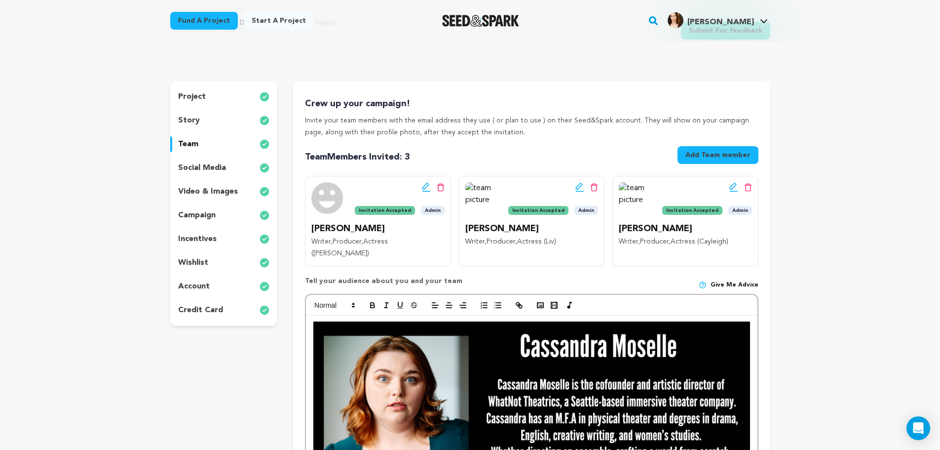
click at [210, 163] on p "social media" at bounding box center [202, 168] width 48 height 12
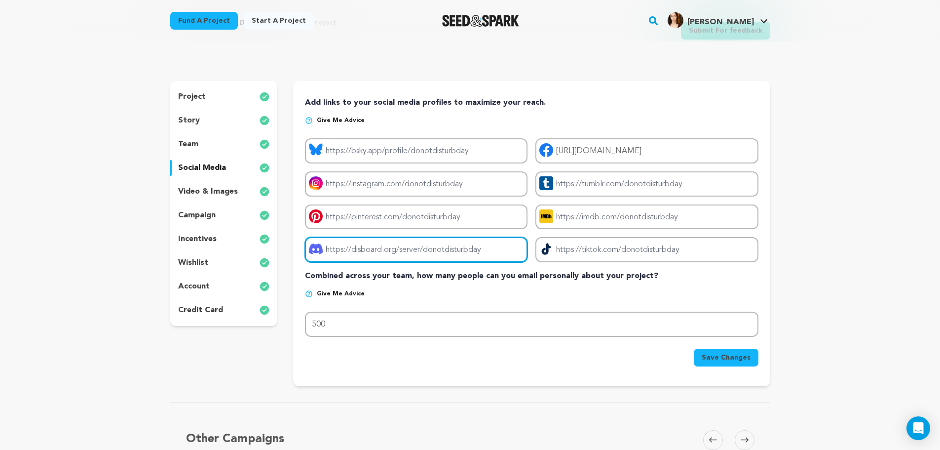
drag, startPoint x: 497, startPoint y: 244, endPoint x: 329, endPoint y: 242, distance: 168.3
click at [329, 243] on input "Project discord link" at bounding box center [416, 249] width 223 height 25
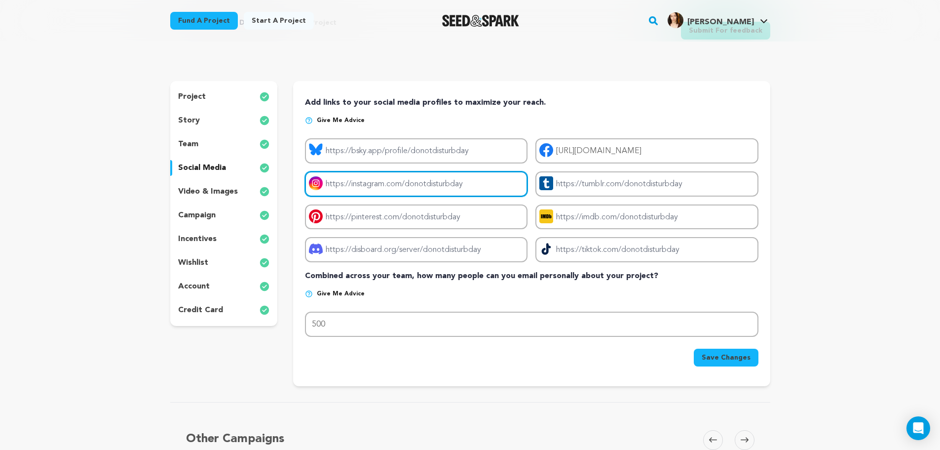
click at [391, 182] on input "Project instagram link" at bounding box center [416, 183] width 223 height 25
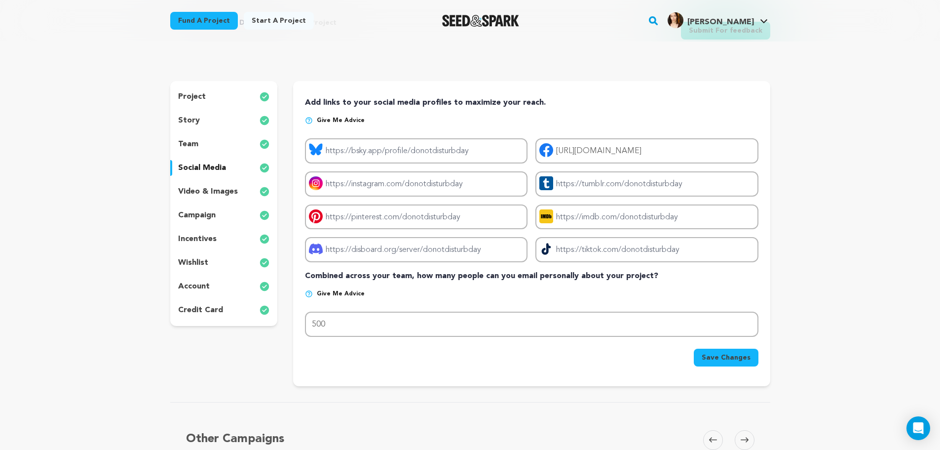
click at [222, 185] on div "video & images" at bounding box center [224, 192] width 108 height 16
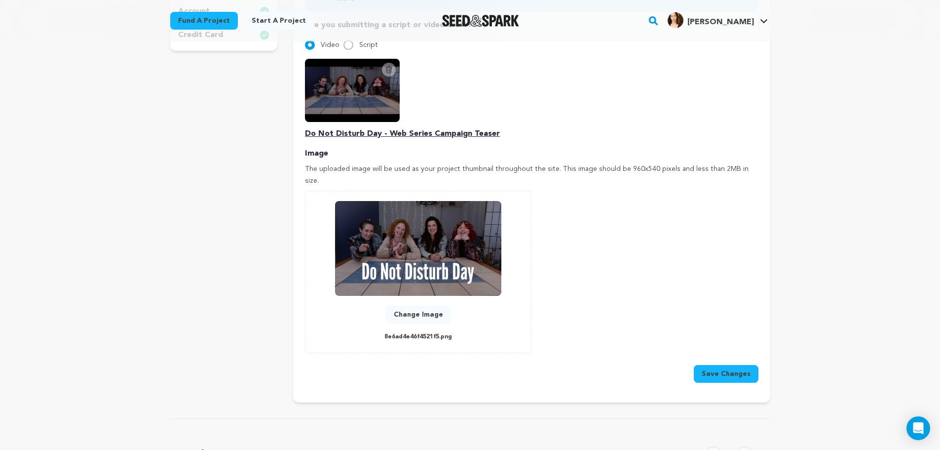
scroll to position [362, 0]
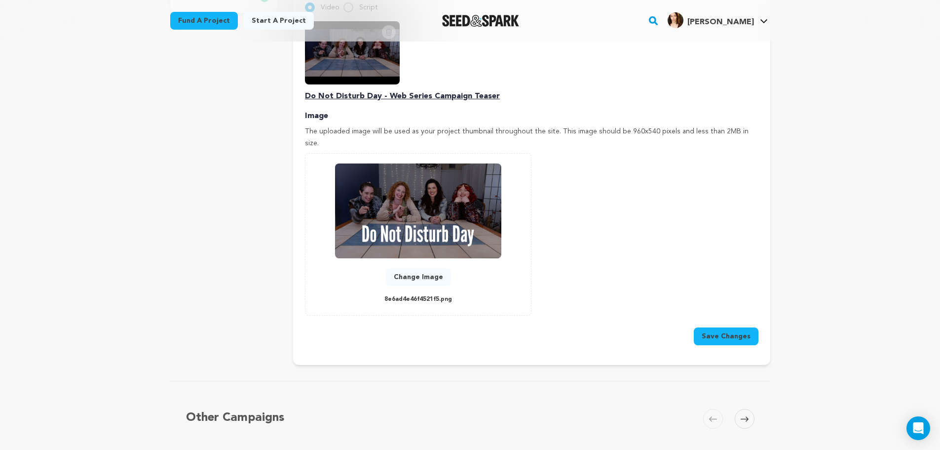
click at [424, 268] on button "Change Image" at bounding box center [418, 277] width 65 height 18
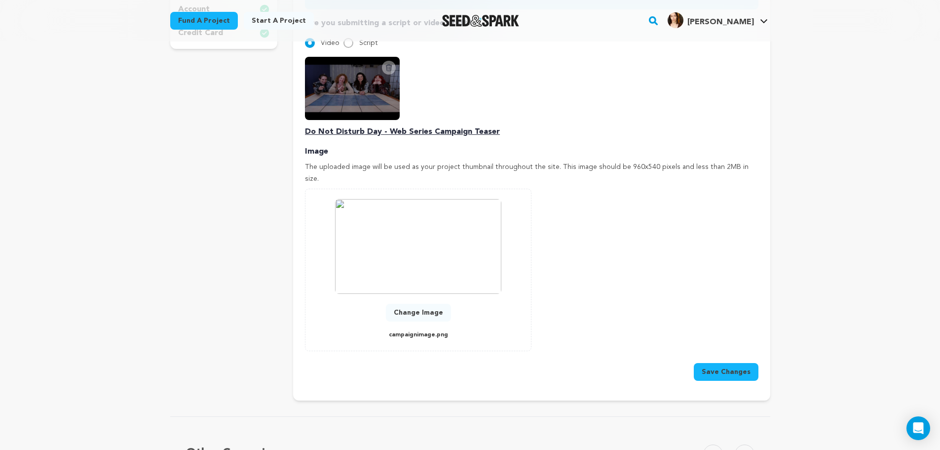
scroll to position [329, 0]
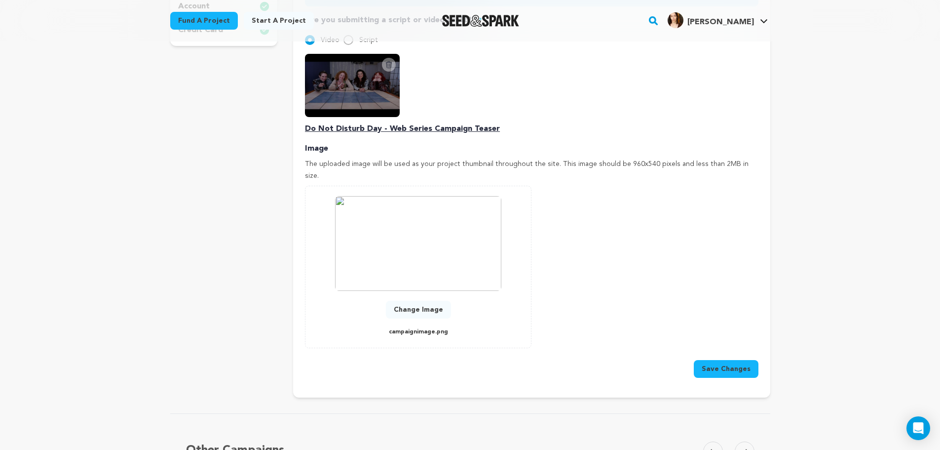
click at [730, 360] on button "Save Changes" at bounding box center [726, 369] width 65 height 18
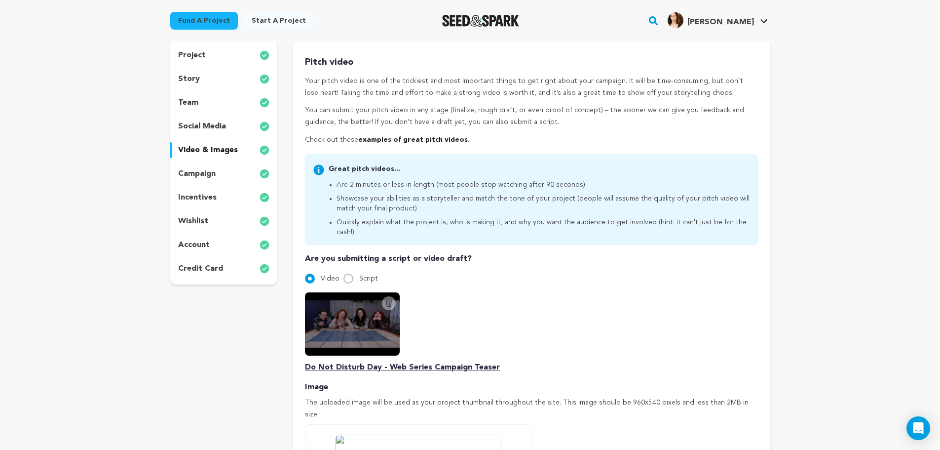
scroll to position [82, 0]
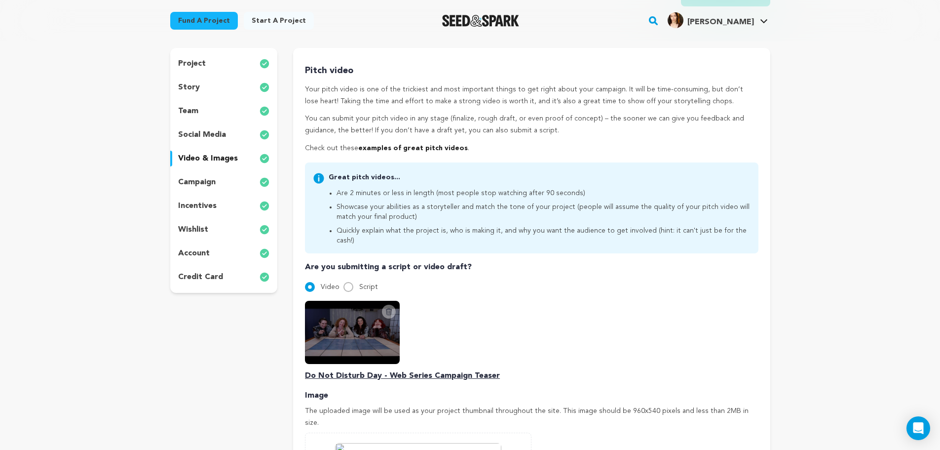
click at [213, 185] on p "campaign" at bounding box center [197, 182] width 38 height 12
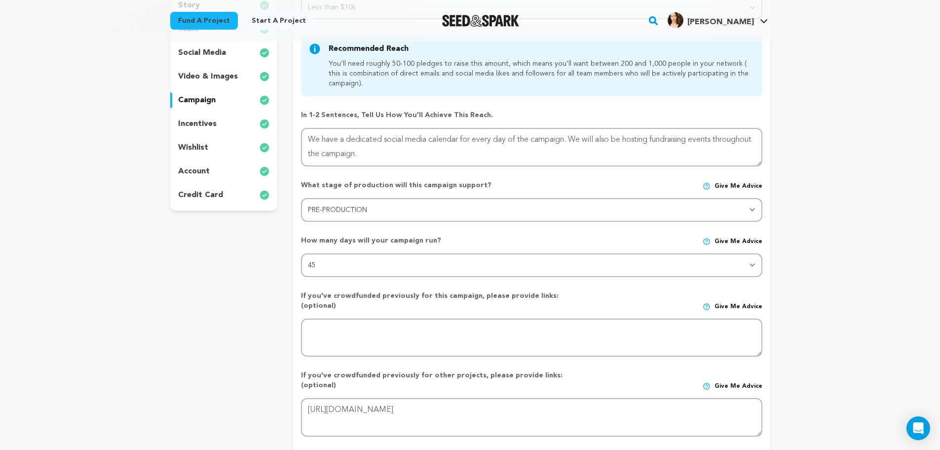
scroll to position [148, 0]
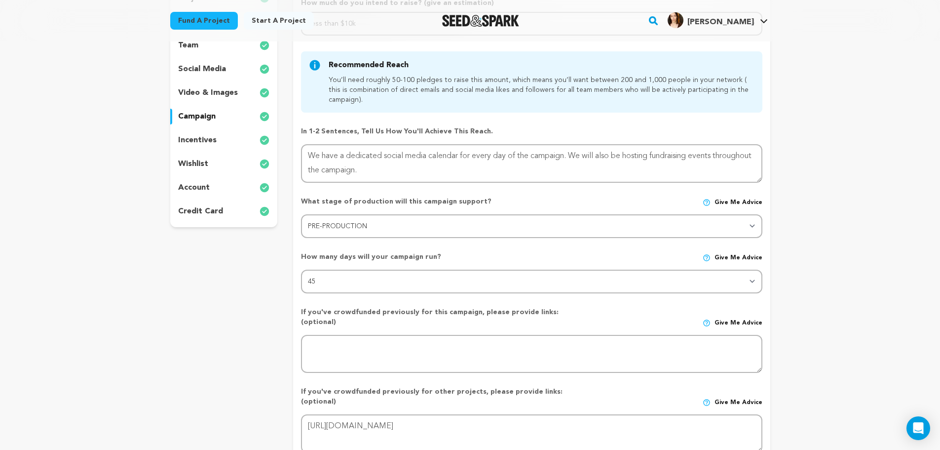
click at [210, 142] on p "incentives" at bounding box center [197, 140] width 38 height 12
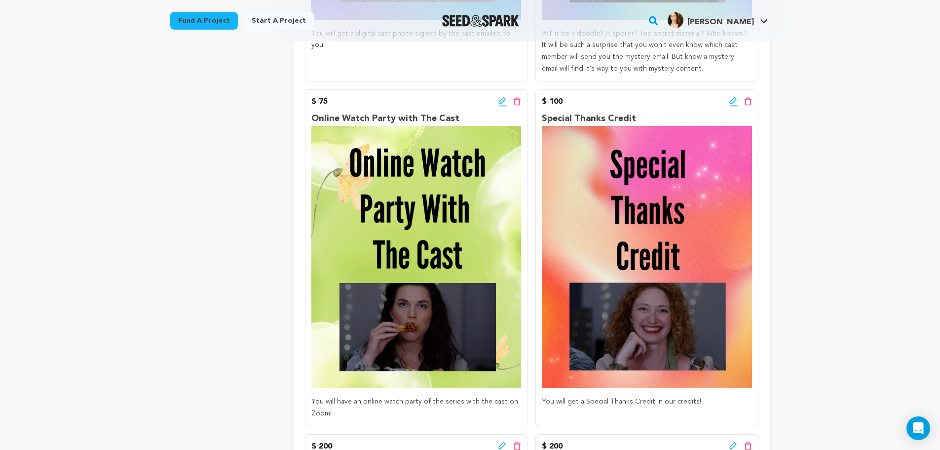
scroll to position [855, 0]
click at [500, 100] on icon at bounding box center [502, 102] width 9 height 10
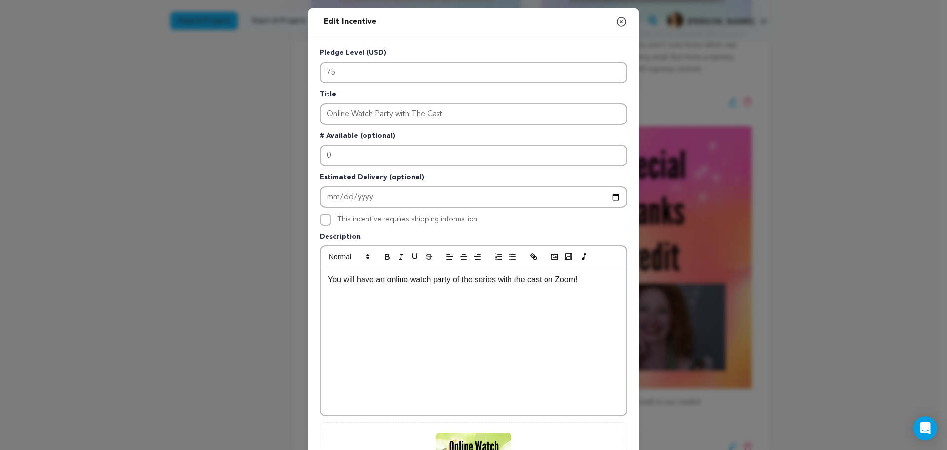
click at [587, 286] on div "You will have an online watch party of the series with the cast on Zoom!" at bounding box center [474, 341] width 306 height 148
click at [616, 24] on icon "button" at bounding box center [622, 22] width 12 height 12
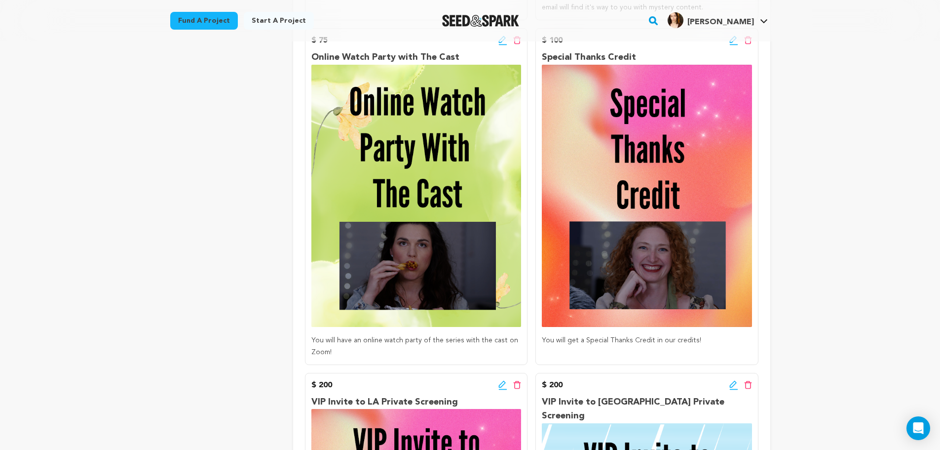
scroll to position [921, 0]
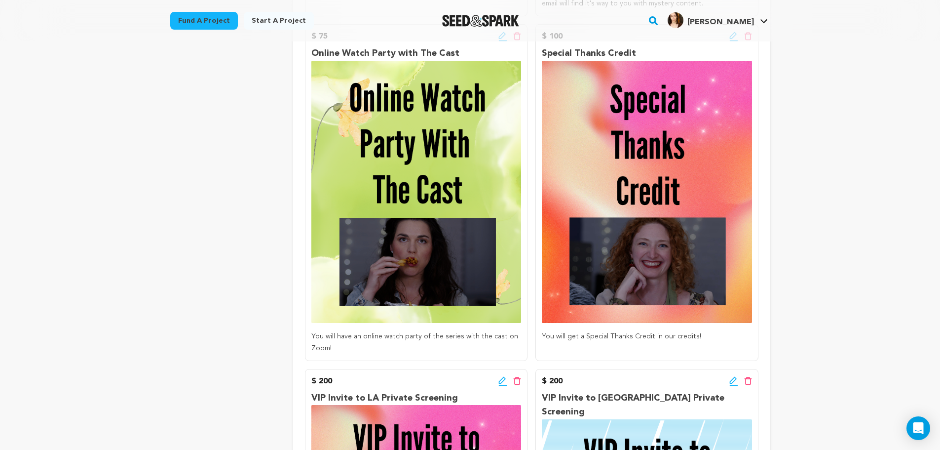
scroll to position [905, 0]
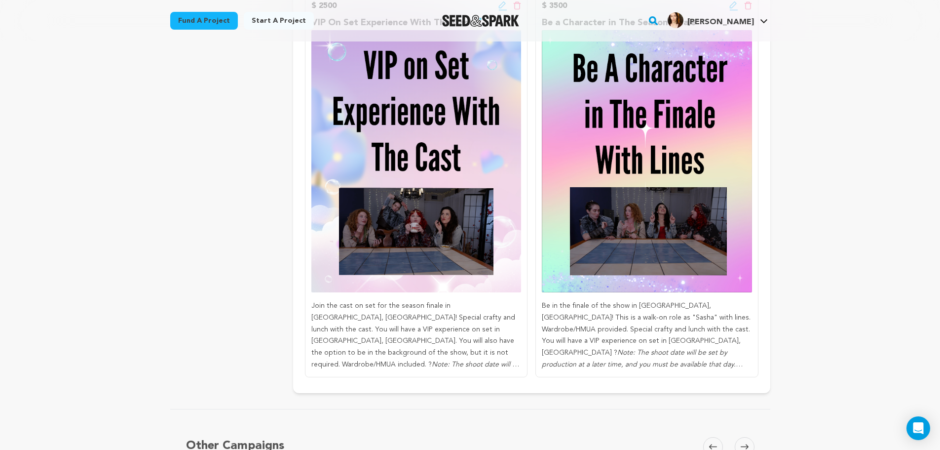
scroll to position [2024, 0]
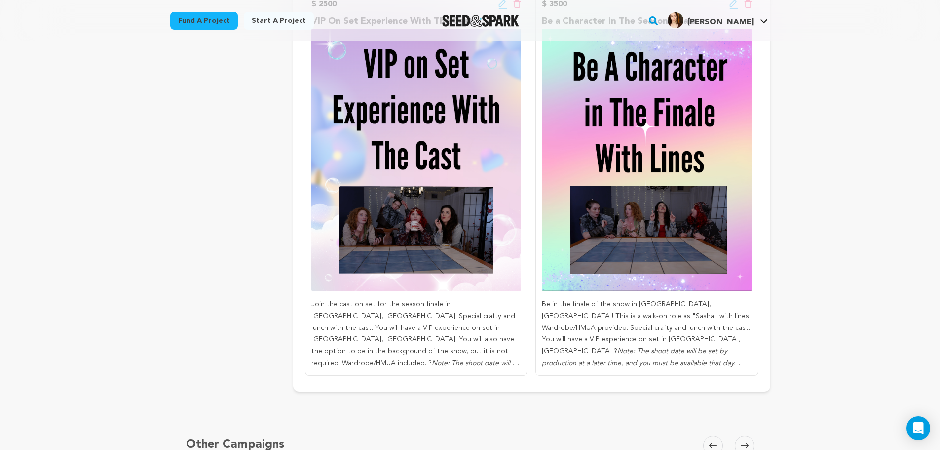
click at [470, 278] on div "VIP On Set Experience With The Cast Join the cast on set for the season finale …" at bounding box center [416, 191] width 210 height 355
click at [464, 319] on p "Join the cast on set for the season finale in [GEOGRAPHIC_DATA], [GEOGRAPHIC_DA…" at bounding box center [416, 334] width 210 height 71
click at [495, 355] on div "$ 2500 Edit incentive button Delete incentive button VIP On Set Experience With…" at bounding box center [416, 183] width 223 height 383
click at [492, 345] on p "Join the cast on set for the season finale in [GEOGRAPHIC_DATA], [GEOGRAPHIC_DA…" at bounding box center [416, 334] width 210 height 71
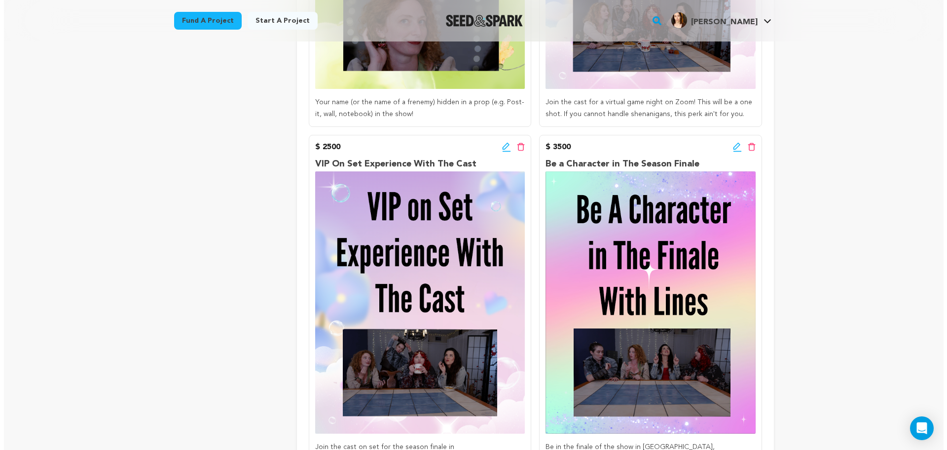
scroll to position [1876, 0]
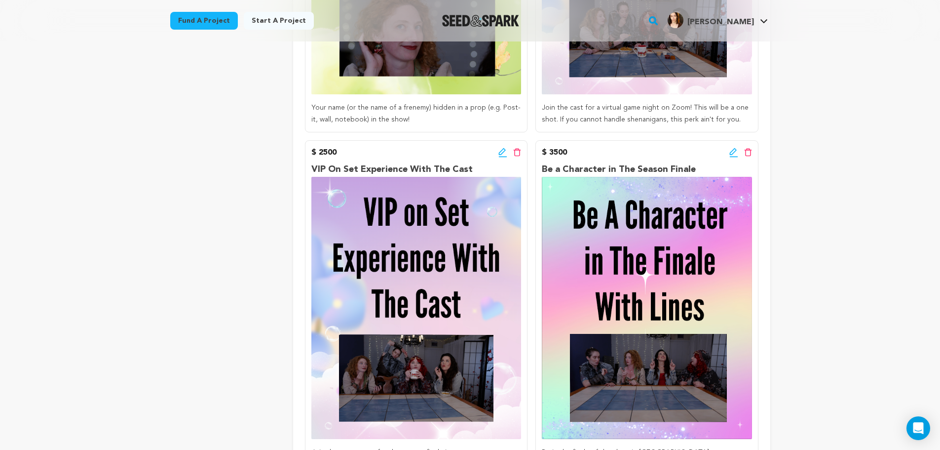
click at [502, 148] on icon at bounding box center [502, 153] width 9 height 10
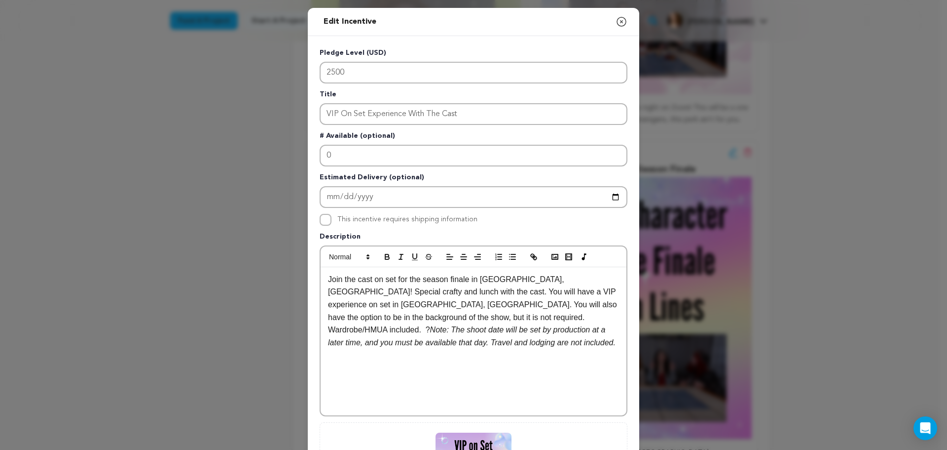
click at [428, 312] on p "Join the cast on set for the season finale in [GEOGRAPHIC_DATA], [GEOGRAPHIC_DA…" at bounding box center [473, 311] width 291 height 76
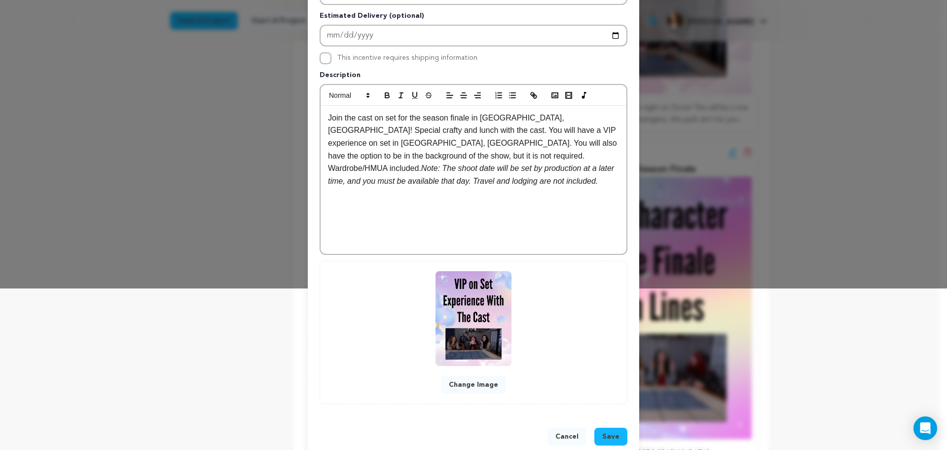
scroll to position [181, 0]
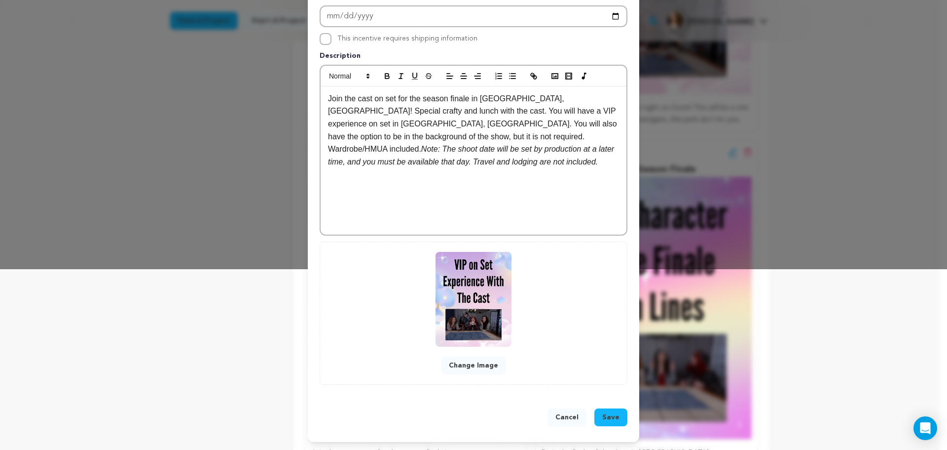
click at [604, 414] on span "Save" at bounding box center [611, 417] width 17 height 10
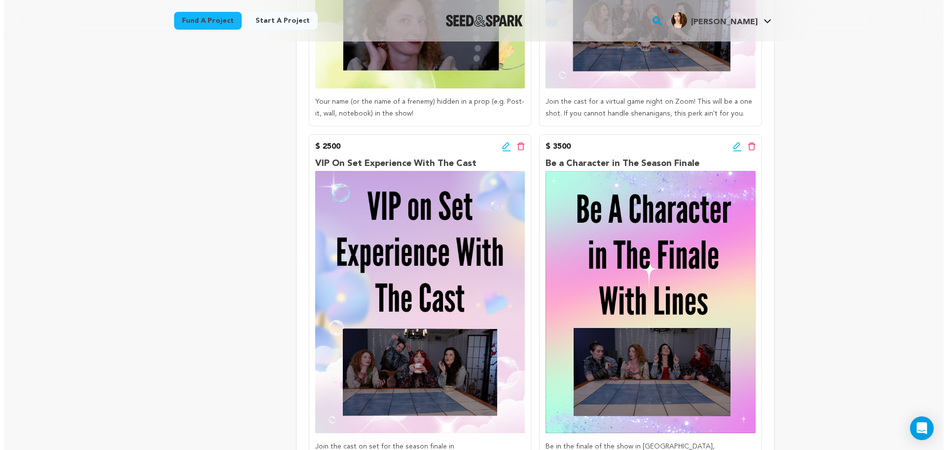
scroll to position [1857, 0]
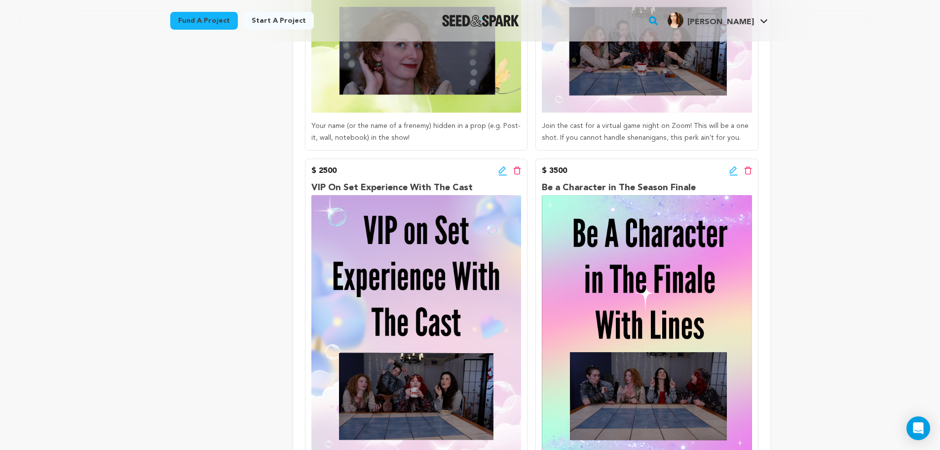
click at [731, 166] on icon at bounding box center [733, 171] width 9 height 10
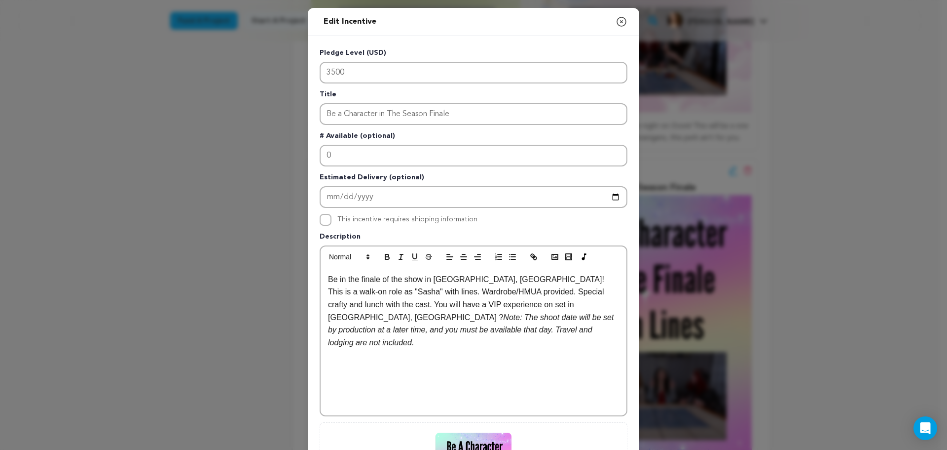
click at [485, 313] on em "Note: The shoot date will be set by production at a later time, and you must be…" at bounding box center [472, 330] width 288 height 34
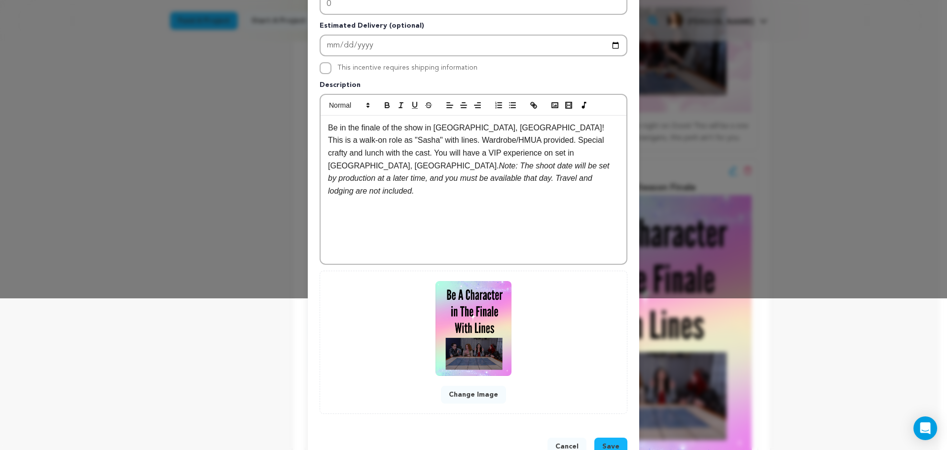
scroll to position [181, 0]
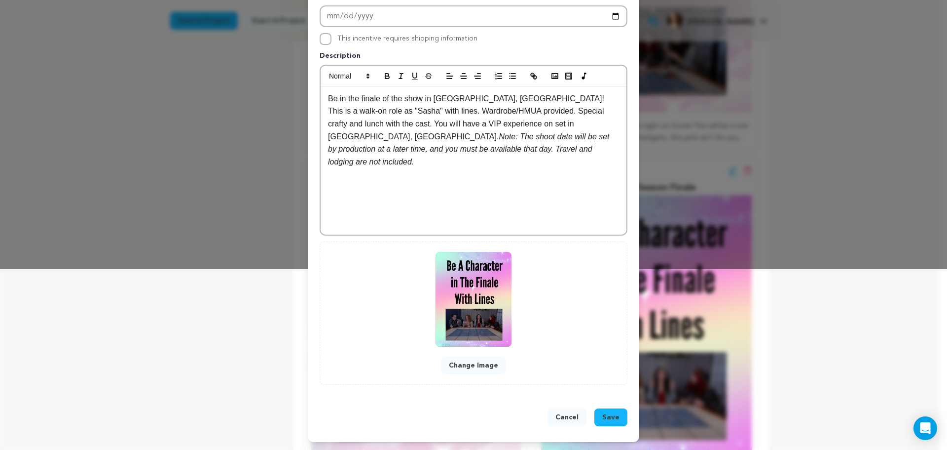
click at [604, 416] on span "Save" at bounding box center [611, 417] width 17 height 10
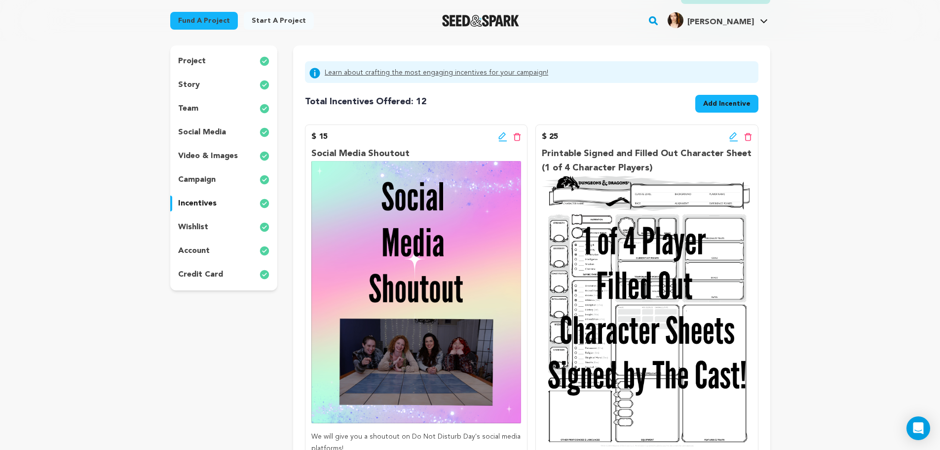
scroll to position [81, 0]
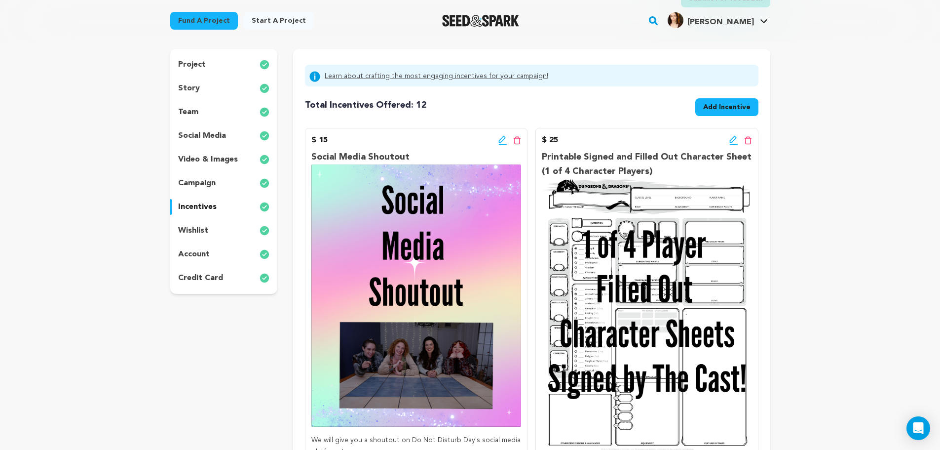
click at [208, 231] on div "wishlist" at bounding box center [224, 231] width 108 height 16
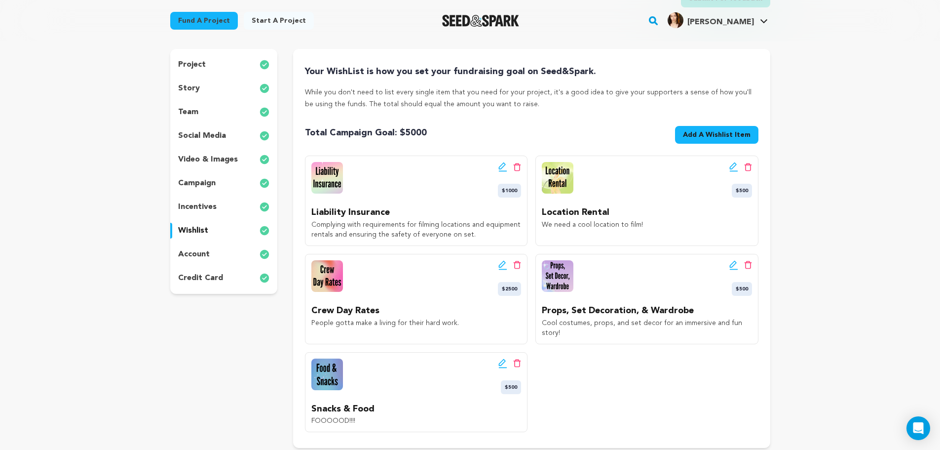
click at [210, 212] on p "incentives" at bounding box center [197, 207] width 38 height 12
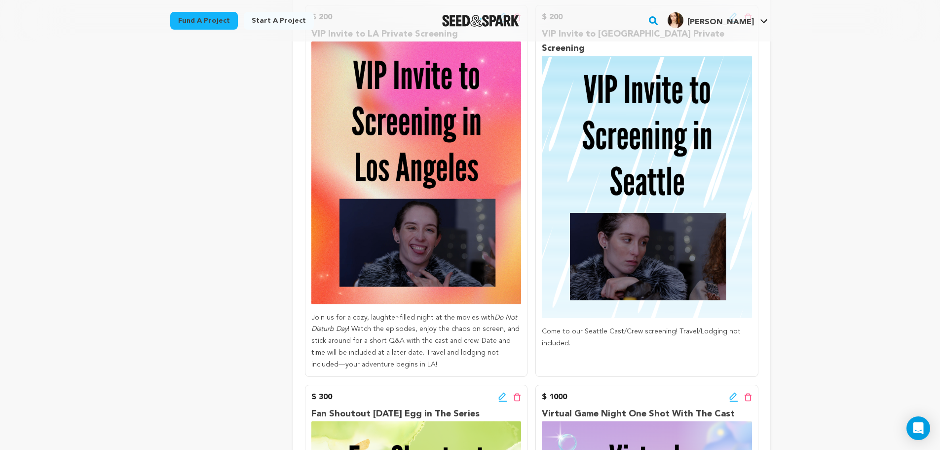
scroll to position [1357, 0]
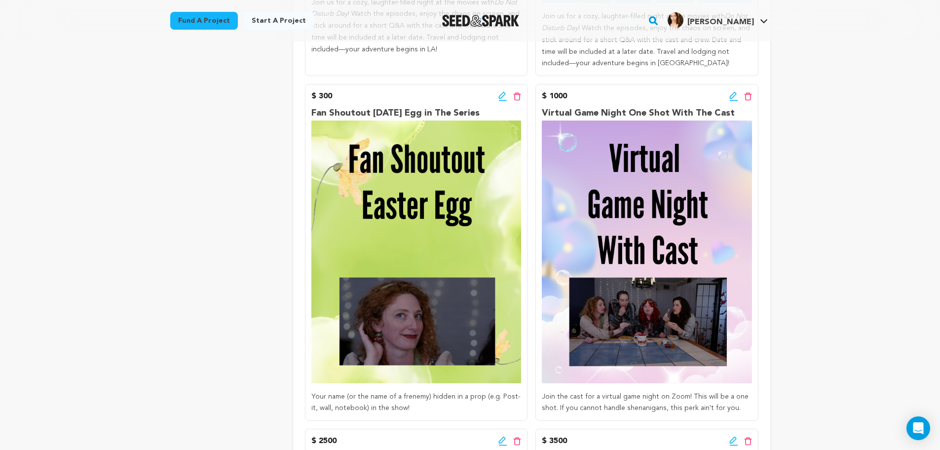
scroll to position [1620, 0]
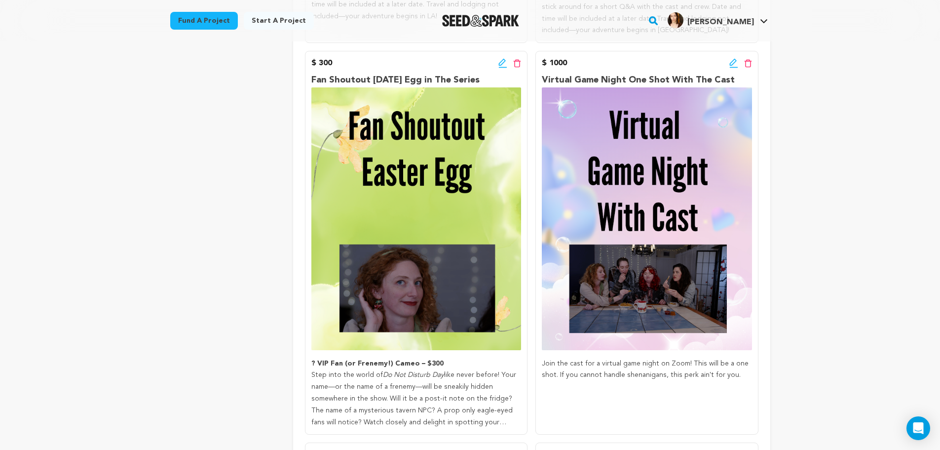
scroll to position [1653, 0]
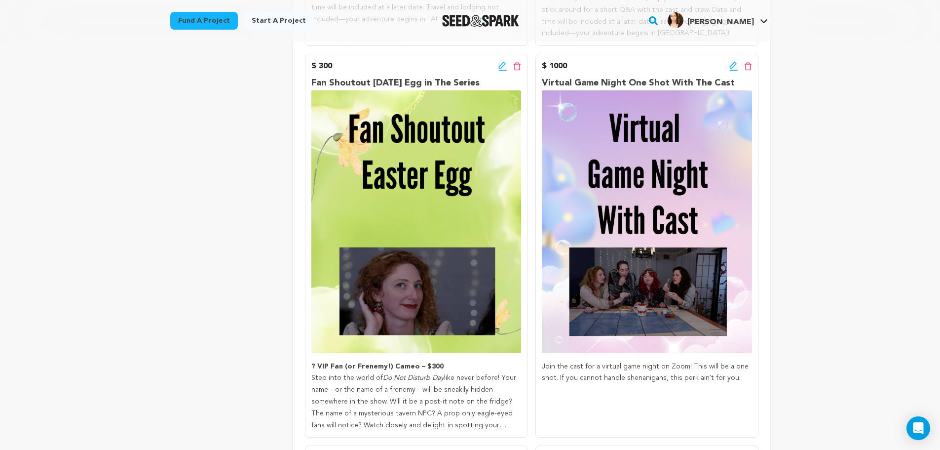
click at [497, 60] on div "$ 300 Edit incentive button Delete incentive button" at bounding box center [416, 66] width 210 height 12
click at [501, 61] on icon at bounding box center [502, 66] width 9 height 10
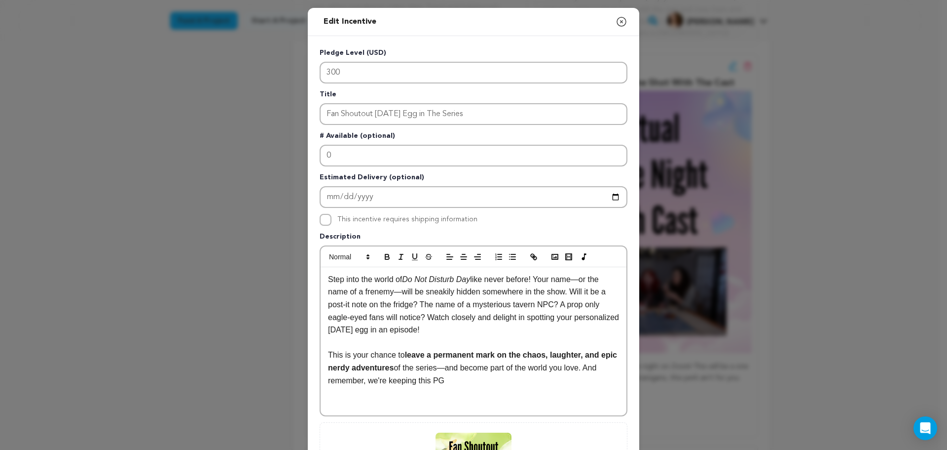
click at [618, 21] on icon "button" at bounding box center [622, 22] width 12 height 12
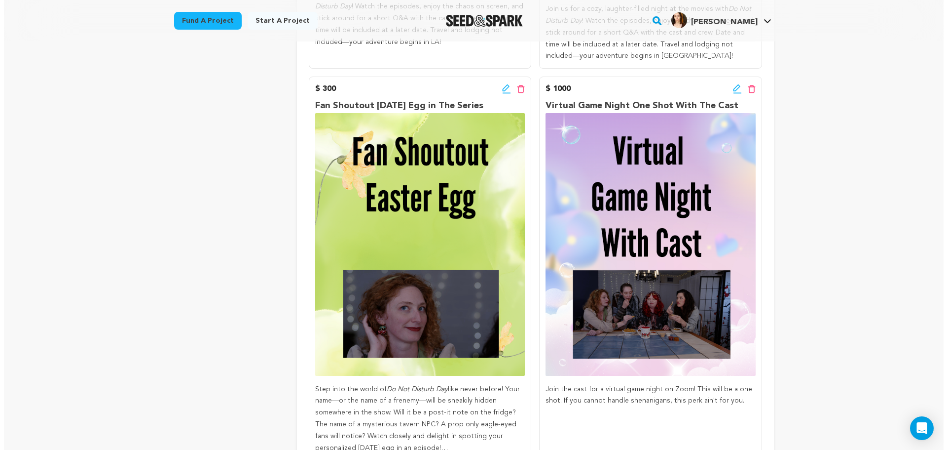
scroll to position [1620, 0]
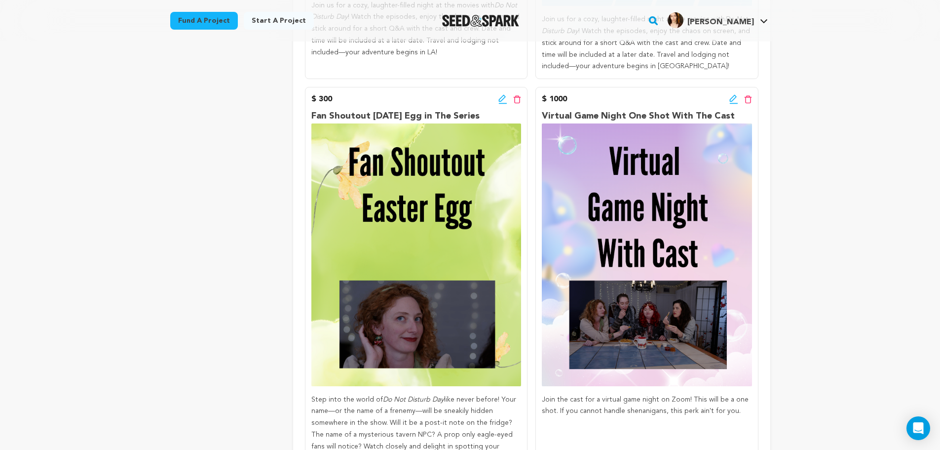
click at [498, 94] on icon at bounding box center [502, 99] width 9 height 10
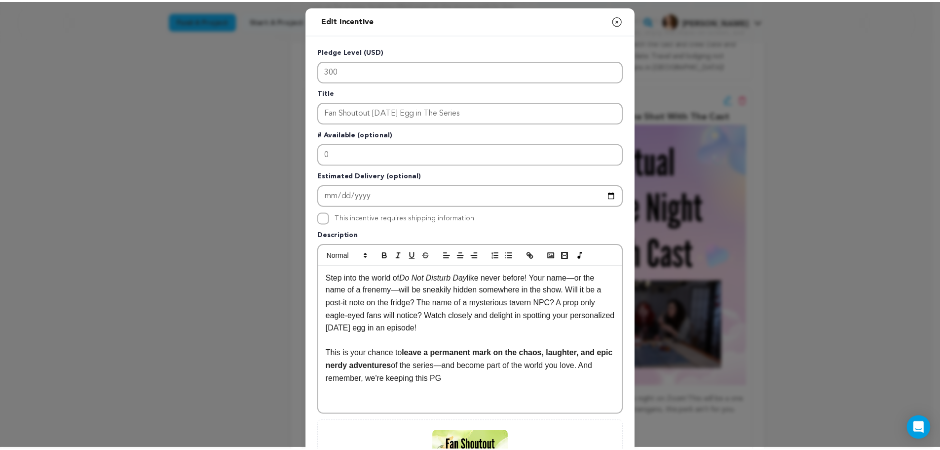
scroll to position [0, 0]
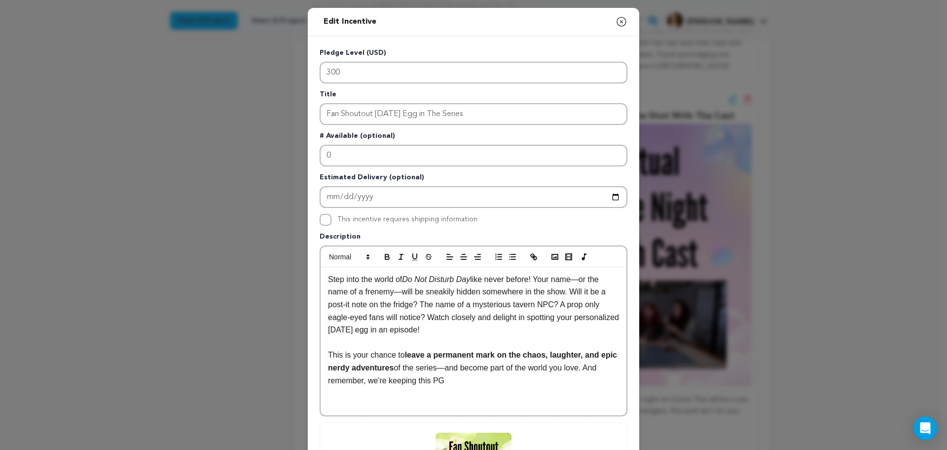
click at [617, 24] on icon "button" at bounding box center [622, 22] width 12 height 12
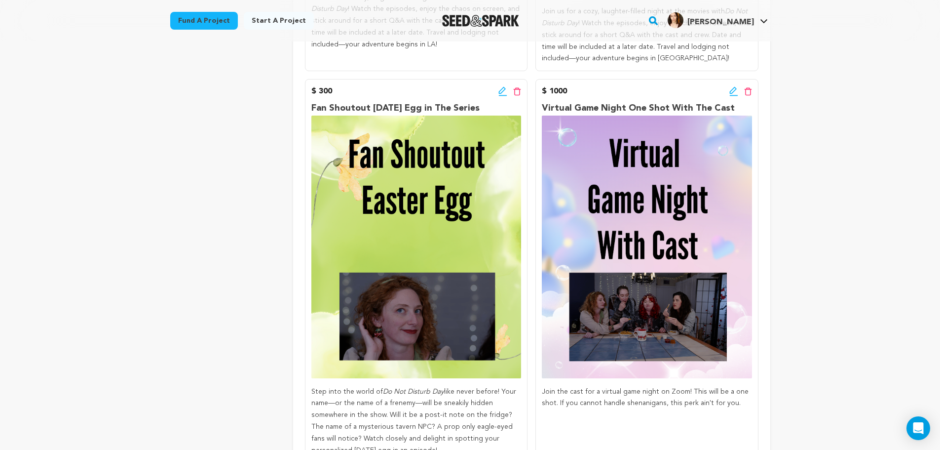
scroll to position [1636, 0]
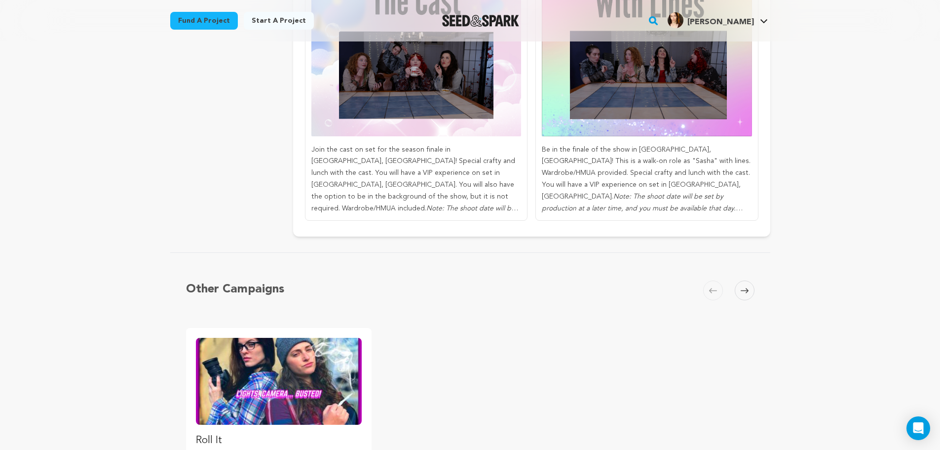
scroll to position [2262, 0]
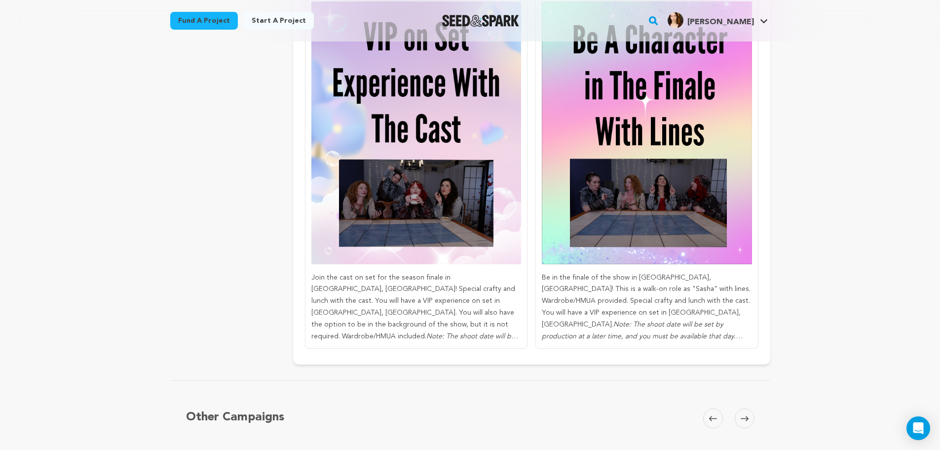
scroll to position [2126, 0]
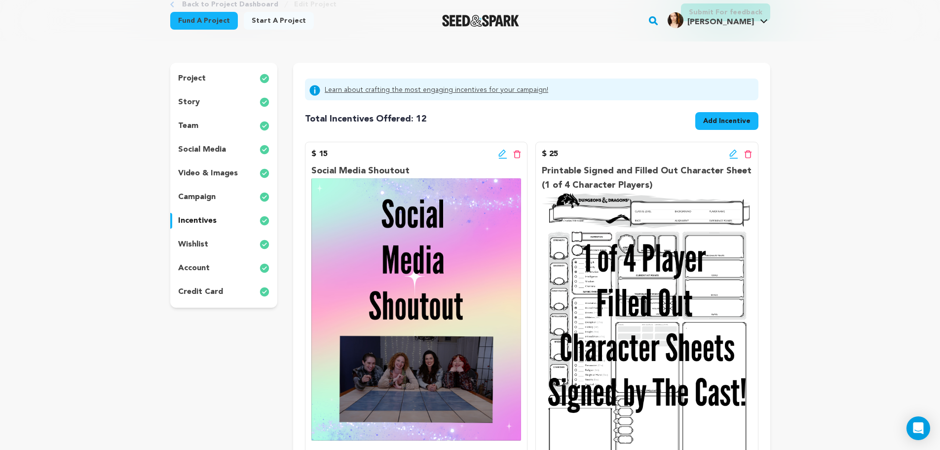
scroll to position [37, 0]
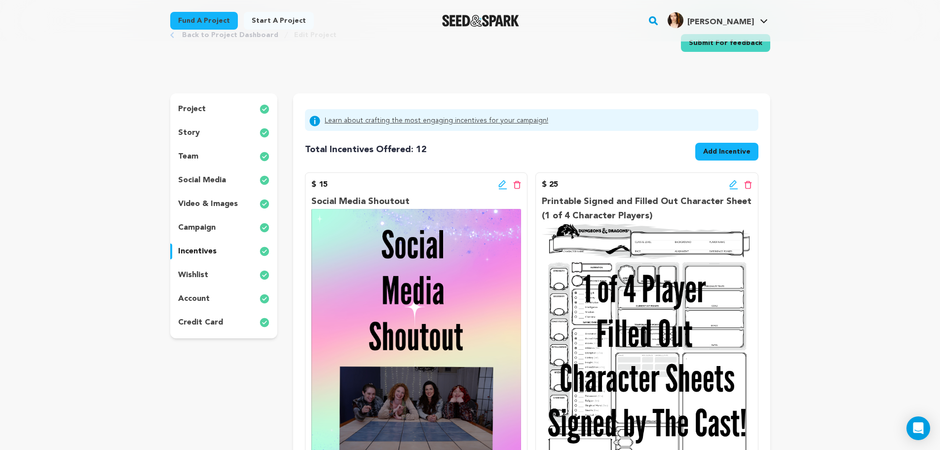
click at [210, 273] on div "wishlist" at bounding box center [224, 275] width 108 height 16
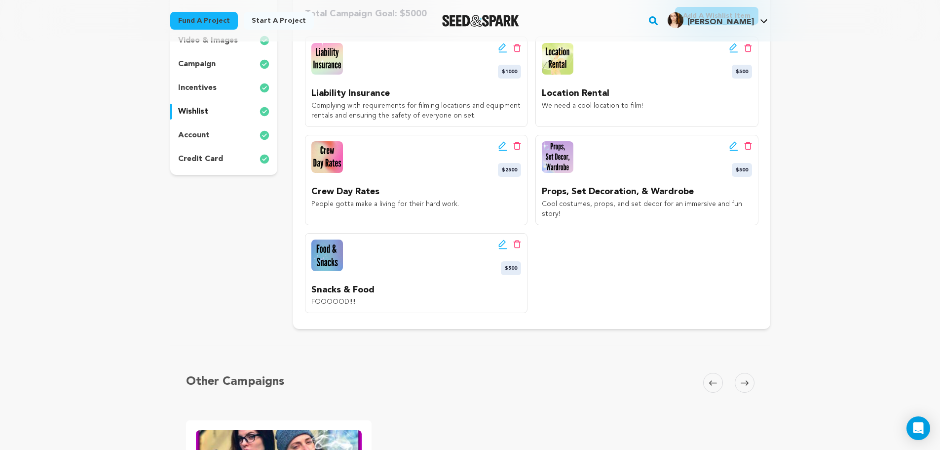
scroll to position [136, 0]
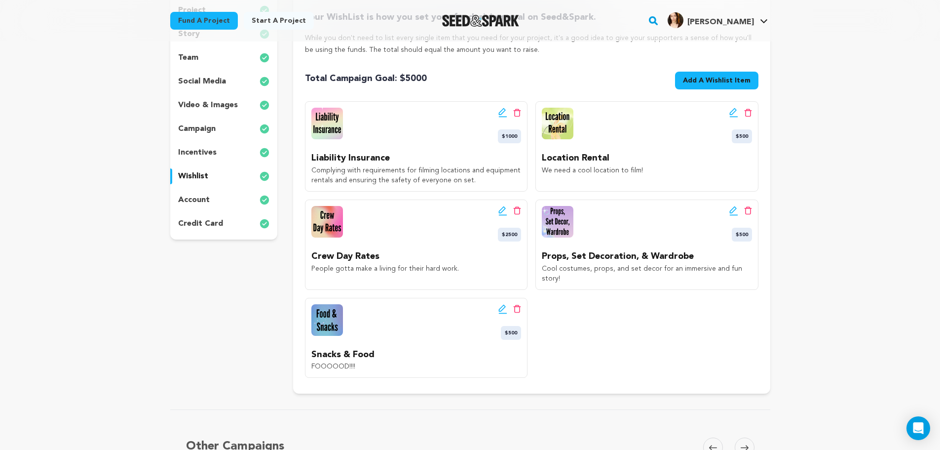
click at [201, 153] on p "incentives" at bounding box center [197, 153] width 38 height 12
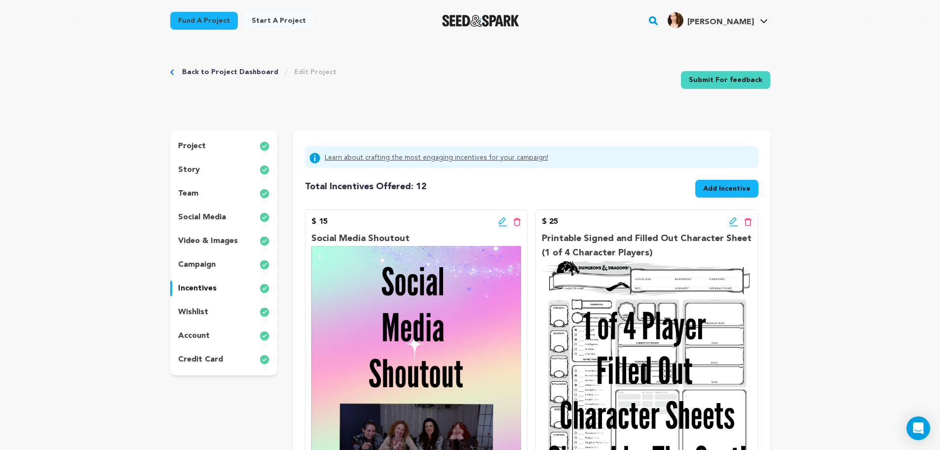
click at [205, 309] on p "wishlist" at bounding box center [193, 312] width 30 height 12
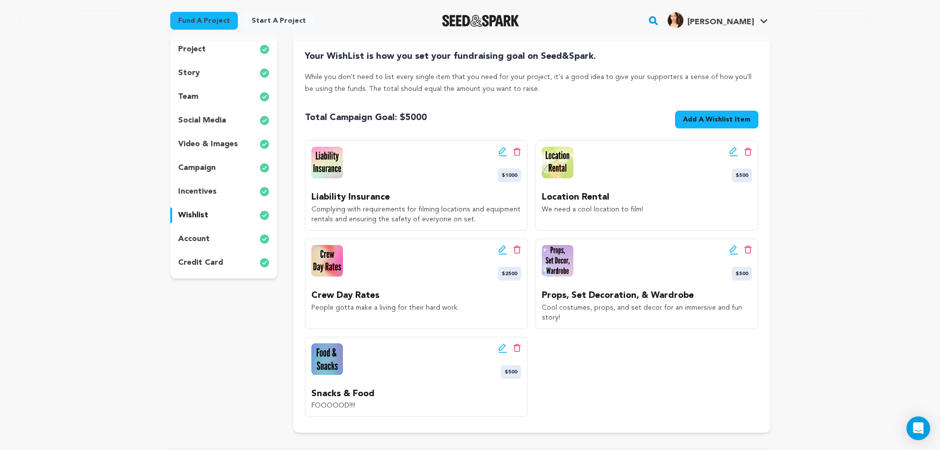
scroll to position [99, 0]
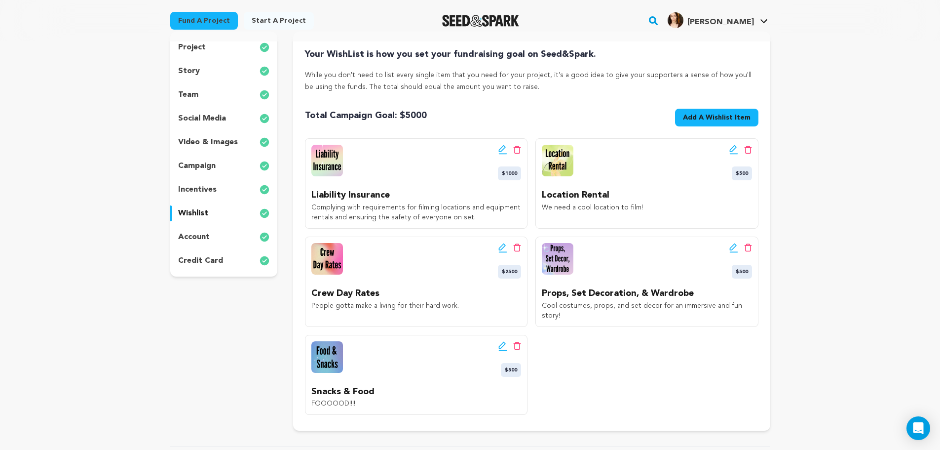
click at [207, 238] on p "account" at bounding box center [194, 237] width 32 height 12
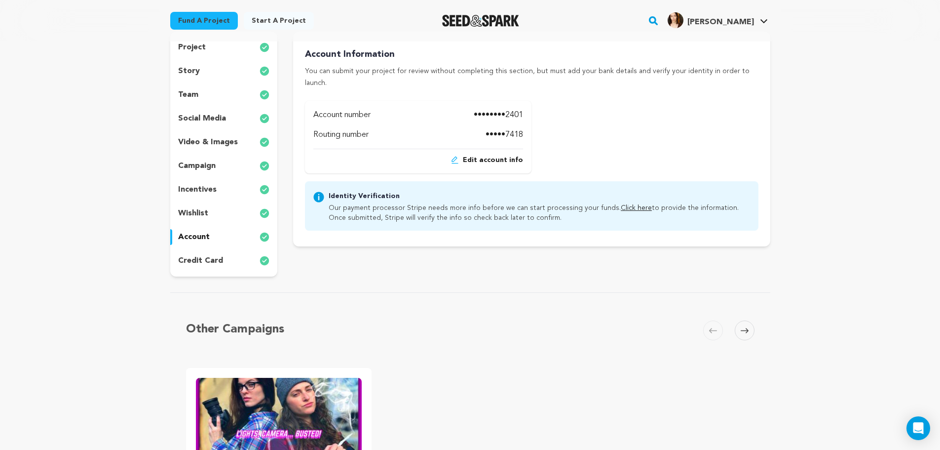
click at [208, 255] on p "credit card" at bounding box center [200, 261] width 45 height 12
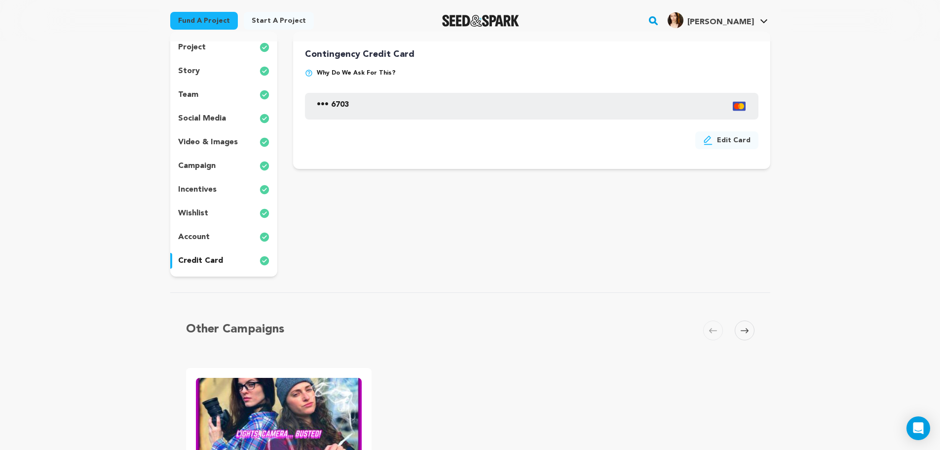
click at [207, 240] on p "account" at bounding box center [194, 237] width 32 height 12
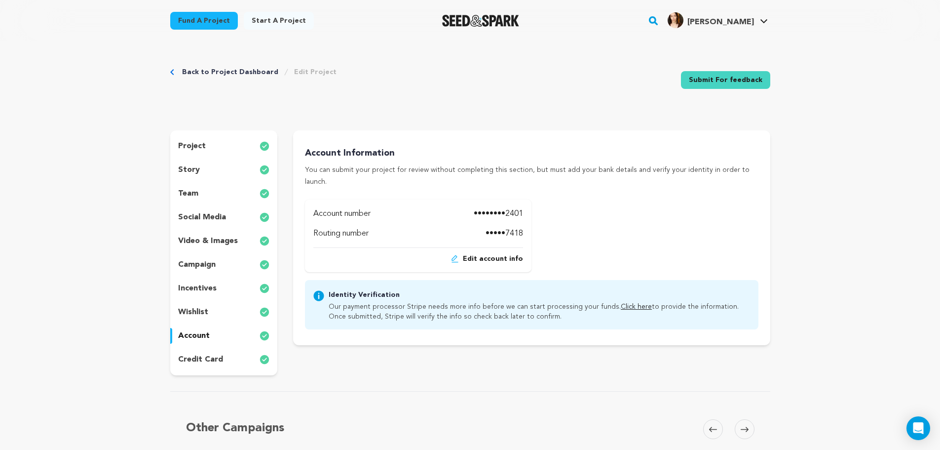
click at [199, 145] on p "project" at bounding box center [192, 146] width 28 height 12
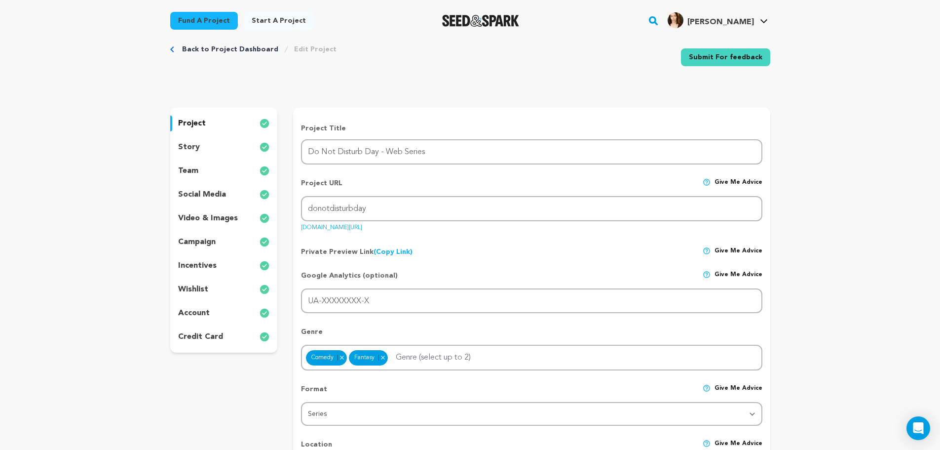
scroll to position [16, 0]
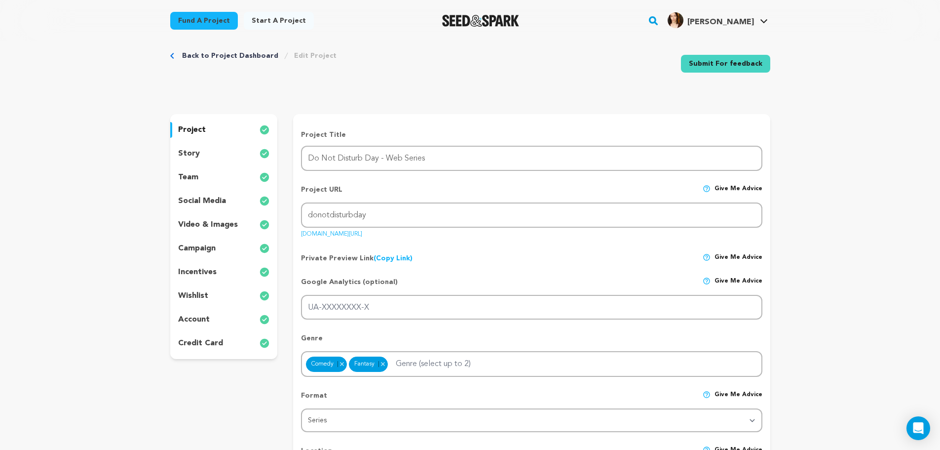
click at [718, 68] on link "Submit For feedback" at bounding box center [725, 64] width 89 height 18
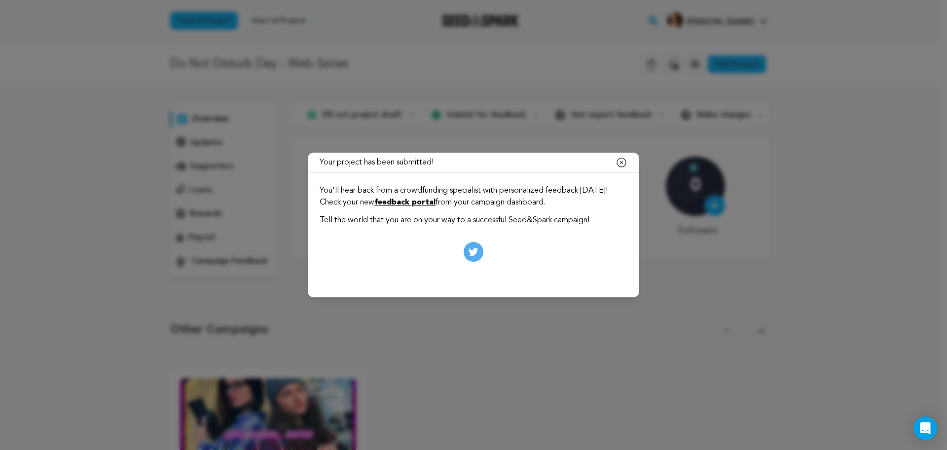
click at [623, 162] on icon "button" at bounding box center [621, 162] width 9 height 9
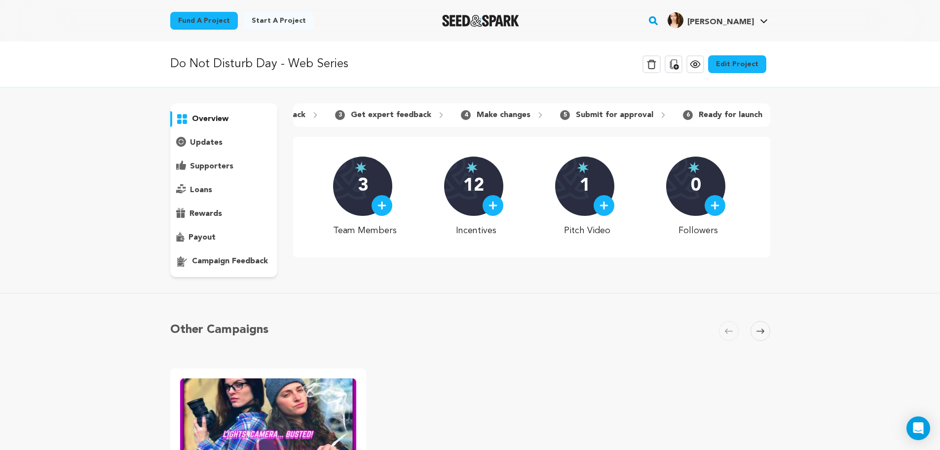
click at [929, 428] on body "Fund a project Start a project Search" at bounding box center [470, 438] width 940 height 877
